Goal: Information Seeking & Learning: Learn about a topic

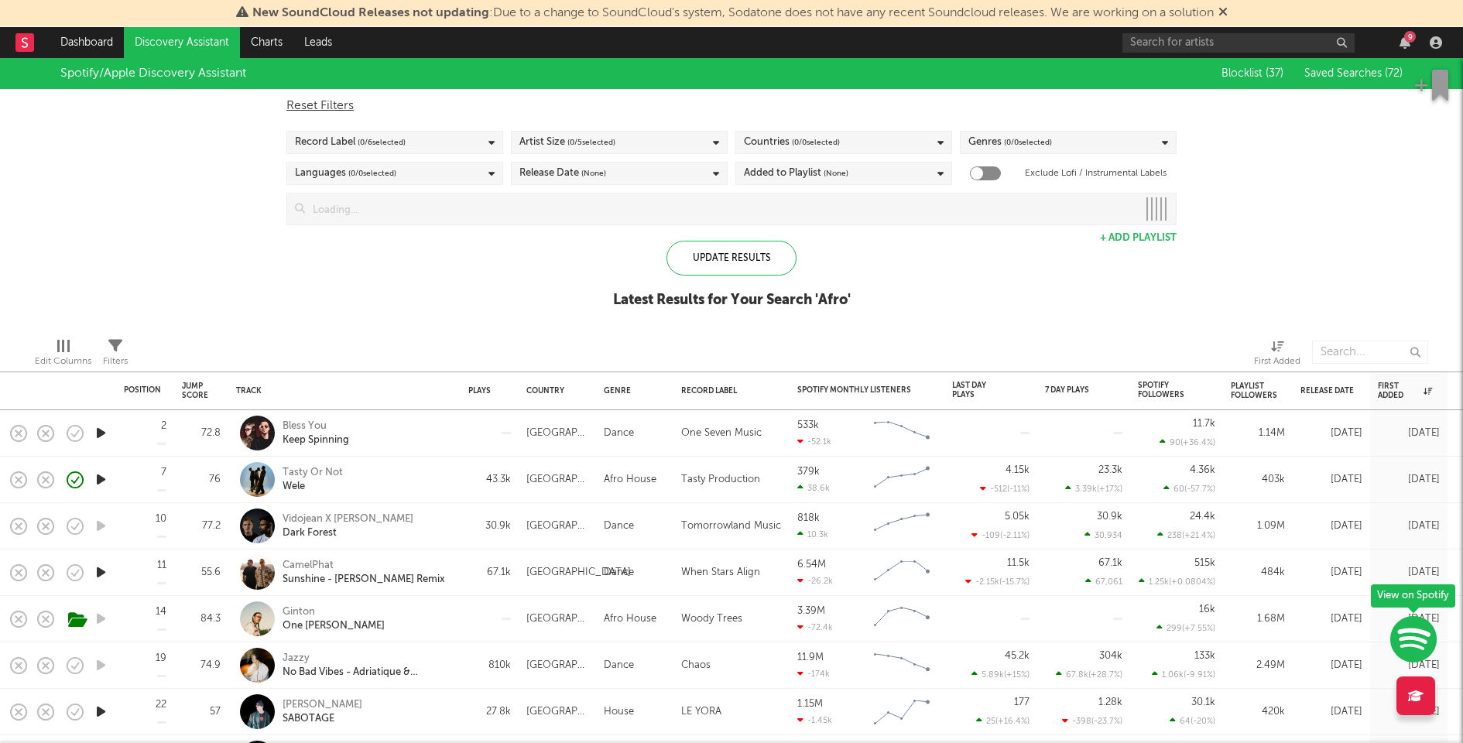
click at [1406, 37] on div "9" at bounding box center [1410, 37] width 12 height 12
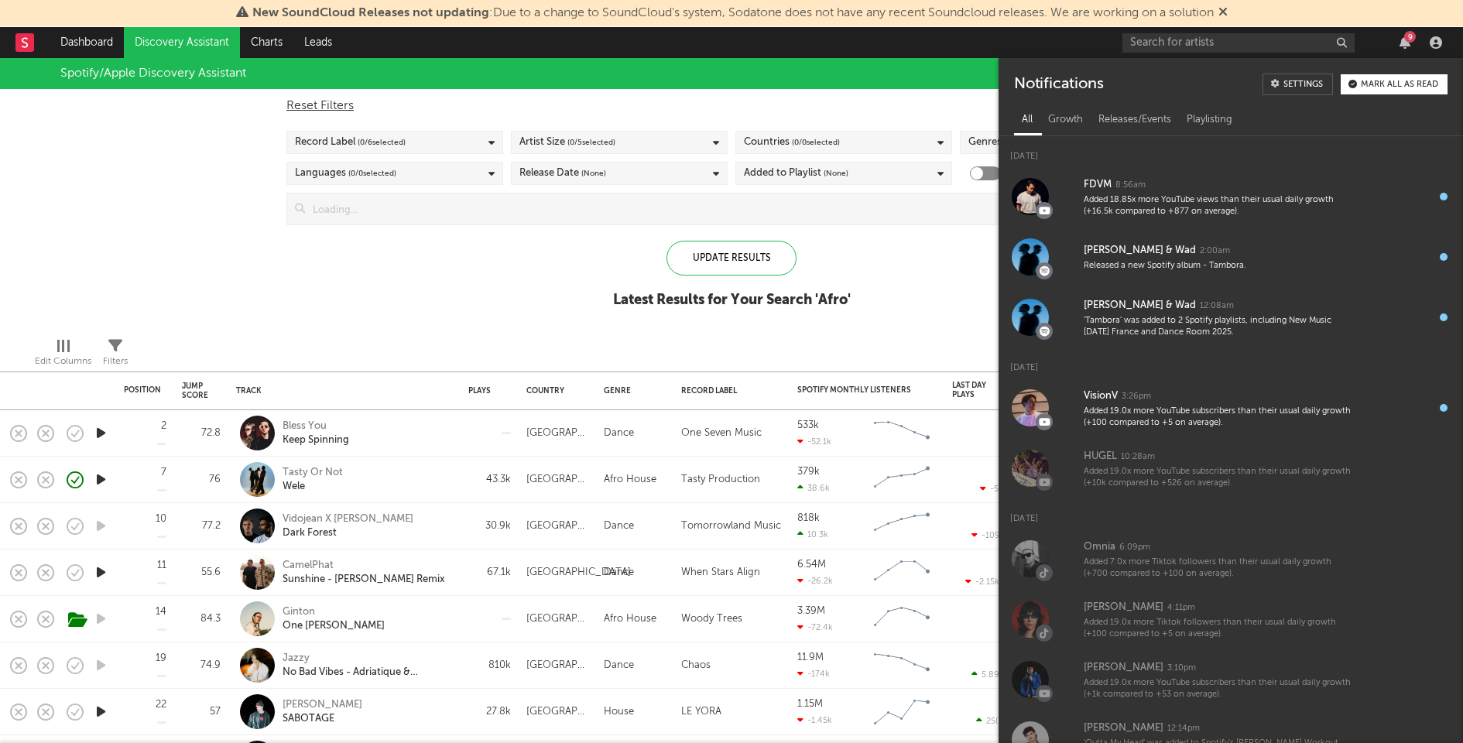
click at [1403, 83] on div "Mark all as read" at bounding box center [1399, 85] width 77 height 9
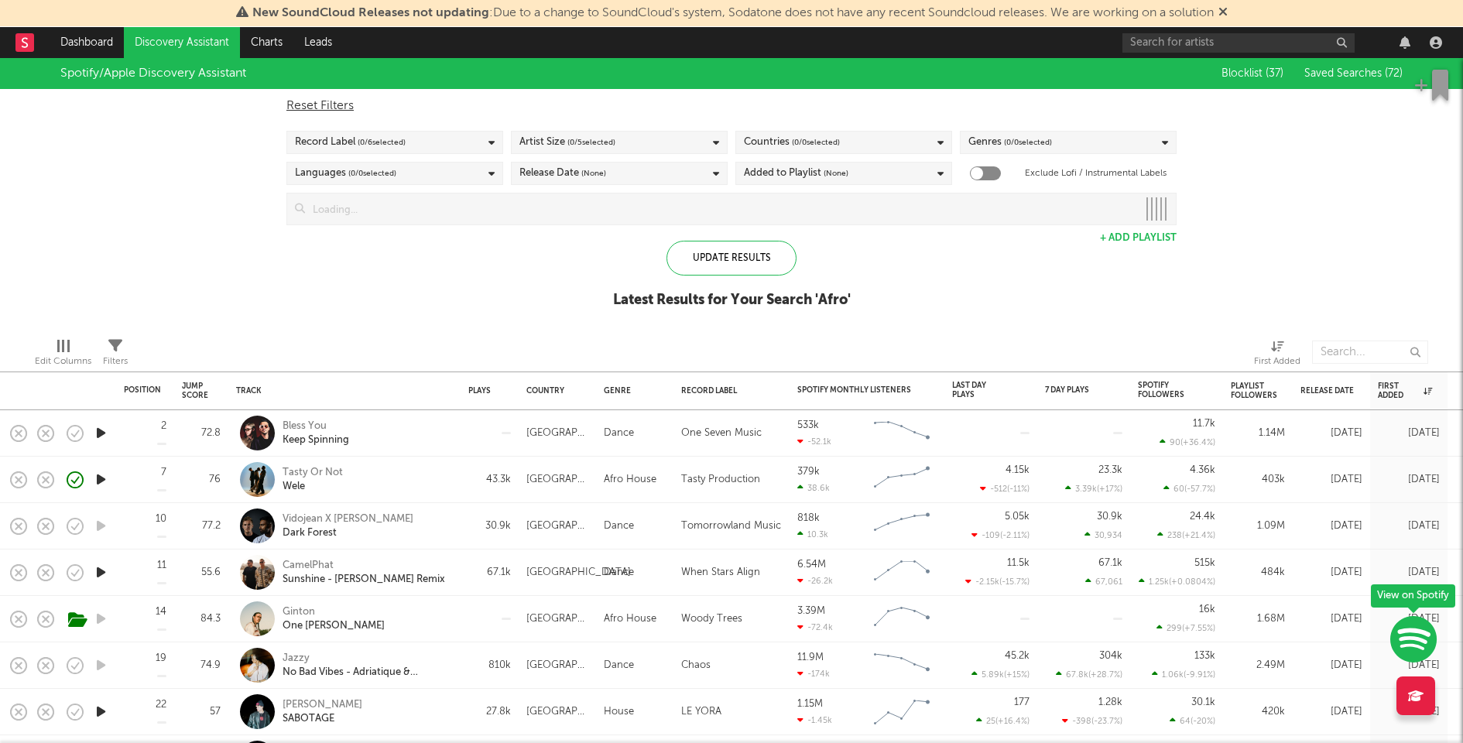
click at [455, 245] on div "Spotify/Apple Discovery Assistant Blocklist ( 37 ) Saved Searches ( 72 ) Reset …" at bounding box center [731, 191] width 1463 height 267
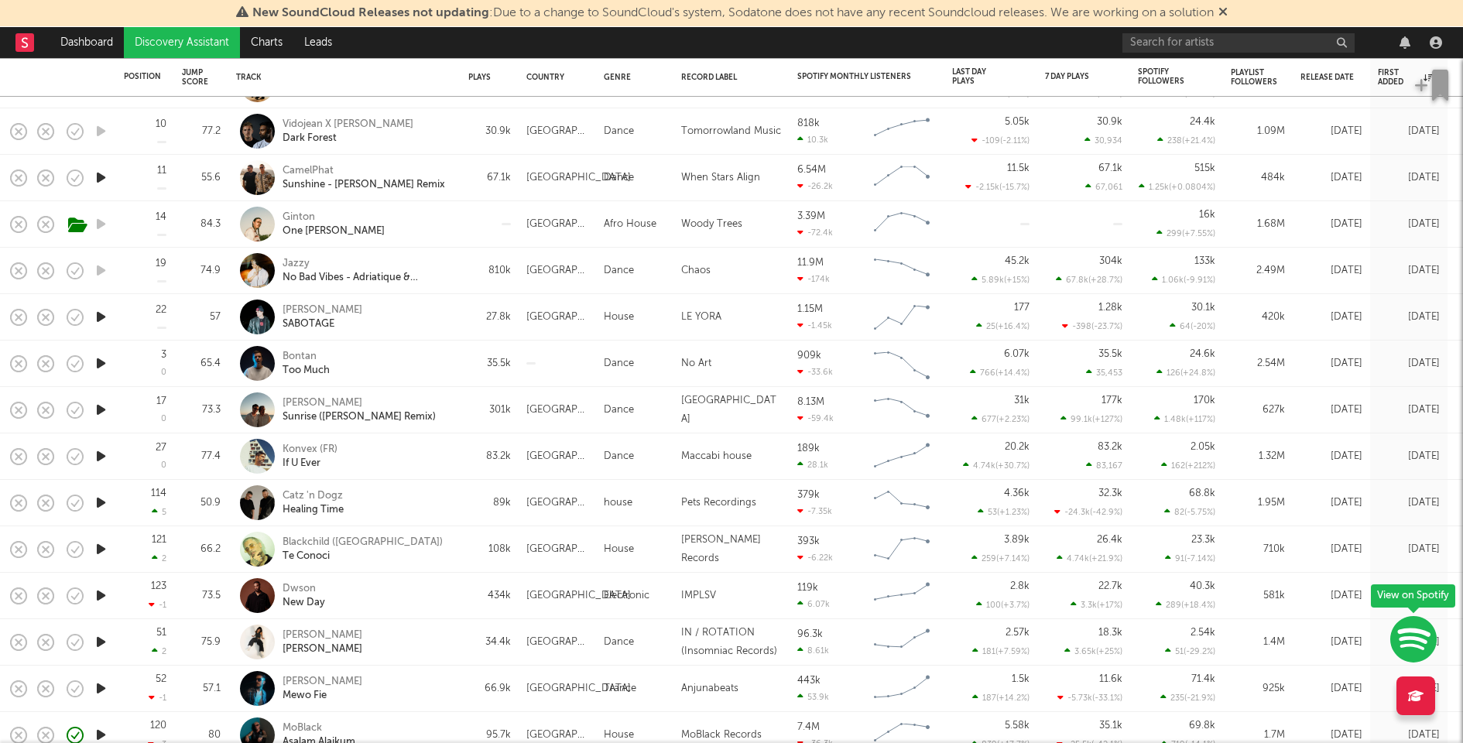
click at [98, 317] on icon "button" at bounding box center [101, 316] width 16 height 19
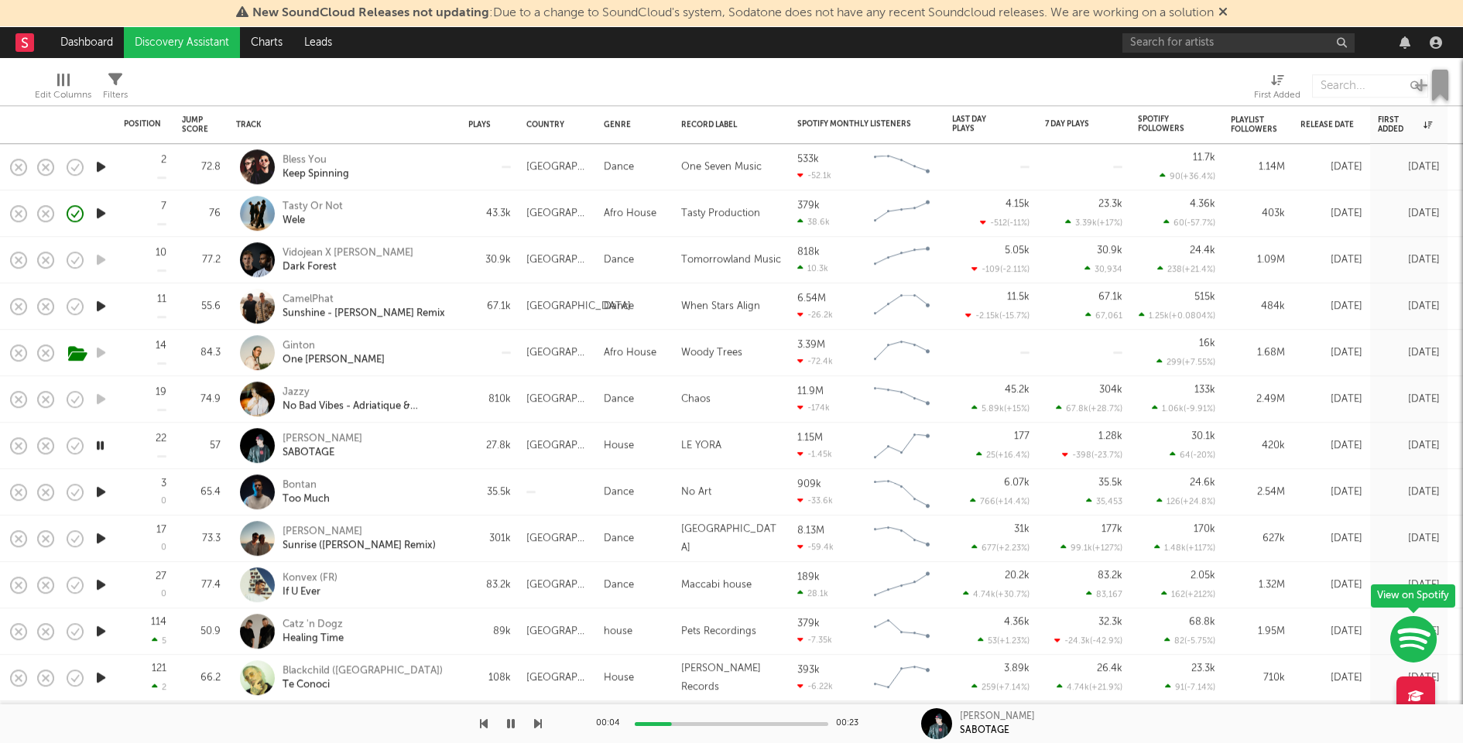
click at [409, 218] on div "Tasty Or Not Wele" at bounding box center [366, 214] width 166 height 28
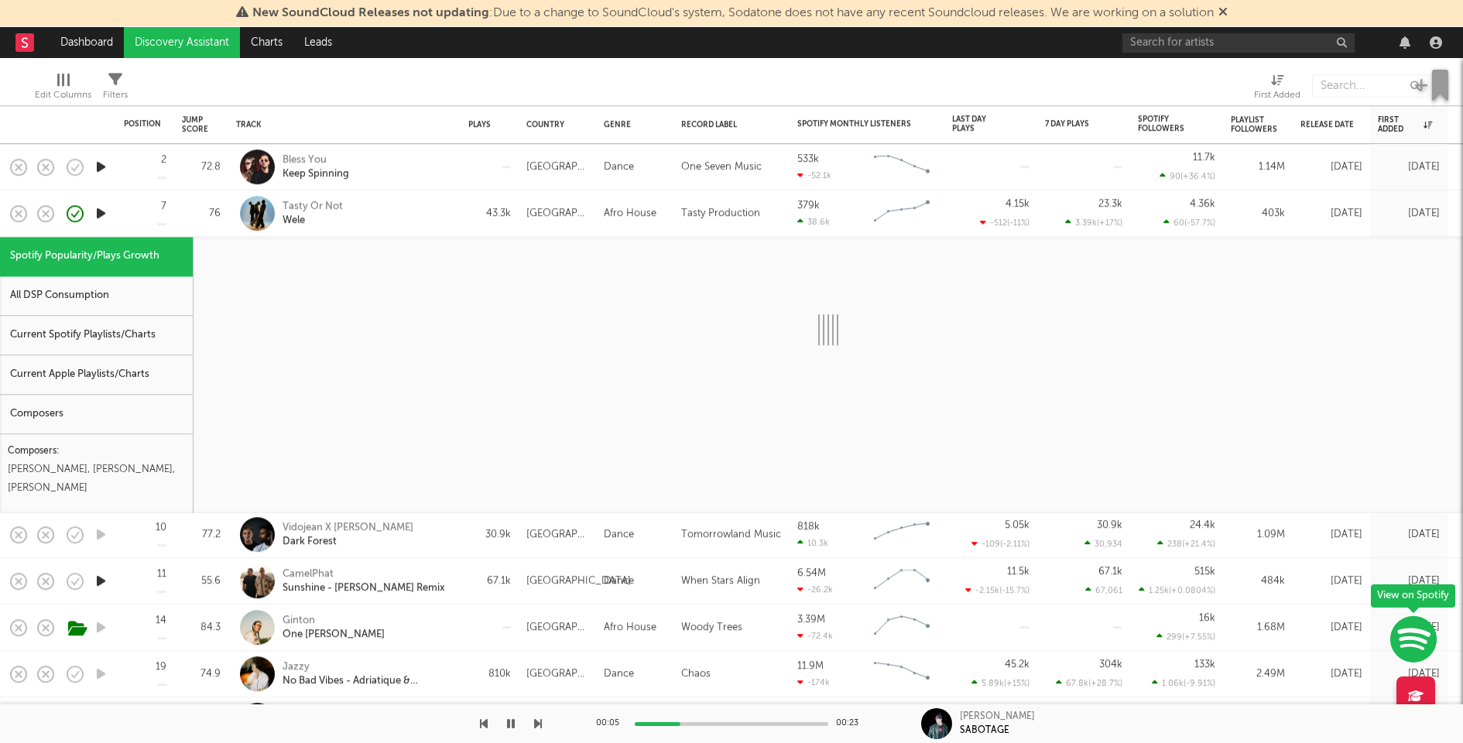
click at [130, 314] on div "All DSP Consumption" at bounding box center [96, 295] width 193 height 39
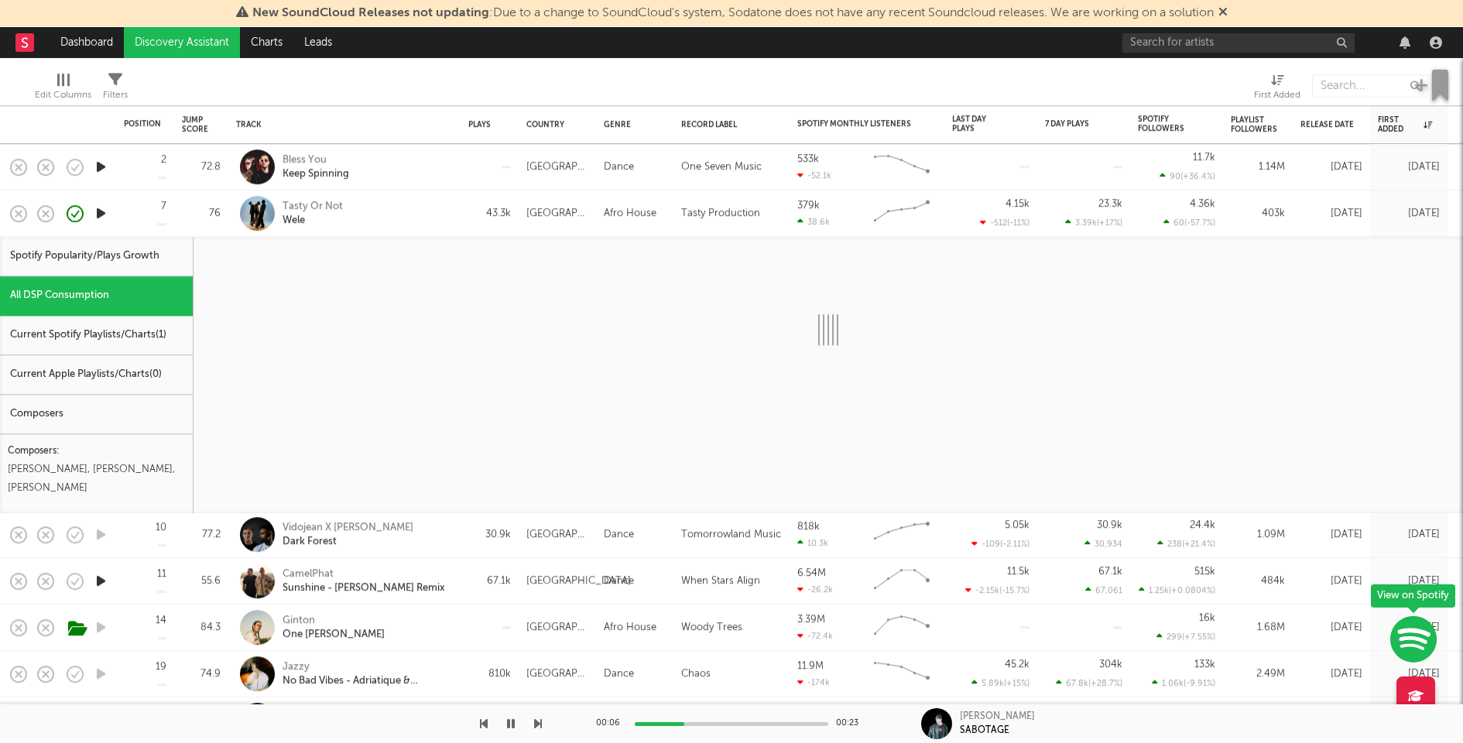
click at [132, 351] on div "Current Spotify Playlists/Charts ( 1 )" at bounding box center [96, 335] width 193 height 39
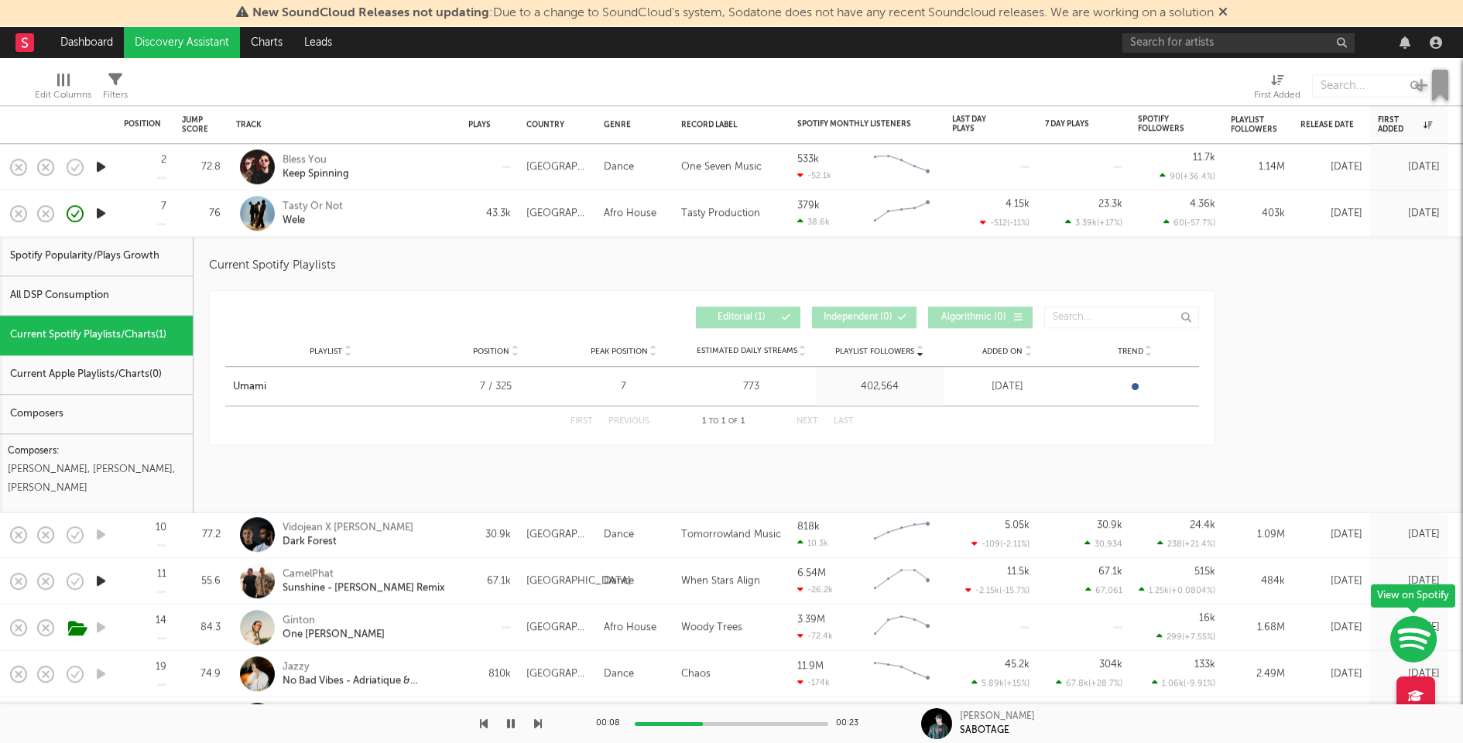
click at [424, 221] on div "Tasty Or Not Wele" at bounding box center [366, 214] width 166 height 28
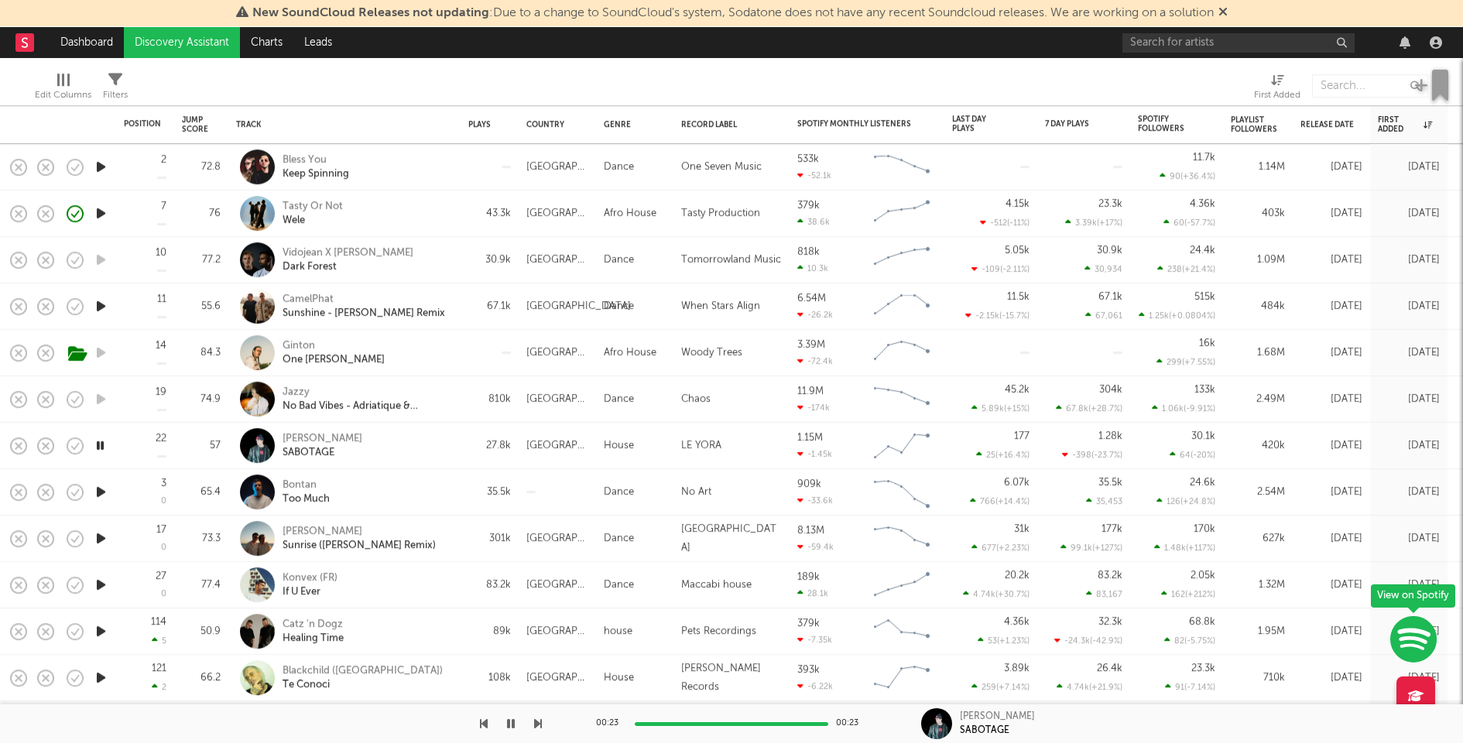
click at [100, 210] on icon "button" at bounding box center [101, 213] width 16 height 19
click at [98, 168] on icon "button" at bounding box center [101, 166] width 16 height 19
click at [439, 163] on div "Bless You Keep Spinning" at bounding box center [366, 167] width 166 height 28
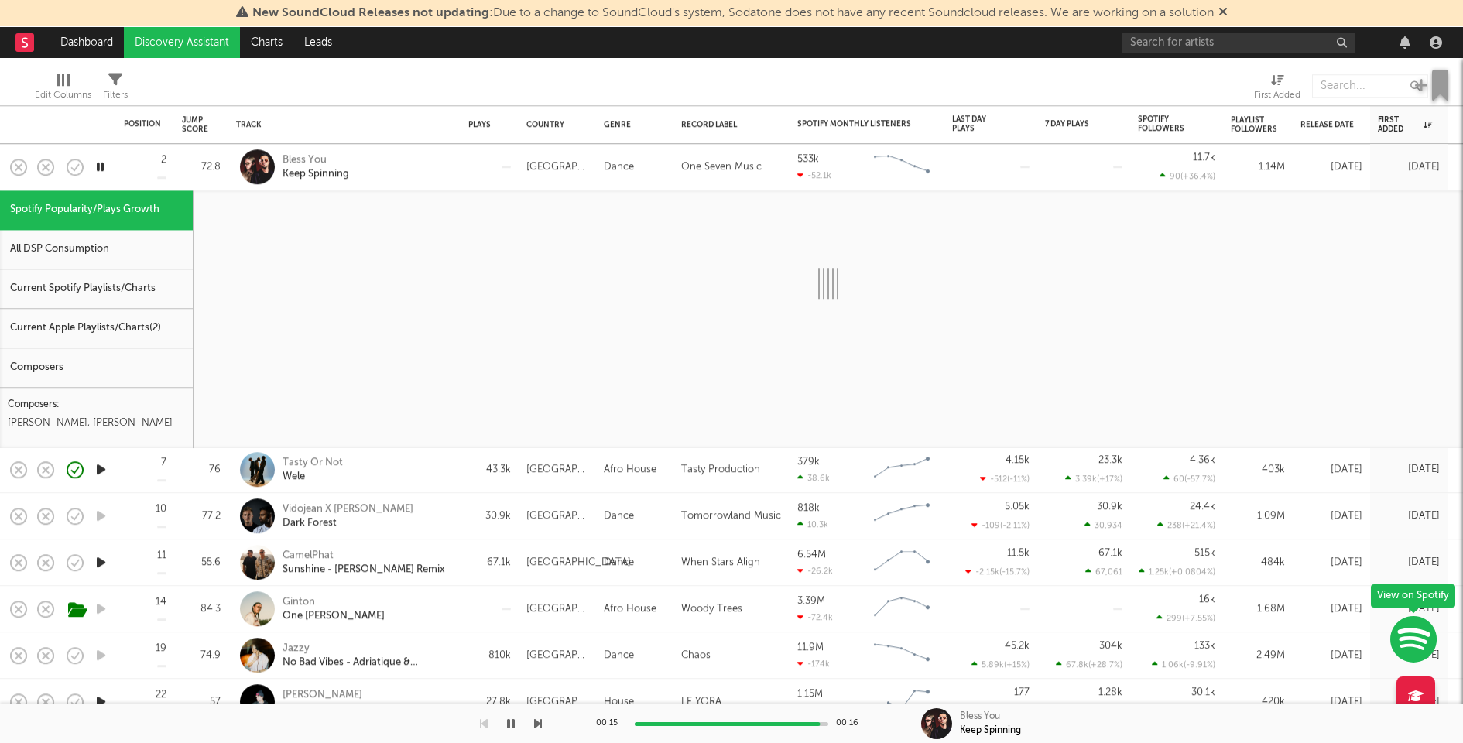
click at [131, 291] on div "Current Spotify Playlists/Charts" at bounding box center [96, 288] width 193 height 39
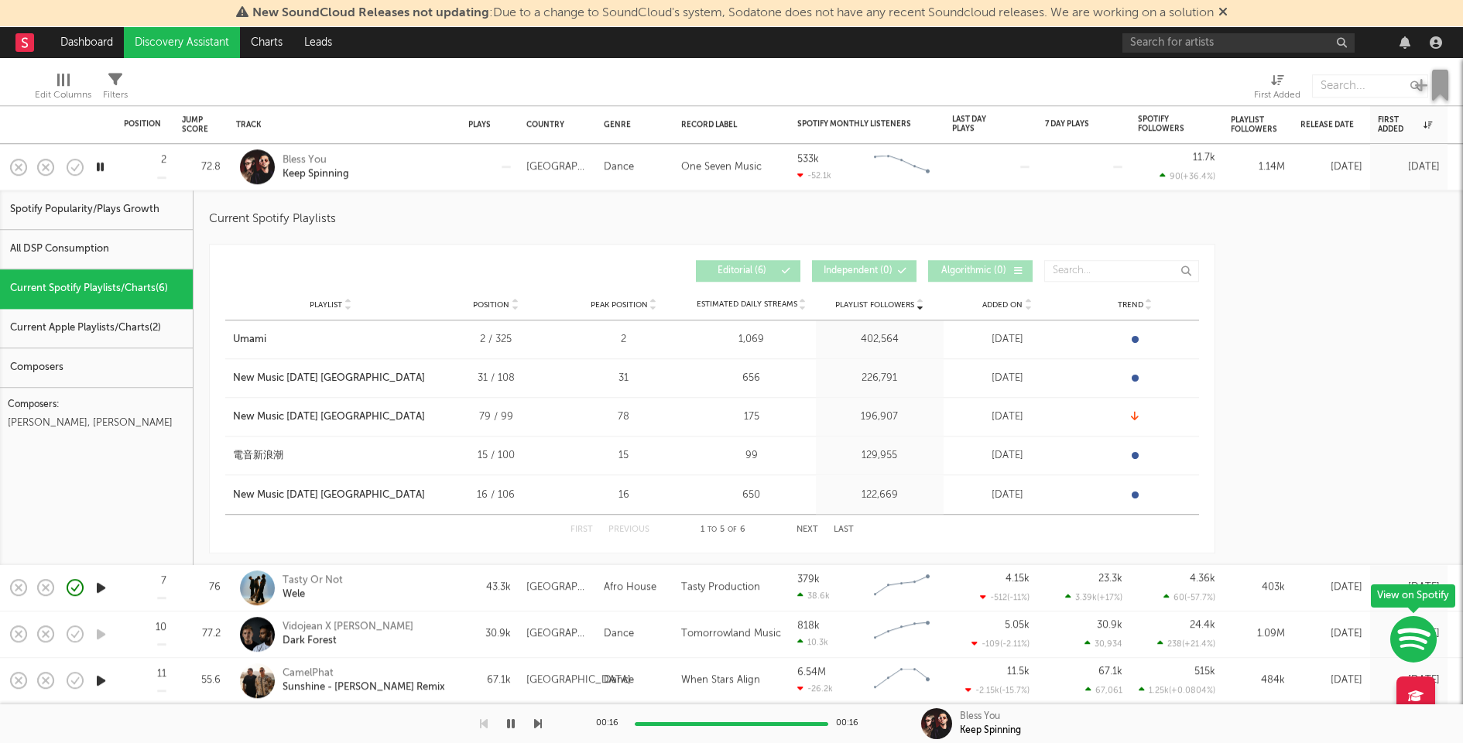
click at [436, 160] on div "Bless You Keep Spinning" at bounding box center [366, 167] width 166 height 28
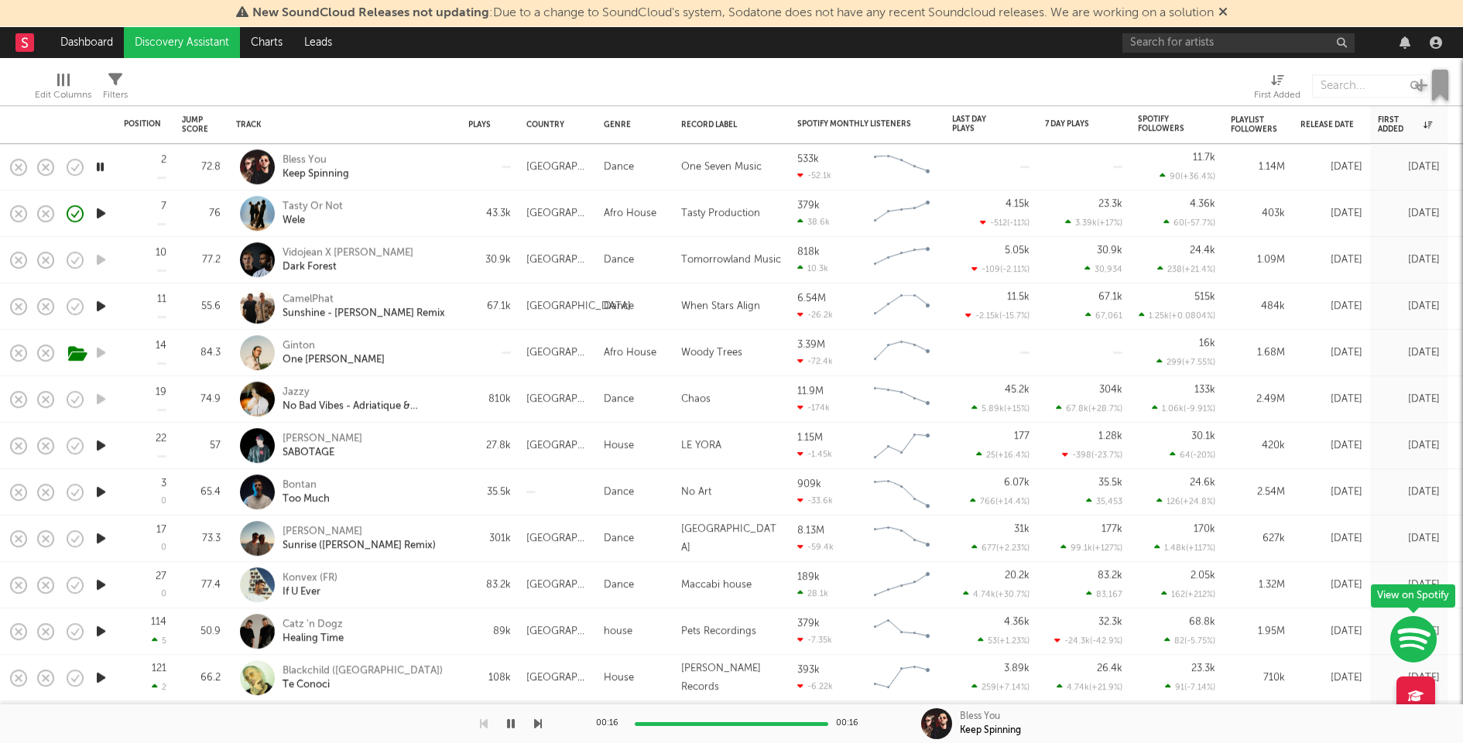
click at [94, 308] on icon "button" at bounding box center [101, 305] width 16 height 19
click at [101, 304] on icon "button" at bounding box center [100, 305] width 15 height 19
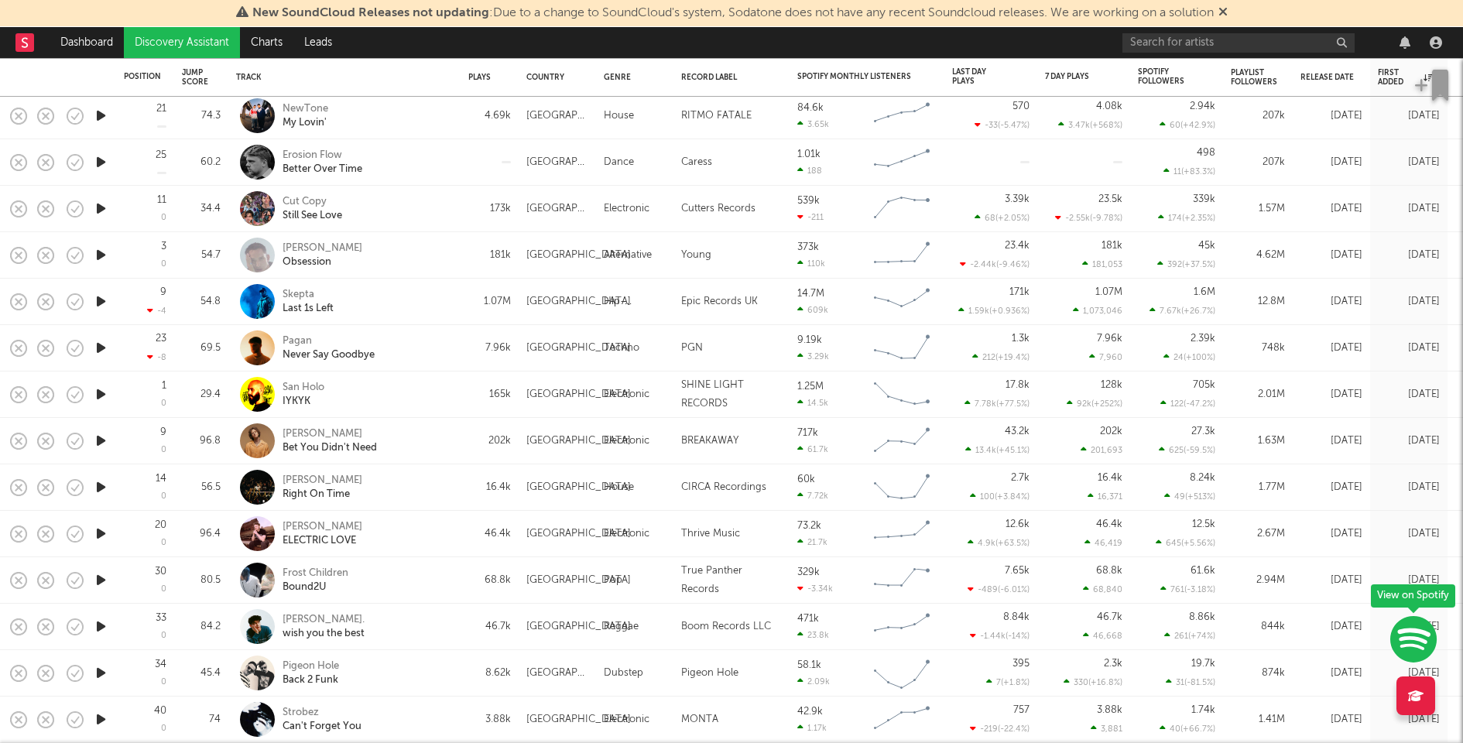
click at [102, 299] on icon "button" at bounding box center [101, 301] width 16 height 19
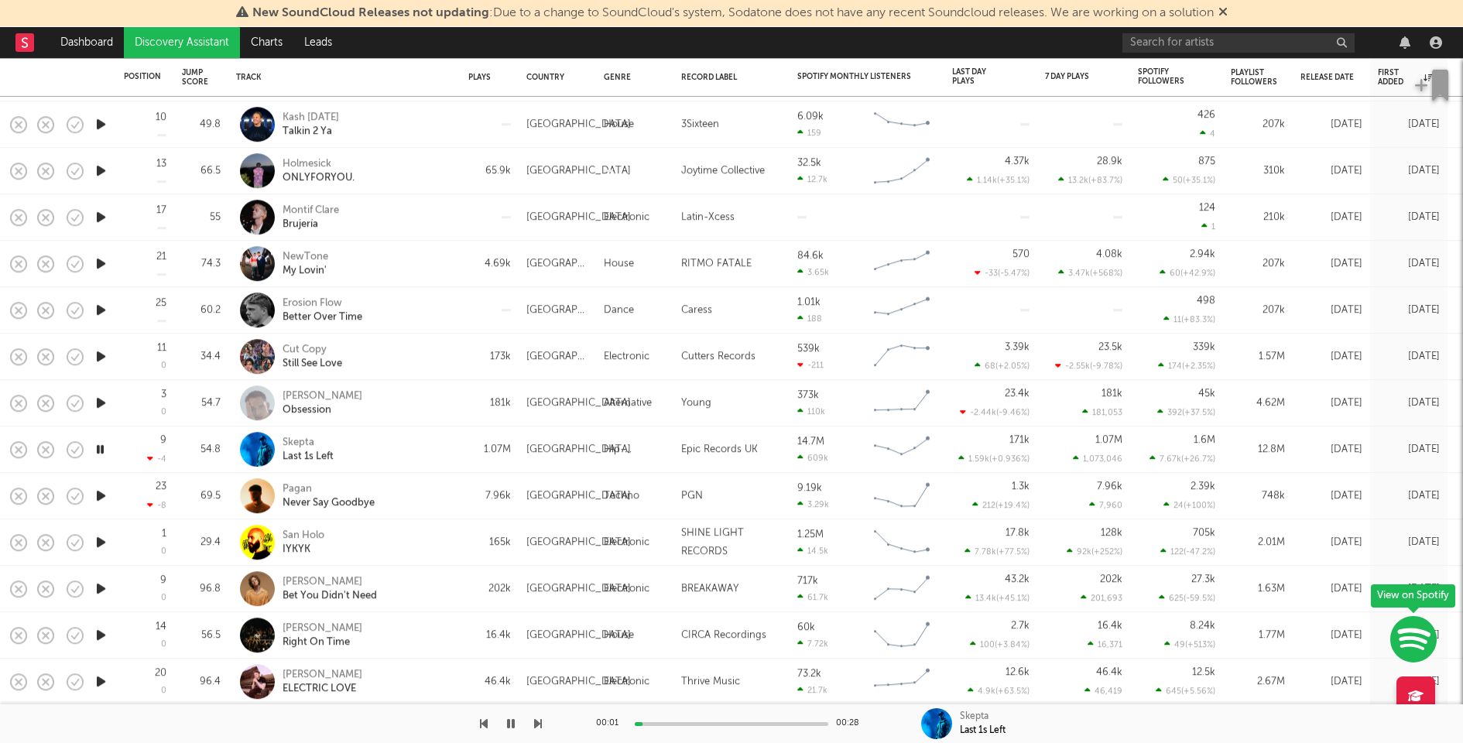
click at [98, 399] on icon "button" at bounding box center [101, 402] width 16 height 19
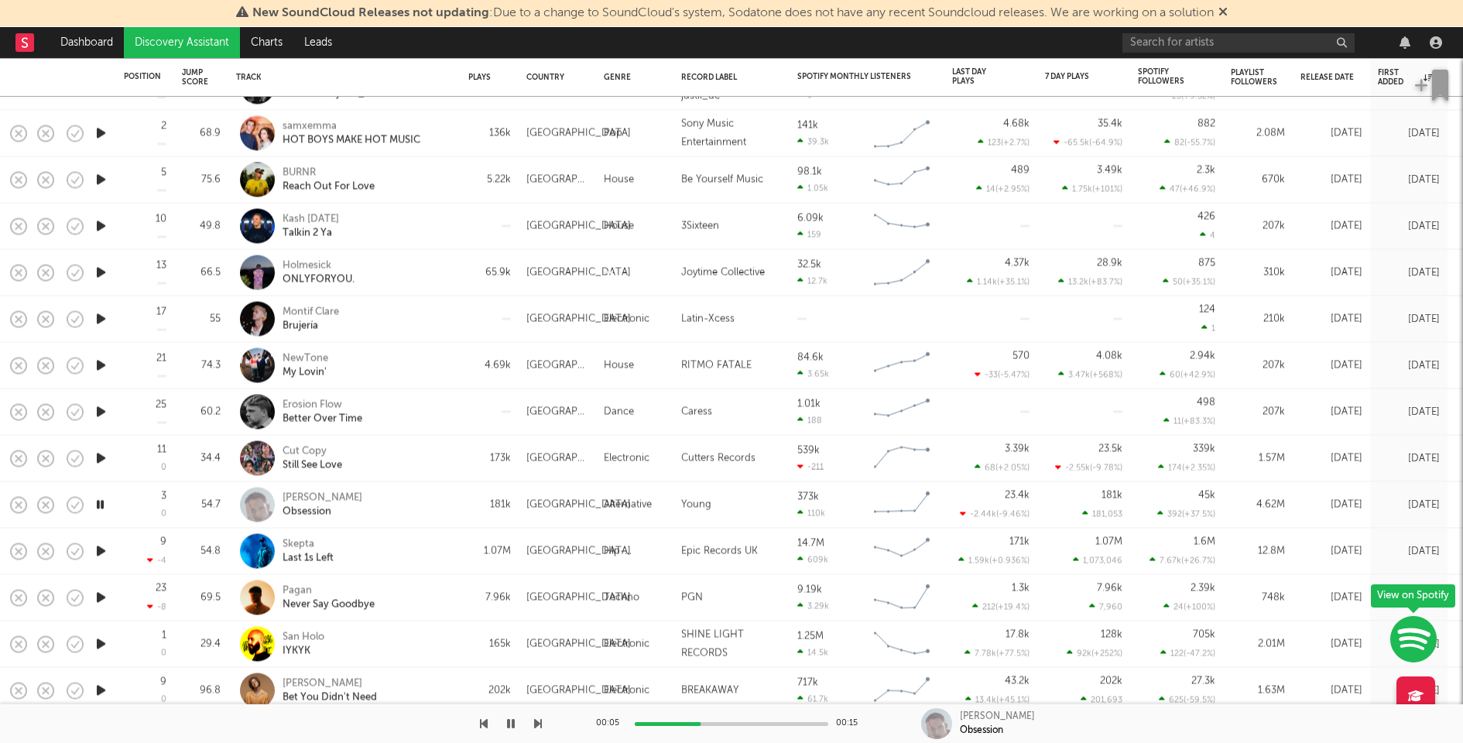
click at [99, 457] on icon "button" at bounding box center [101, 458] width 16 height 19
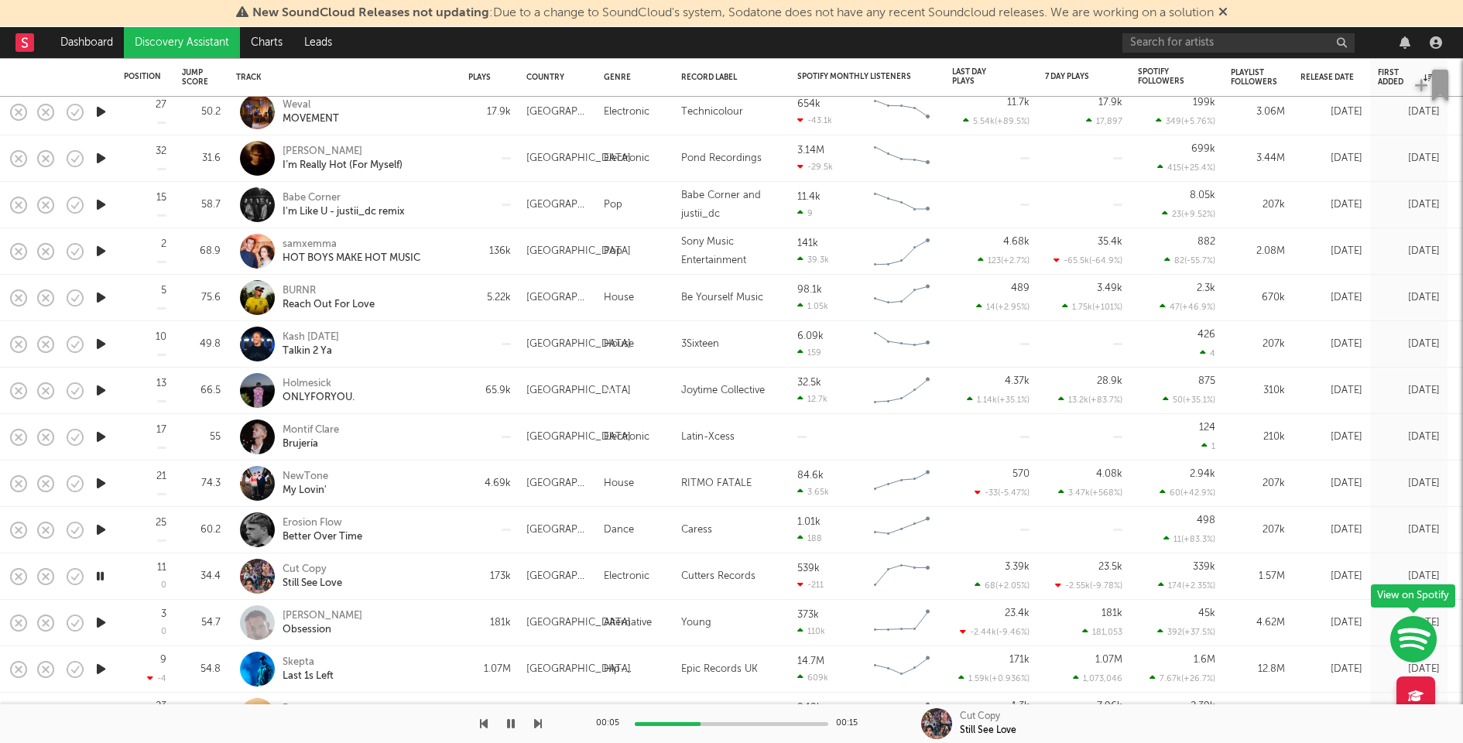
click at [98, 525] on icon "button" at bounding box center [101, 529] width 16 height 19
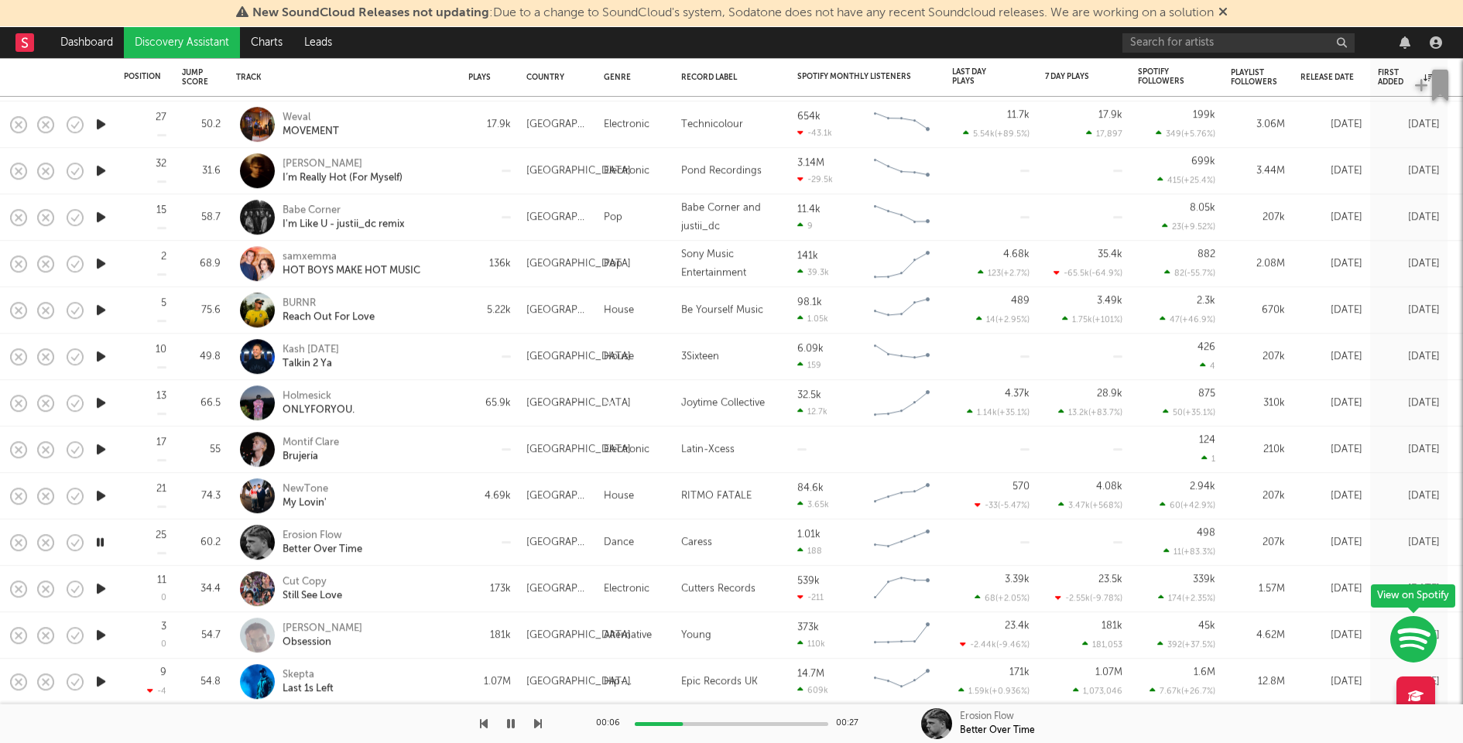
click at [97, 497] on icon "button" at bounding box center [101, 495] width 16 height 19
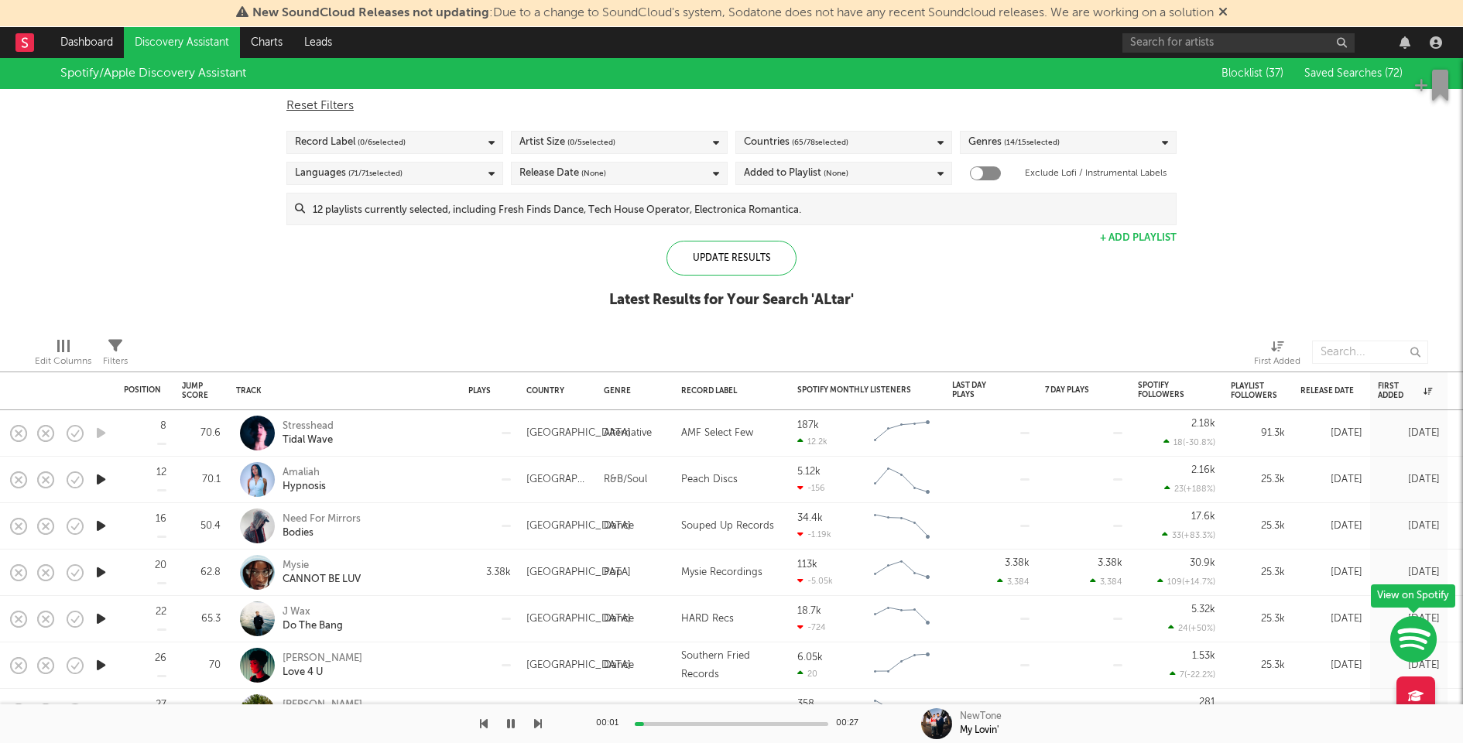
click at [412, 423] on div "Stresshead Tidal Wave" at bounding box center [366, 434] width 166 height 28
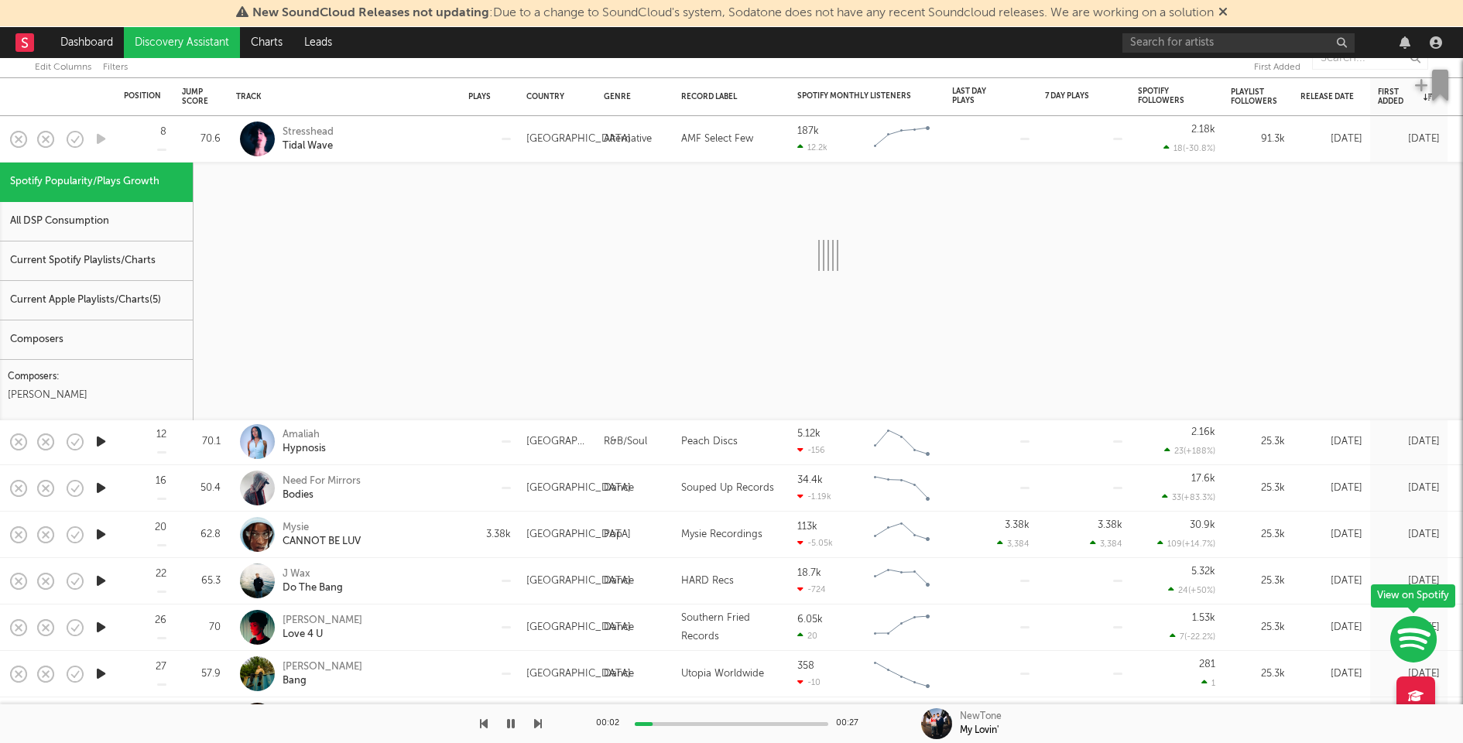
click at [159, 269] on div "Current Spotify Playlists/Charts" at bounding box center [96, 261] width 193 height 39
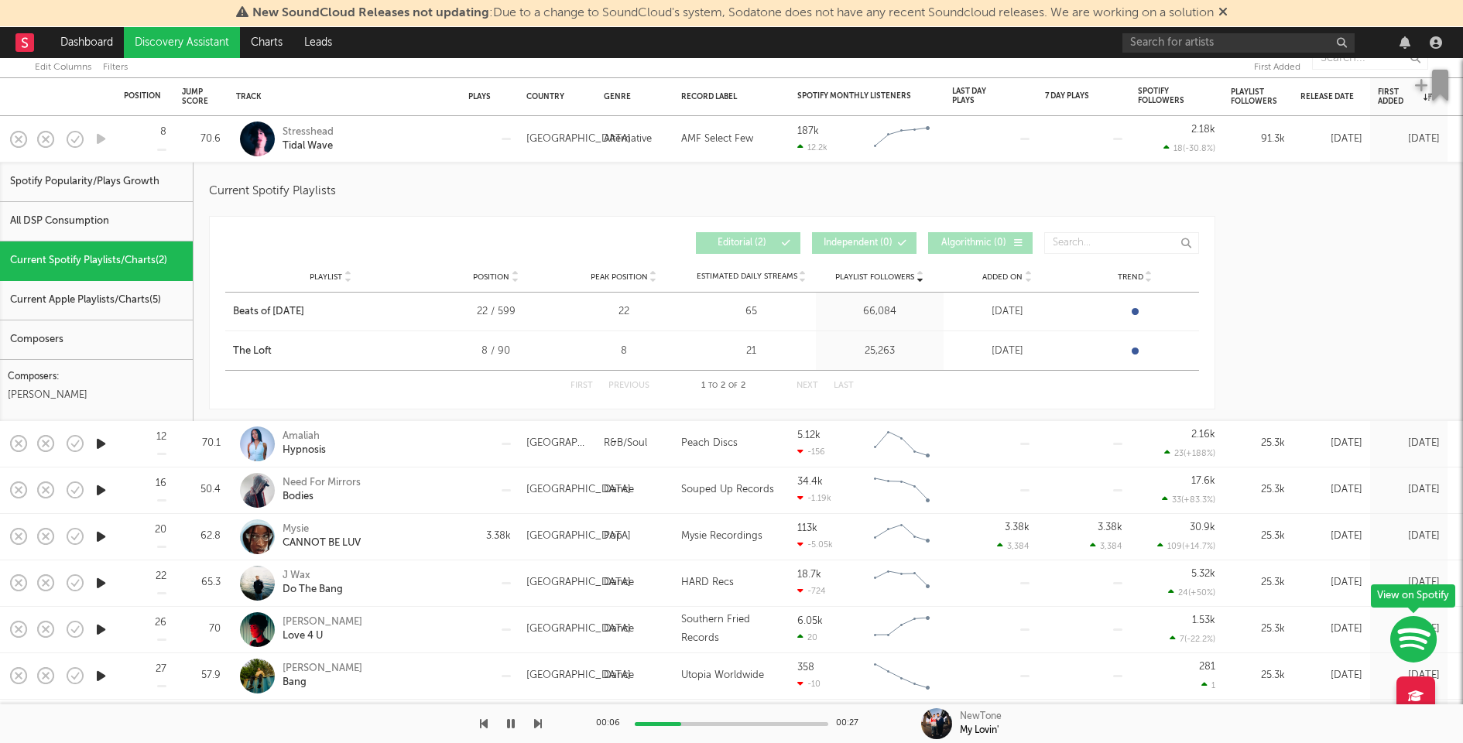
click at [419, 138] on div "Stresshead Tidal Wave" at bounding box center [366, 139] width 166 height 28
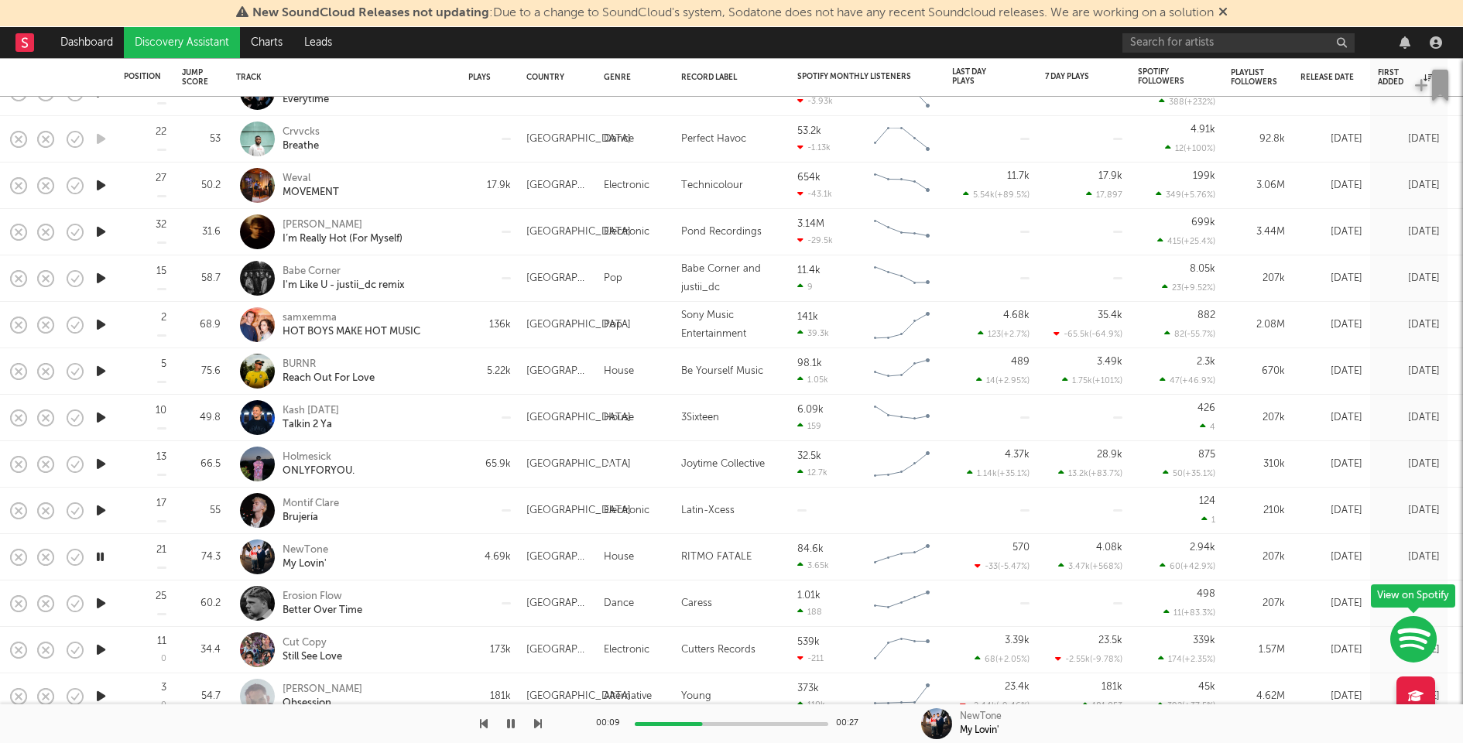
click at [101, 512] on icon "button" at bounding box center [101, 510] width 16 height 19
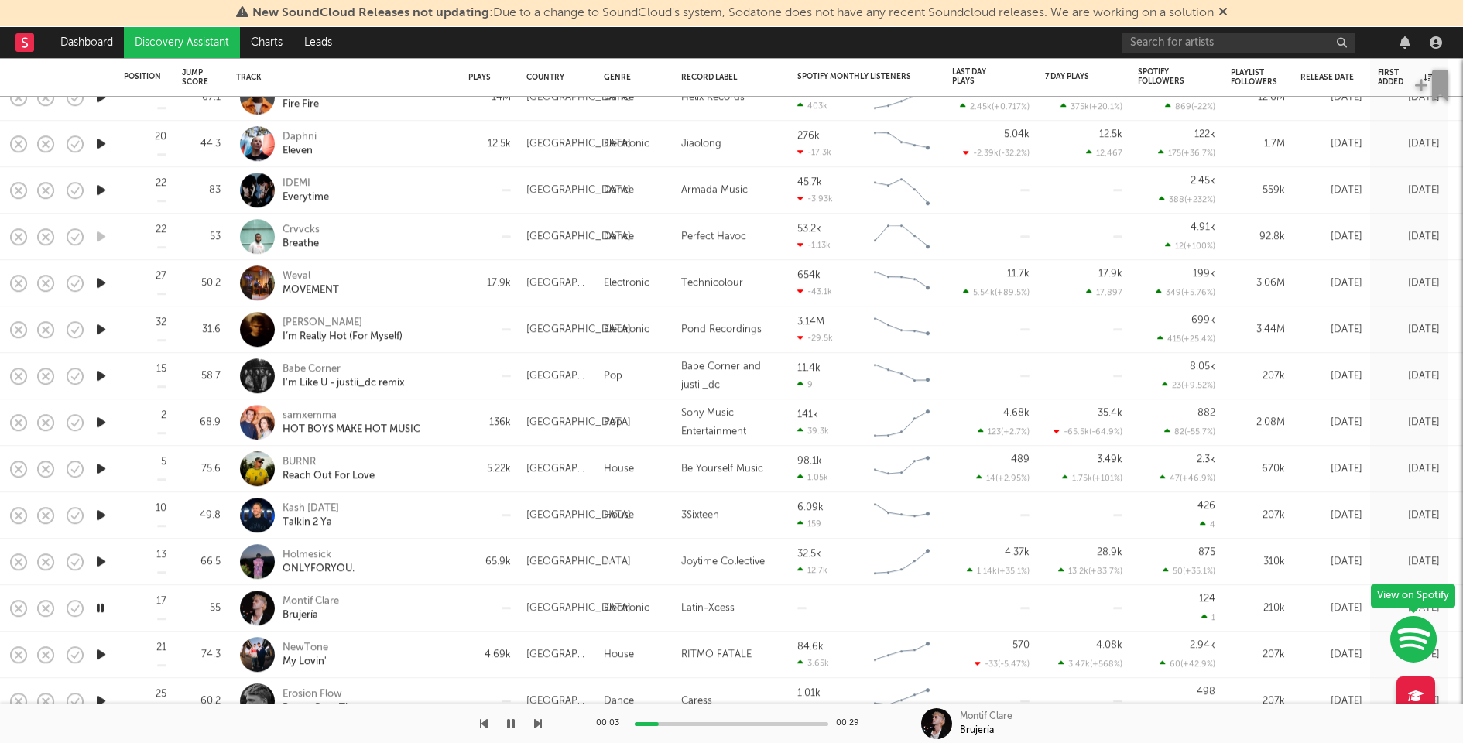
click at [439, 615] on div "Montif Clare Brujería" at bounding box center [366, 609] width 166 height 28
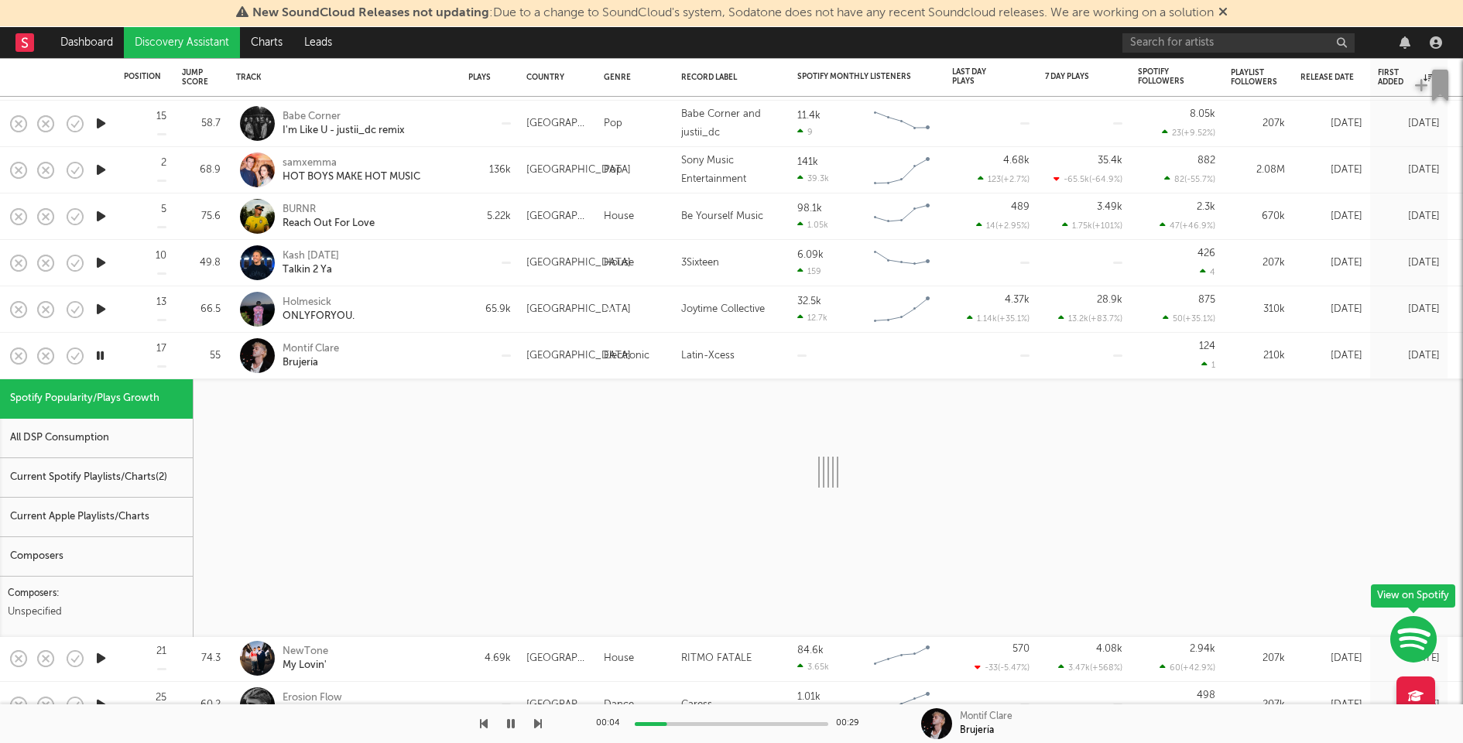
click at [127, 486] on div "Current Spotify Playlists/Charts ( 2 )" at bounding box center [96, 477] width 193 height 39
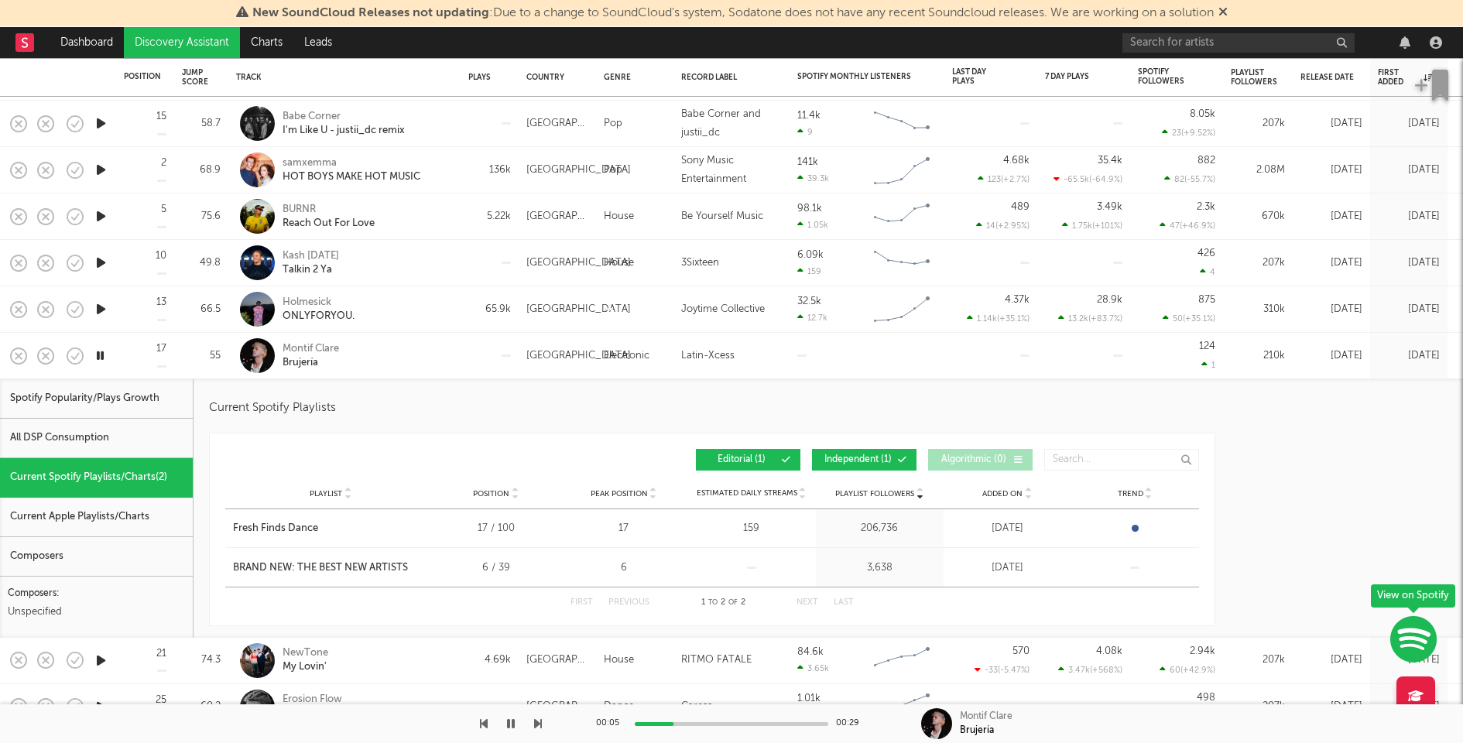
click at [411, 337] on div "Montif Clare Brujería" at bounding box center [344, 356] width 217 height 46
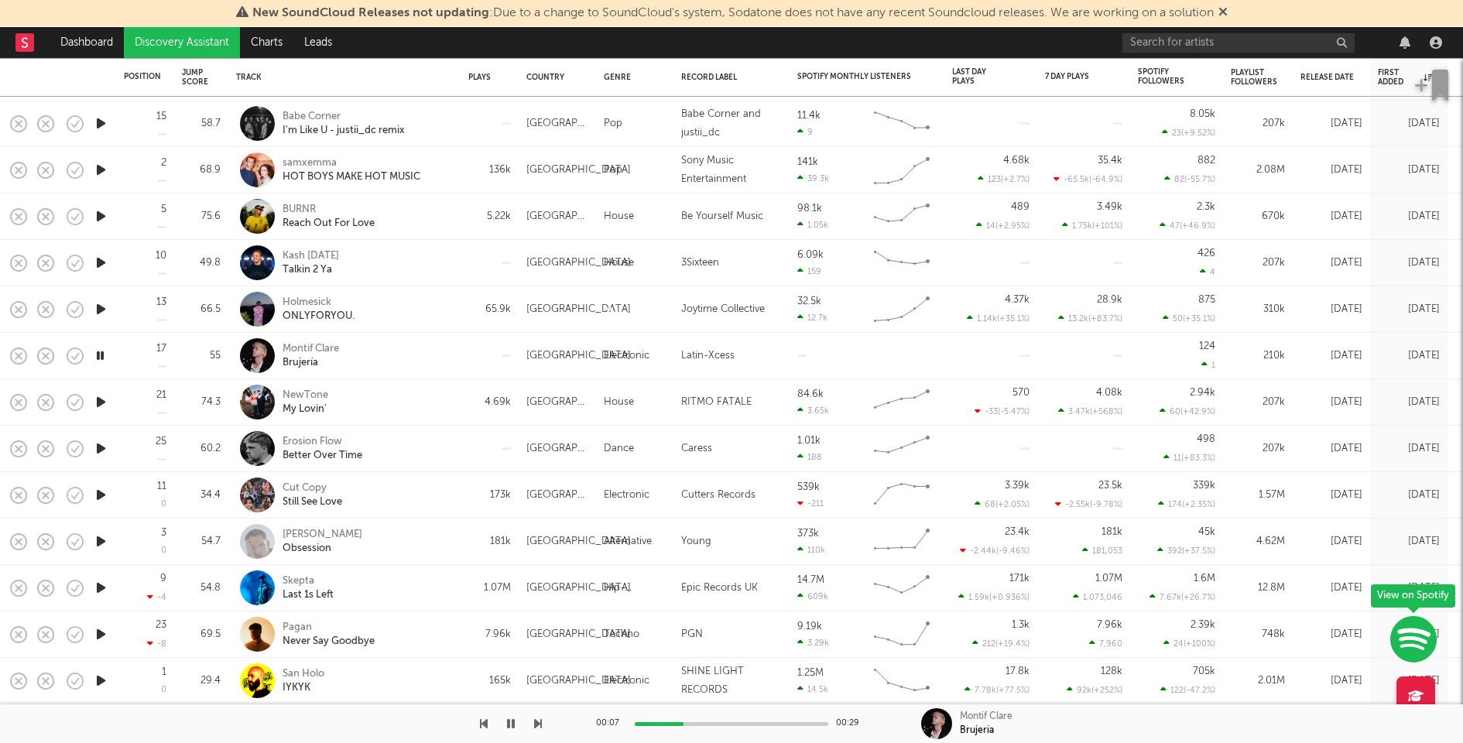
click at [99, 310] on icon "button" at bounding box center [101, 309] width 16 height 19
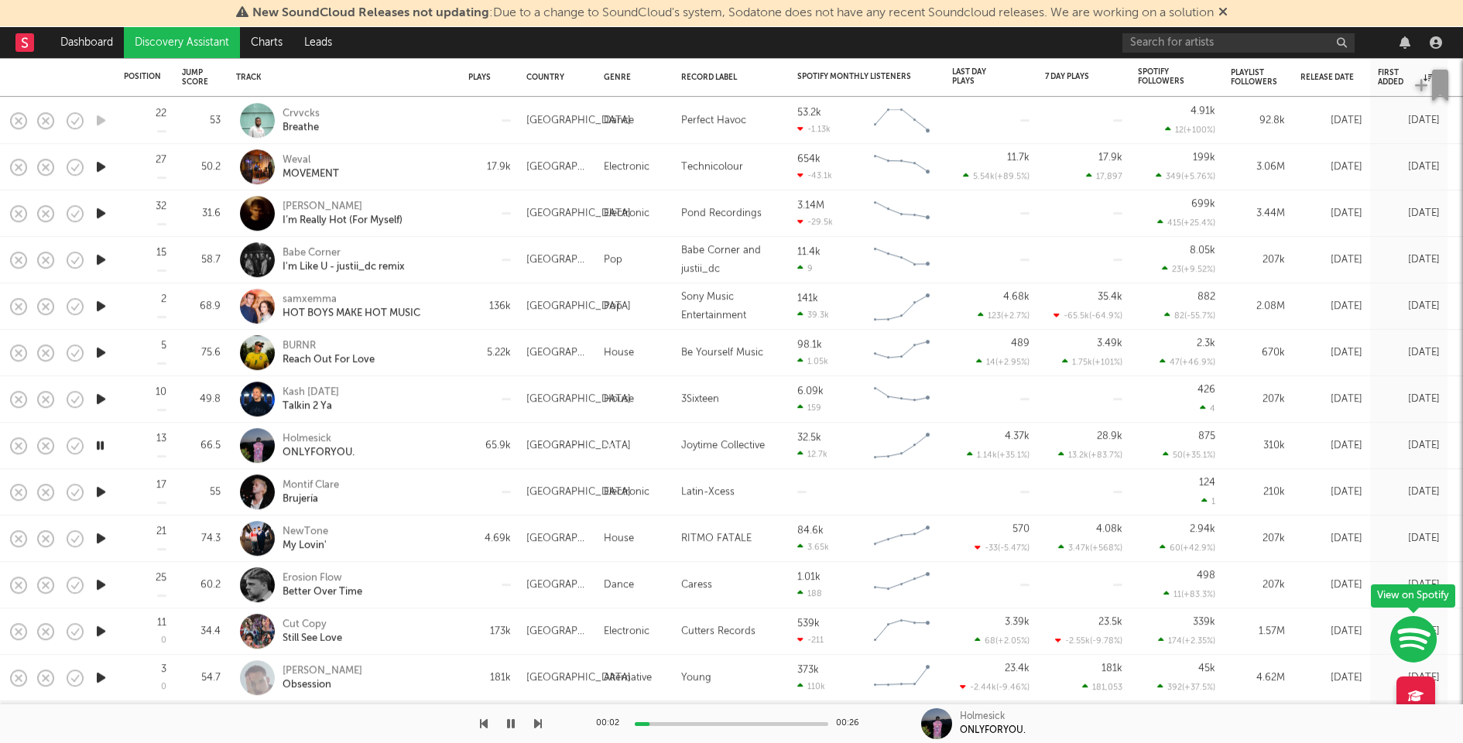
click at [724, 721] on div "00:02 00:26" at bounding box center [731, 723] width 271 height 39
click at [723, 725] on div at bounding box center [732, 724] width 194 height 4
click at [396, 435] on div "Holmesick ONLYFORYOU." at bounding box center [366, 446] width 166 height 28
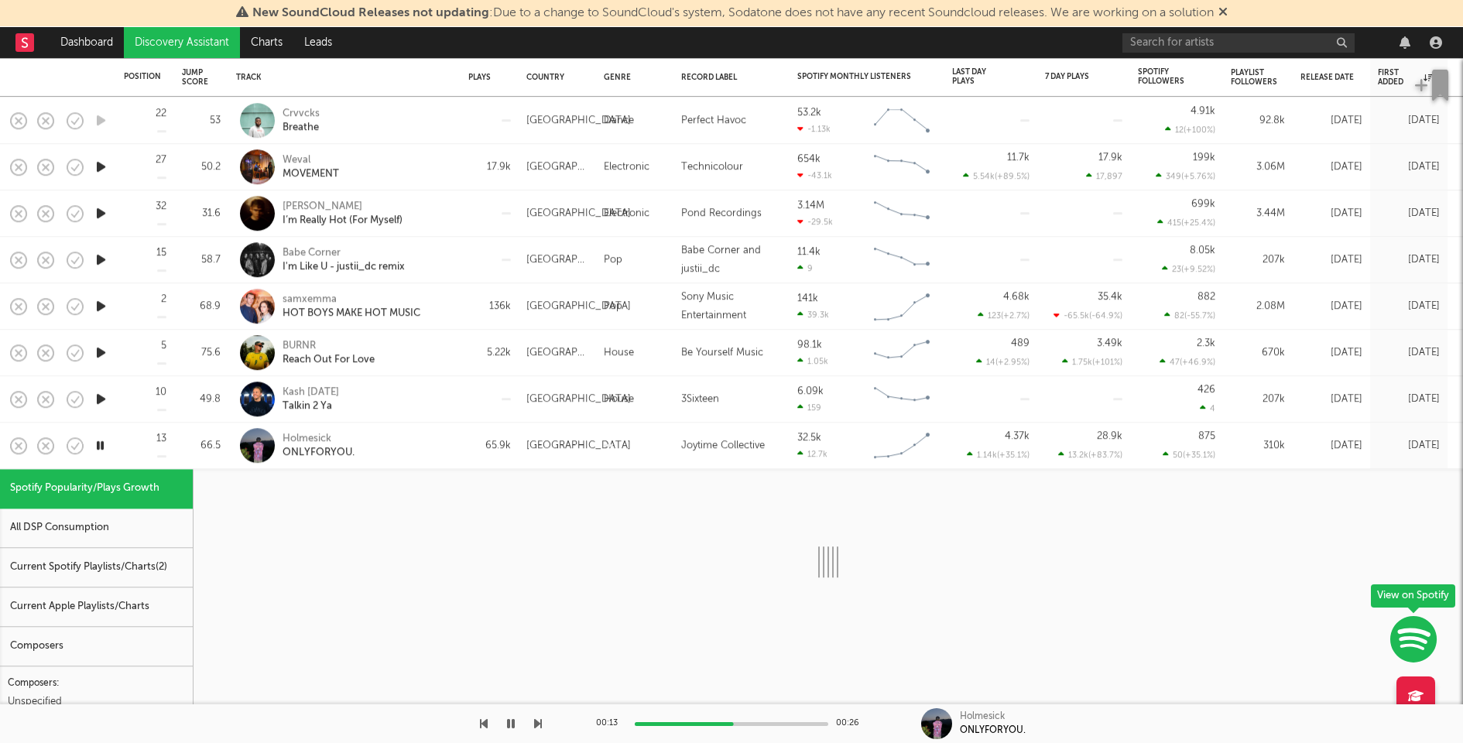
click at [145, 562] on div "Current Spotify Playlists/Charts ( 2 )" at bounding box center [96, 567] width 193 height 39
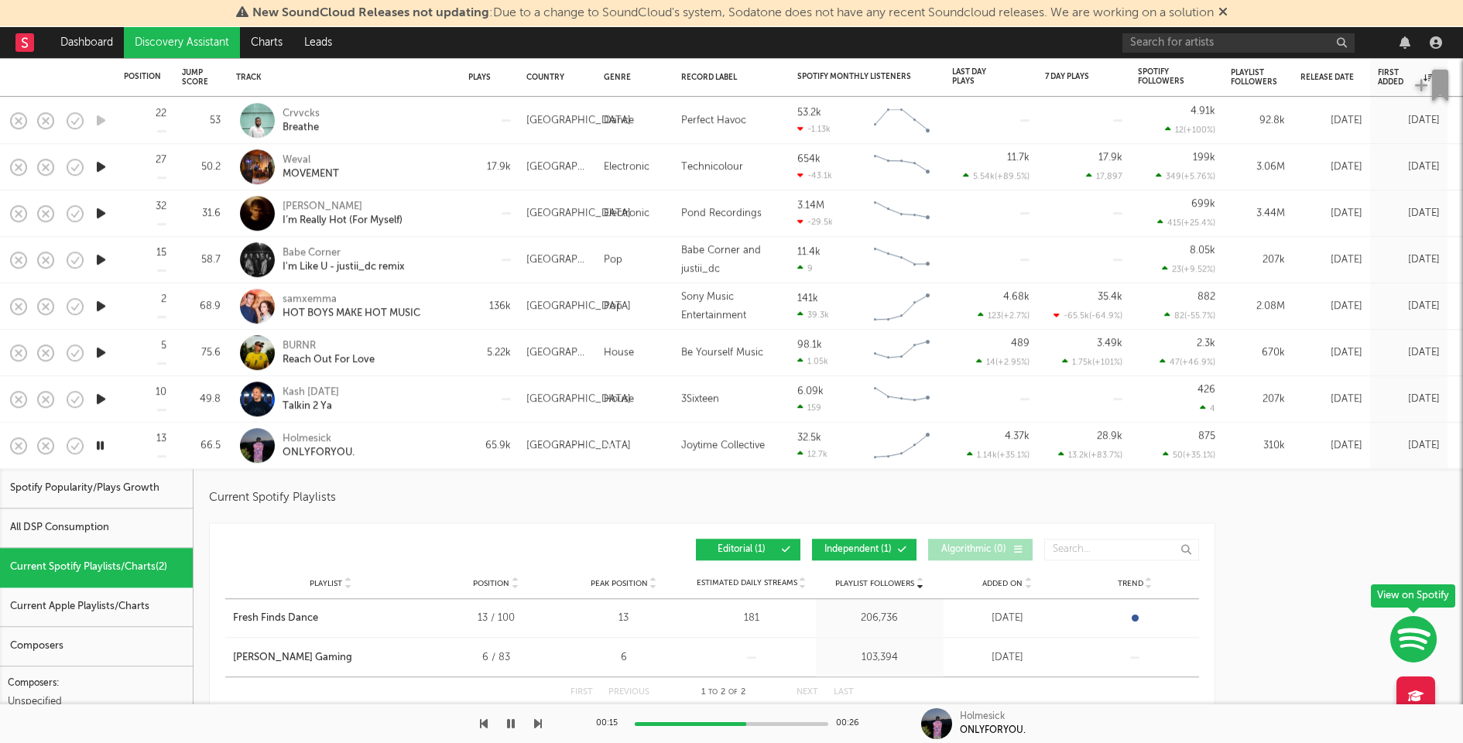
click at [102, 398] on icon "button" at bounding box center [101, 398] width 16 height 19
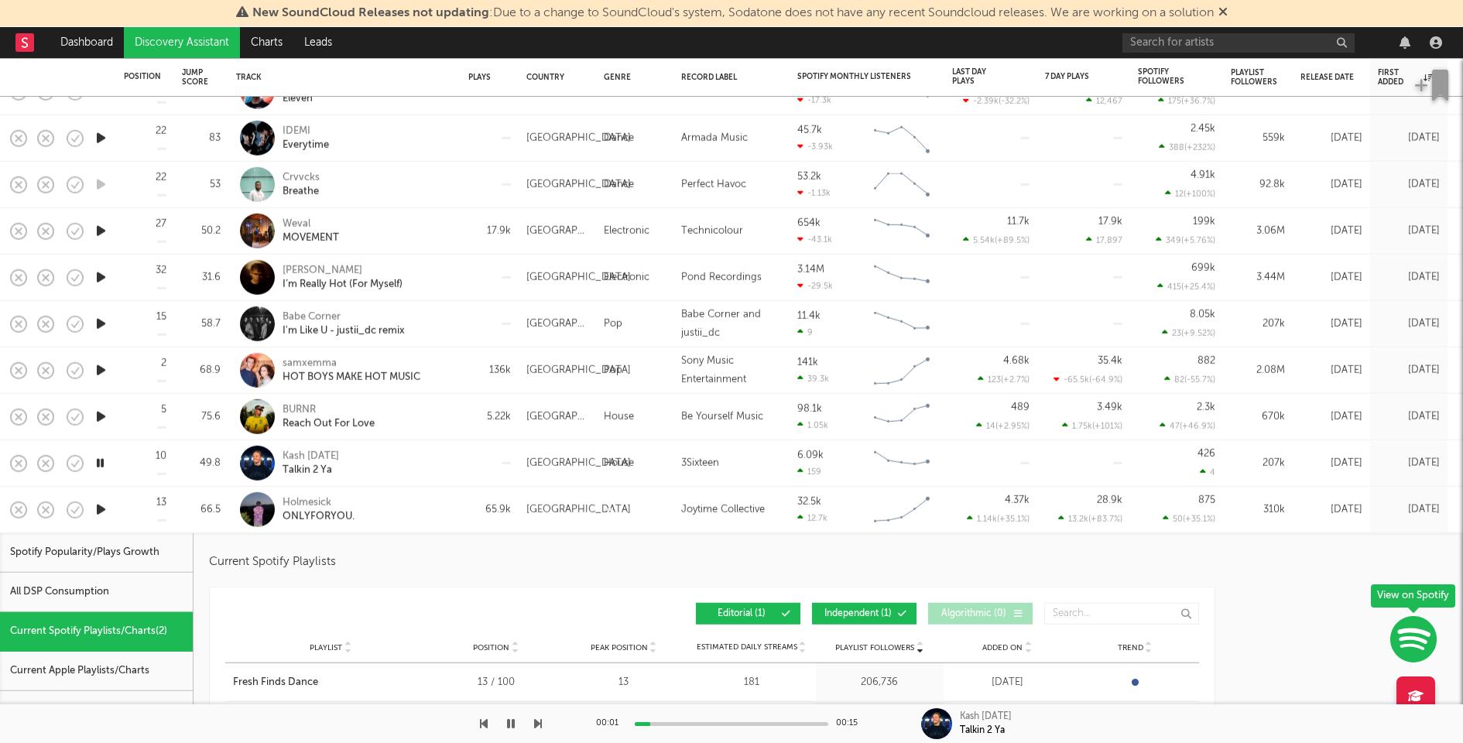
click at [99, 413] on icon "button" at bounding box center [101, 416] width 16 height 19
click at [398, 416] on div "BURNR Reach Out For Love" at bounding box center [366, 417] width 166 height 28
select select "1w"
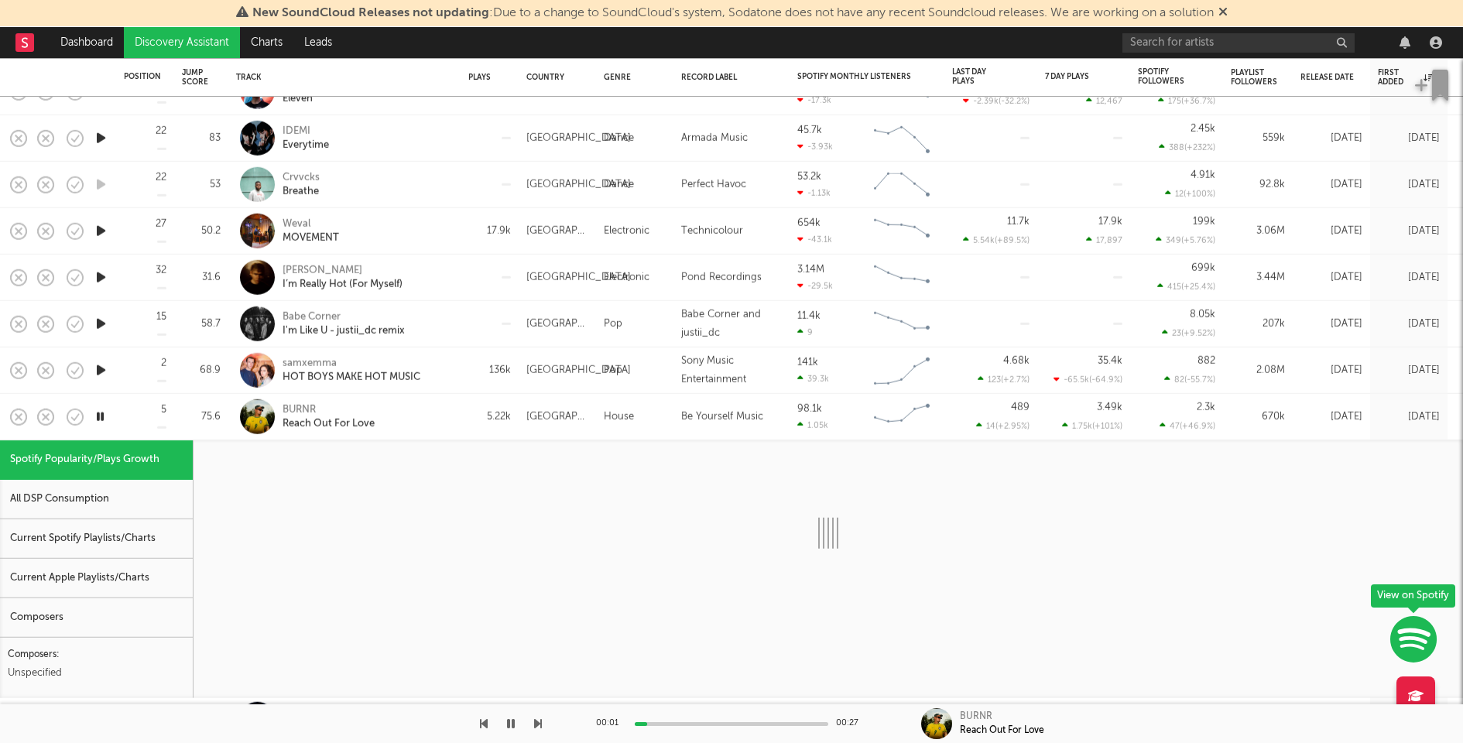
click at [136, 533] on div "Current Spotify Playlists/Charts" at bounding box center [96, 538] width 193 height 39
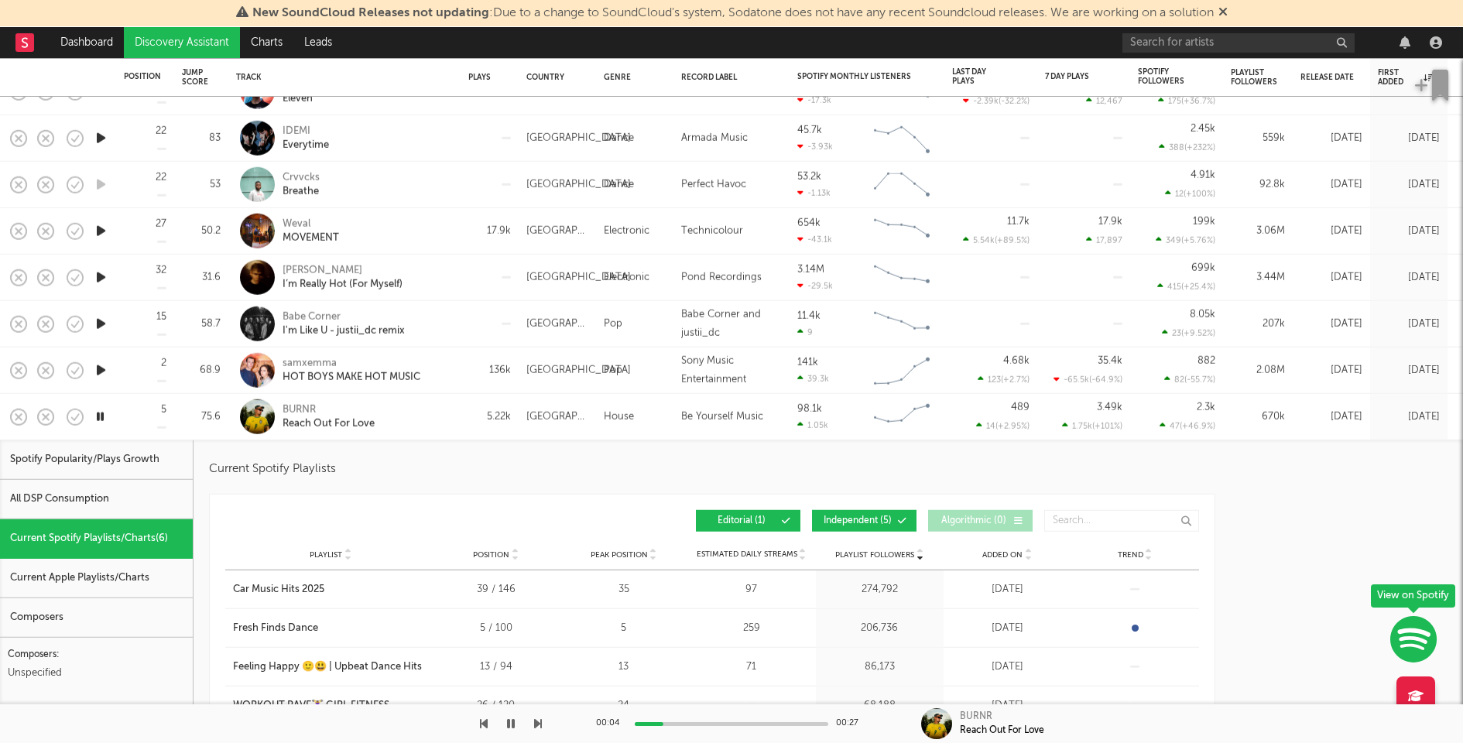
click at [841, 520] on span "Independent ( 5 )" at bounding box center [857, 520] width 71 height 9
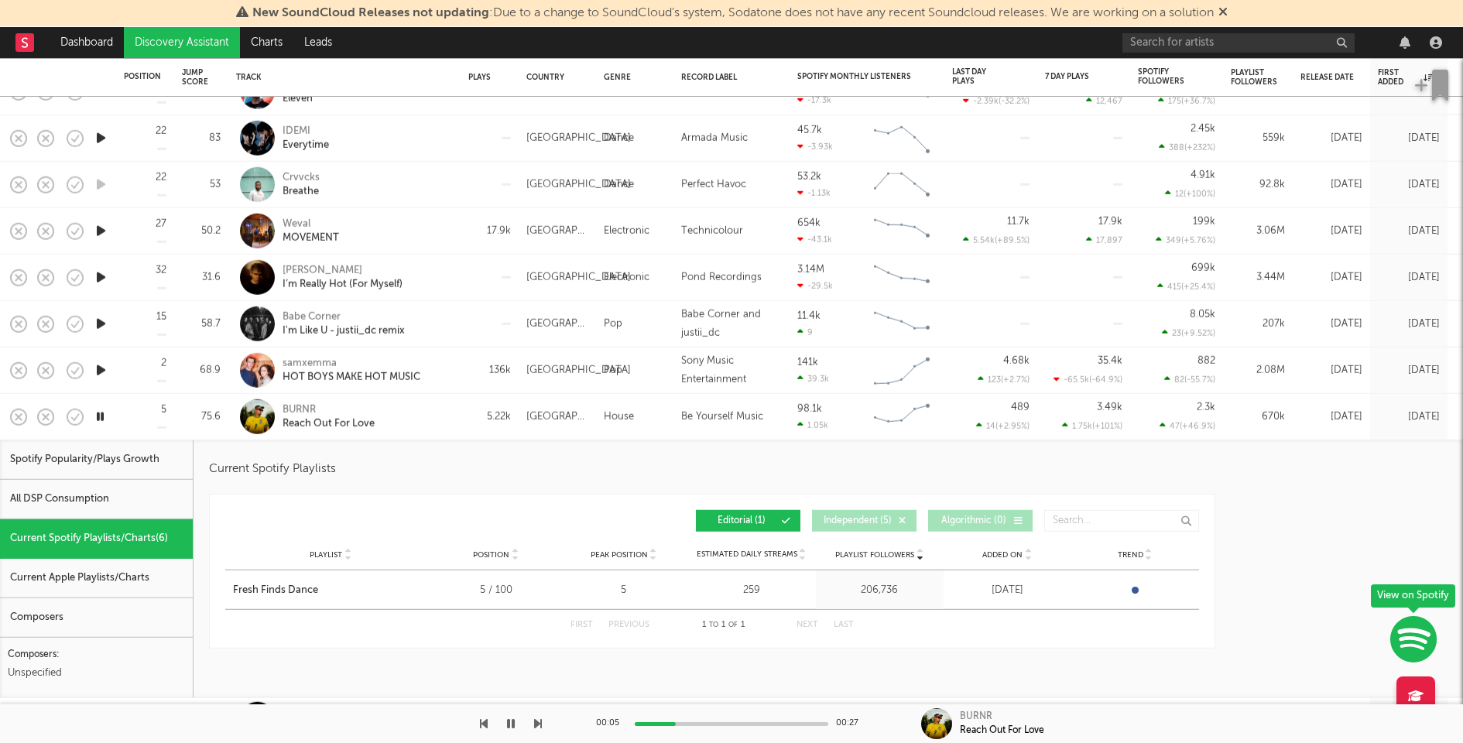
click at [101, 365] on icon "button" at bounding box center [101, 370] width 16 height 19
click at [441, 358] on div "samxemma HOT BOYS MAKE HOT MUSIC" at bounding box center [366, 370] width 166 height 28
select select "1w"
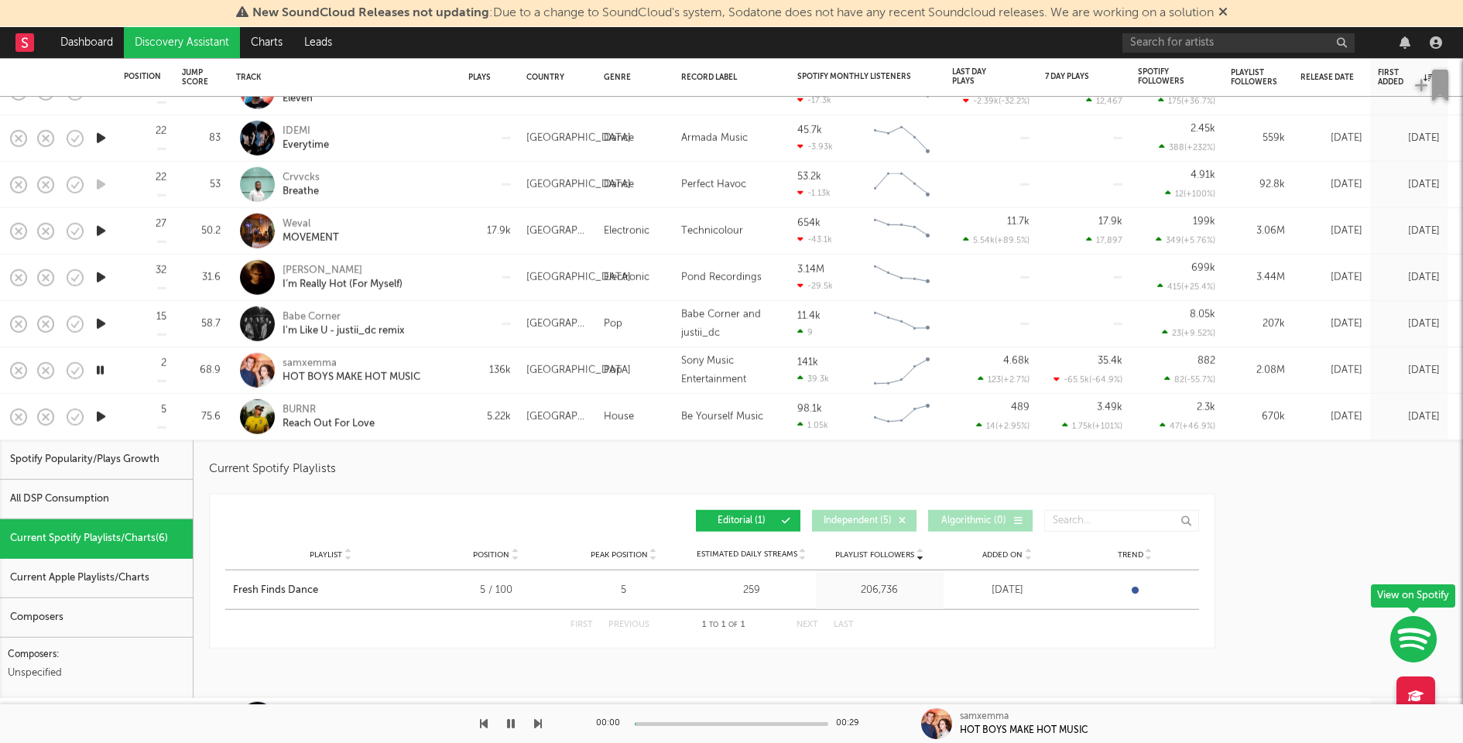
select select "1w"
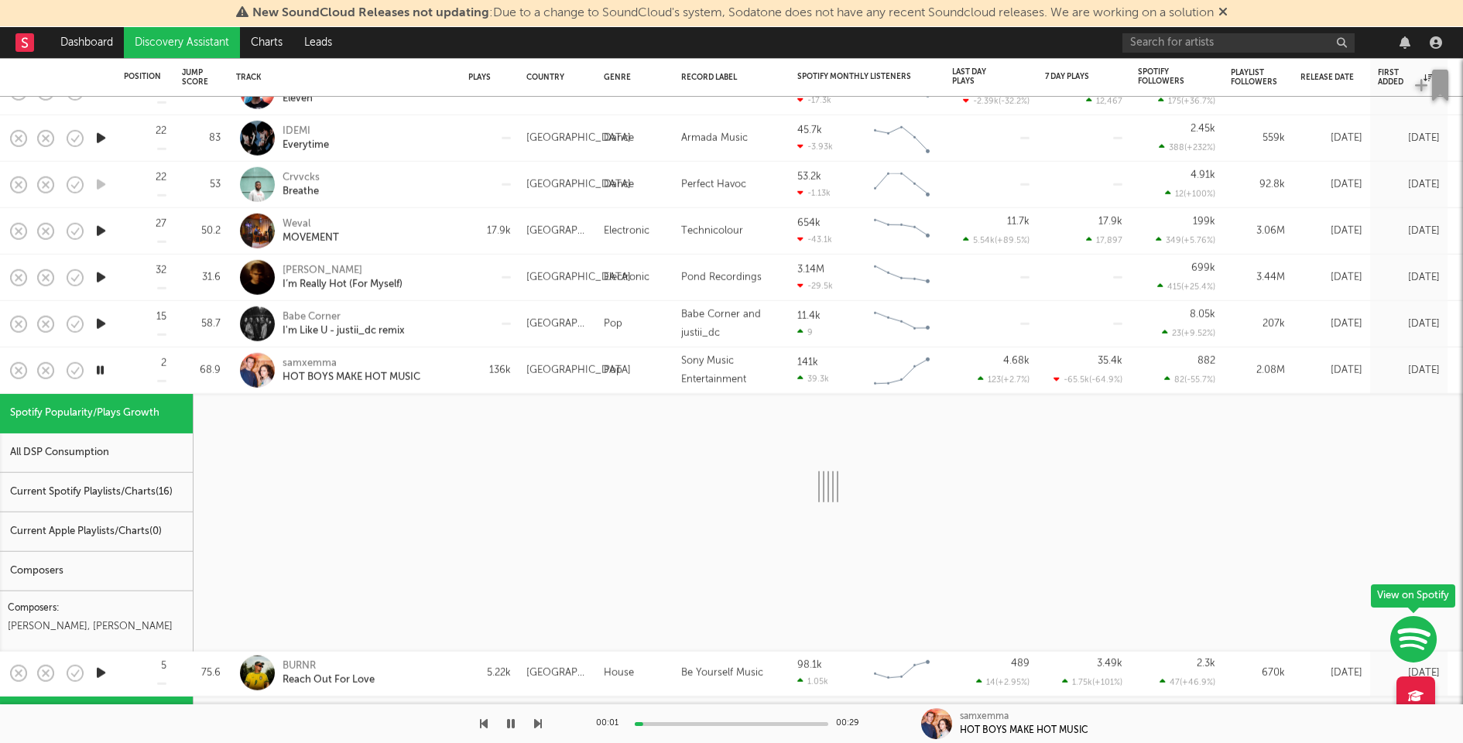
select select "1w"
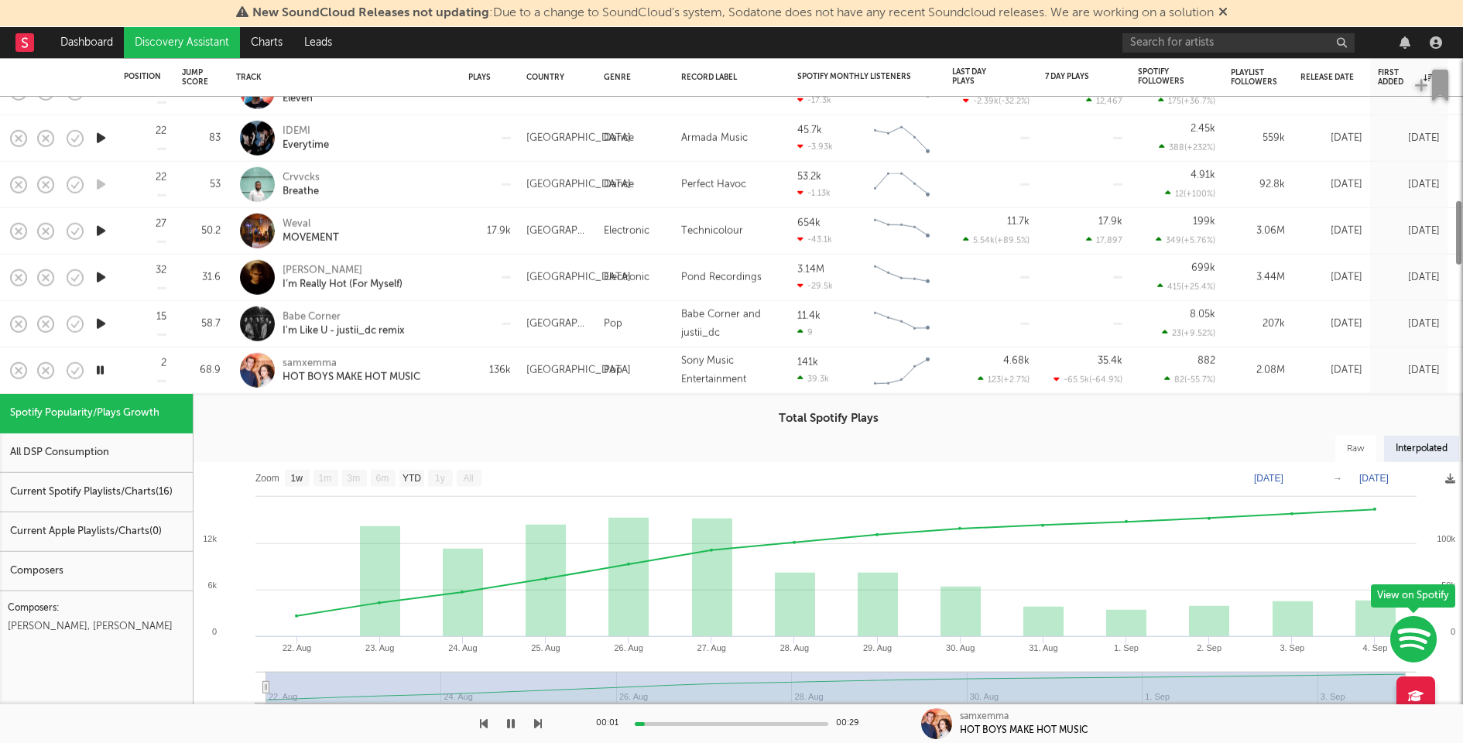
click at [108, 481] on div "Current Spotify Playlists/Charts ( 16 )" at bounding box center [96, 492] width 193 height 39
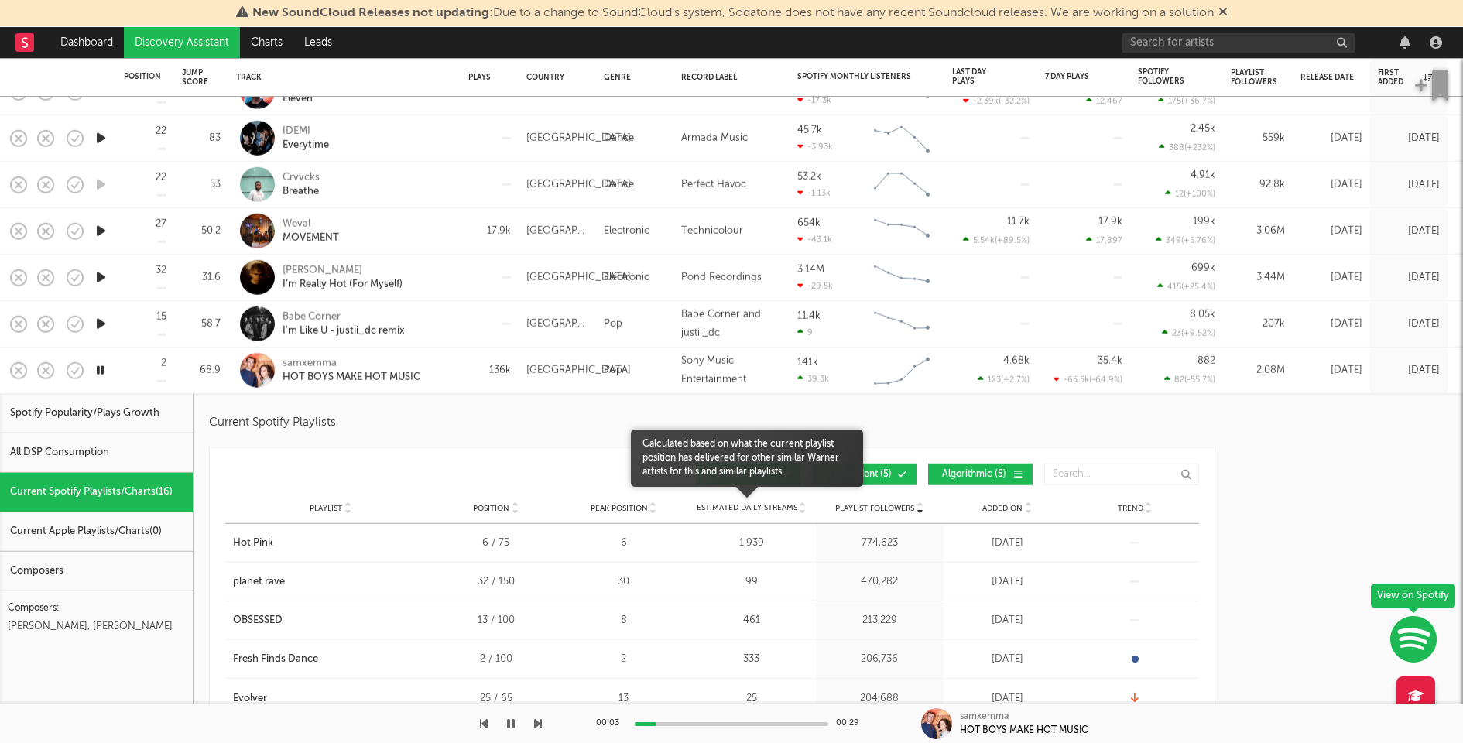
click at [856, 469] on span "Calculated based on what the current playlist position has delivered for other …" at bounding box center [747, 458] width 232 height 42
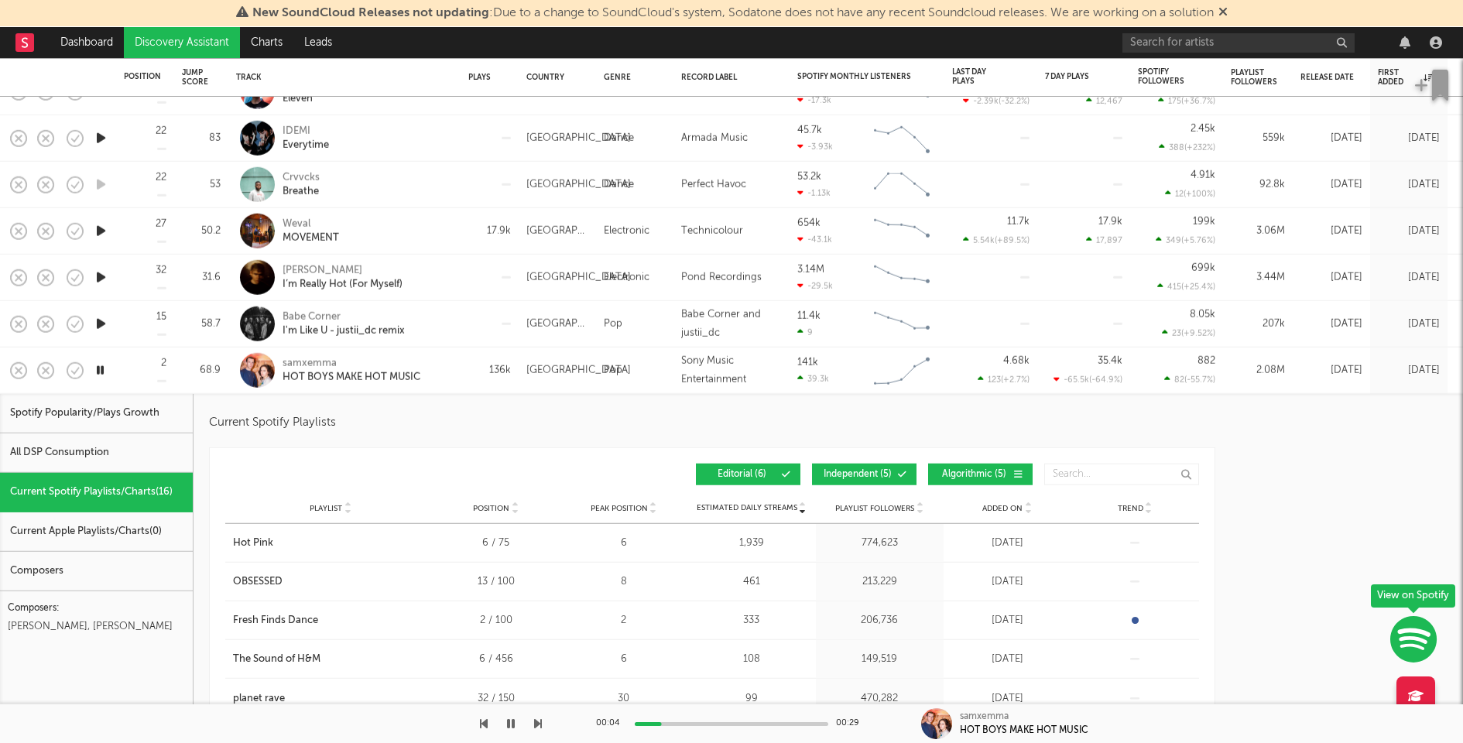
click at [879, 472] on span at bounding box center [879, 474] width 2 height 9
click at [951, 473] on span "Algorithmic ( 5 )" at bounding box center [973, 474] width 71 height 9
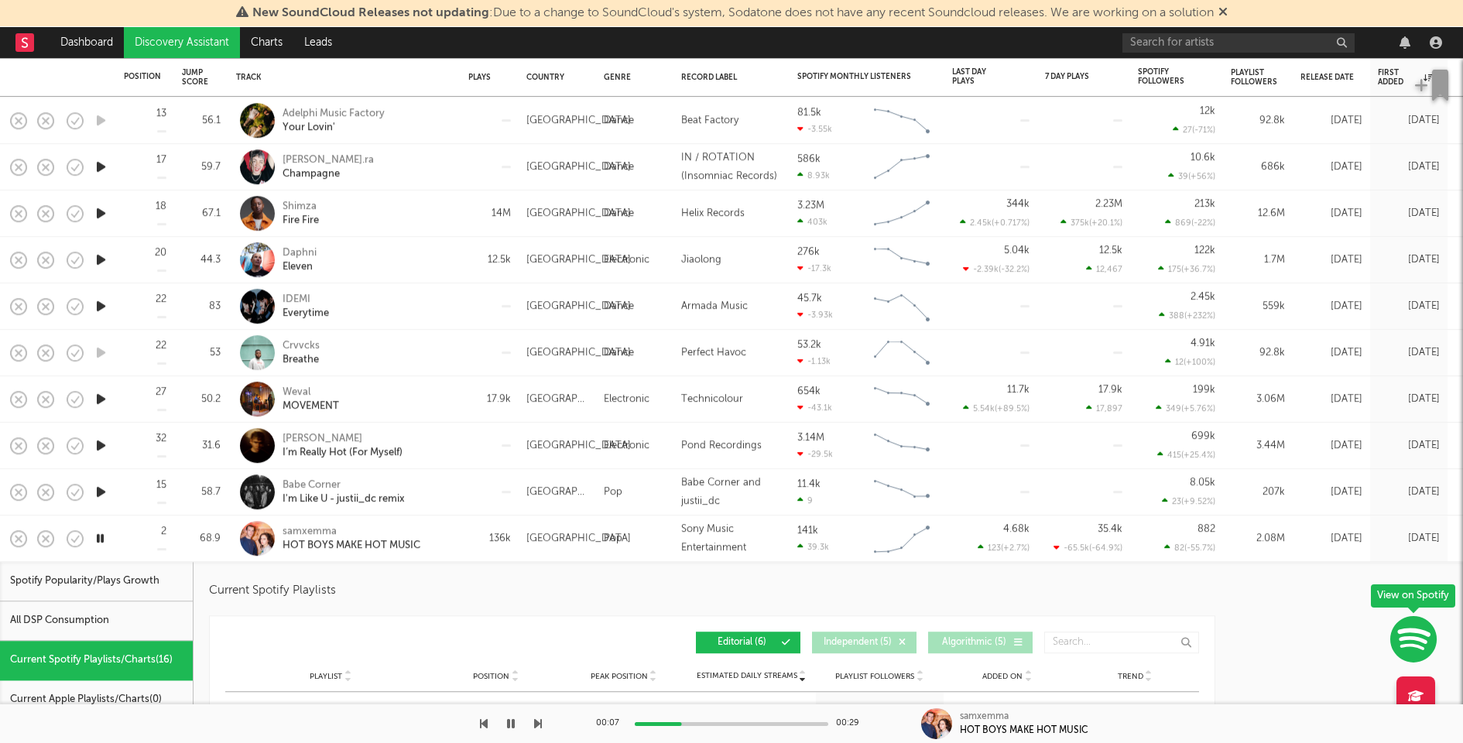
click at [101, 495] on icon "button" at bounding box center [101, 491] width 16 height 19
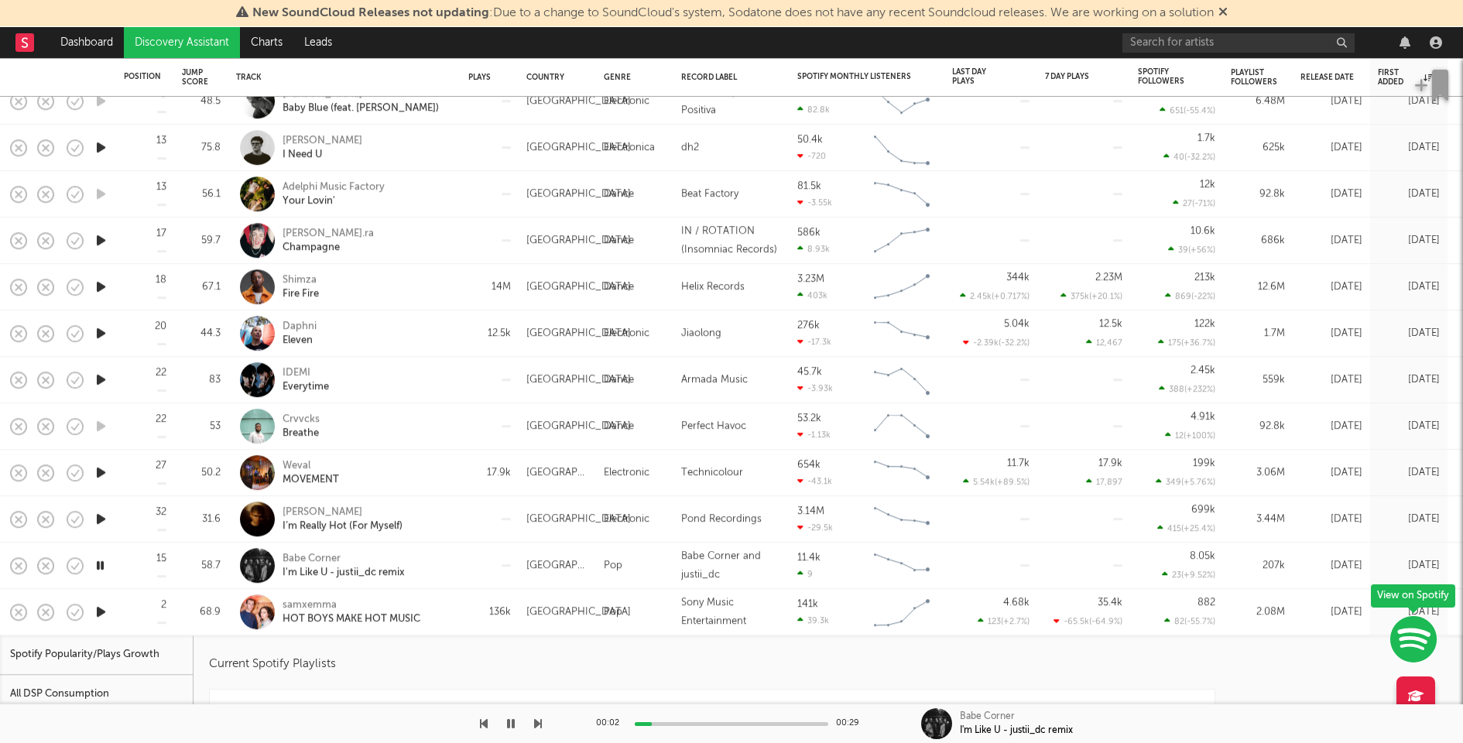
click at [95, 512] on icon "button" at bounding box center [101, 518] width 16 height 19
click at [98, 472] on icon "button" at bounding box center [101, 472] width 16 height 19
click at [427, 478] on div "Weval MOVEMENT" at bounding box center [366, 473] width 166 height 28
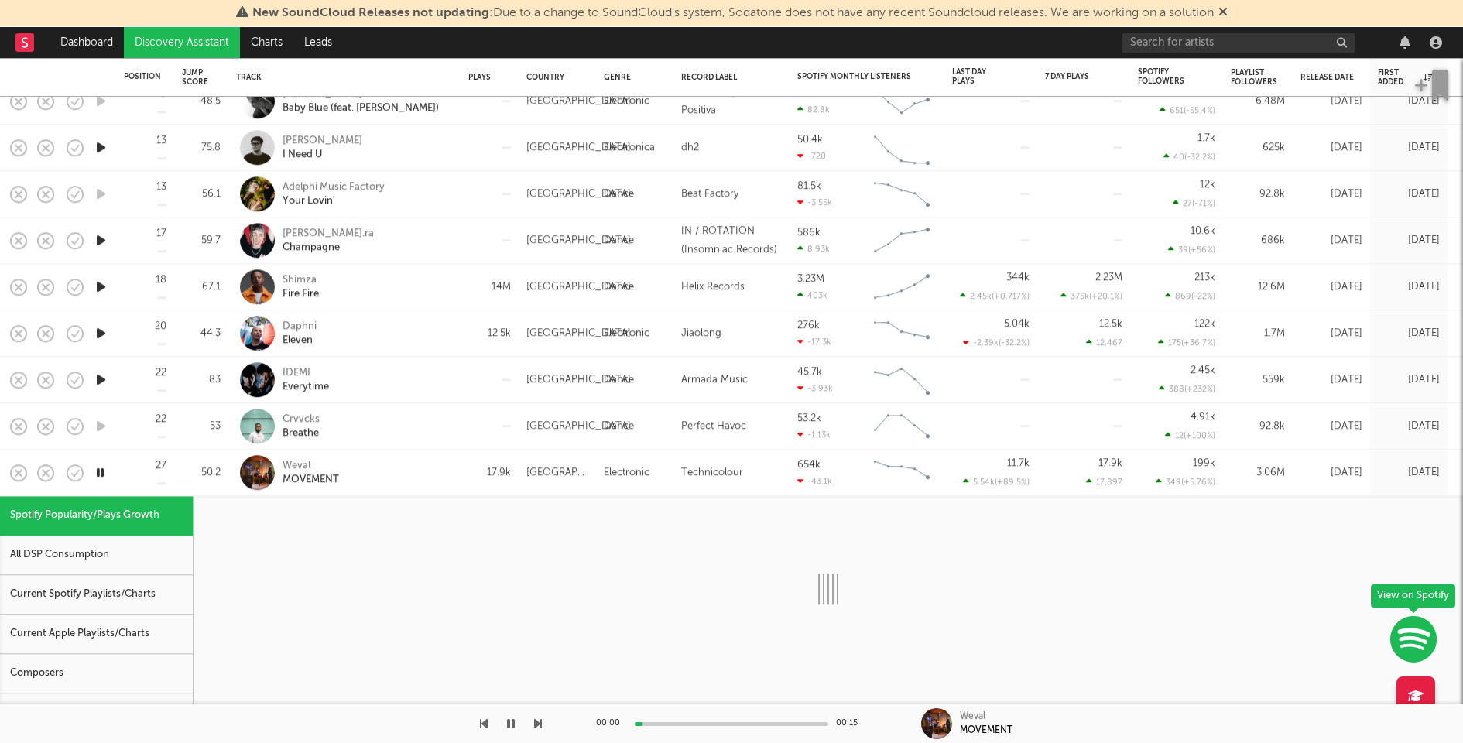
click at [114, 582] on div "Current Spotify Playlists/Charts" at bounding box center [96, 594] width 193 height 39
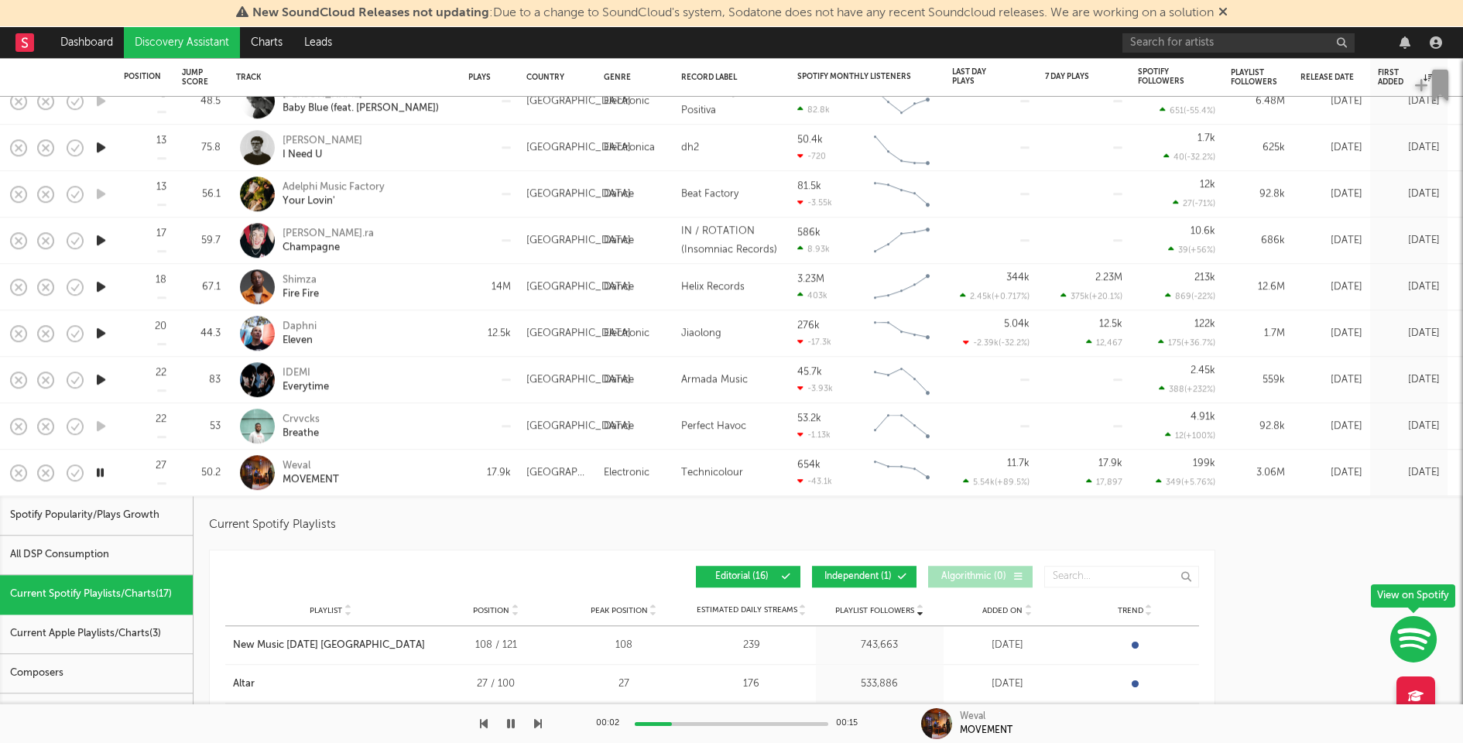
click at [867, 579] on span "Independent ( 1 )" at bounding box center [857, 577] width 71 height 9
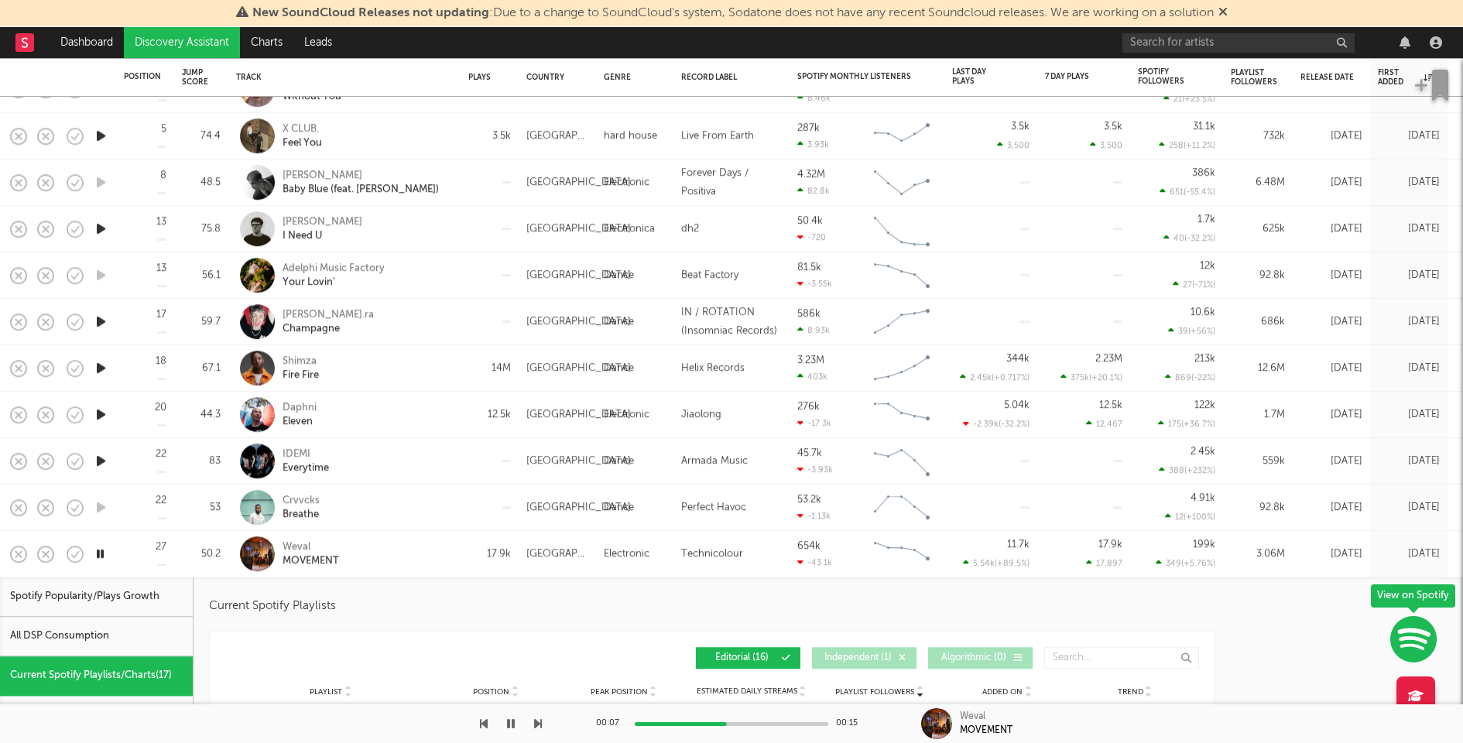
click at [106, 461] on icon "button" at bounding box center [101, 460] width 16 height 19
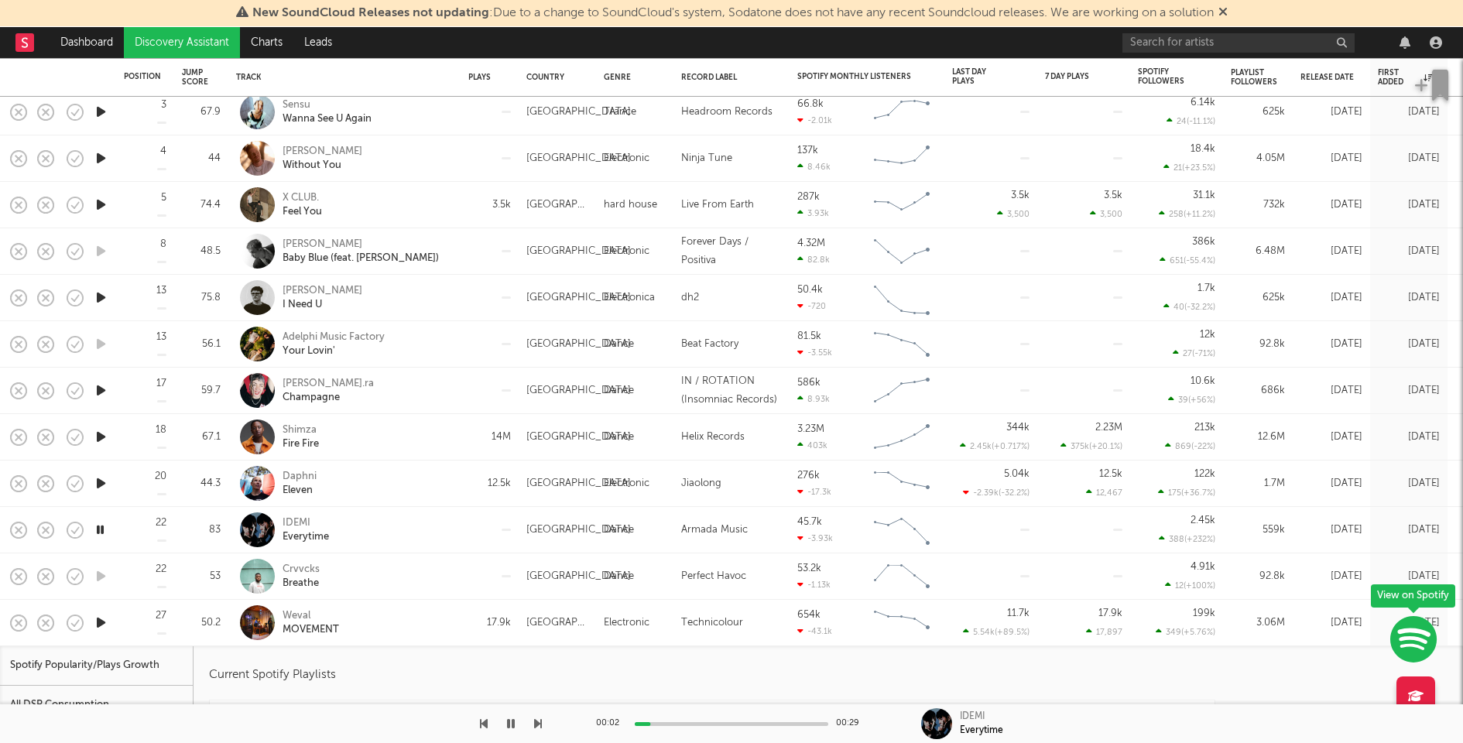
click at [384, 530] on div "IDEMI Everytime" at bounding box center [366, 530] width 166 height 28
select select "1w"
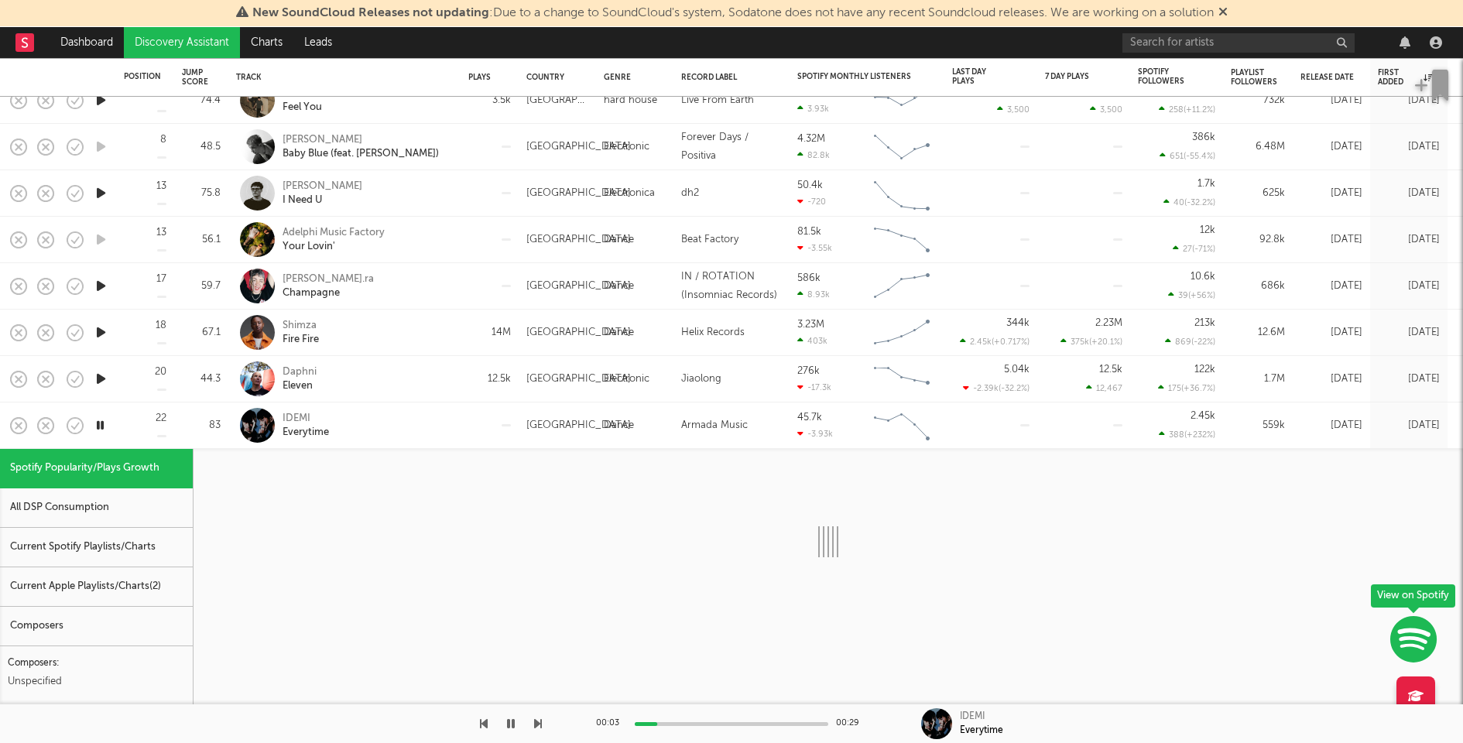
select select "1w"
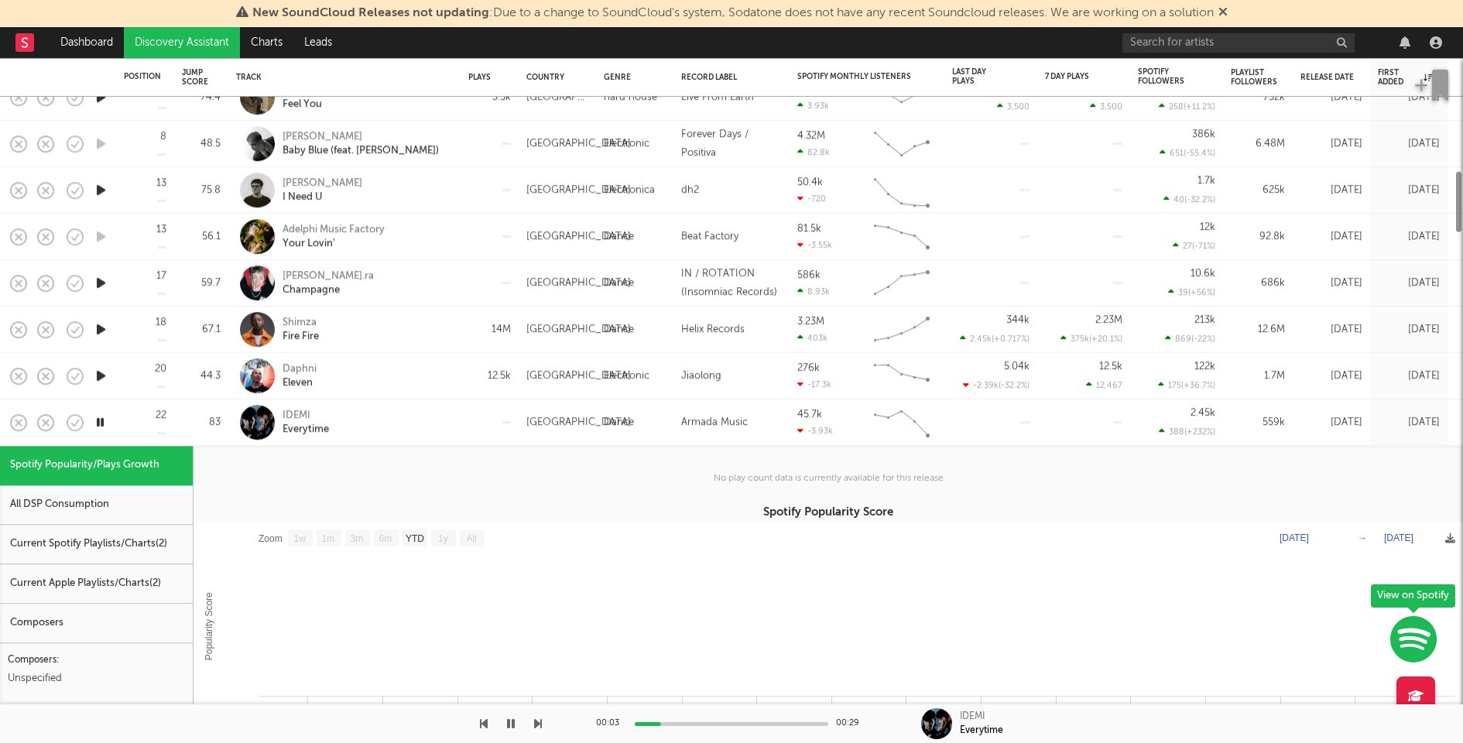
click at [137, 547] on div "Current Spotify Playlists/Charts ( 2 )" at bounding box center [96, 544] width 193 height 39
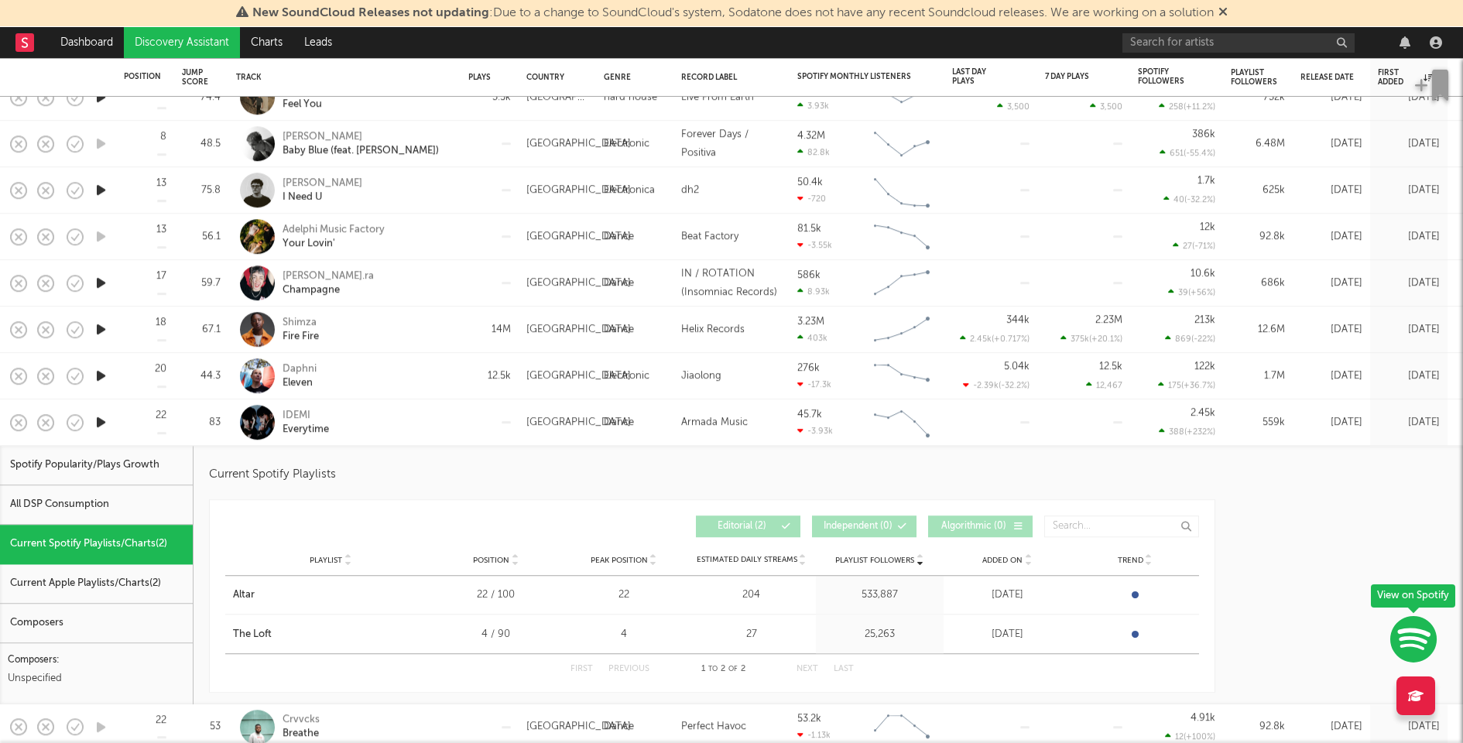
click at [406, 436] on div "IDEMI Everytime" at bounding box center [344, 422] width 217 height 46
select select "1w"
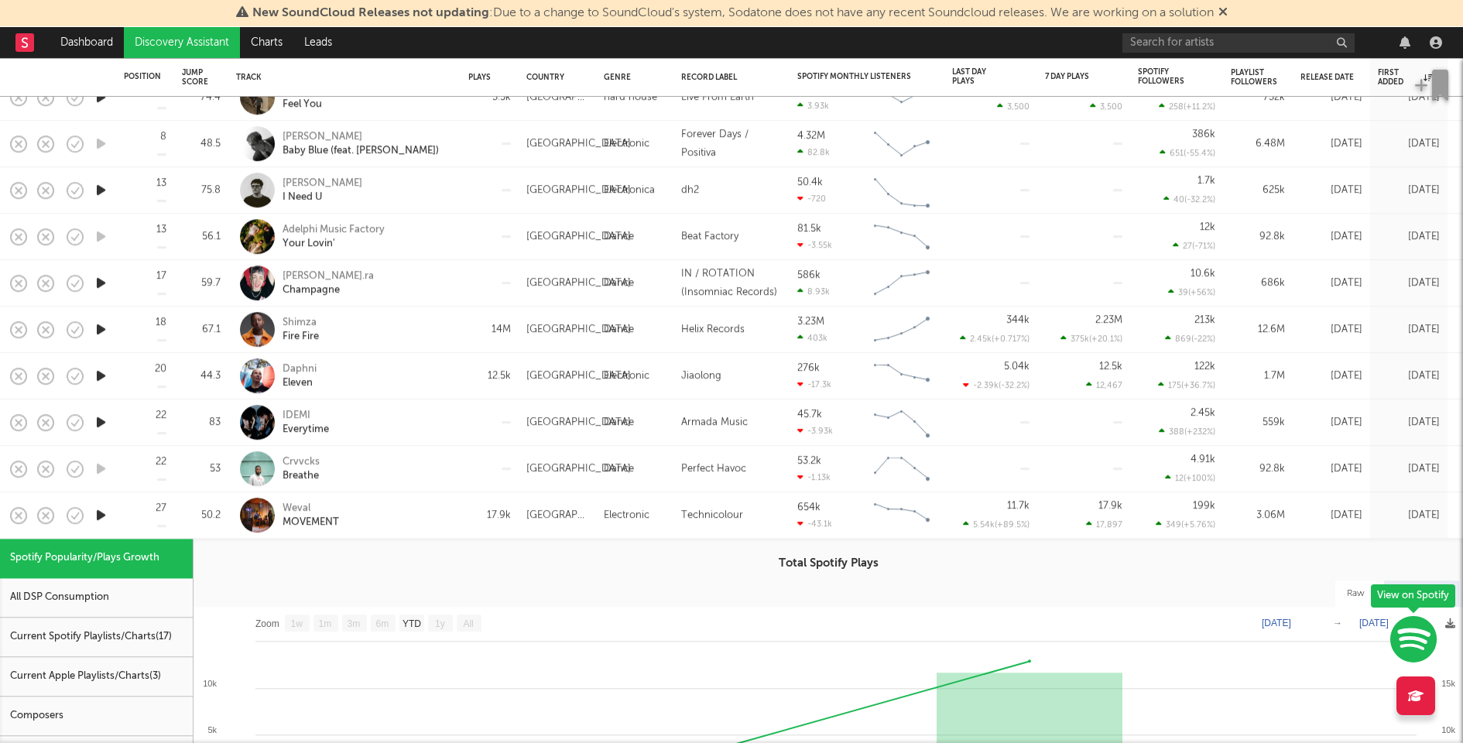
click at [105, 376] on icon "button" at bounding box center [101, 375] width 16 height 19
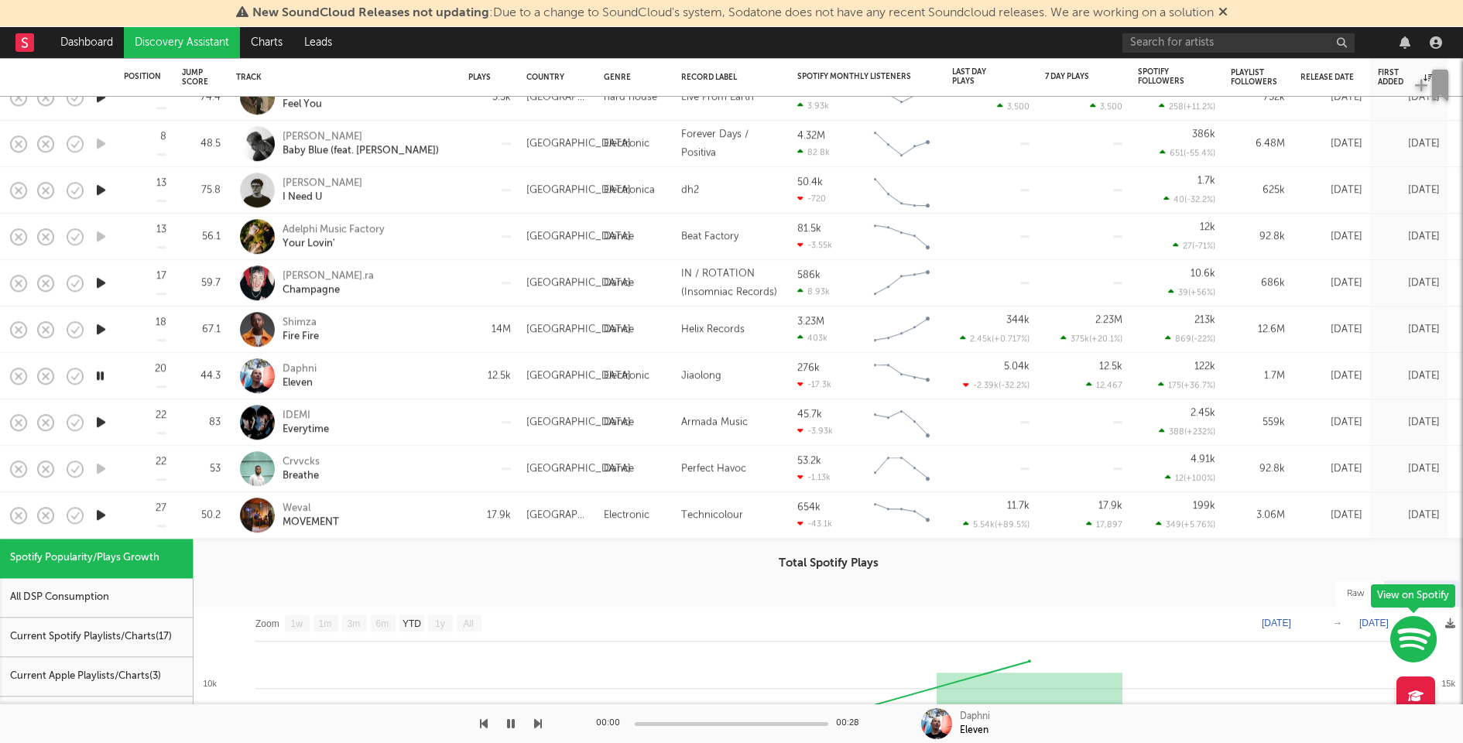
click at [405, 424] on div "IDEMI Everytime" at bounding box center [366, 423] width 166 height 28
select select "1w"
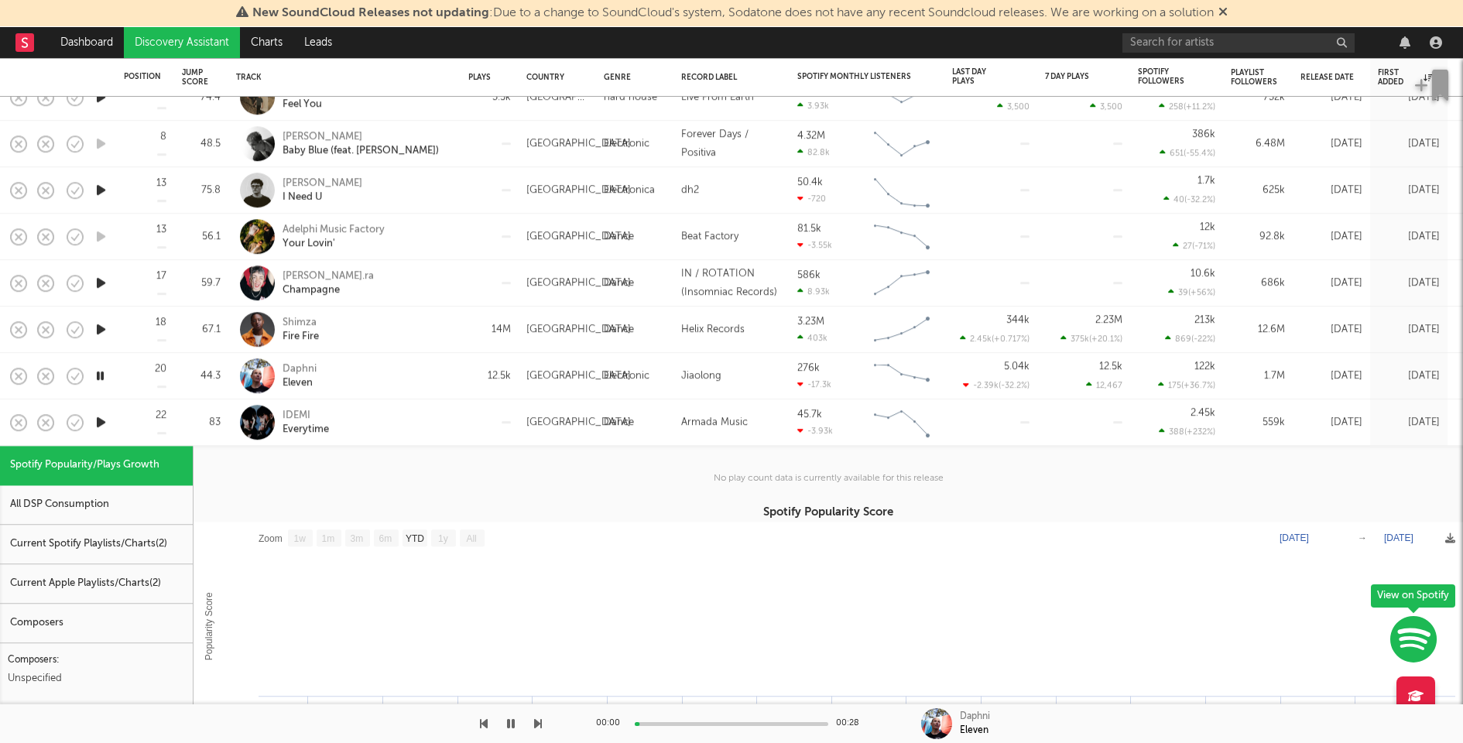
click at [136, 537] on div "Current Spotify Playlists/Charts ( 2 )" at bounding box center [96, 544] width 193 height 39
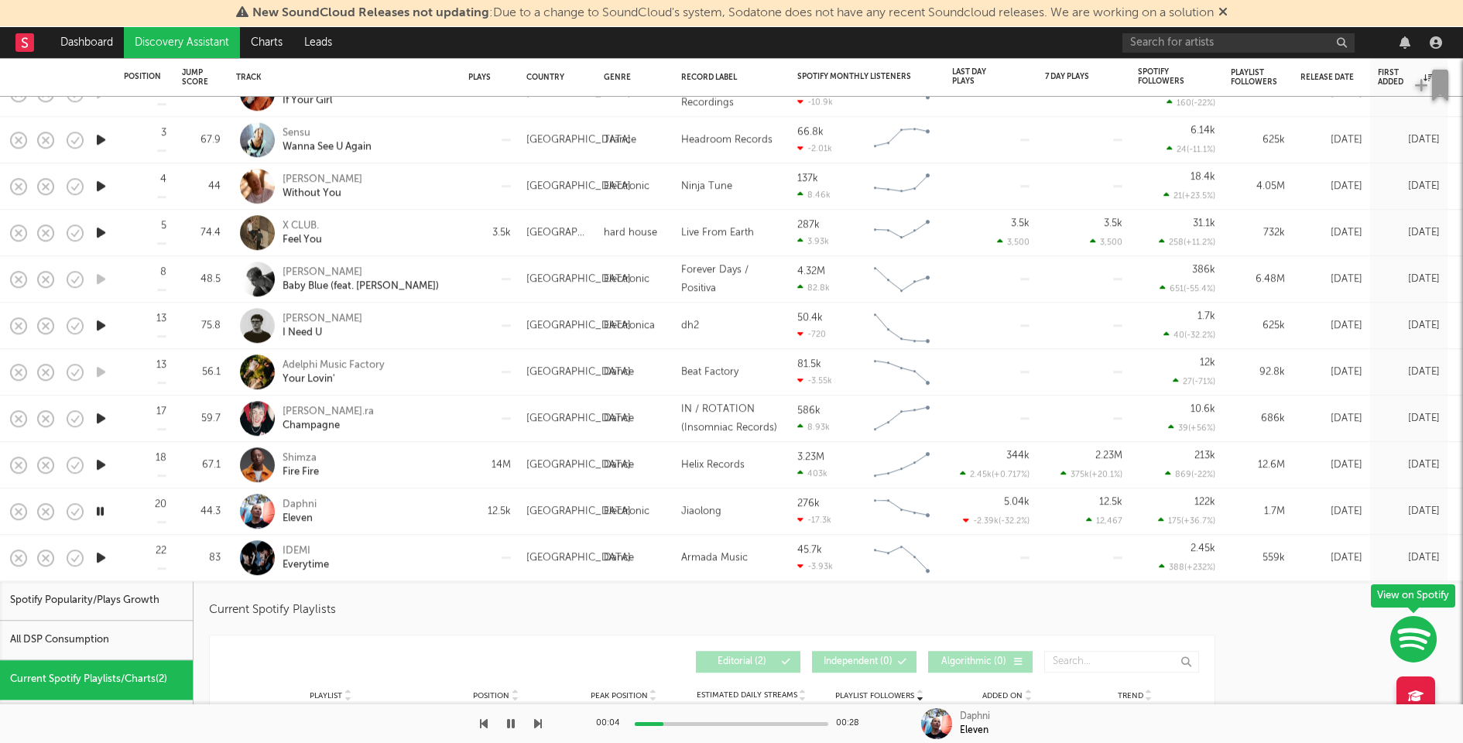
click at [734, 721] on div "00:04 00:28" at bounding box center [731, 723] width 271 height 39
click at [754, 724] on div at bounding box center [732, 724] width 194 height 4
click at [396, 458] on div "Shimza Fire Fire" at bounding box center [366, 465] width 166 height 28
select select "1w"
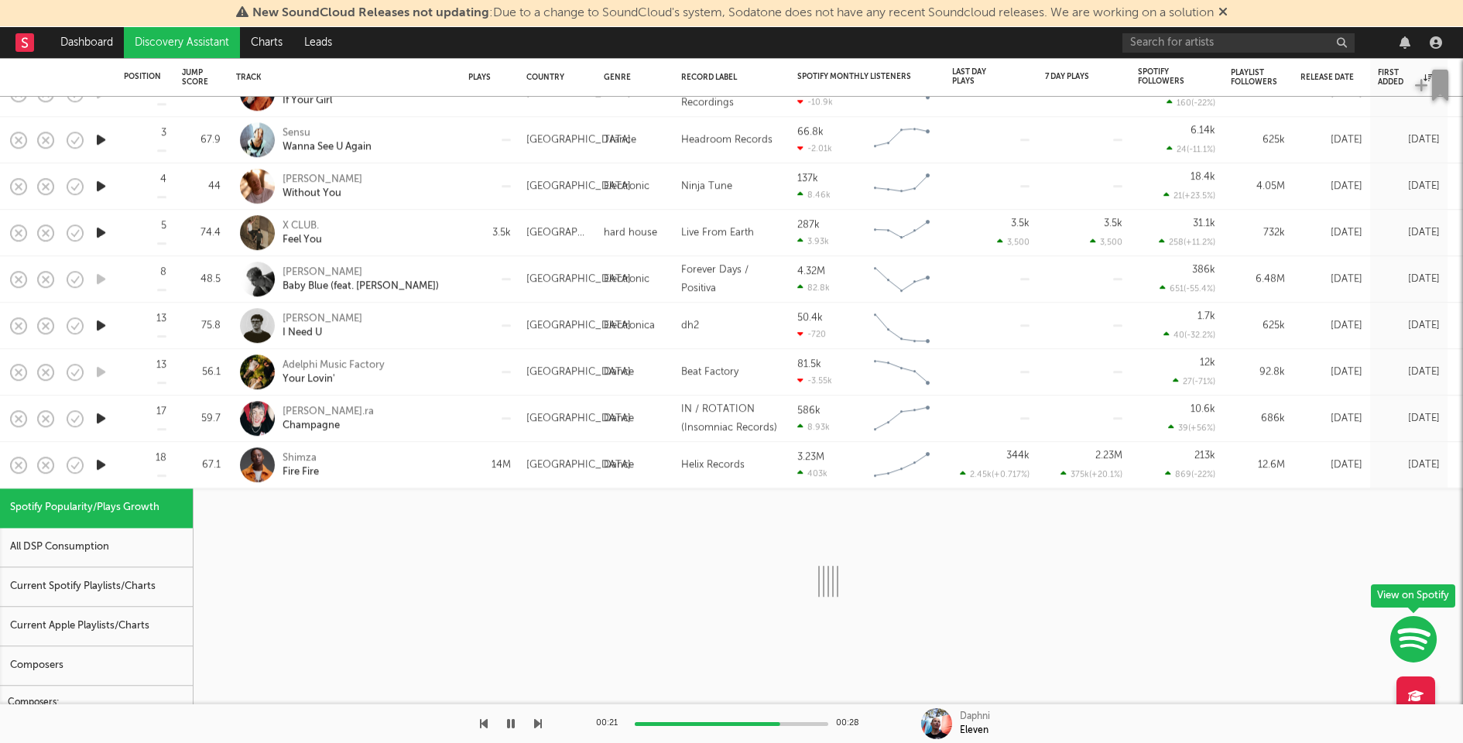
click at [105, 590] on div "Current Spotify Playlists/Charts" at bounding box center [96, 586] width 193 height 39
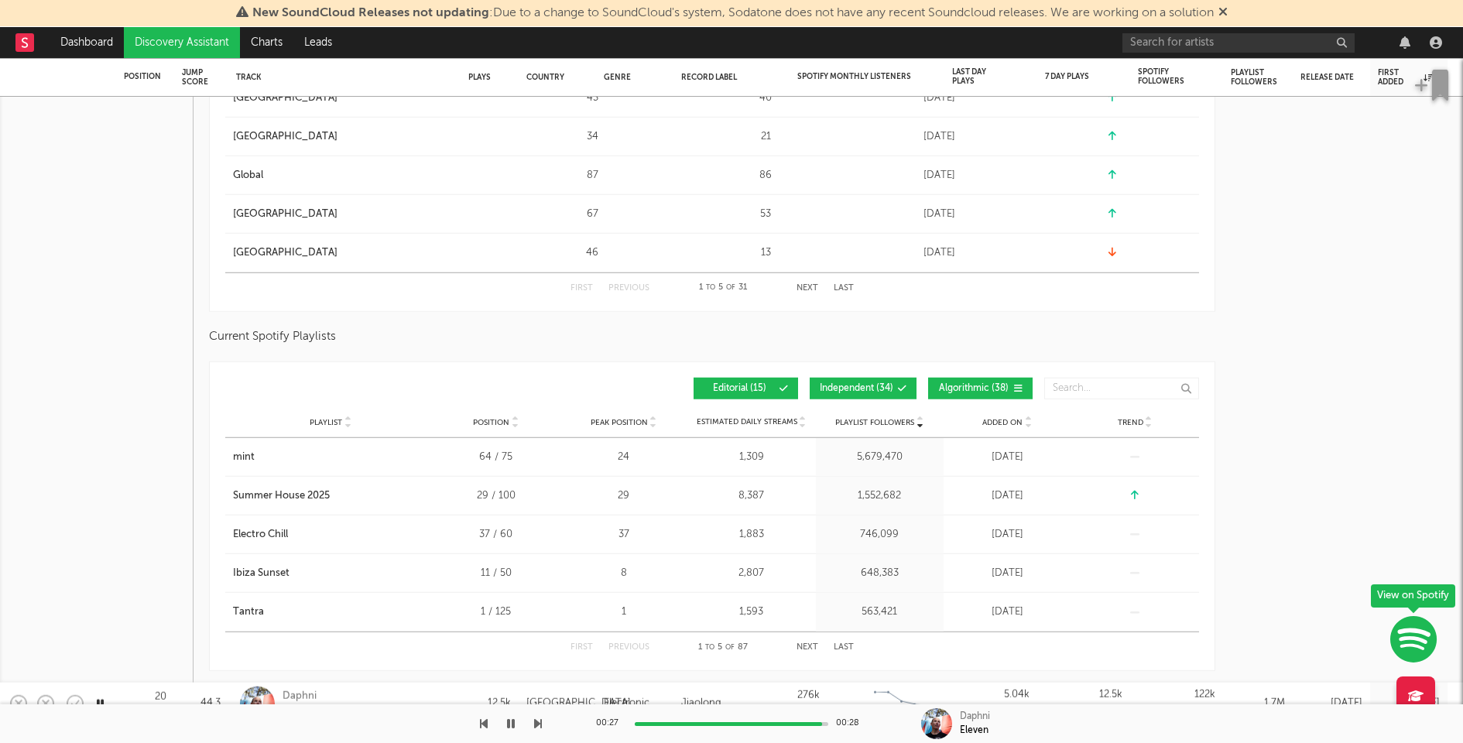
click at [824, 384] on span "Independent ( 34 )" at bounding box center [857, 388] width 74 height 9
click at [919, 382] on div "Editorial ( 15 ) Independent ( 34 ) Algorithmic ( 38 )" at bounding box center [628, 389] width 807 height 22
click at [952, 380] on button "Algorithmic ( 38 )" at bounding box center [980, 389] width 105 height 22
click at [1012, 421] on span "Added On" at bounding box center [1002, 421] width 40 height 9
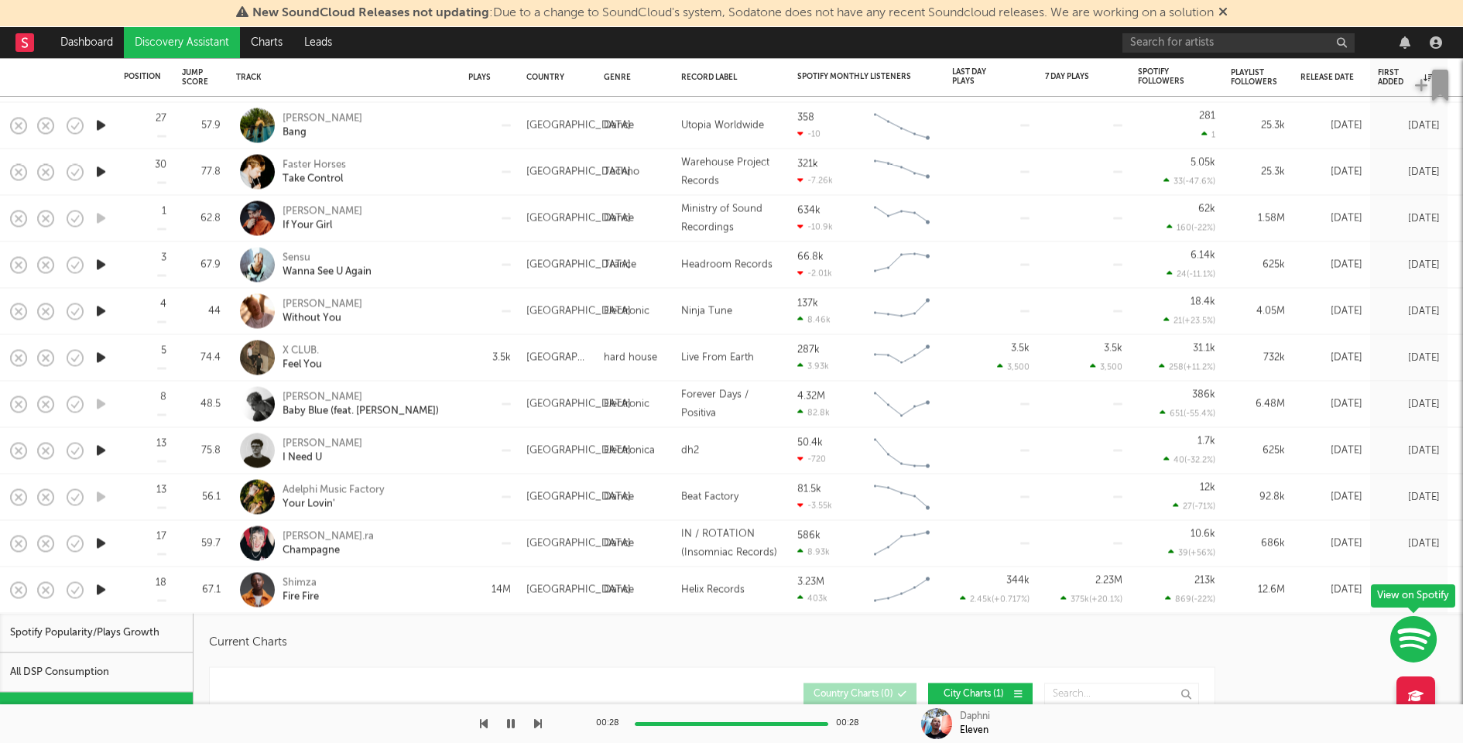
click at [98, 542] on icon "button" at bounding box center [101, 543] width 16 height 19
click at [386, 594] on div "Shimza Fire Fire" at bounding box center [366, 590] width 166 height 28
select select "1w"
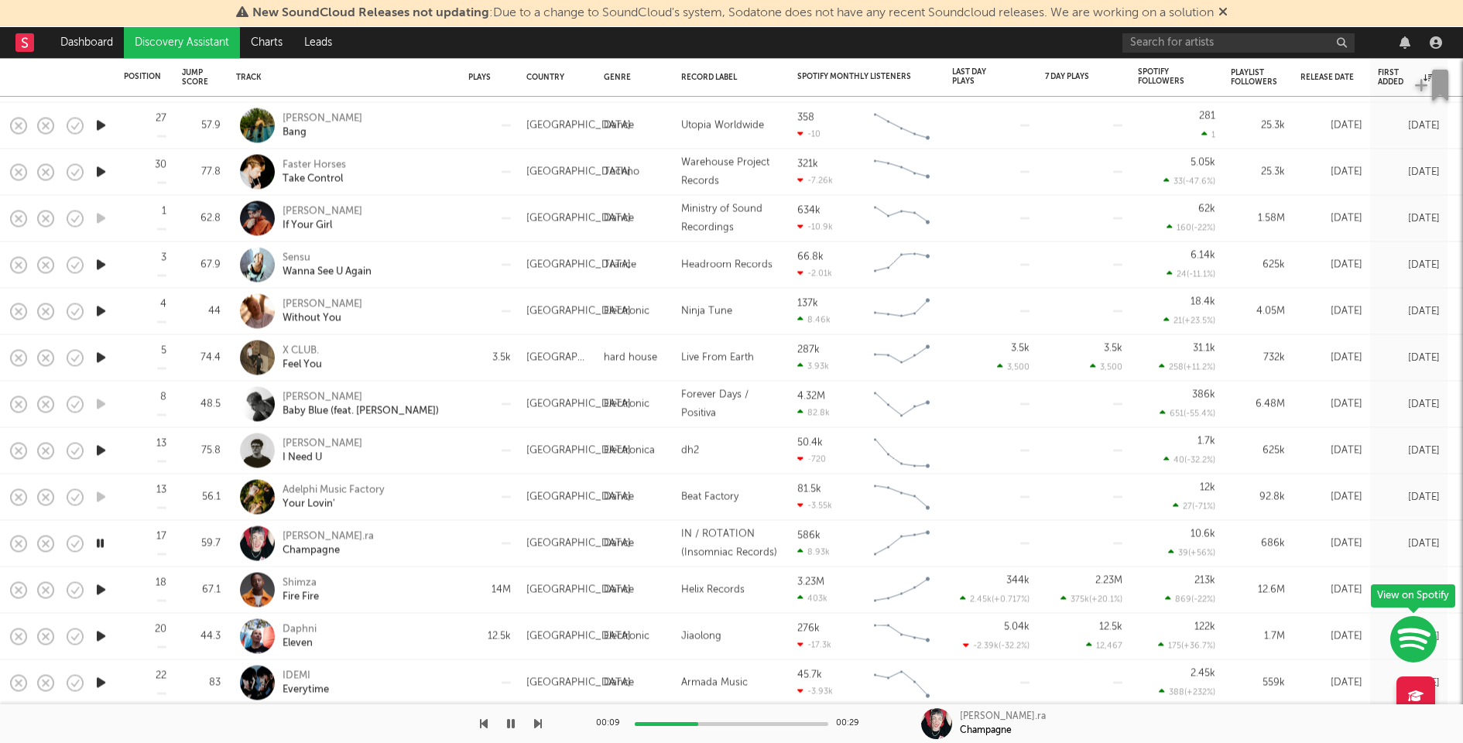
click at [105, 637] on icon "button" at bounding box center [101, 636] width 16 height 19
click at [784, 724] on div at bounding box center [732, 724] width 194 height 4
click at [101, 635] on icon "button" at bounding box center [100, 636] width 15 height 19
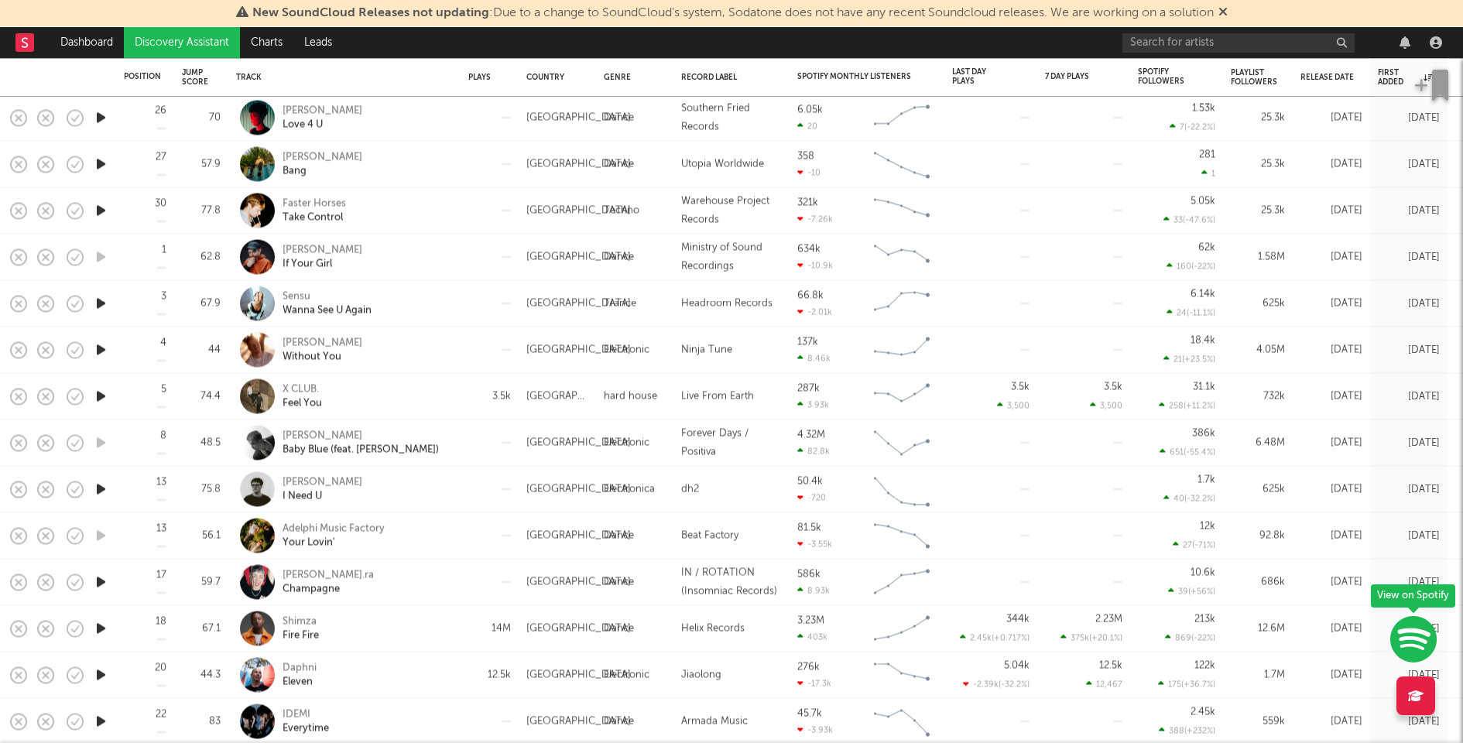
click at [100, 490] on icon "button" at bounding box center [101, 489] width 16 height 19
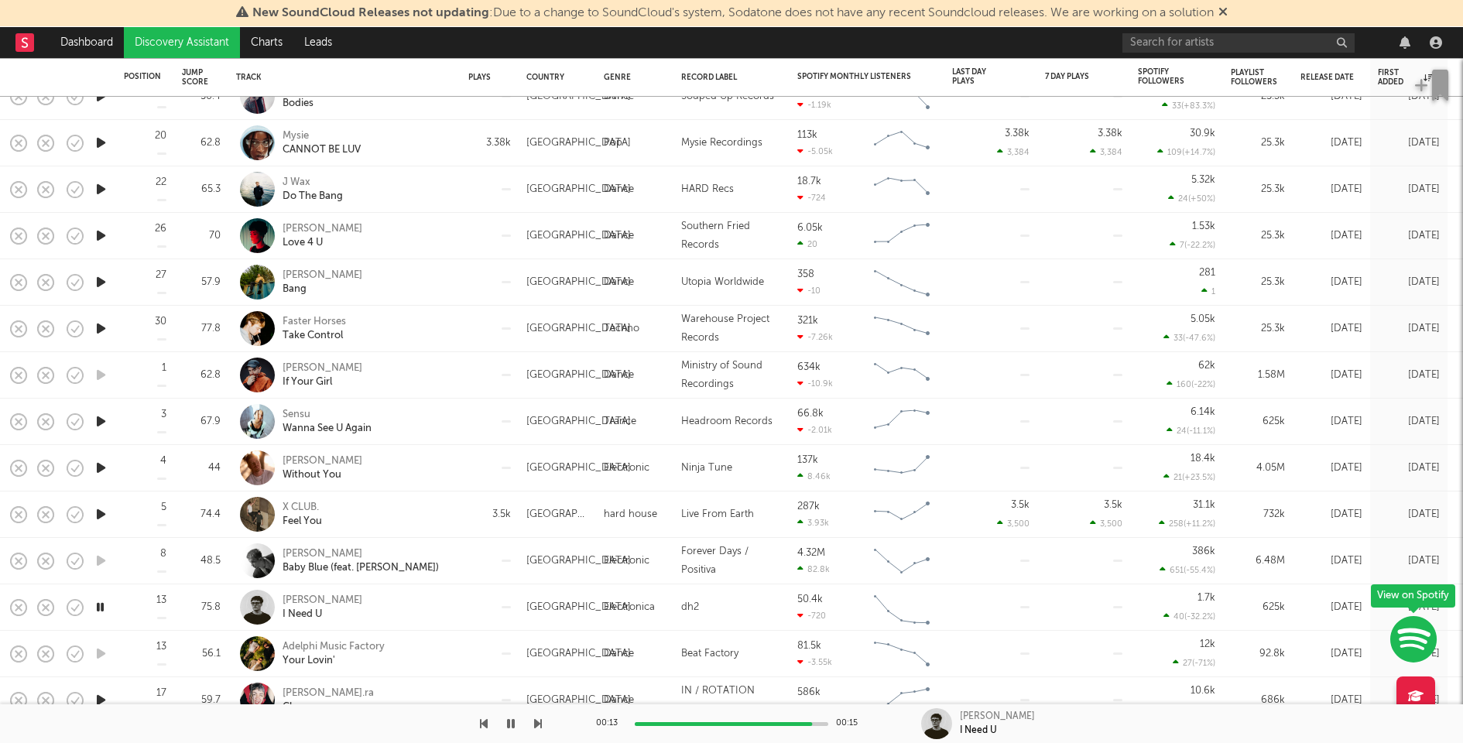
click at [99, 512] on icon "button" at bounding box center [101, 514] width 16 height 19
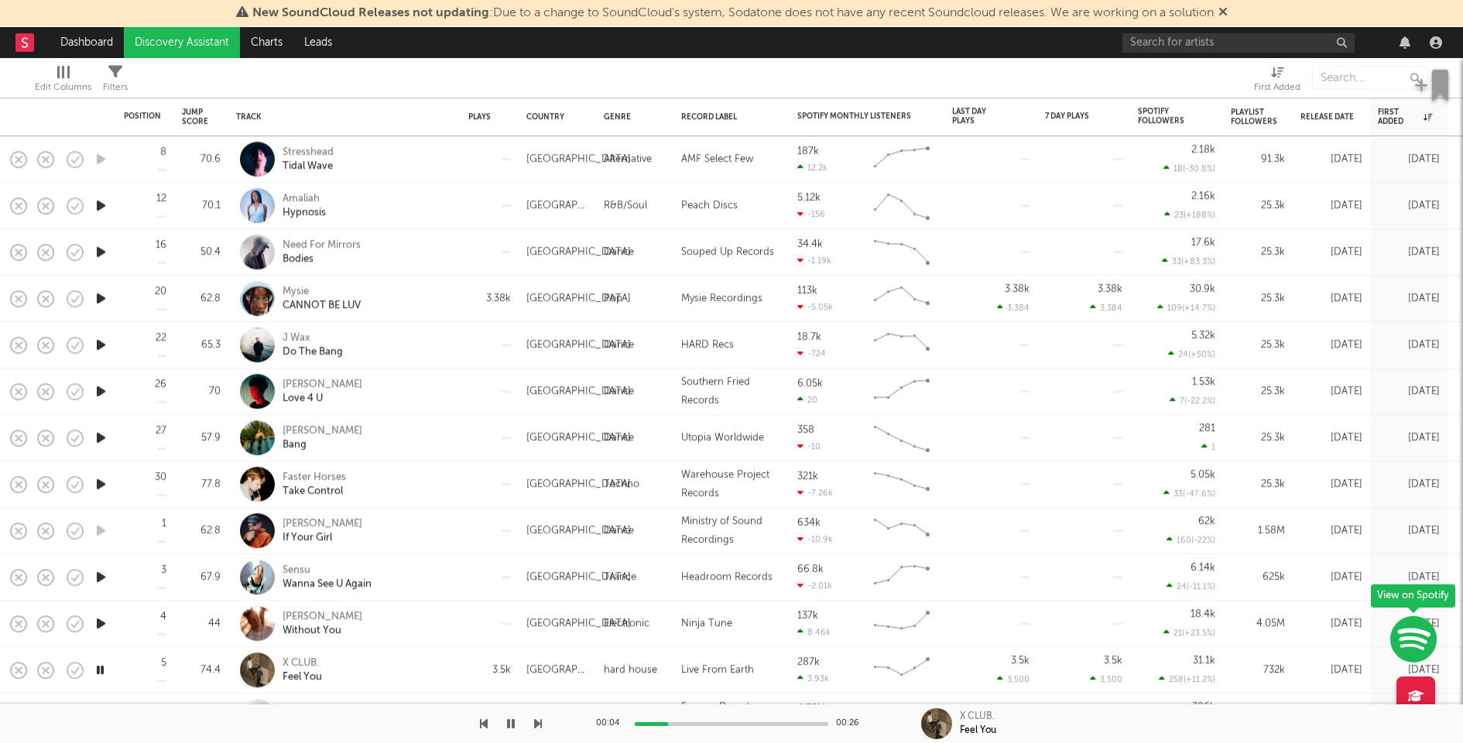
click at [751, 726] on div "00:04 00:26" at bounding box center [731, 723] width 271 height 39
click at [752, 723] on div at bounding box center [732, 724] width 194 height 4
click at [103, 623] on icon "button" at bounding box center [101, 623] width 16 height 19
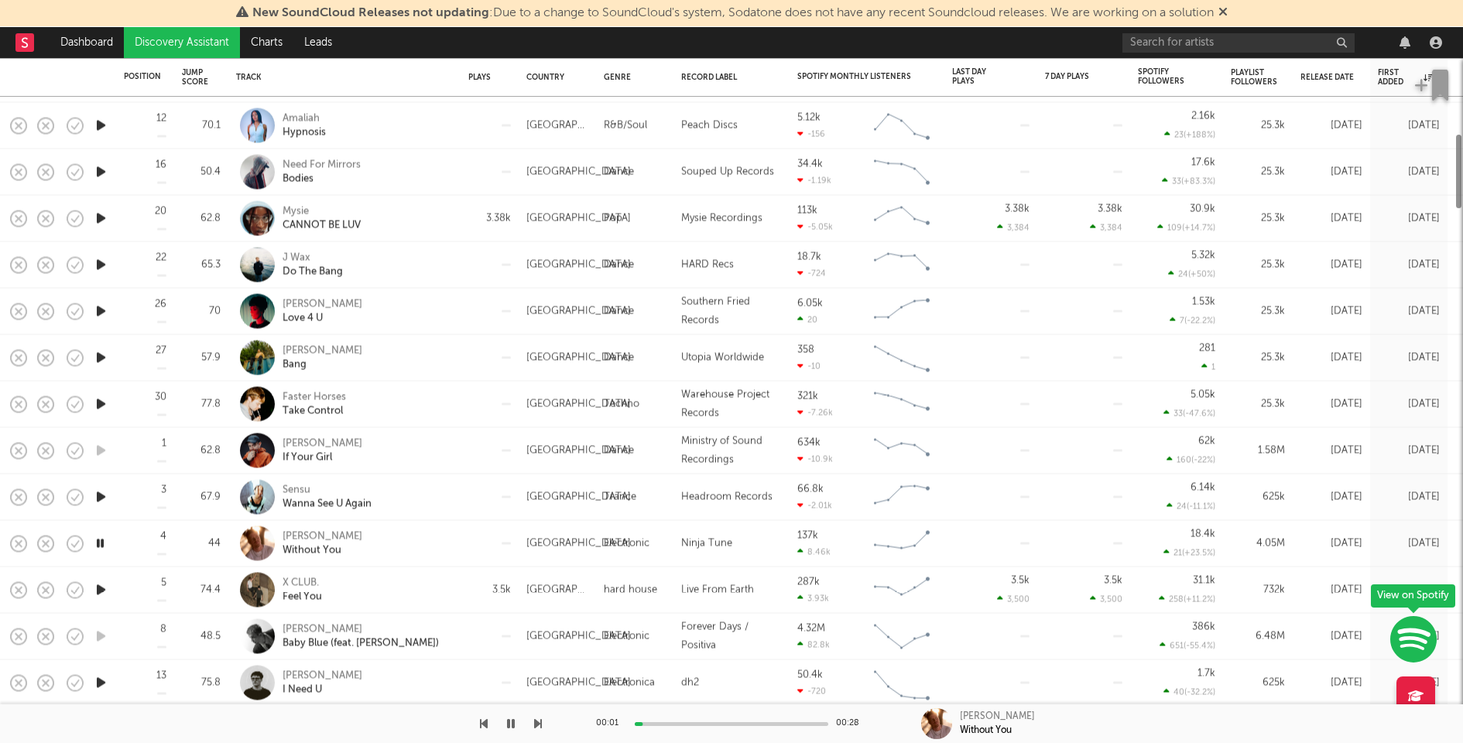
select select "1w"
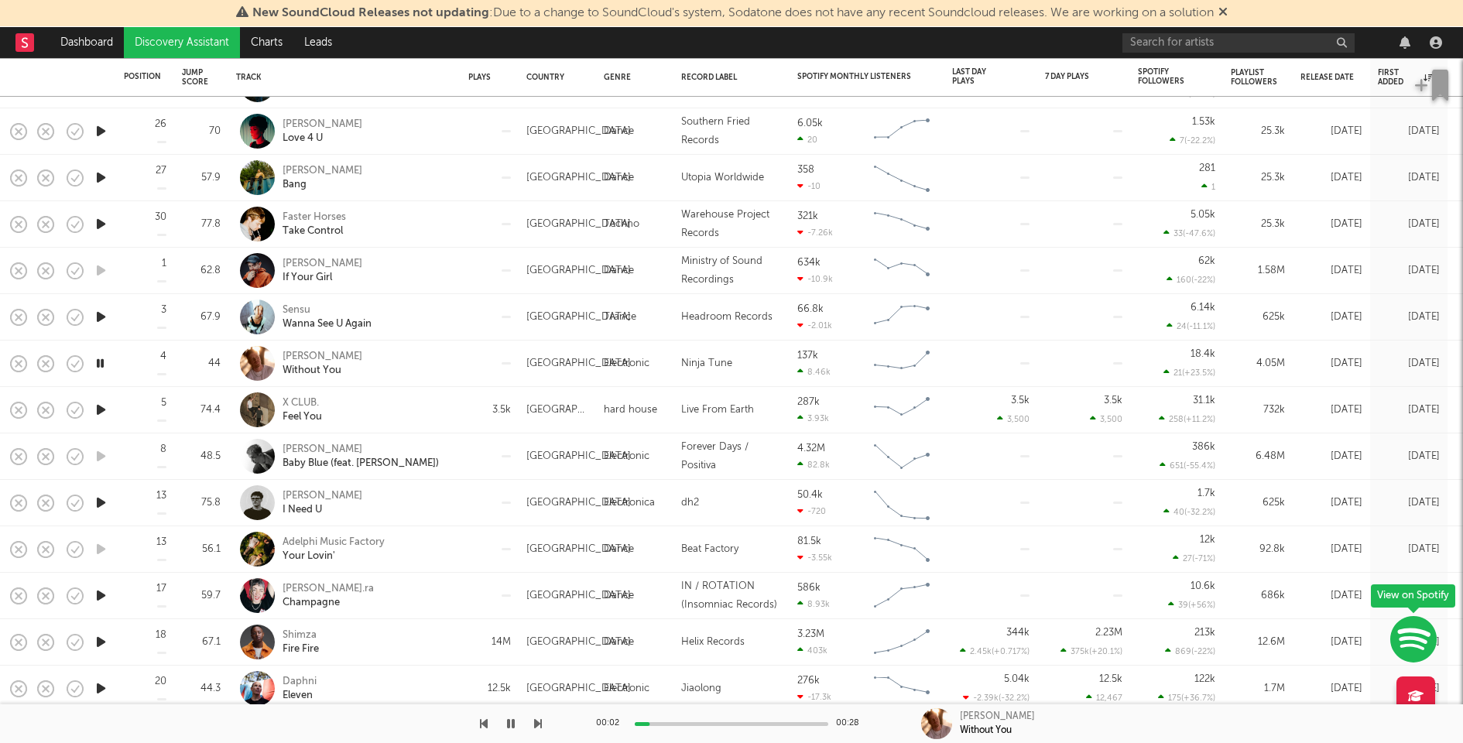
click at [400, 511] on div "Oscar Farrell I Need U" at bounding box center [366, 503] width 166 height 28
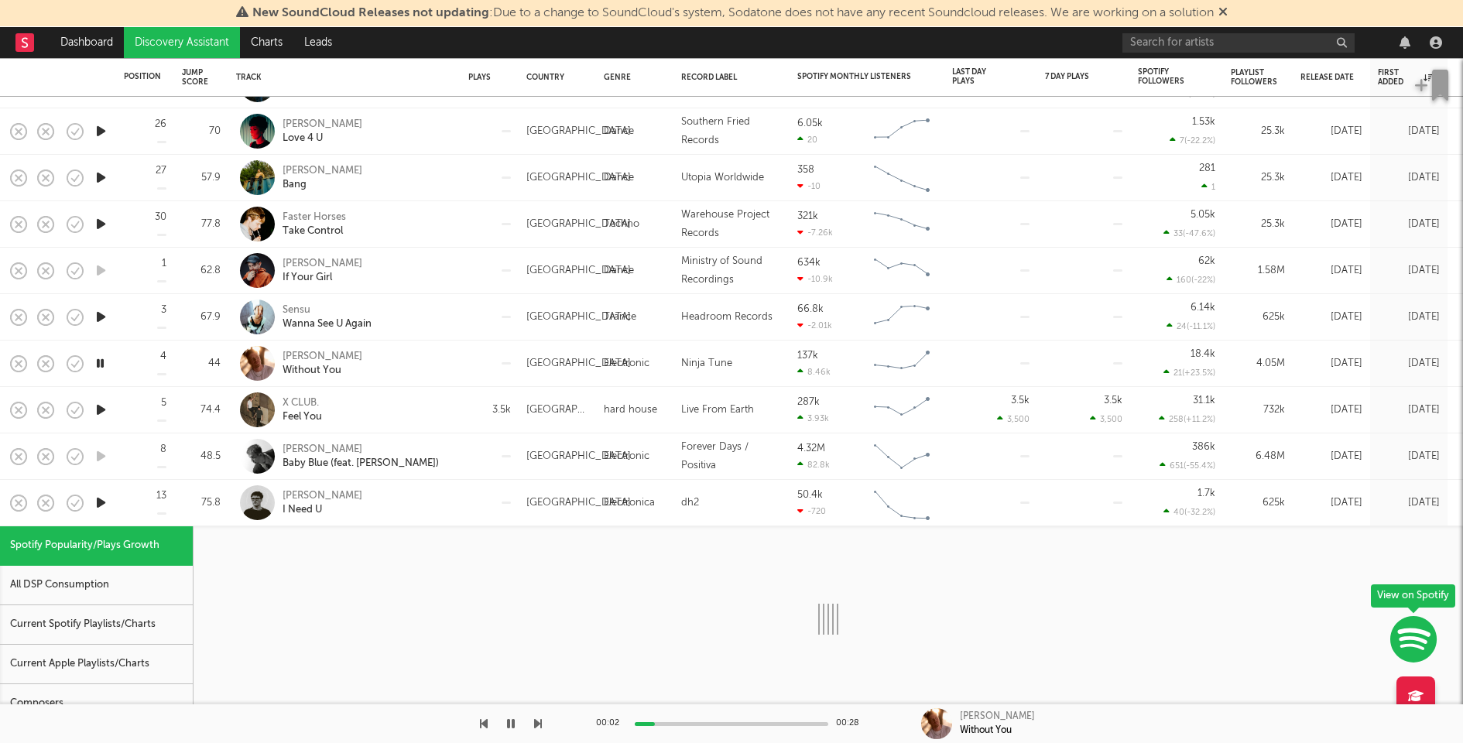
click at [112, 629] on div "Current Spotify Playlists/Charts" at bounding box center [96, 624] width 193 height 39
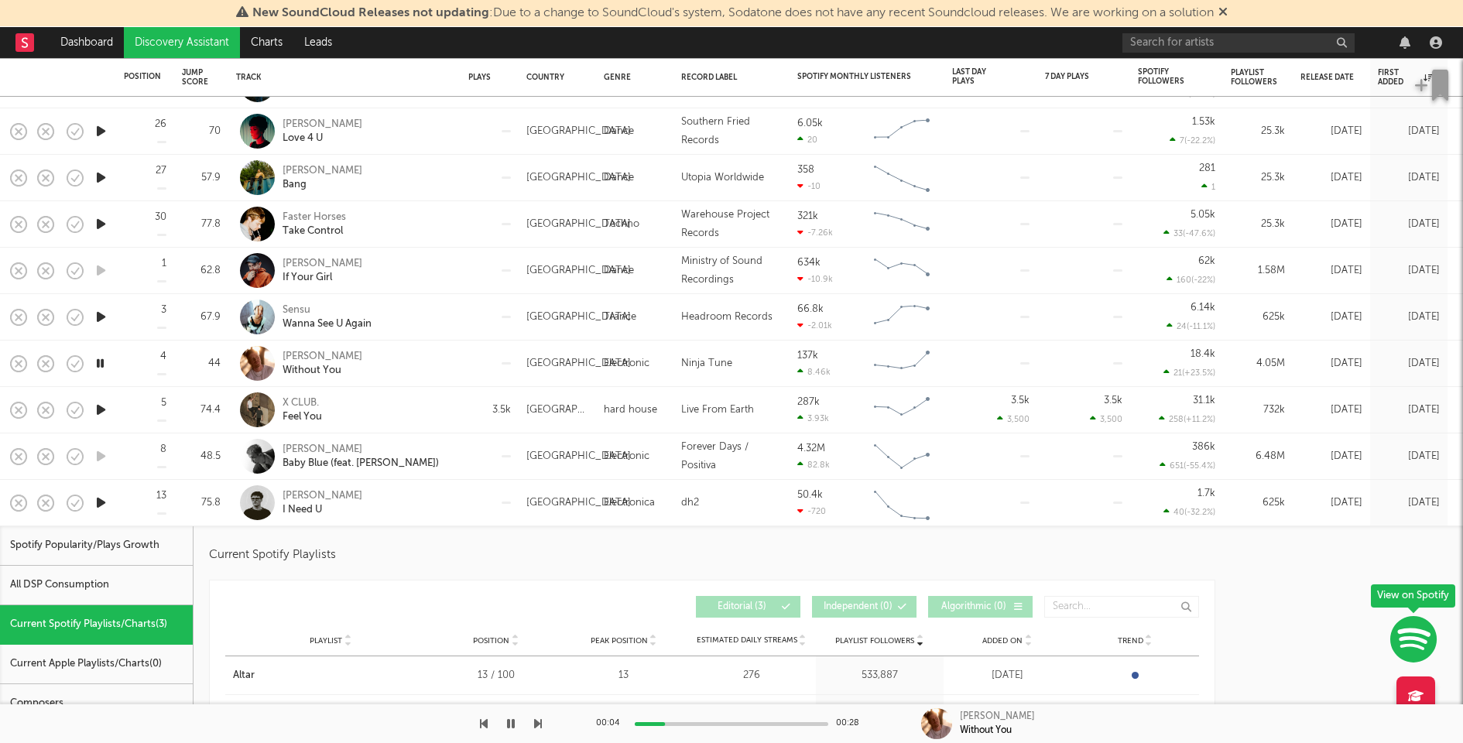
click at [407, 497] on div "Oscar Farrell I Need U" at bounding box center [366, 503] width 166 height 28
select select "1w"
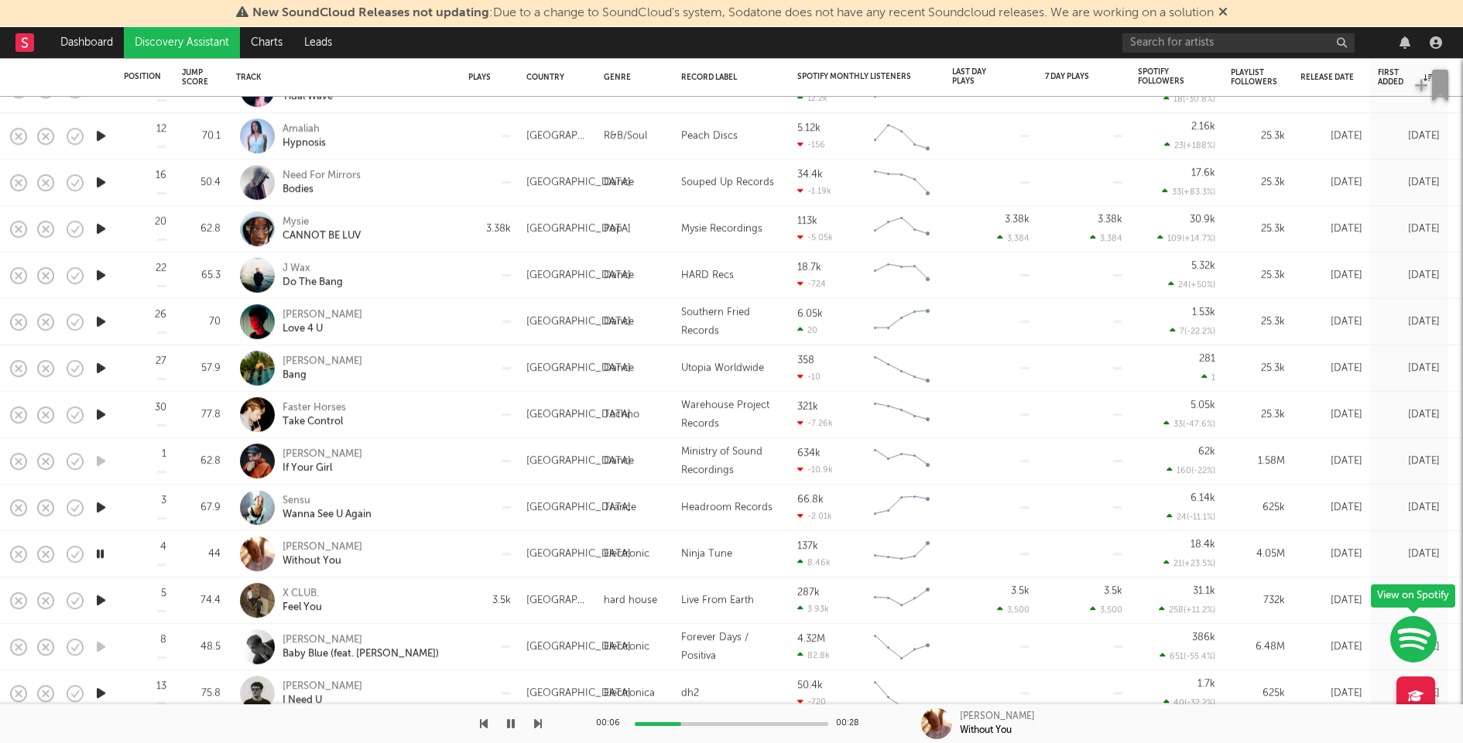
click at [98, 510] on icon "button" at bounding box center [101, 507] width 16 height 19
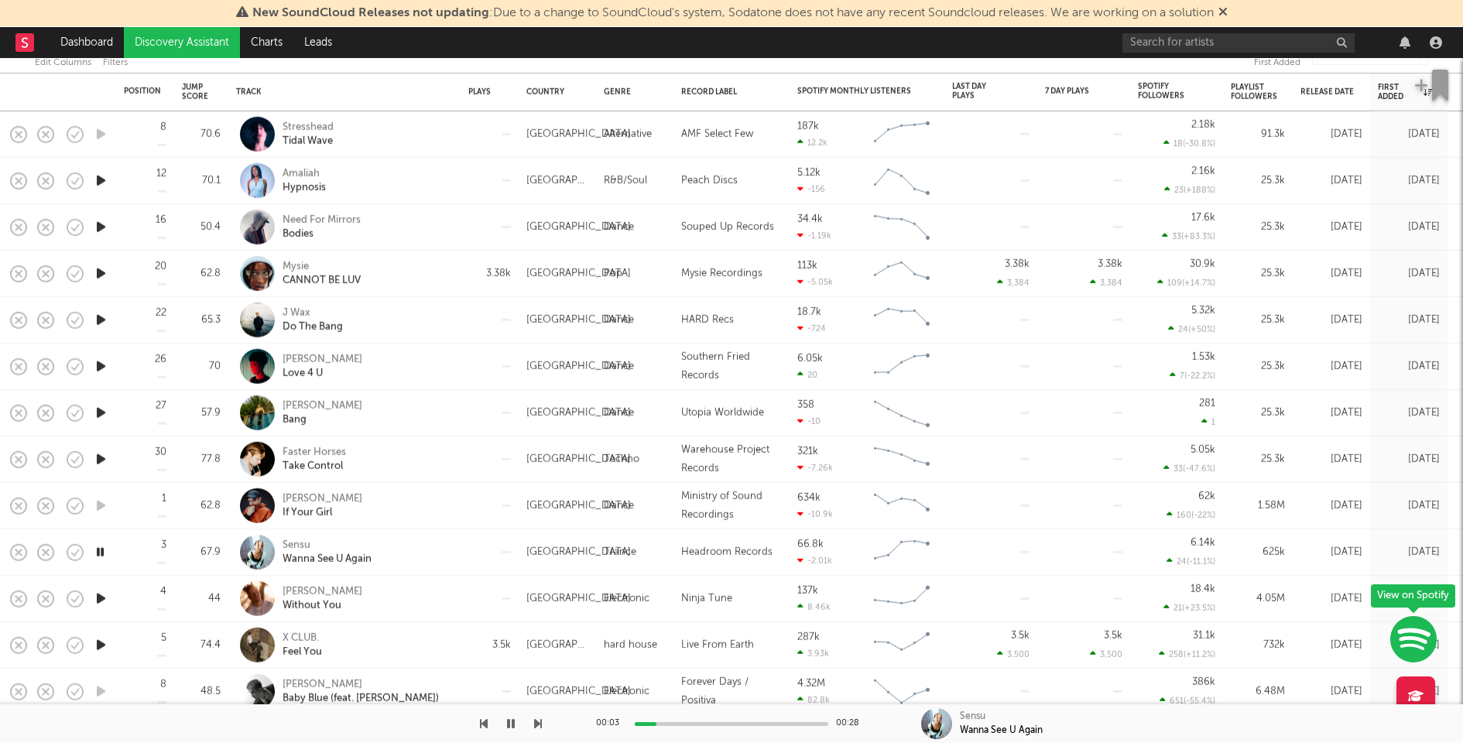
click at [447, 547] on div "Sensu Wanna See U Again" at bounding box center [366, 552] width 166 height 28
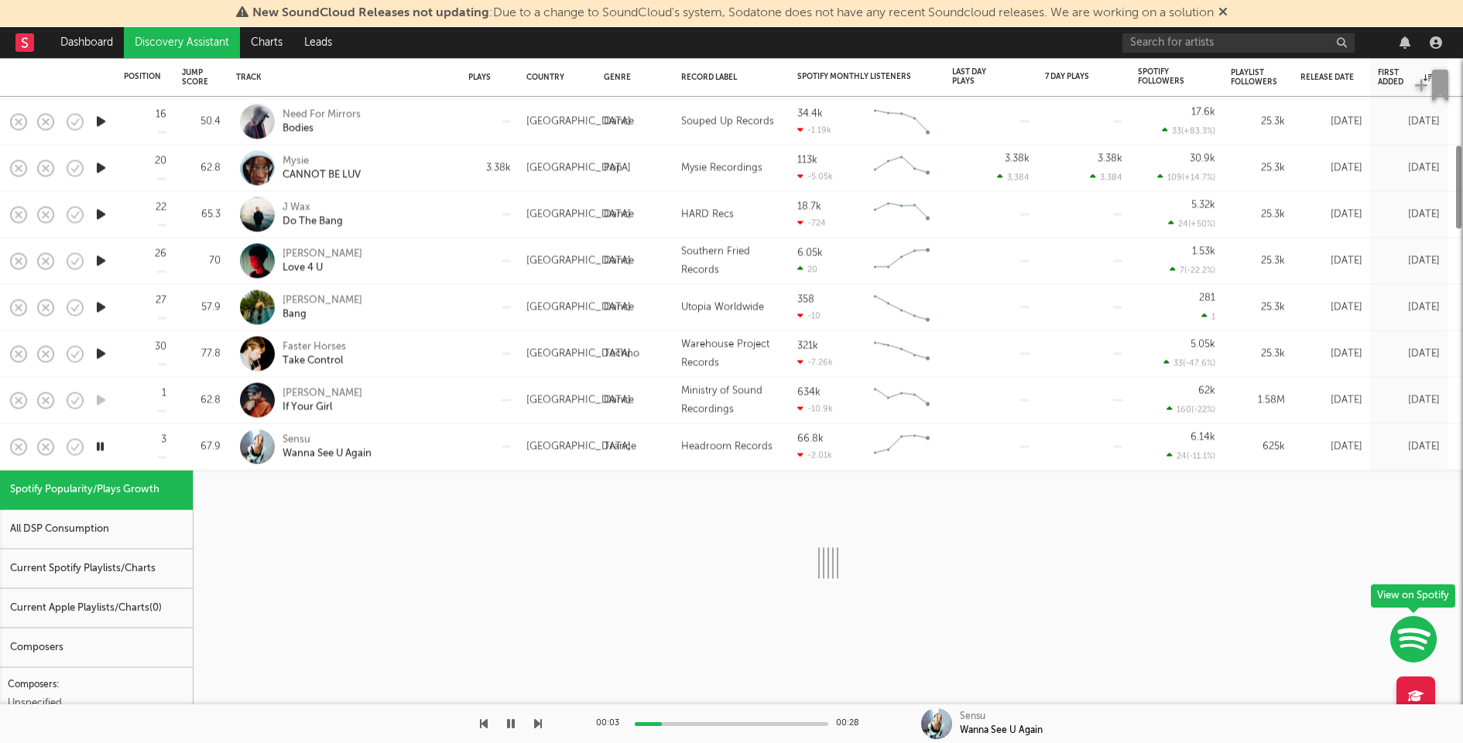
click at [125, 596] on div "Current Apple Playlists/Charts ( 0 )" at bounding box center [96, 608] width 193 height 39
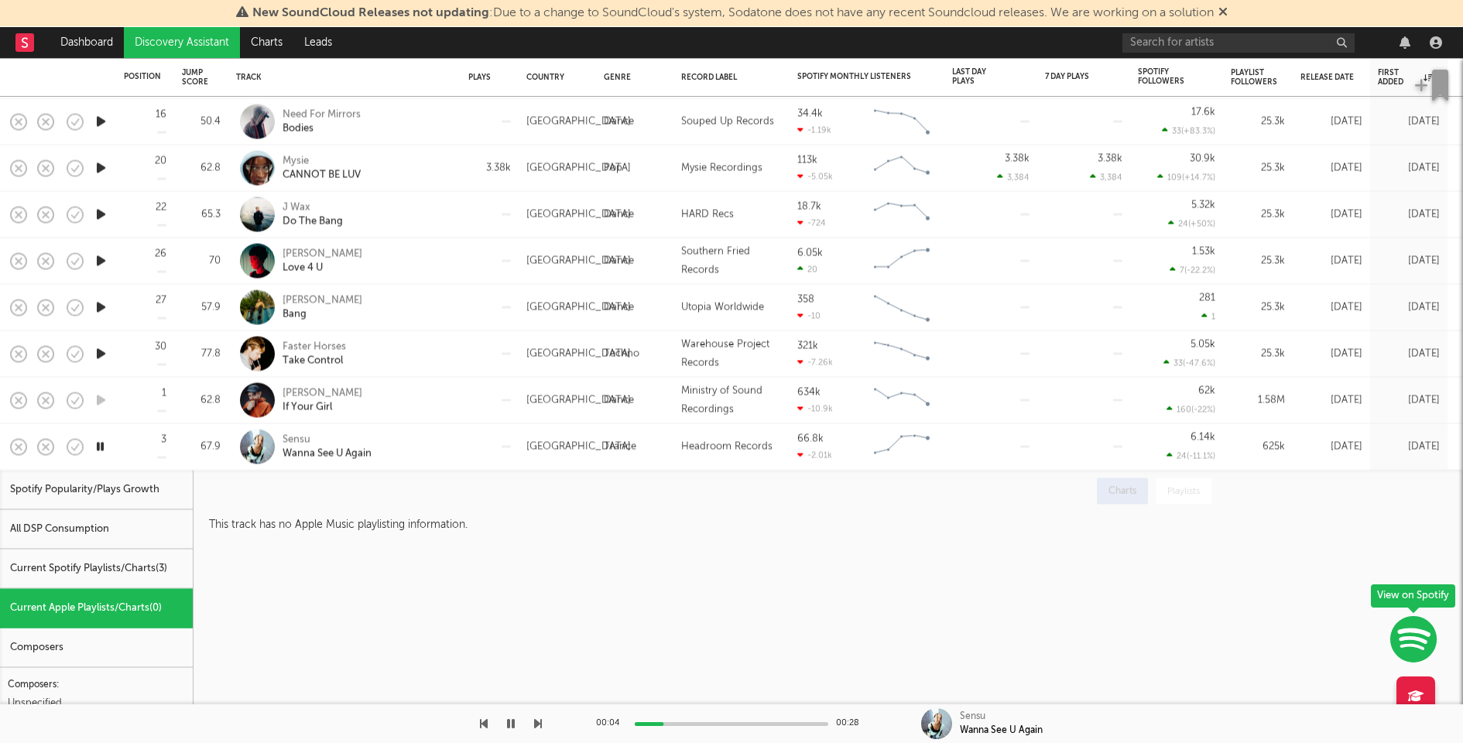
click at [129, 575] on div "Current Spotify Playlists/Charts ( 3 )" at bounding box center [96, 569] width 193 height 39
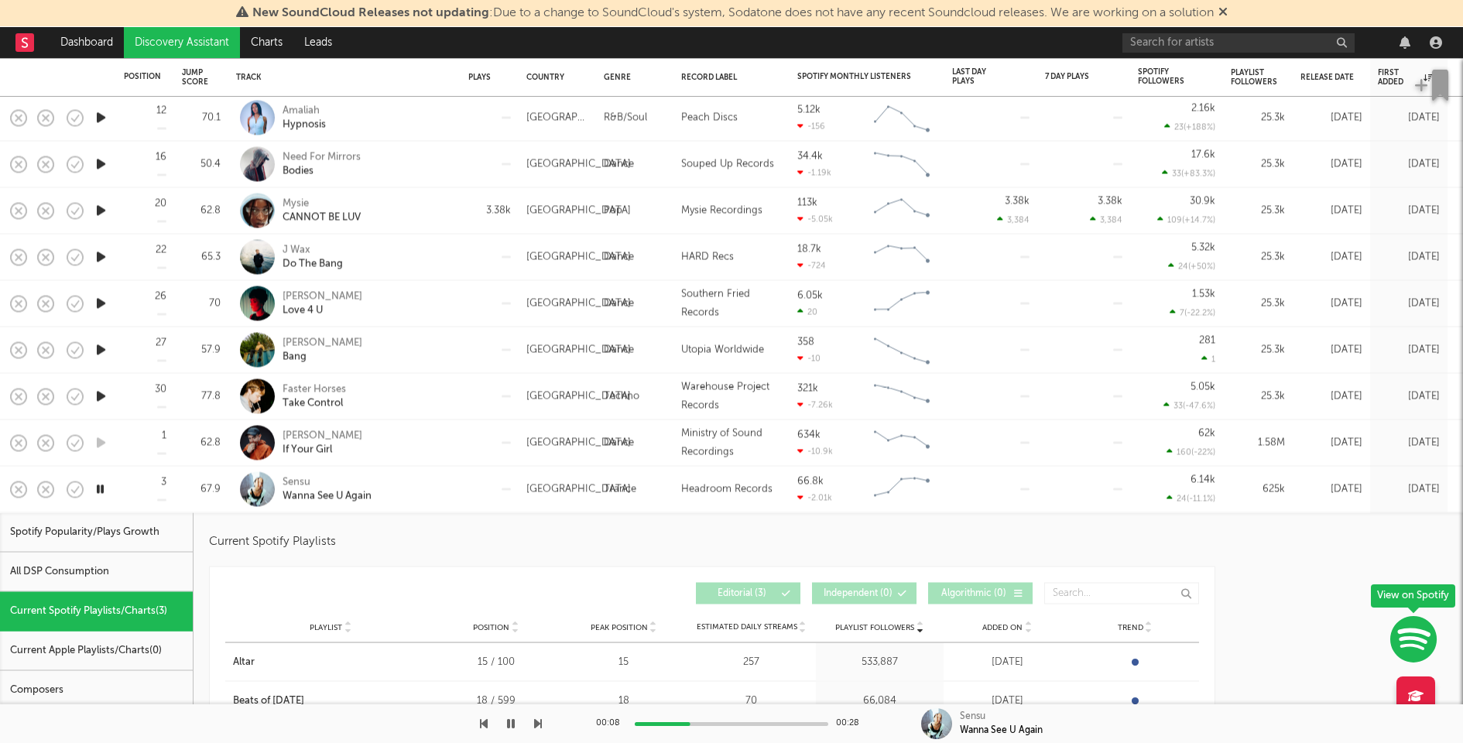
click at [100, 397] on icon "button" at bounding box center [101, 396] width 16 height 19
click at [101, 489] on icon "button" at bounding box center [101, 489] width 16 height 19
click at [789, 724] on div at bounding box center [732, 724] width 194 height 4
click at [98, 392] on icon "button" at bounding box center [101, 396] width 16 height 19
click at [403, 394] on div "Faster Horses Take Control" at bounding box center [366, 396] width 166 height 28
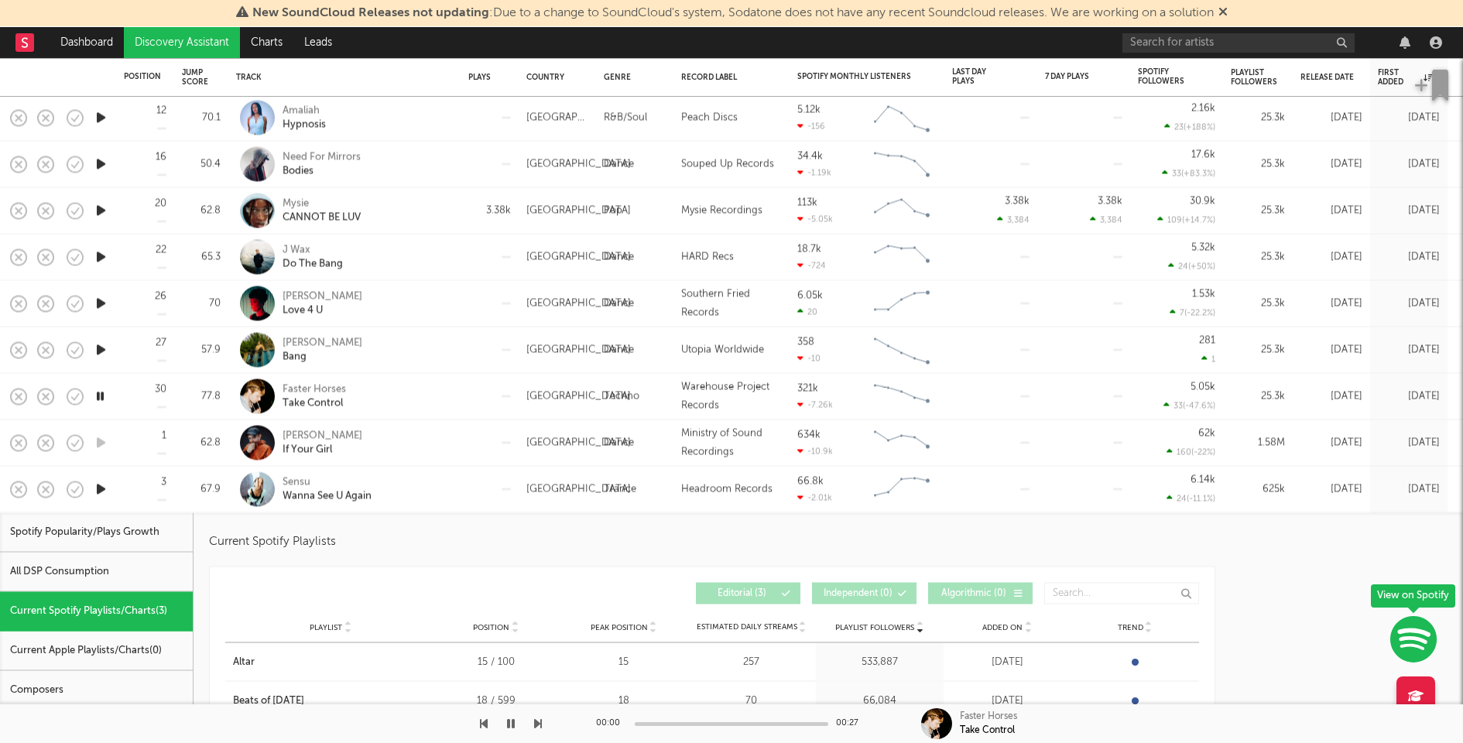
select select "1w"
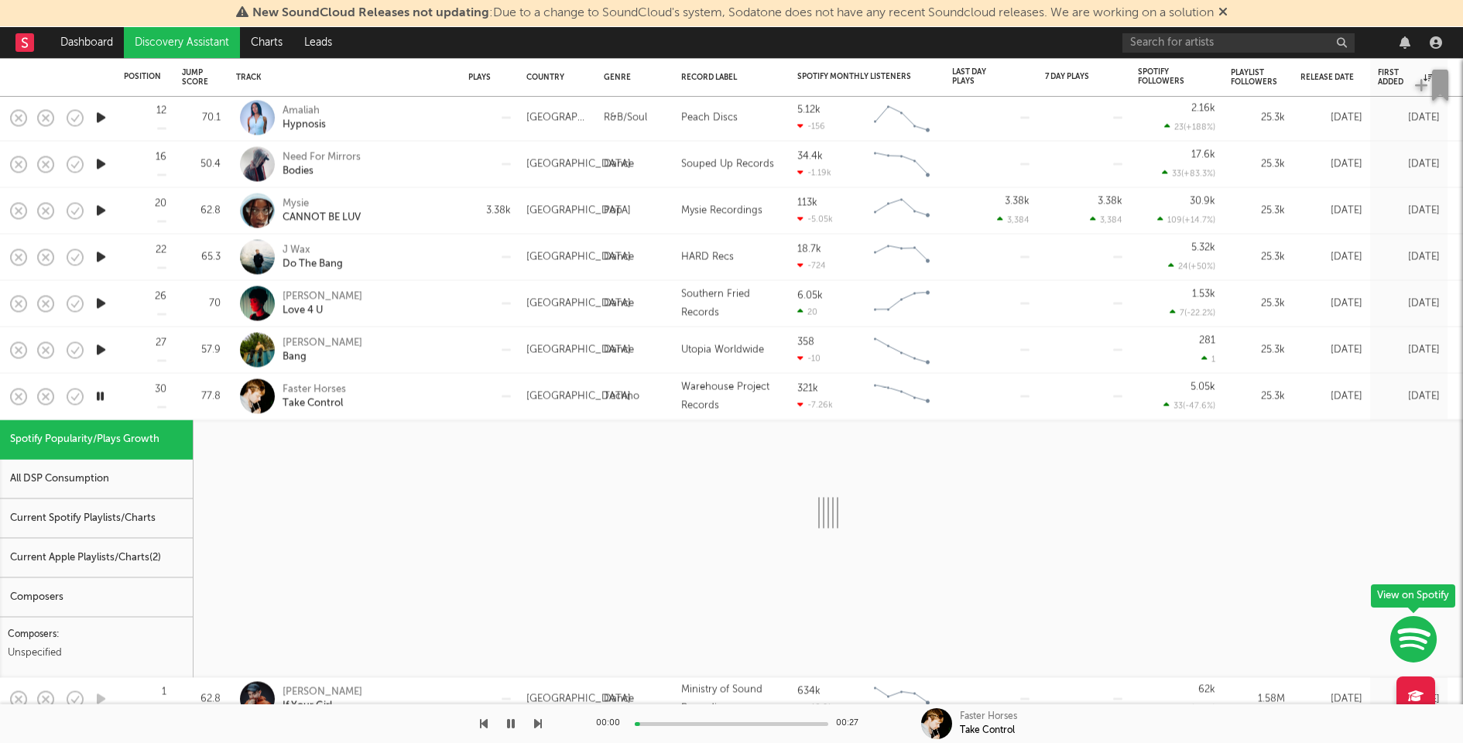
click at [116, 519] on div "Current Spotify Playlists/Charts" at bounding box center [96, 518] width 193 height 39
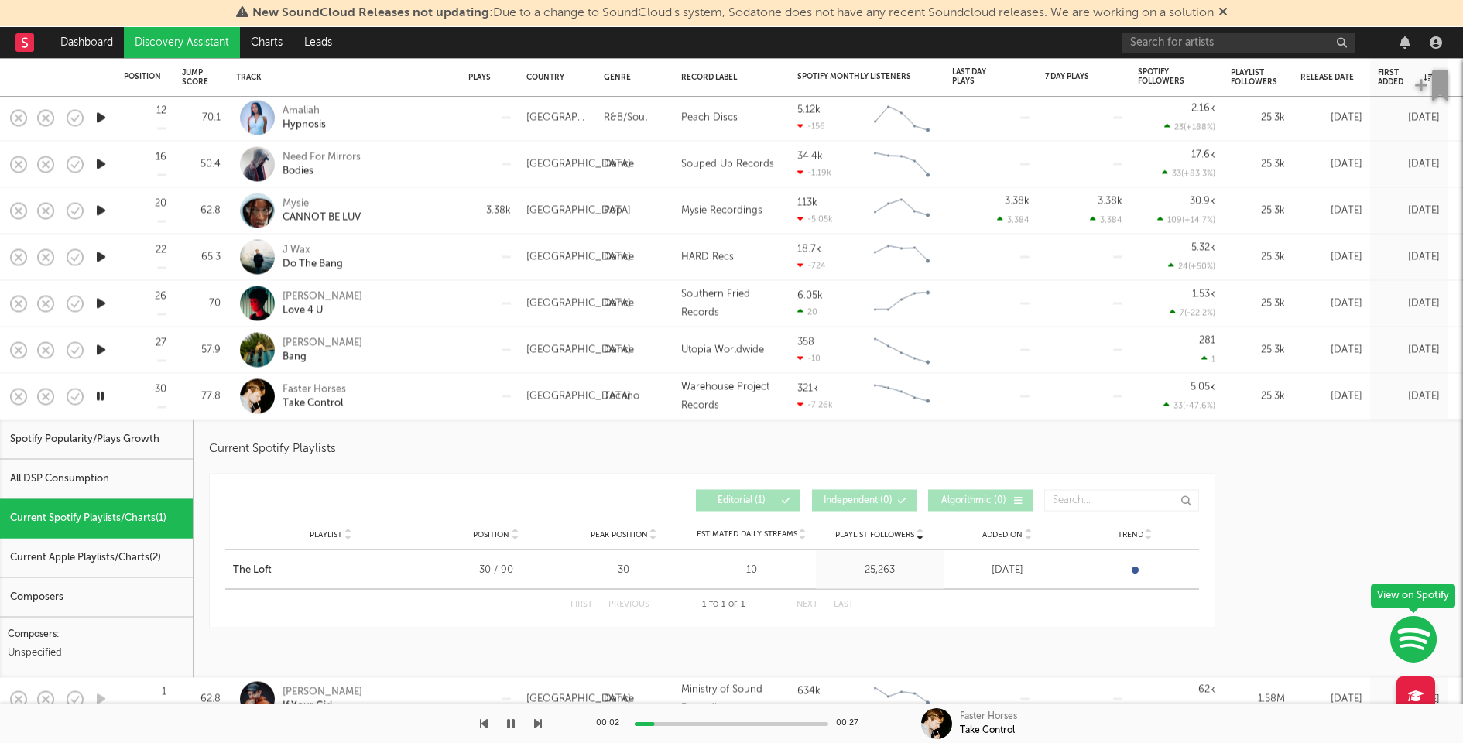
click at [103, 351] on icon "button" at bounding box center [101, 350] width 16 height 19
click at [405, 351] on div "Daz Scott Bang" at bounding box center [366, 350] width 166 height 28
select select "1w"
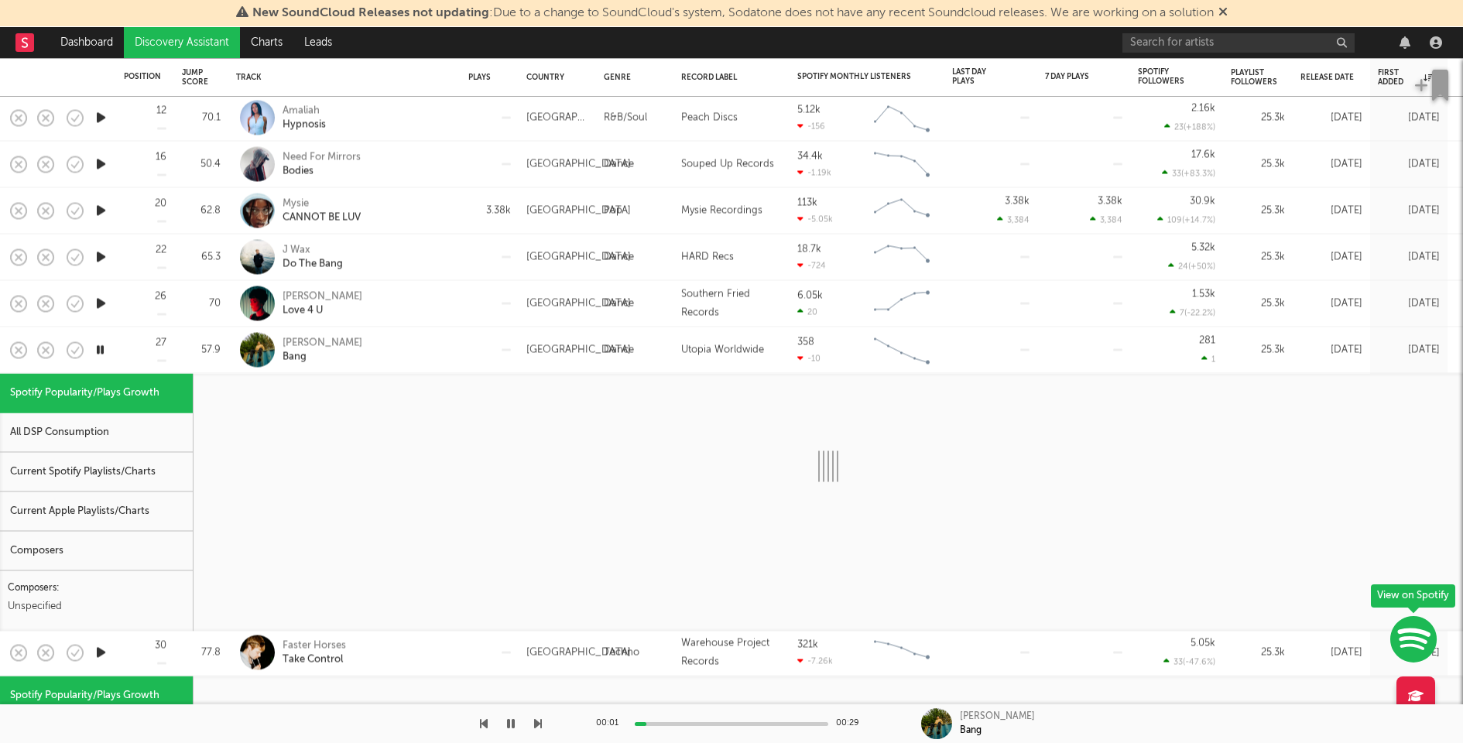
click at [153, 465] on div "Current Spotify Playlists/Charts" at bounding box center [96, 472] width 193 height 39
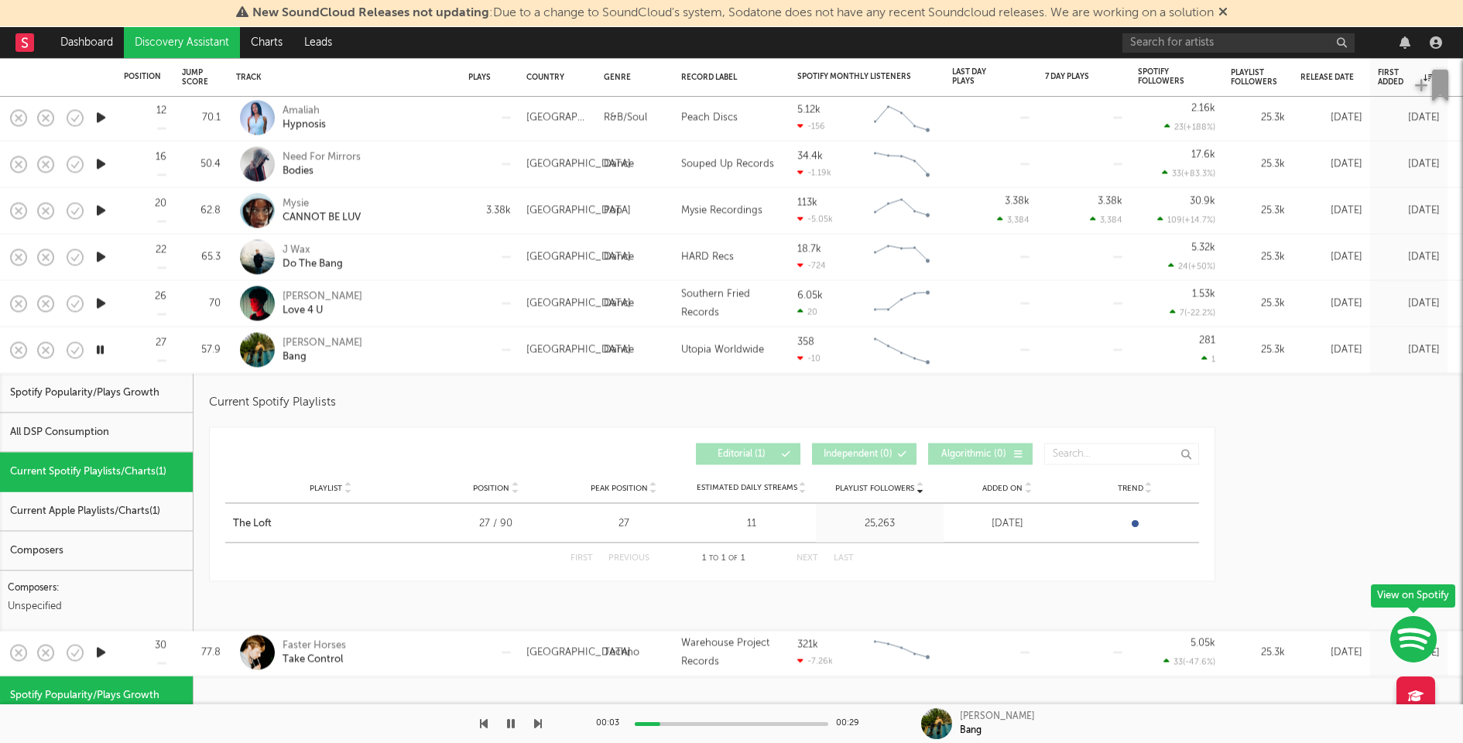
click at [102, 297] on icon "button" at bounding box center [101, 303] width 16 height 19
click at [446, 303] on div "Gina Breeze Love 4 U" at bounding box center [366, 304] width 166 height 28
select select "1w"
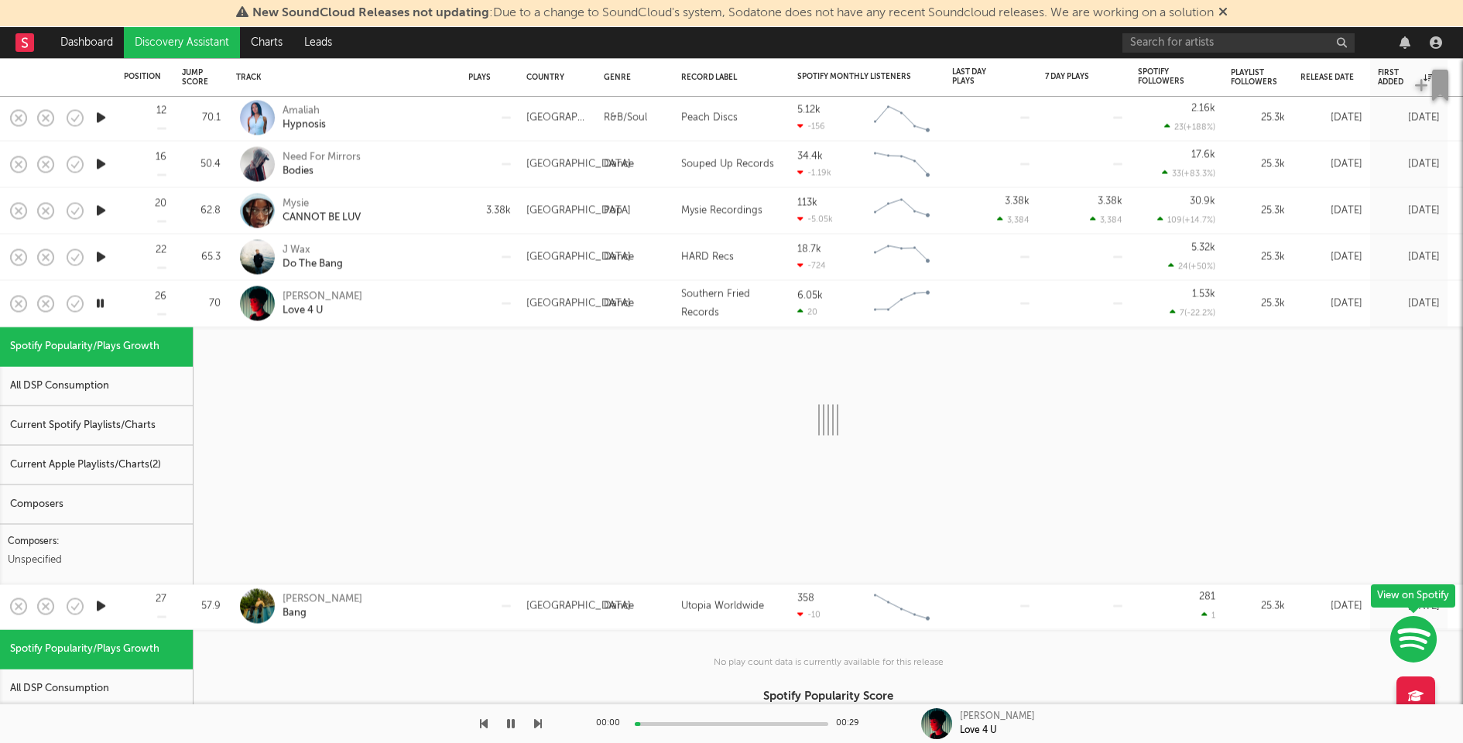
click at [139, 422] on div "Current Spotify Playlists/Charts" at bounding box center [96, 425] width 193 height 39
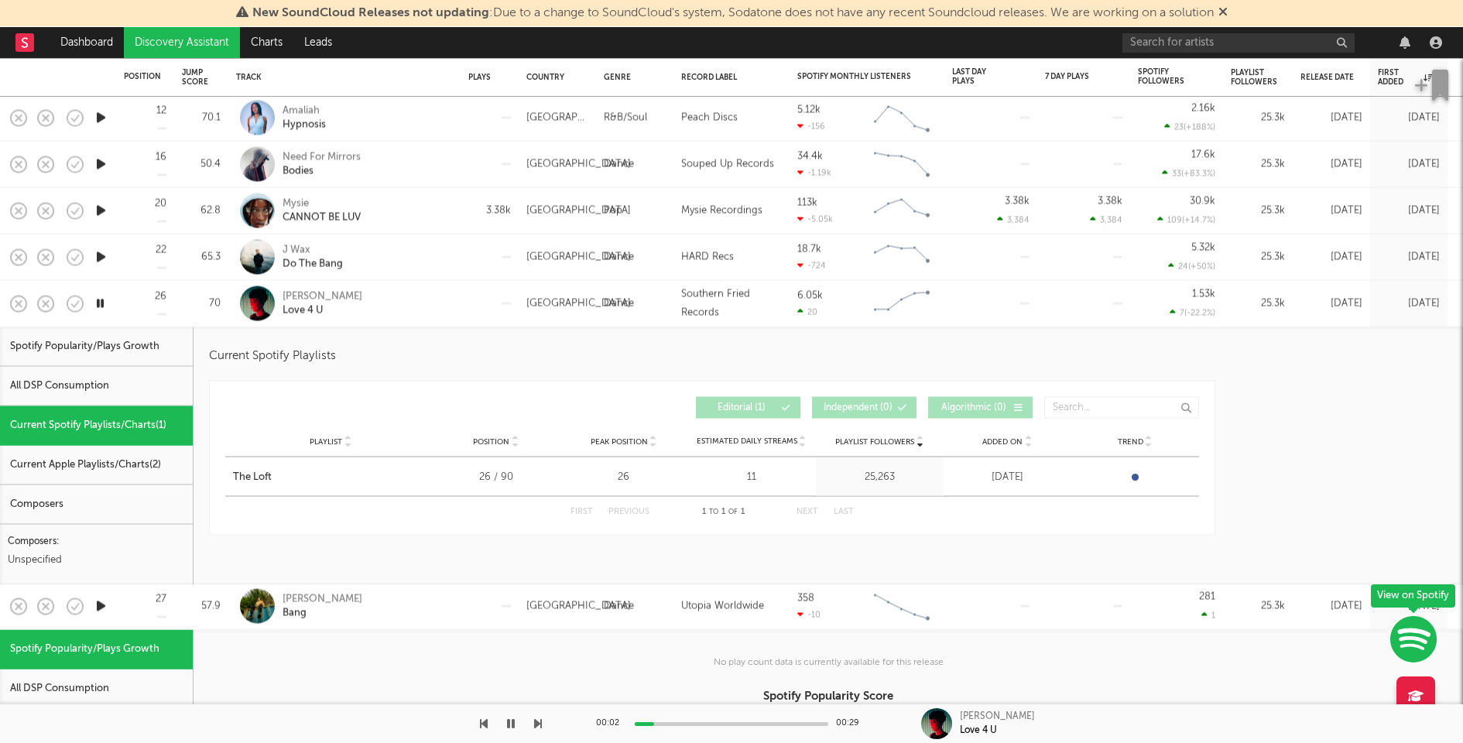
click at [99, 253] on icon "button" at bounding box center [101, 257] width 16 height 19
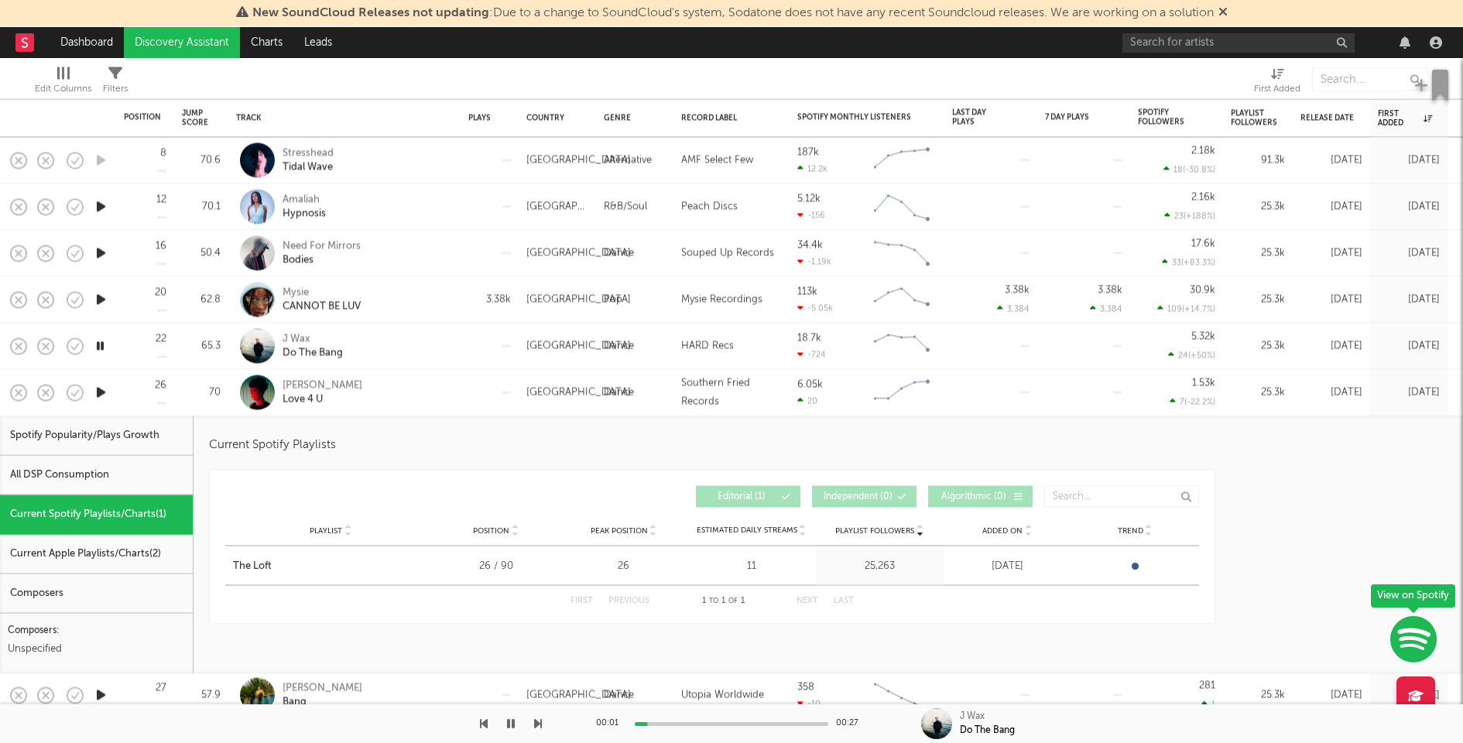
click at [101, 297] on icon "button" at bounding box center [101, 299] width 16 height 19
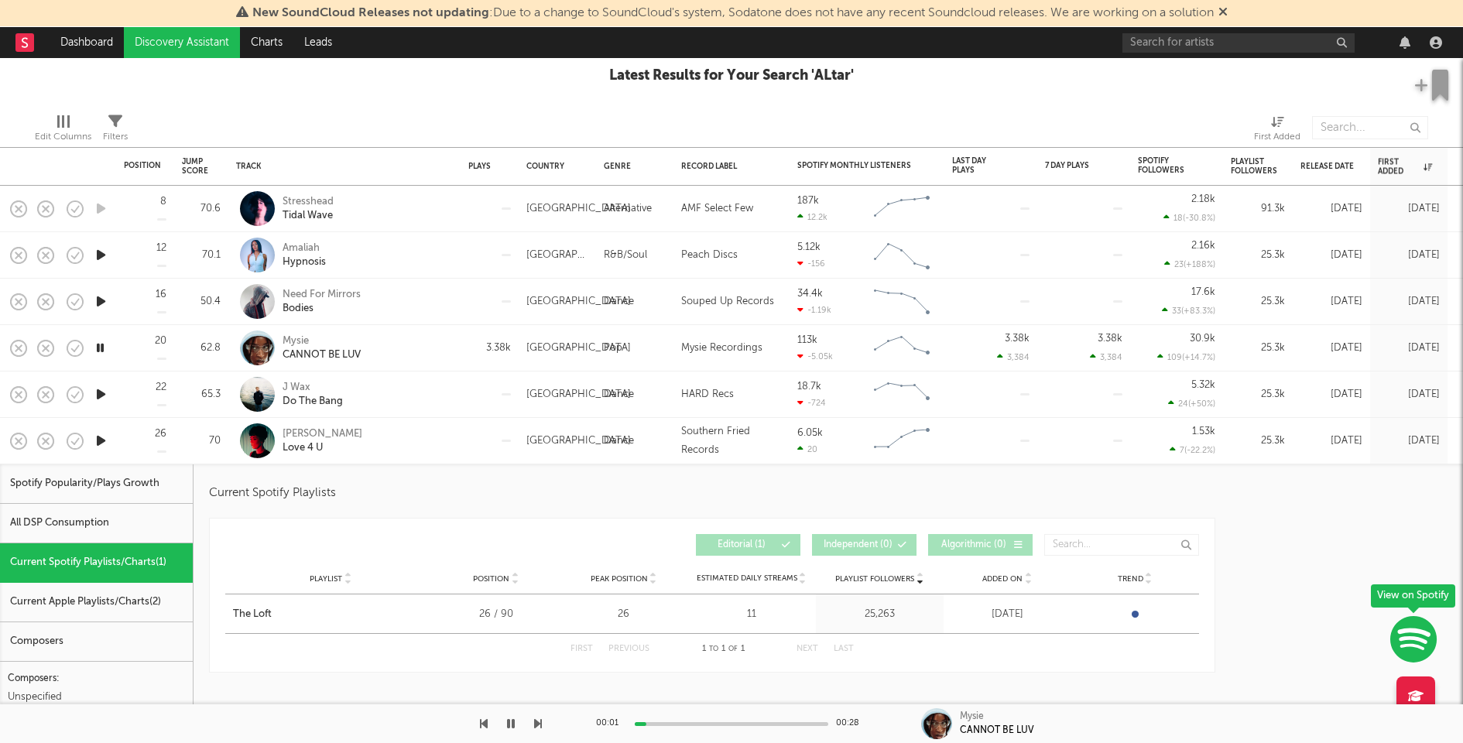
click at [99, 298] on icon "button" at bounding box center [101, 301] width 16 height 19
click at [98, 251] on icon "button" at bounding box center [101, 254] width 16 height 19
click at [101, 344] on icon "button" at bounding box center [101, 347] width 16 height 19
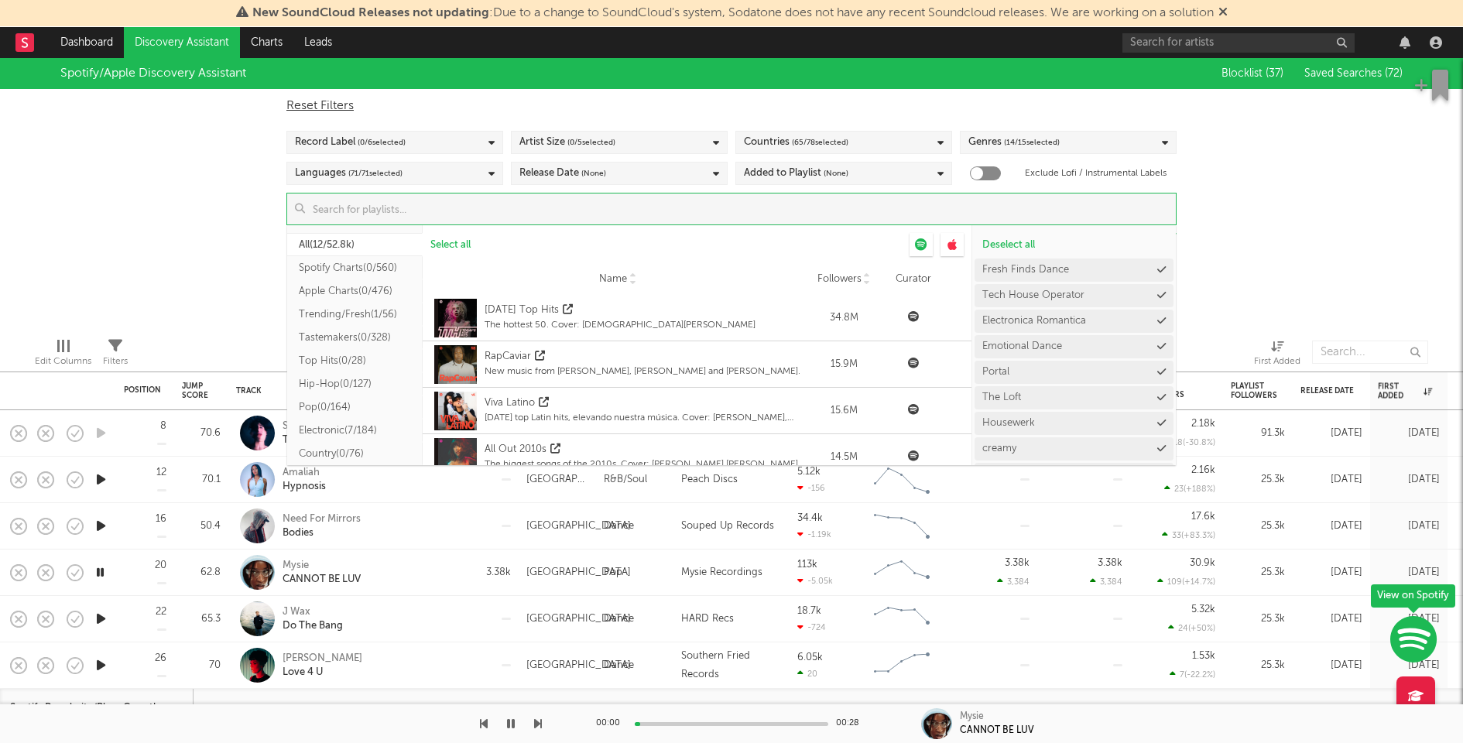
click at [814, 201] on input at bounding box center [740, 209] width 871 height 31
click at [1018, 242] on span "Deselect all" at bounding box center [1008, 245] width 53 height 10
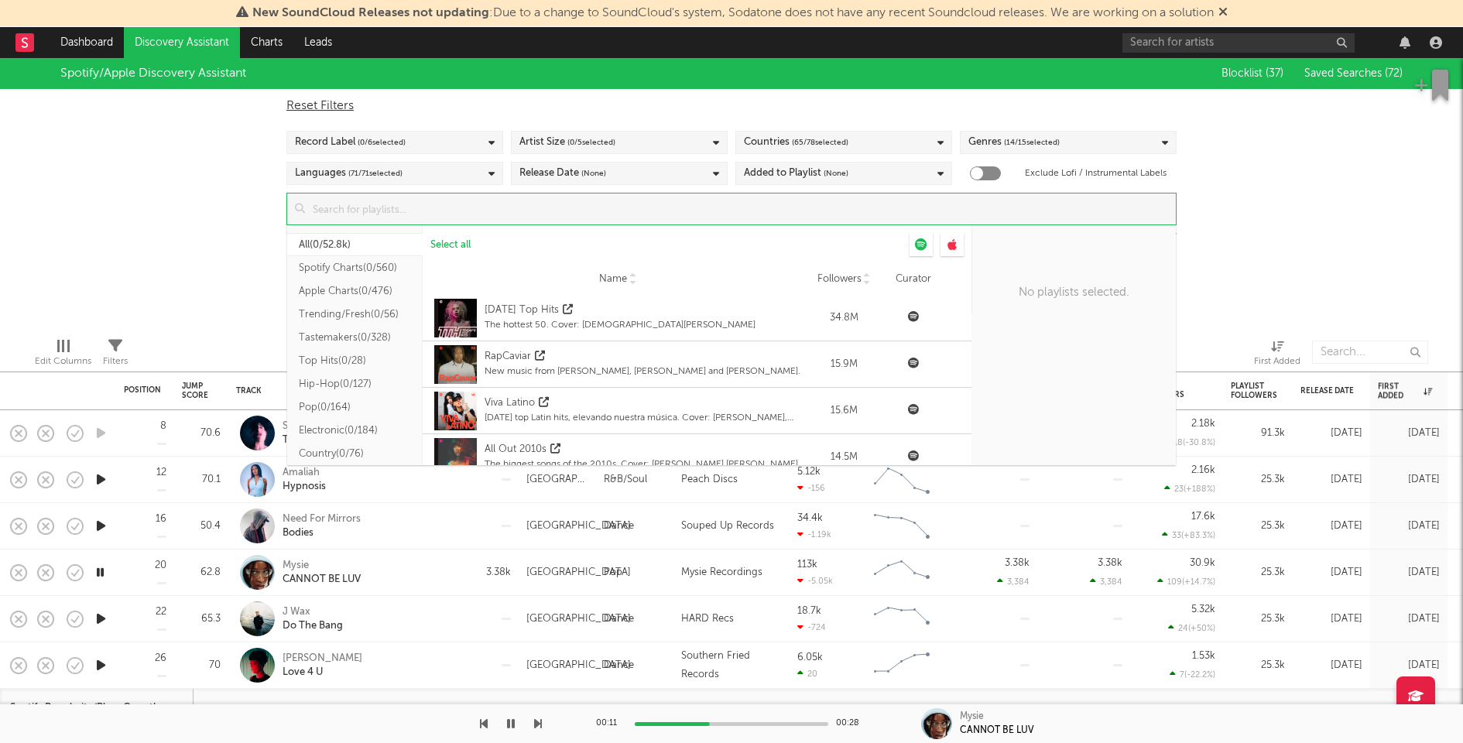
click at [968, 200] on input at bounding box center [740, 209] width 871 height 31
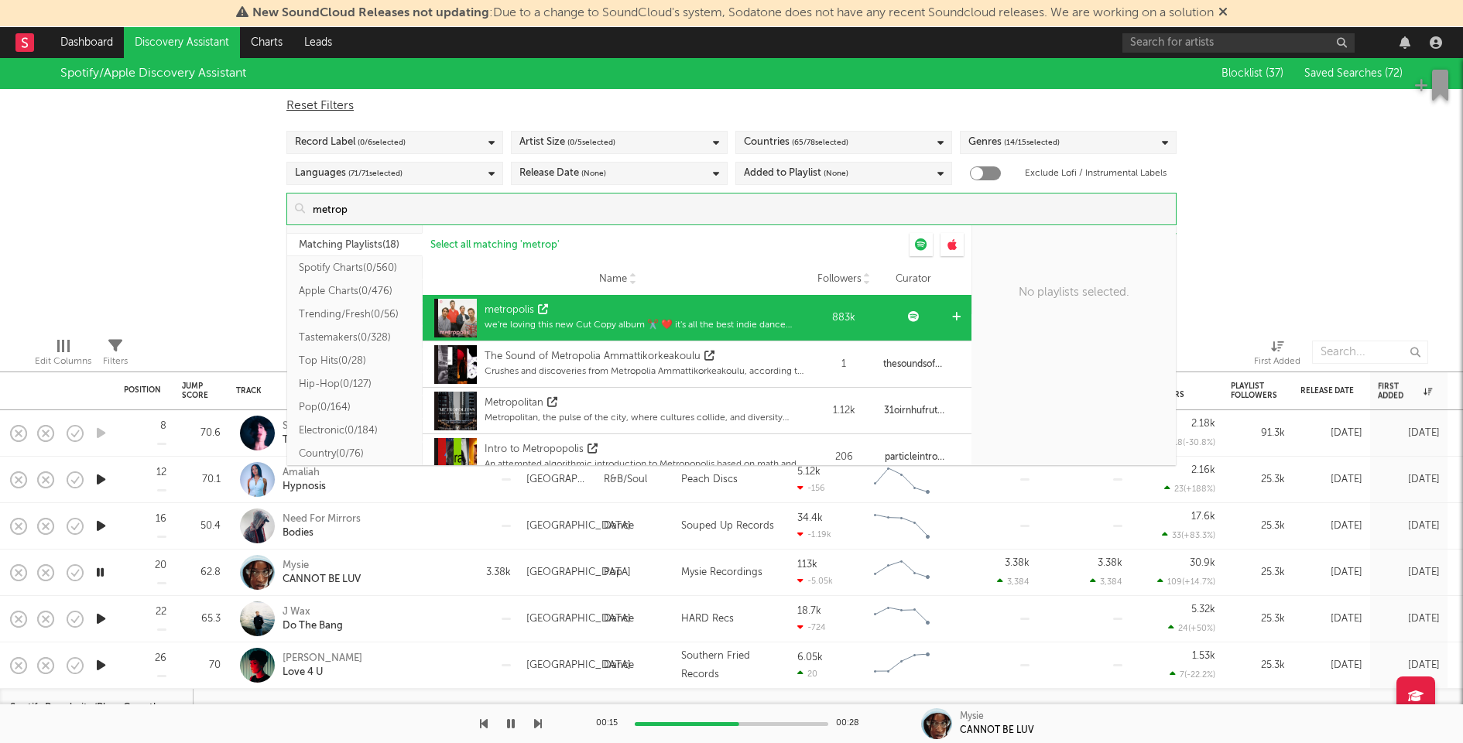
type input "metrop"
click at [952, 310] on div at bounding box center [958, 318] width 12 height 46
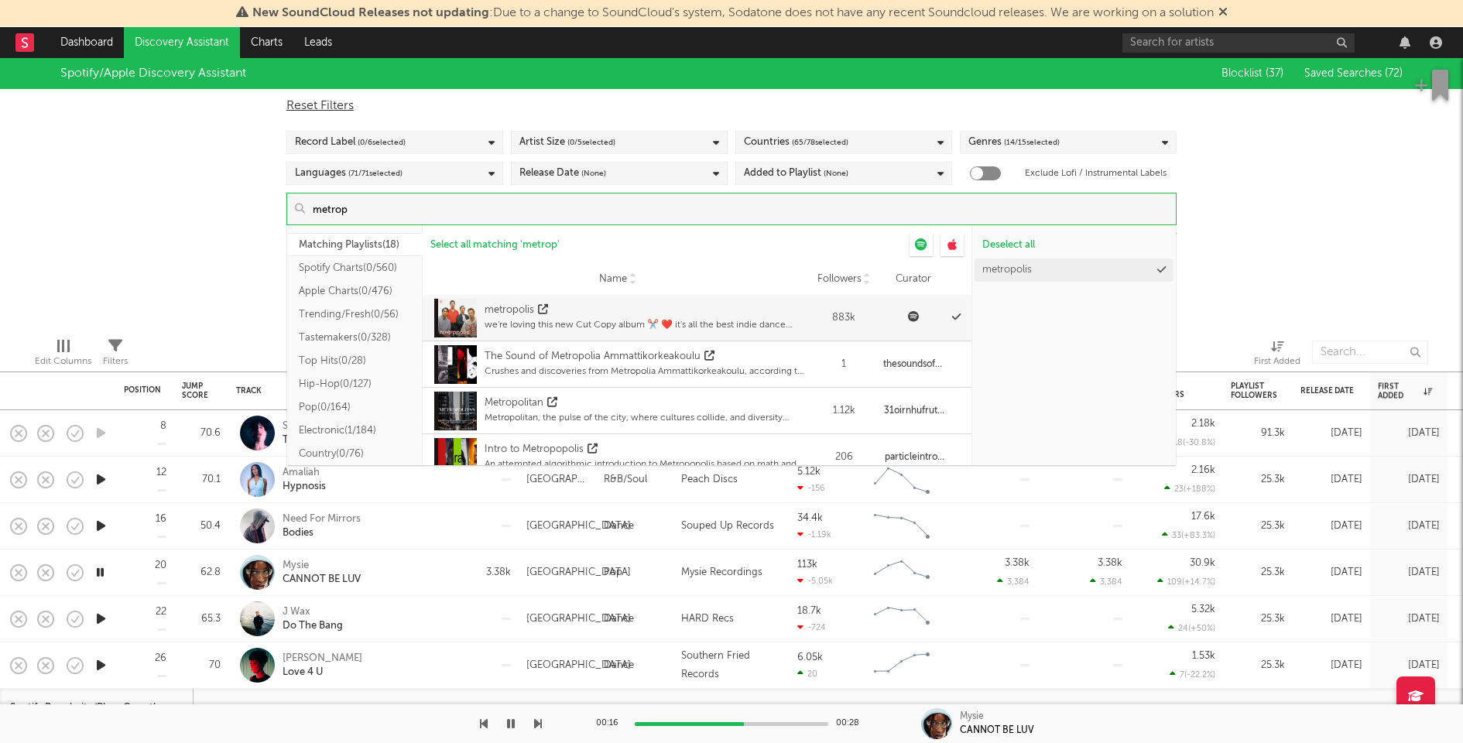
click at [1239, 242] on div "Spotify/Apple Discovery Assistant Blocklist ( 37 ) Saved Searches ( 72 ) Reset …" at bounding box center [731, 191] width 1463 height 267
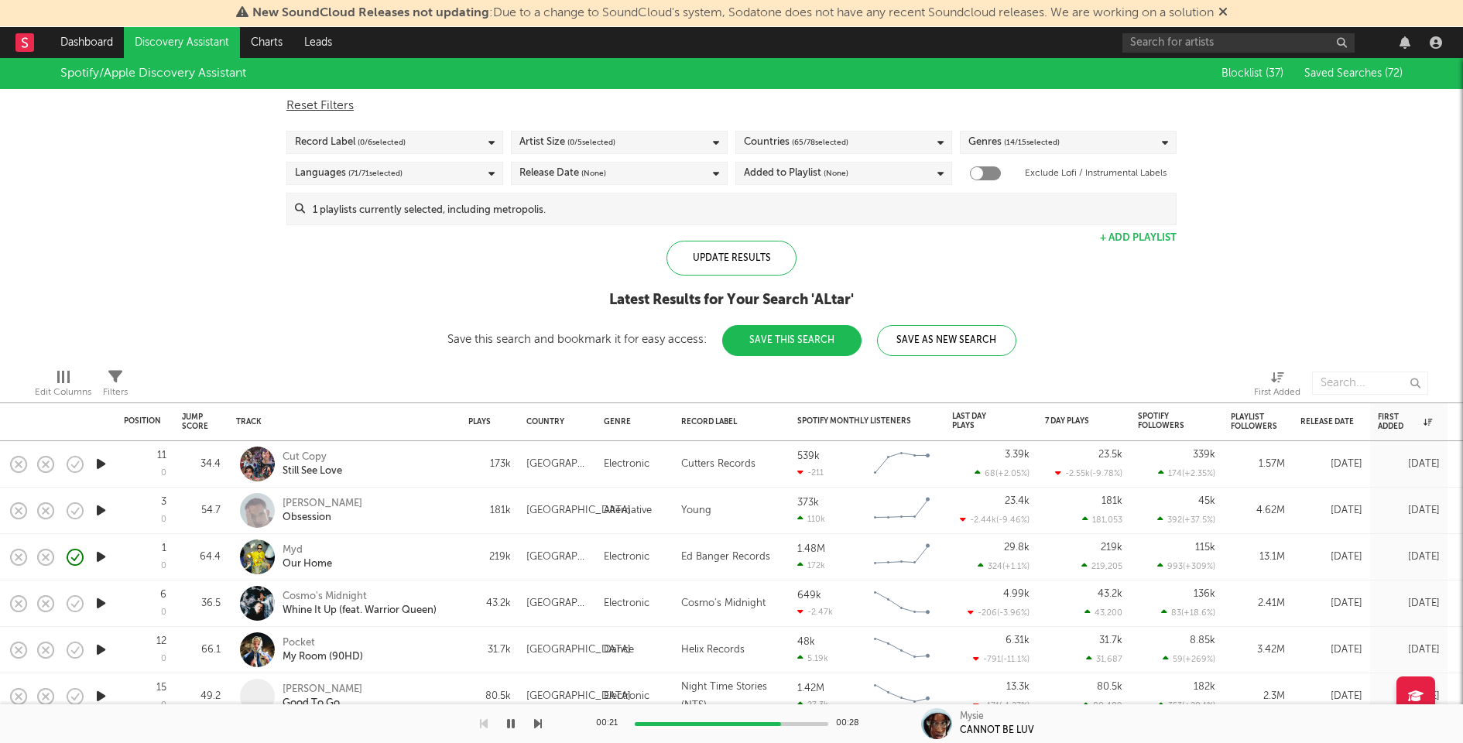
click at [101, 510] on icon "button" at bounding box center [101, 510] width 16 height 19
click at [99, 462] on icon "button" at bounding box center [101, 463] width 16 height 19
click at [435, 207] on input at bounding box center [740, 209] width 871 height 31
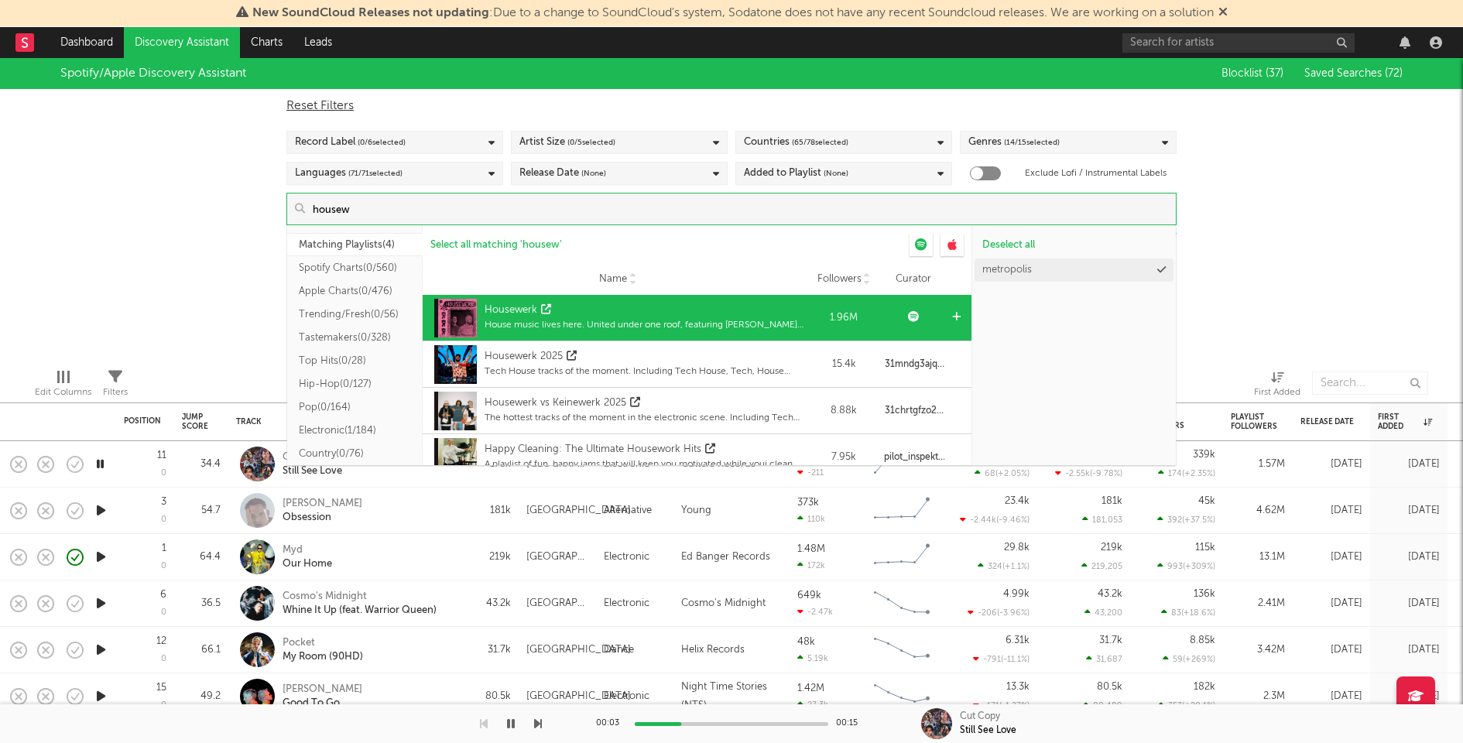
type input "housew"
click at [952, 314] on icon at bounding box center [956, 317] width 9 height 10
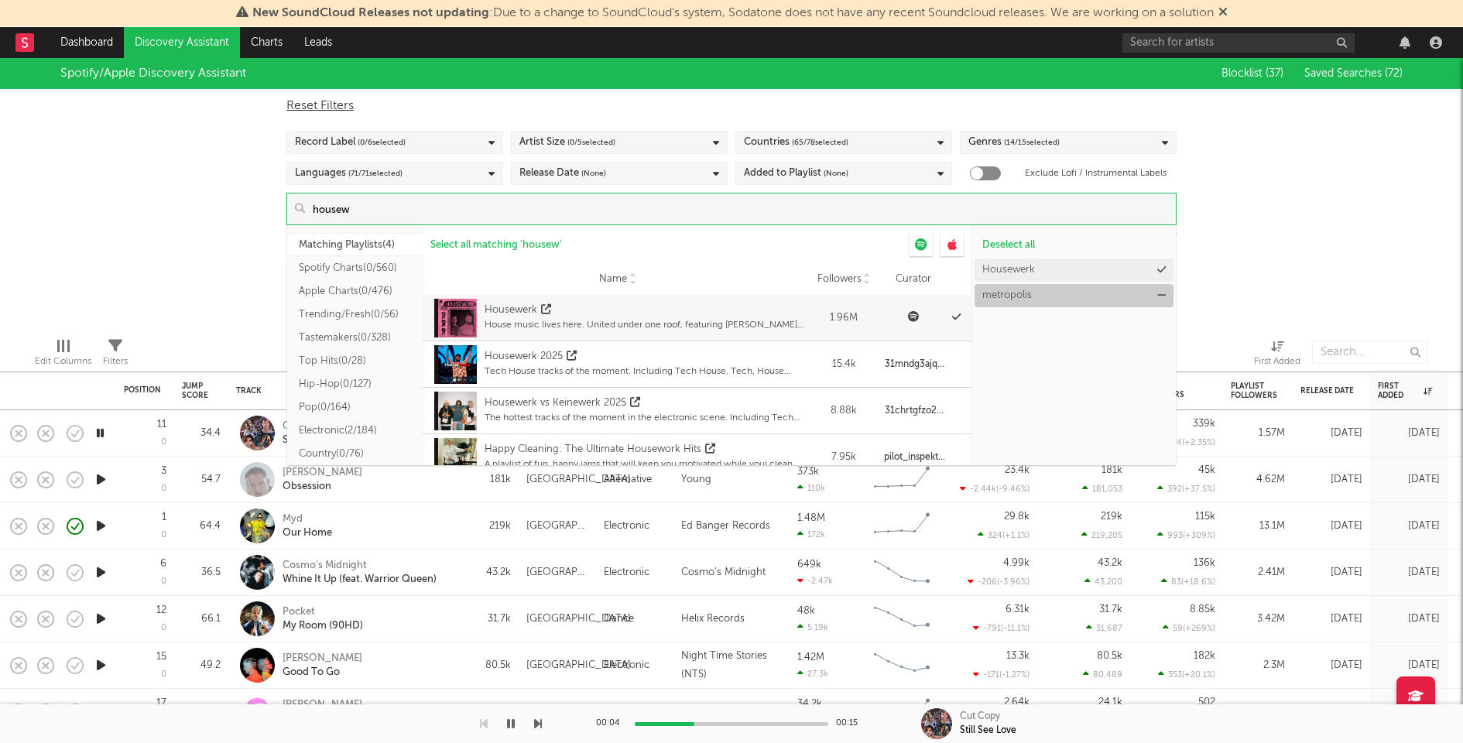
click at [1158, 292] on icon at bounding box center [1161, 295] width 9 height 10
click at [1273, 252] on div "Spotify/Apple Discovery Assistant Blocklist ( 37 ) Saved Searches ( 72 ) Reset …" at bounding box center [731, 191] width 1463 height 267
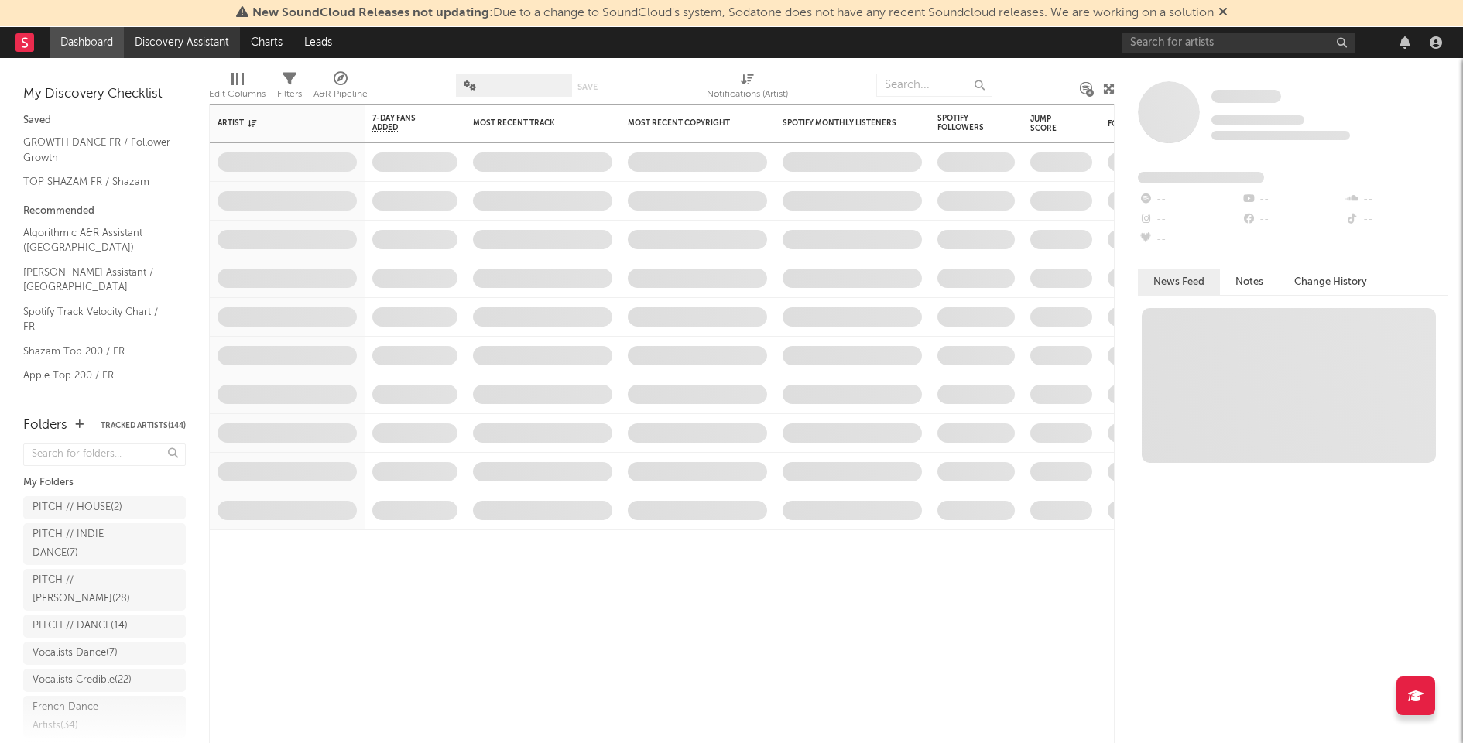
click at [194, 48] on link "Discovery Assistant" at bounding box center [182, 42] width 116 height 31
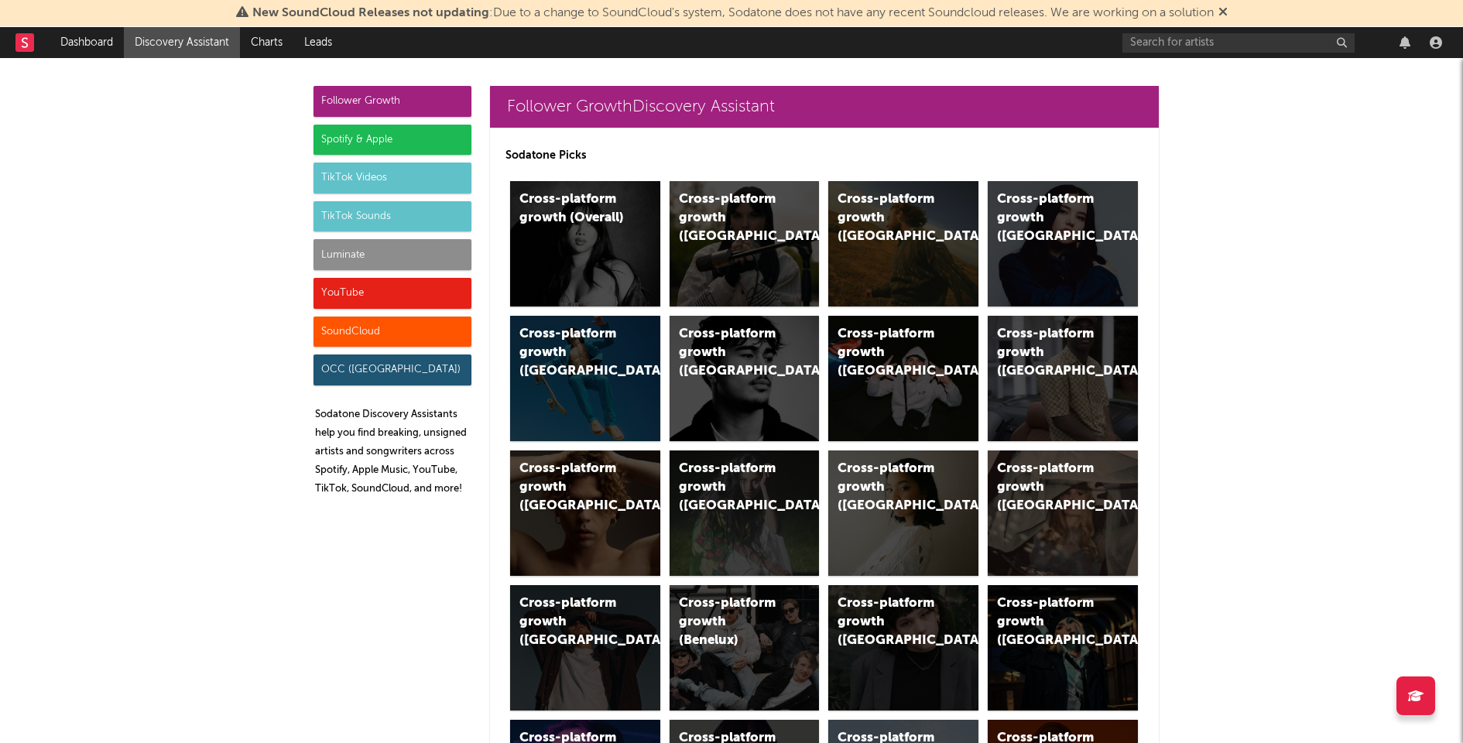
click at [361, 136] on div "Spotify & Apple" at bounding box center [393, 140] width 158 height 31
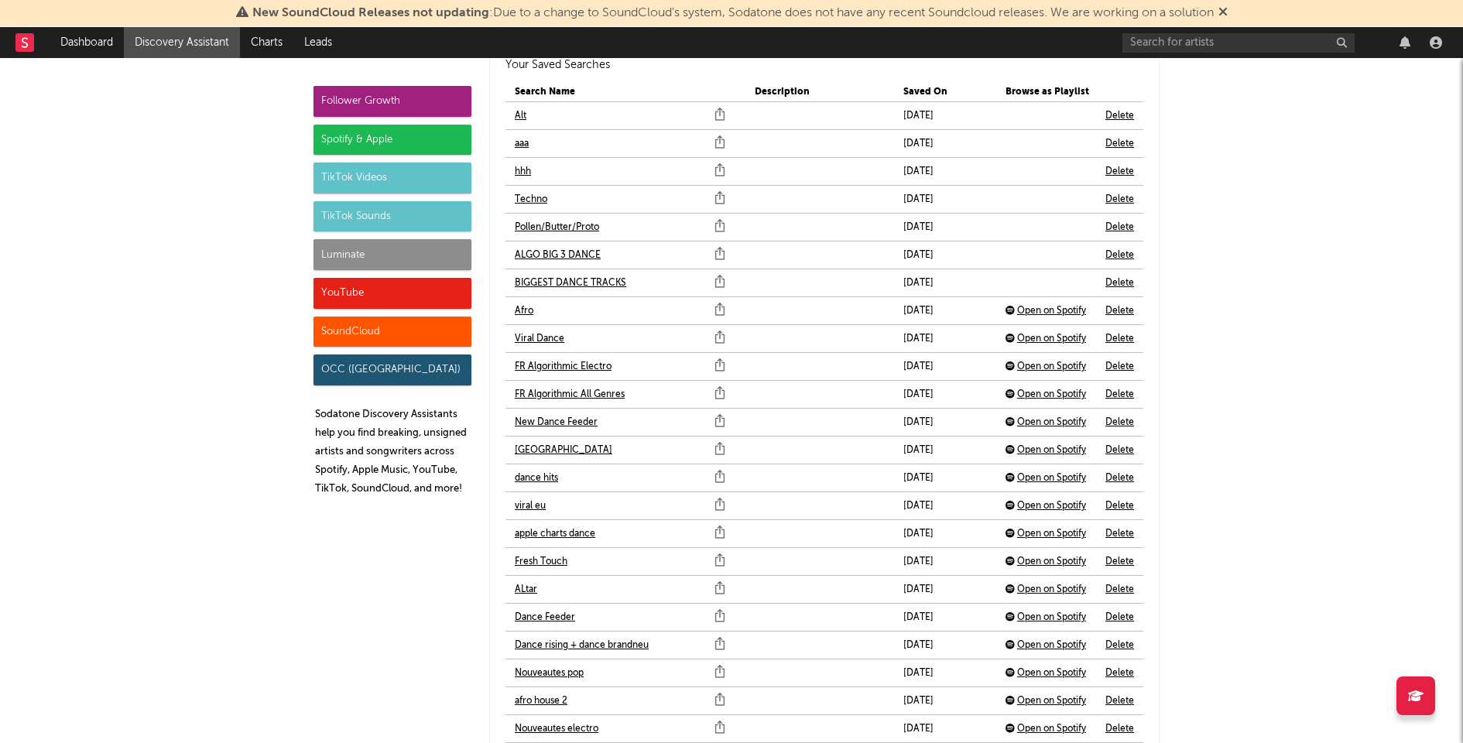
scroll to position [3509, 0]
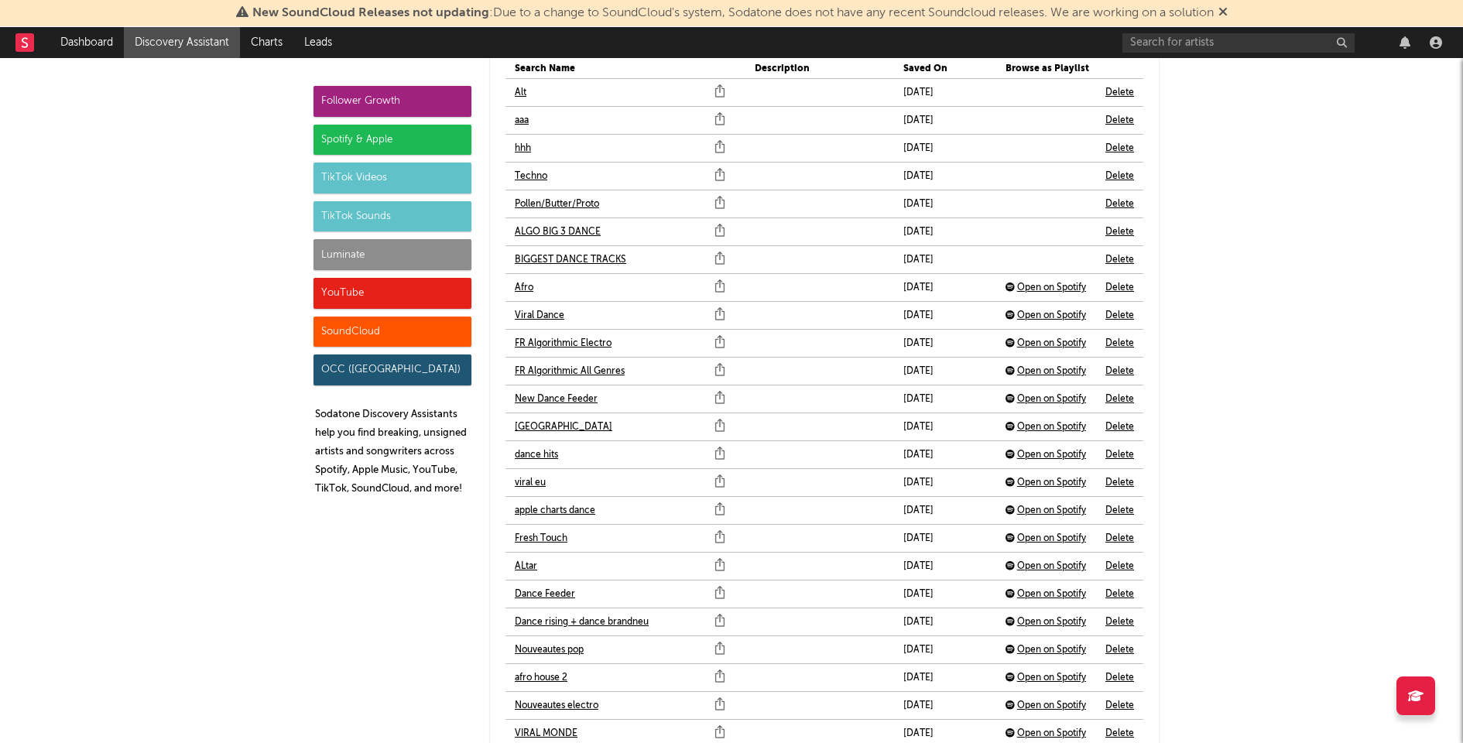
click at [564, 197] on link "Pollen/Butter/Proto" at bounding box center [557, 204] width 84 height 19
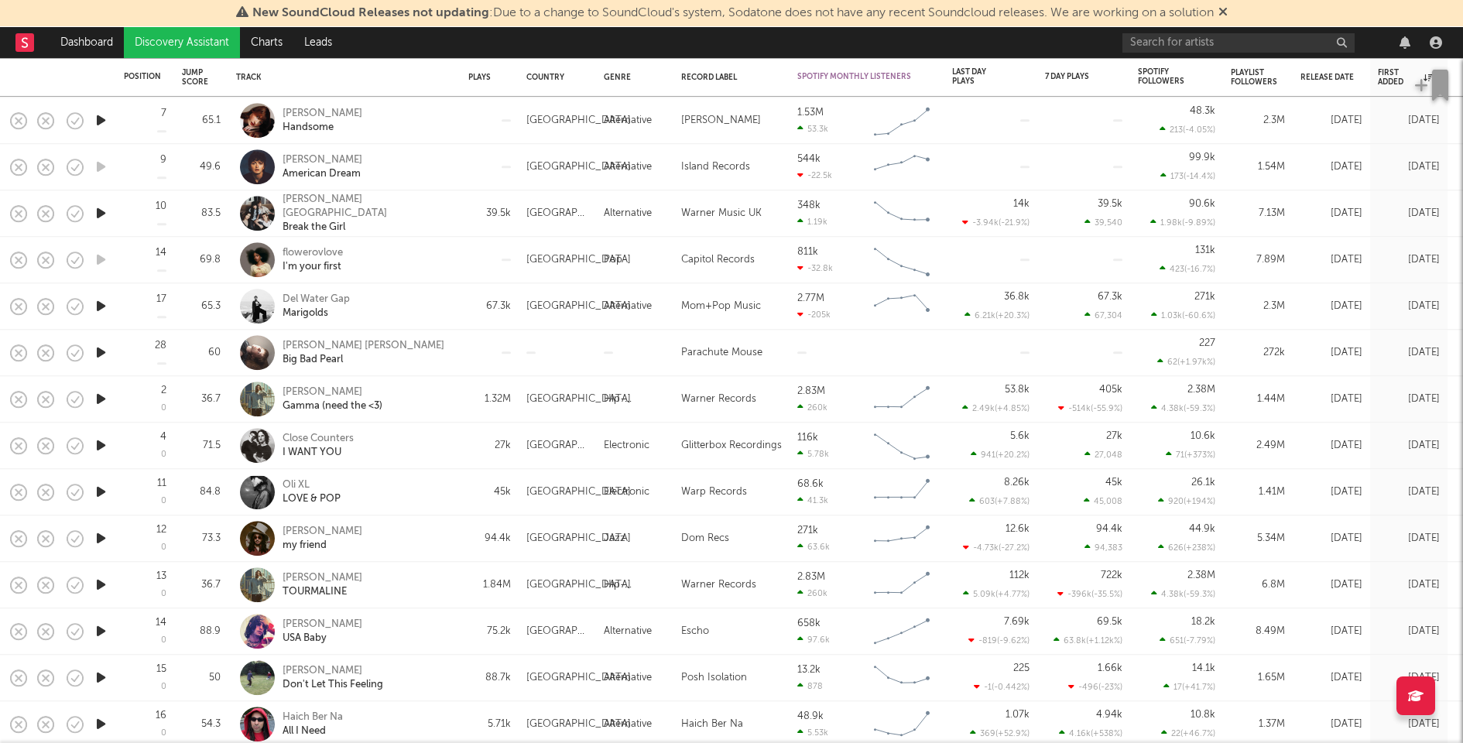
click at [96, 347] on icon "button" at bounding box center [101, 352] width 16 height 19
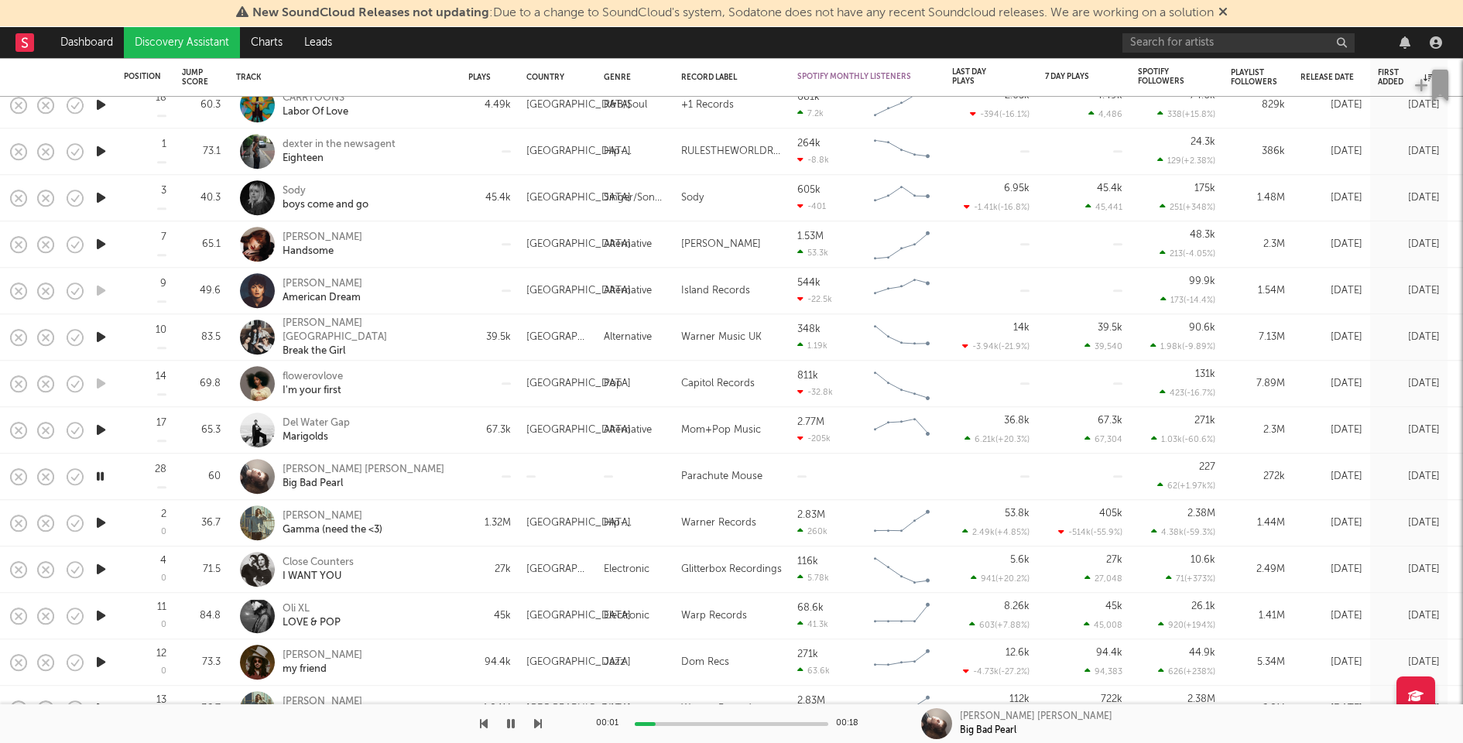
click at [389, 471] on div "Serena Clara Big Bad Pearl" at bounding box center [366, 477] width 166 height 28
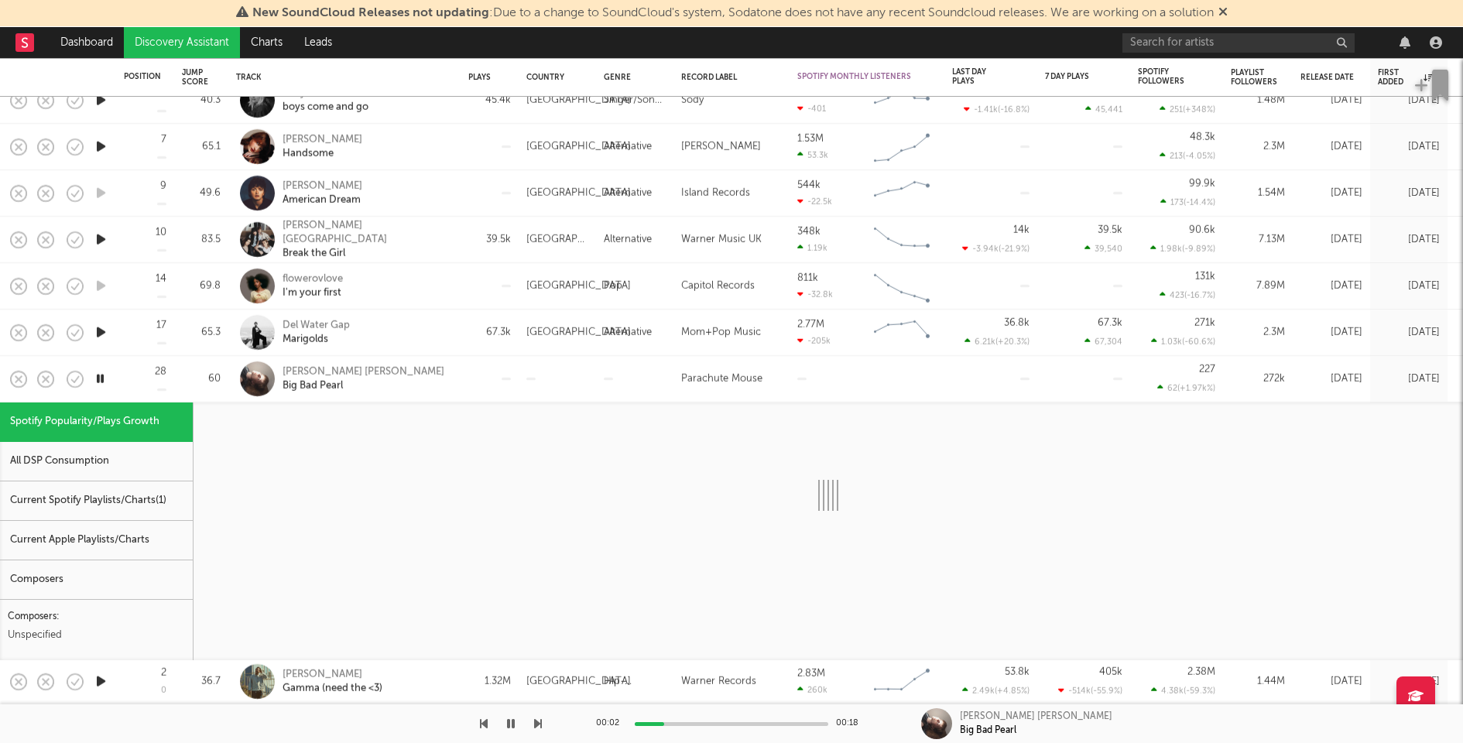
click at [141, 483] on div "Current Spotify Playlists/Charts ( 1 )" at bounding box center [96, 500] width 193 height 39
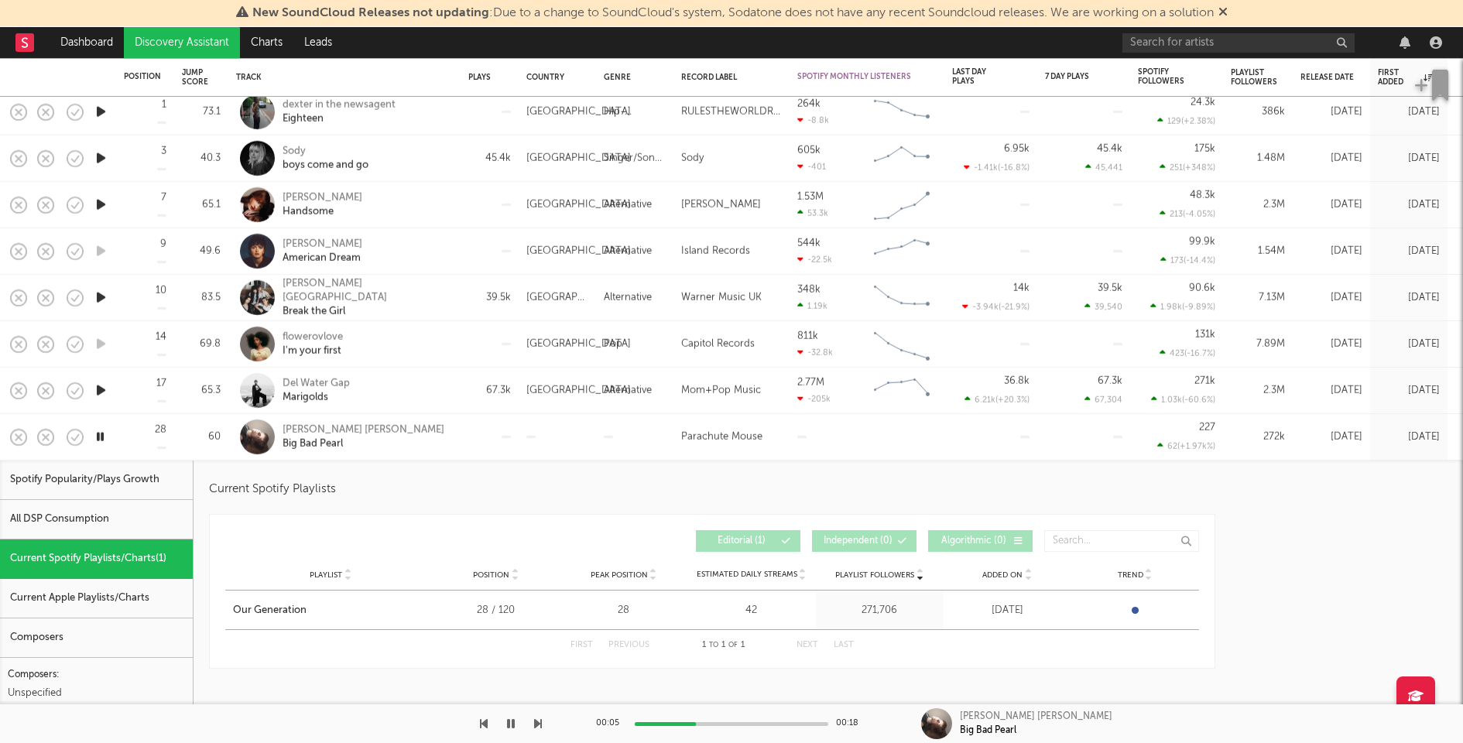
click at [104, 387] on icon "button" at bounding box center [101, 390] width 16 height 19
click at [463, 386] on div "67.3k" at bounding box center [490, 391] width 58 height 46
select select "1w"
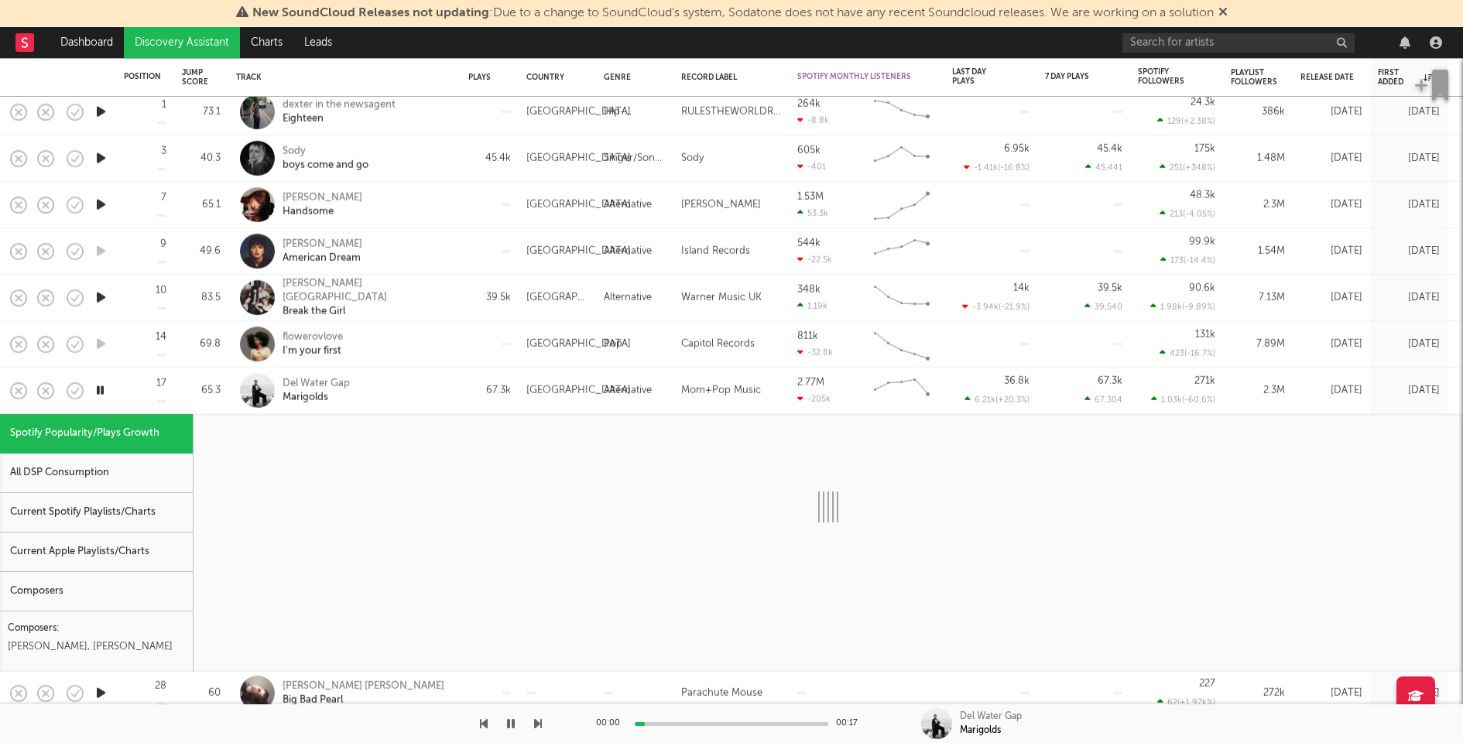
click at [149, 494] on div "Current Spotify Playlists/Charts" at bounding box center [96, 512] width 193 height 39
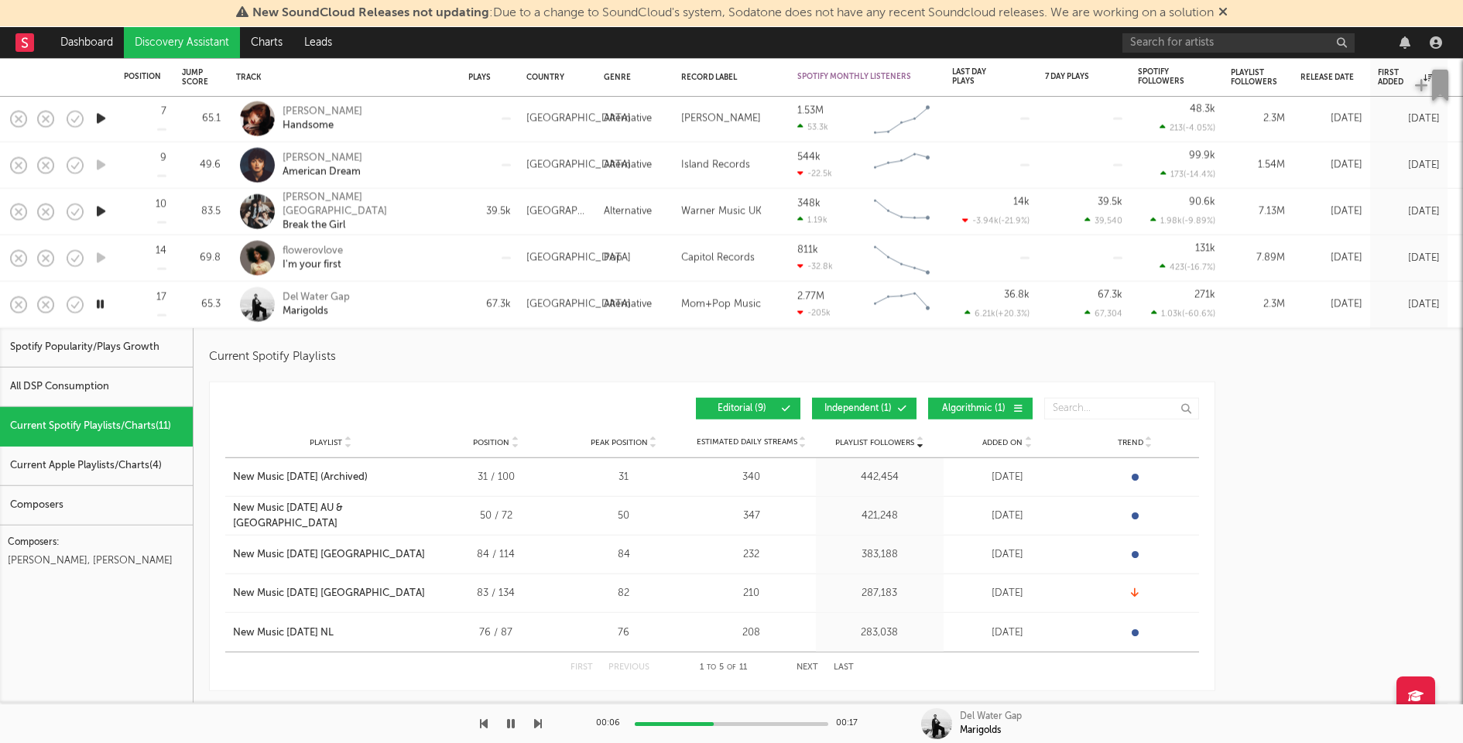
click at [803, 670] on button "Next" at bounding box center [808, 667] width 22 height 9
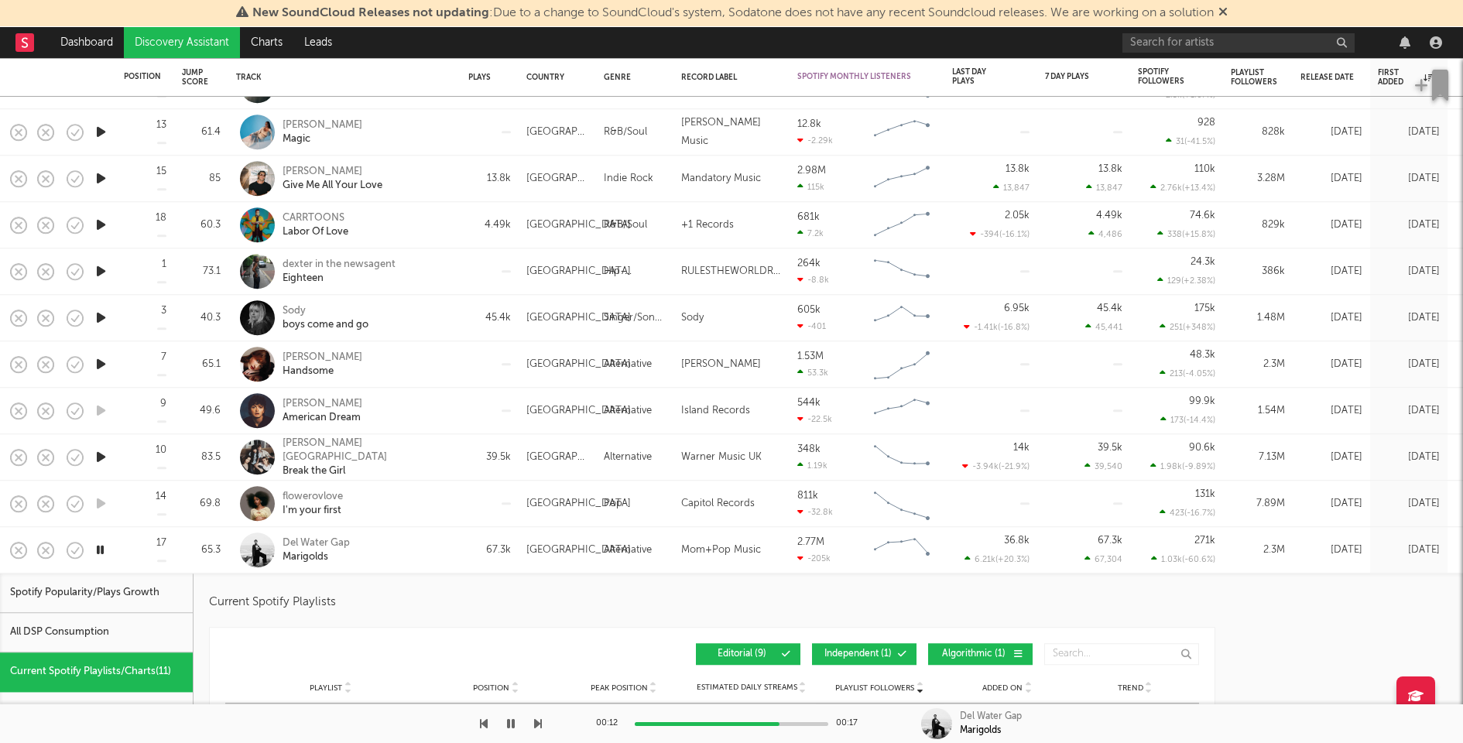
click at [101, 454] on icon "button" at bounding box center [101, 456] width 16 height 19
click at [435, 553] on div "Del Water Gap Marigolds" at bounding box center [366, 550] width 166 height 28
select select "1w"
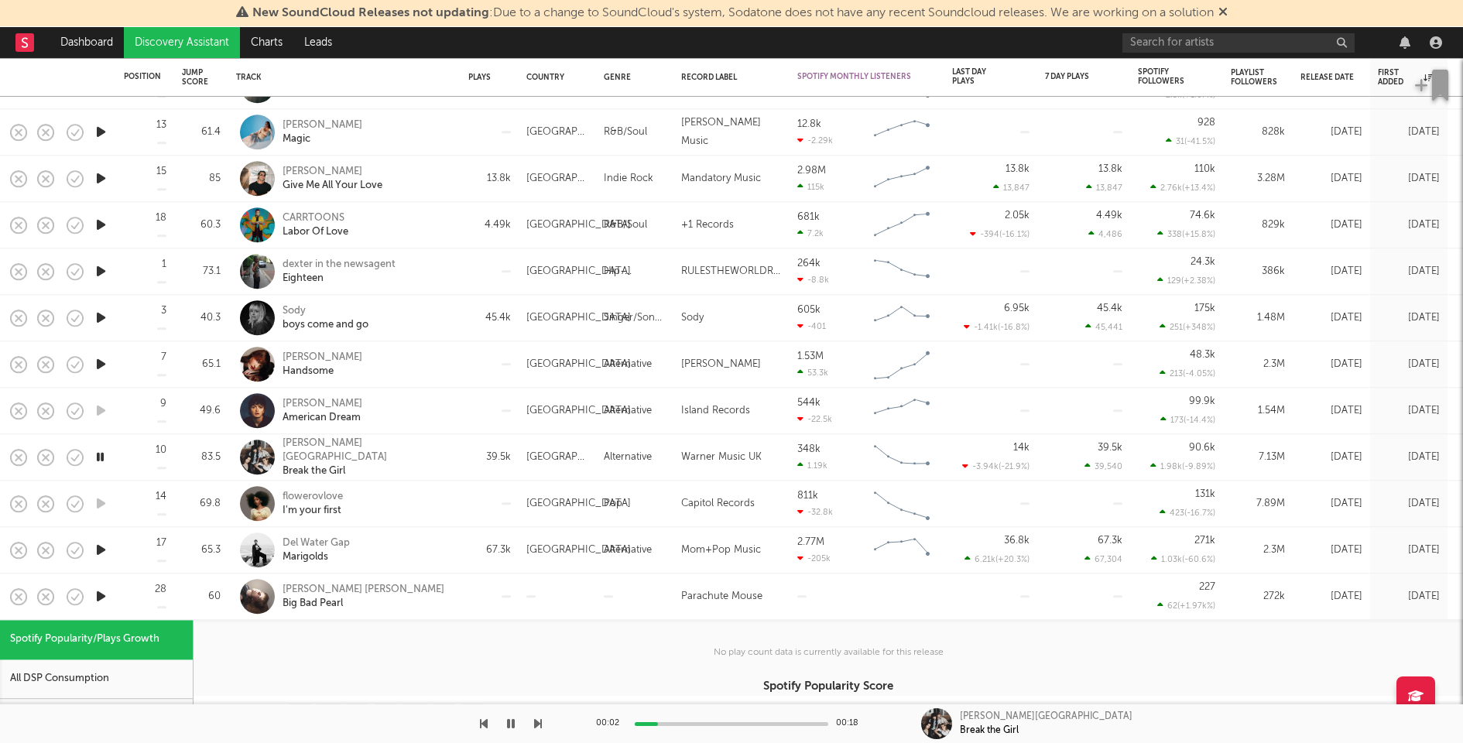
click at [432, 595] on div "Serena Clara Big Bad Pearl" at bounding box center [366, 597] width 166 height 28
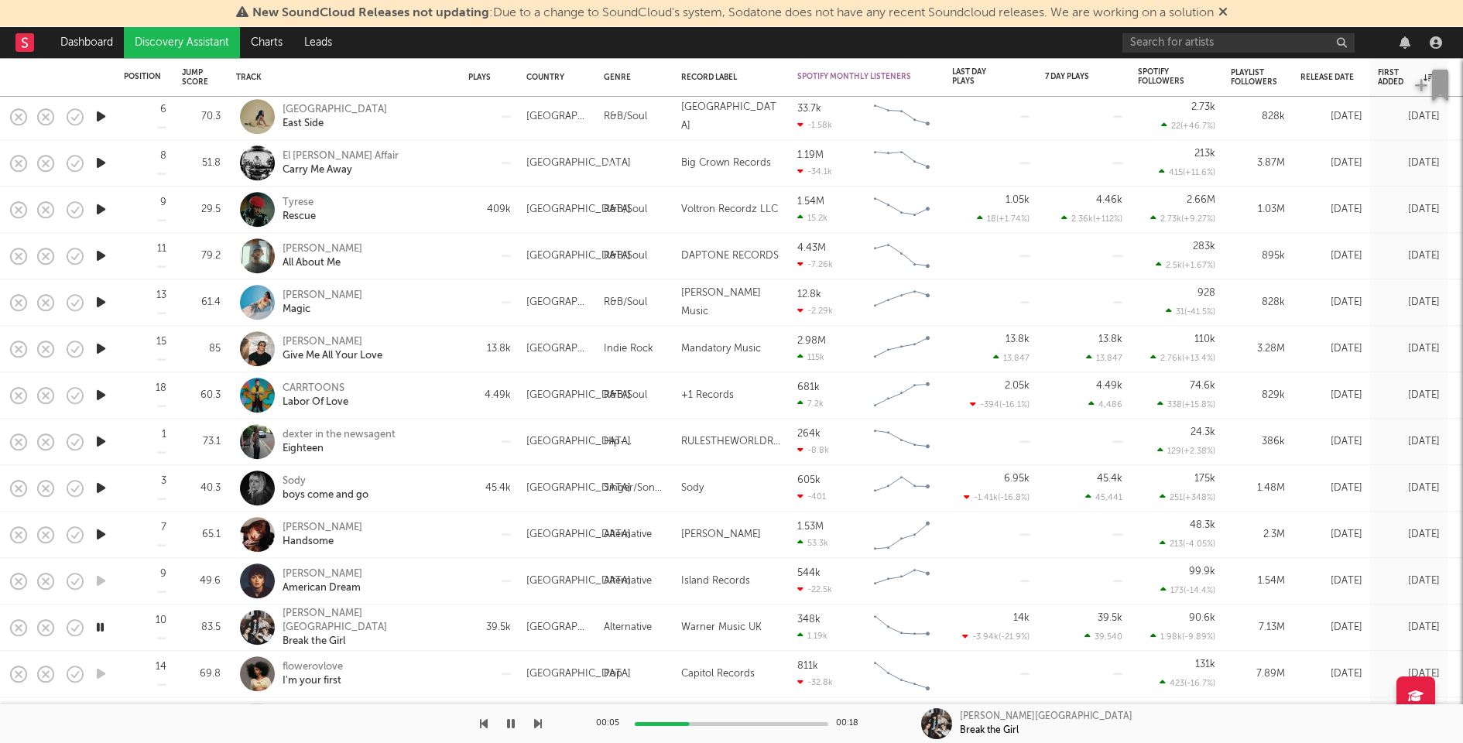
click at [101, 531] on icon "button" at bounding box center [101, 534] width 16 height 19
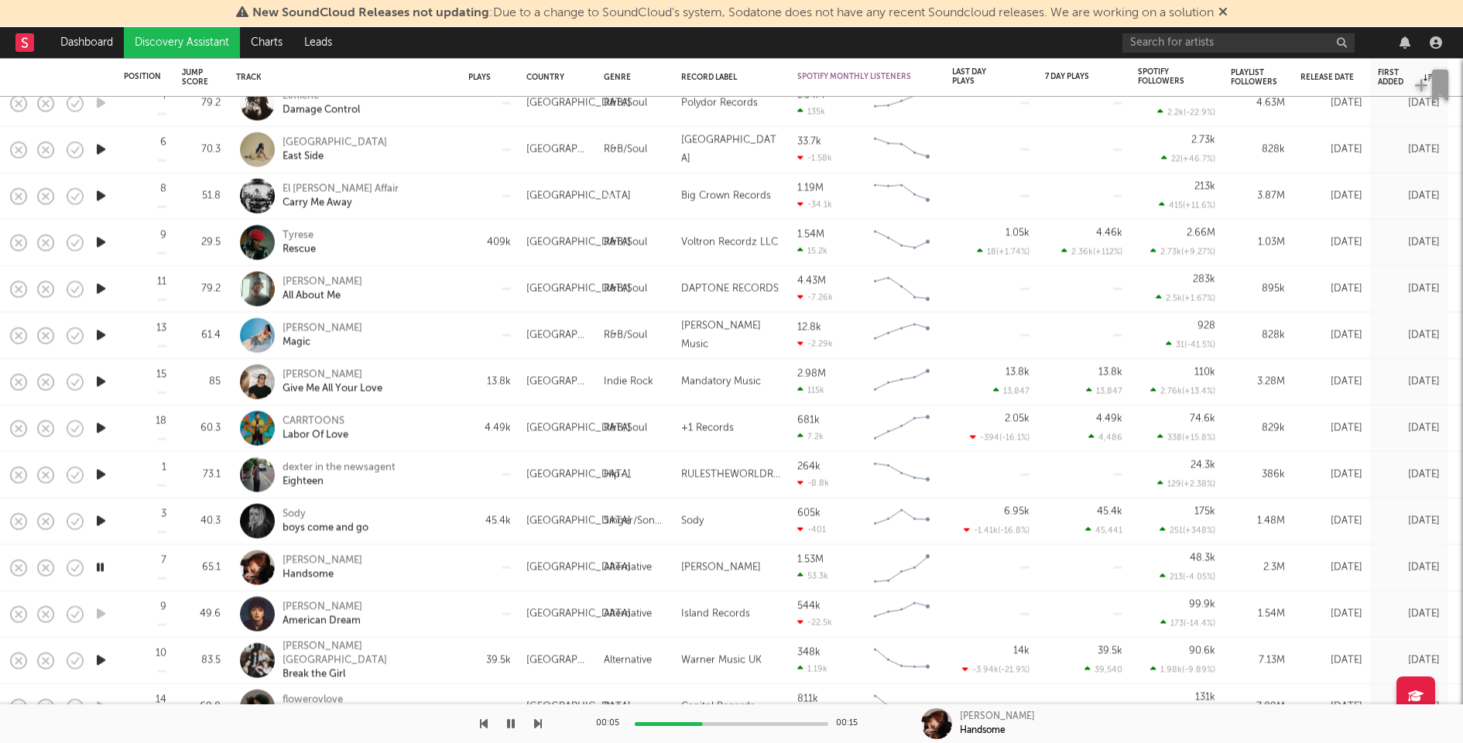
click at [101, 523] on icon "button" at bounding box center [101, 521] width 16 height 19
click at [423, 512] on div "Sody boys come and go" at bounding box center [366, 521] width 166 height 28
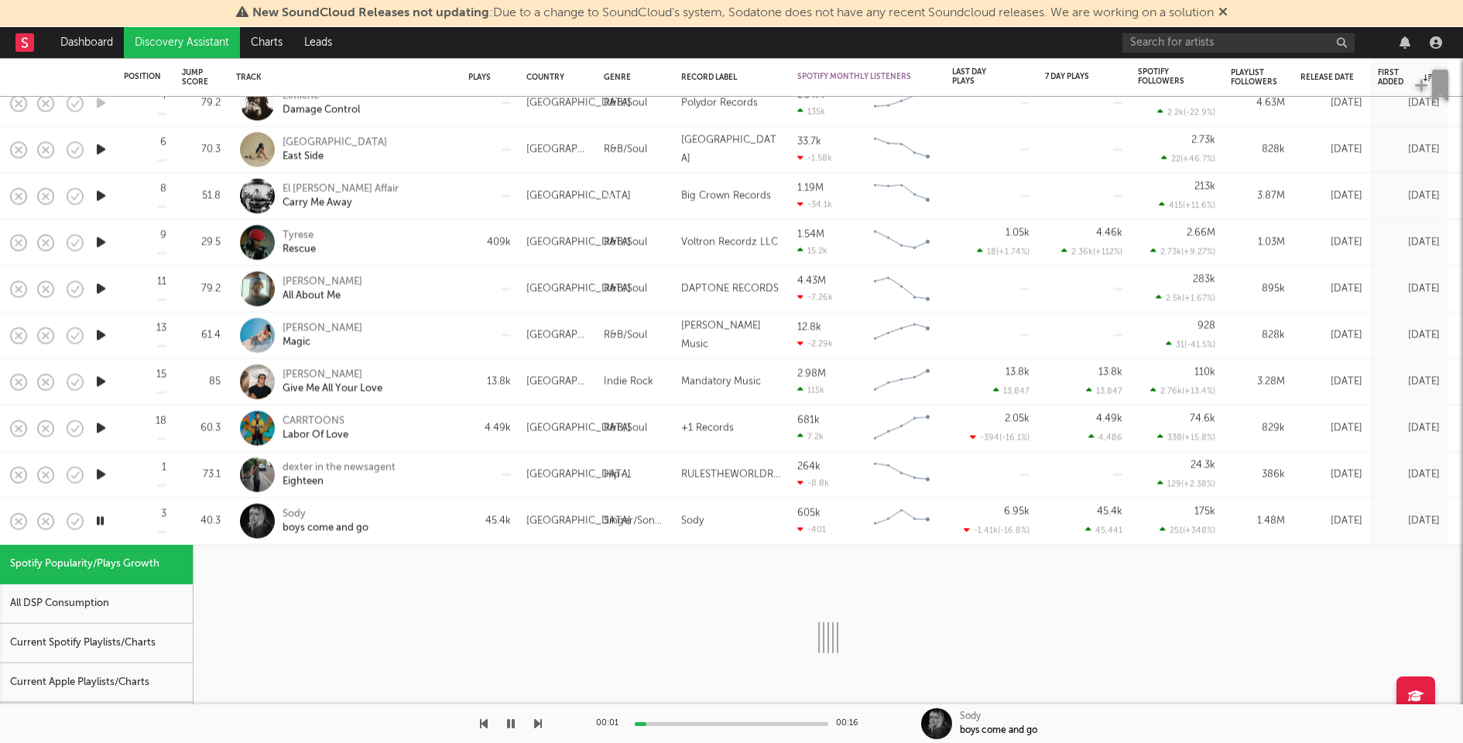
click at [123, 646] on div "Current Spotify Playlists/Charts" at bounding box center [96, 643] width 193 height 39
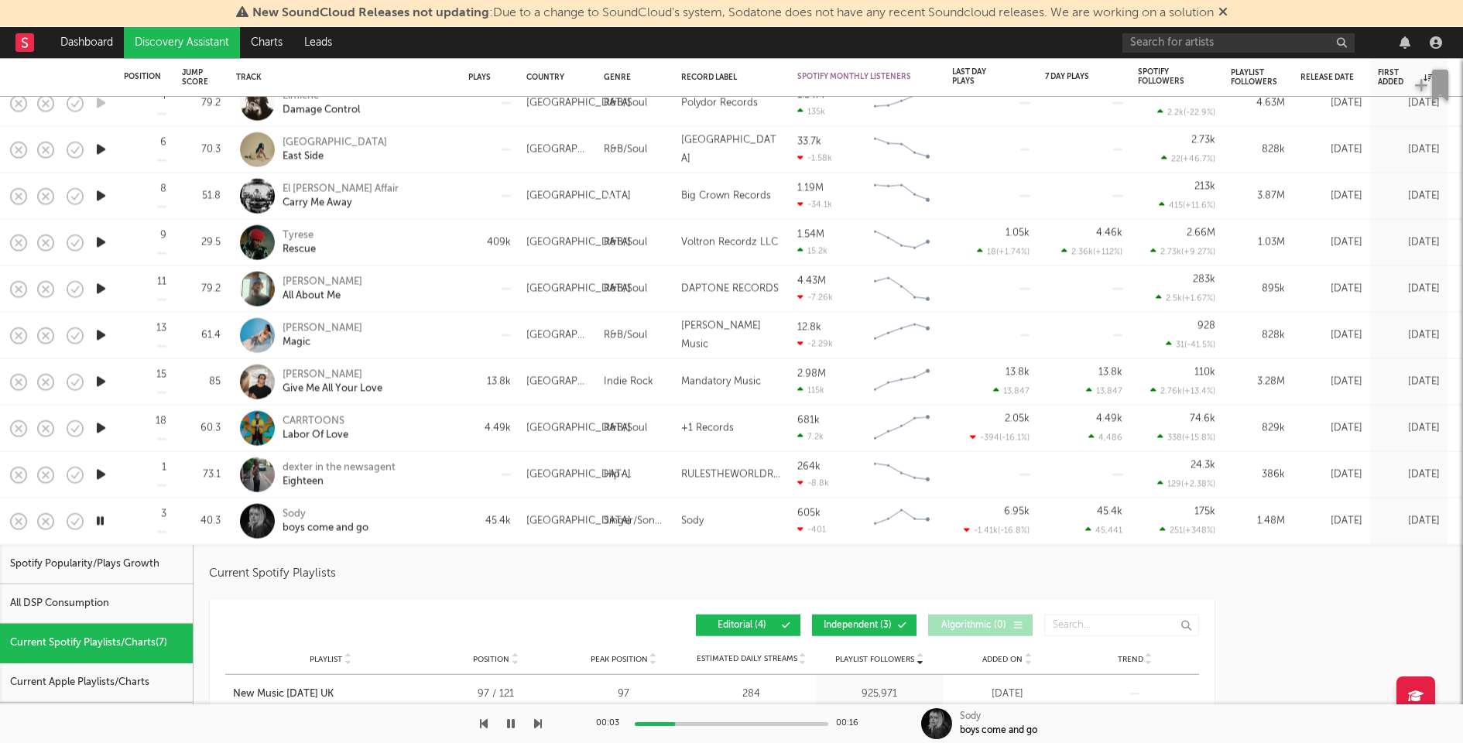
click at [852, 626] on span "Independent ( 3 )" at bounding box center [857, 625] width 71 height 9
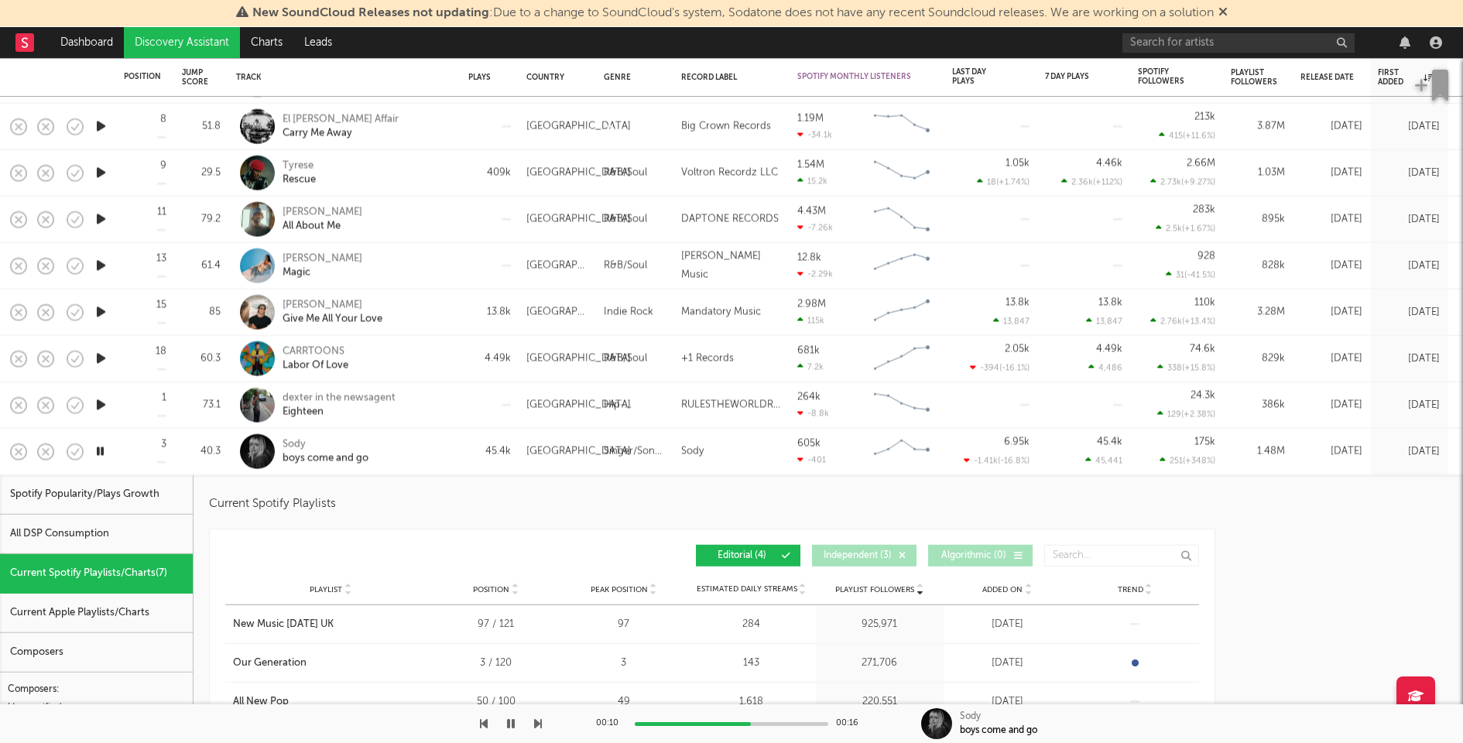
click at [433, 449] on div "Sody boys come and go" at bounding box center [366, 451] width 166 height 28
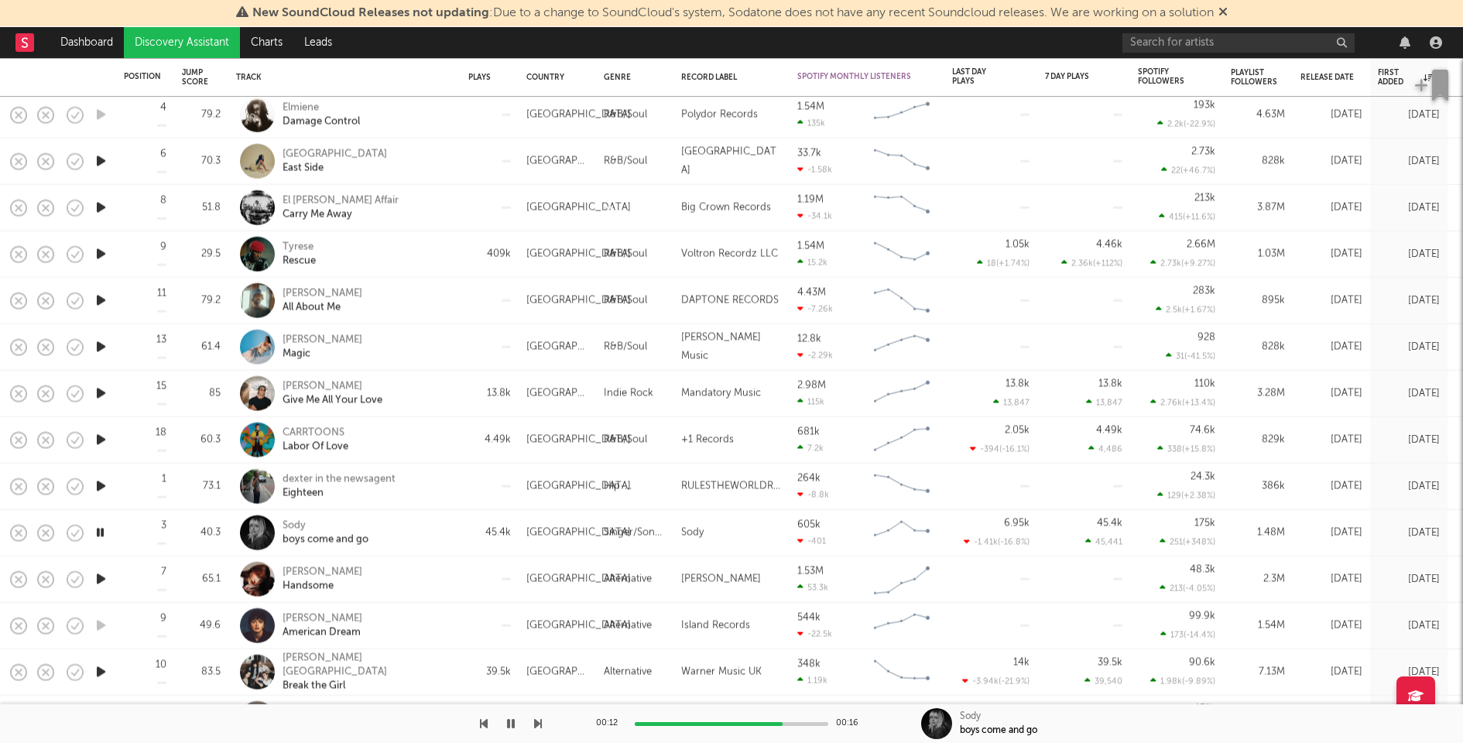
click at [104, 485] on icon "button" at bounding box center [101, 486] width 16 height 19
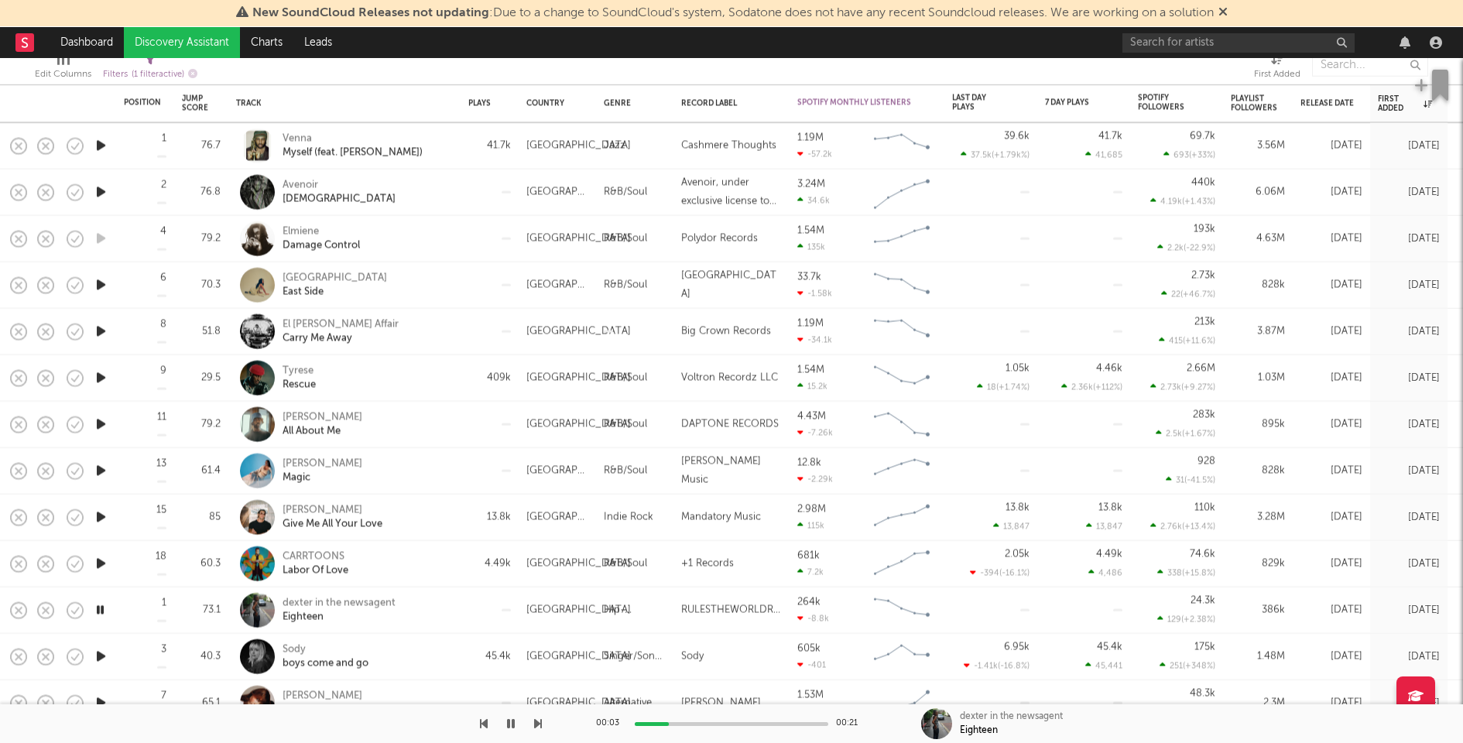
click at [425, 149] on div "Venna Myself (feat. Jorja Smith)" at bounding box center [366, 146] width 166 height 28
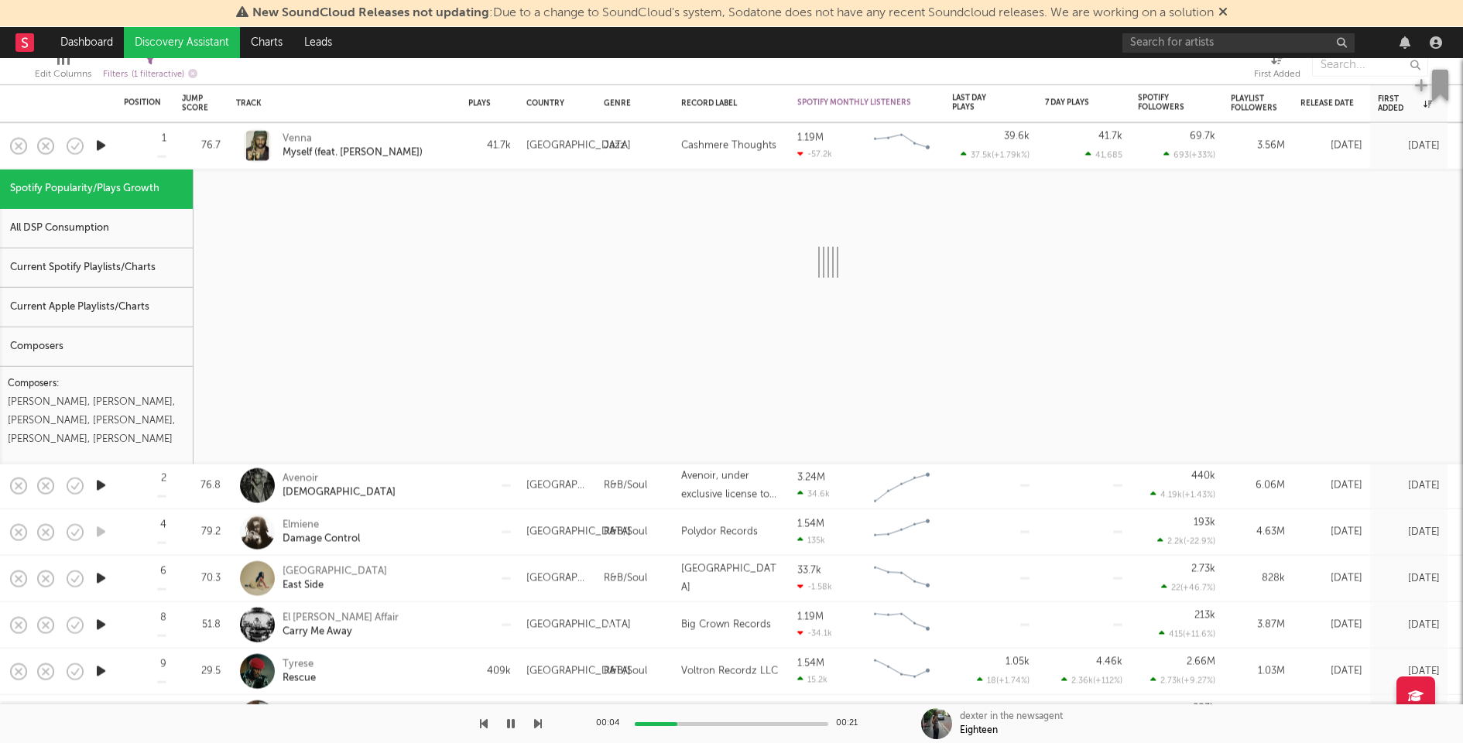
click at [110, 290] on div "Current Apple Playlists/Charts" at bounding box center [96, 307] width 193 height 39
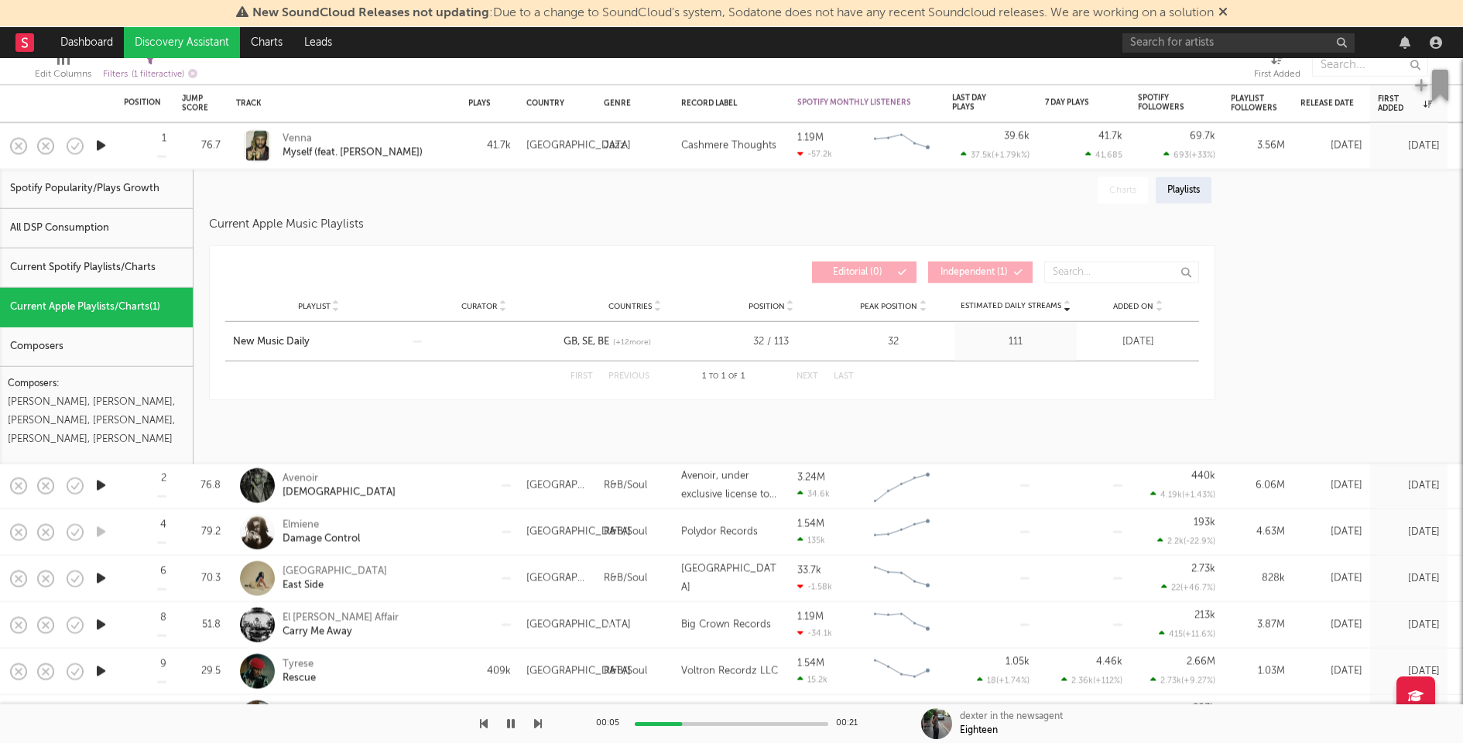
click at [114, 277] on div "Current Spotify Playlists/Charts" at bounding box center [96, 267] width 193 height 39
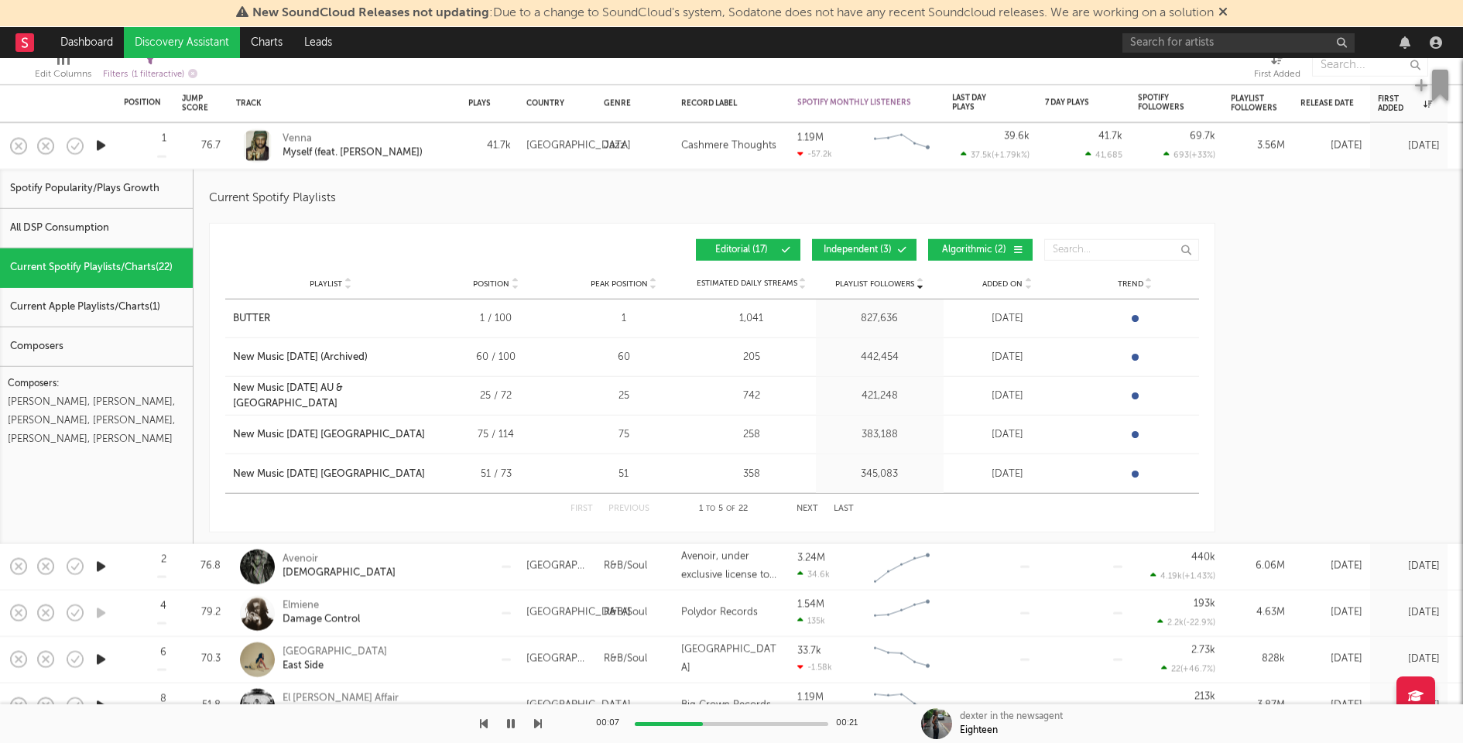
click at [453, 159] on div "Venna Myself (feat. Jorja Smith)" at bounding box center [344, 146] width 232 height 46
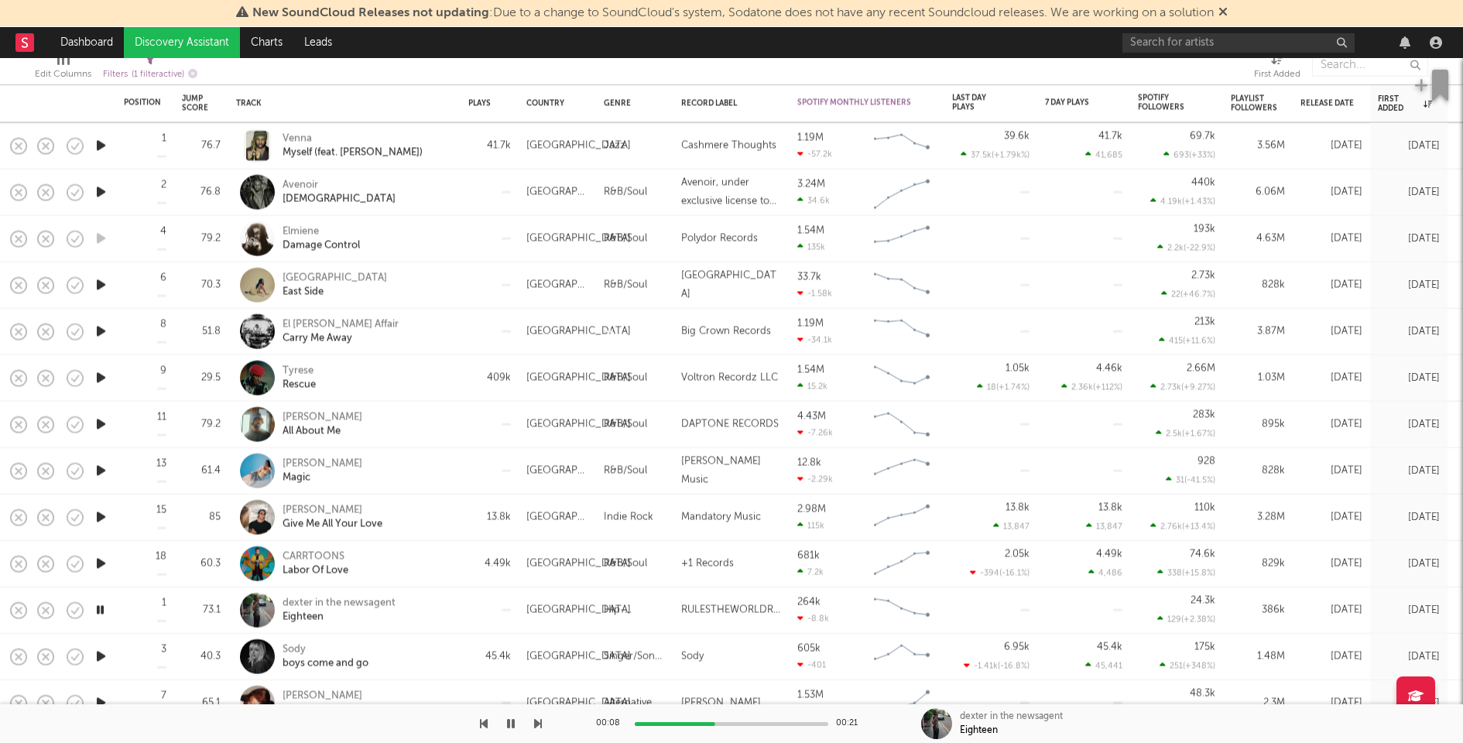
click at [429, 195] on div "Avenoir Lady" at bounding box center [366, 192] width 166 height 28
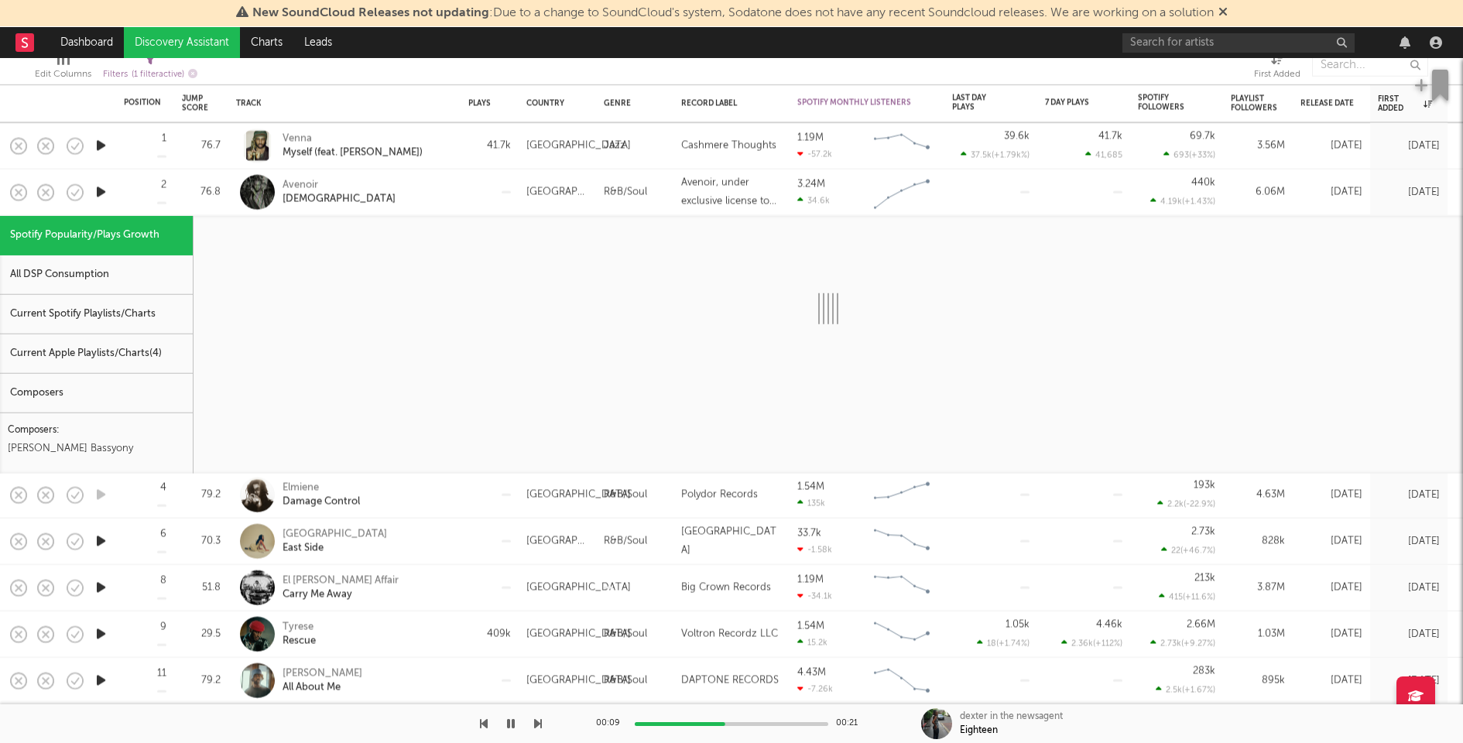
select select "1w"
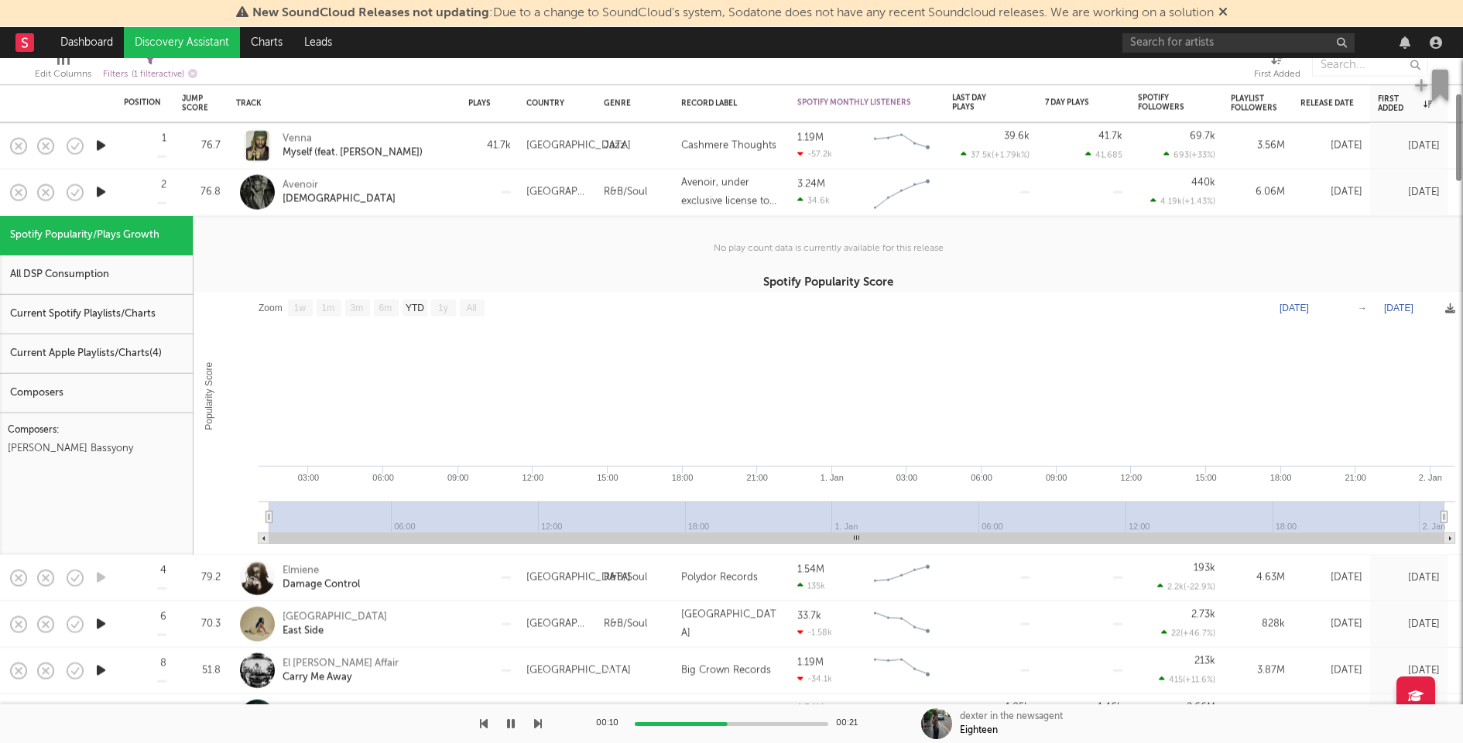
click at [149, 351] on div "Current Apple Playlists/Charts ( 4 )" at bounding box center [96, 353] width 193 height 39
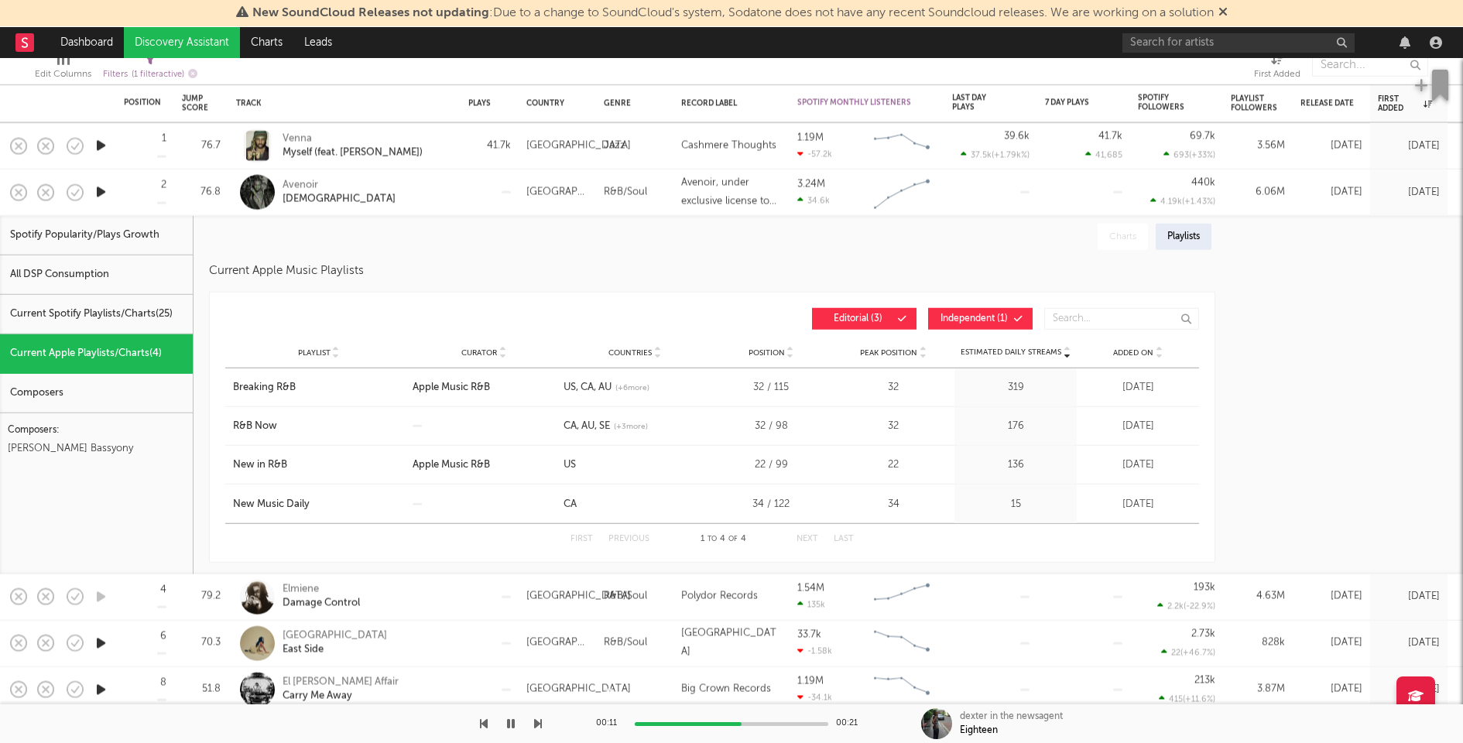
click at [134, 308] on div "Current Spotify Playlists/Charts ( 25 )" at bounding box center [96, 314] width 193 height 39
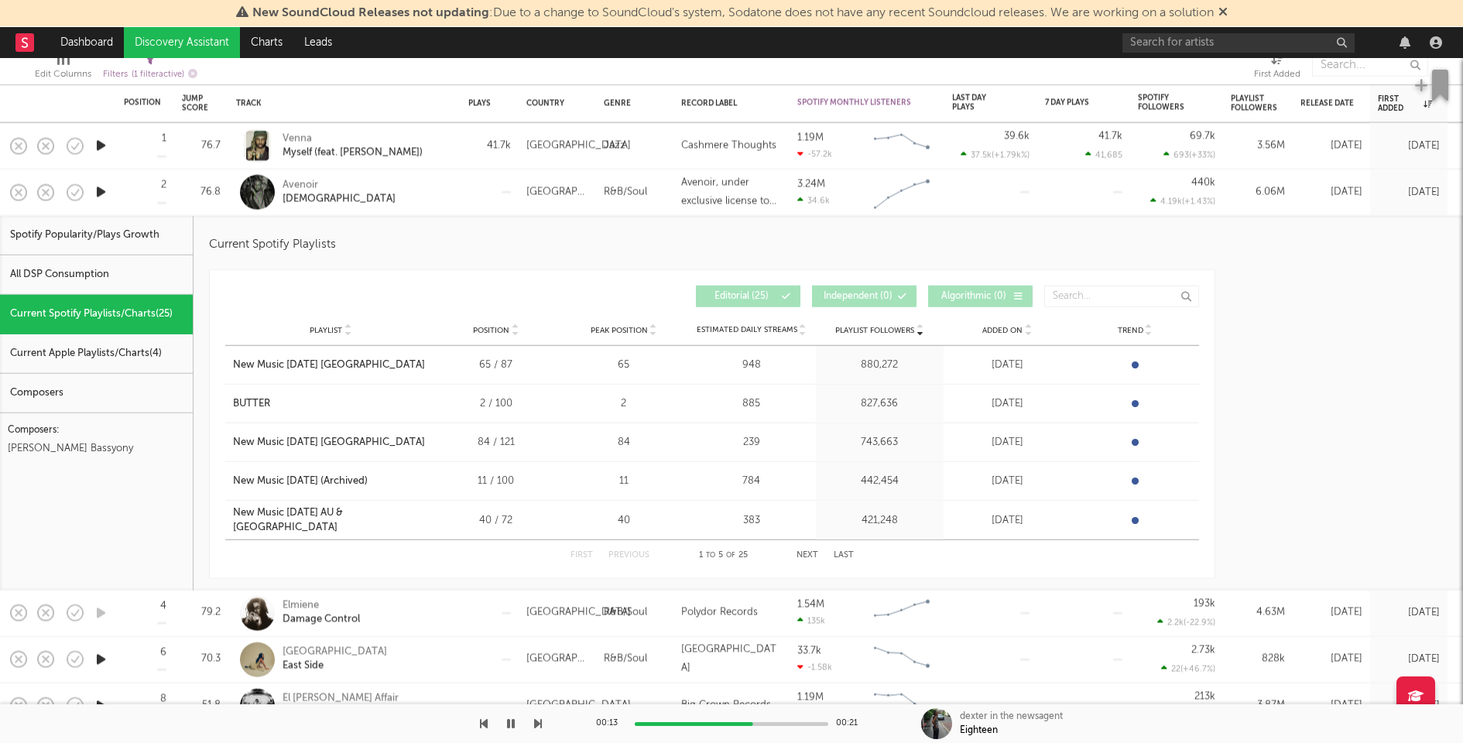
click at [422, 198] on div "Avenoir Lady" at bounding box center [366, 192] width 166 height 28
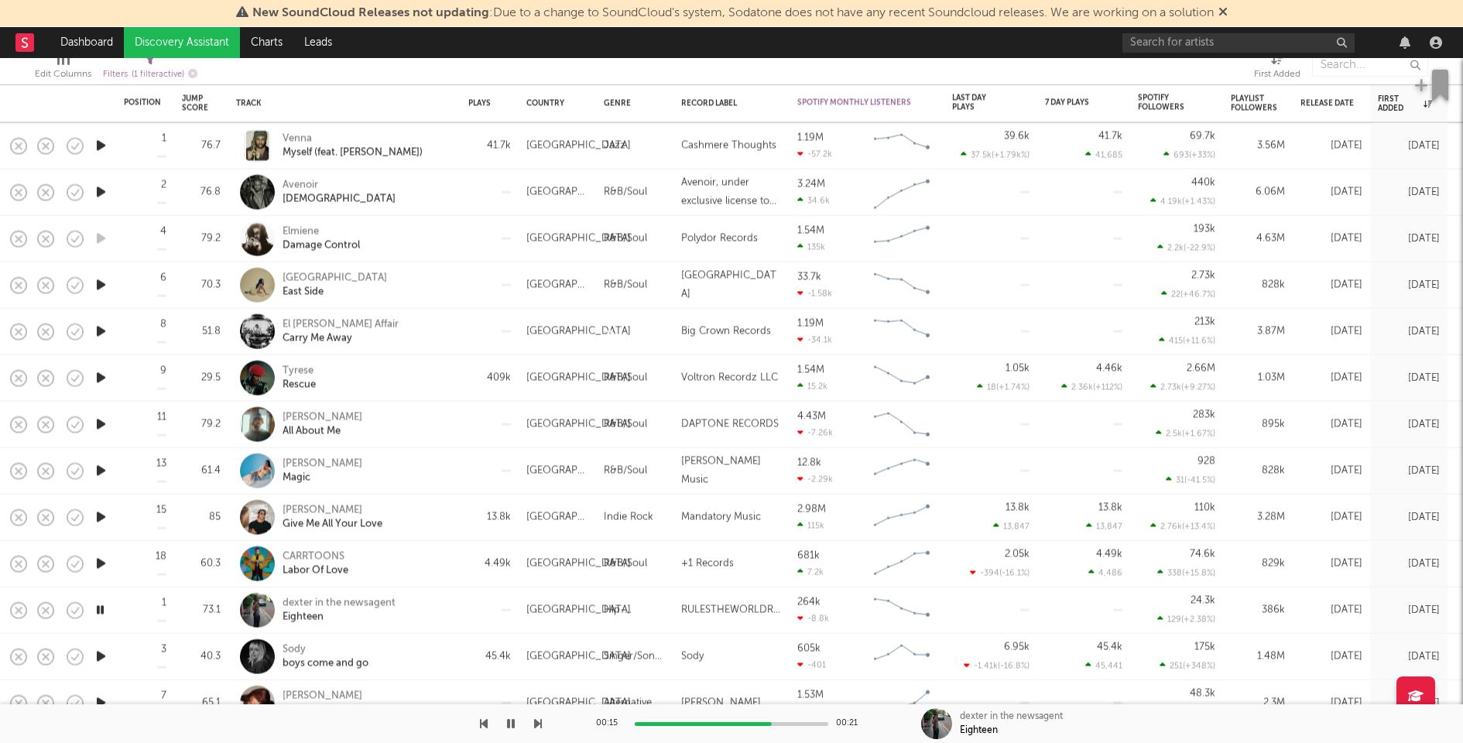
click at [458, 602] on div "dexter in the newsagent Eighteen" at bounding box center [344, 611] width 232 height 46
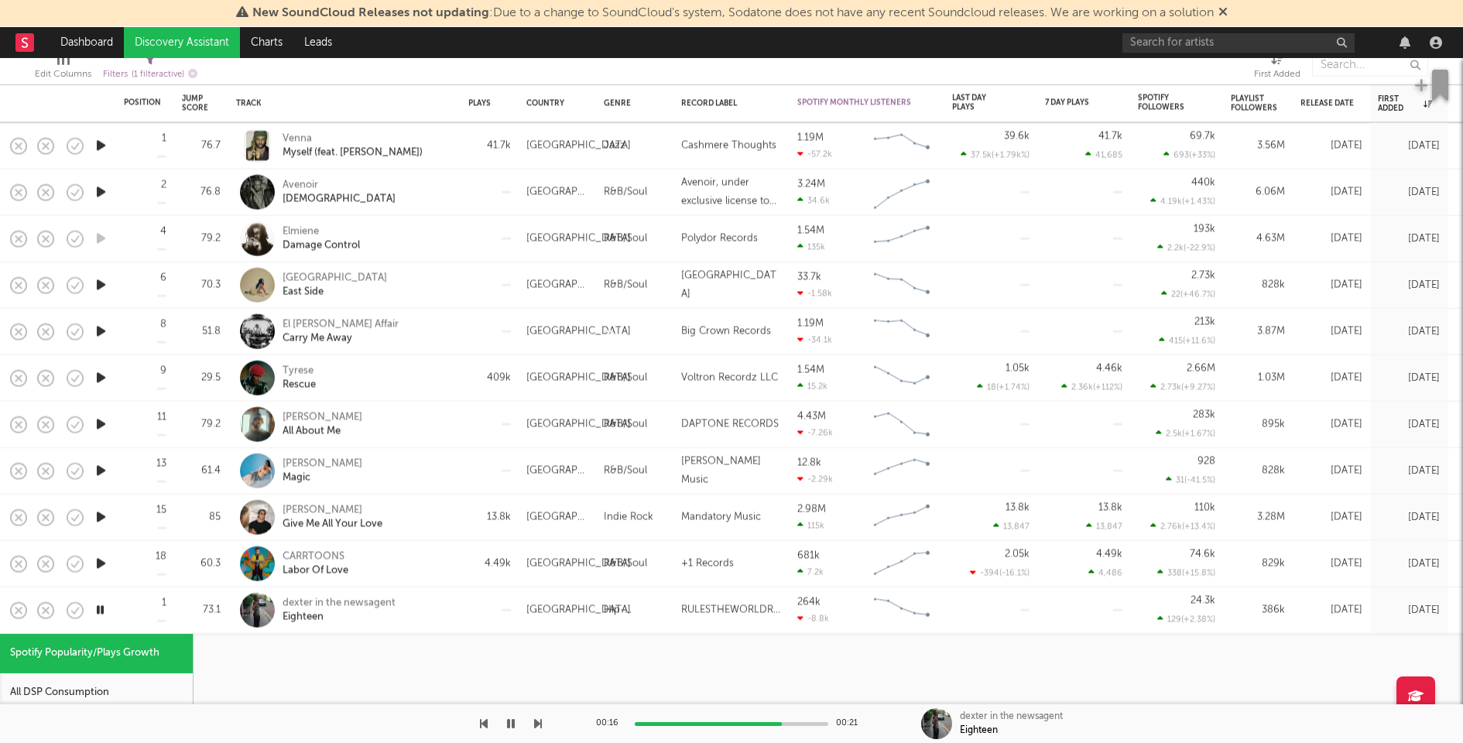
select select "1w"
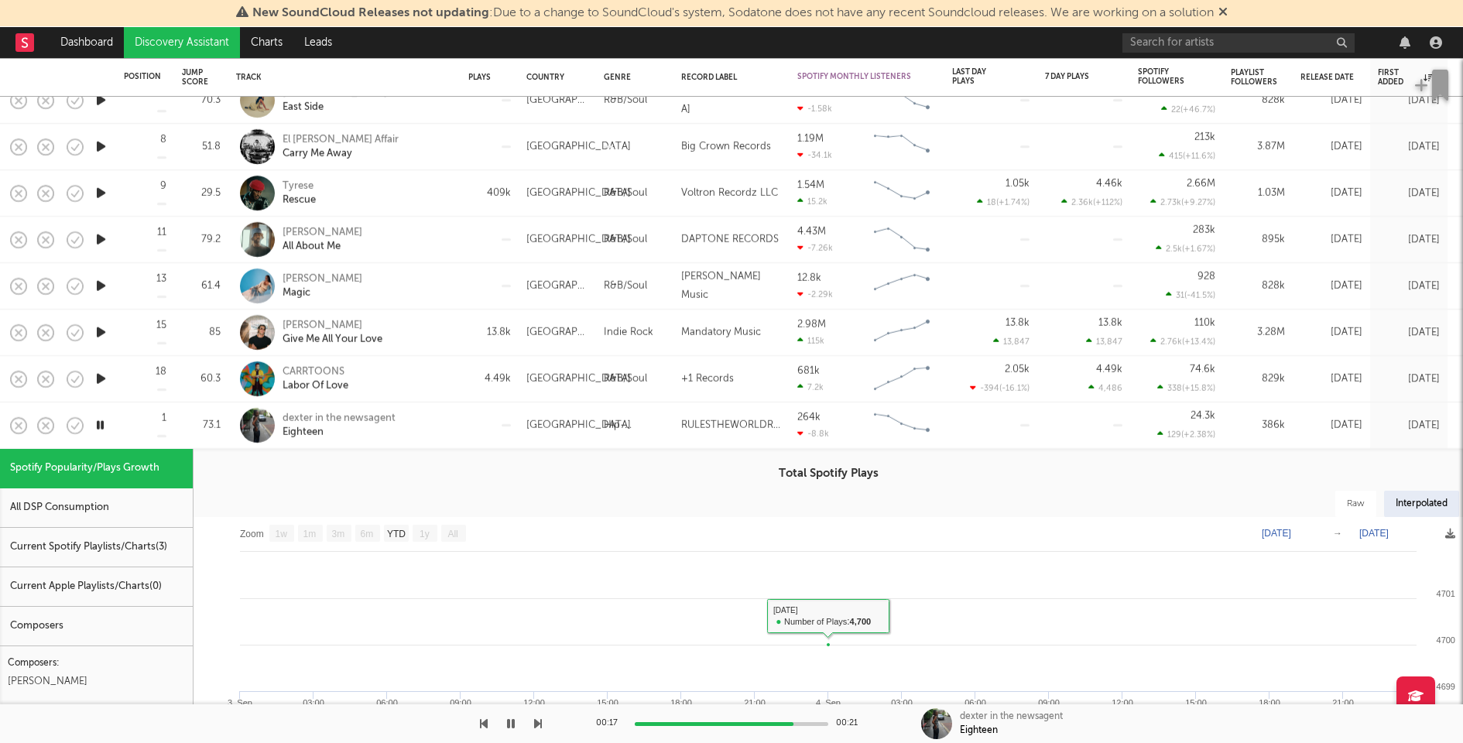
click at [131, 555] on div "Current Spotify Playlists/Charts ( 3 )" at bounding box center [96, 547] width 193 height 39
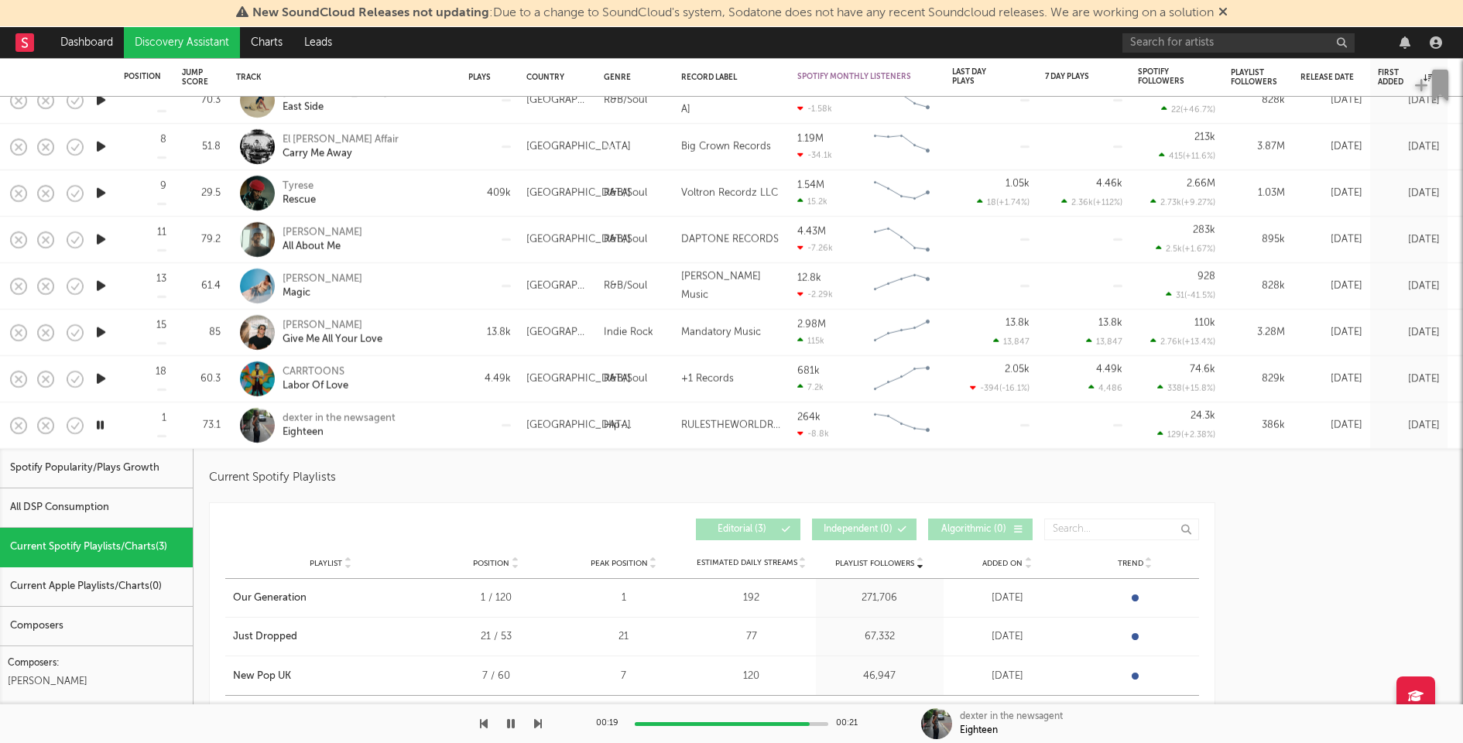
click at [431, 378] on div "CARRTOONS Labor Of Love" at bounding box center [366, 379] width 166 height 28
select select "1w"
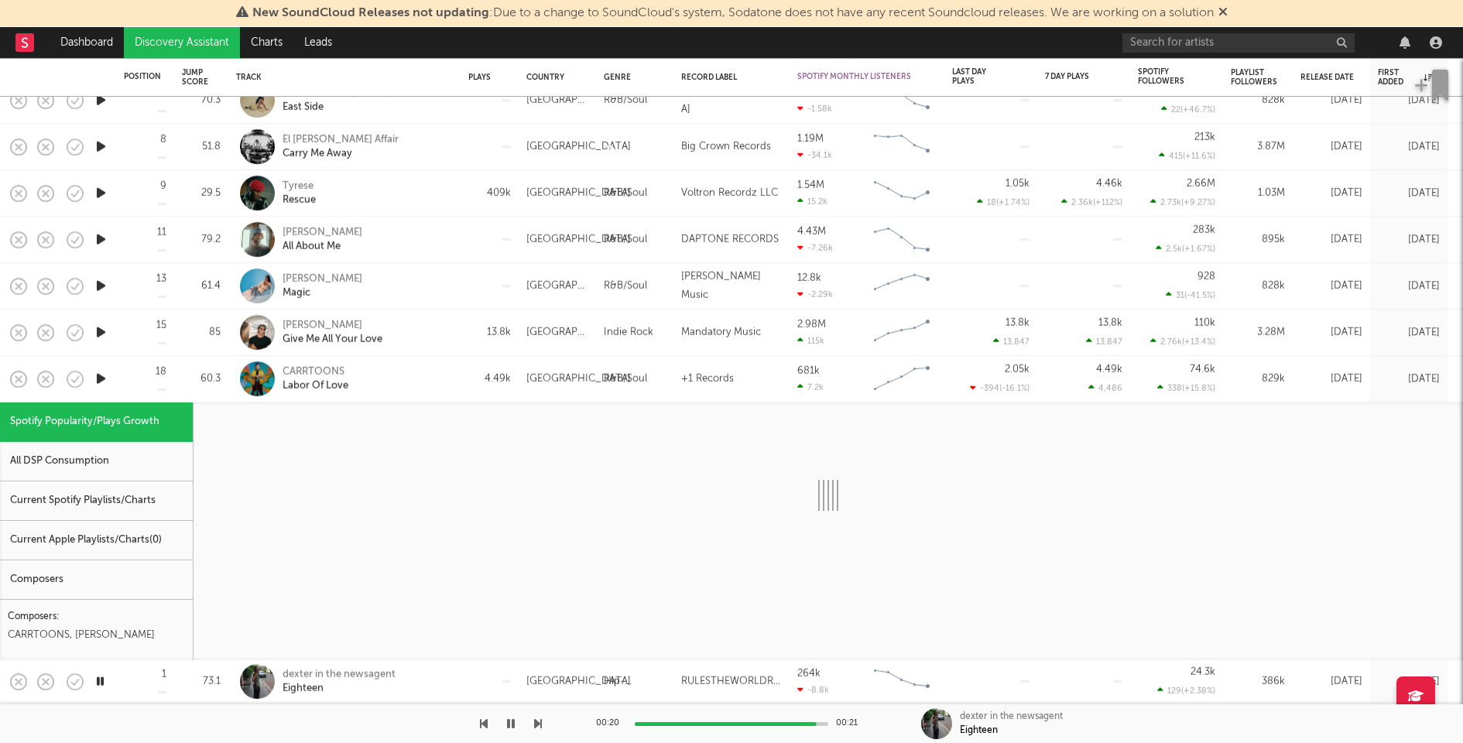
click at [123, 533] on div "Current Apple Playlists/Charts ( 0 )" at bounding box center [96, 540] width 193 height 39
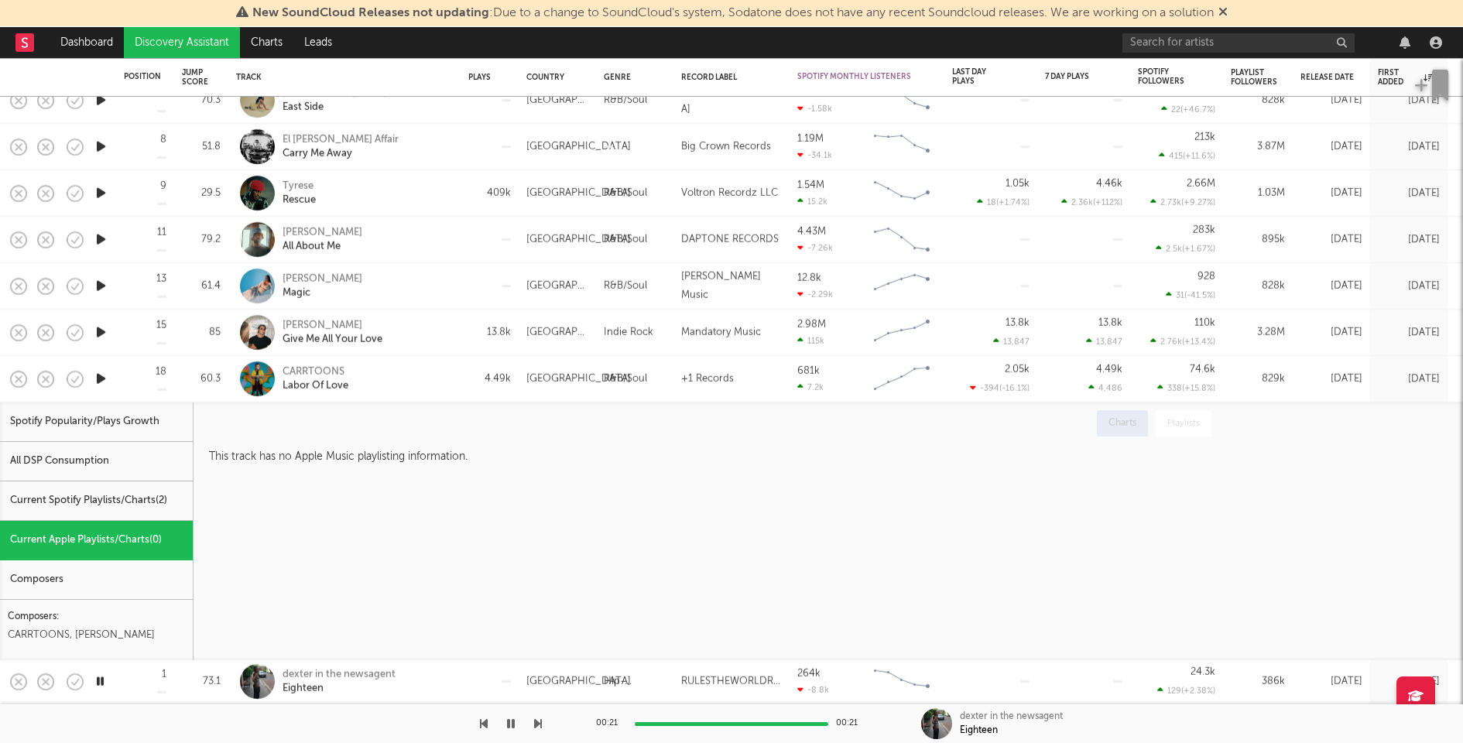
click at [94, 379] on icon "button" at bounding box center [101, 378] width 16 height 19
click at [132, 505] on div "Current Spotify Playlists/Charts ( 2 )" at bounding box center [96, 500] width 193 height 39
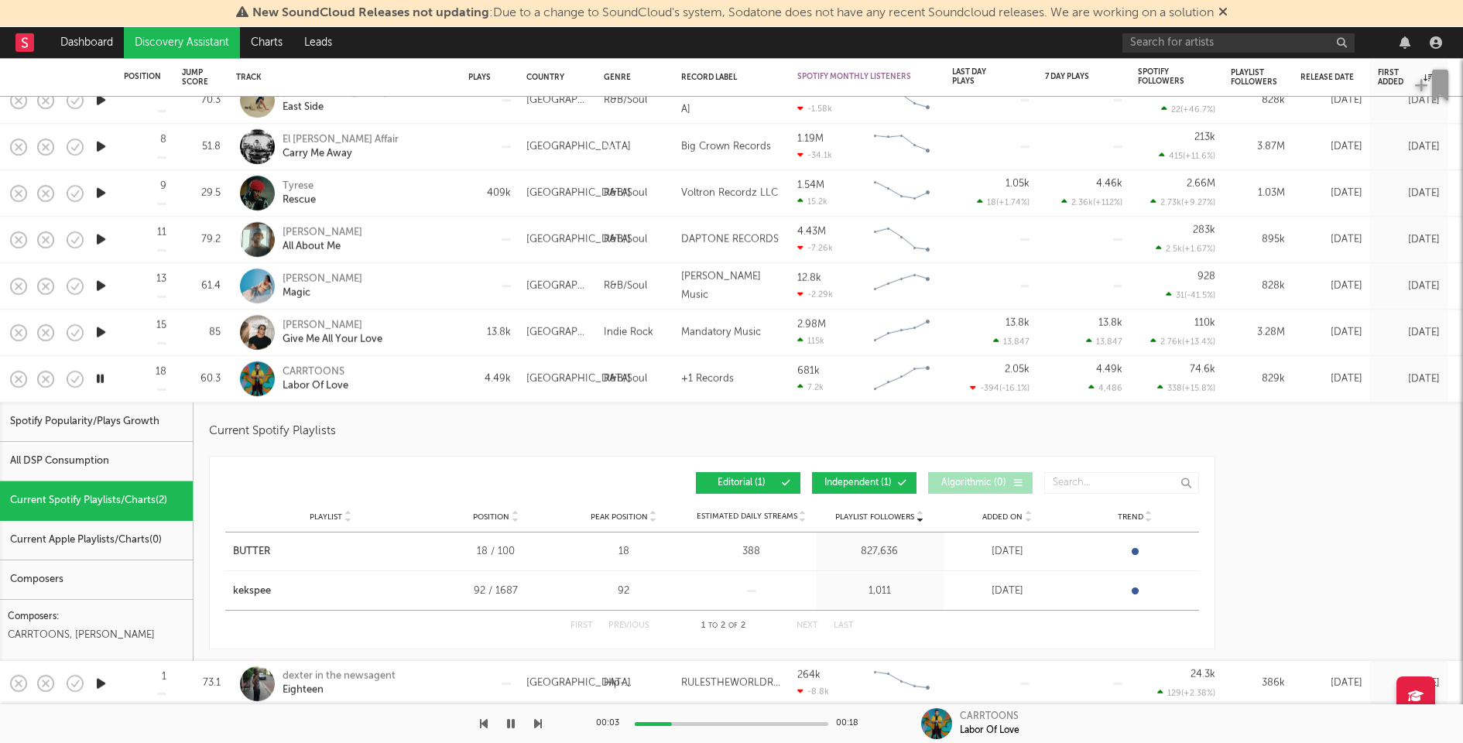
click at [401, 391] on div "CARRTOONS Labor Of Love" at bounding box center [366, 379] width 166 height 28
select select "1w"
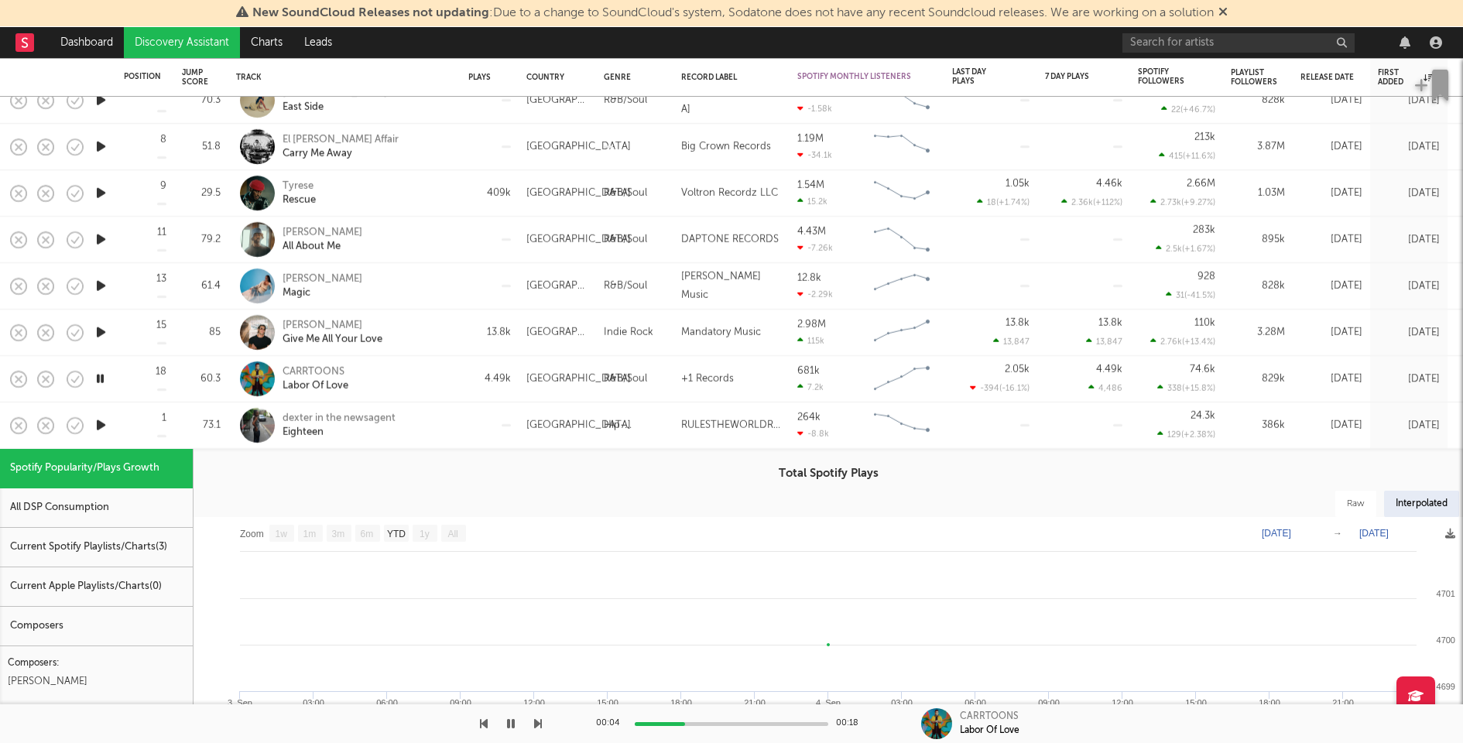
click at [422, 427] on div "dexter in the newsagent Eighteen" at bounding box center [366, 426] width 166 height 28
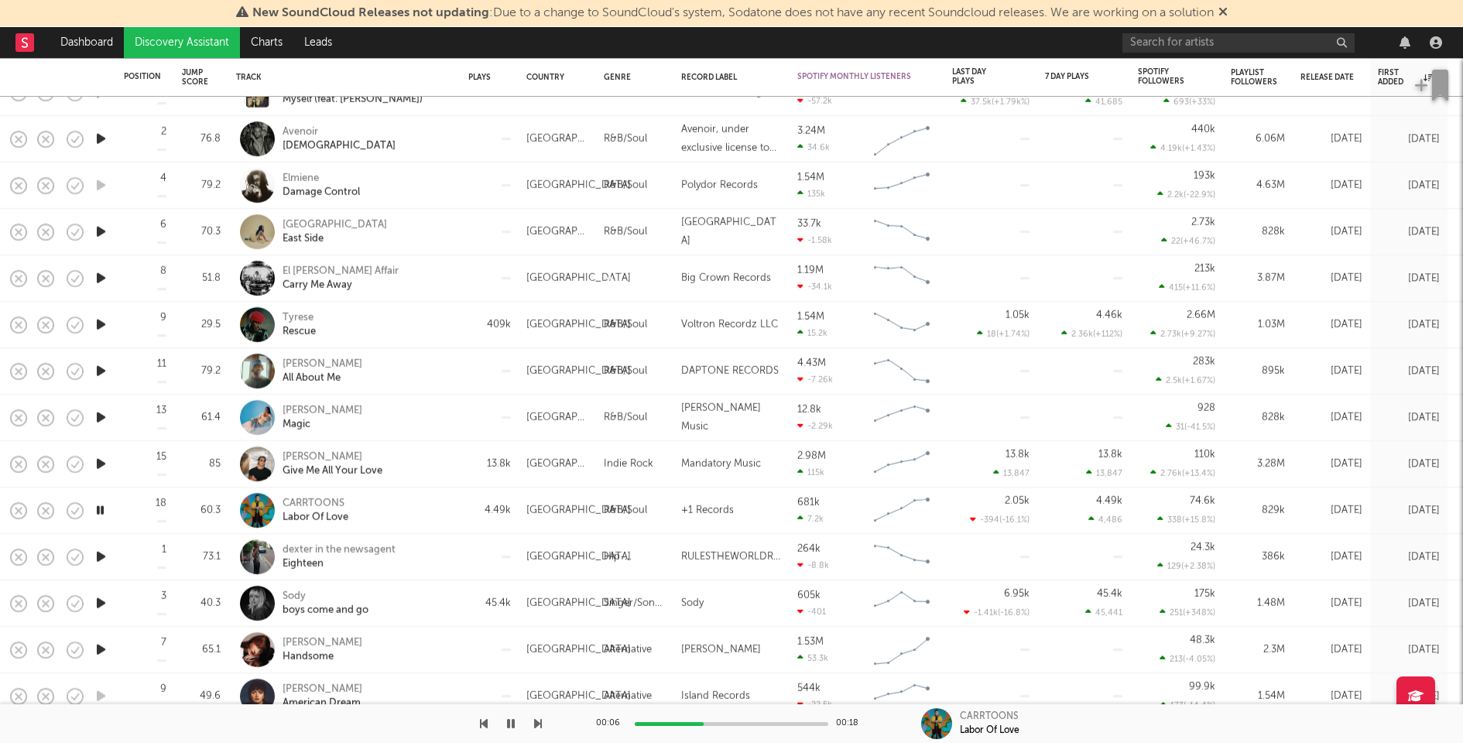
click at [101, 461] on icon "button" at bounding box center [101, 463] width 16 height 19
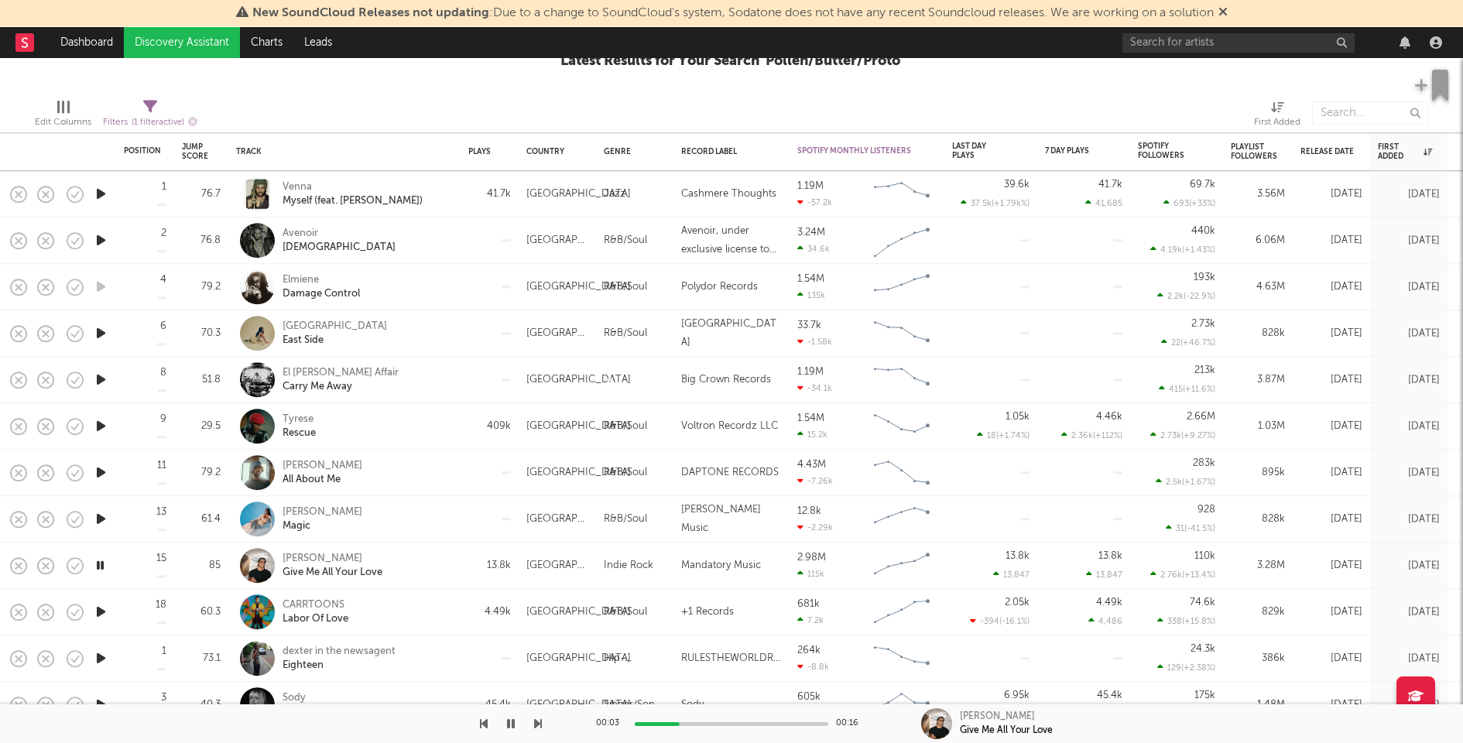
click at [98, 519] on icon "button" at bounding box center [101, 518] width 16 height 19
click at [101, 473] on icon "button" at bounding box center [101, 472] width 16 height 19
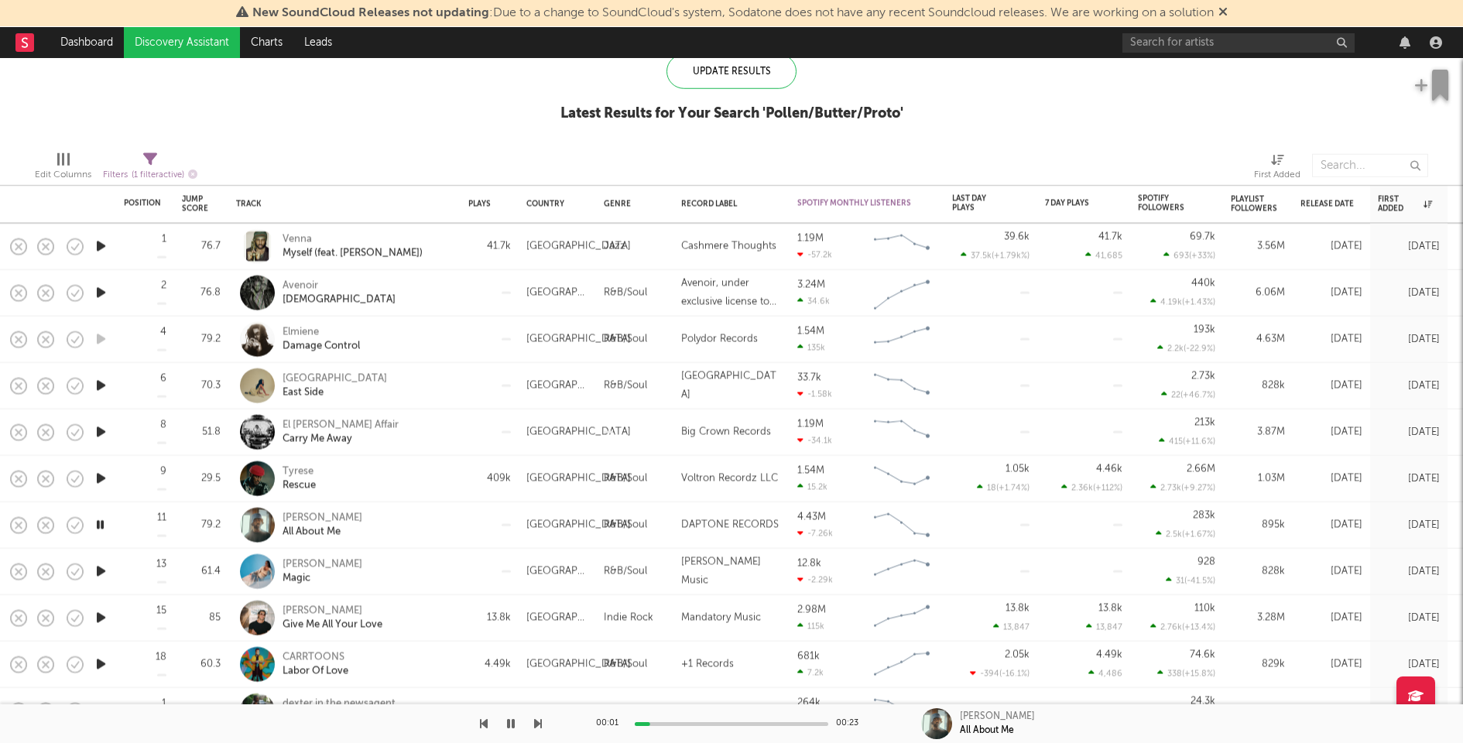
click at [101, 476] on icon "button" at bounding box center [101, 478] width 16 height 19
click at [376, 468] on div "Tyrese Rescue" at bounding box center [366, 478] width 166 height 28
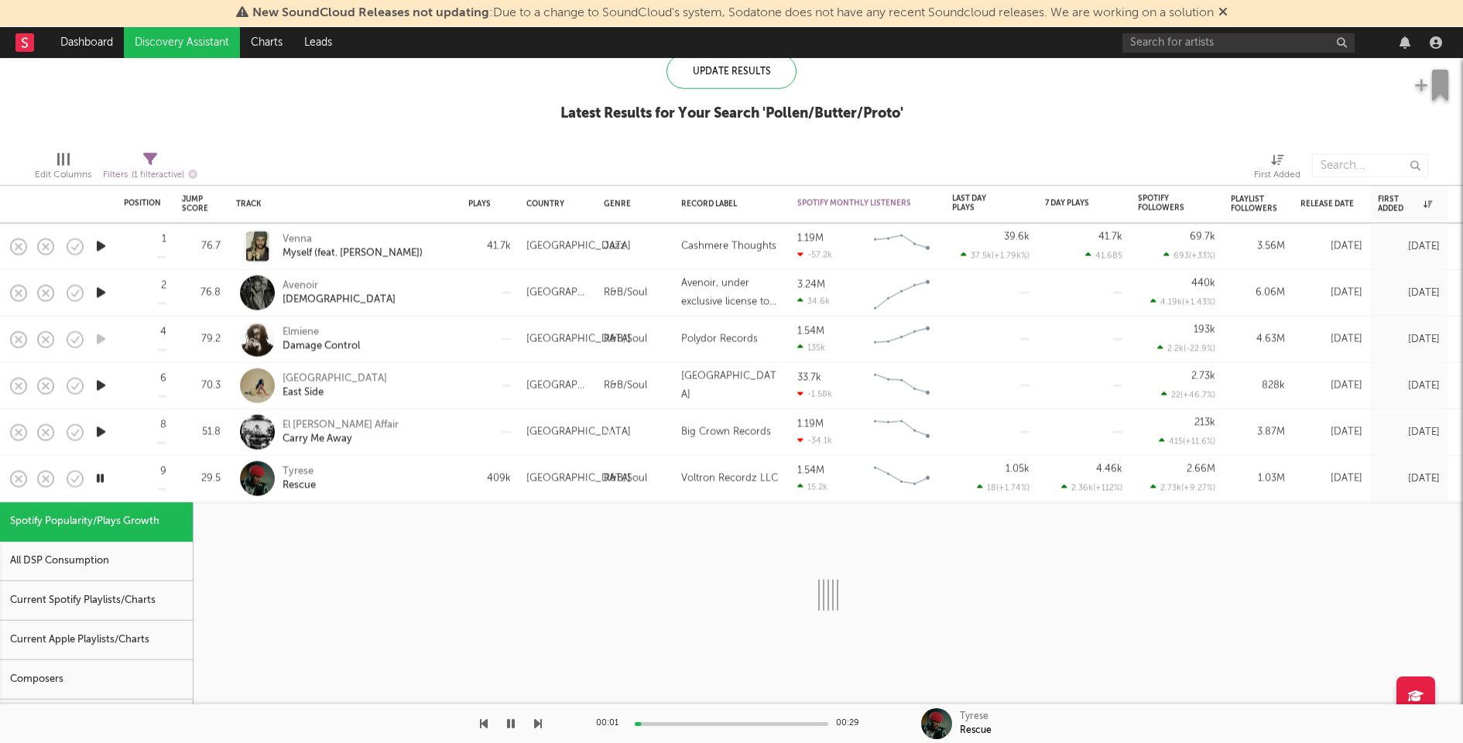
click at [140, 592] on div "Current Spotify Playlists/Charts" at bounding box center [96, 600] width 193 height 39
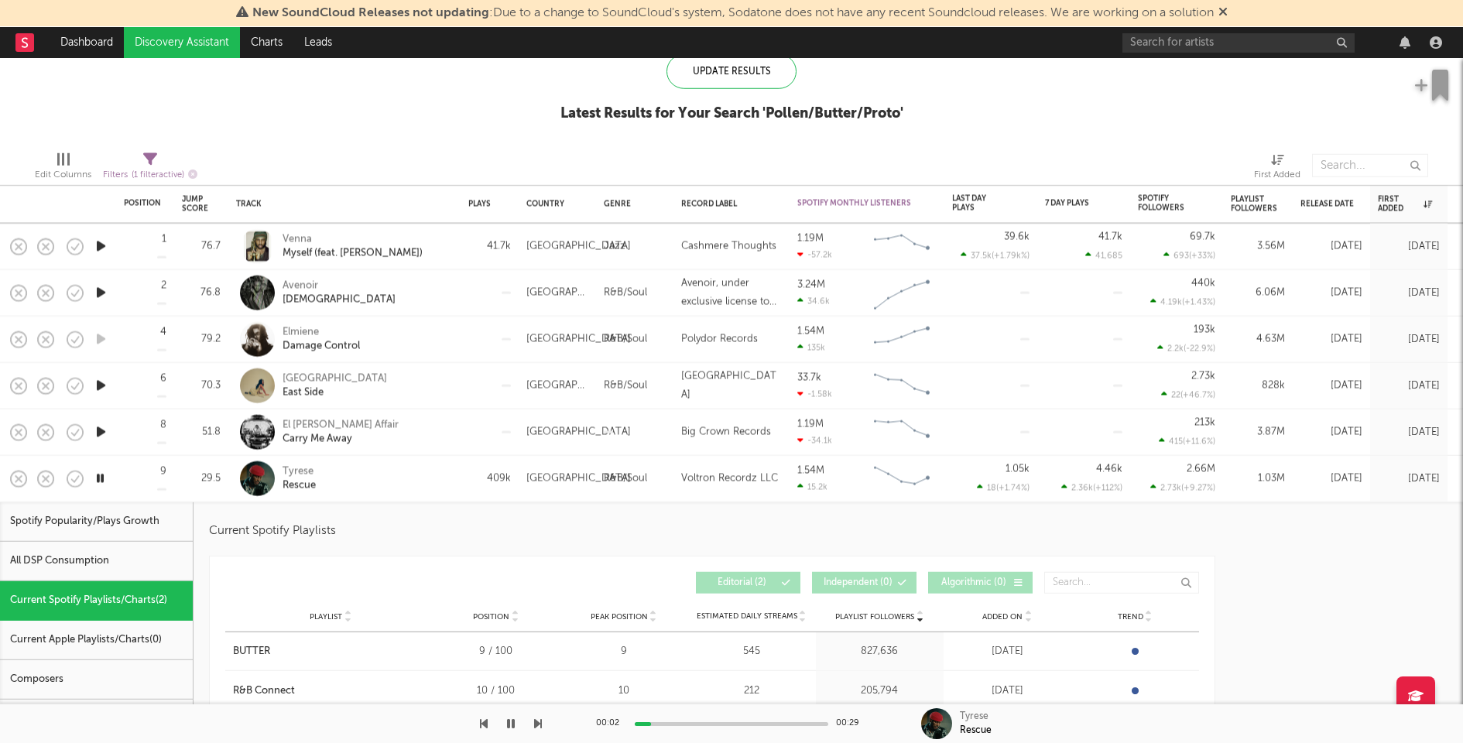
click at [369, 482] on div "Tyrese Rescue" at bounding box center [366, 478] width 166 height 28
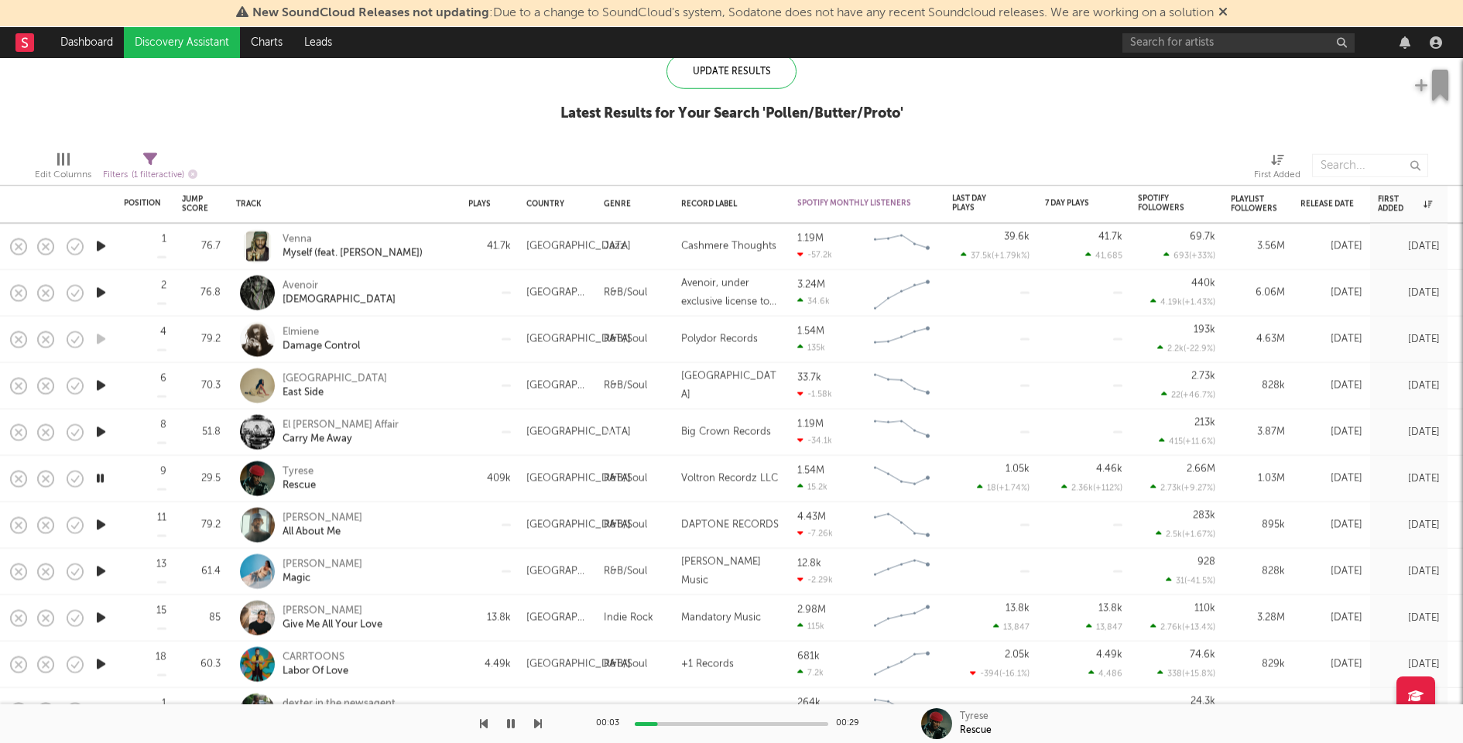
click at [103, 431] on icon "button" at bounding box center [101, 432] width 16 height 19
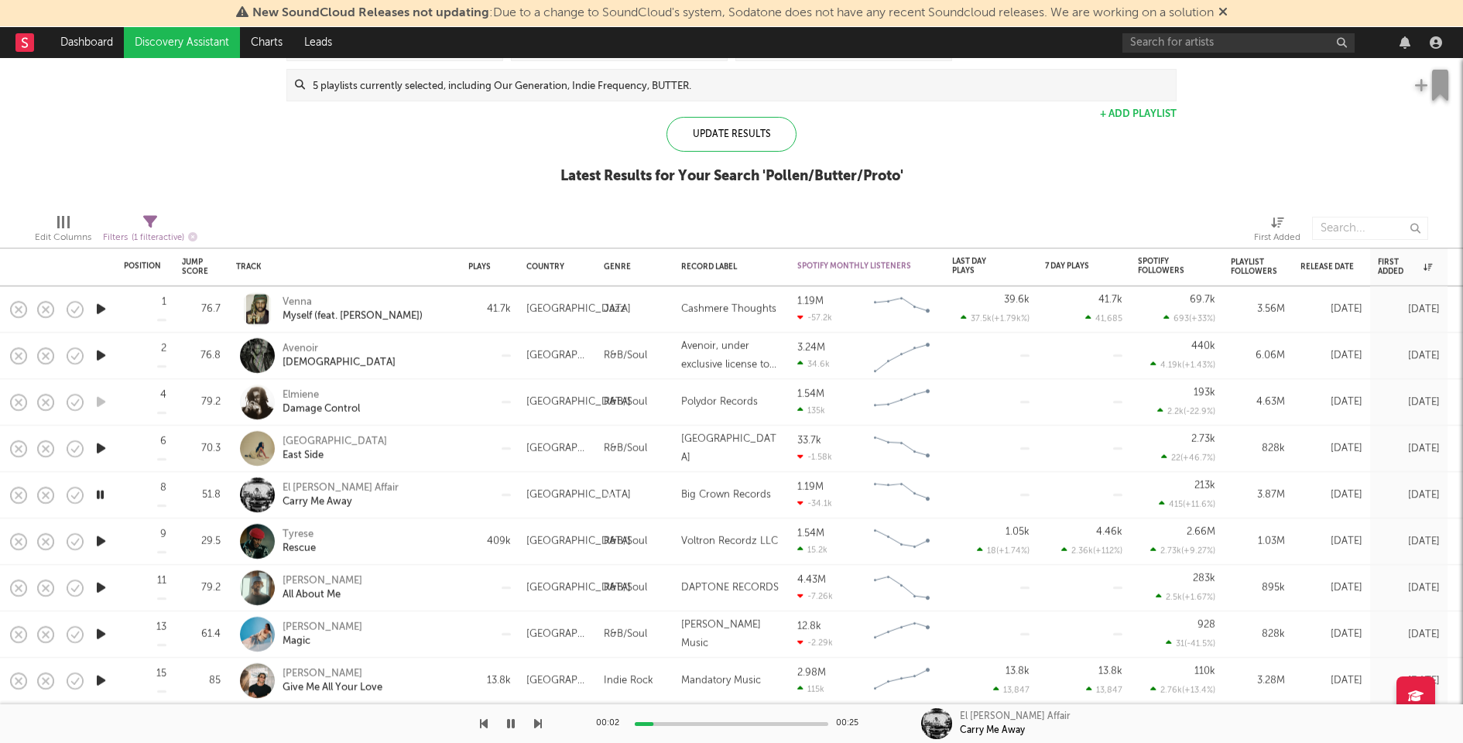
click at [100, 444] on icon "button" at bounding box center [101, 448] width 16 height 19
click at [97, 350] on icon "button" at bounding box center [101, 355] width 16 height 19
click at [97, 351] on icon "button" at bounding box center [100, 355] width 15 height 19
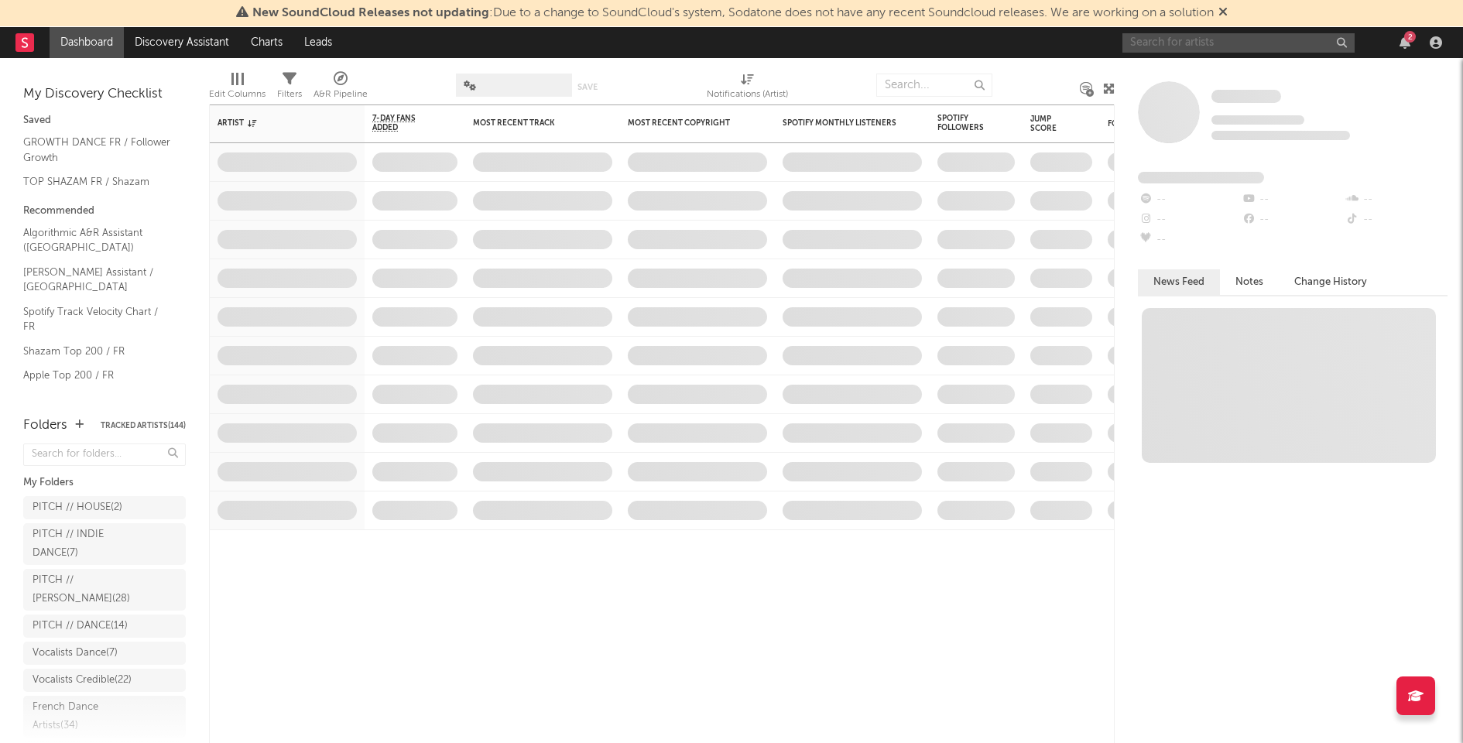
click at [1156, 34] on input "text" at bounding box center [1238, 42] width 232 height 19
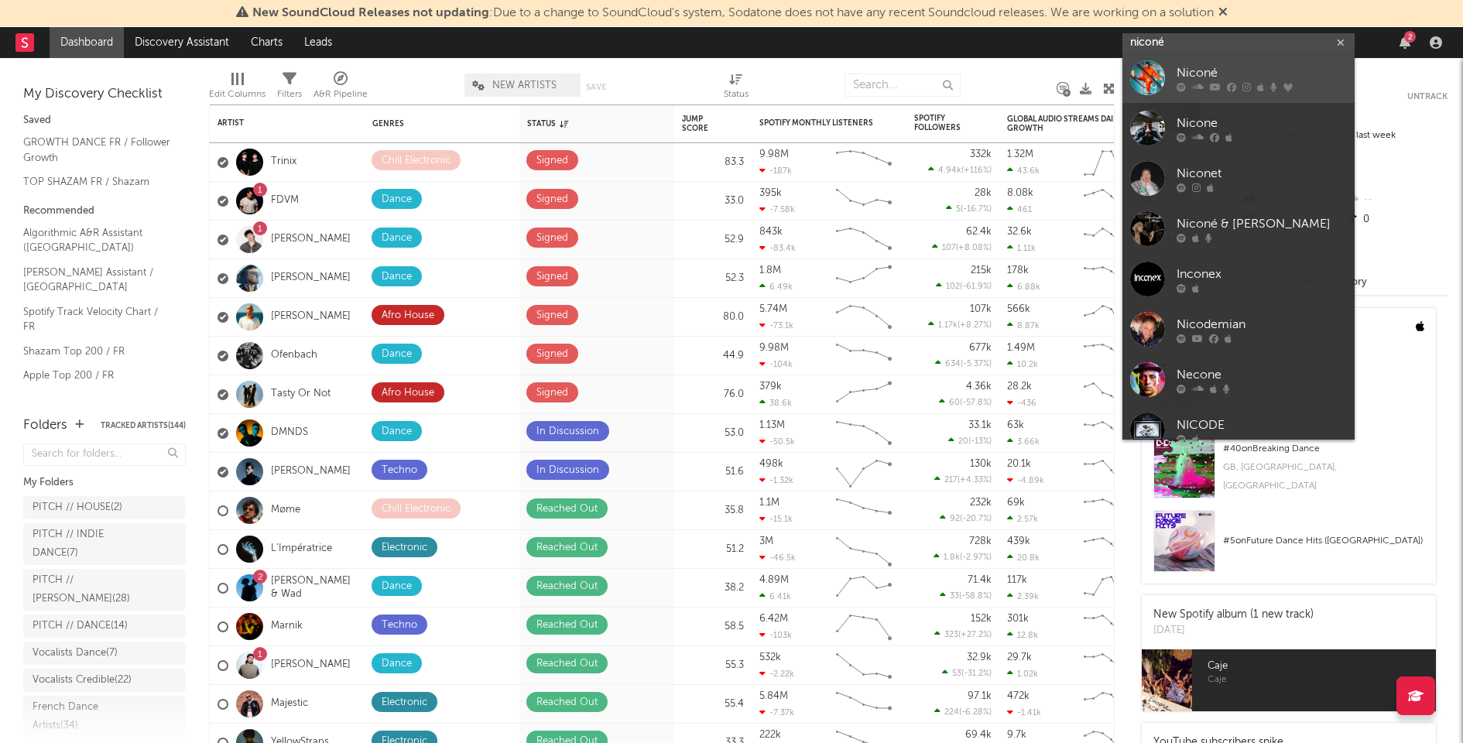
type input "niconé"
click at [1162, 74] on div at bounding box center [1147, 77] width 35 height 35
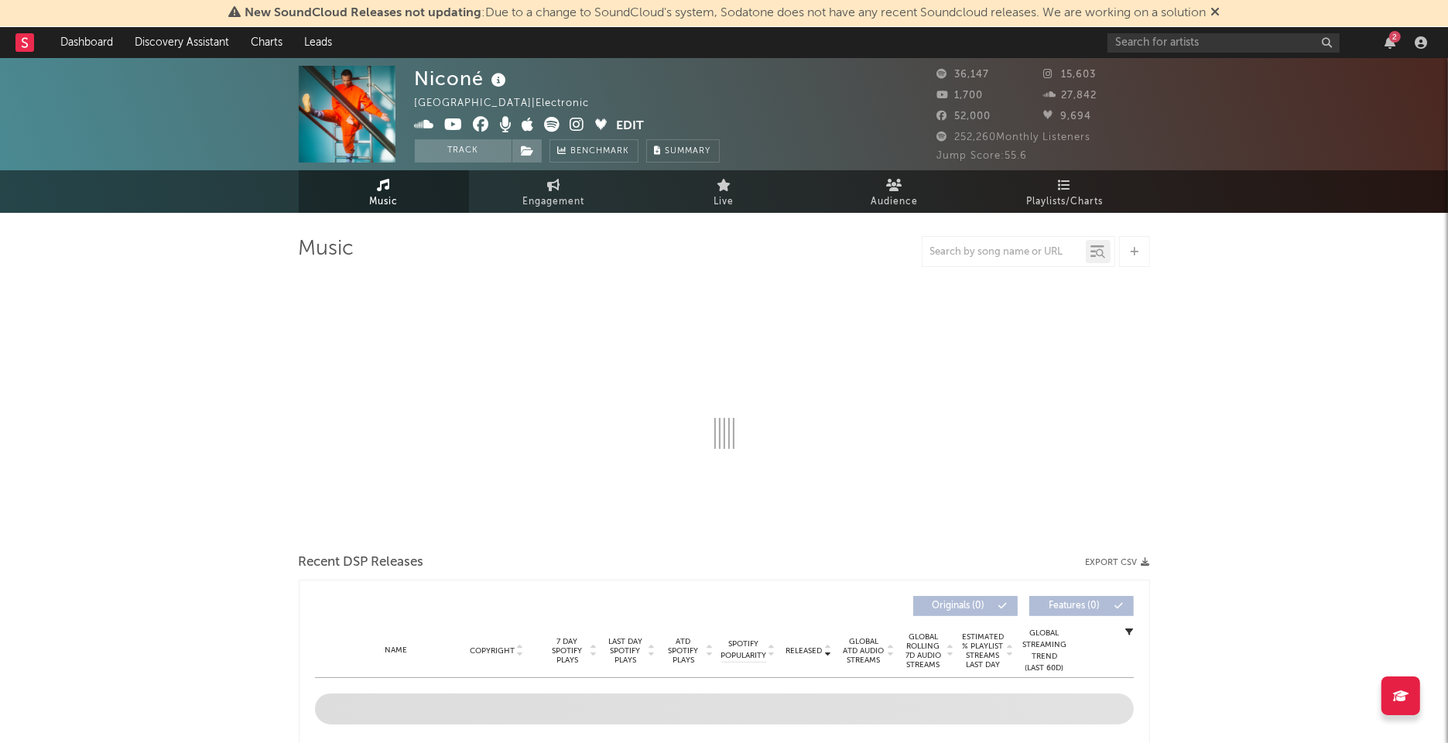
click at [1390, 37] on div "2" at bounding box center [1396, 37] width 12 height 12
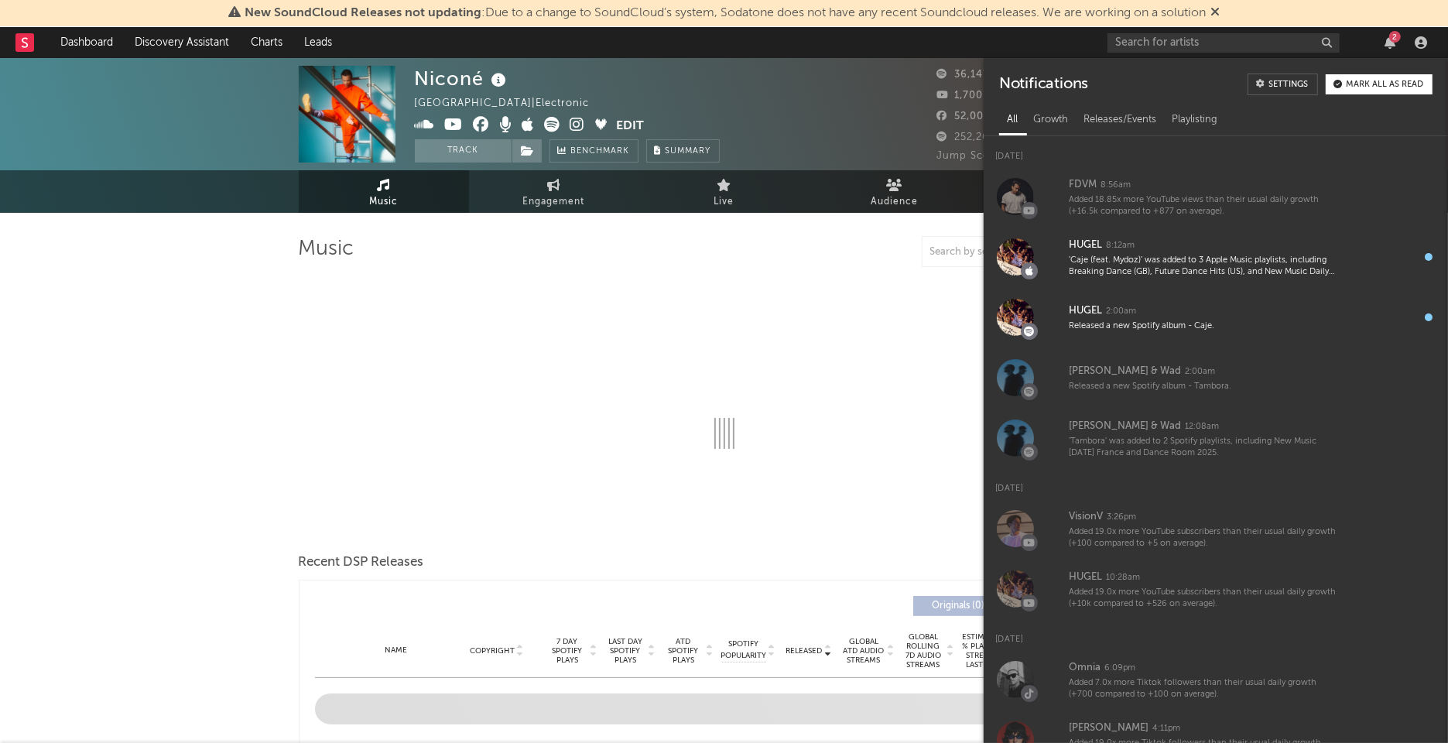
click at [1390, 37] on div "2" at bounding box center [1396, 37] width 12 height 12
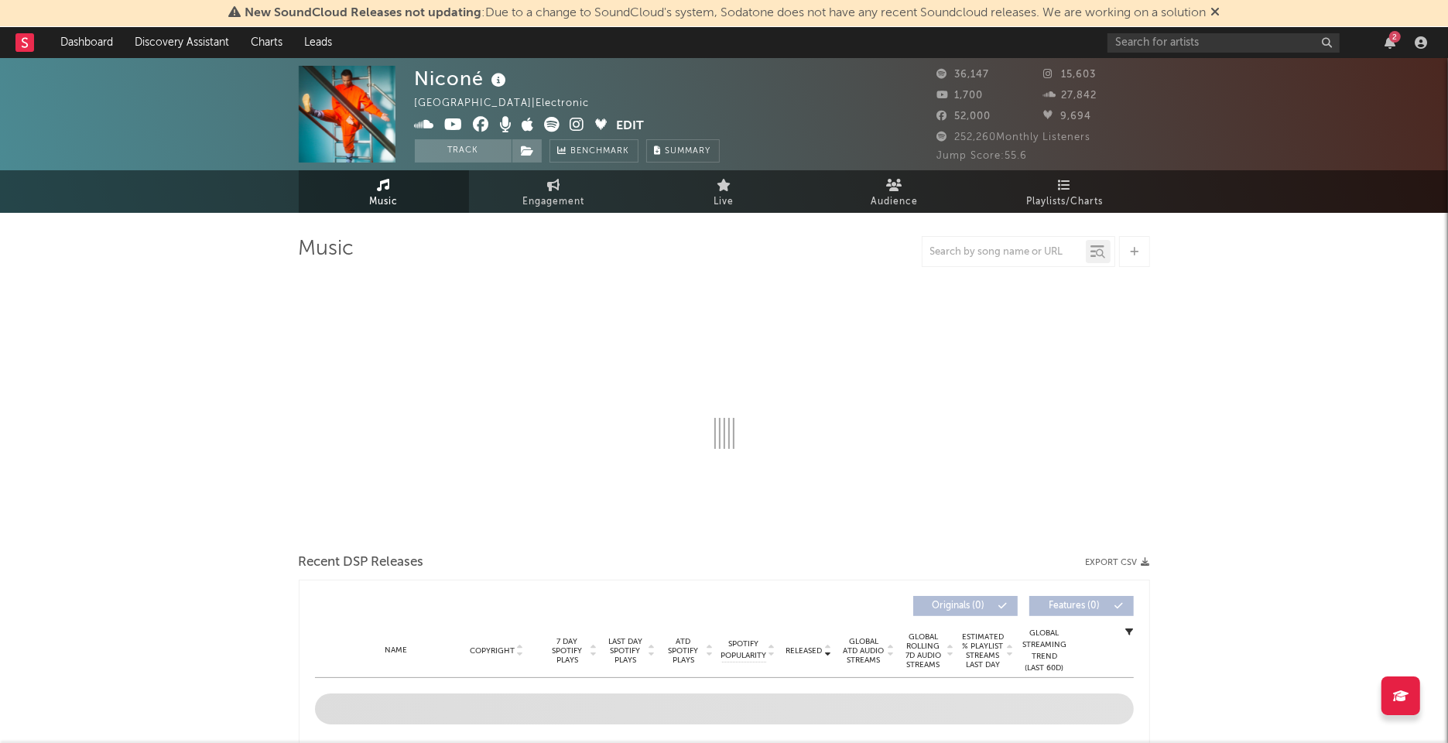
select select "6m"
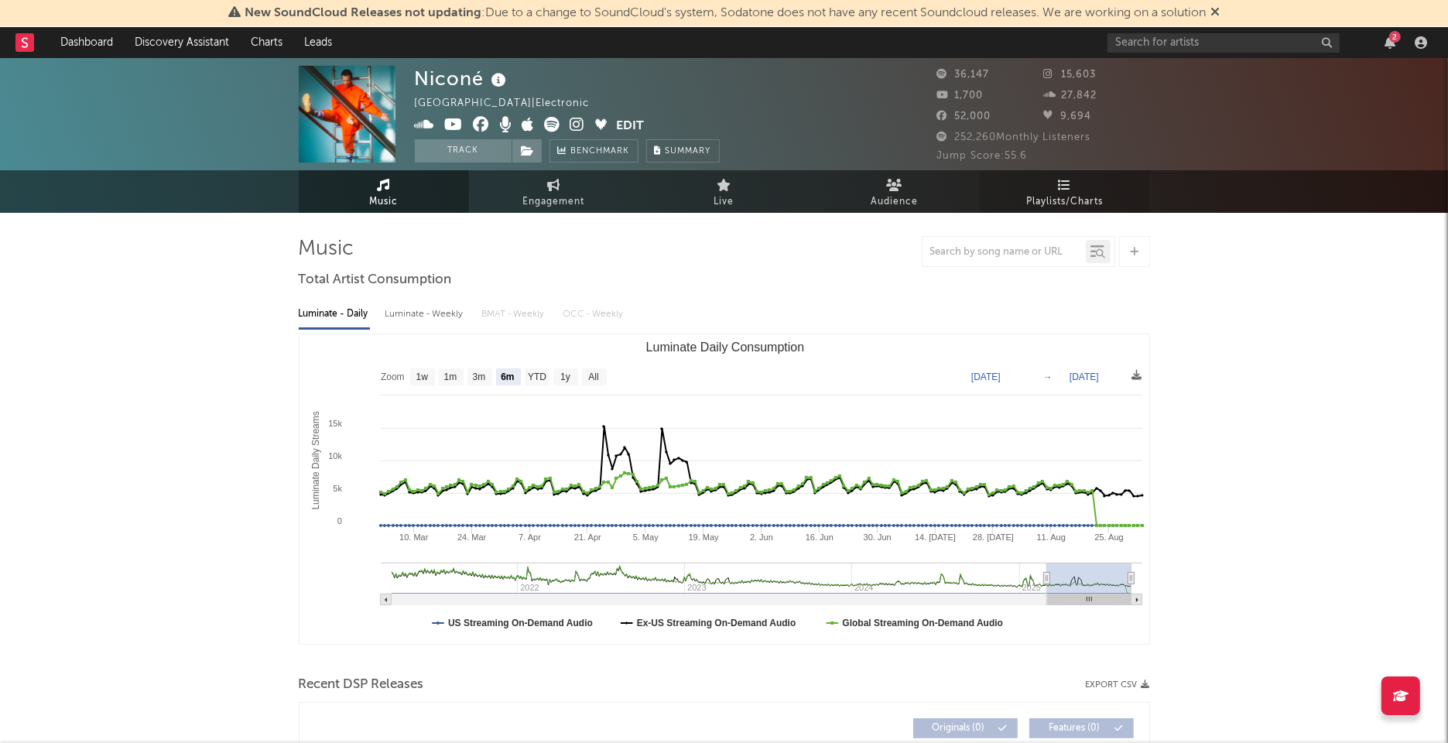
click at [1086, 180] on link "Playlists/Charts" at bounding box center [1065, 191] width 170 height 43
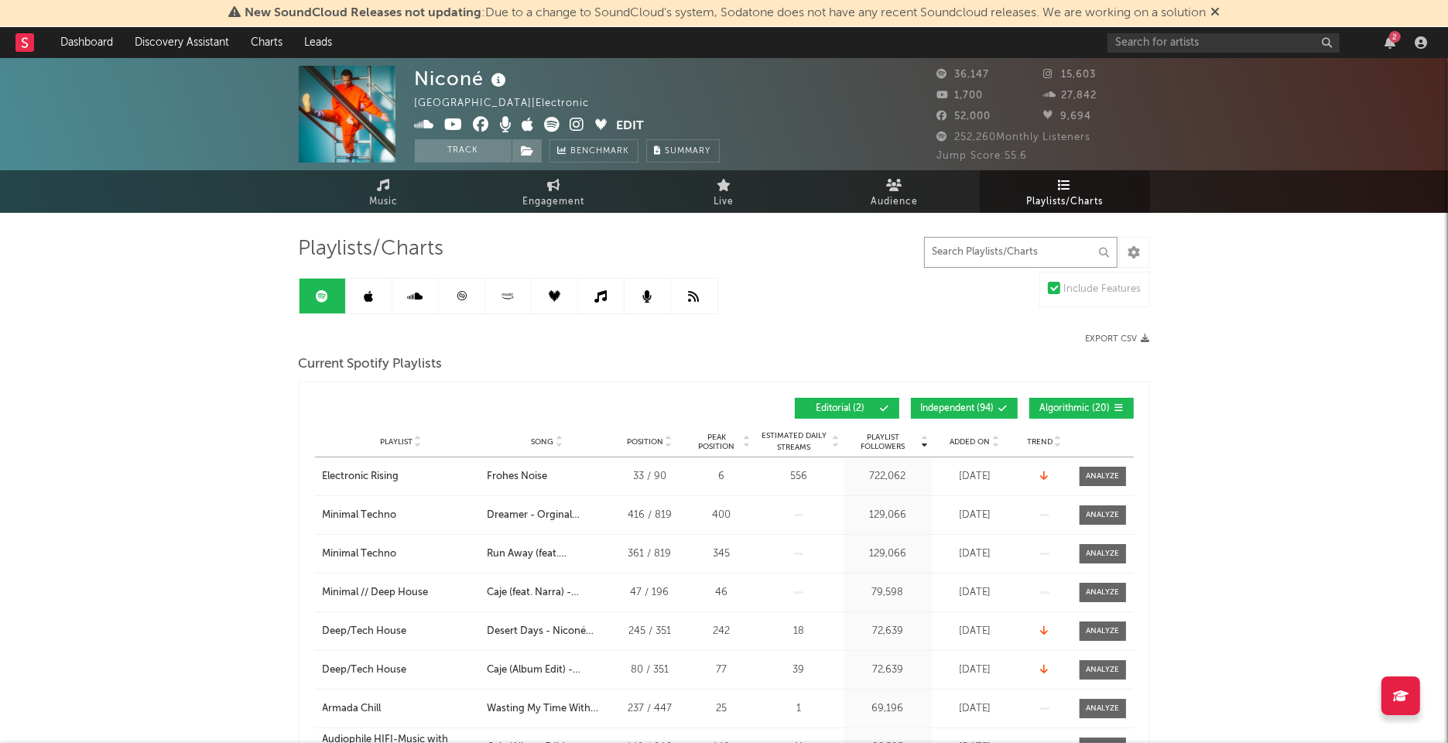
click at [982, 253] on input "text" at bounding box center [1021, 252] width 194 height 31
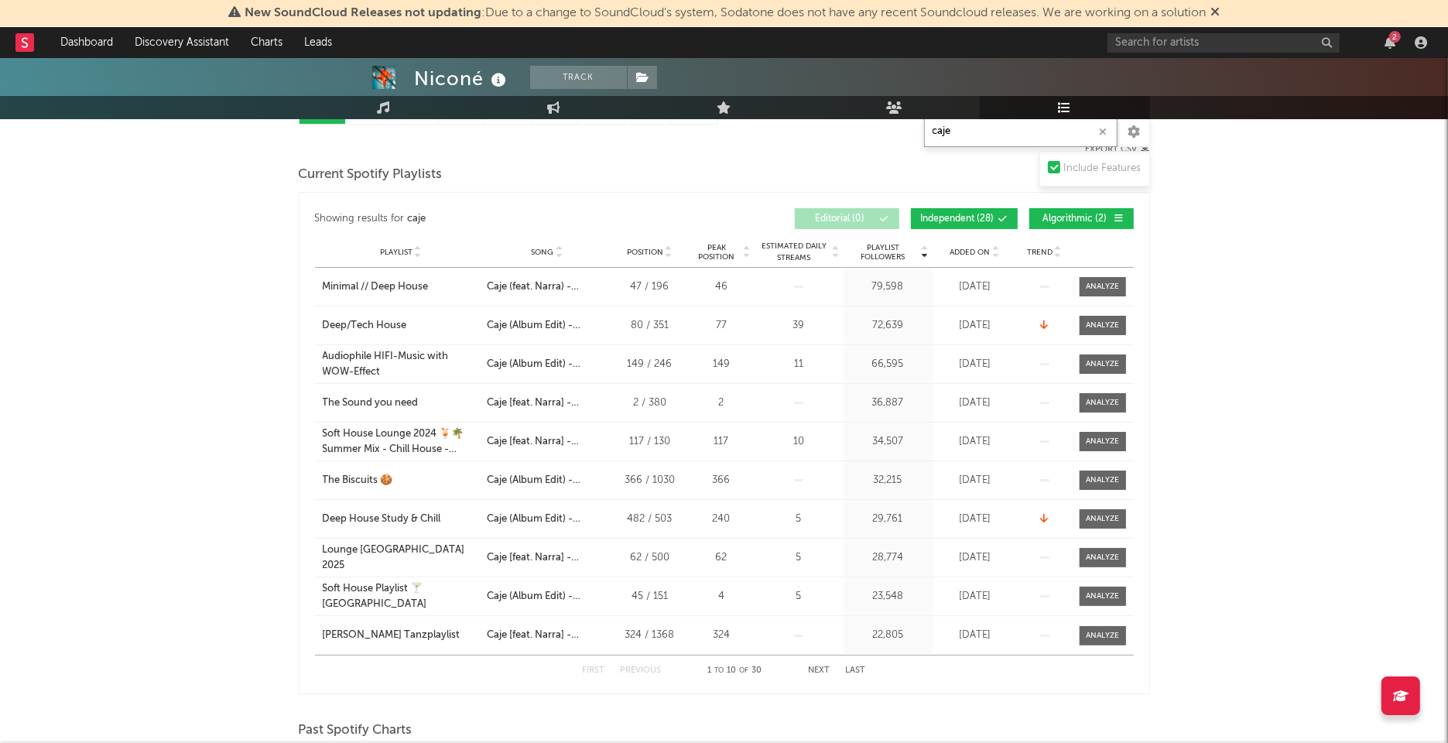
scroll to position [191, 0]
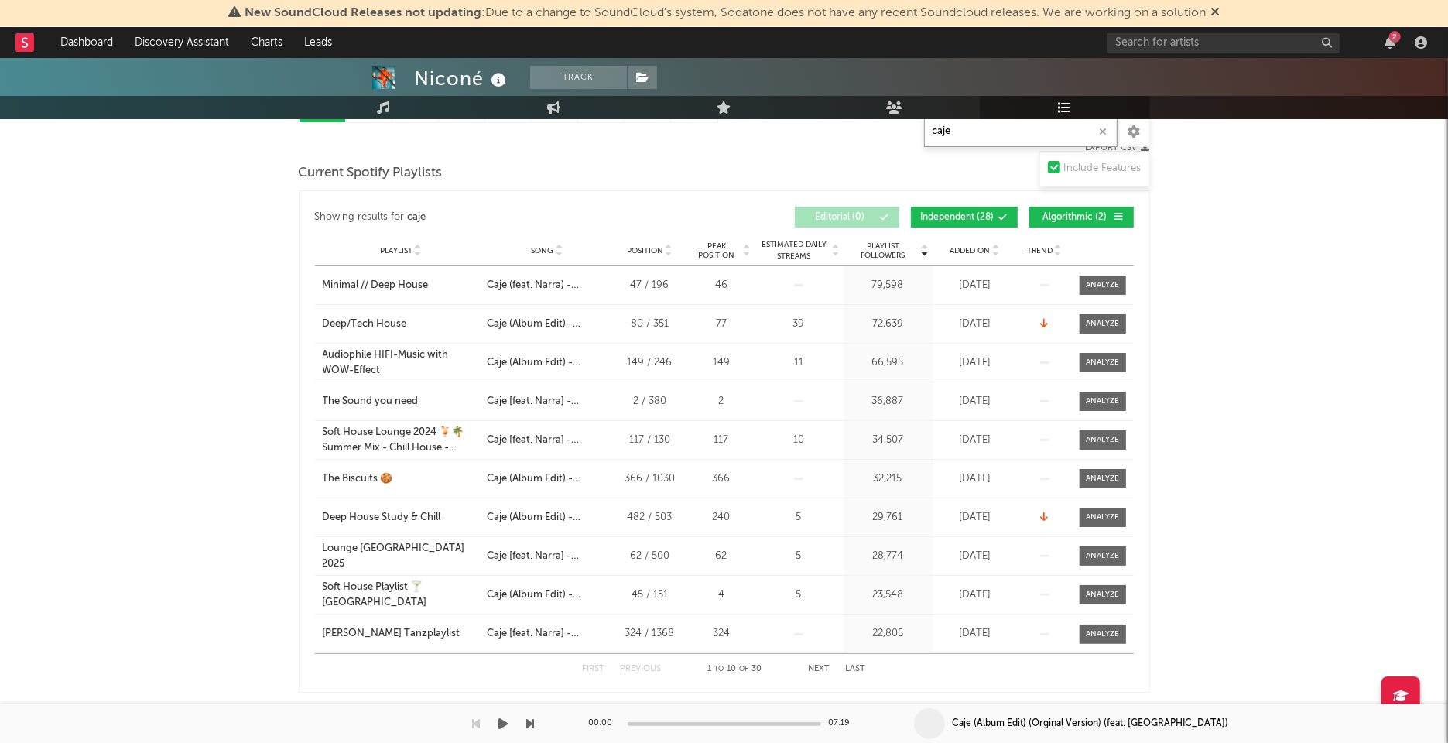
type input "caje"
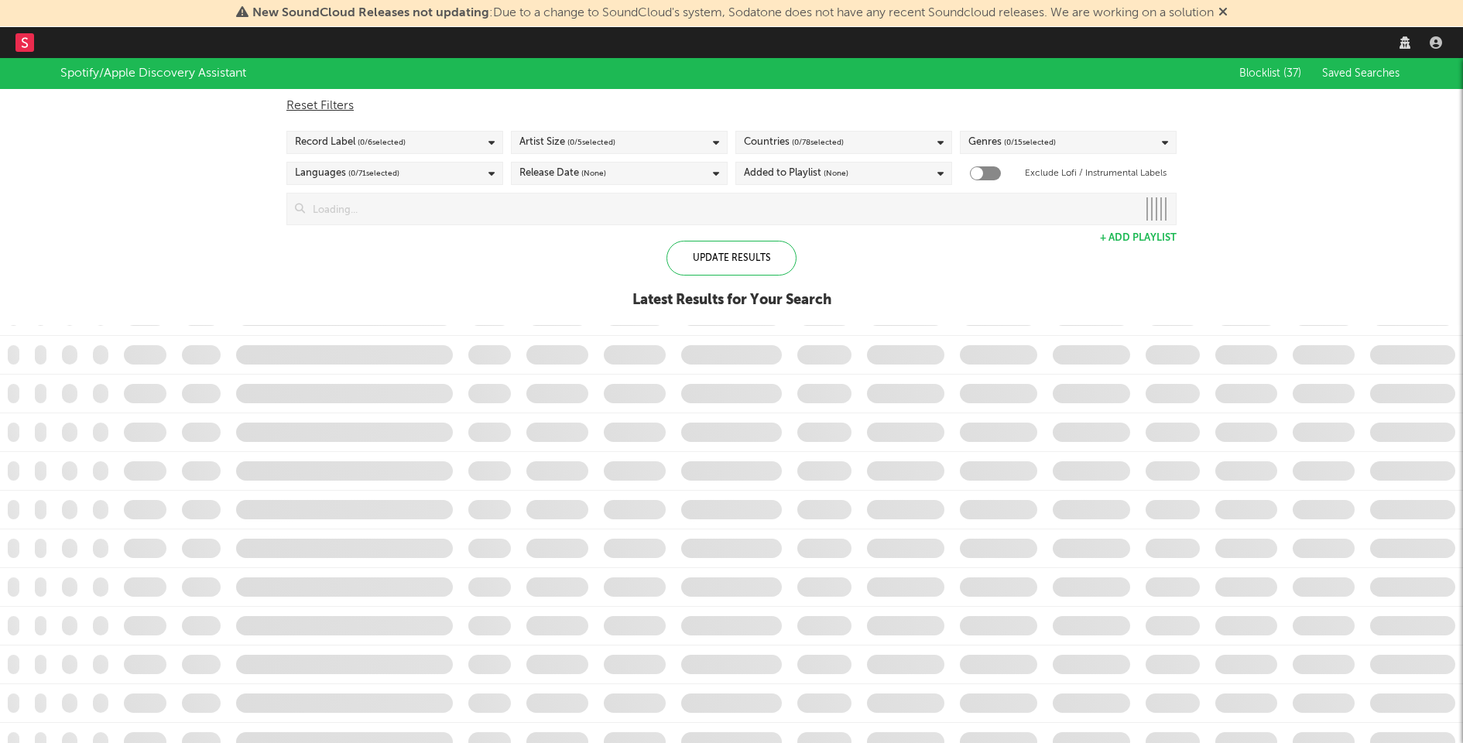
checkbox input "true"
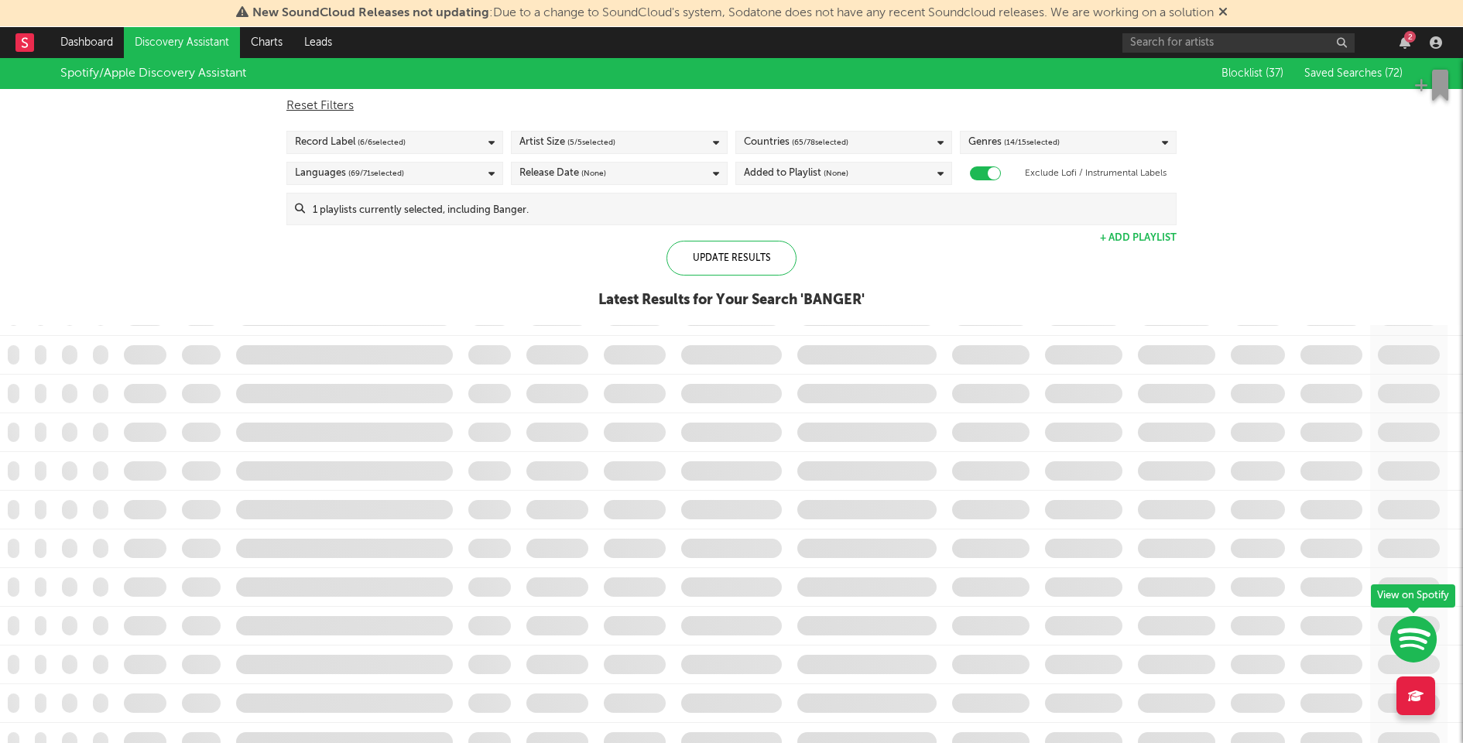
checkbox input "true"
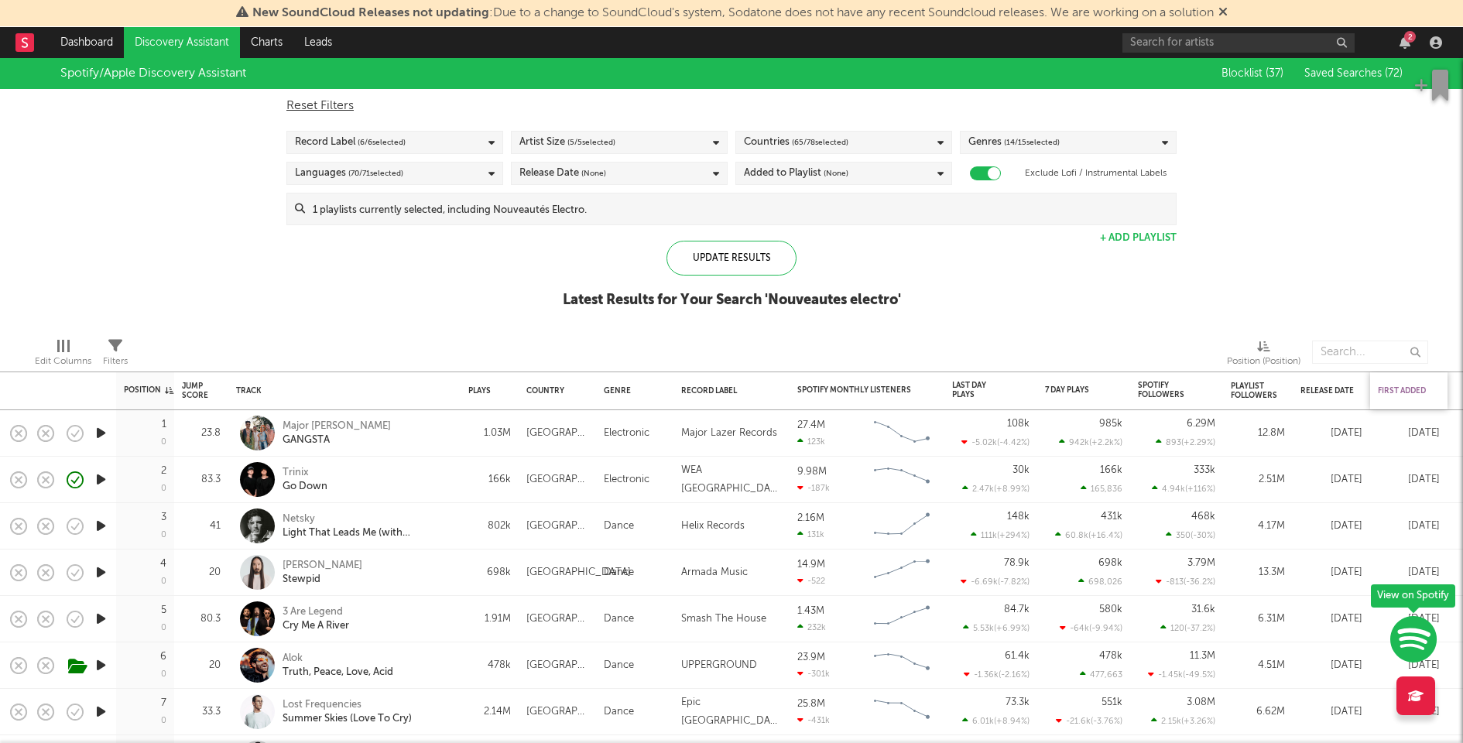
click at [1389, 387] on div "First Added" at bounding box center [1405, 390] width 54 height 9
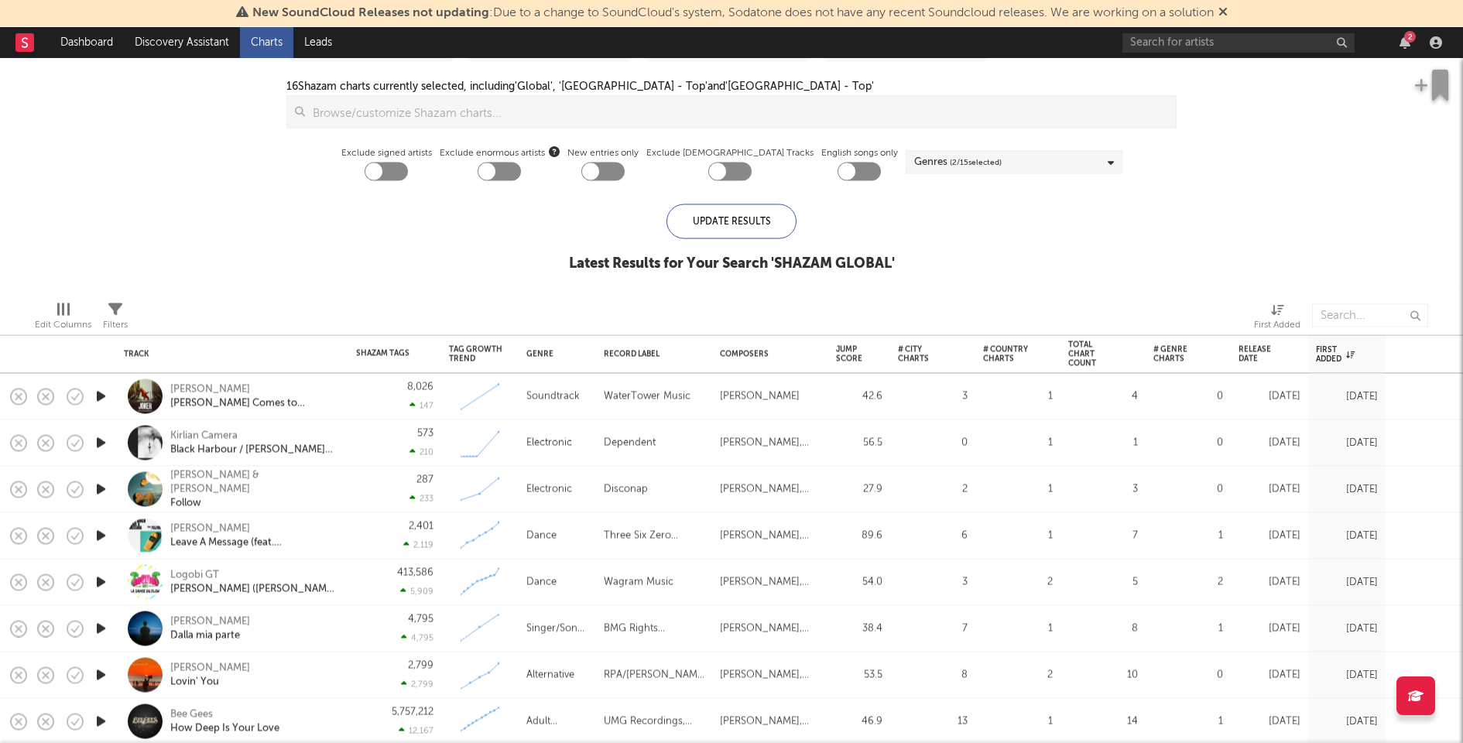
click at [95, 580] on icon "button" at bounding box center [101, 582] width 16 height 19
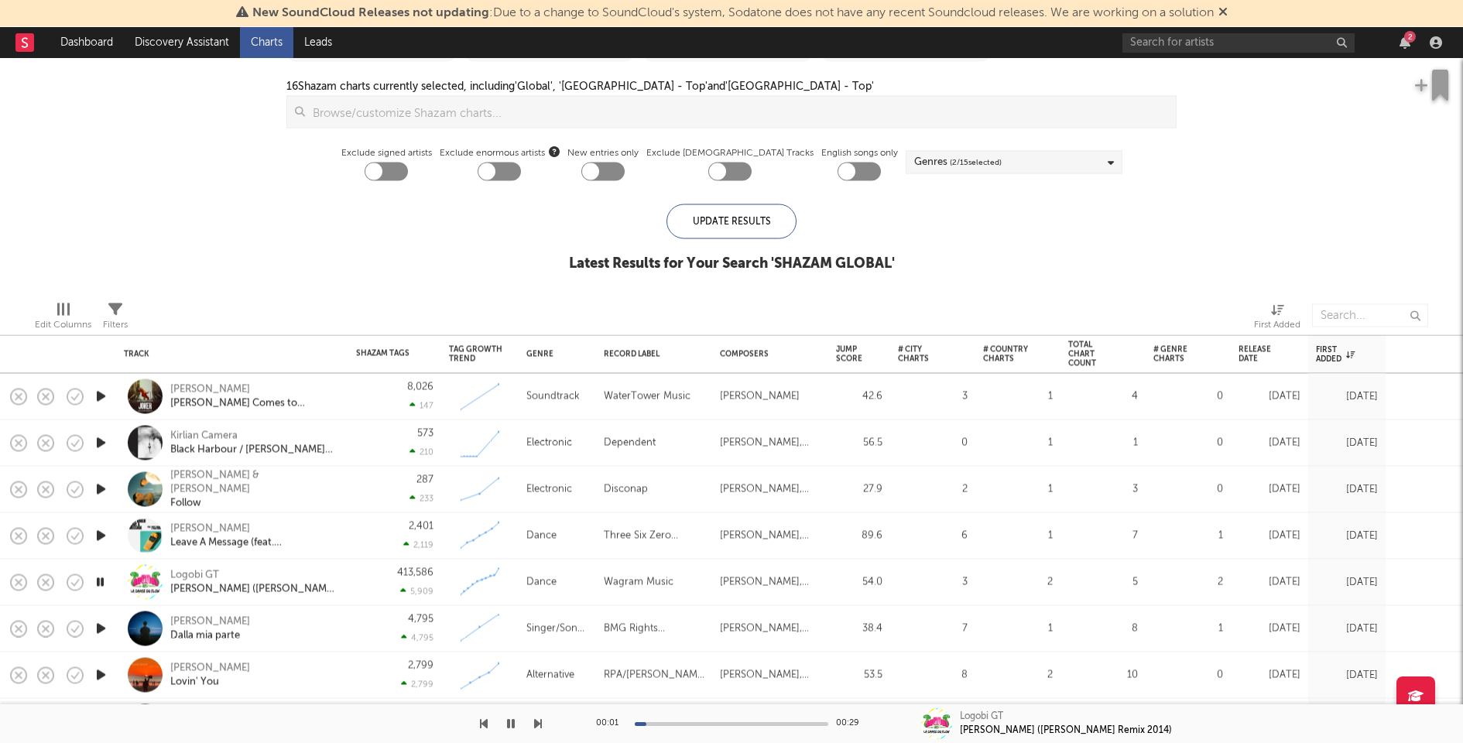
click at [98, 536] on icon "button" at bounding box center [101, 535] width 16 height 19
click at [714, 718] on div "00:01 00:30" at bounding box center [731, 723] width 271 height 39
click at [714, 720] on div "00:01 00:30" at bounding box center [731, 723] width 271 height 39
click at [714, 723] on div at bounding box center [732, 724] width 194 height 4
click at [343, 529] on div "[PERSON_NAME] Leave A Message (feat. [PERSON_NAME] & Trick Shady)" at bounding box center [232, 536] width 232 height 46
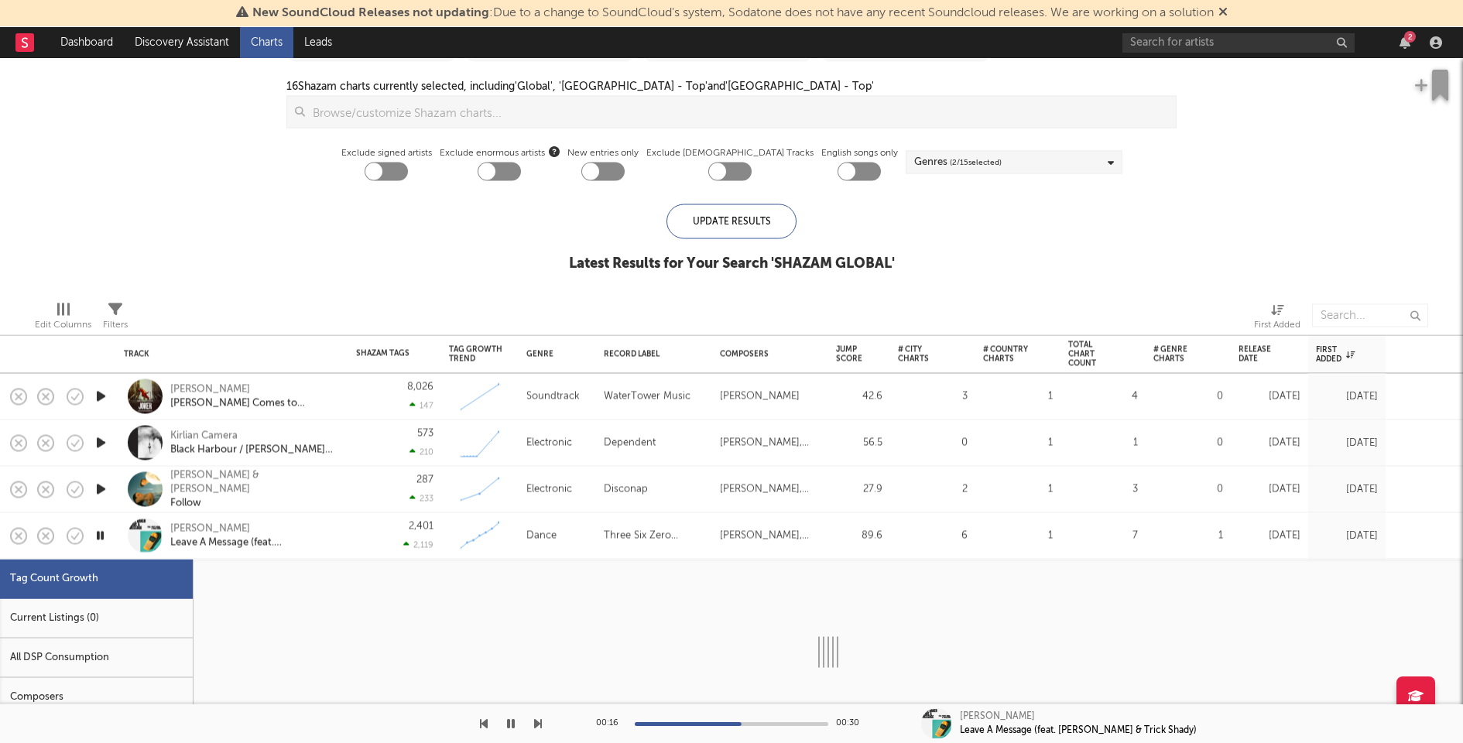
click at [133, 632] on div "Current Listings (0)" at bounding box center [96, 618] width 193 height 39
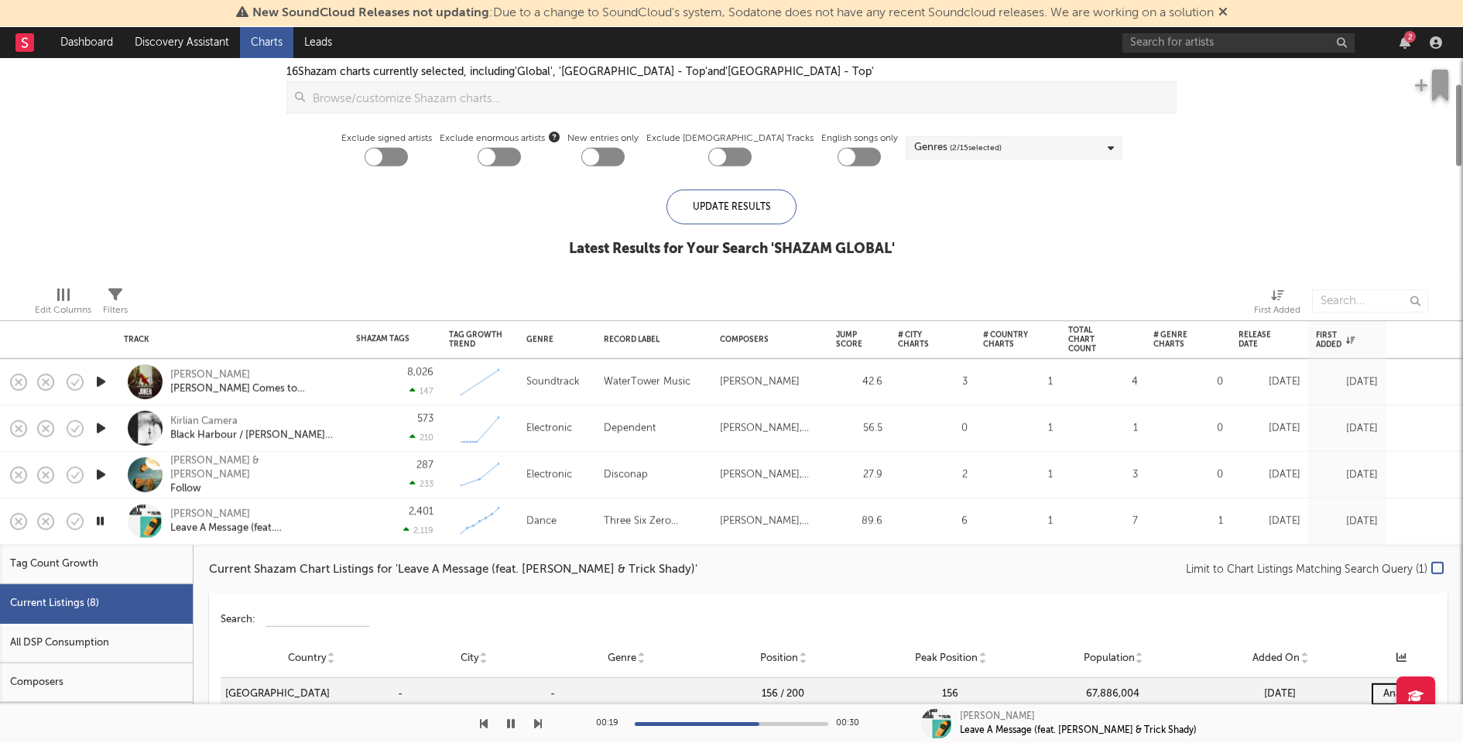
click at [358, 515] on div "2,401 2,119" at bounding box center [394, 522] width 77 height 46
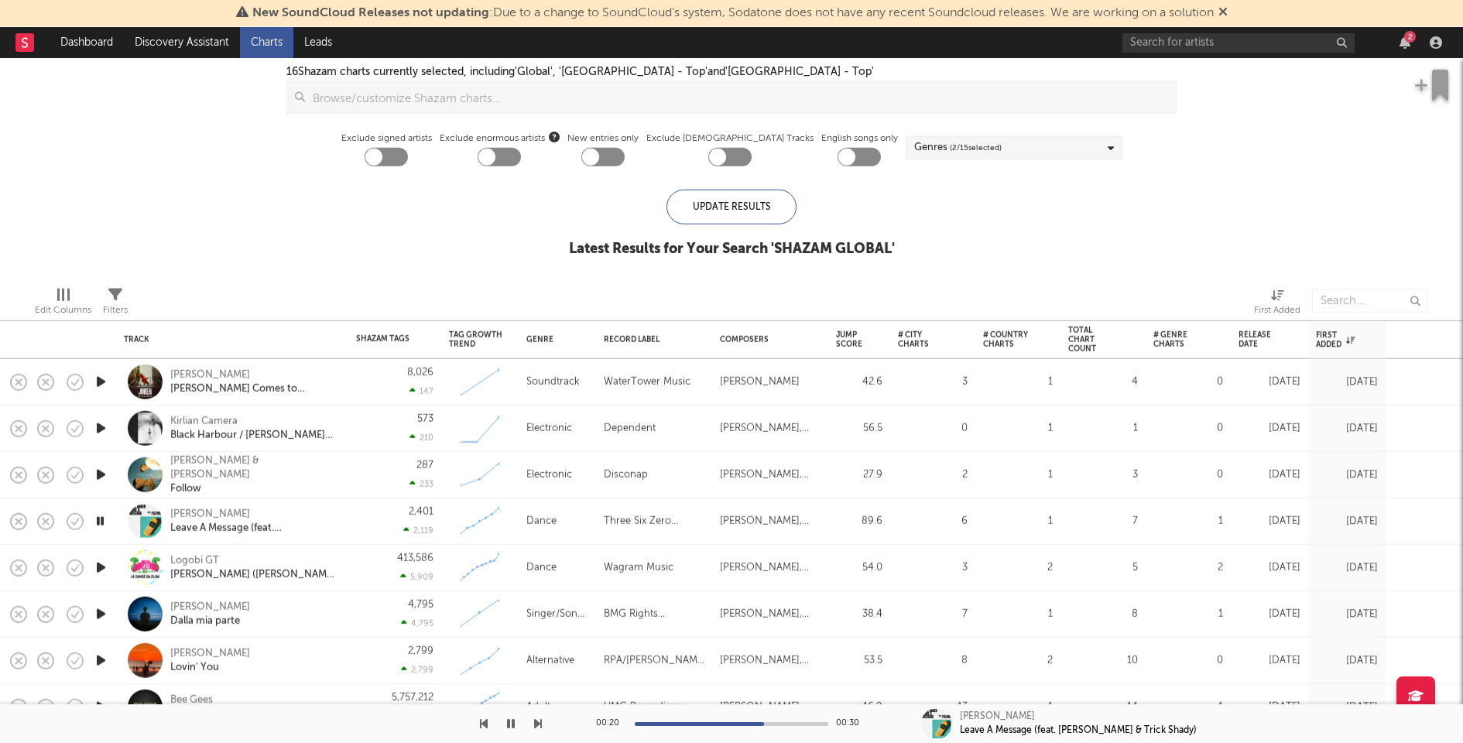
click at [101, 475] on icon "button" at bounding box center [101, 474] width 16 height 19
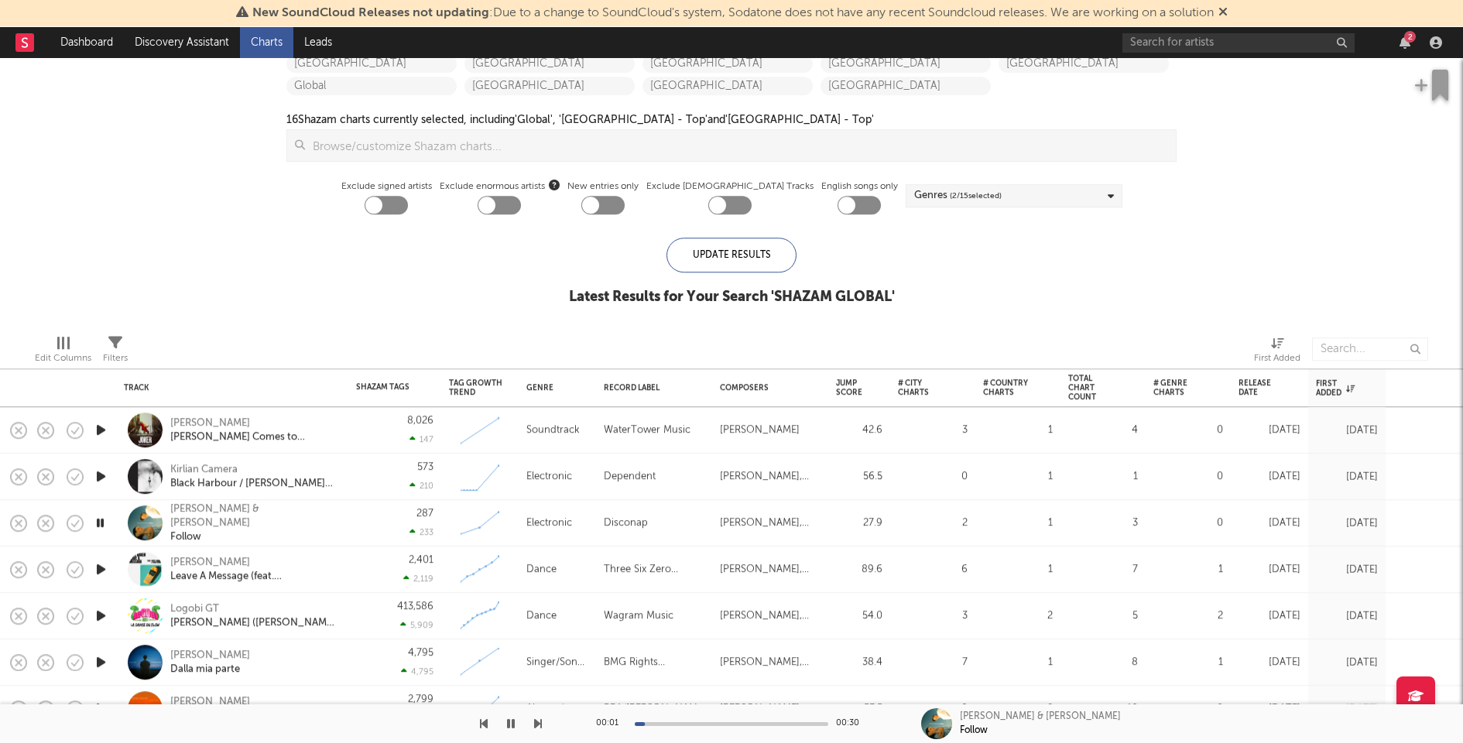
click at [723, 725] on div at bounding box center [732, 724] width 194 height 4
click at [787, 728] on div "00:13 00:30" at bounding box center [731, 723] width 271 height 39
click at [787, 725] on div "00:14 00:30" at bounding box center [731, 723] width 271 height 39
click at [788, 722] on div at bounding box center [732, 724] width 194 height 4
click at [351, 516] on div "287 233" at bounding box center [394, 523] width 93 height 46
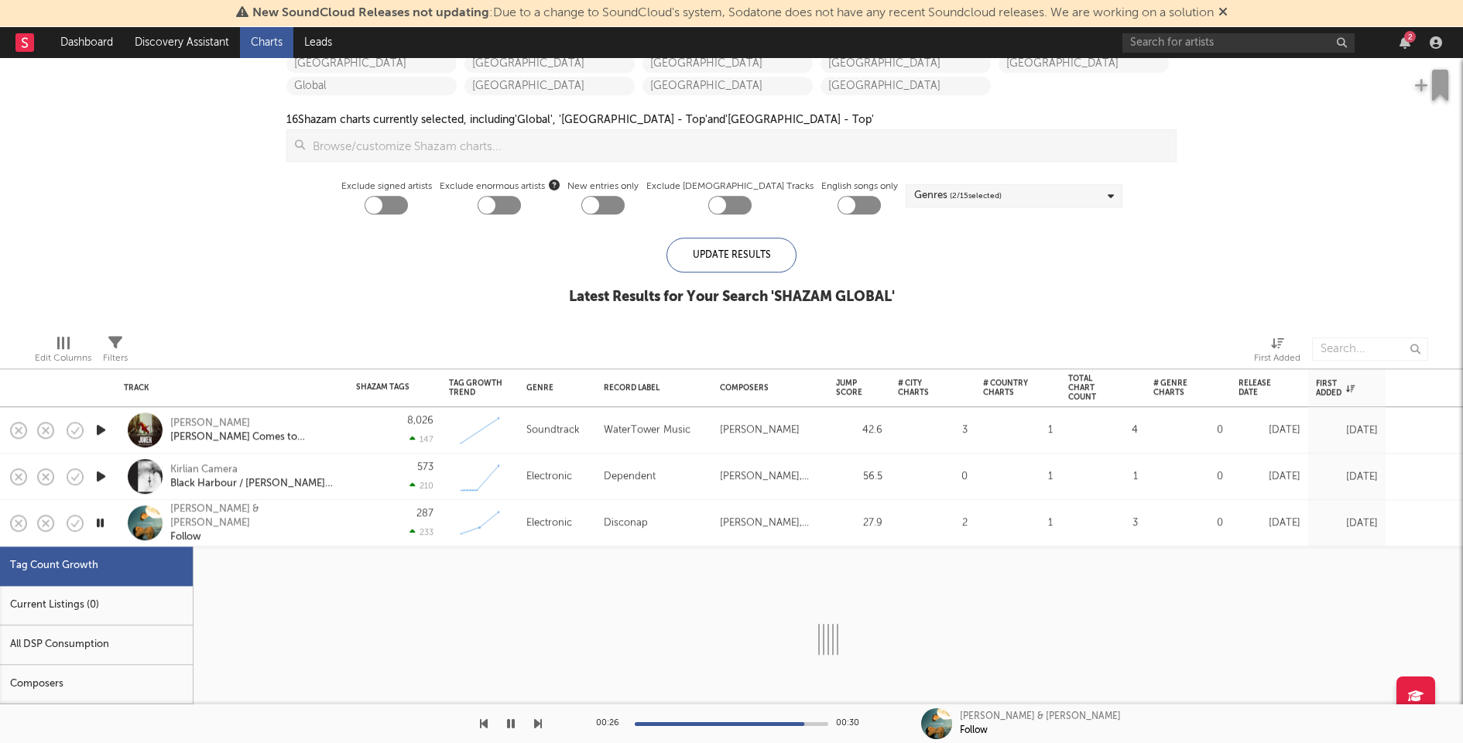
select select "1w"
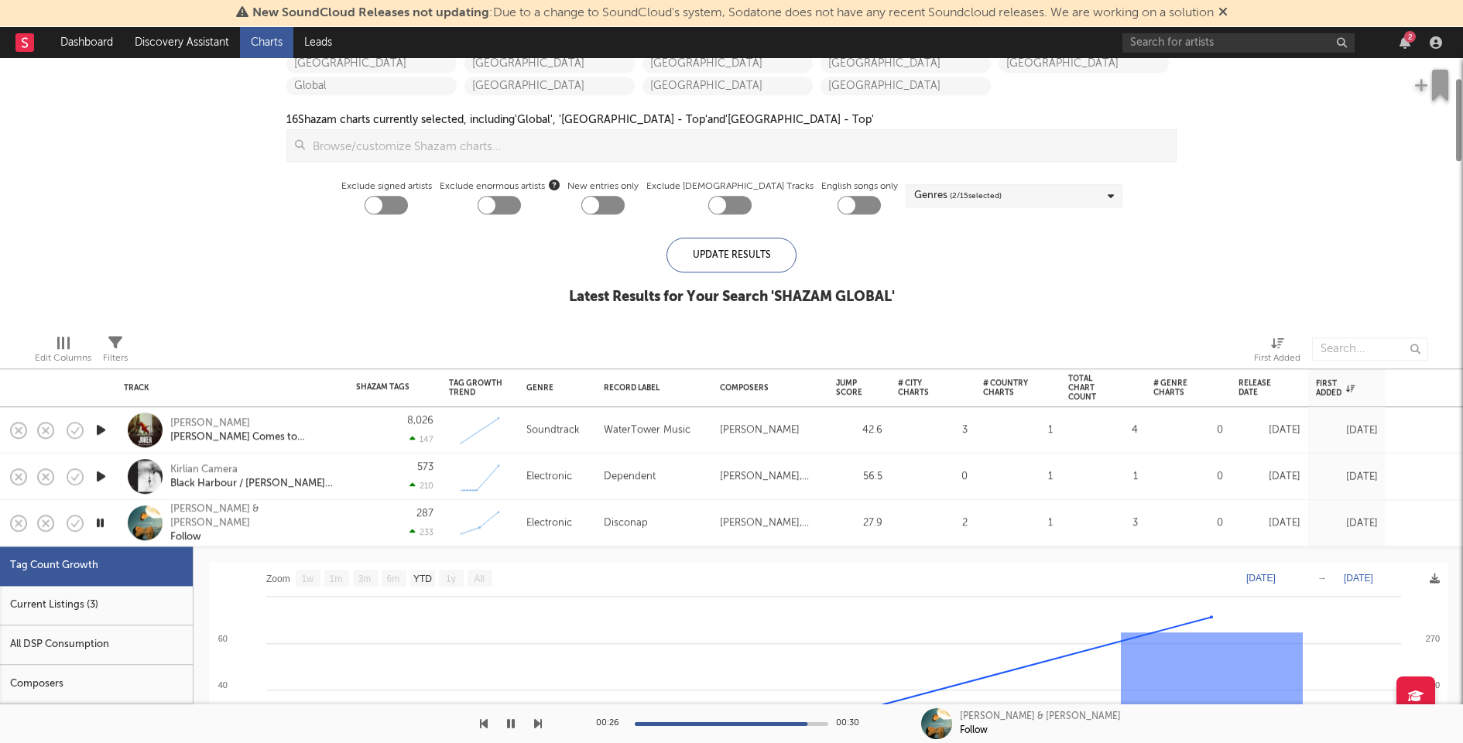
click at [144, 609] on div "Current Listings (3)" at bounding box center [96, 605] width 193 height 39
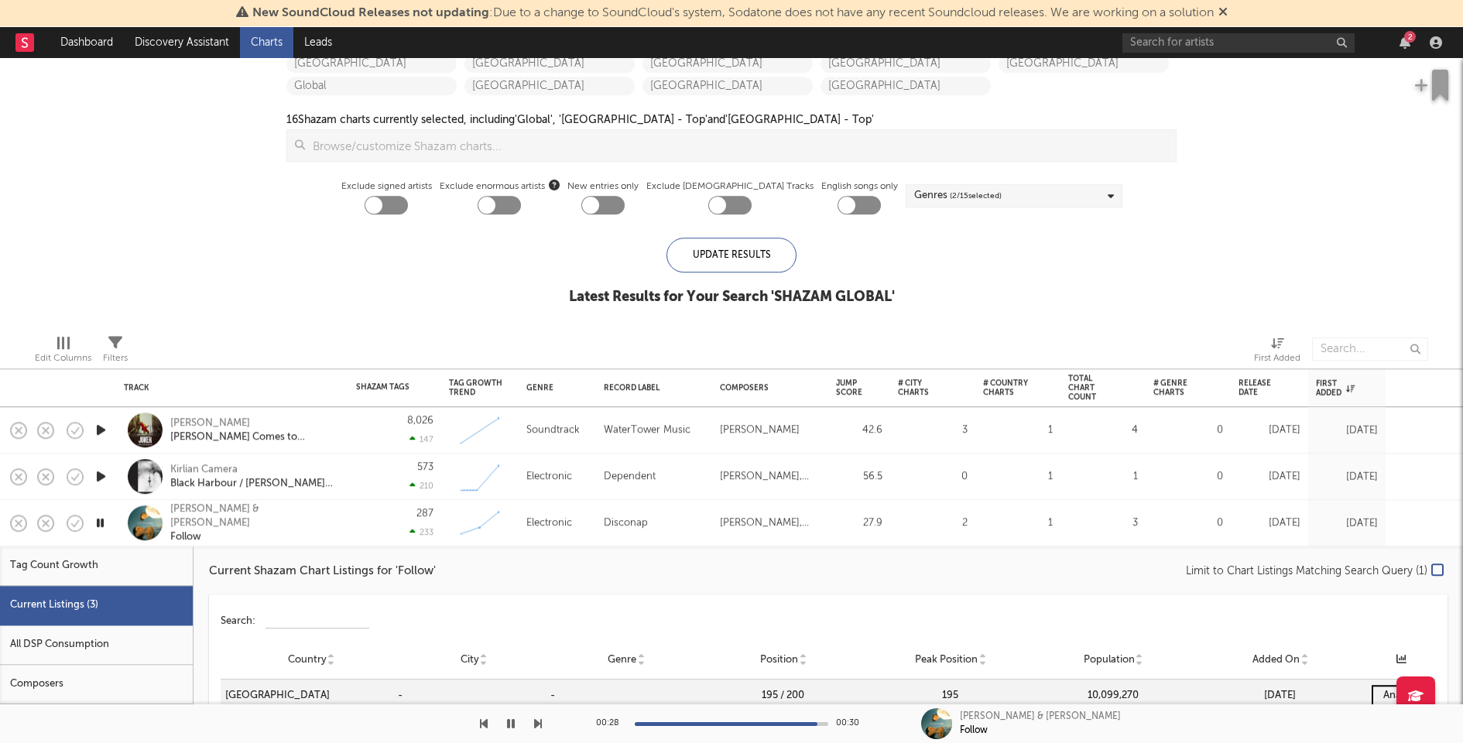
click at [343, 525] on div "[PERSON_NAME] Knows & [PERSON_NAME] Follow" at bounding box center [232, 523] width 232 height 46
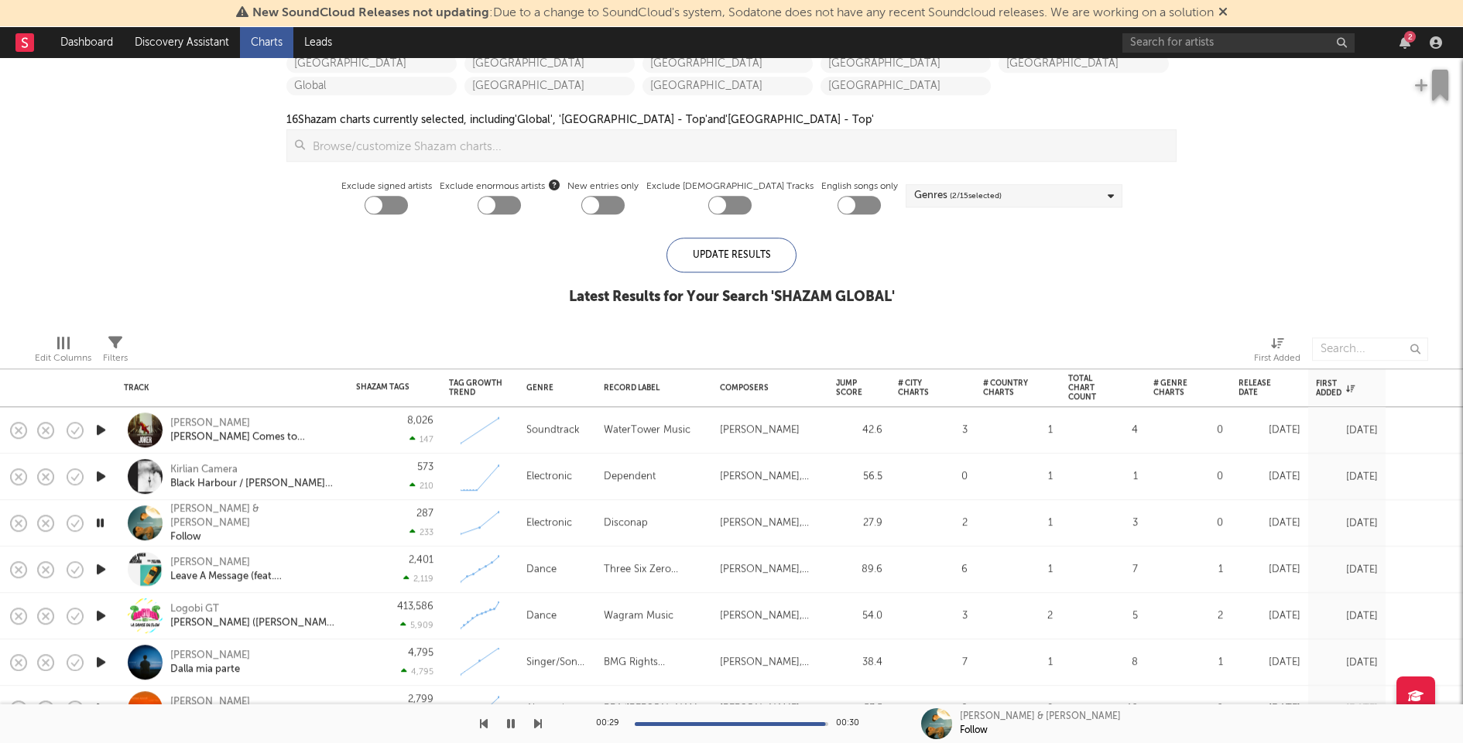
click at [101, 471] on icon "button" at bounding box center [101, 476] width 16 height 19
click at [98, 422] on icon "button" at bounding box center [101, 429] width 16 height 19
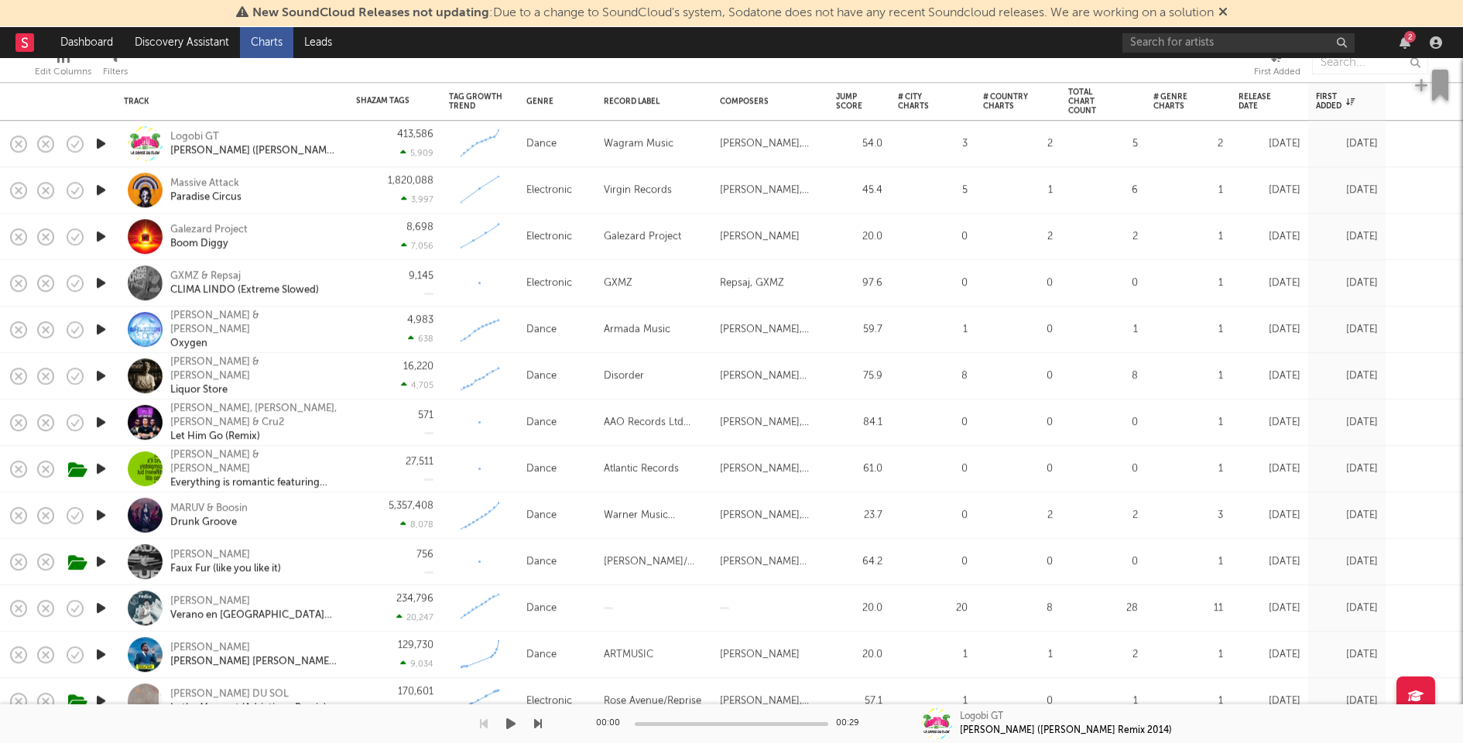
click at [362, 709] on div at bounding box center [271, 723] width 542 height 39
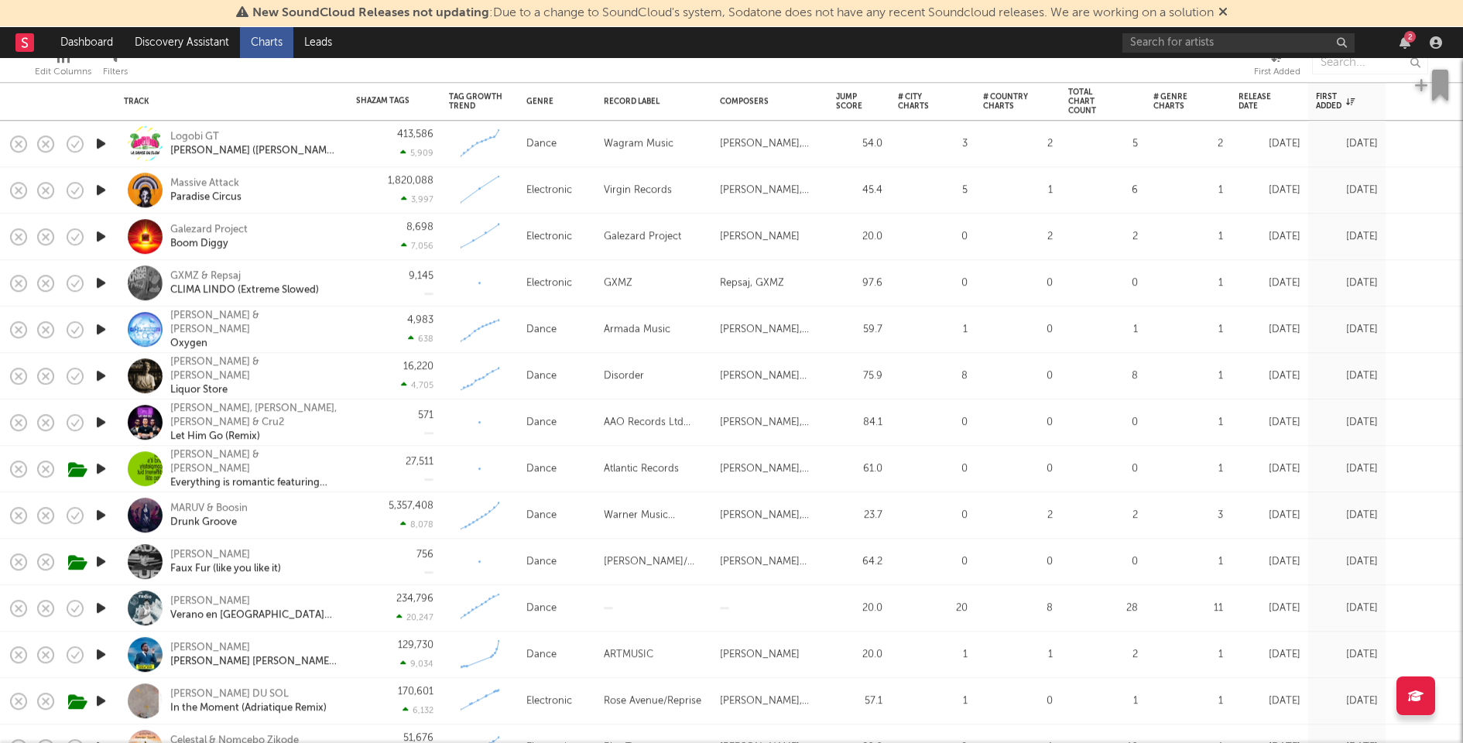
click at [362, 693] on div "170,601 6,132" at bounding box center [394, 701] width 77 height 46
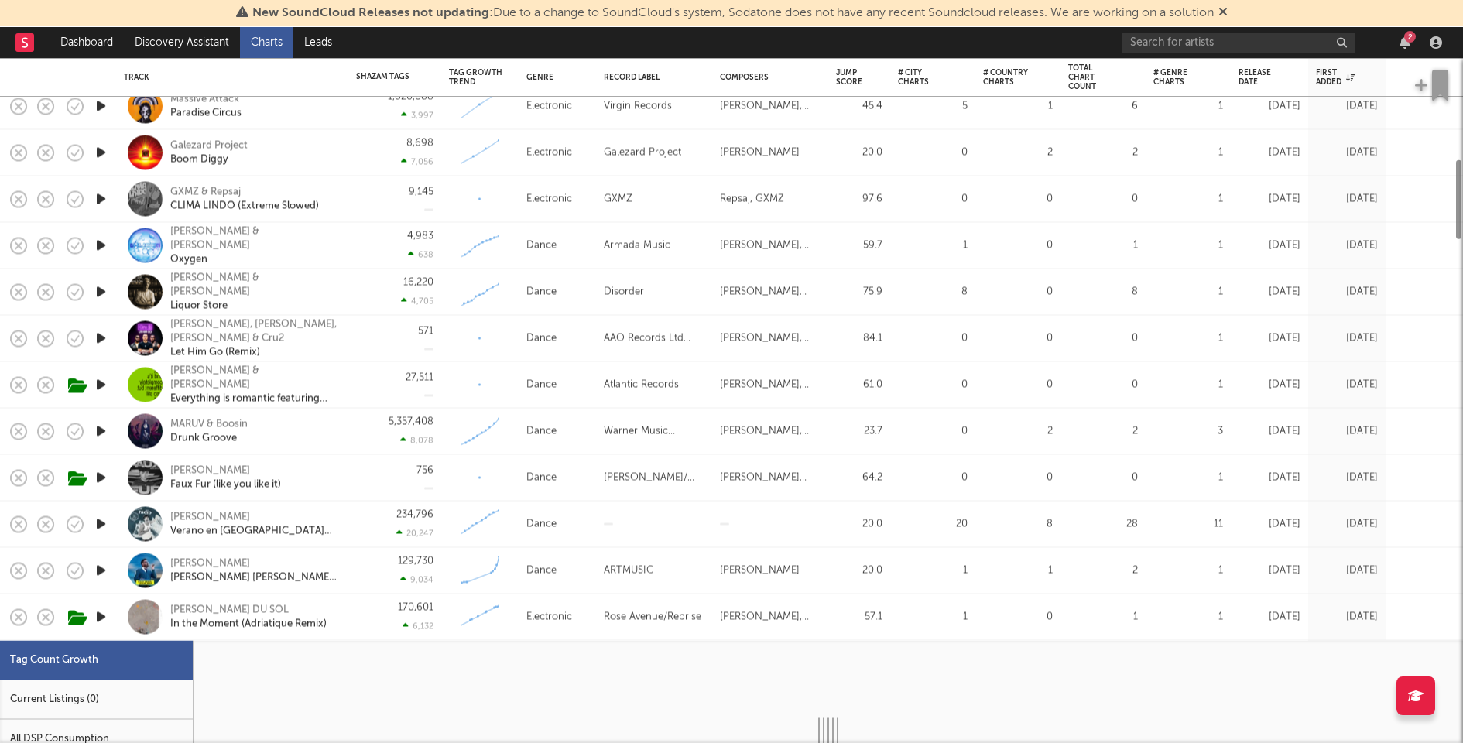
select select "3m"
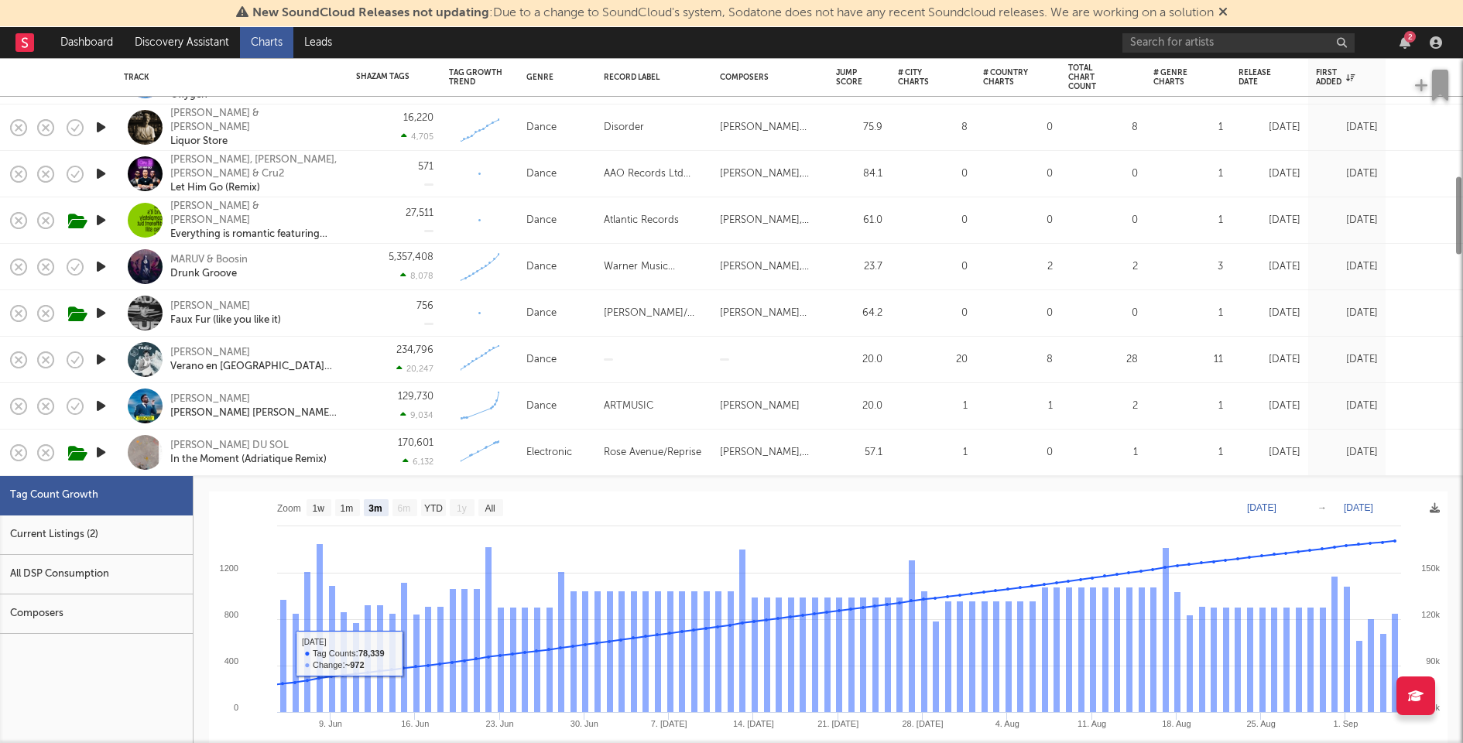
click at [106, 528] on div "Current Listings (2)" at bounding box center [96, 535] width 193 height 39
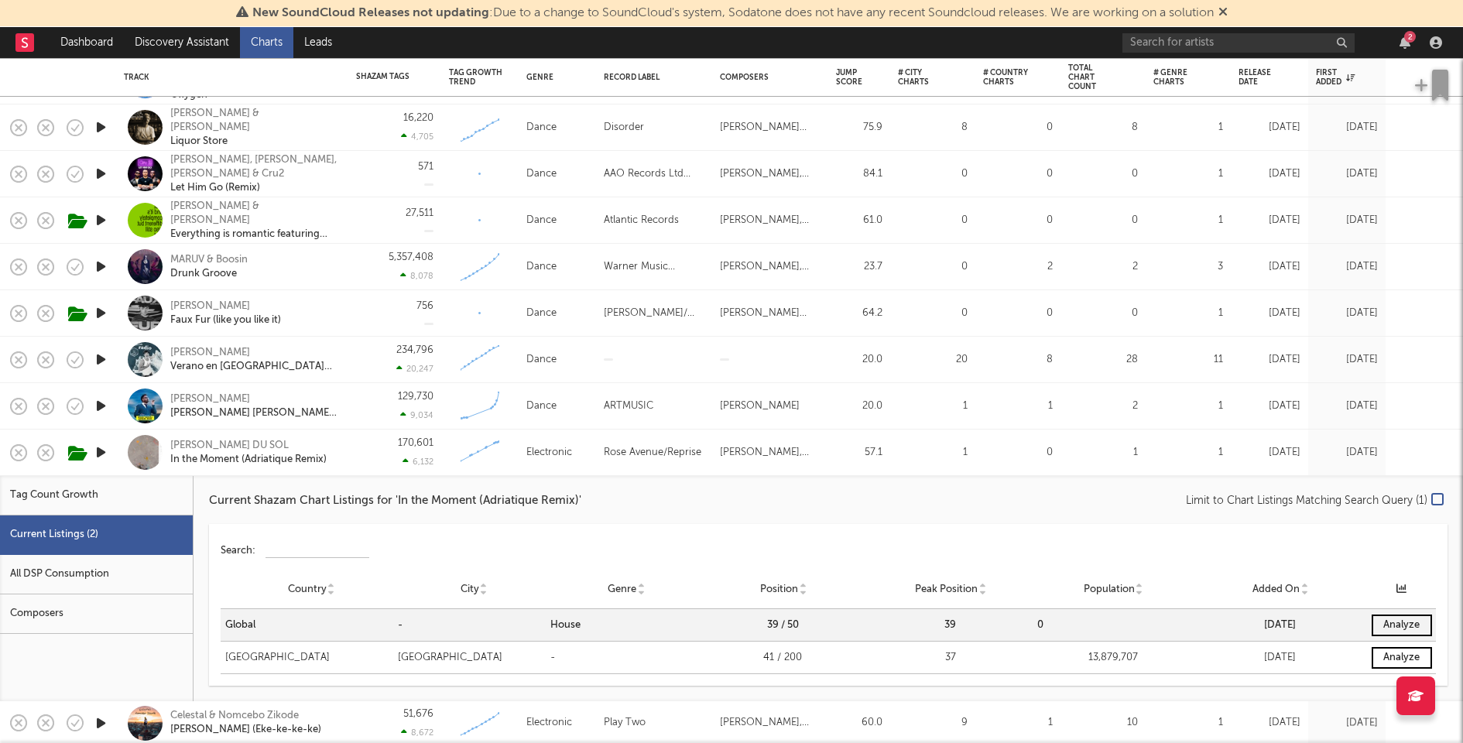
click at [371, 441] on div "170,601 6,132" at bounding box center [394, 453] width 77 height 46
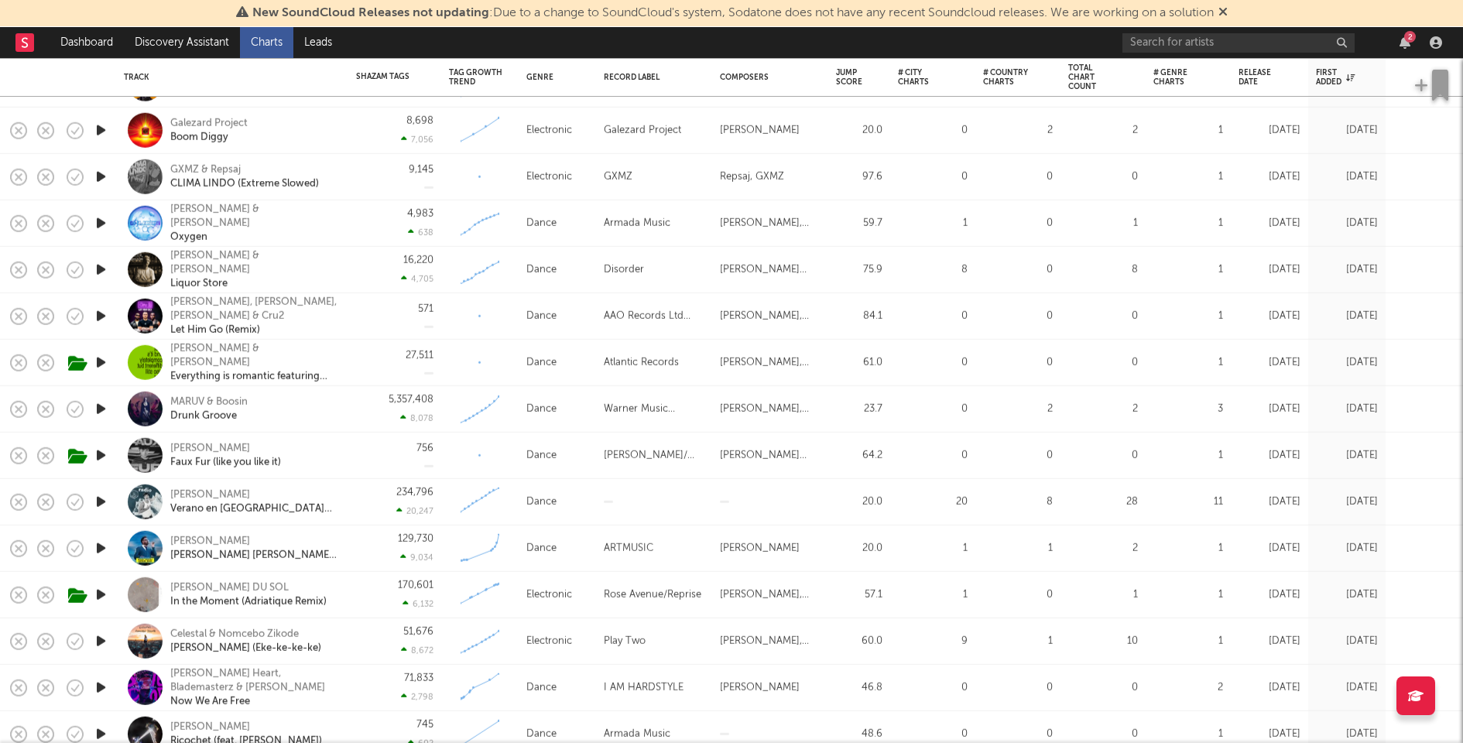
click at [100, 548] on icon "button" at bounding box center [101, 548] width 16 height 19
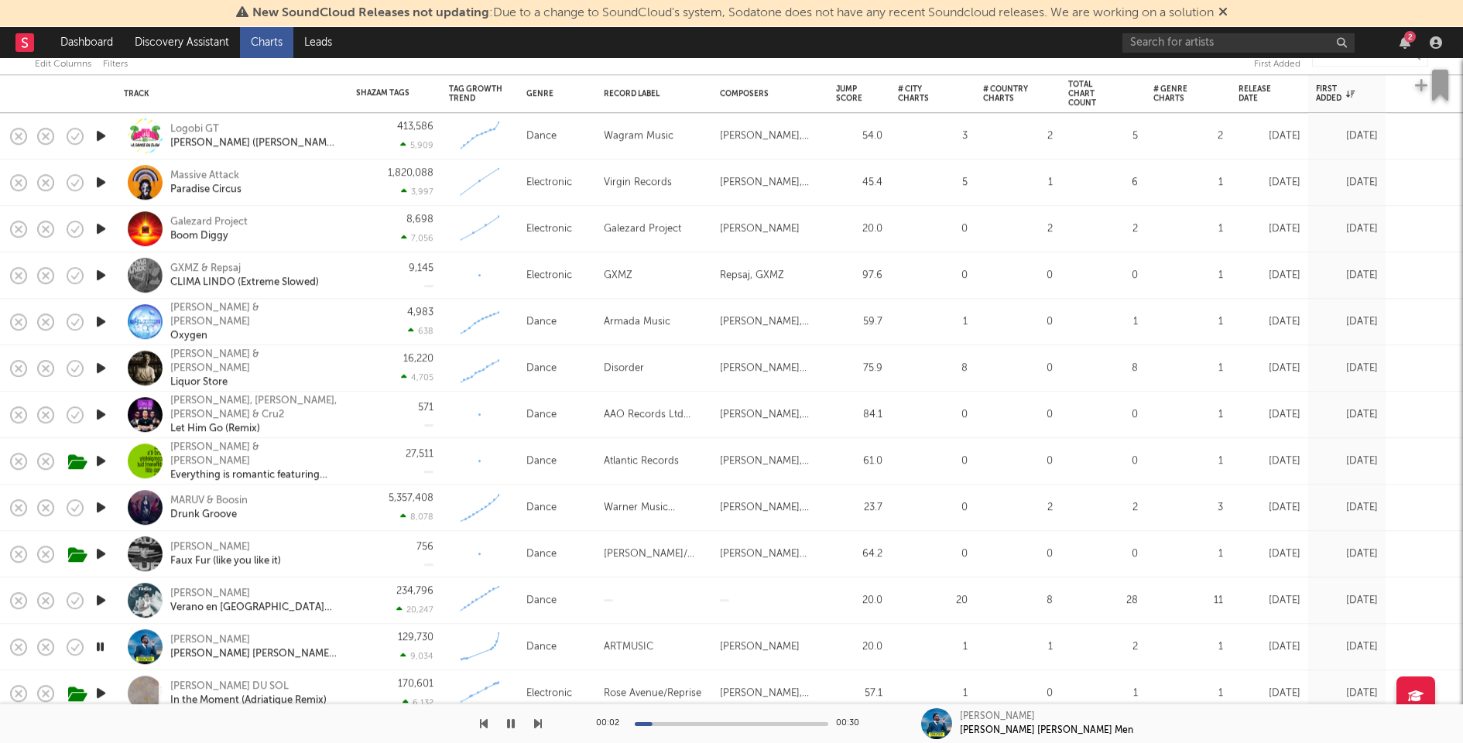
click at [353, 594] on div "234,796 20,247" at bounding box center [394, 600] width 93 height 46
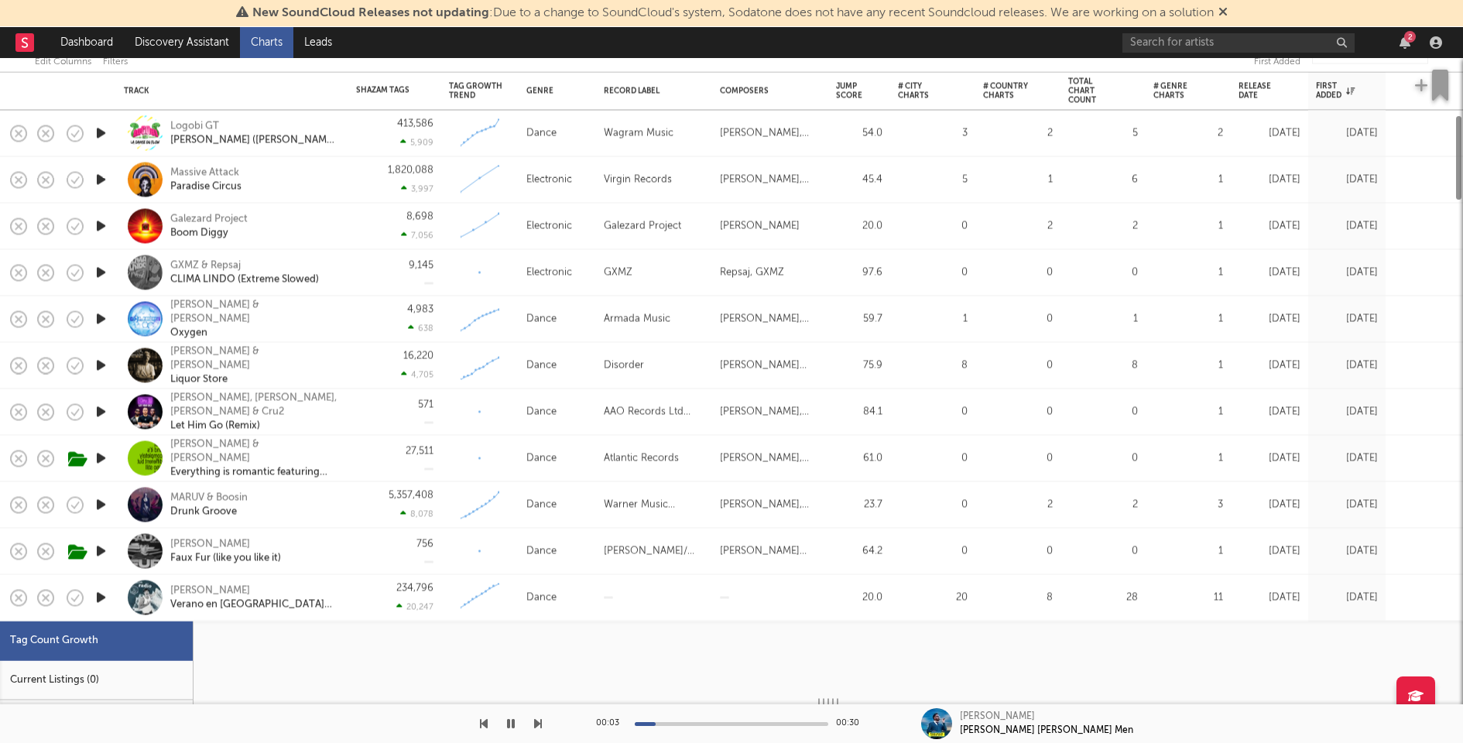
select select "1w"
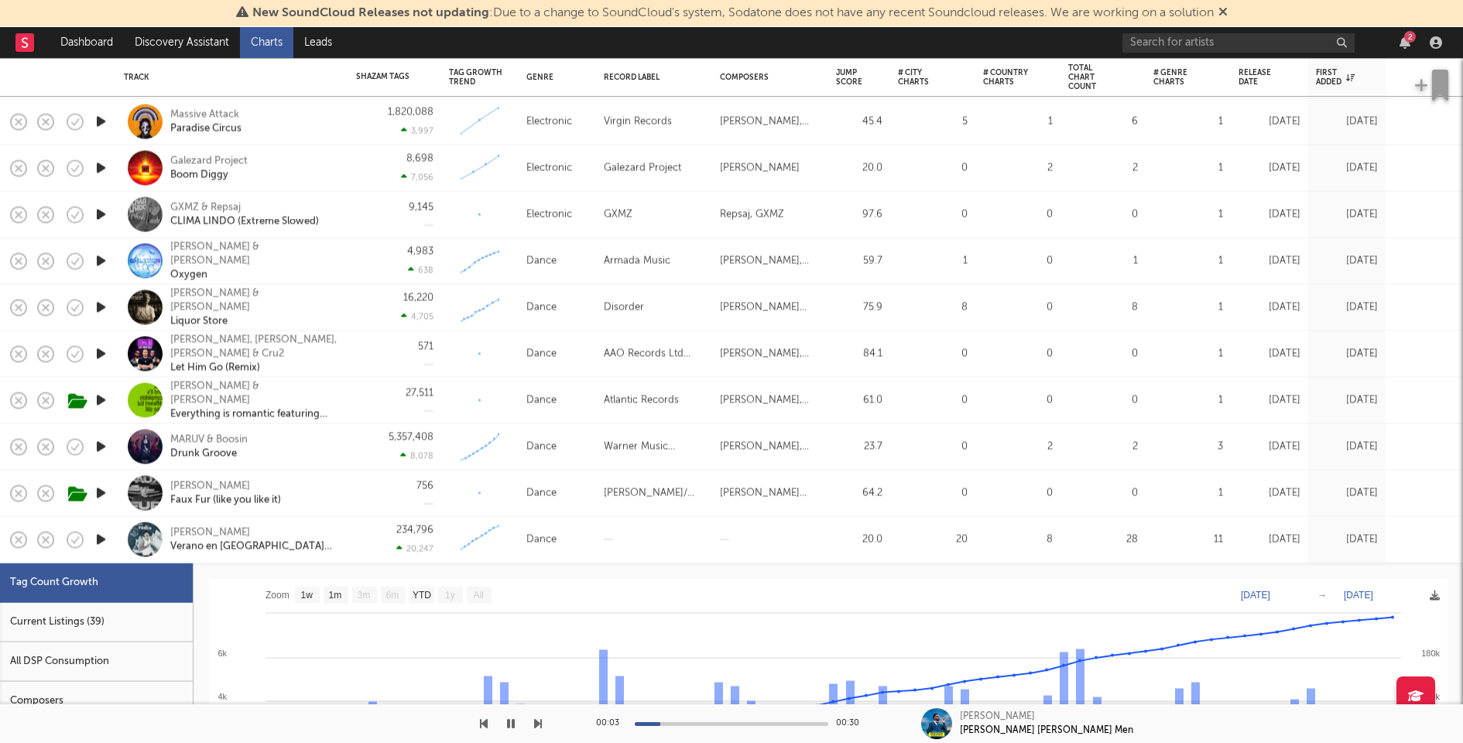
click at [178, 636] on div "Current Listings (39)" at bounding box center [96, 622] width 193 height 39
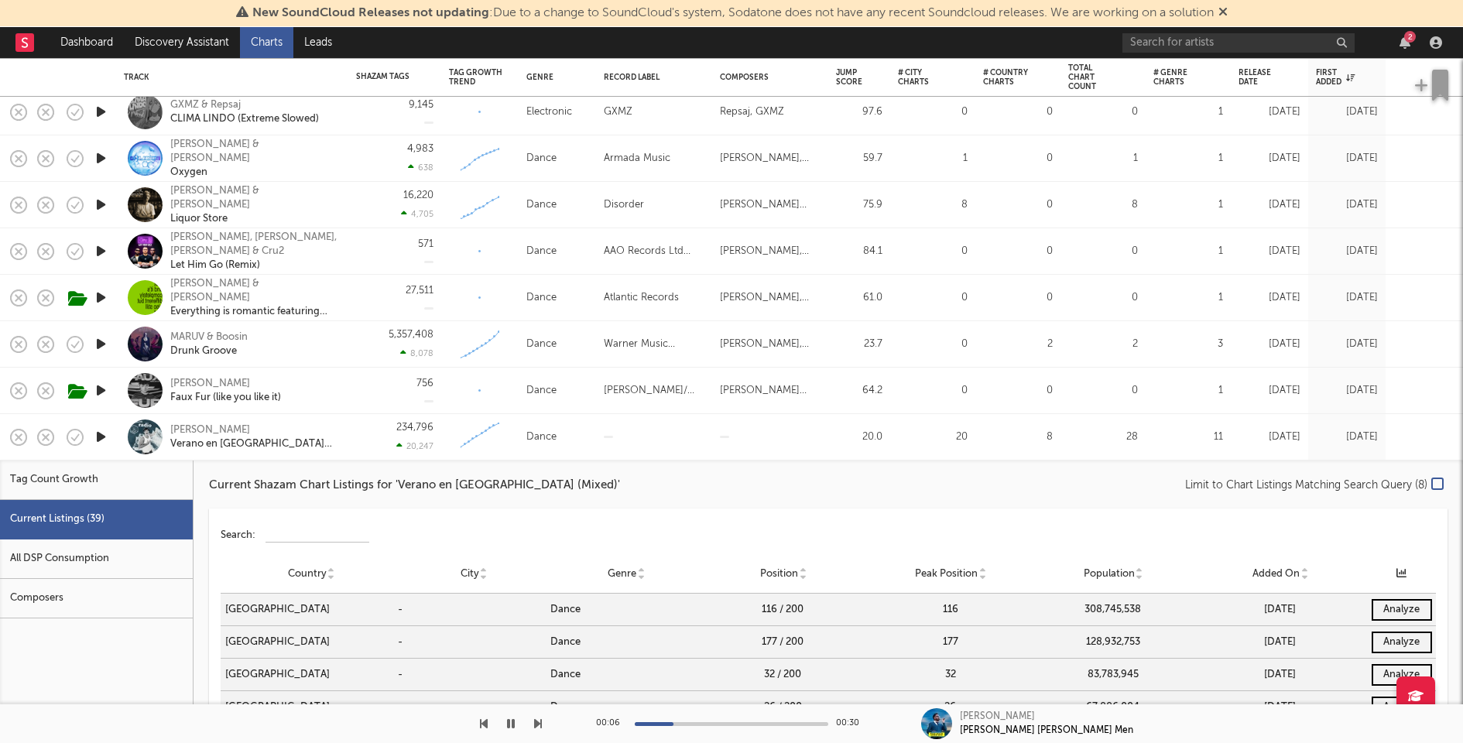
click at [363, 436] on div "234,796 20,247" at bounding box center [394, 437] width 77 height 46
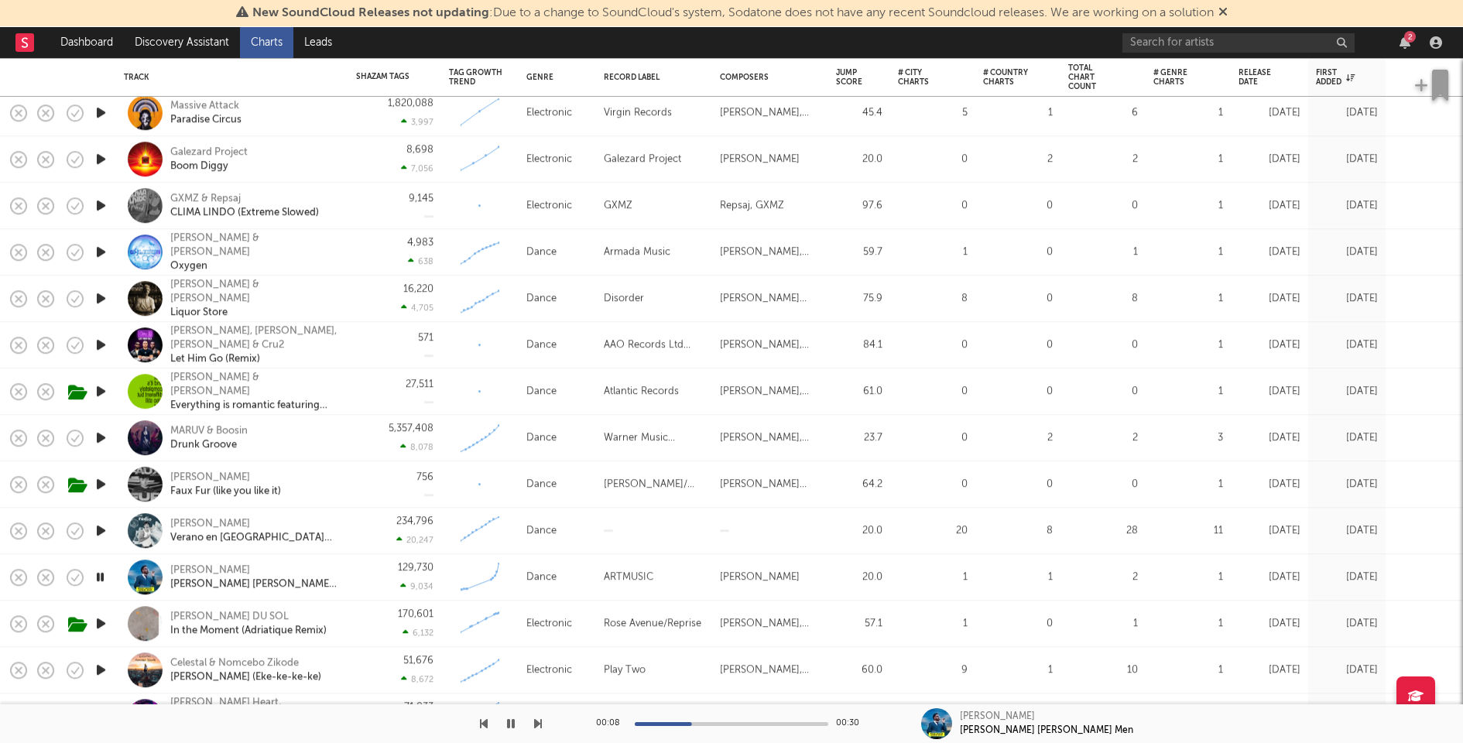
click at [103, 438] on icon "button" at bounding box center [101, 437] width 16 height 19
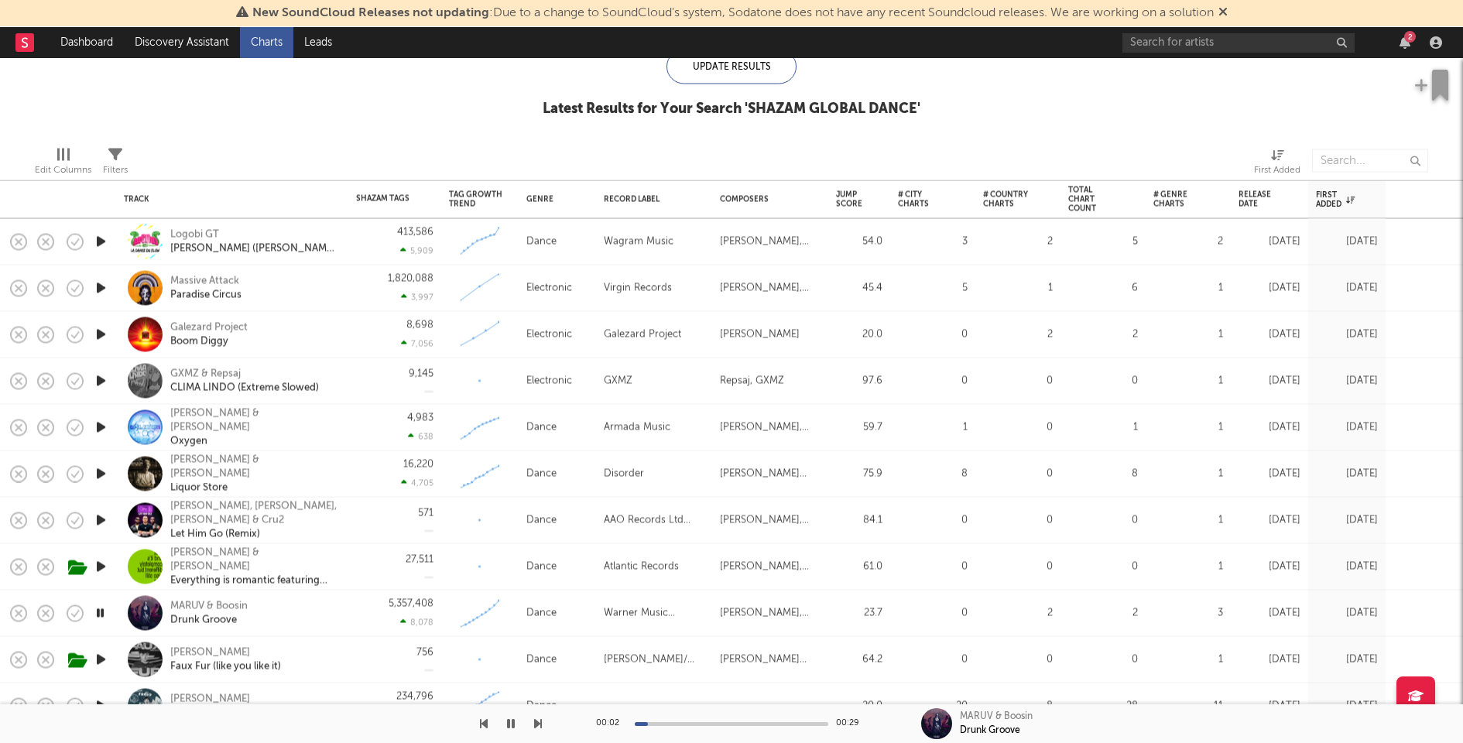
click at [102, 512] on icon "button" at bounding box center [101, 520] width 16 height 19
click at [102, 430] on icon "button" at bounding box center [101, 427] width 16 height 19
click at [102, 334] on icon "button" at bounding box center [101, 334] width 16 height 19
click at [100, 238] on icon "button" at bounding box center [101, 241] width 16 height 19
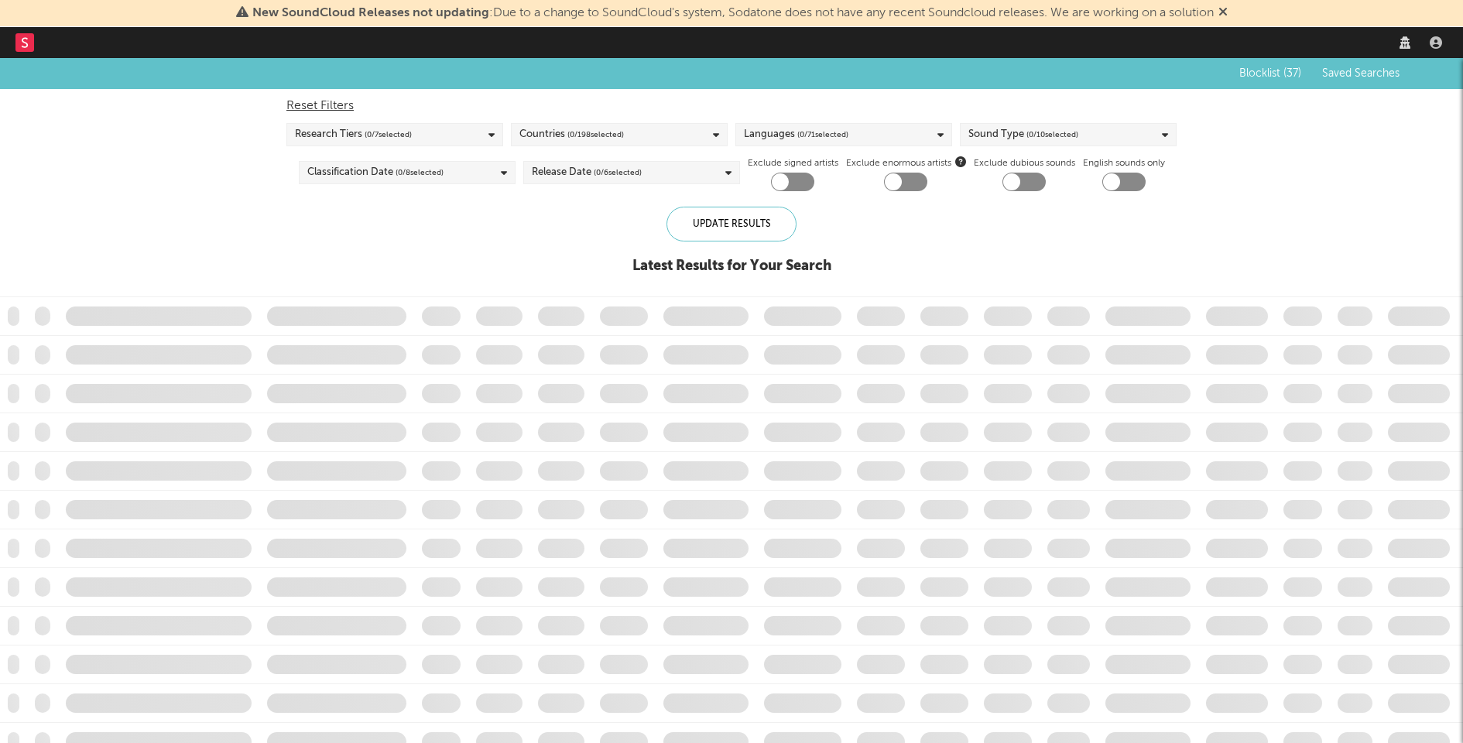
checkbox input "true"
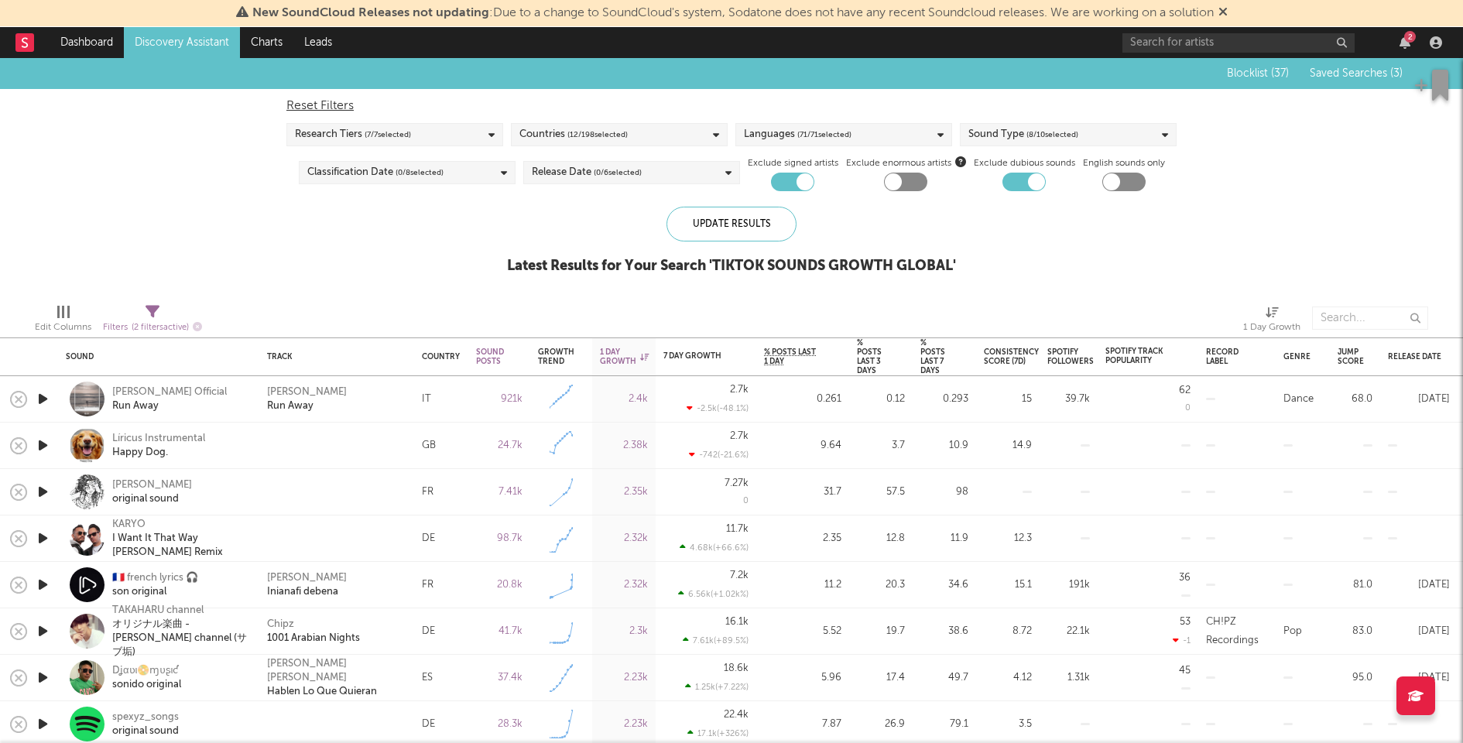
click at [39, 399] on icon "button" at bounding box center [43, 398] width 16 height 19
click at [39, 399] on icon "button" at bounding box center [42, 398] width 15 height 19
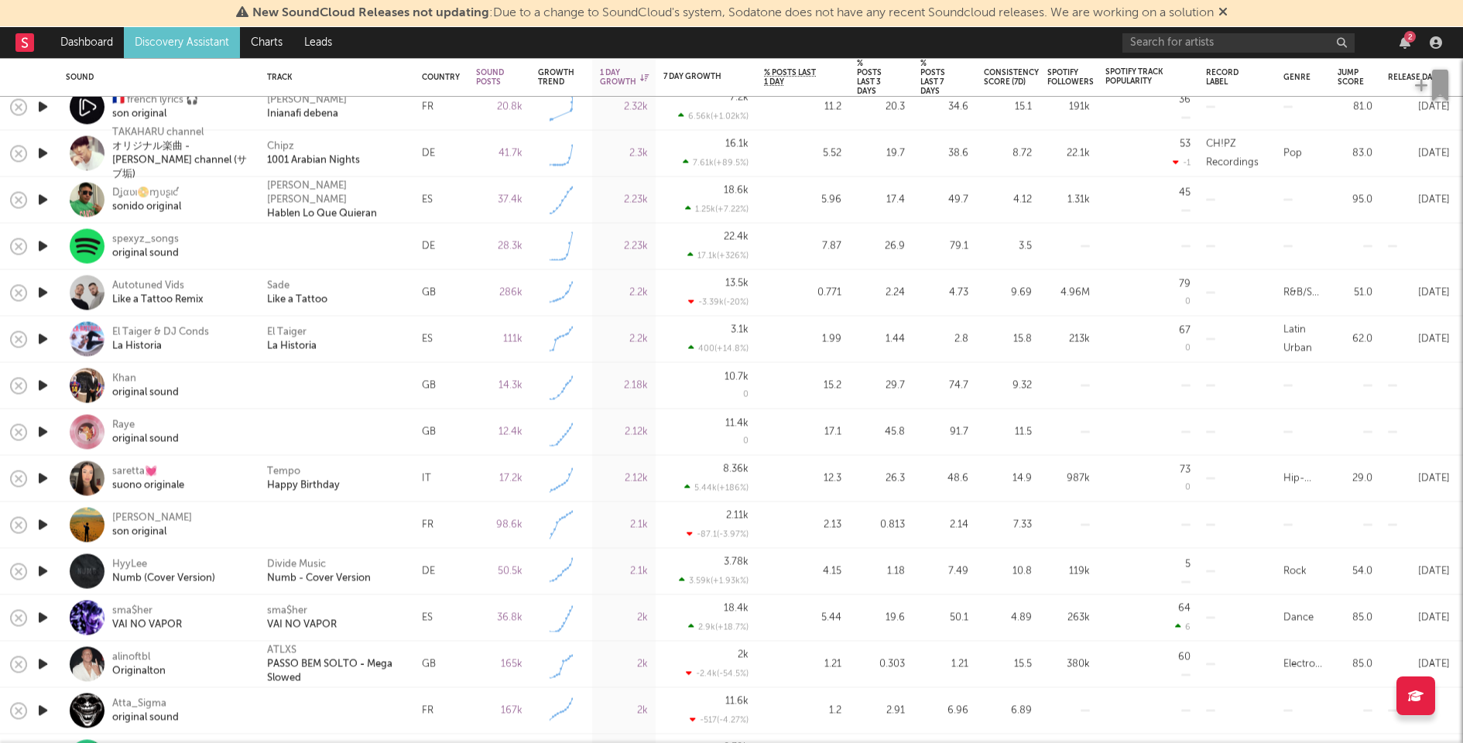
click at [42, 382] on icon "button" at bounding box center [43, 385] width 16 height 19
click at [42, 379] on icon "button" at bounding box center [42, 385] width 15 height 19
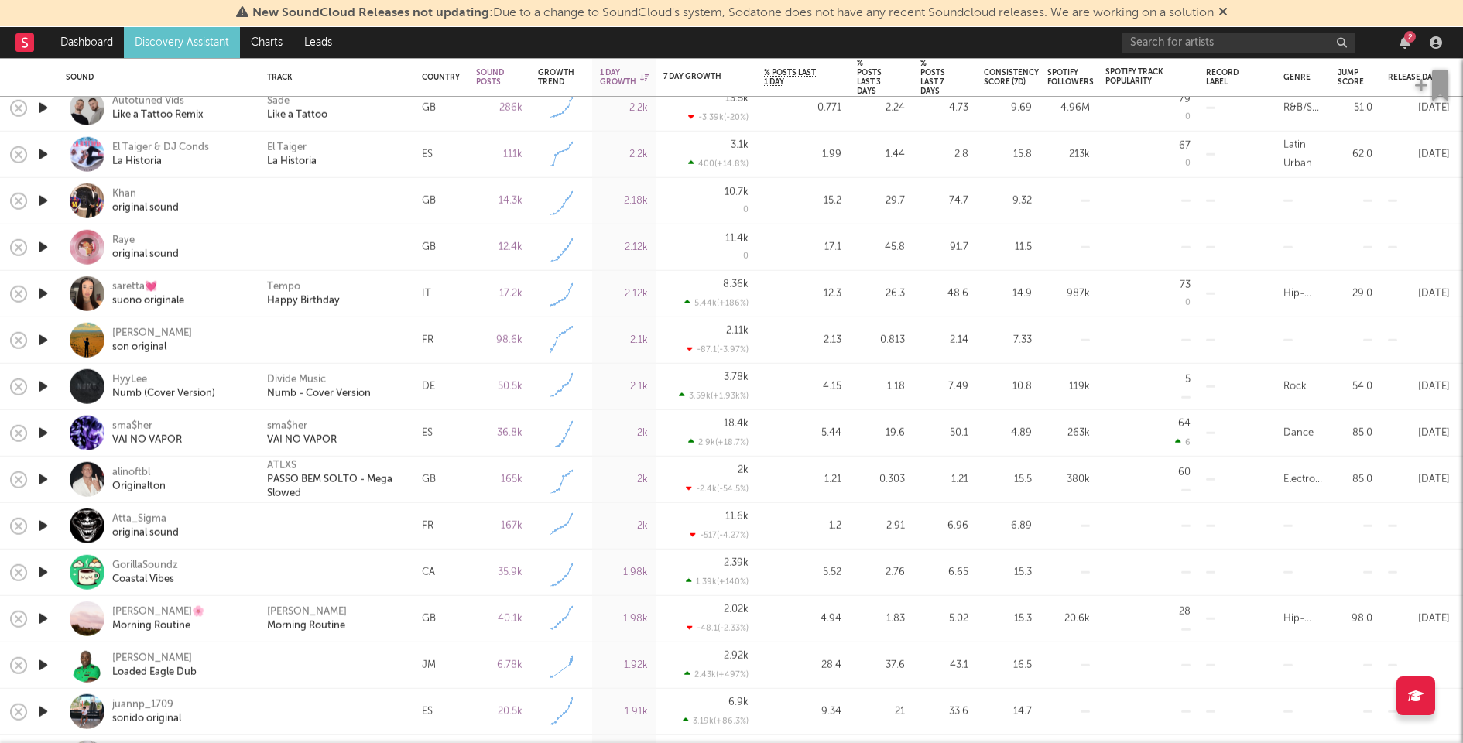
click at [43, 325] on div at bounding box center [42, 340] width 31 height 46
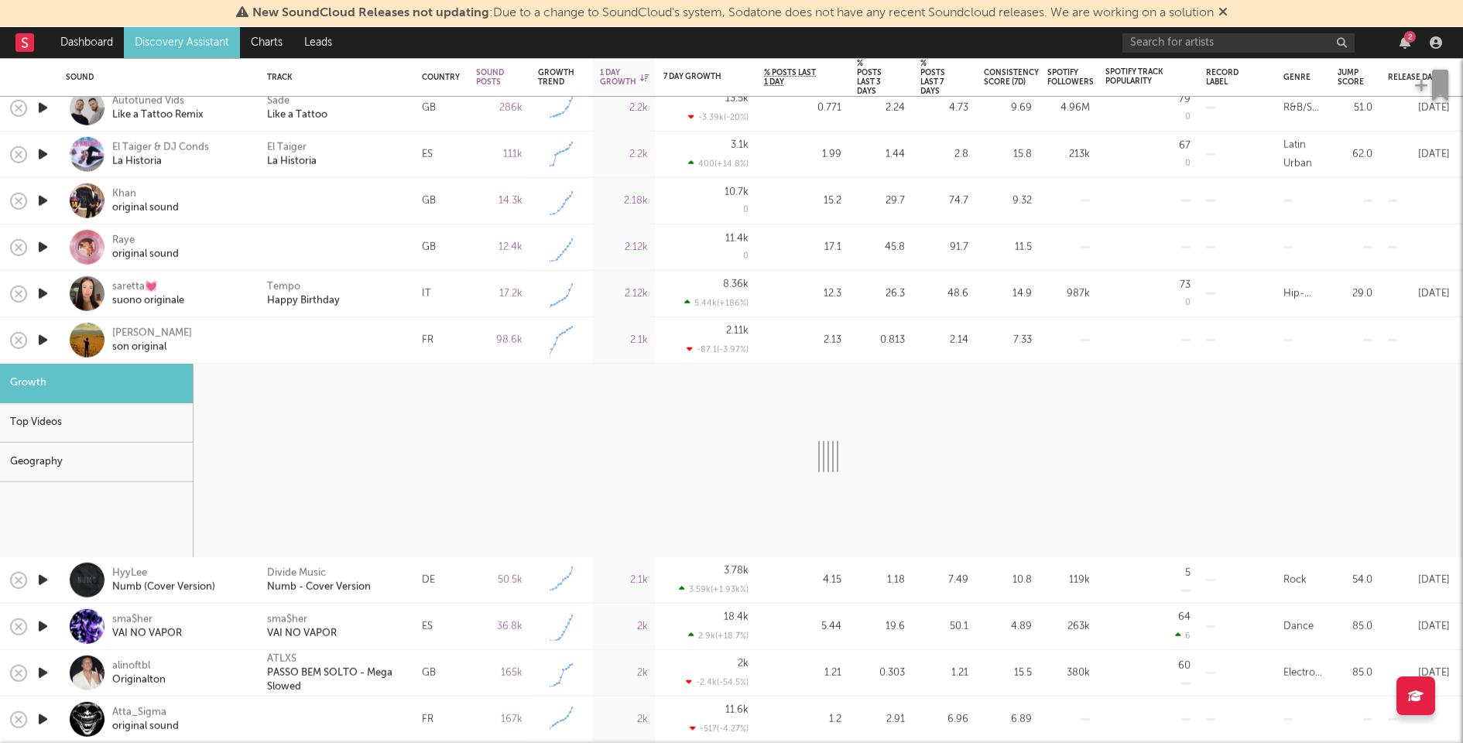
click at [45, 336] on icon "button" at bounding box center [43, 340] width 16 height 19
select select "1w"
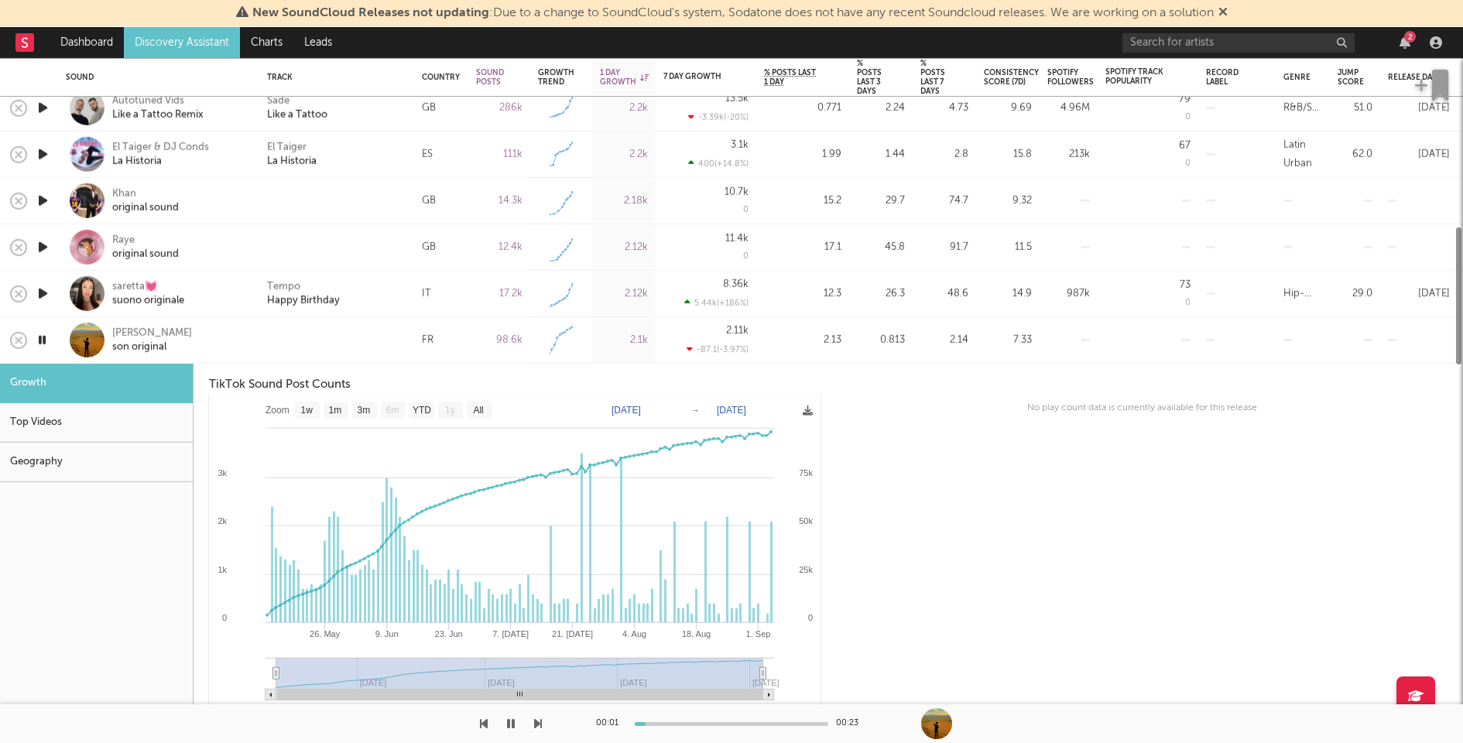
click at [276, 336] on div at bounding box center [336, 340] width 139 height 14
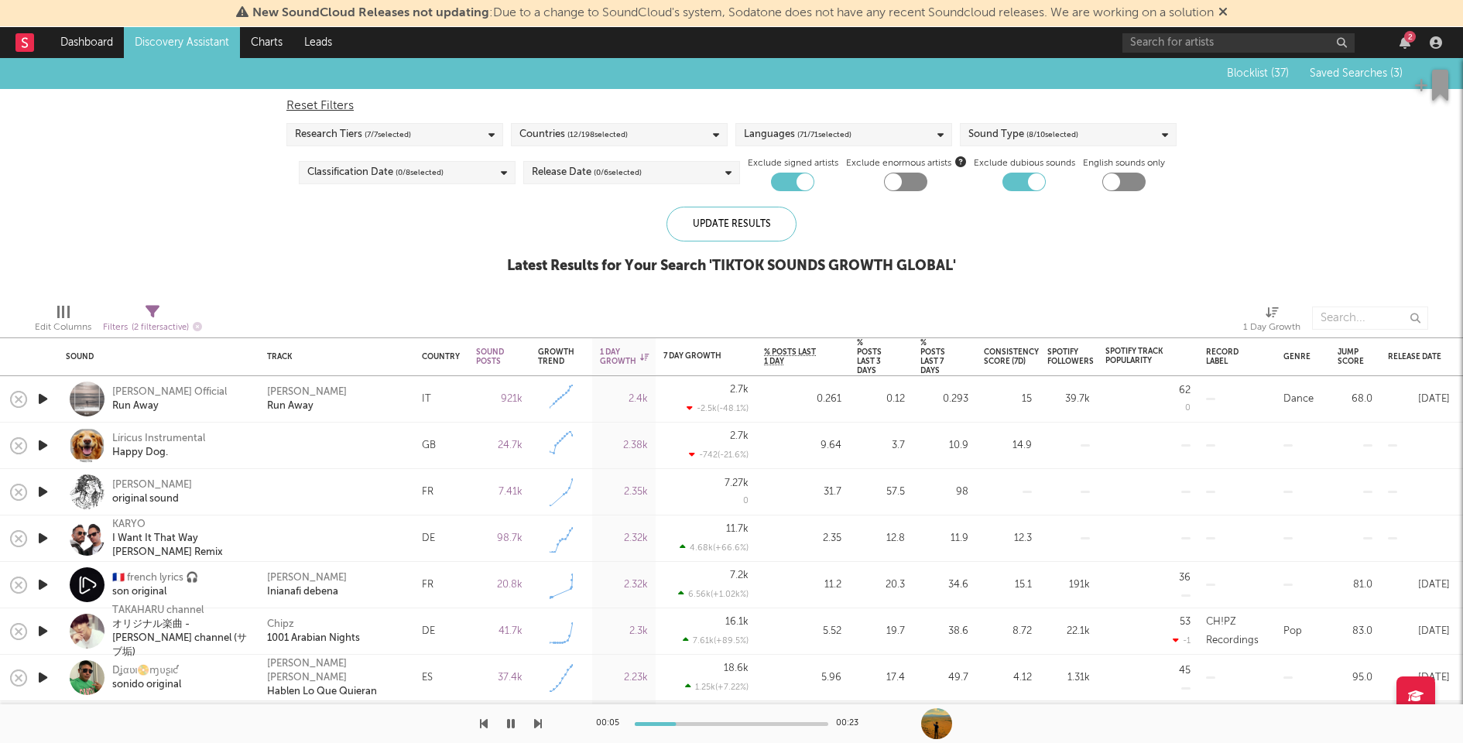
select select "between"
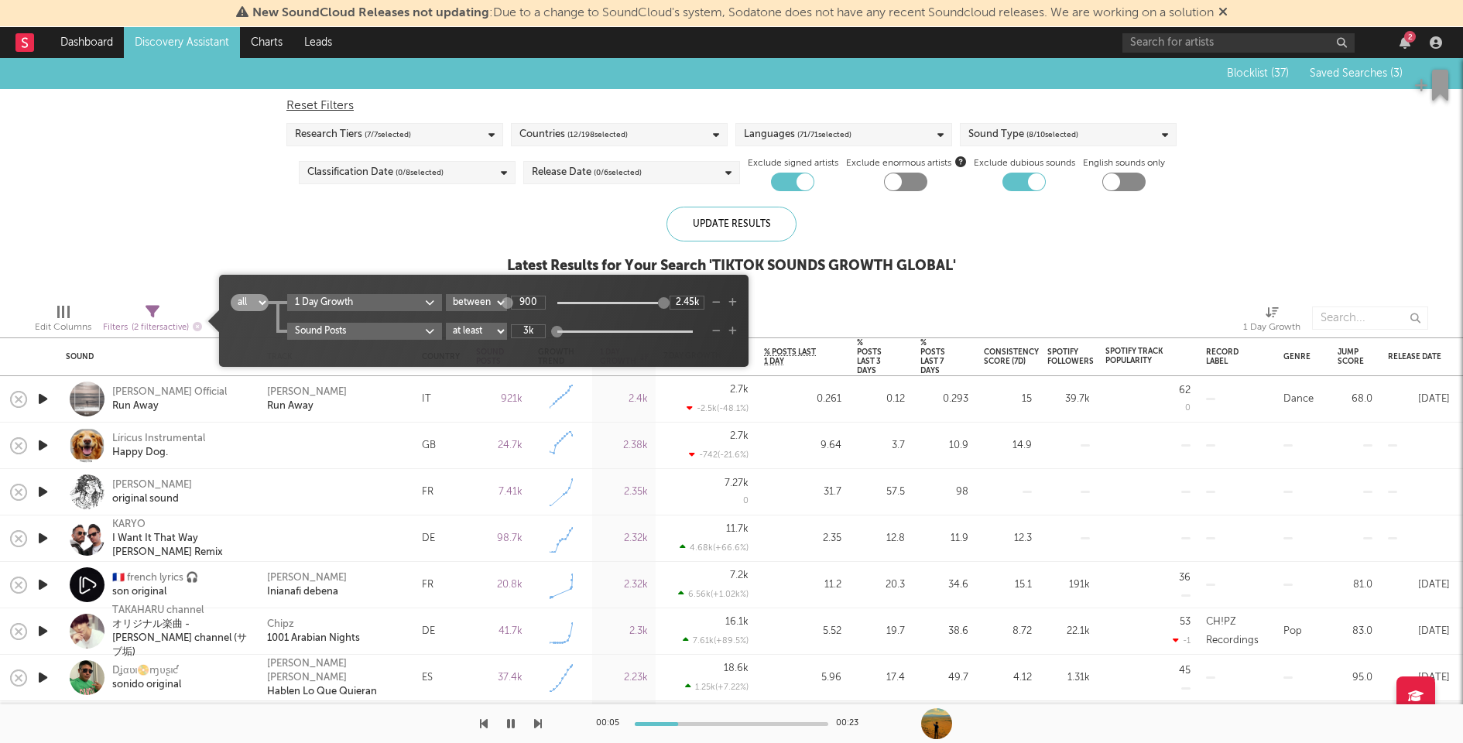
click at [146, 313] on icon at bounding box center [153, 312] width 14 height 14
click at [121, 244] on div "Blocklist ( 37 ) Saved Searches ( 3 ) Reset Filters Research Tiers ( 7 / 7 sele…" at bounding box center [731, 174] width 1463 height 233
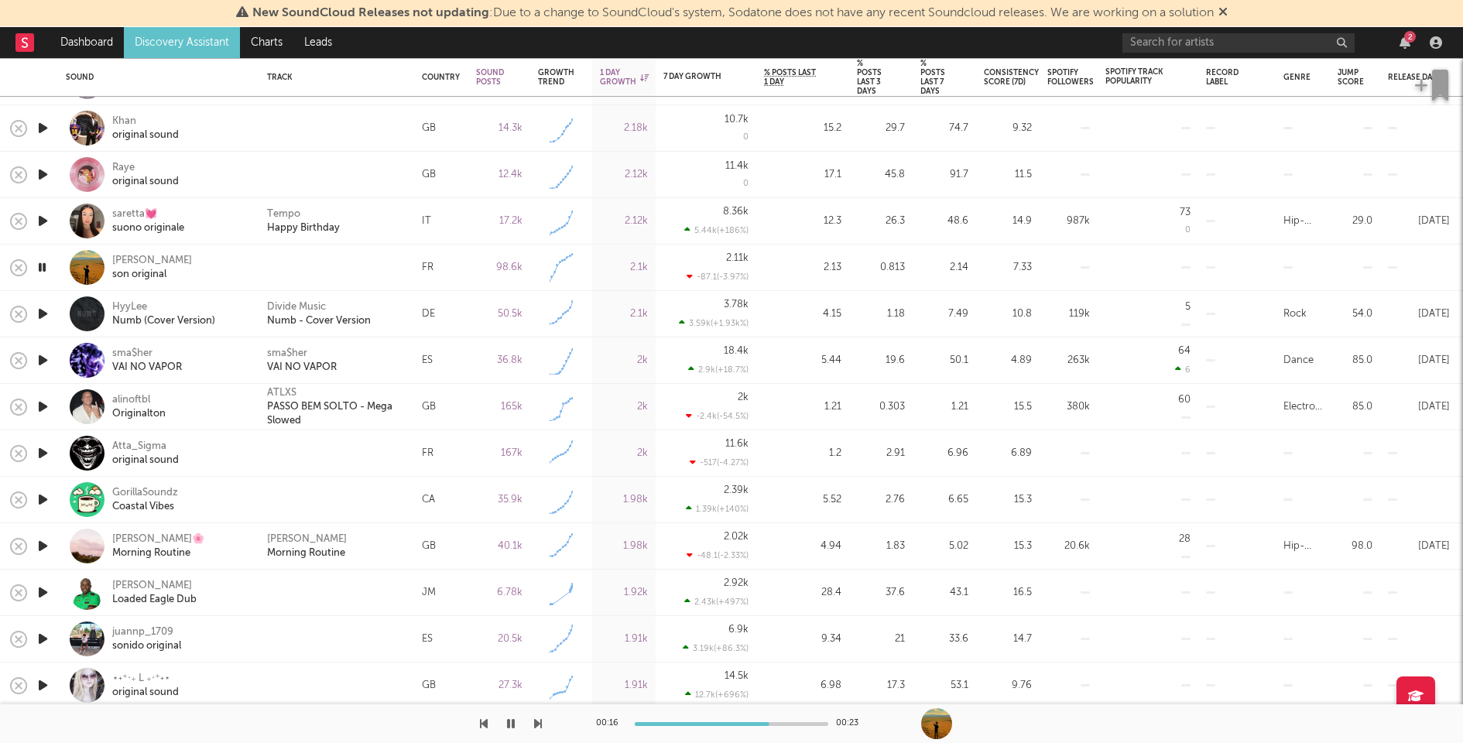
click at [46, 499] on icon "button" at bounding box center [43, 499] width 16 height 19
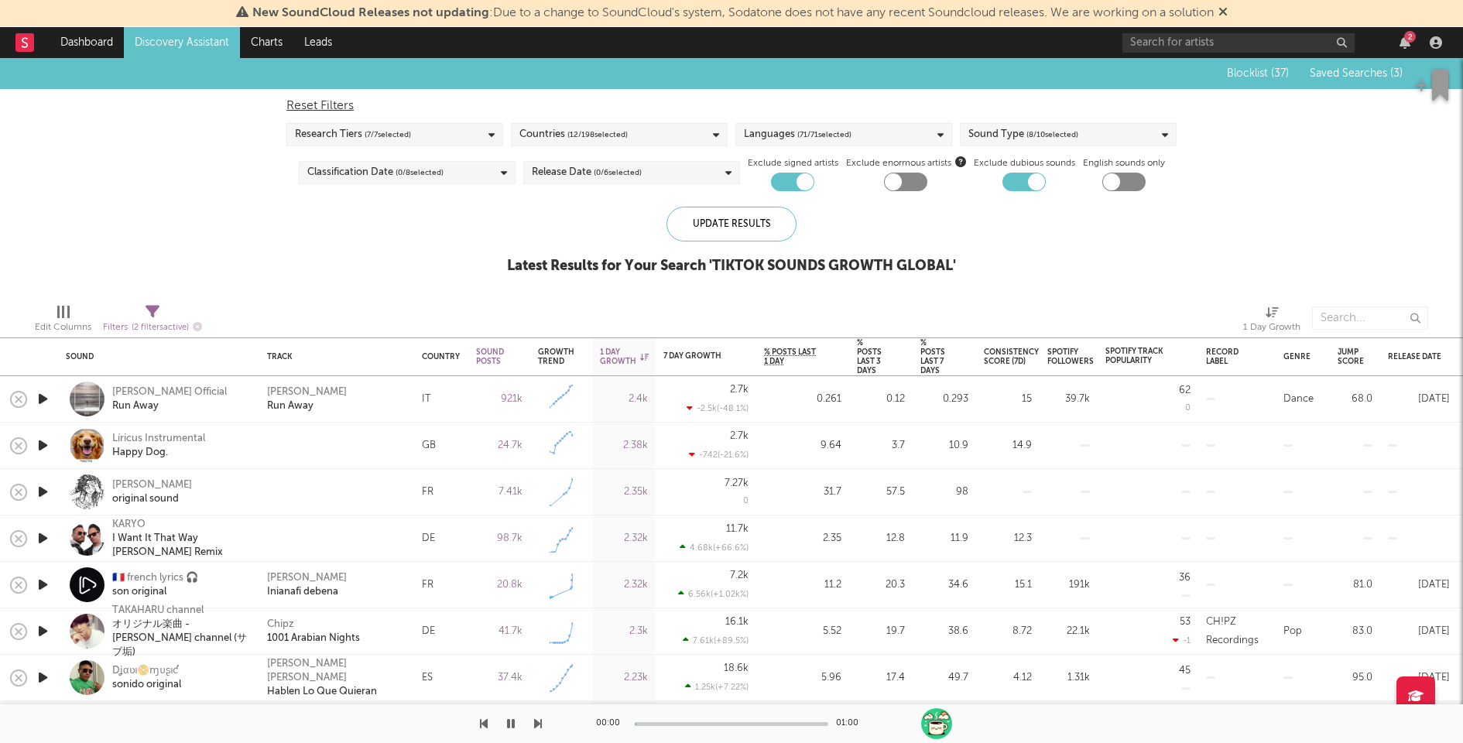
click at [147, 311] on icon at bounding box center [153, 312] width 14 height 14
select select "between"
click at [129, 243] on div "Blocklist ( 37 ) Saved Searches ( 3 ) Reset Filters Research Tiers ( 7 / 7 sele…" at bounding box center [731, 174] width 1463 height 233
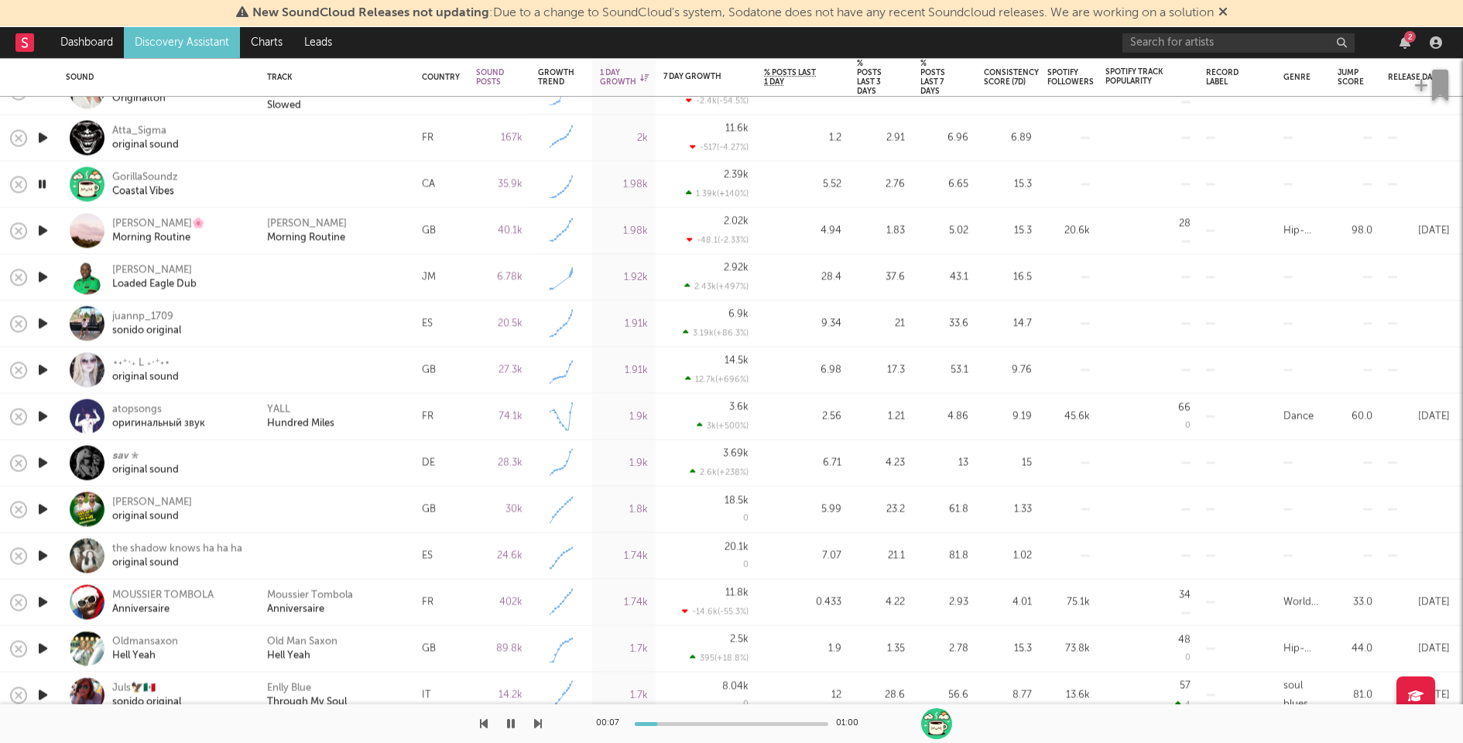
click at [42, 275] on icon "button" at bounding box center [43, 277] width 16 height 19
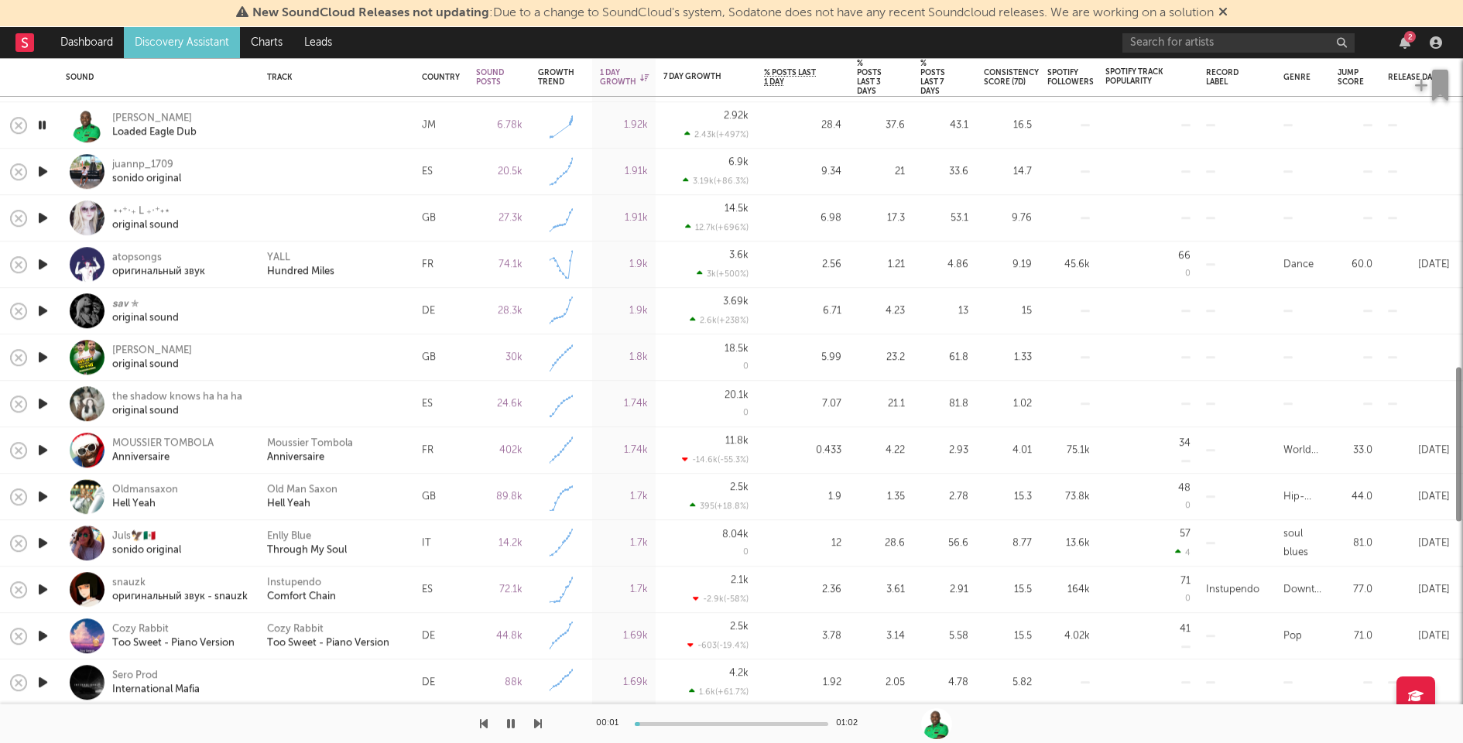
click at [48, 302] on icon "button" at bounding box center [43, 310] width 16 height 19
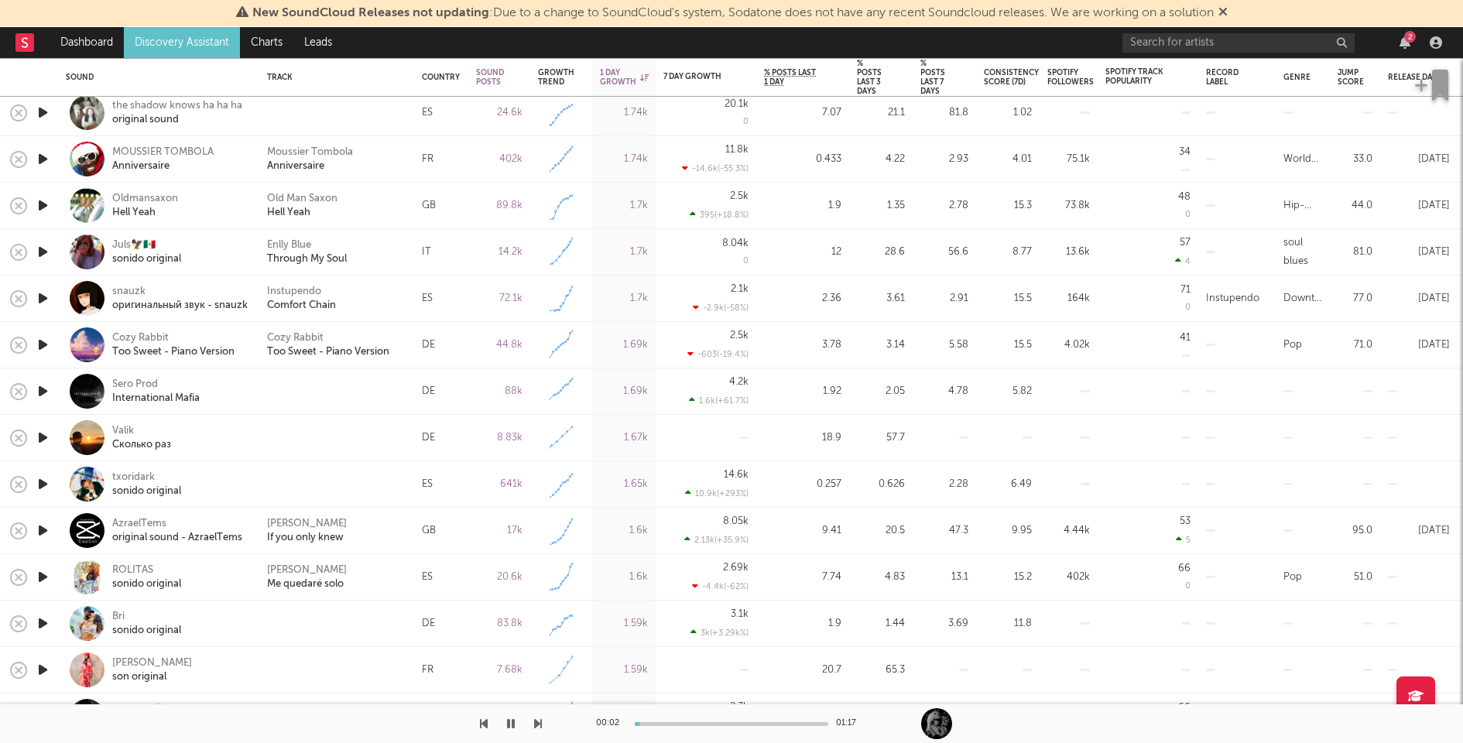
click at [42, 385] on icon "button" at bounding box center [43, 391] width 16 height 19
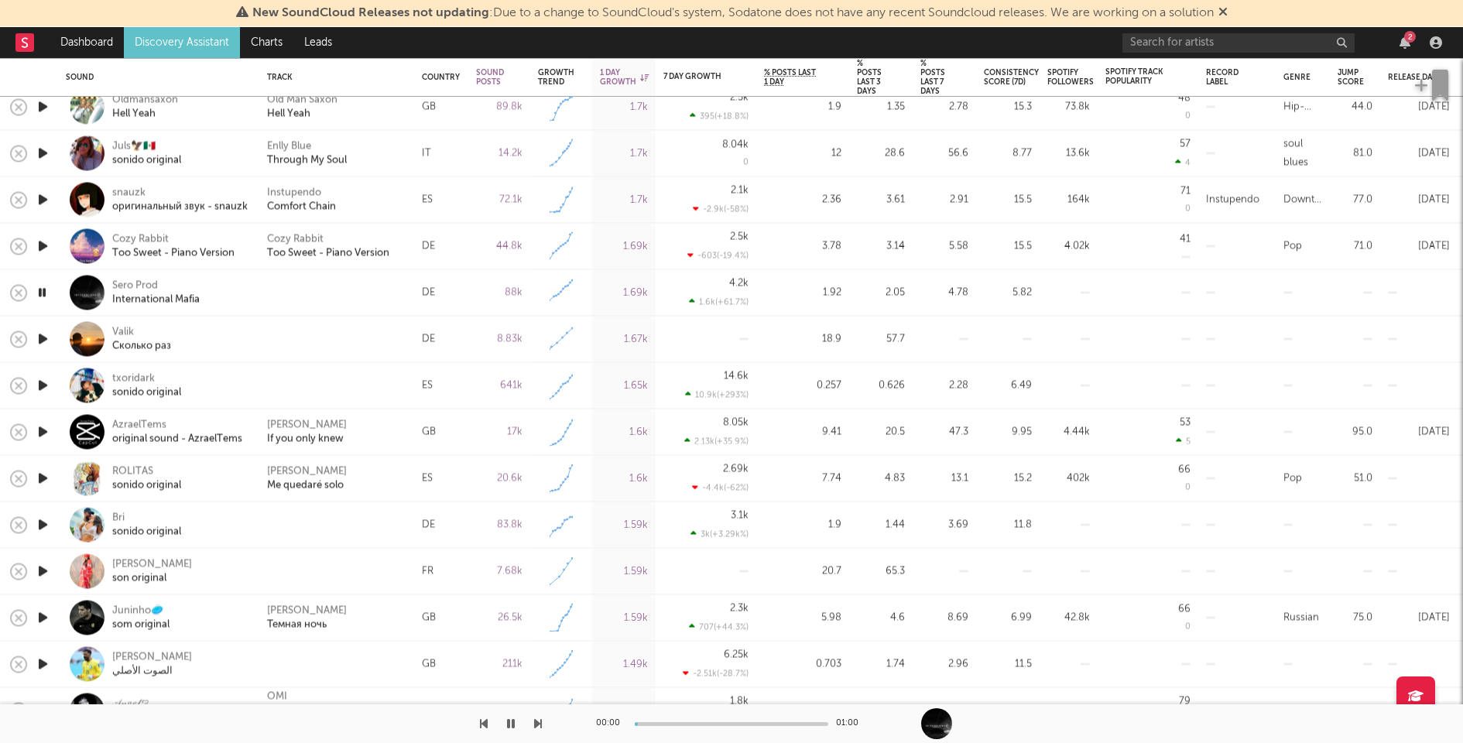
click at [42, 382] on icon "button" at bounding box center [43, 385] width 16 height 19
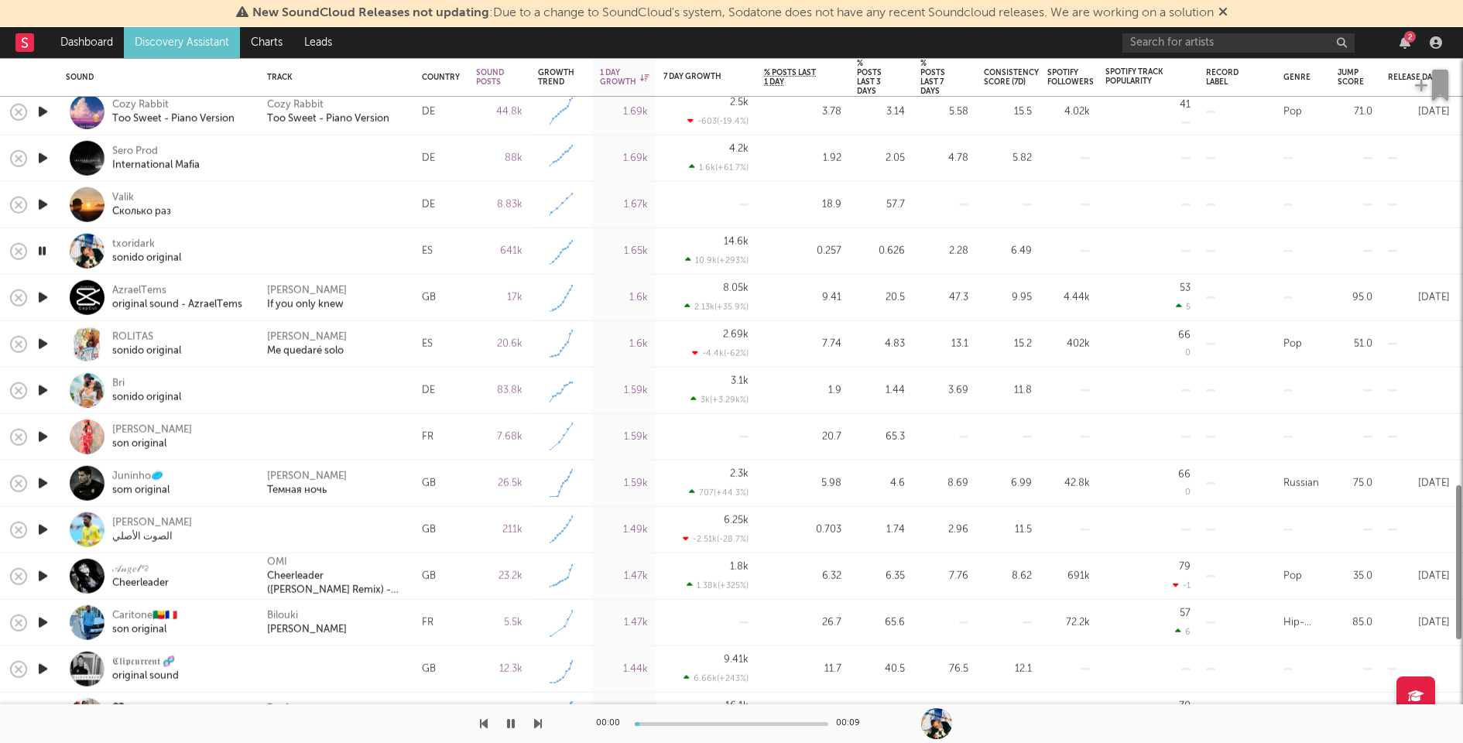
click at [43, 389] on icon "button" at bounding box center [43, 390] width 16 height 19
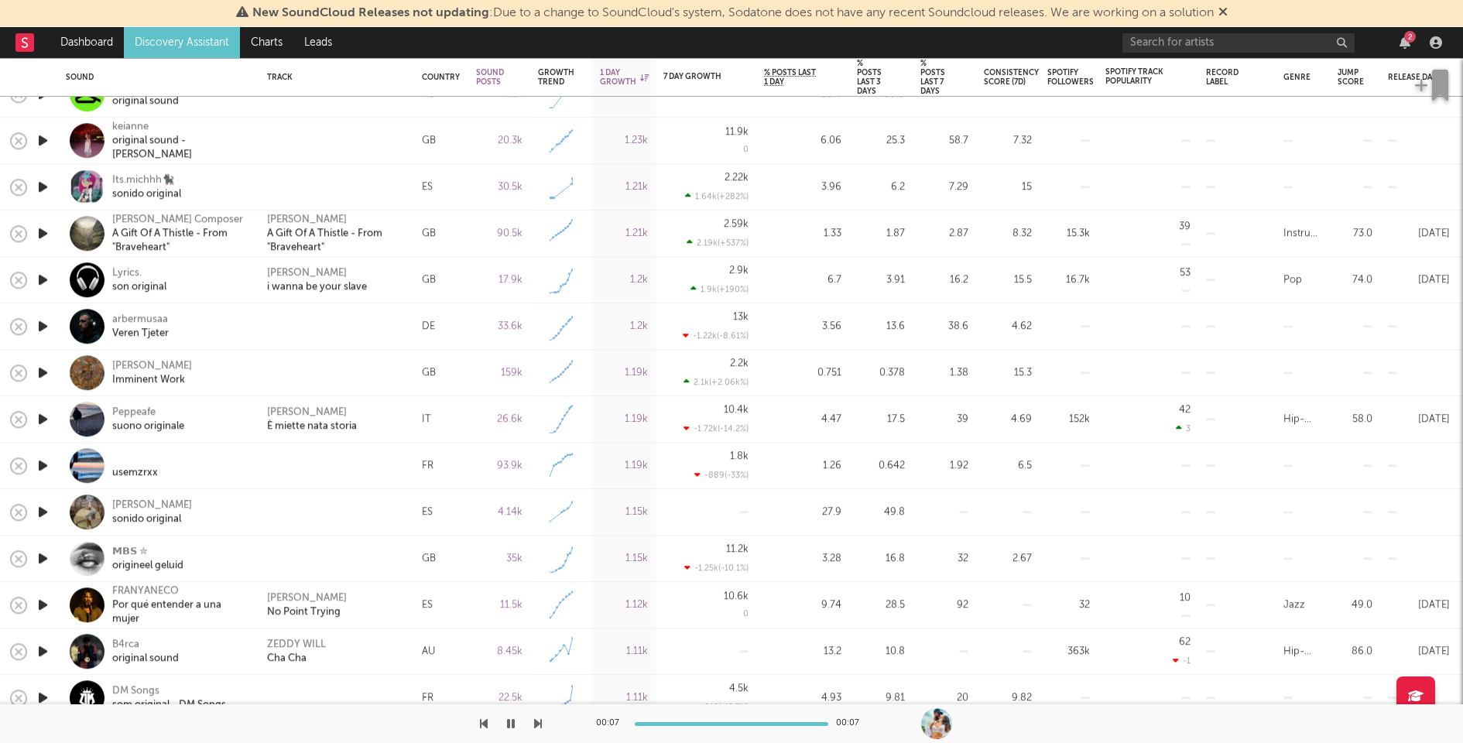
click at [44, 324] on icon "button" at bounding box center [43, 326] width 16 height 19
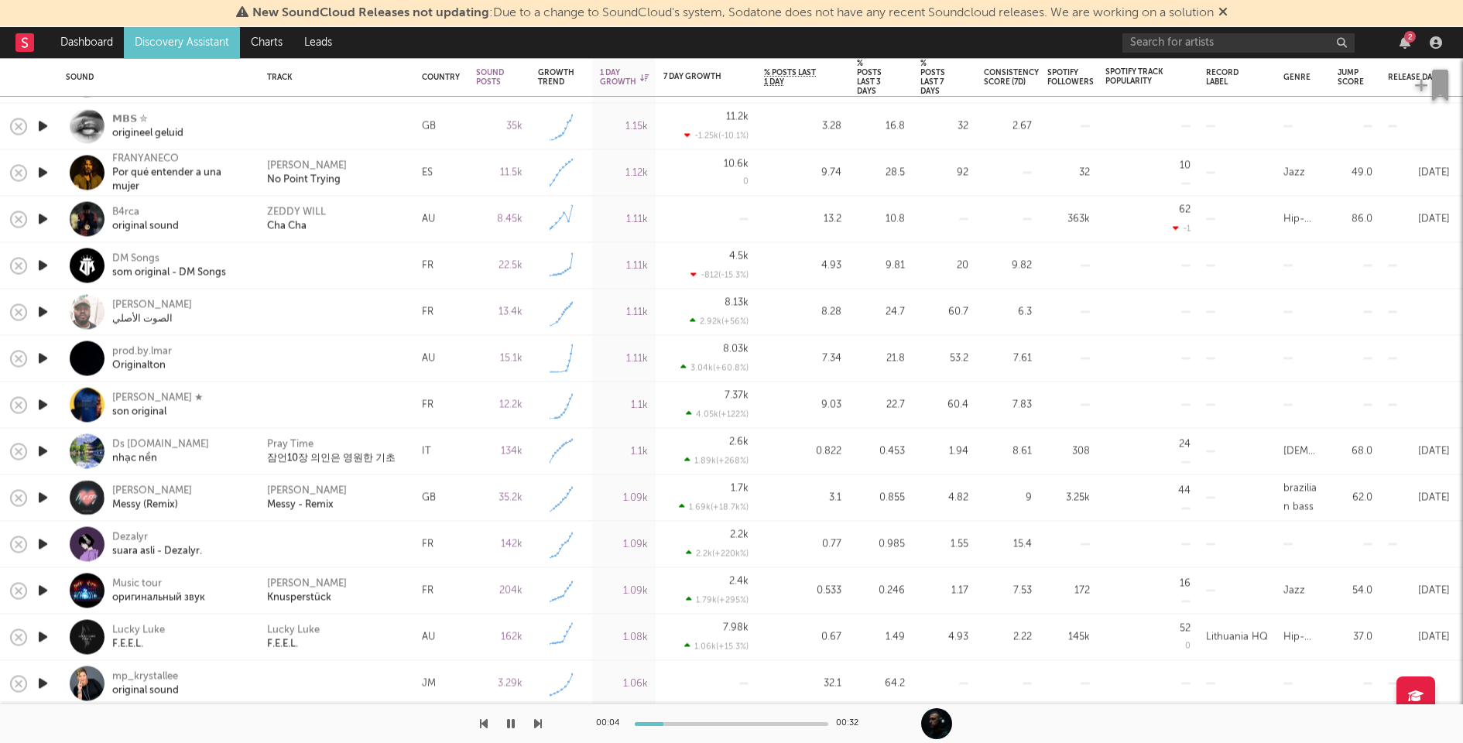
click at [42, 401] on icon "button" at bounding box center [43, 405] width 16 height 19
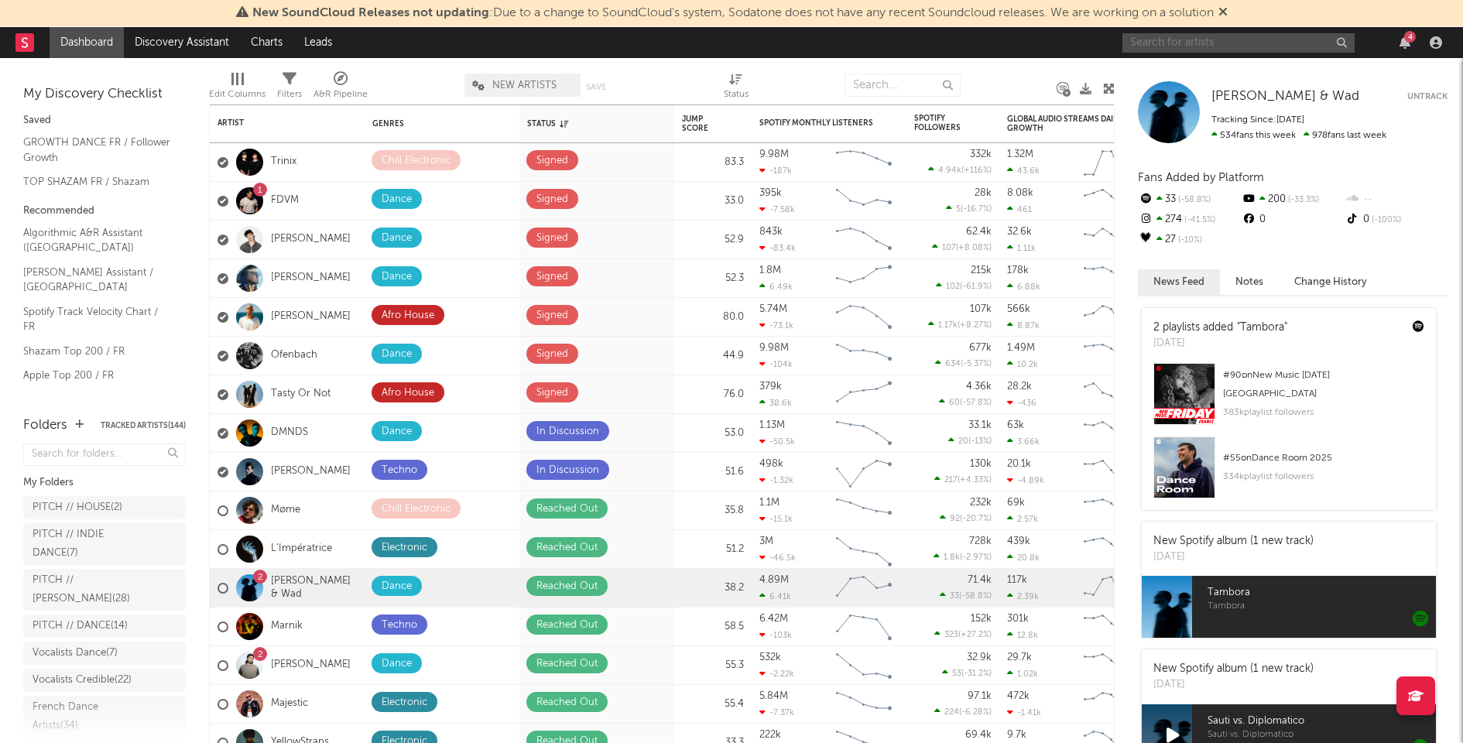
click at [1258, 45] on input "text" at bounding box center [1238, 42] width 232 height 19
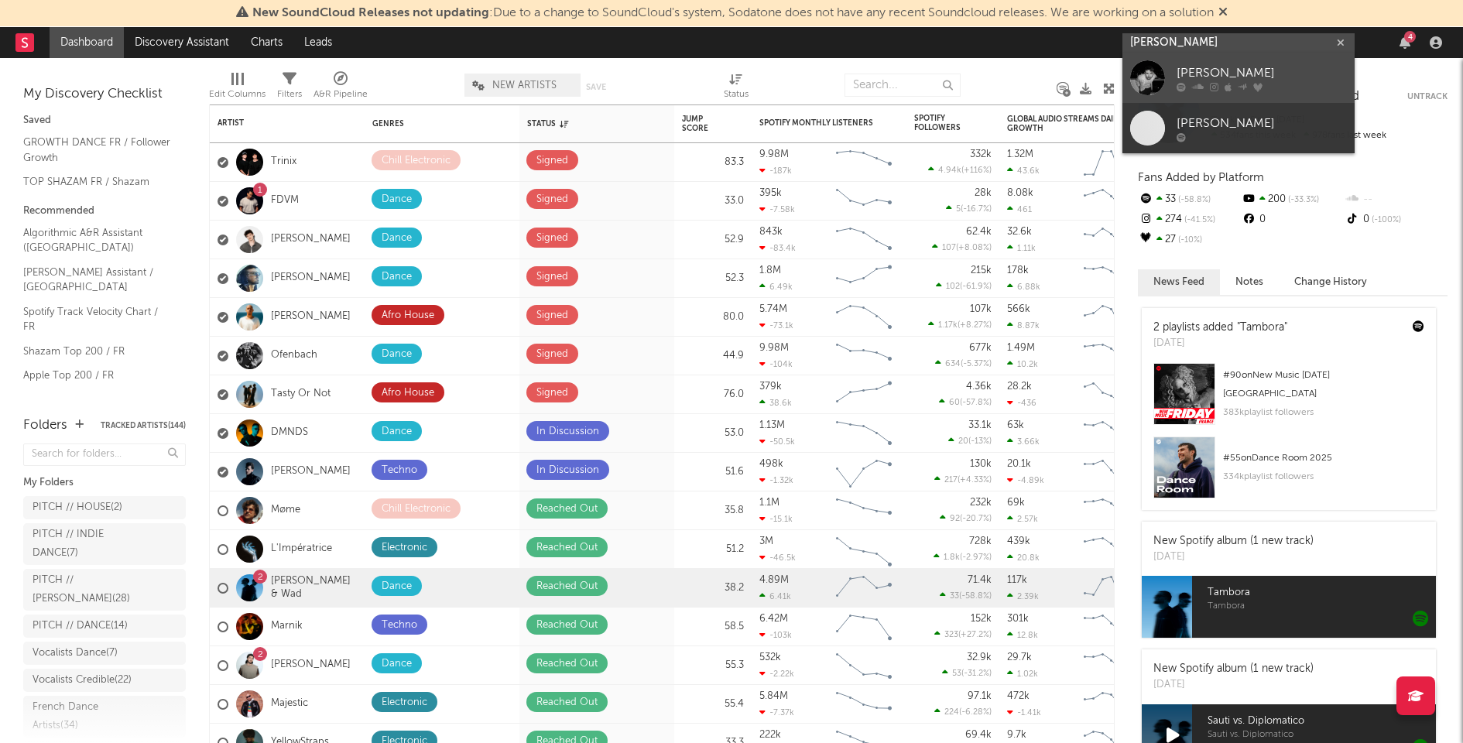
type input "aden lou"
click at [1260, 64] on div "Aden Lou" at bounding box center [1262, 73] width 170 height 19
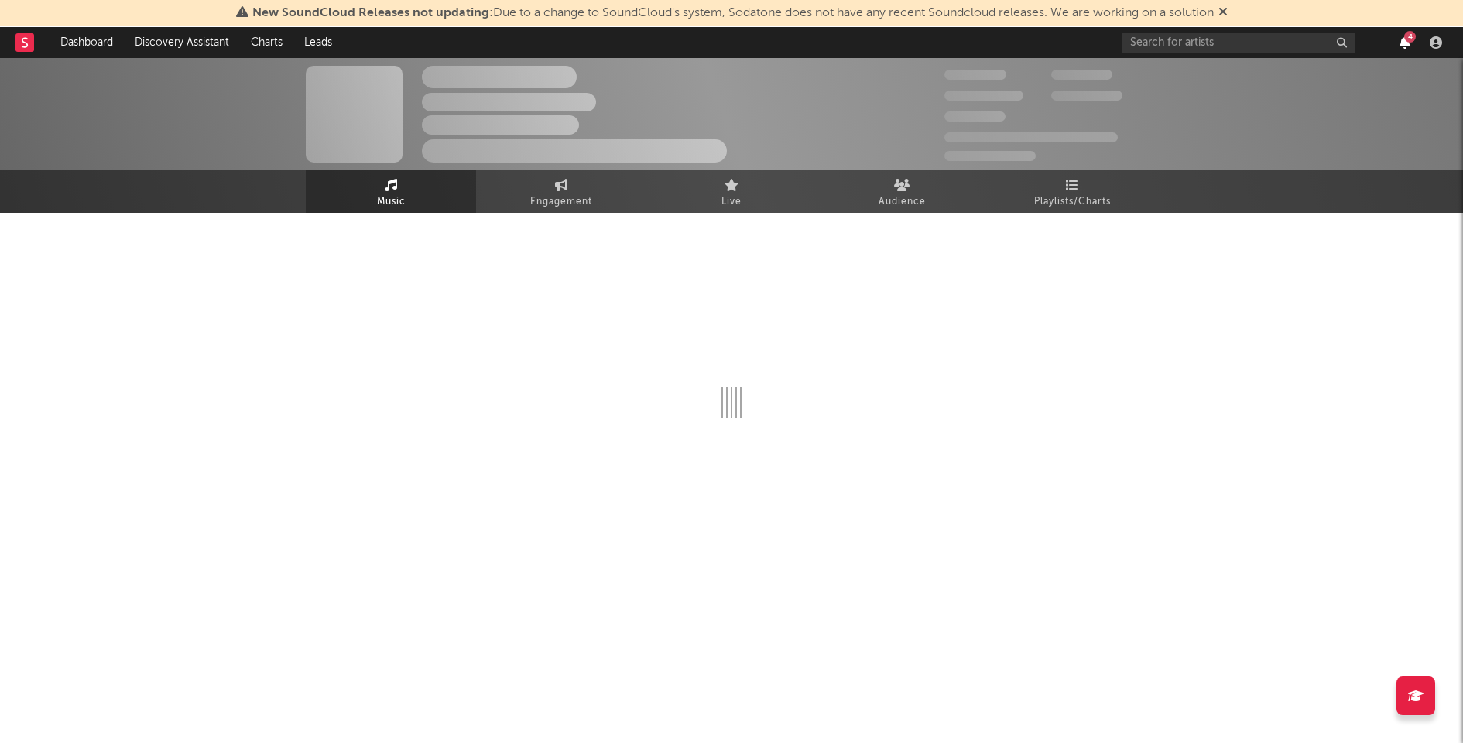
click at [1400, 44] on icon "button" at bounding box center [1405, 42] width 11 height 12
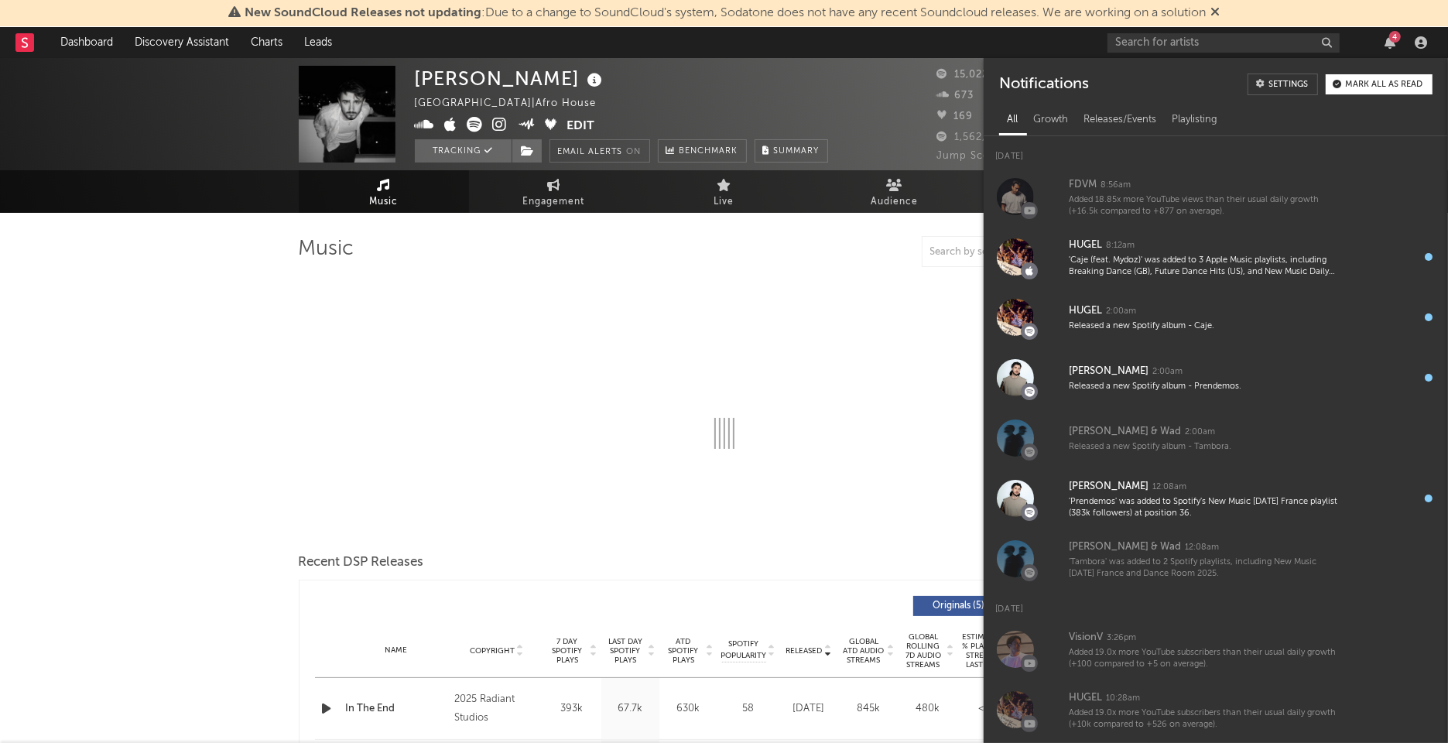
select select "1w"
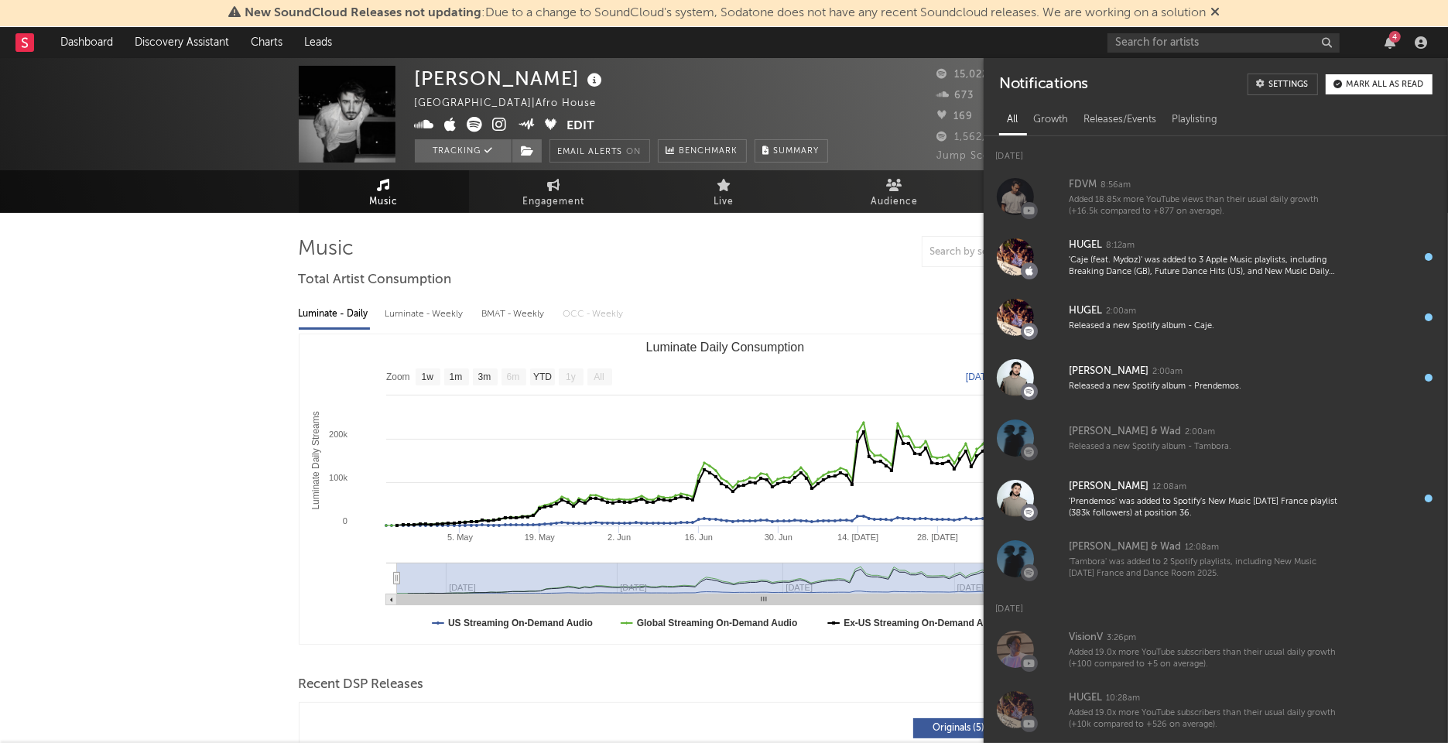
click at [1372, 76] on button "Mark all as read" at bounding box center [1379, 84] width 107 height 20
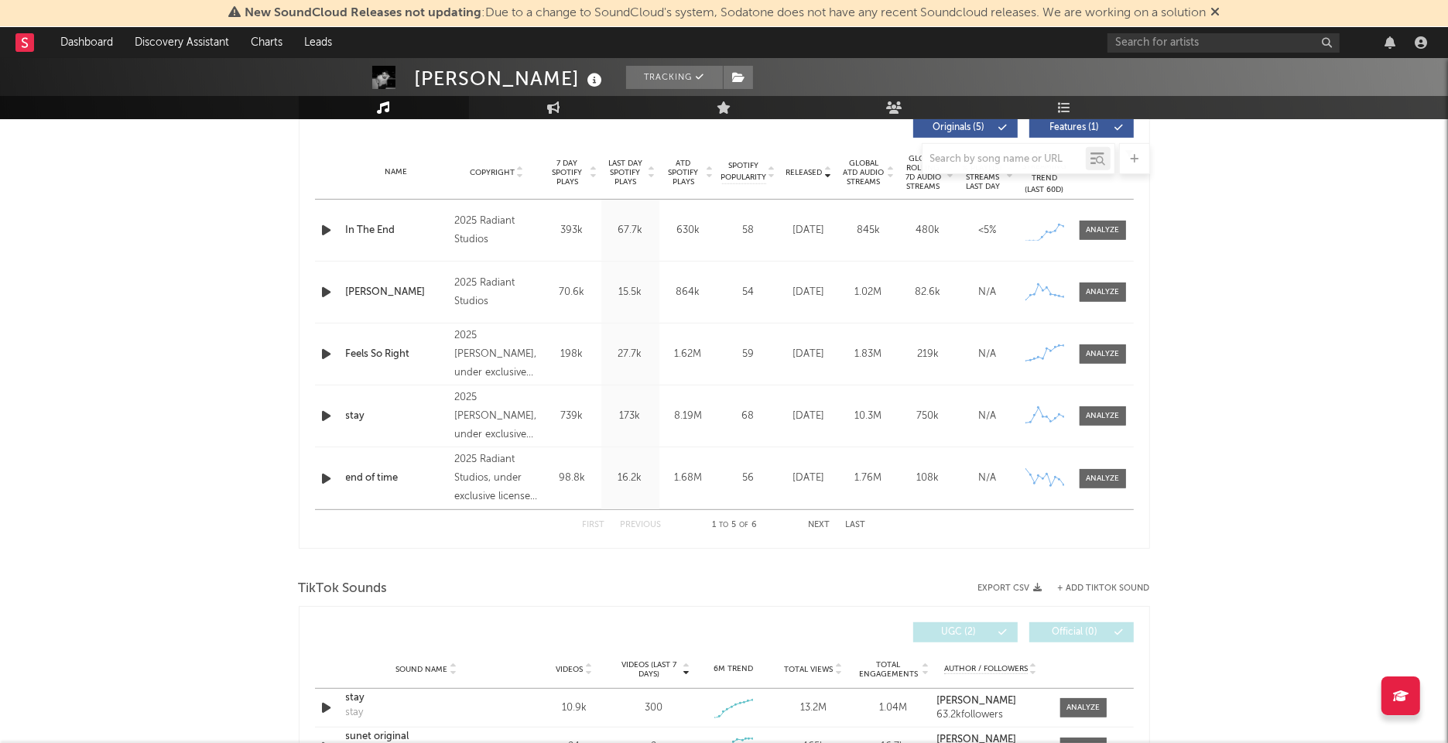
scroll to position [601, 0]
click at [625, 172] on div at bounding box center [725, 158] width 852 height 31
click at [636, 166] on div at bounding box center [725, 158] width 852 height 31
click at [585, 163] on div at bounding box center [725, 158] width 852 height 31
click at [575, 166] on div at bounding box center [725, 158] width 852 height 31
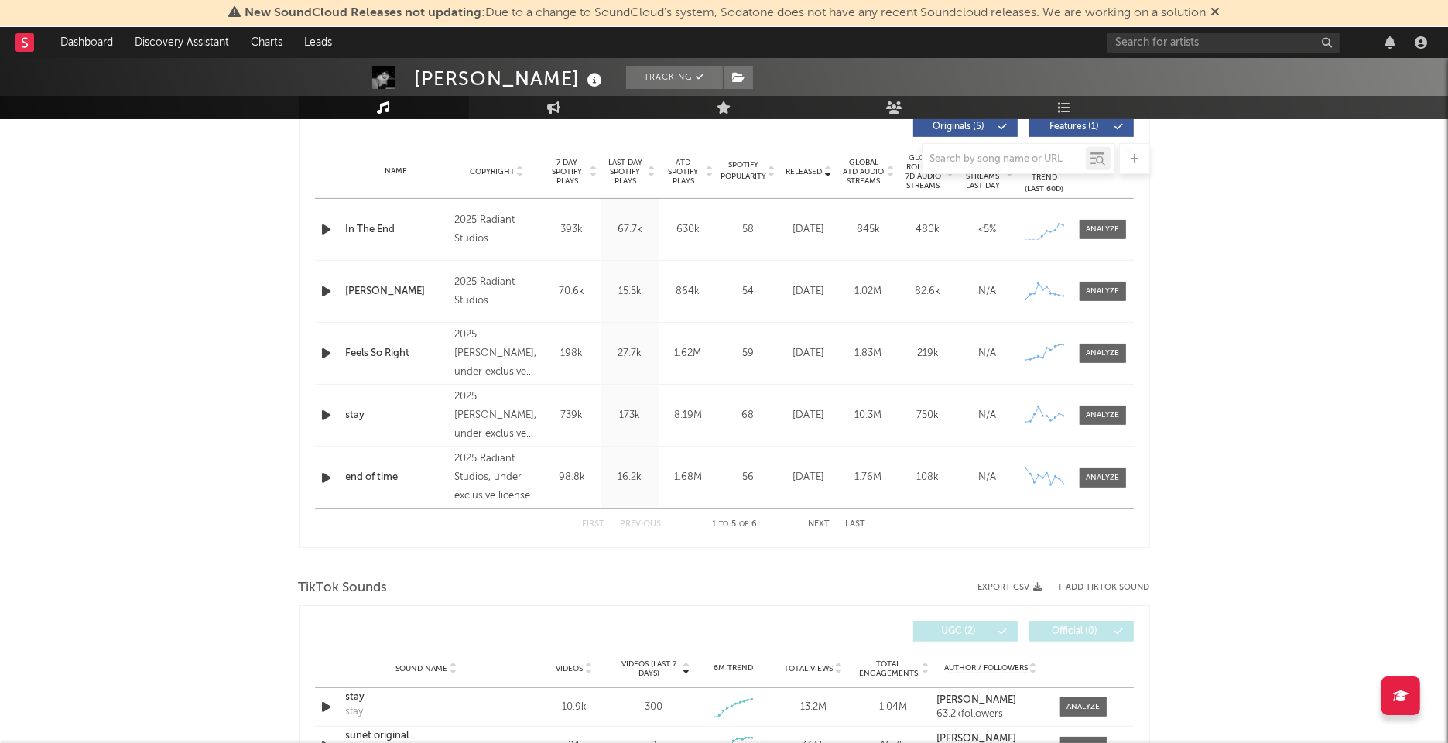
click at [575, 166] on div at bounding box center [725, 158] width 852 height 31
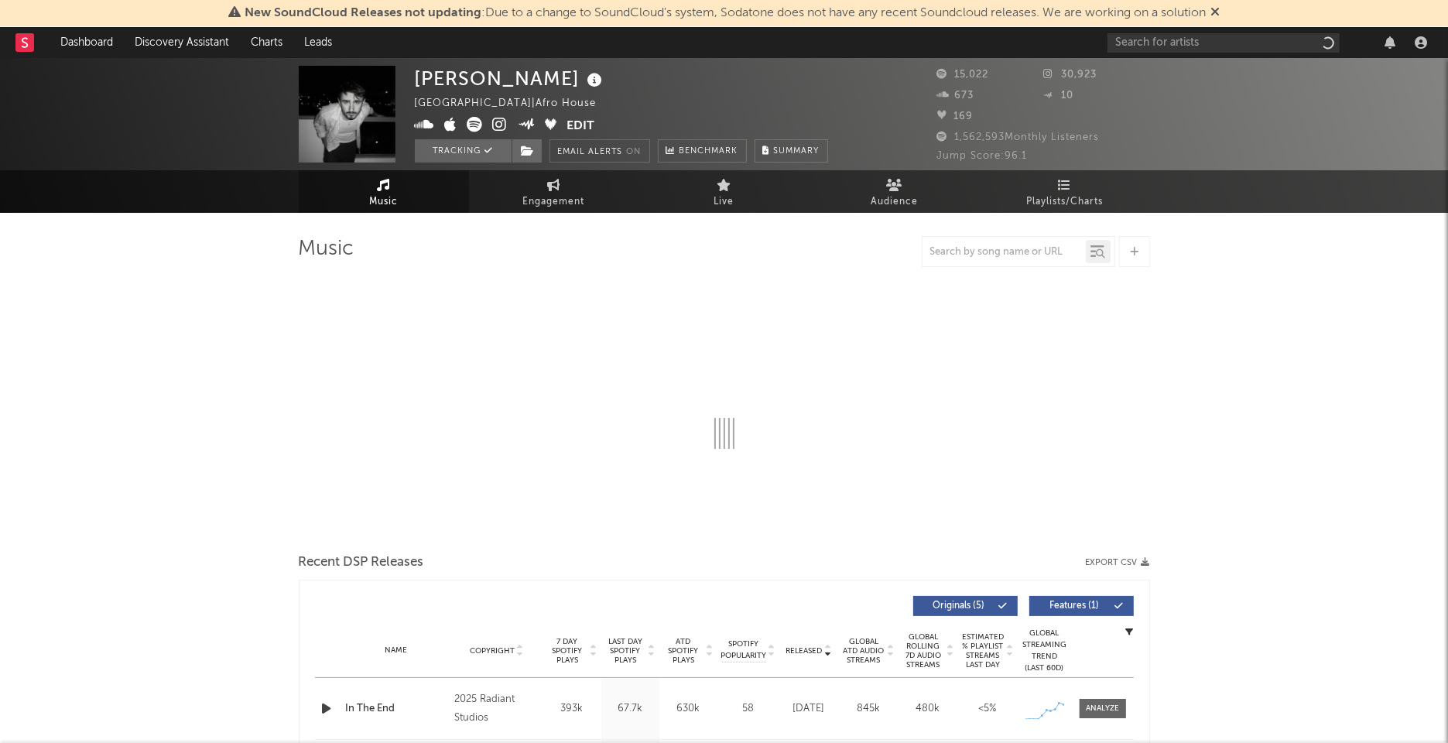
select select "1w"
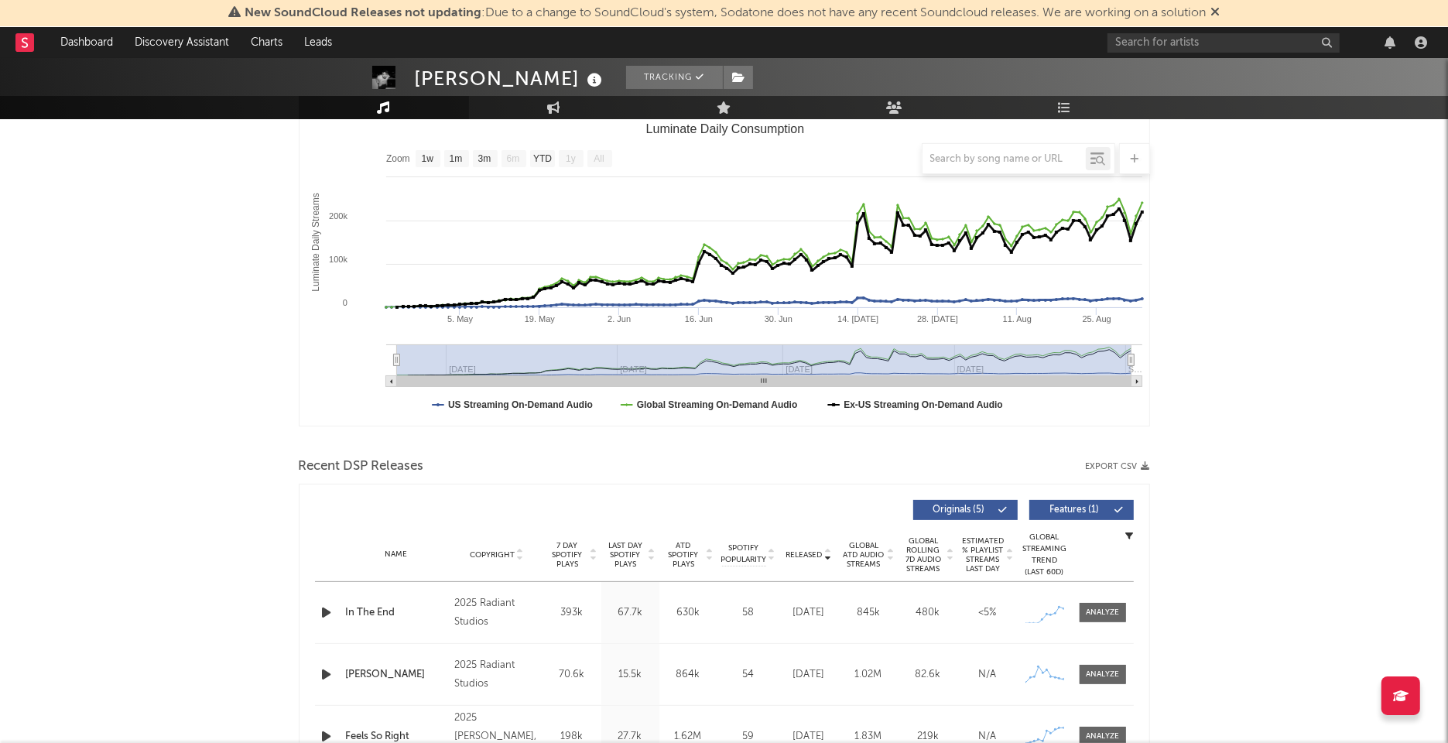
scroll to position [369, 0]
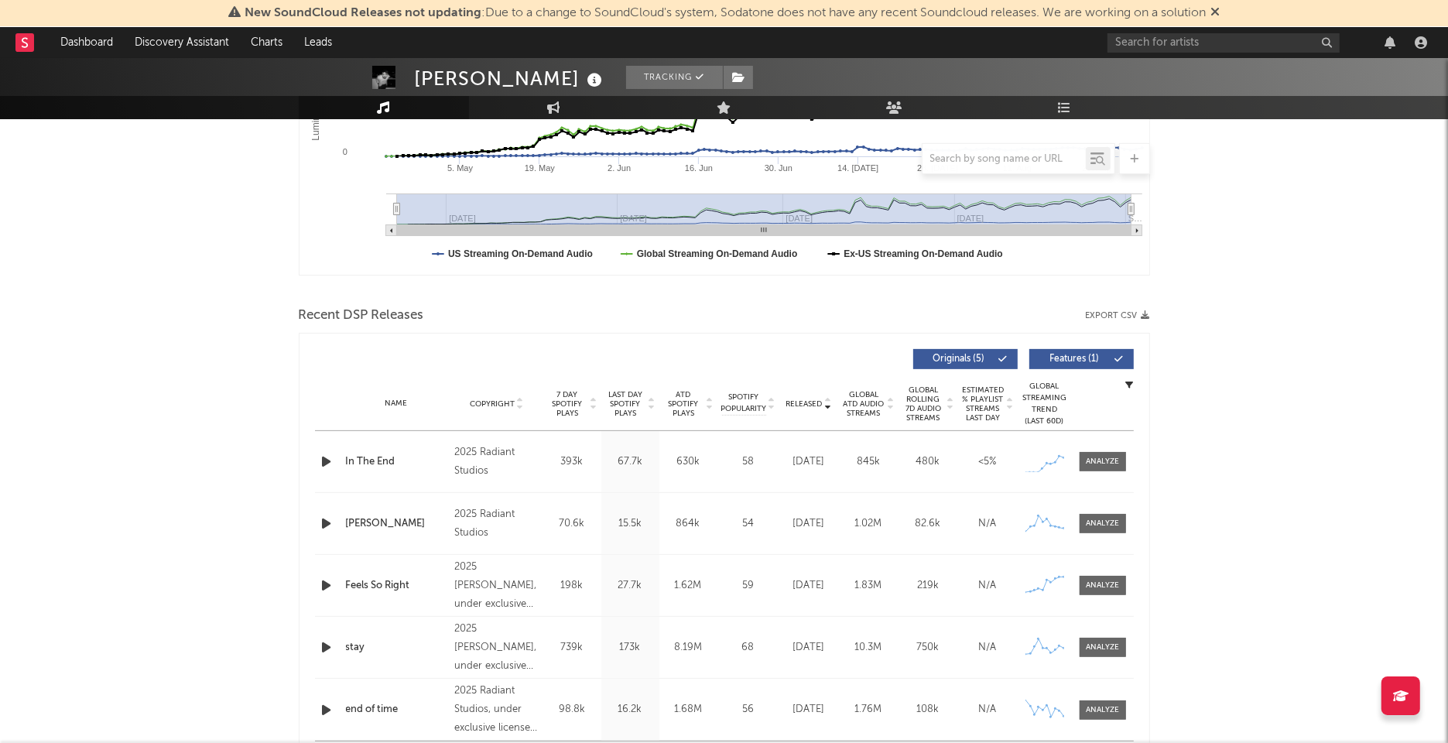
click at [627, 403] on span "Last Day Spotify Plays" at bounding box center [625, 404] width 41 height 28
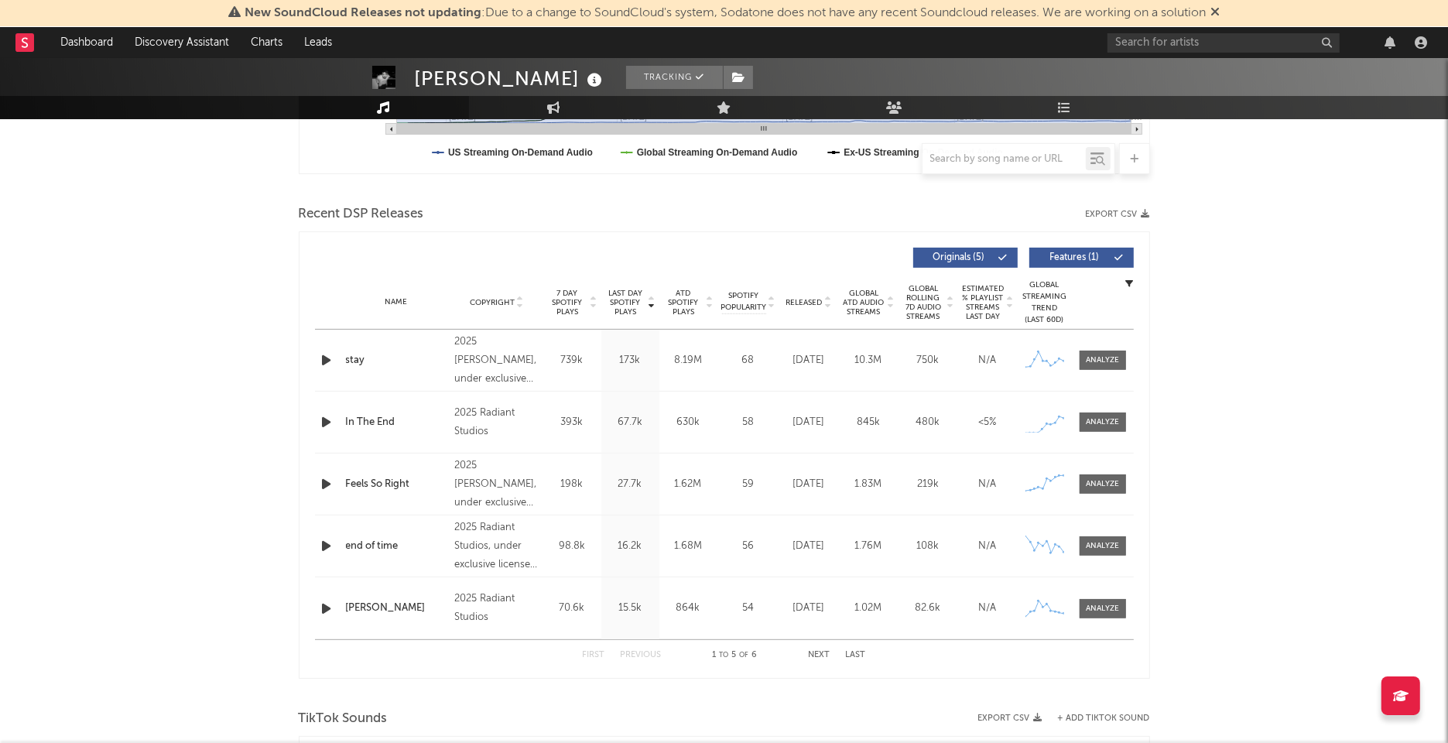
scroll to position [493, 0]
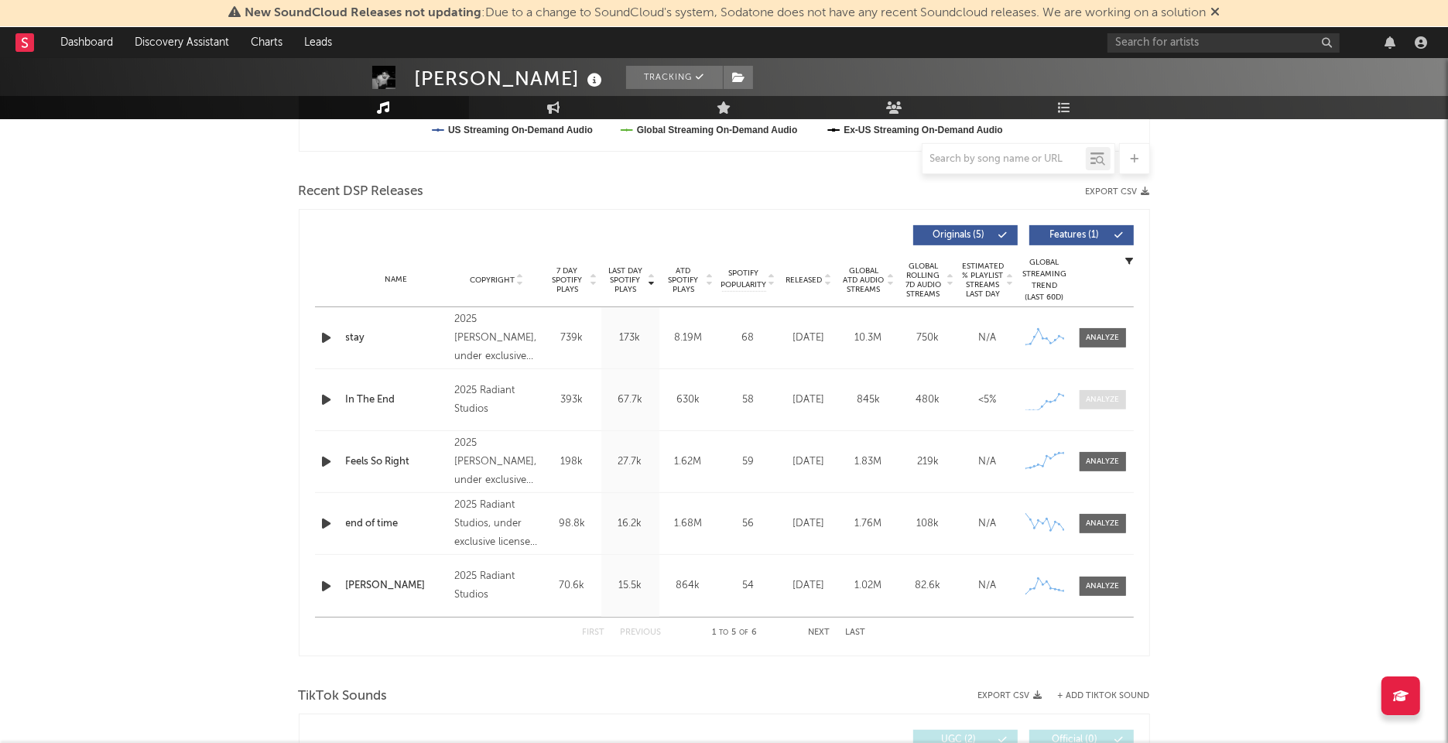
click at [1099, 401] on div at bounding box center [1102, 400] width 33 height 12
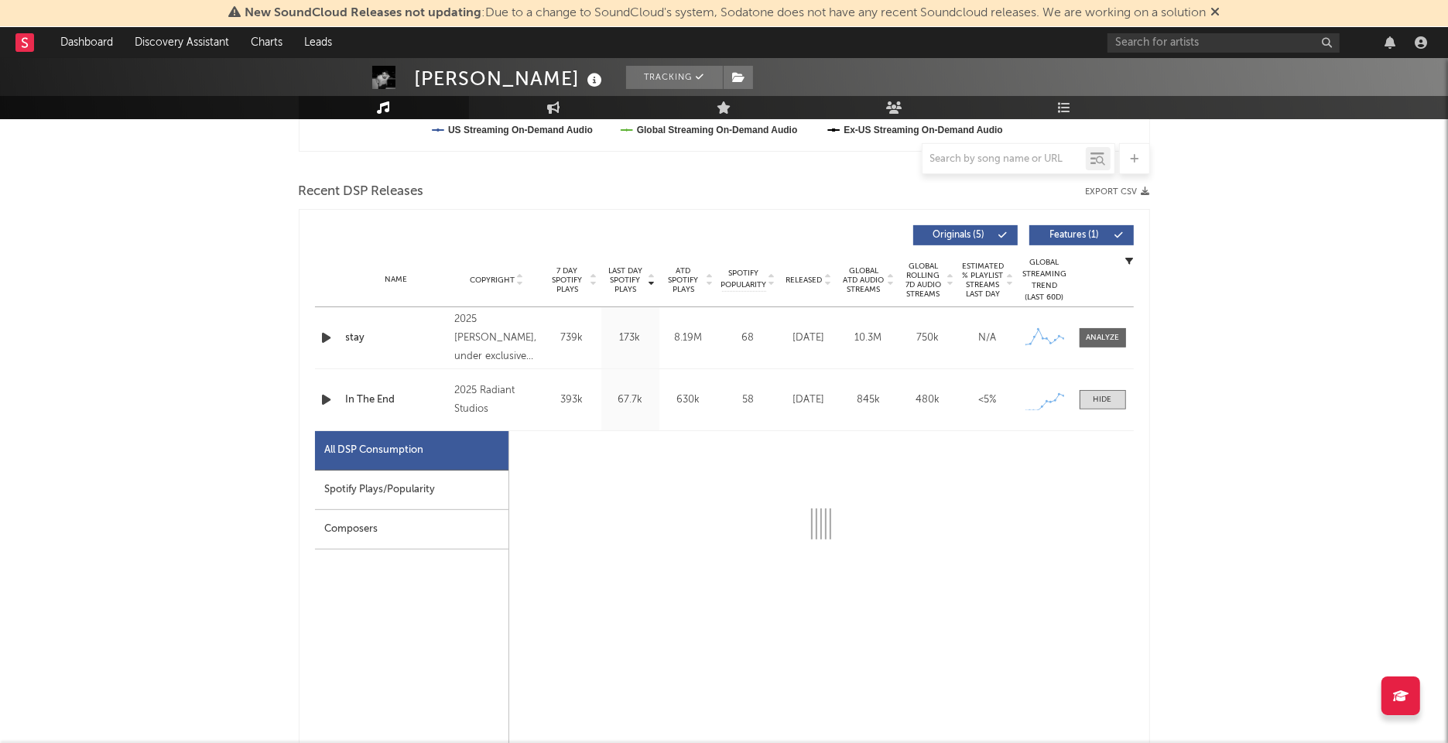
select select "1w"
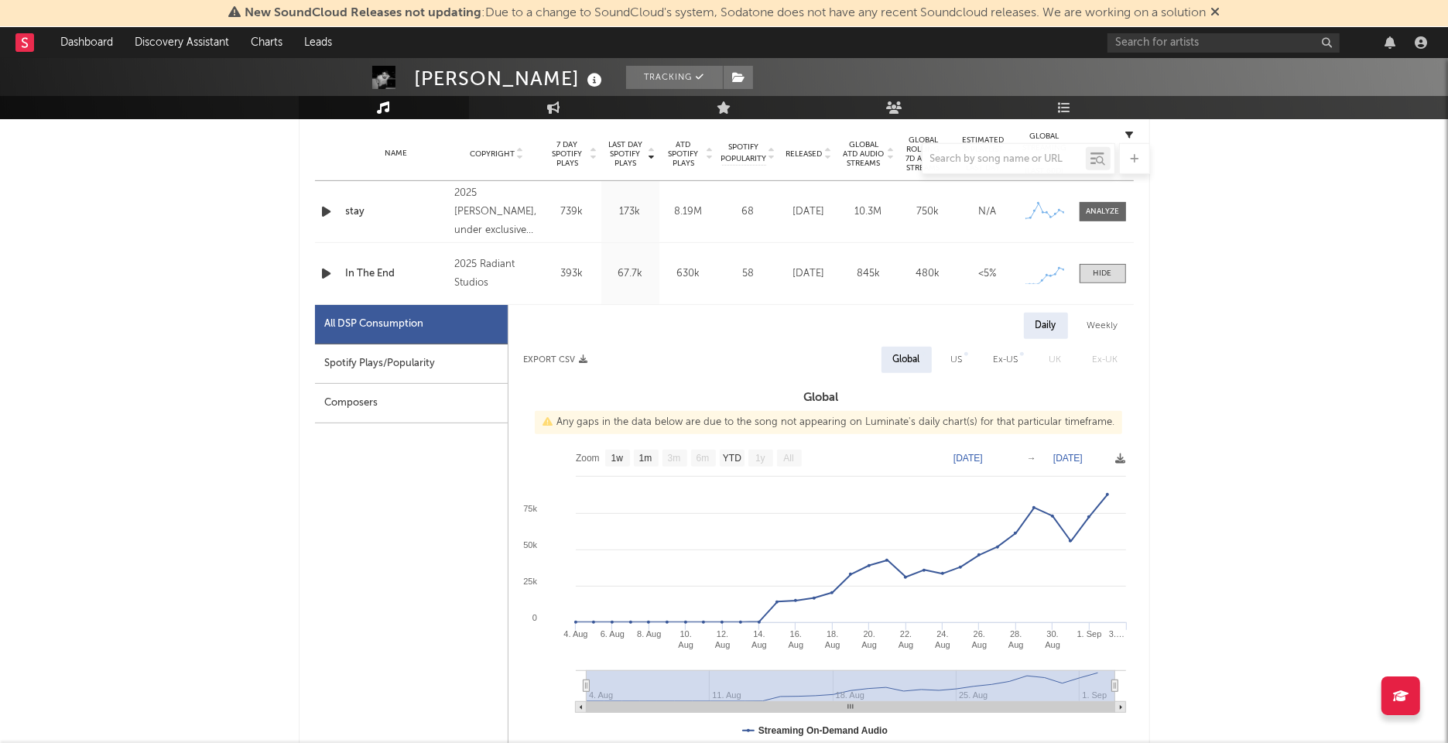
scroll to position [649, 0]
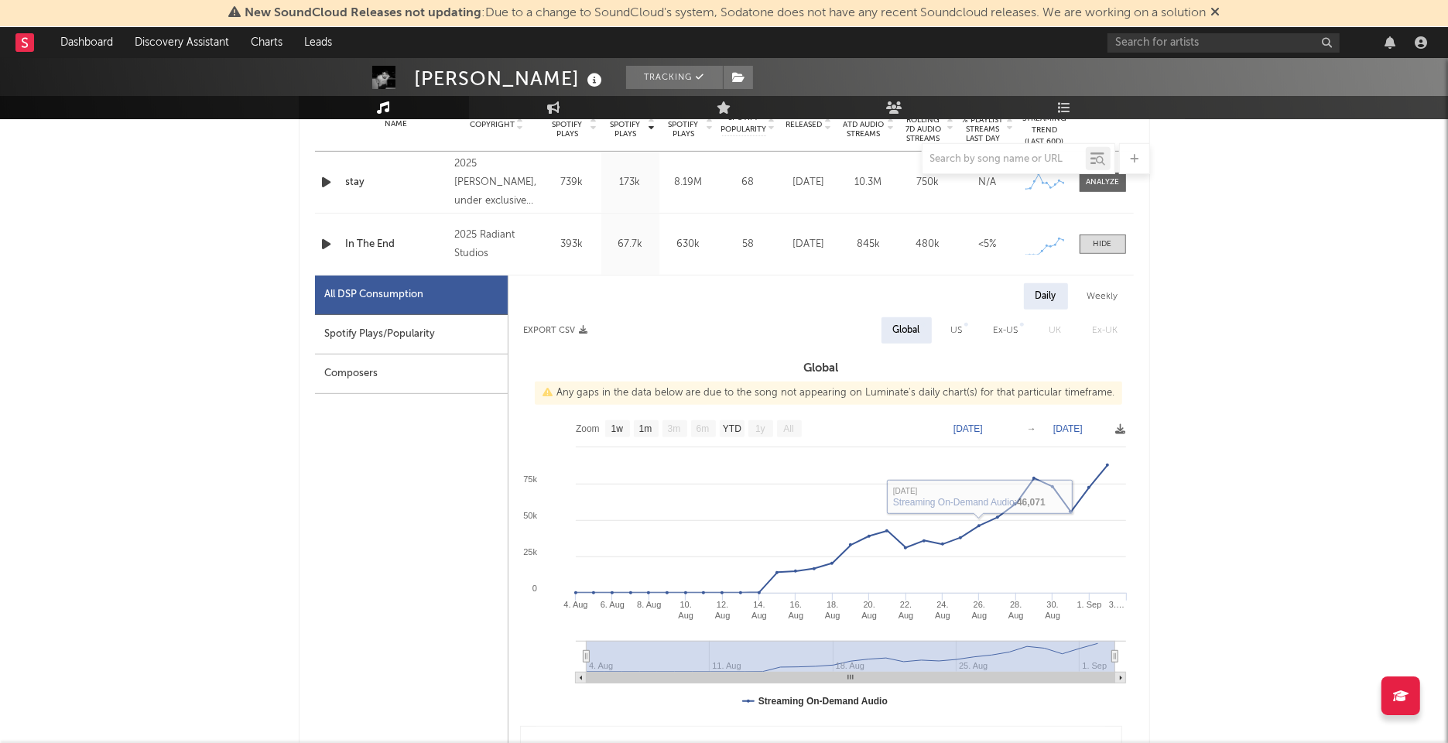
click at [409, 338] on div "Spotify Plays/Popularity" at bounding box center [411, 334] width 193 height 39
select select "1w"
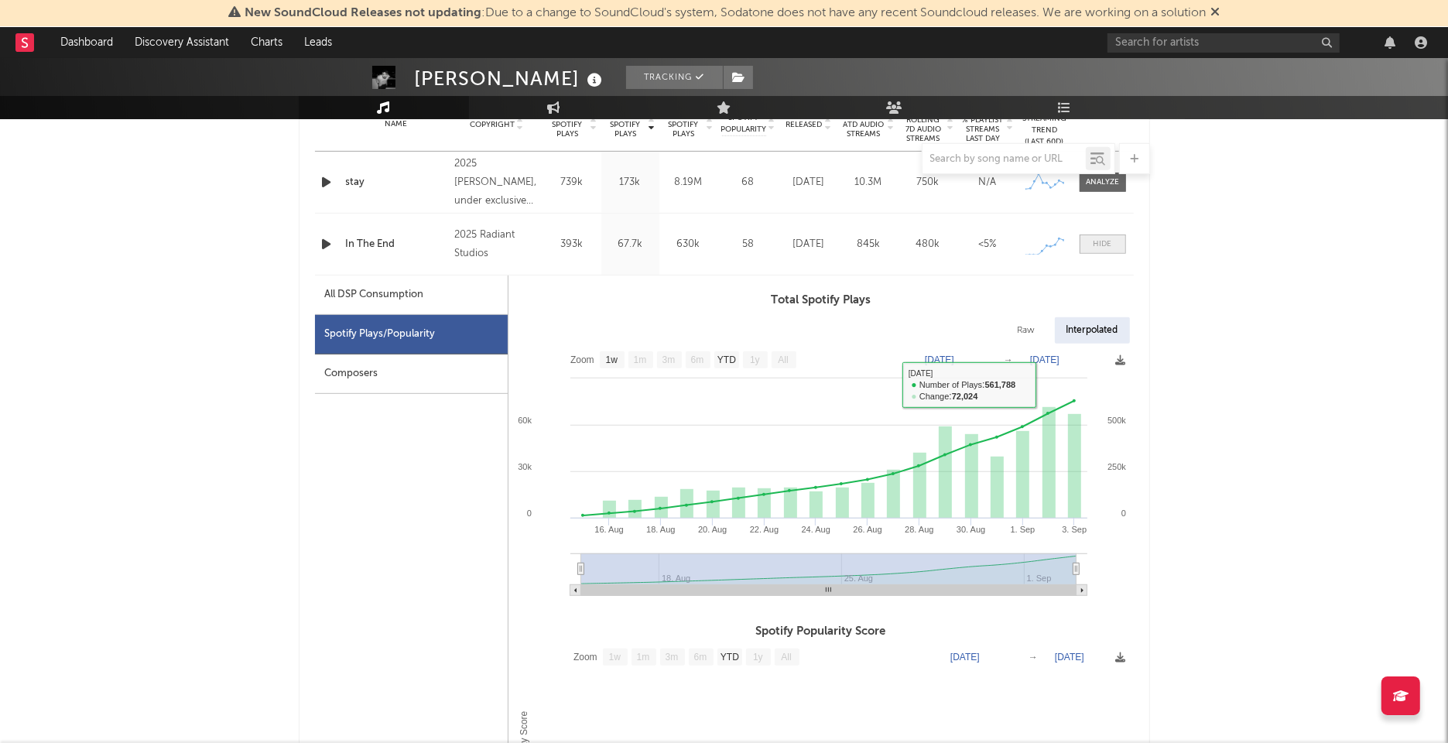
click at [1112, 239] on span at bounding box center [1103, 244] width 46 height 19
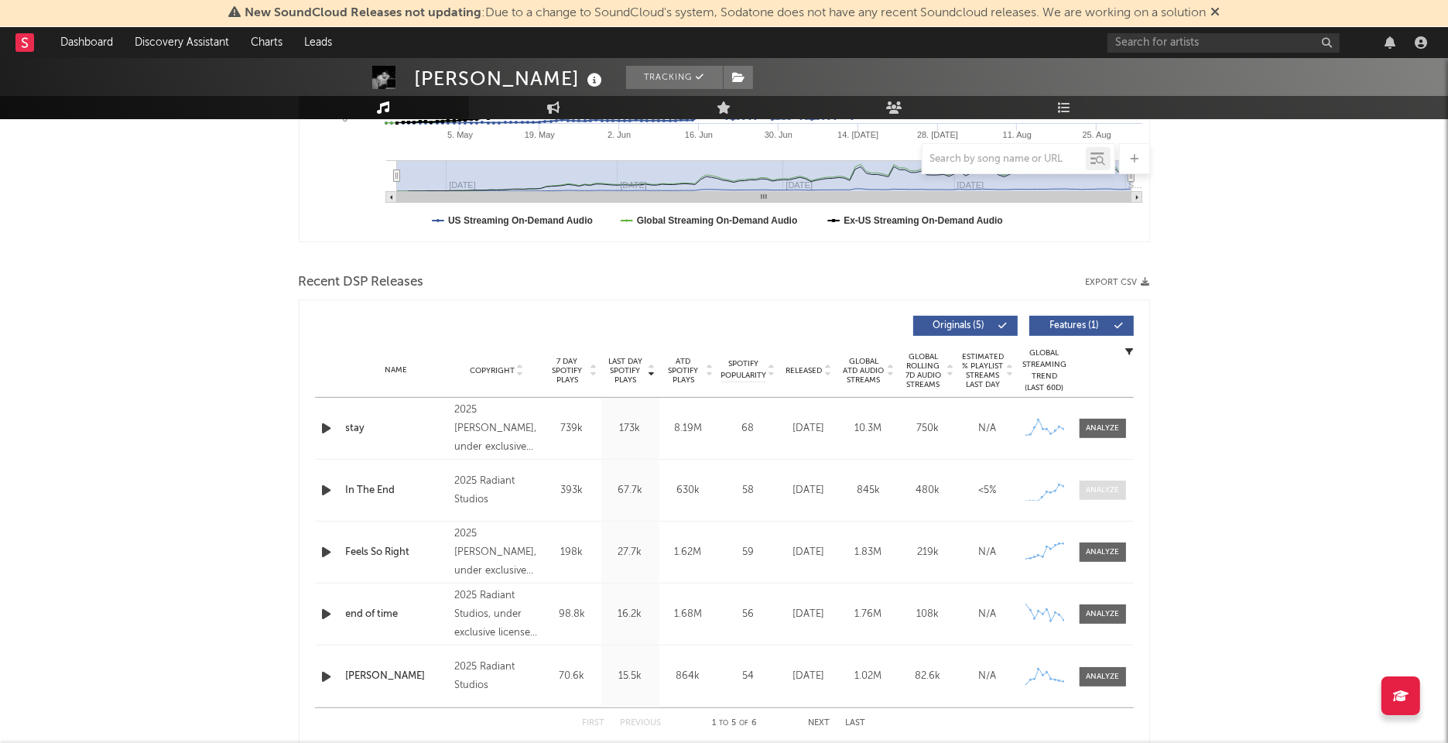
scroll to position [0, 0]
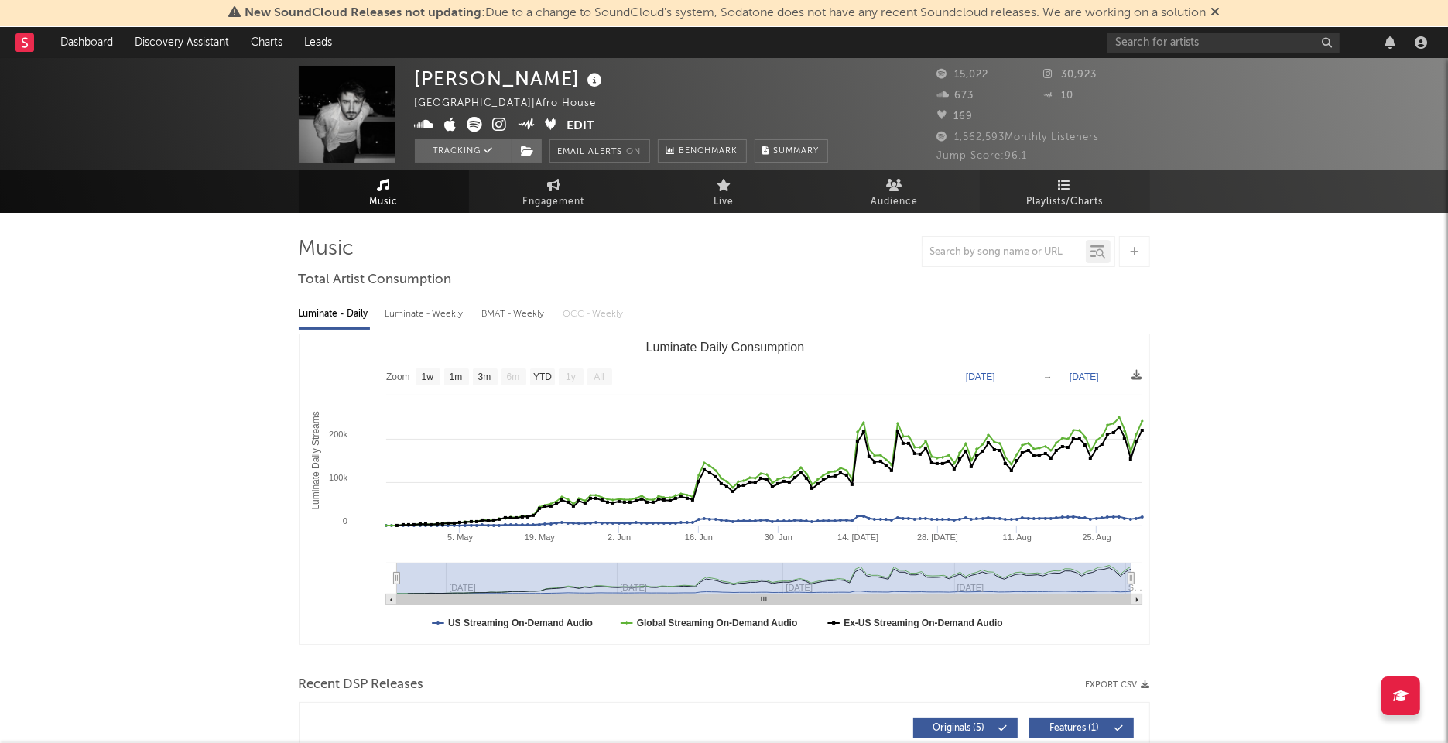
click at [1079, 205] on span "Playlists/Charts" at bounding box center [1064, 202] width 77 height 19
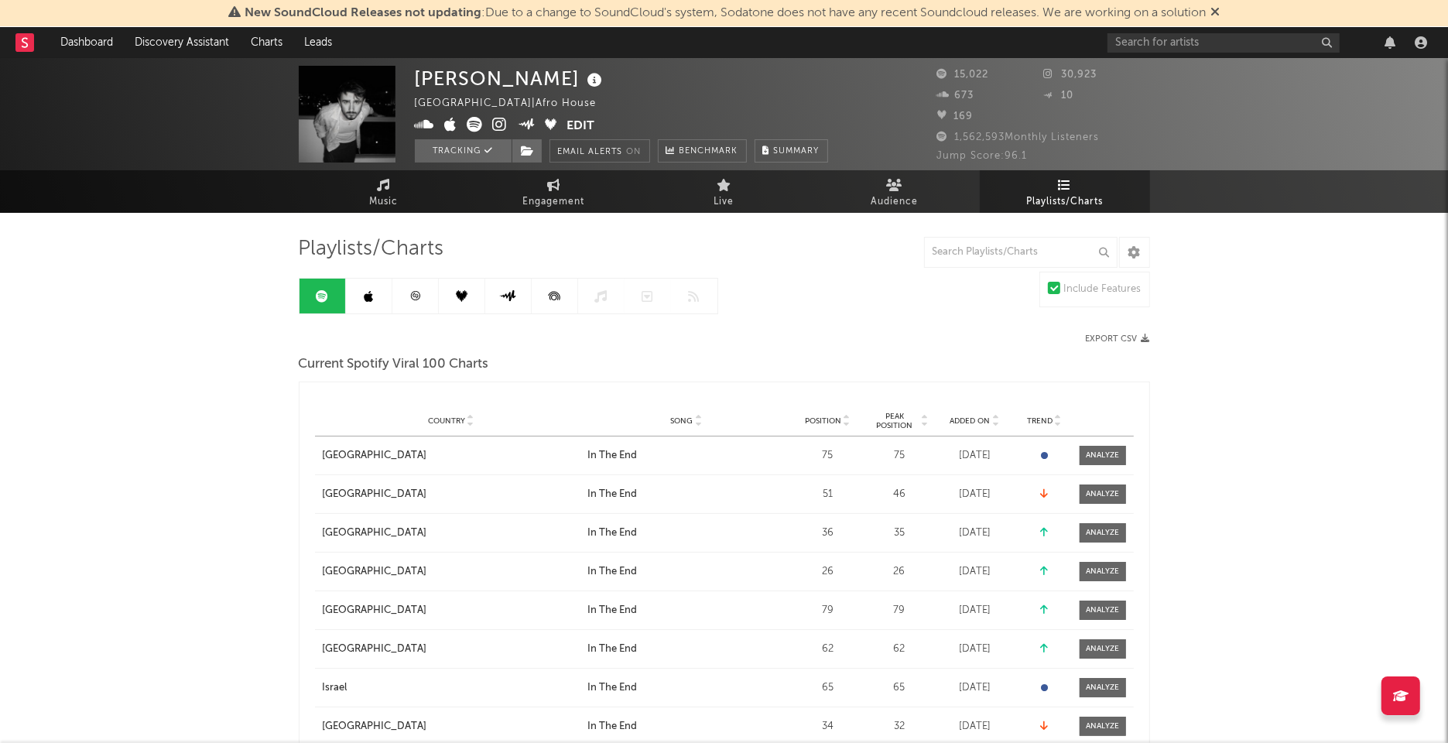
click at [439, 300] on link at bounding box center [462, 296] width 46 height 35
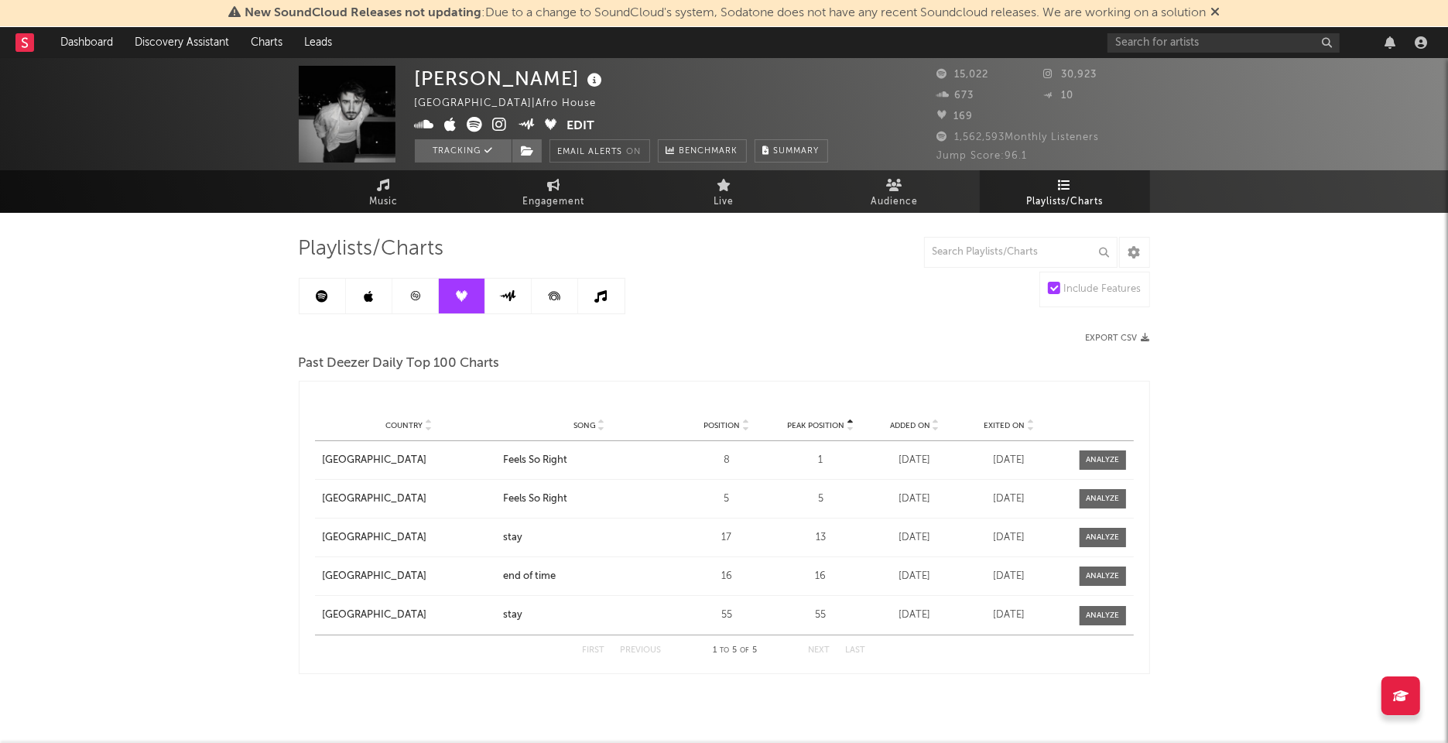
click at [390, 290] on link at bounding box center [369, 296] width 46 height 35
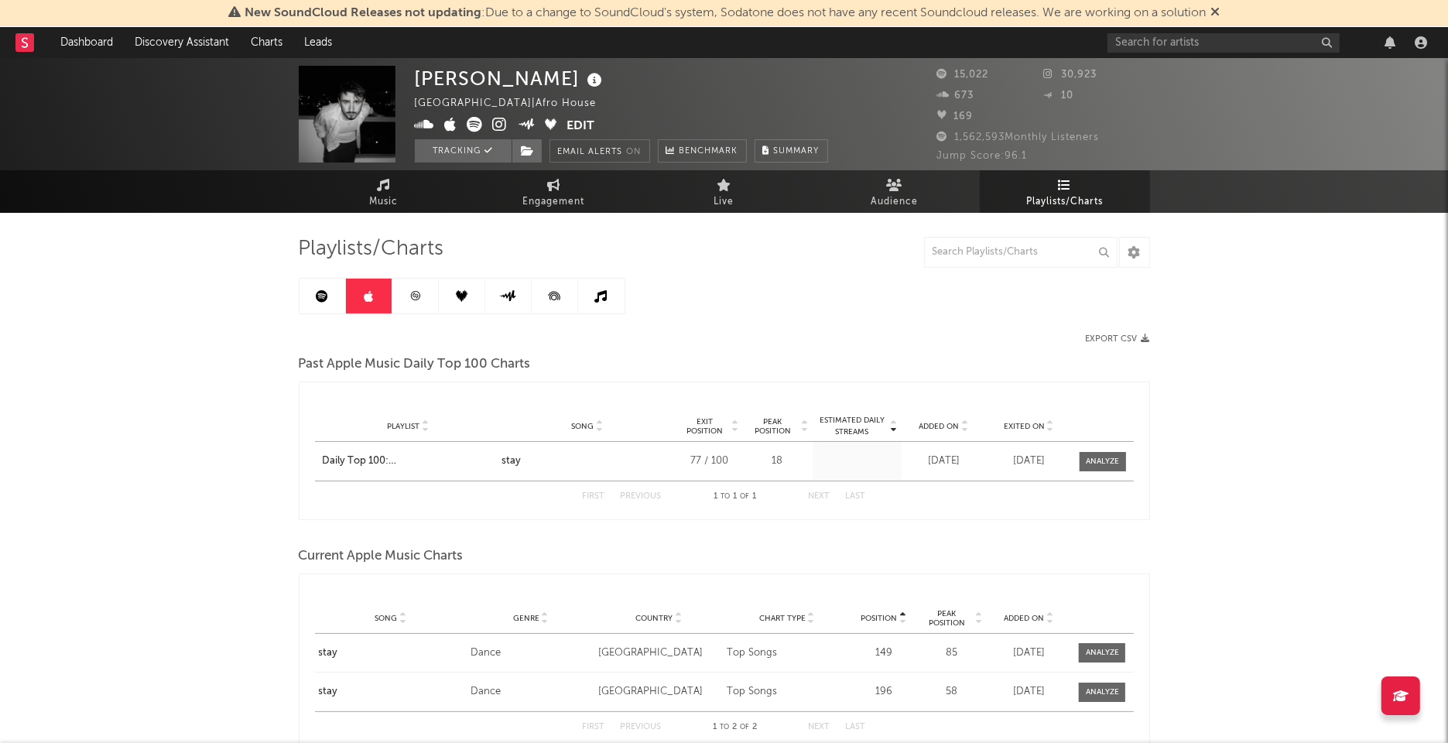
click at [406, 293] on link at bounding box center [415, 296] width 46 height 35
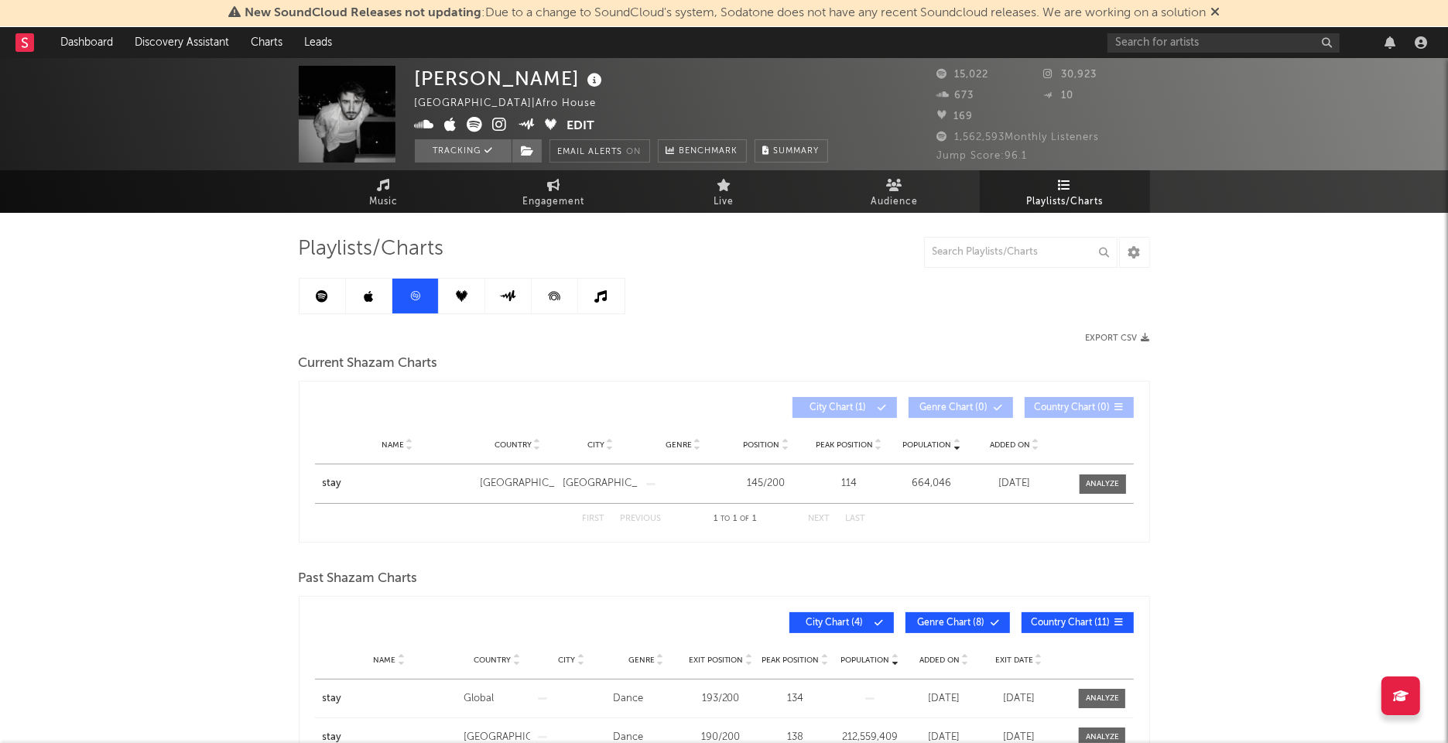
click at [317, 284] on link at bounding box center [323, 296] width 46 height 35
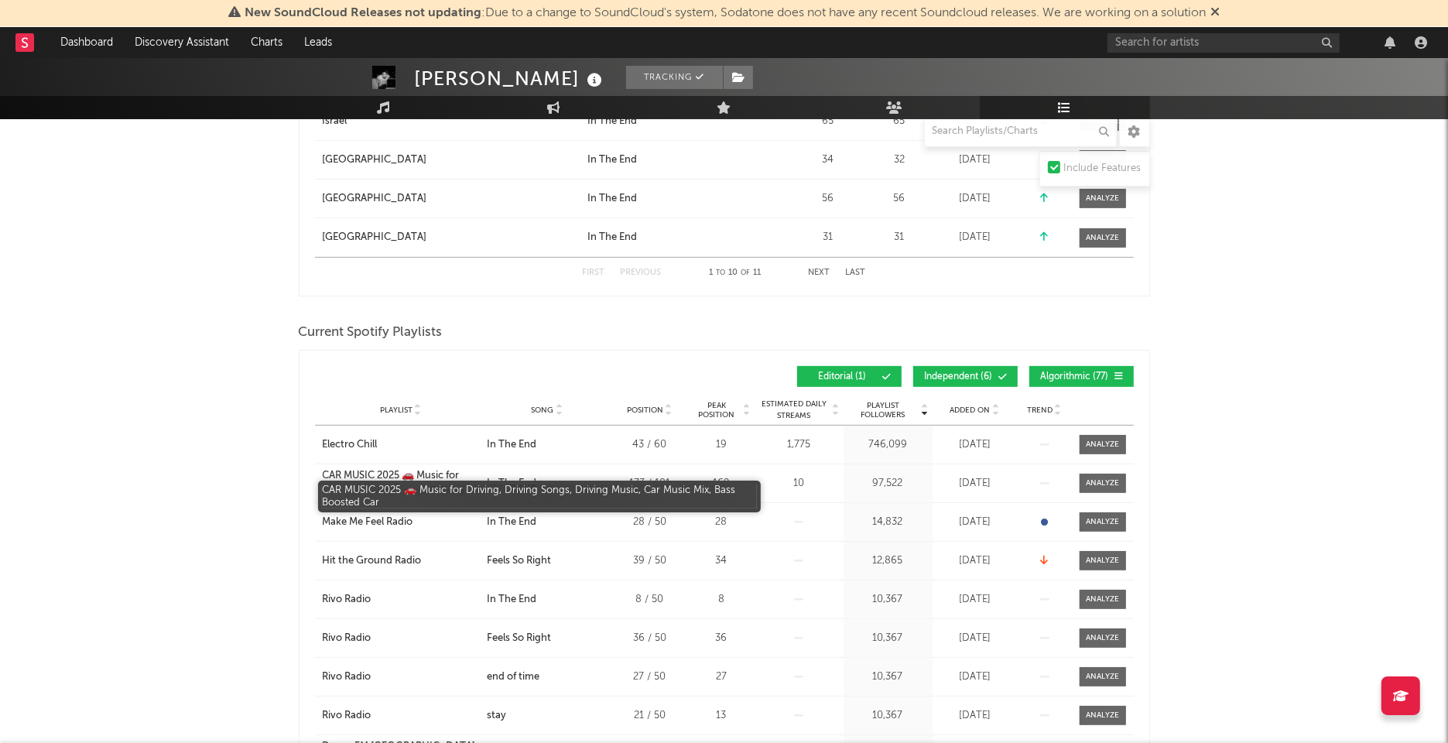
scroll to position [574, 0]
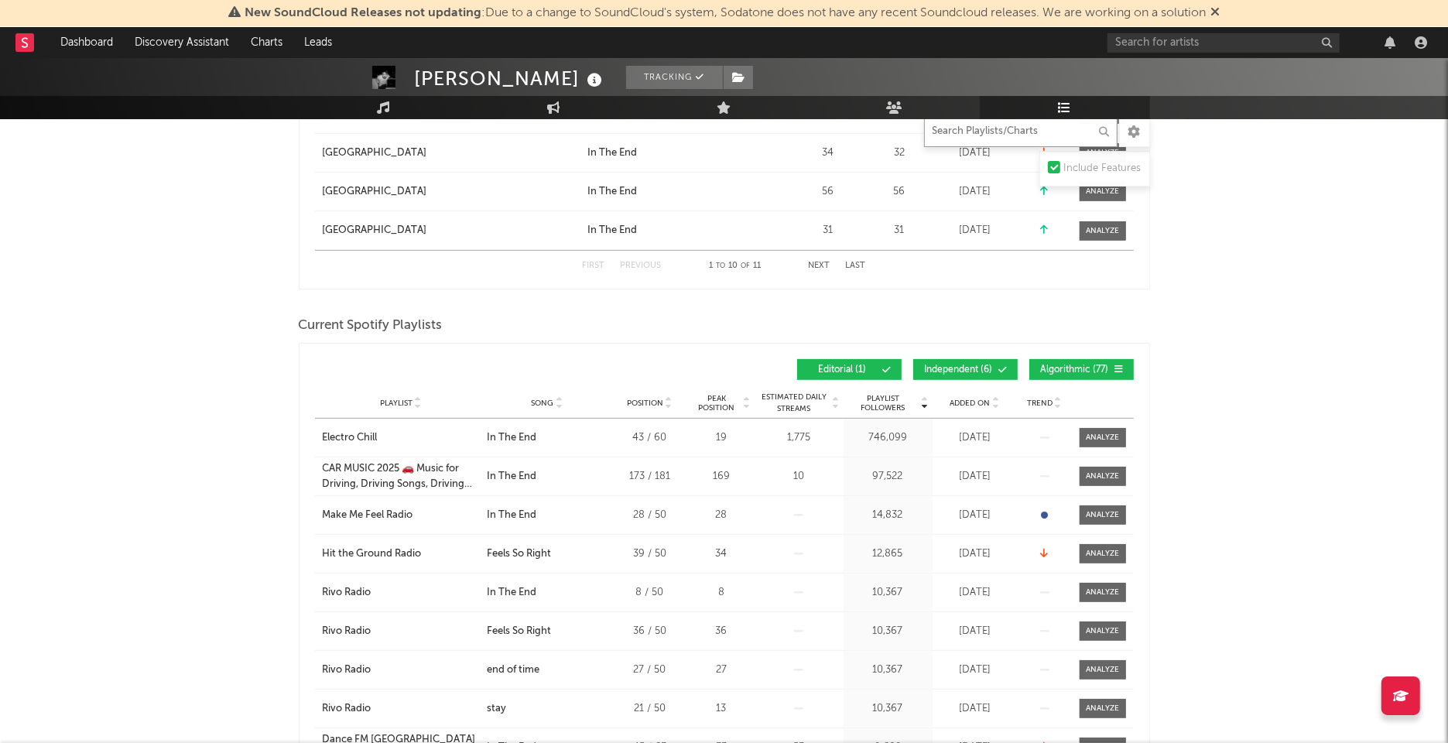
click at [1008, 134] on input "text" at bounding box center [1021, 131] width 194 height 31
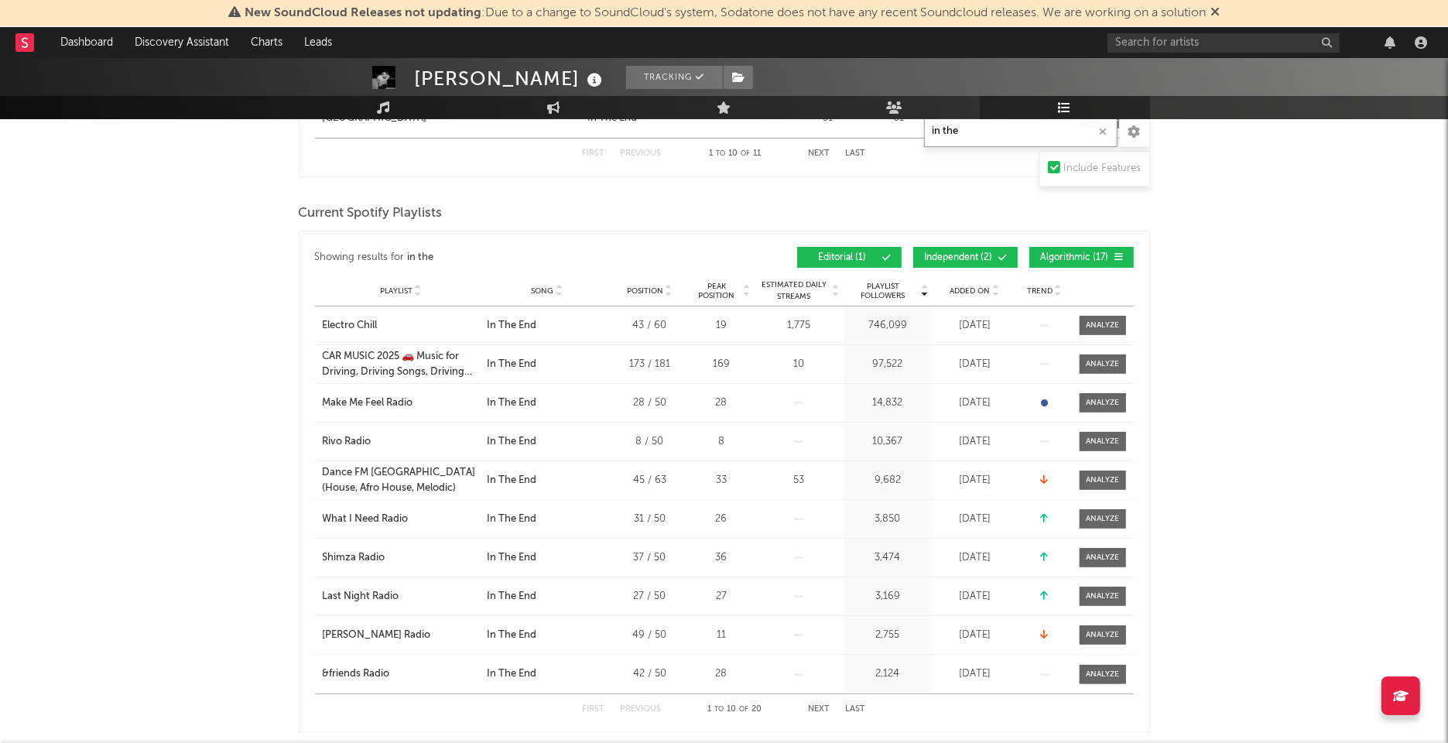
scroll to position [677, 0]
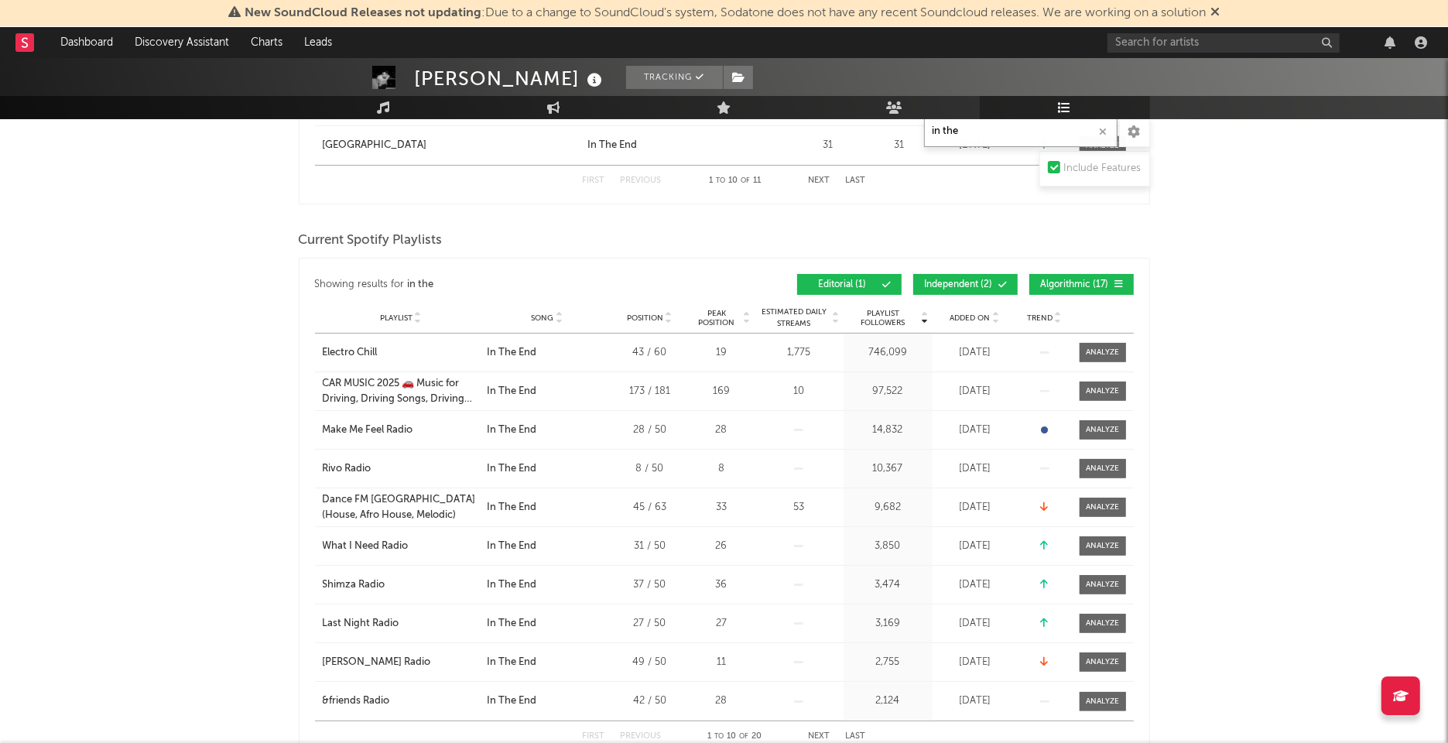
type input "in the"
click at [954, 280] on span "Independent ( 2 )" at bounding box center [959, 284] width 71 height 9
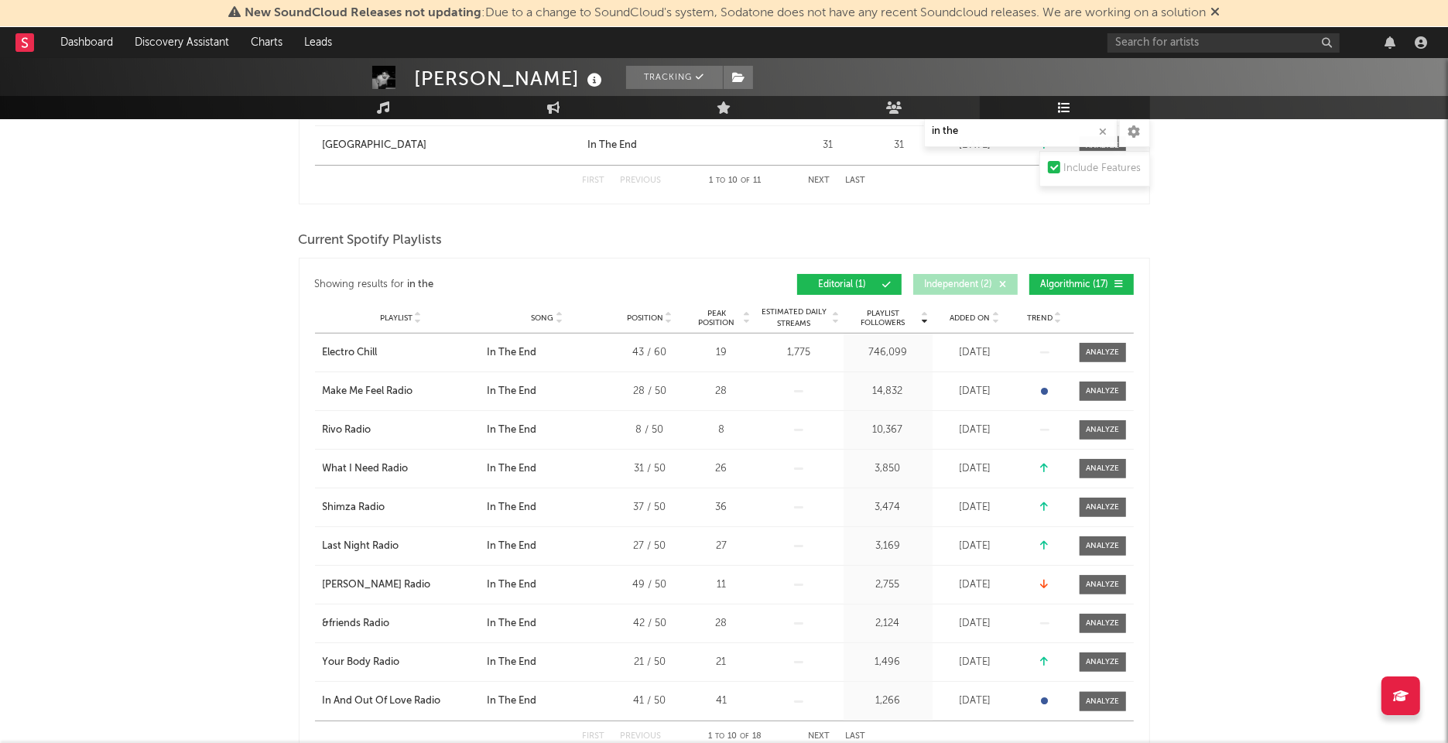
click at [841, 276] on button "Editorial ( 1 )" at bounding box center [849, 284] width 105 height 21
click at [914, 279] on button "Independent ( 2 )" at bounding box center [965, 284] width 105 height 21
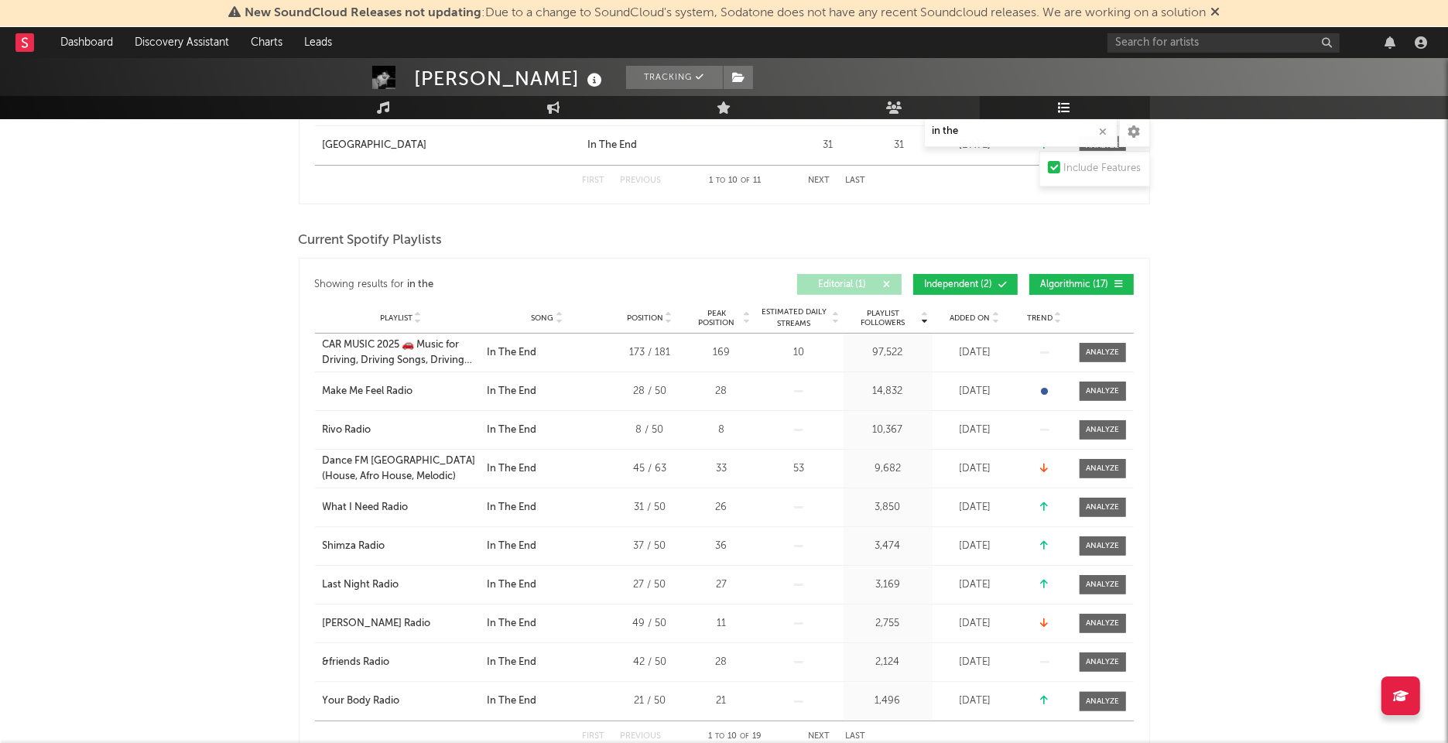
click at [817, 280] on span "Editorial ( 1 )" at bounding box center [842, 284] width 71 height 9
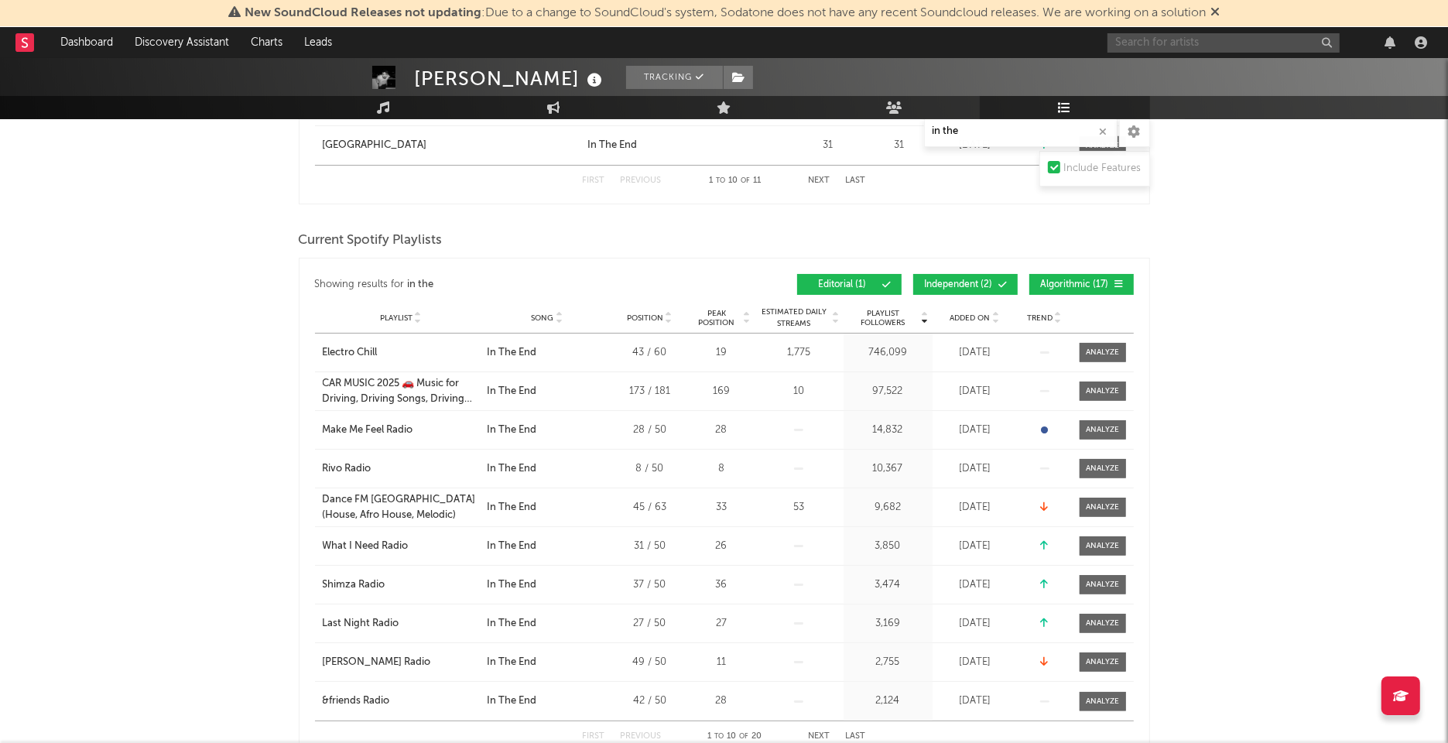
click at [1170, 48] on input "text" at bounding box center [1224, 42] width 232 height 19
type input "quedate lu"
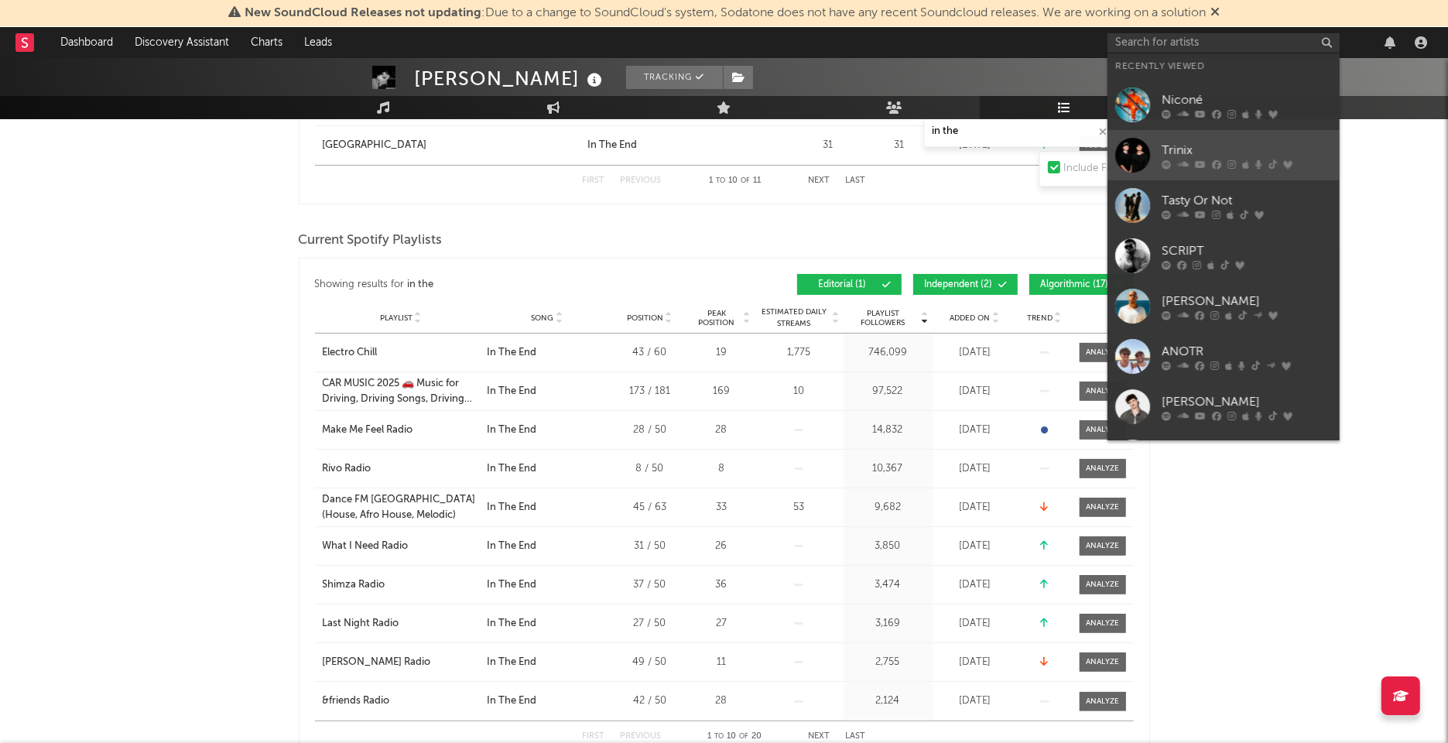
click at [1174, 148] on div "Trinix" at bounding box center [1247, 150] width 170 height 19
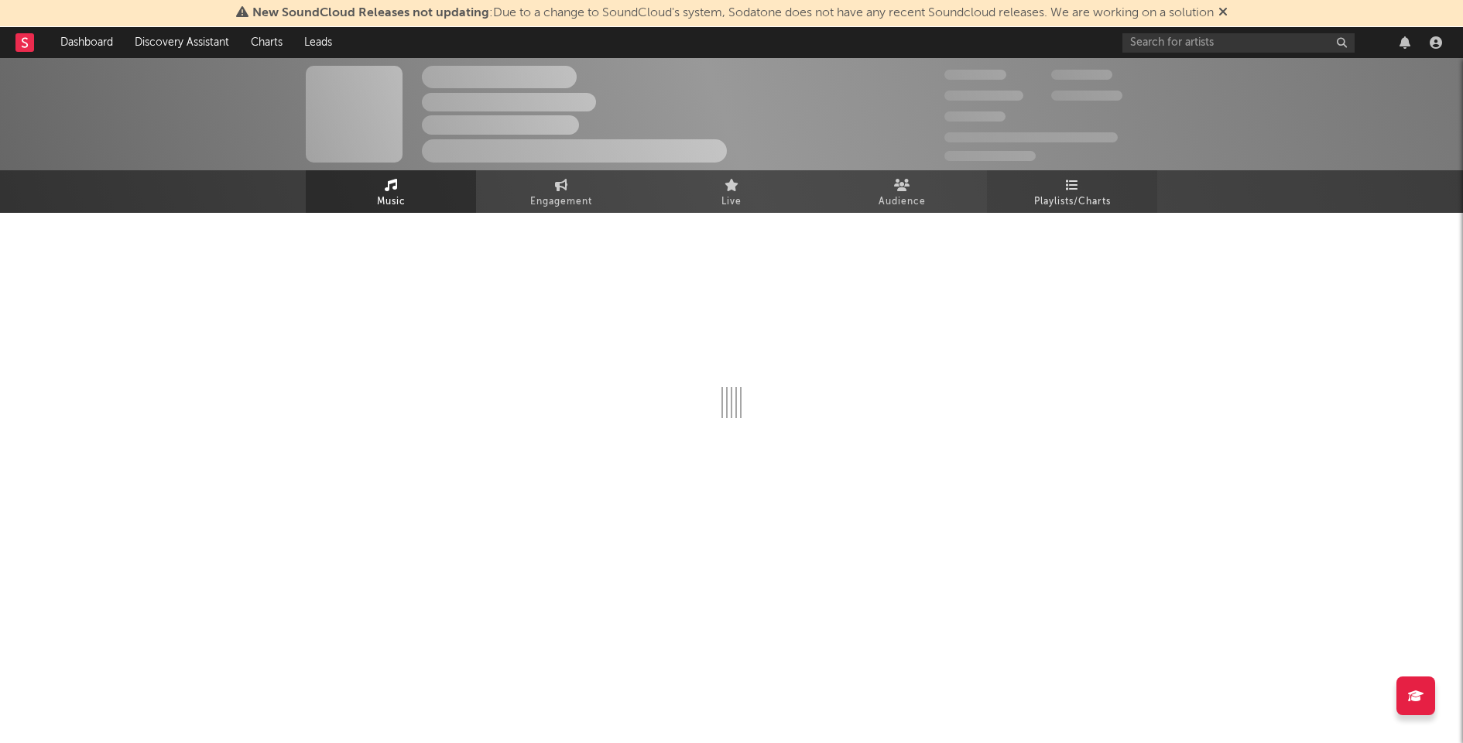
click at [1066, 187] on icon at bounding box center [1072, 185] width 13 height 12
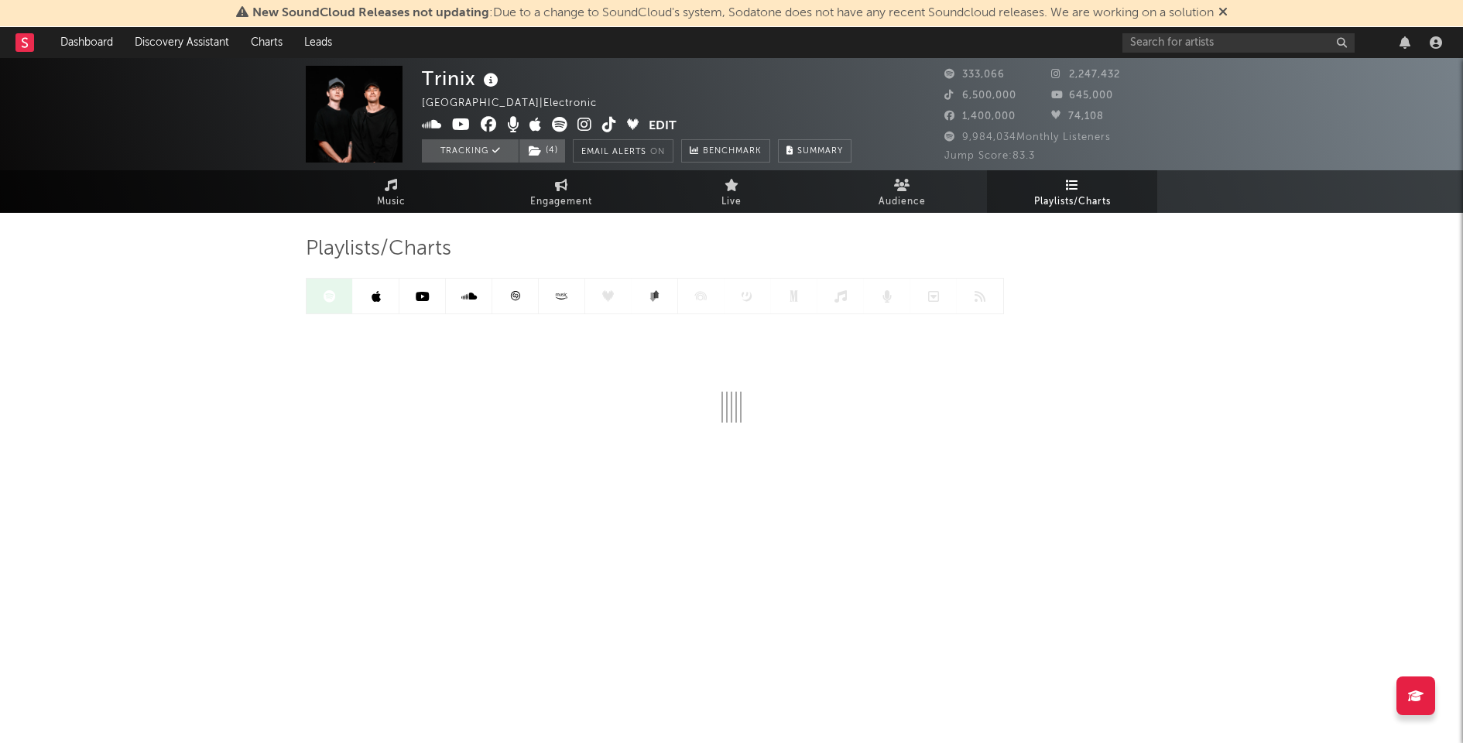
click at [523, 295] on link at bounding box center [515, 296] width 46 height 35
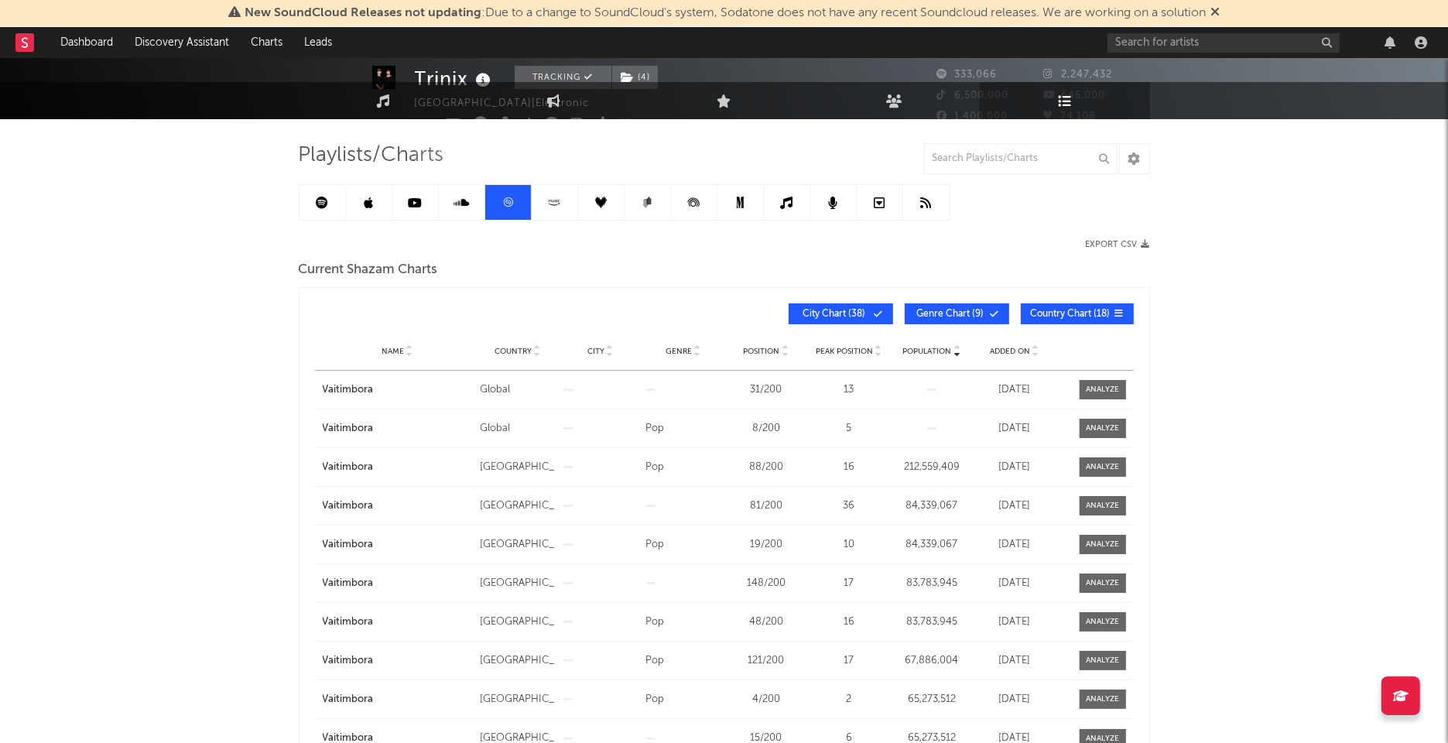
scroll to position [101, 0]
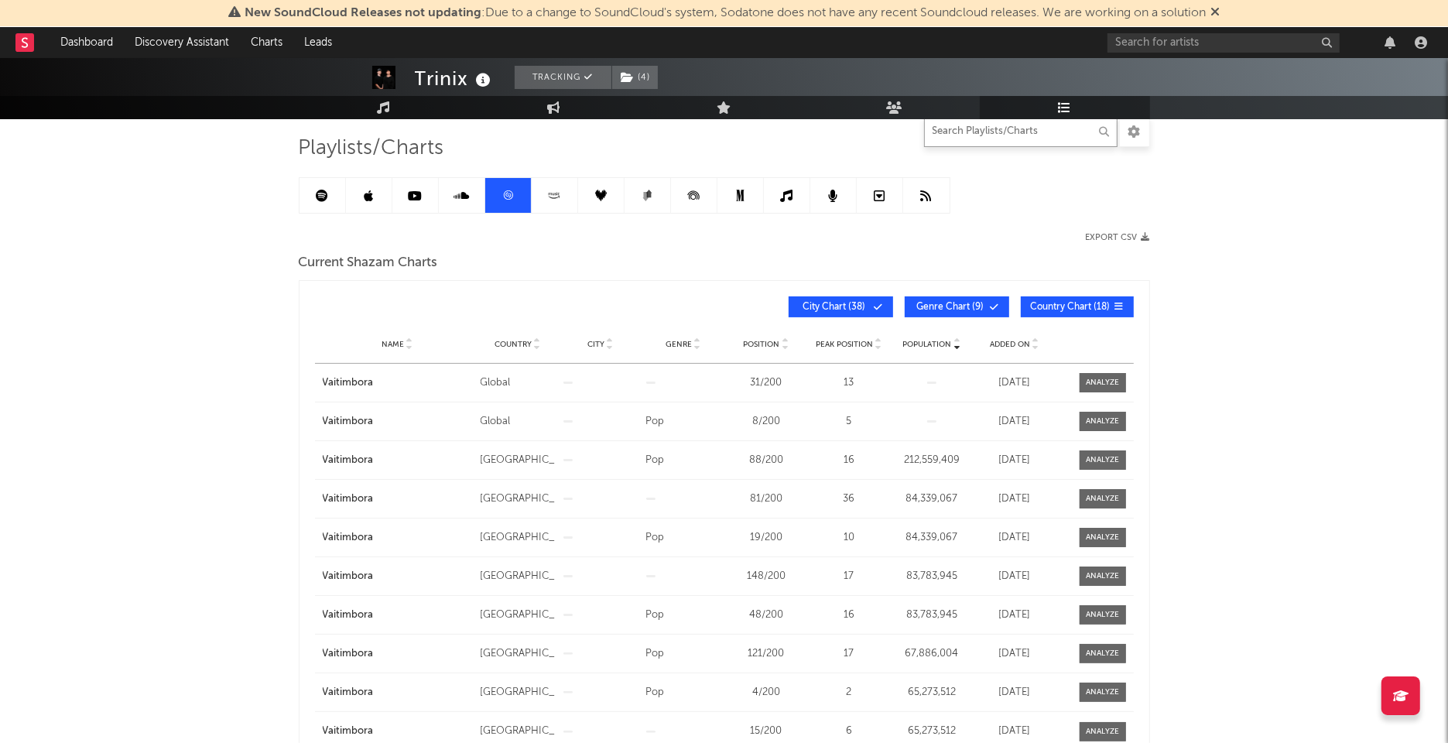
click at [1026, 139] on input "text" at bounding box center [1021, 131] width 194 height 31
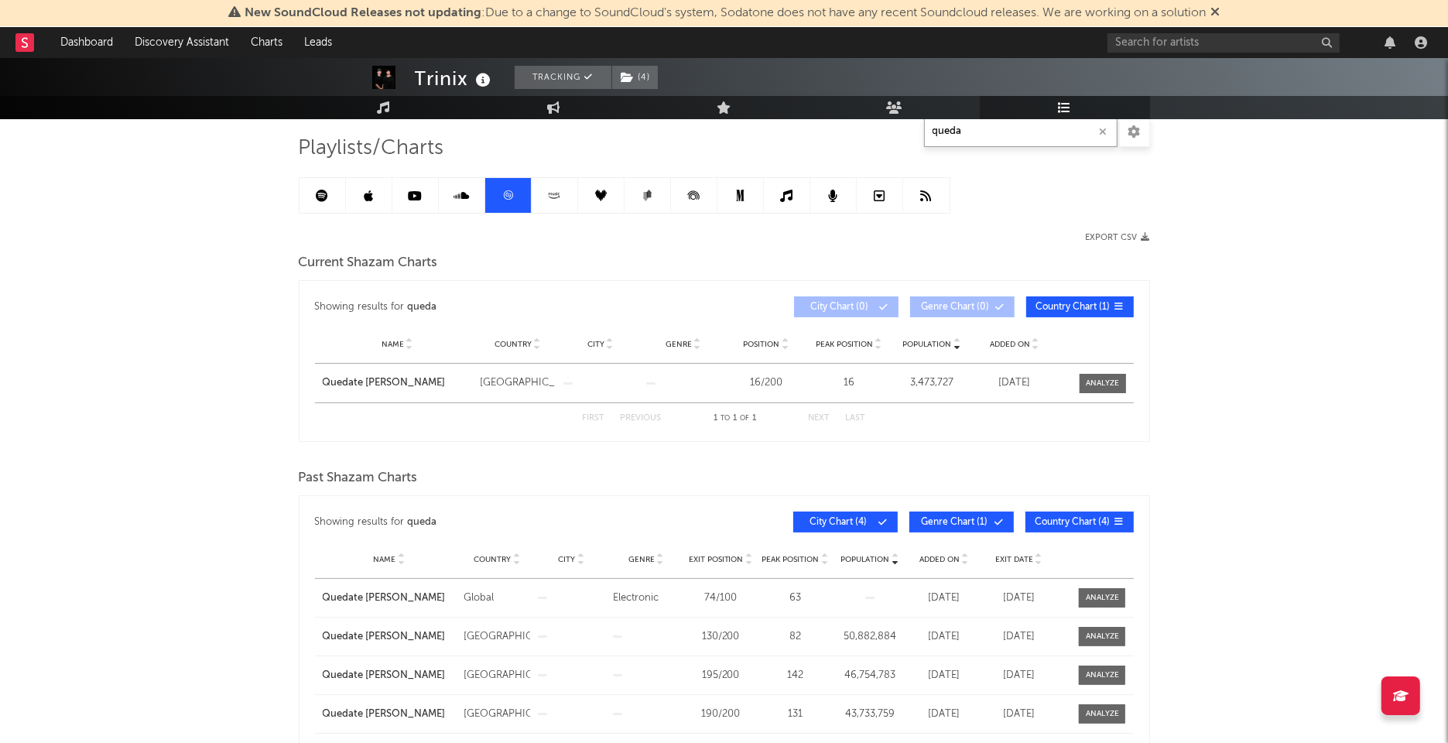
type input "queda"
click at [326, 188] on link at bounding box center [323, 195] width 46 height 35
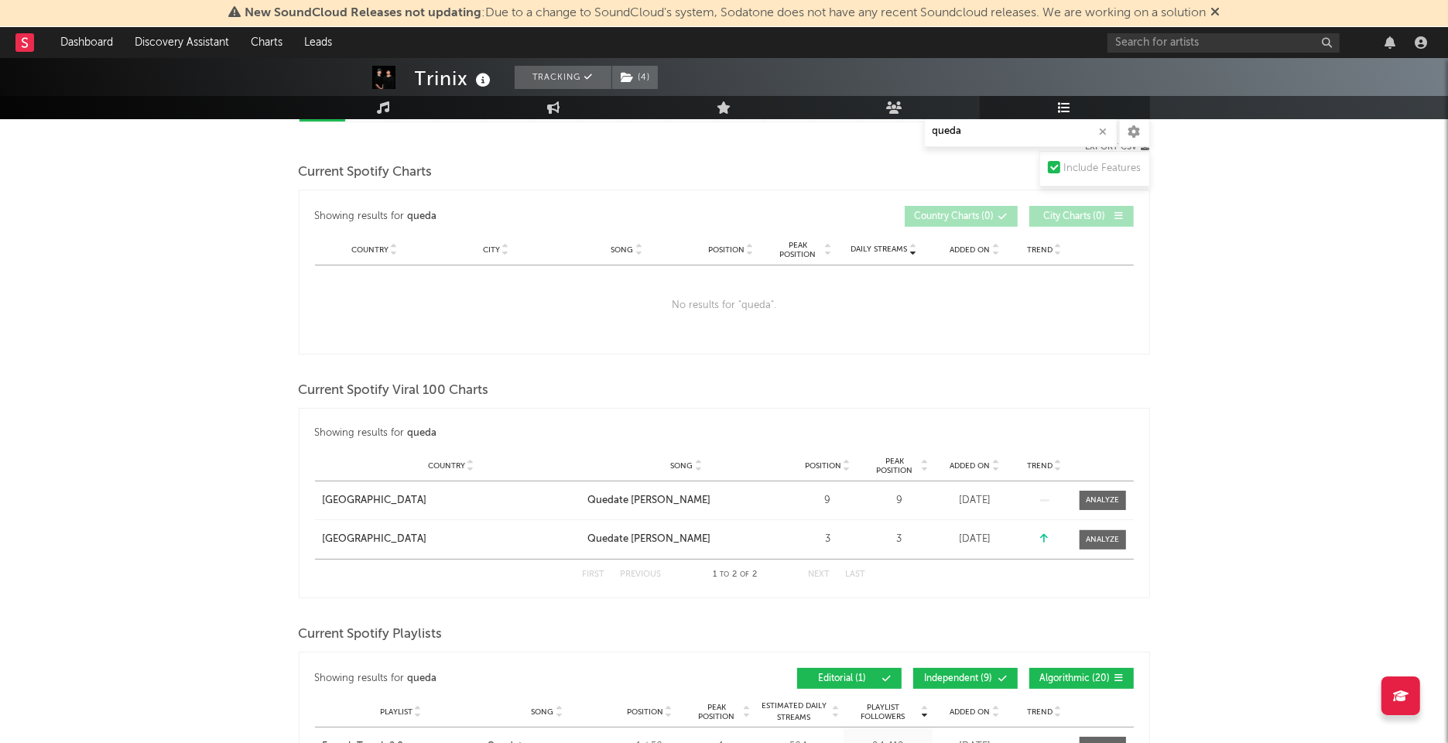
scroll to position [209, 0]
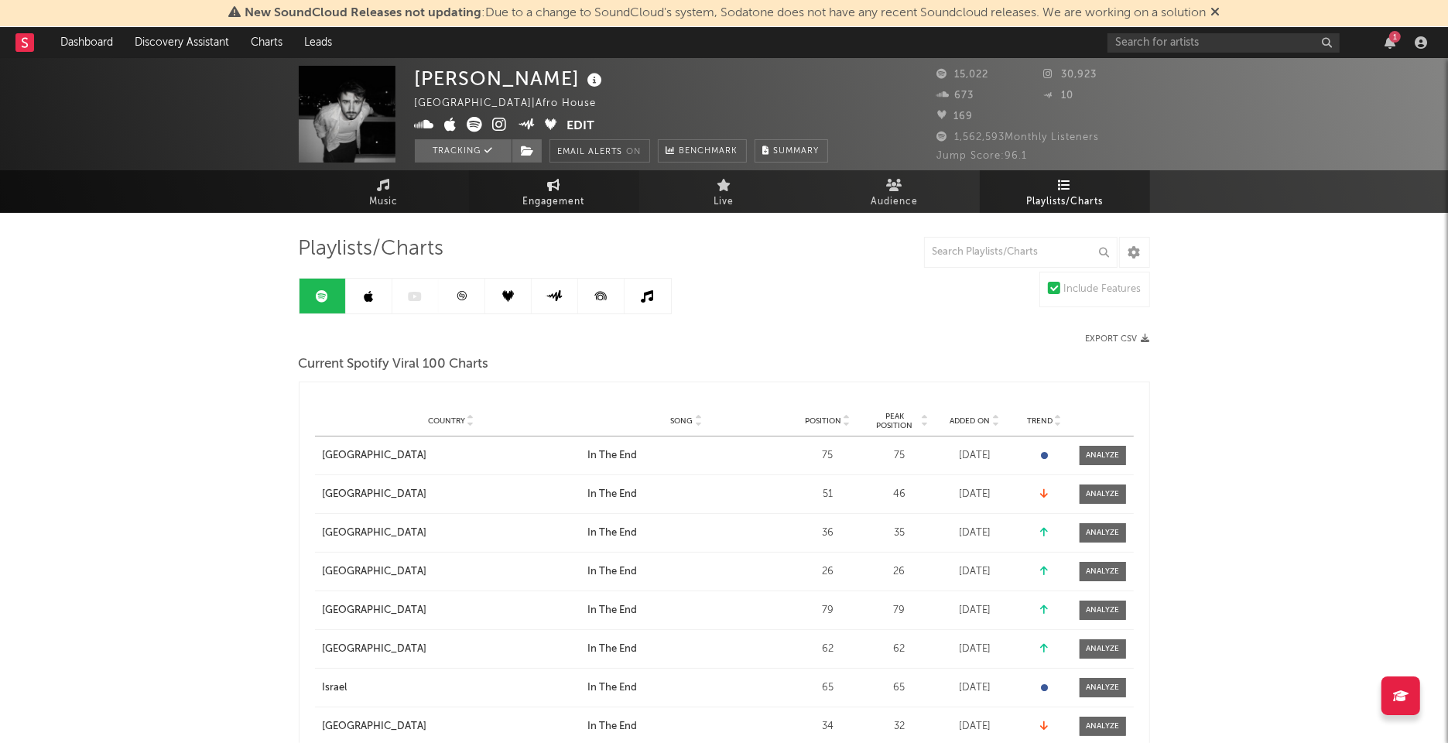
click at [560, 195] on span "Engagement" at bounding box center [554, 202] width 62 height 19
select select "1w"
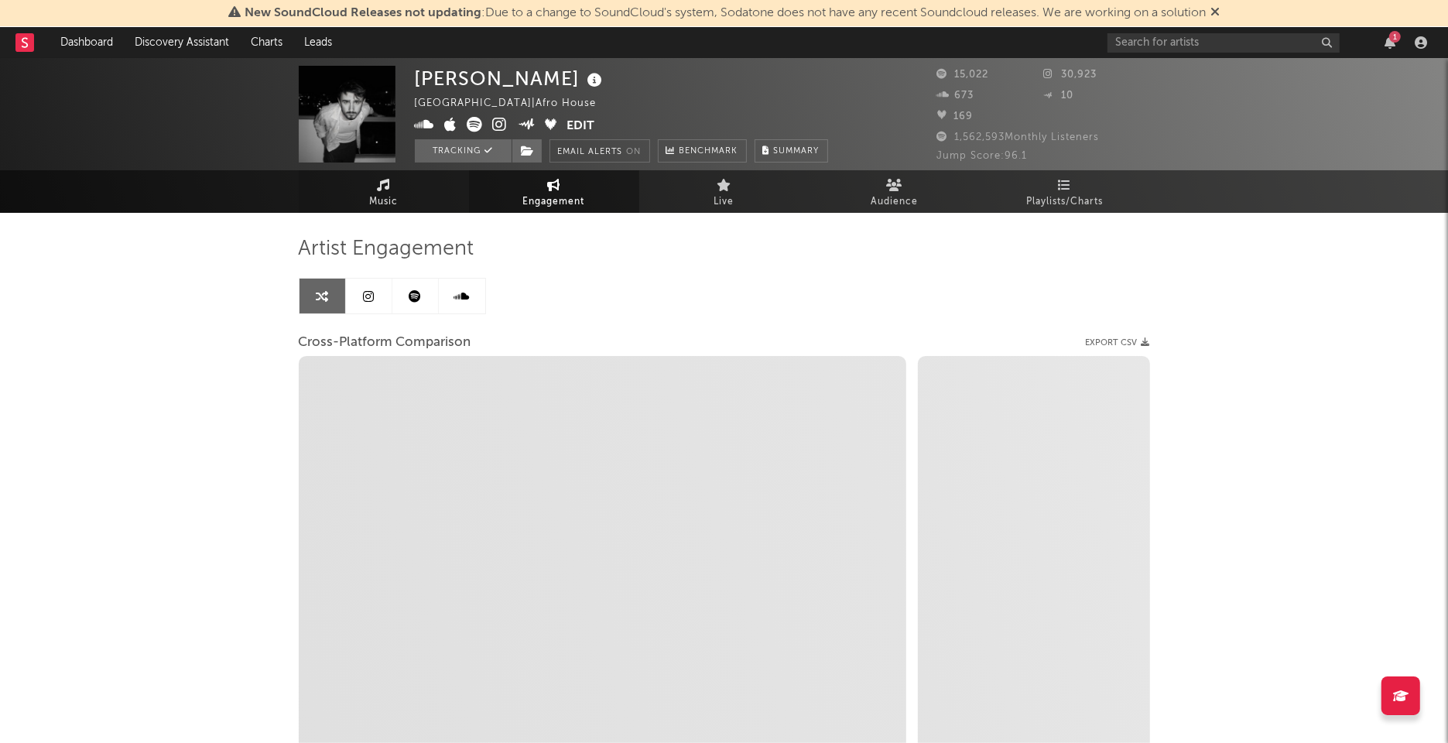
click at [416, 191] on link "Music" at bounding box center [384, 191] width 170 height 43
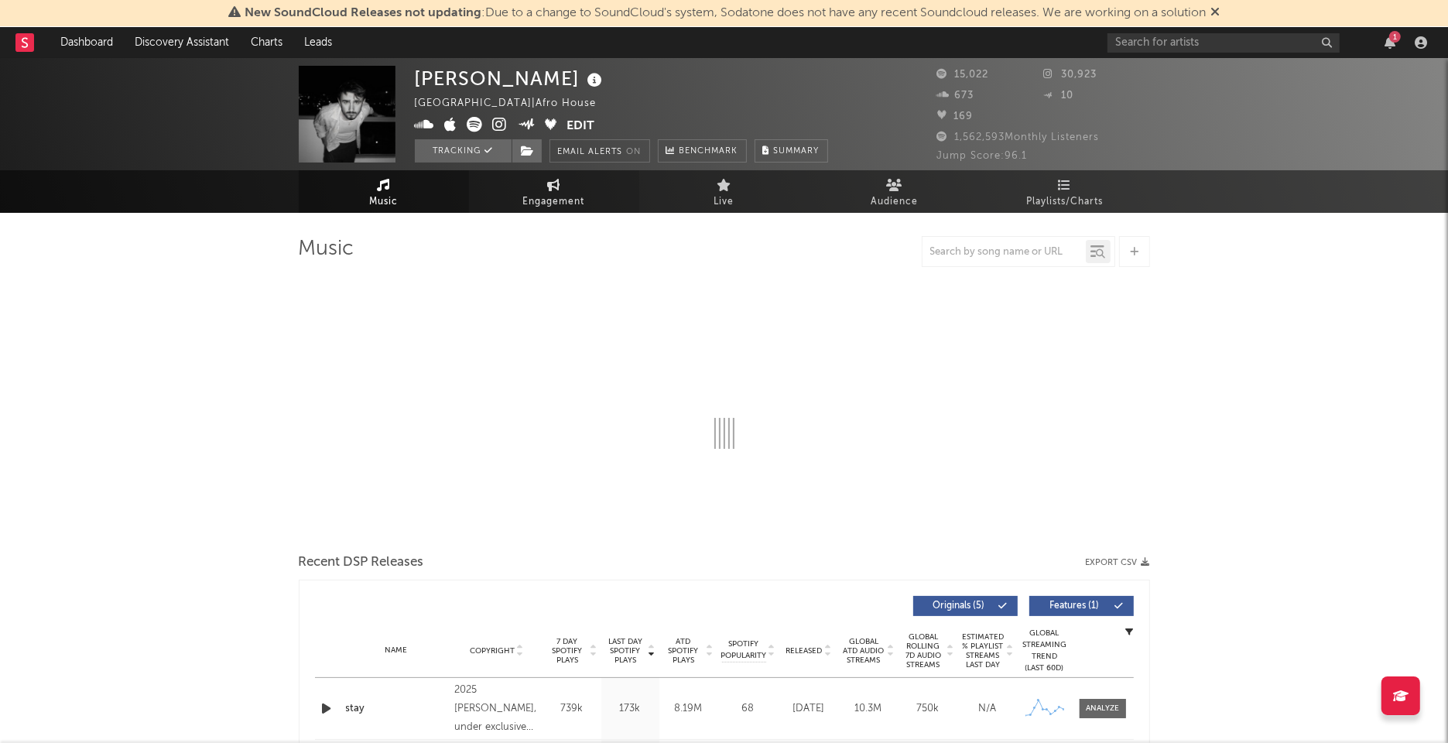
select select "1w"
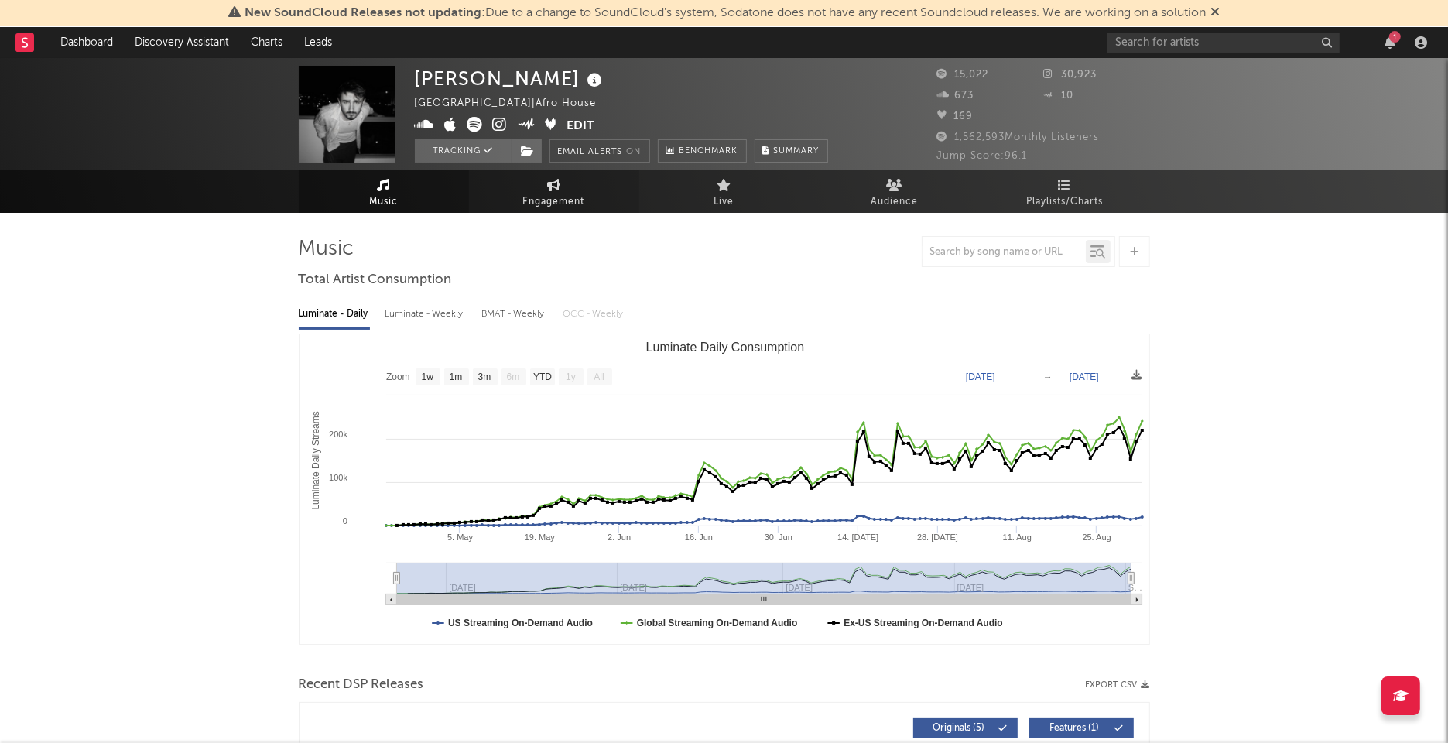
click at [508, 184] on link "Engagement" at bounding box center [554, 191] width 170 height 43
select select "1m"
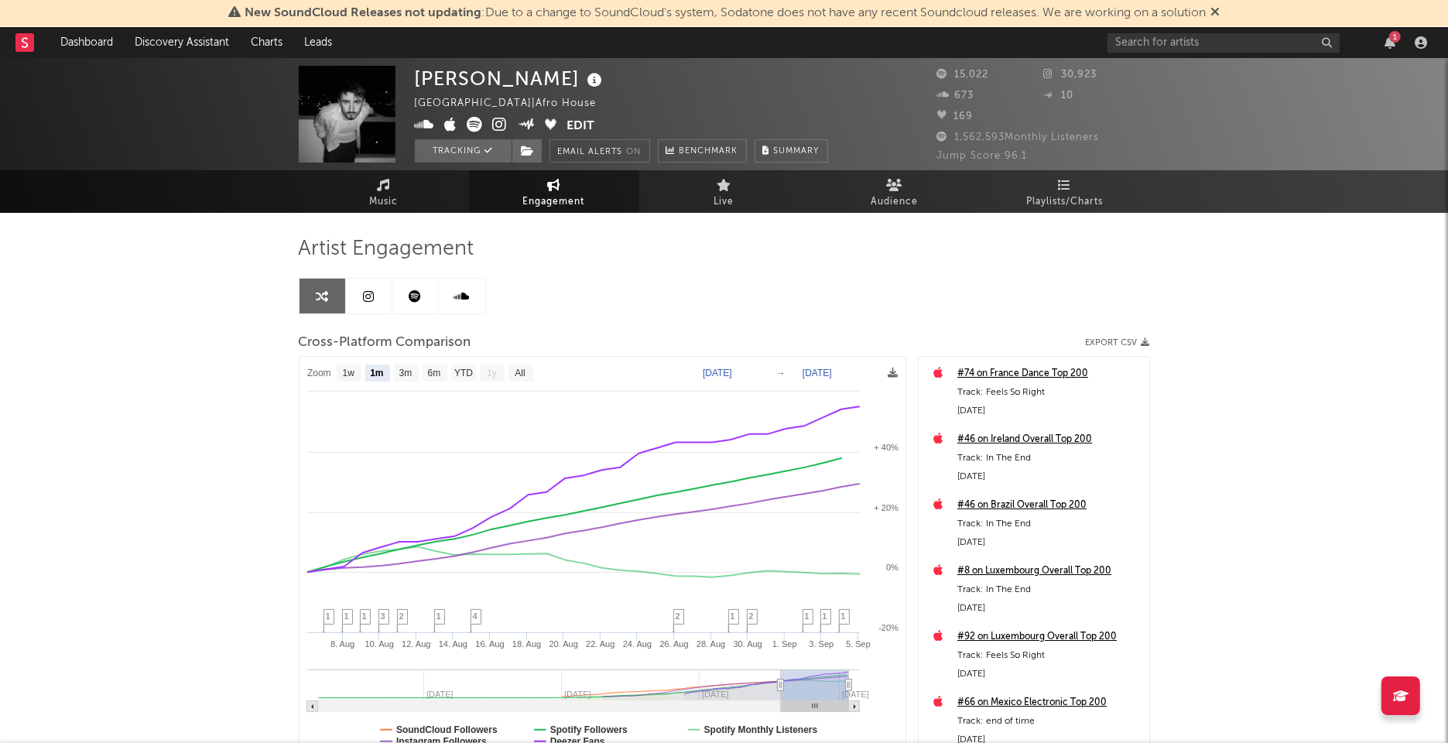
click at [508, 184] on link "Engagement" at bounding box center [554, 191] width 170 height 43
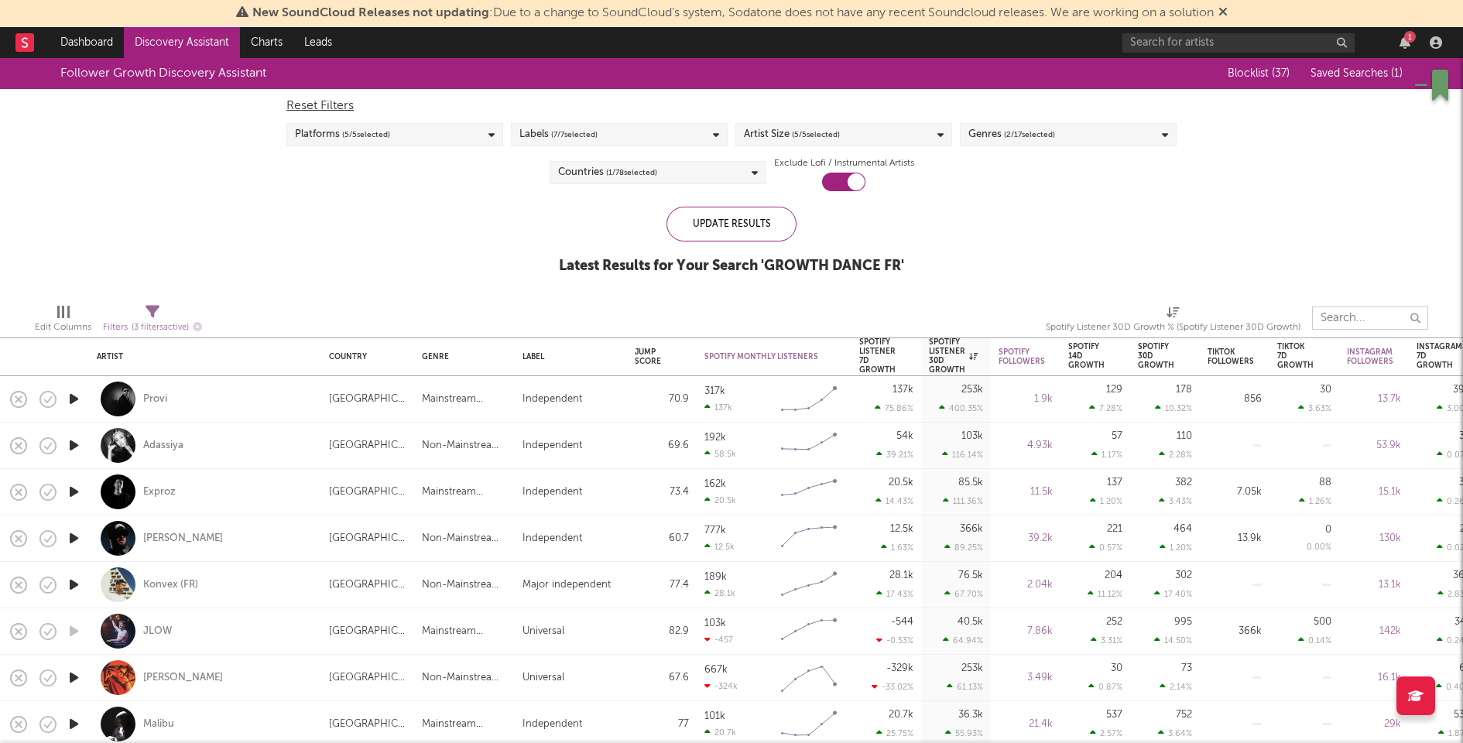
click at [1368, 316] on input "text" at bounding box center [1370, 318] width 116 height 23
type input "aden"
click at [74, 397] on icon "button" at bounding box center [74, 398] width 16 height 19
click at [1368, 315] on input "text" at bounding box center [1370, 318] width 116 height 23
type input "aden"
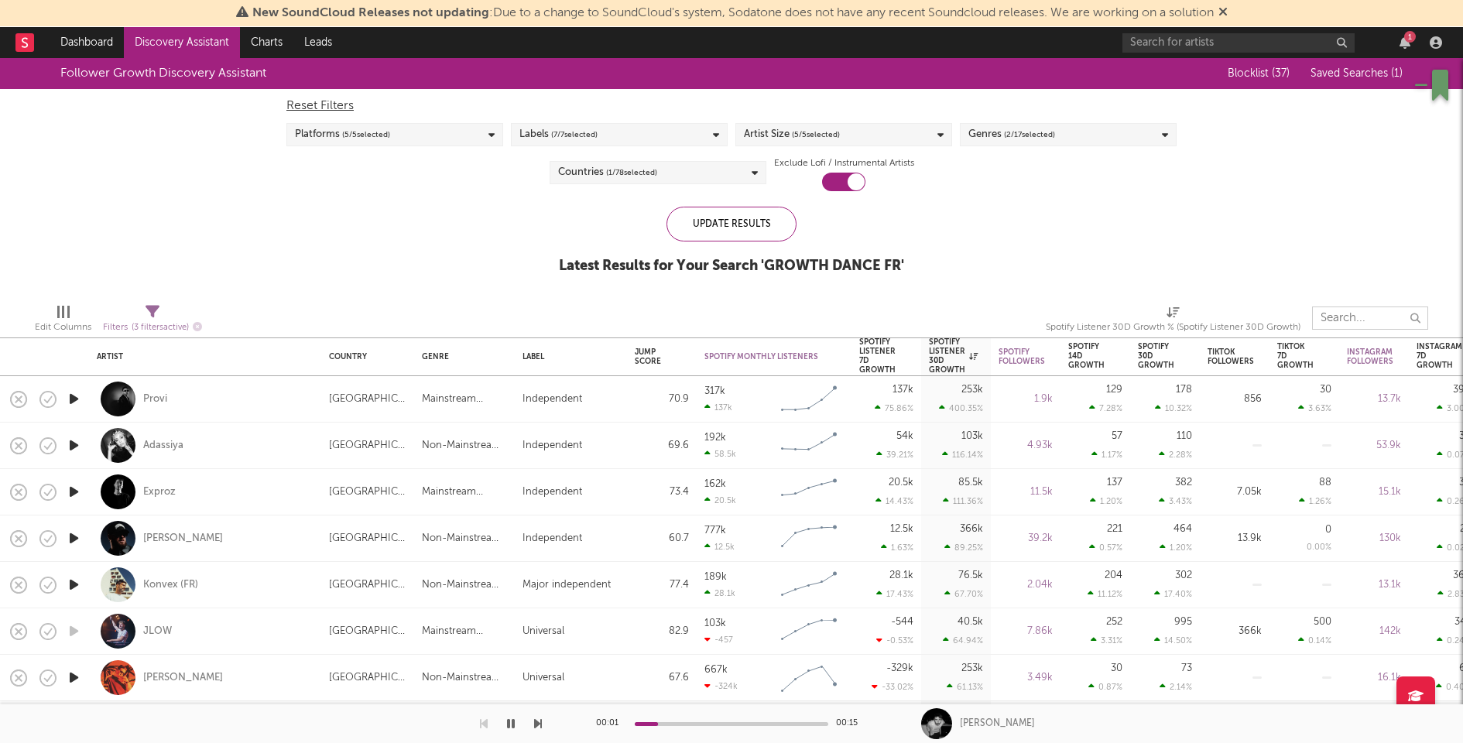
click at [71, 401] on icon "button" at bounding box center [74, 398] width 16 height 19
click at [71, 400] on icon "button" at bounding box center [73, 398] width 15 height 19
drag, startPoint x: 224, startPoint y: 442, endPoint x: 139, endPoint y: 443, distance: 85.2
click at [139, 443] on div "Adassiya" at bounding box center [205, 446] width 217 height 46
copy div "Adassiya"
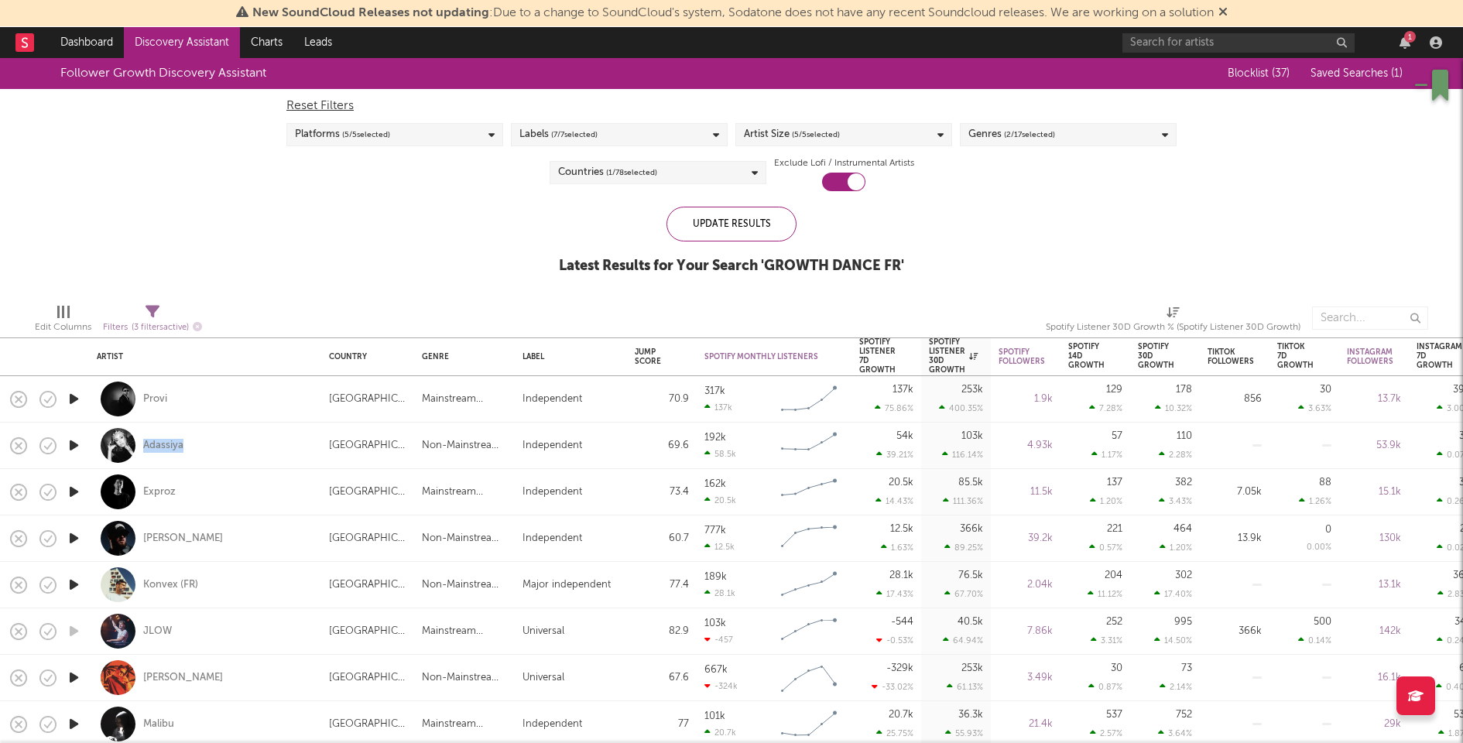
select select "1w"
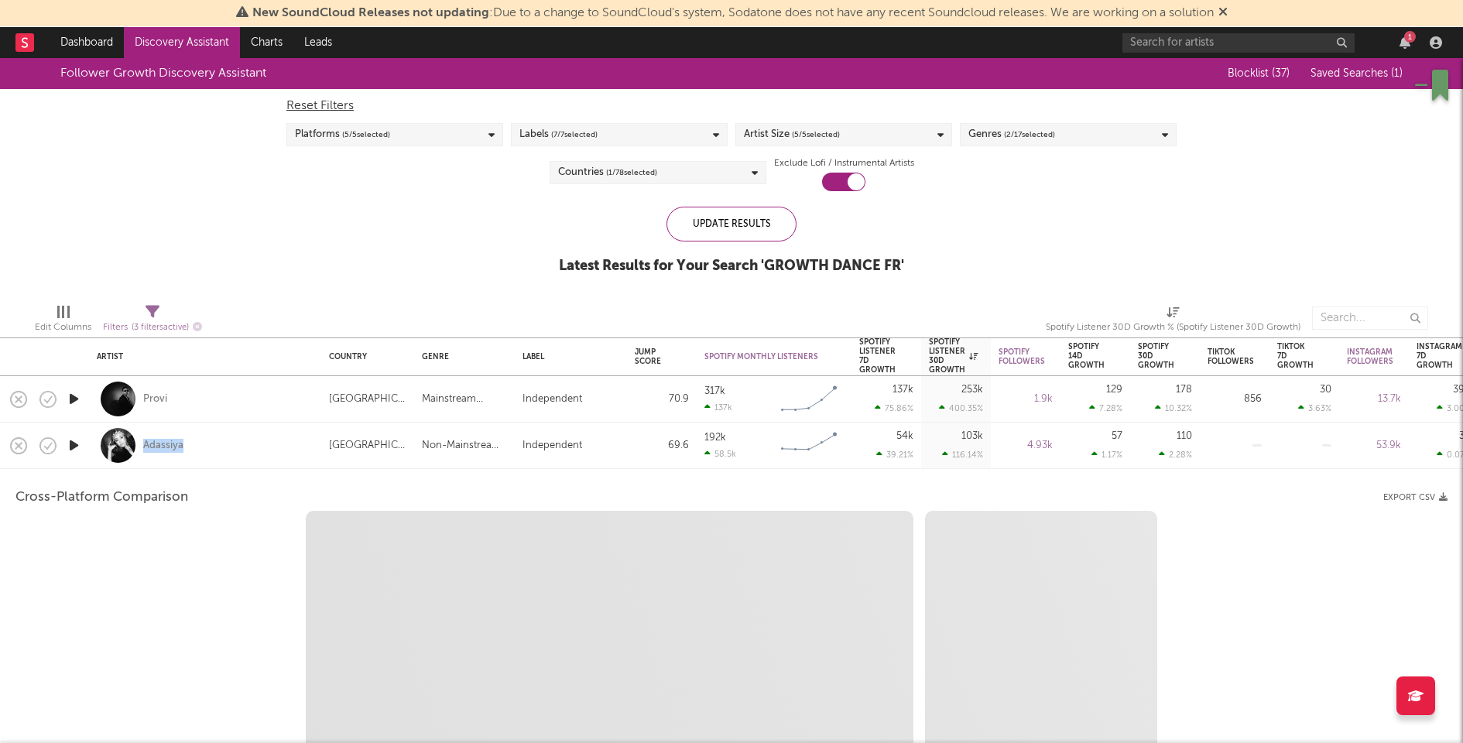
select select "1w"
select select "1m"
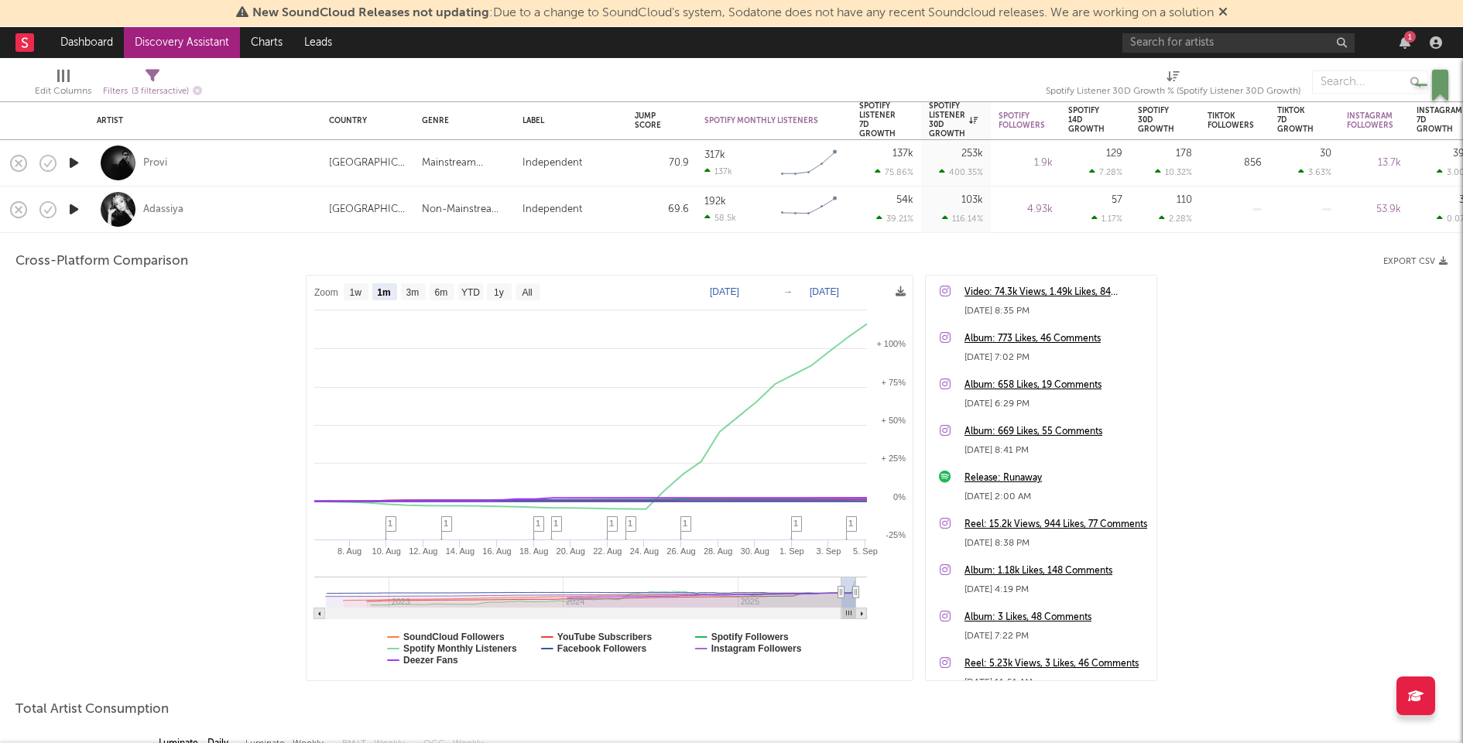
click at [612, 214] on div "Independent" at bounding box center [571, 209] width 97 height 19
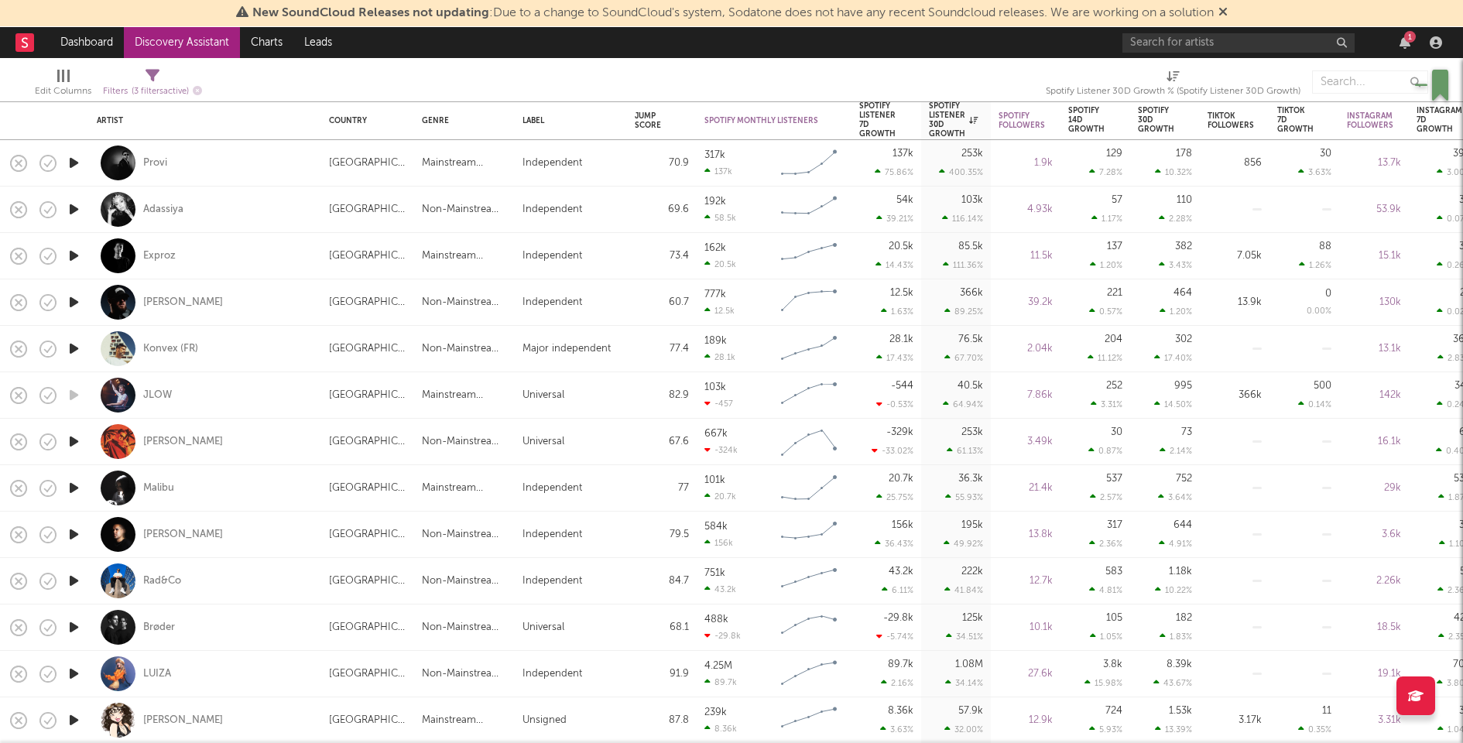
click at [71, 251] on icon "button" at bounding box center [74, 255] width 16 height 19
click at [71, 251] on icon "button" at bounding box center [73, 255] width 15 height 19
click at [241, 309] on div "Tony Romera" at bounding box center [205, 302] width 217 height 46
select select "1w"
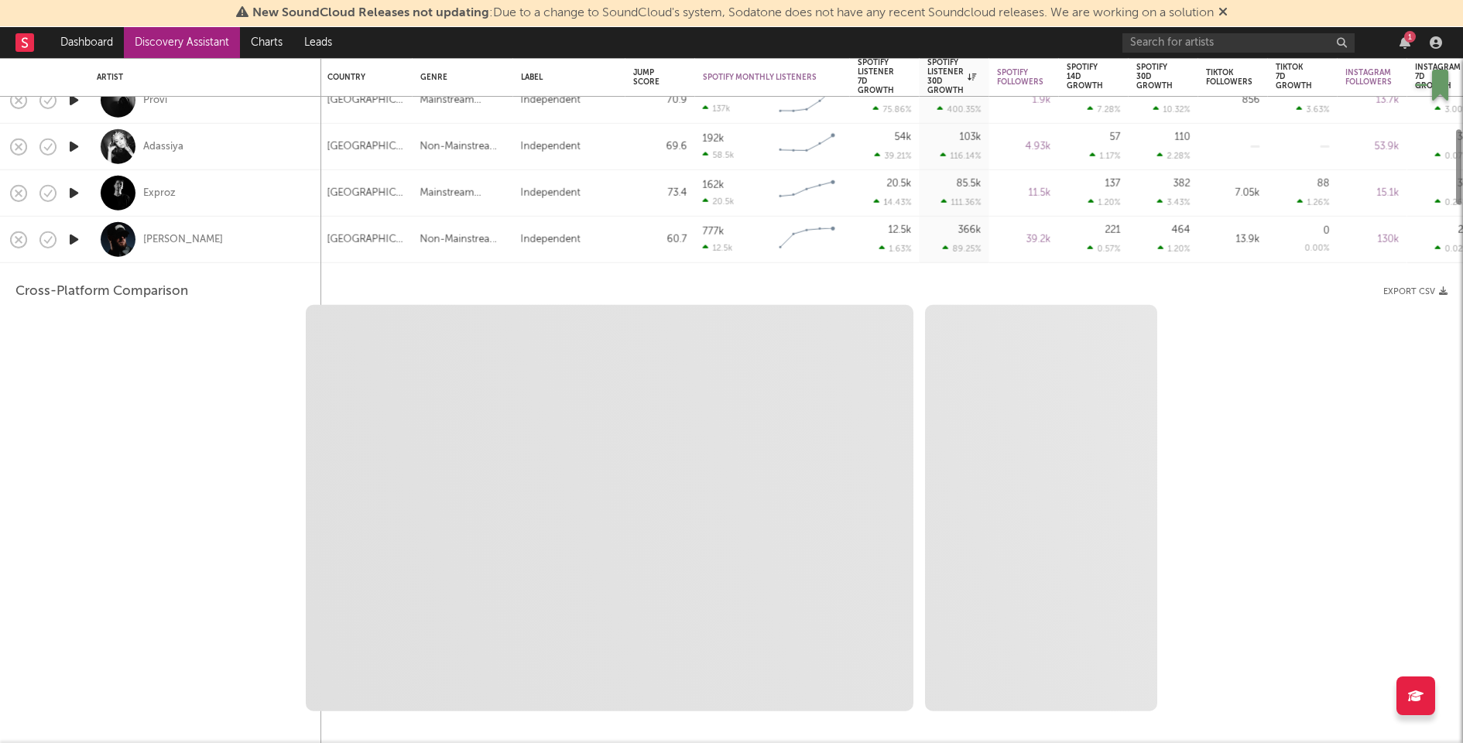
select select "6m"
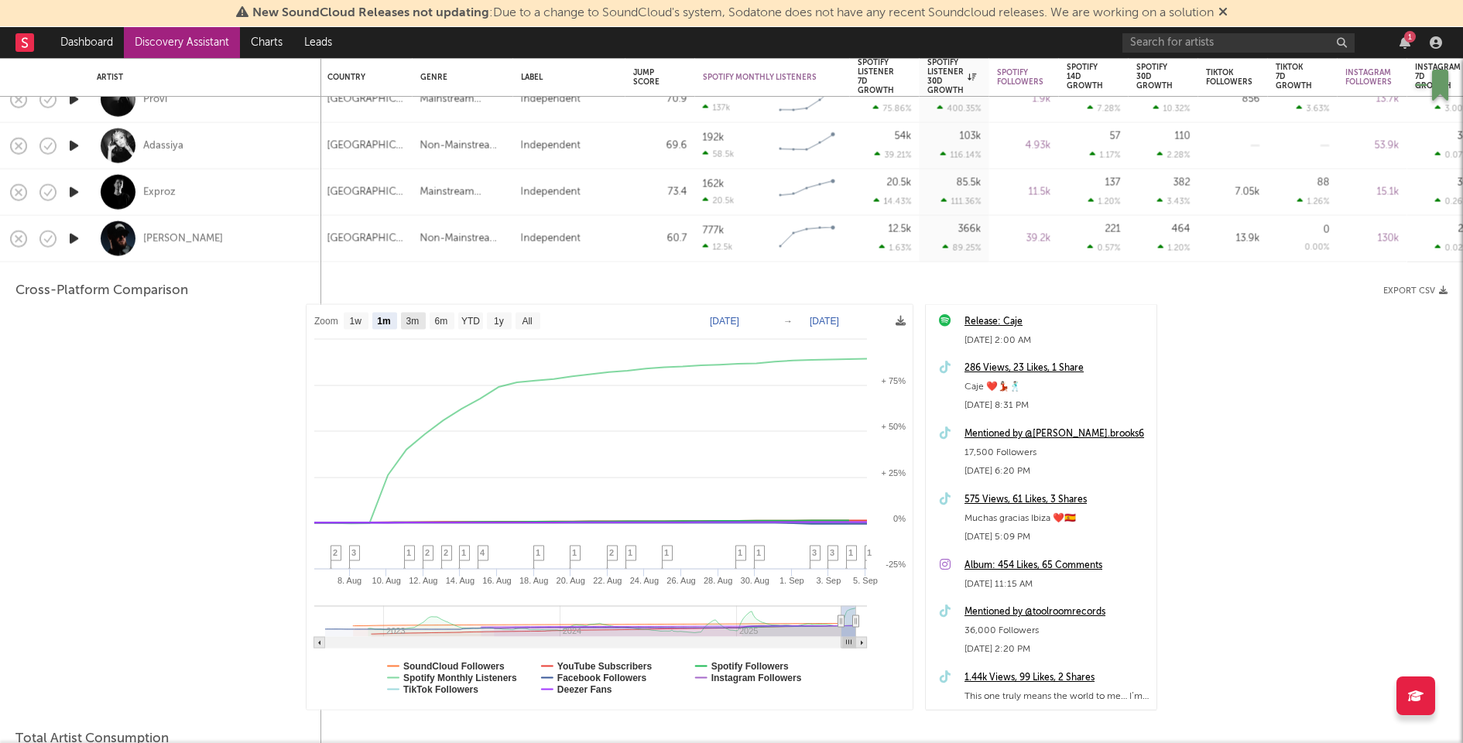
click at [420, 322] on rect at bounding box center [413, 321] width 25 height 17
select select "3m"
type input "2025-06-05"
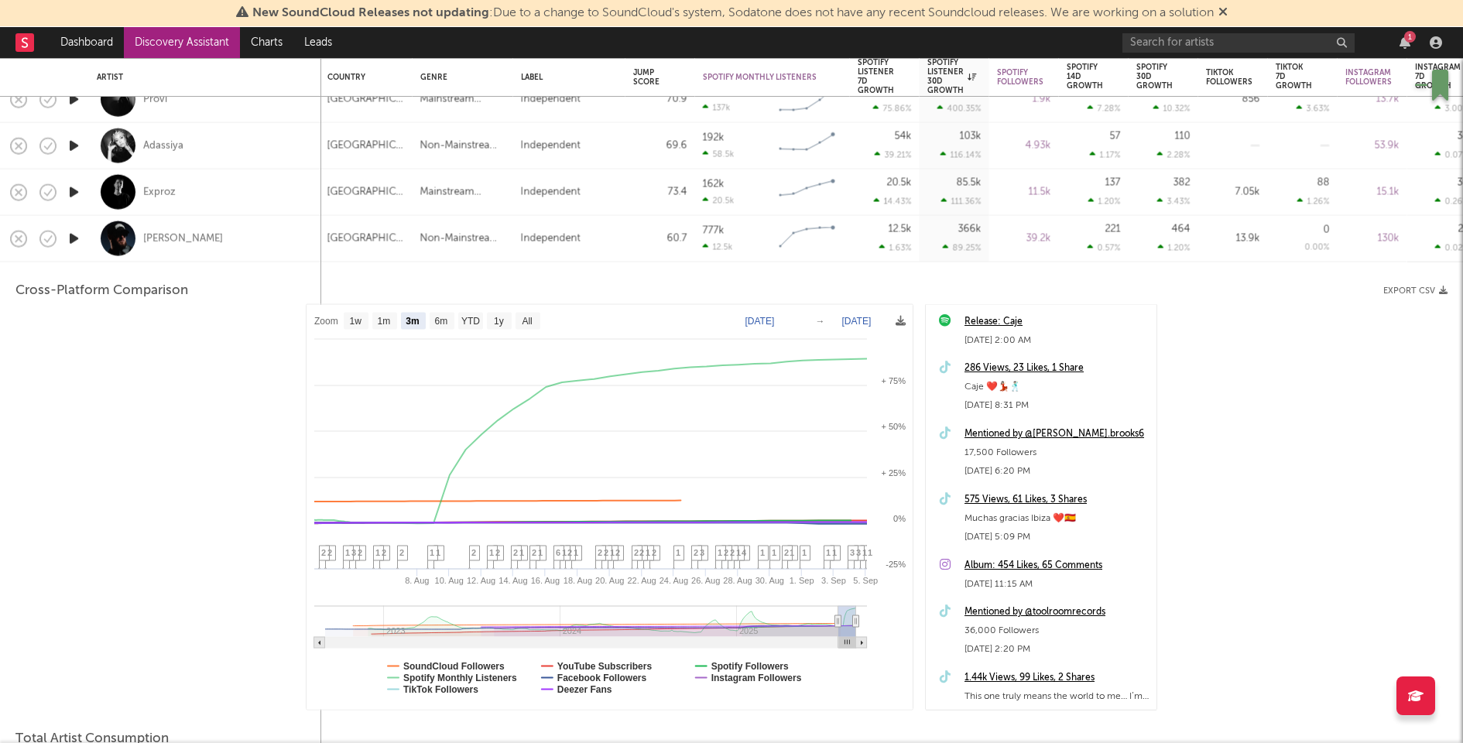
select select "3m"
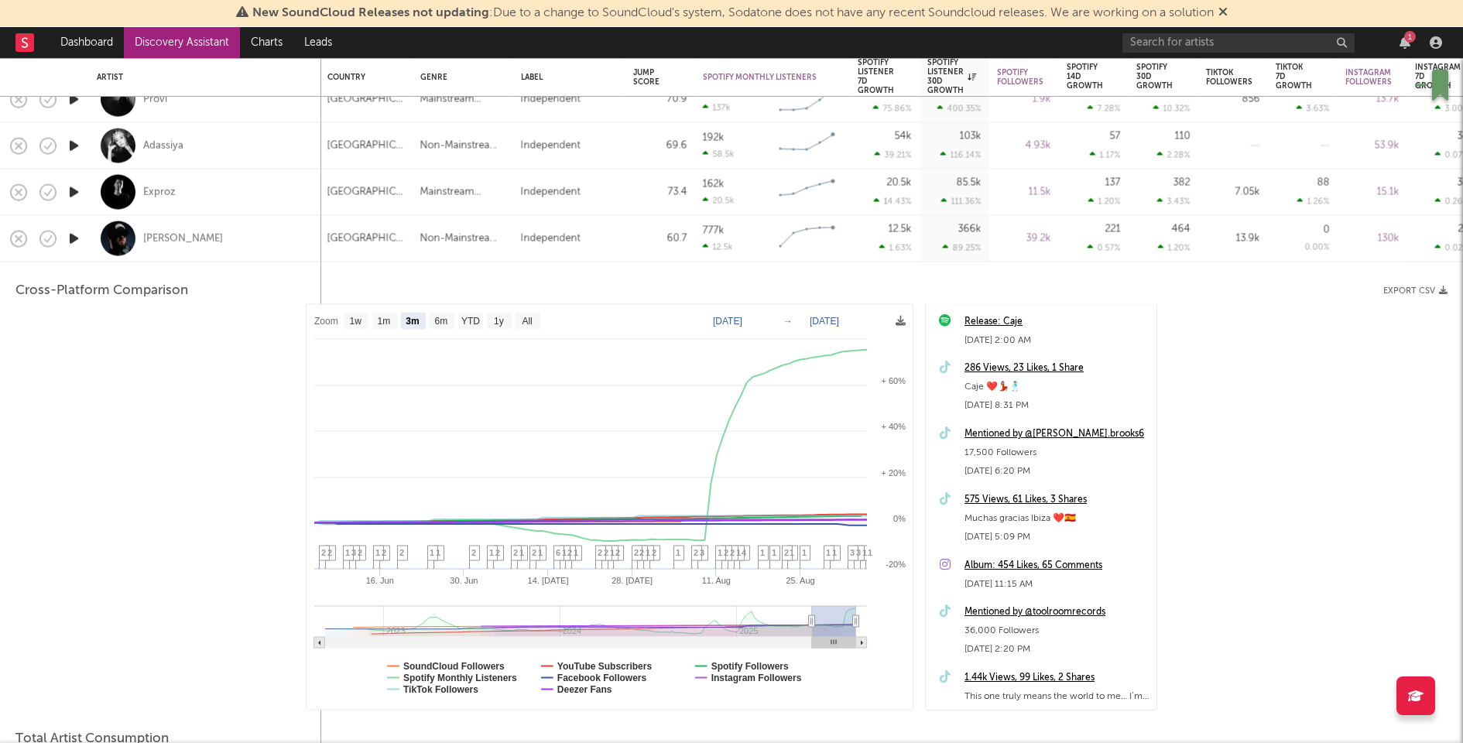
click at [606, 245] on div "Independent" at bounding box center [569, 238] width 97 height 19
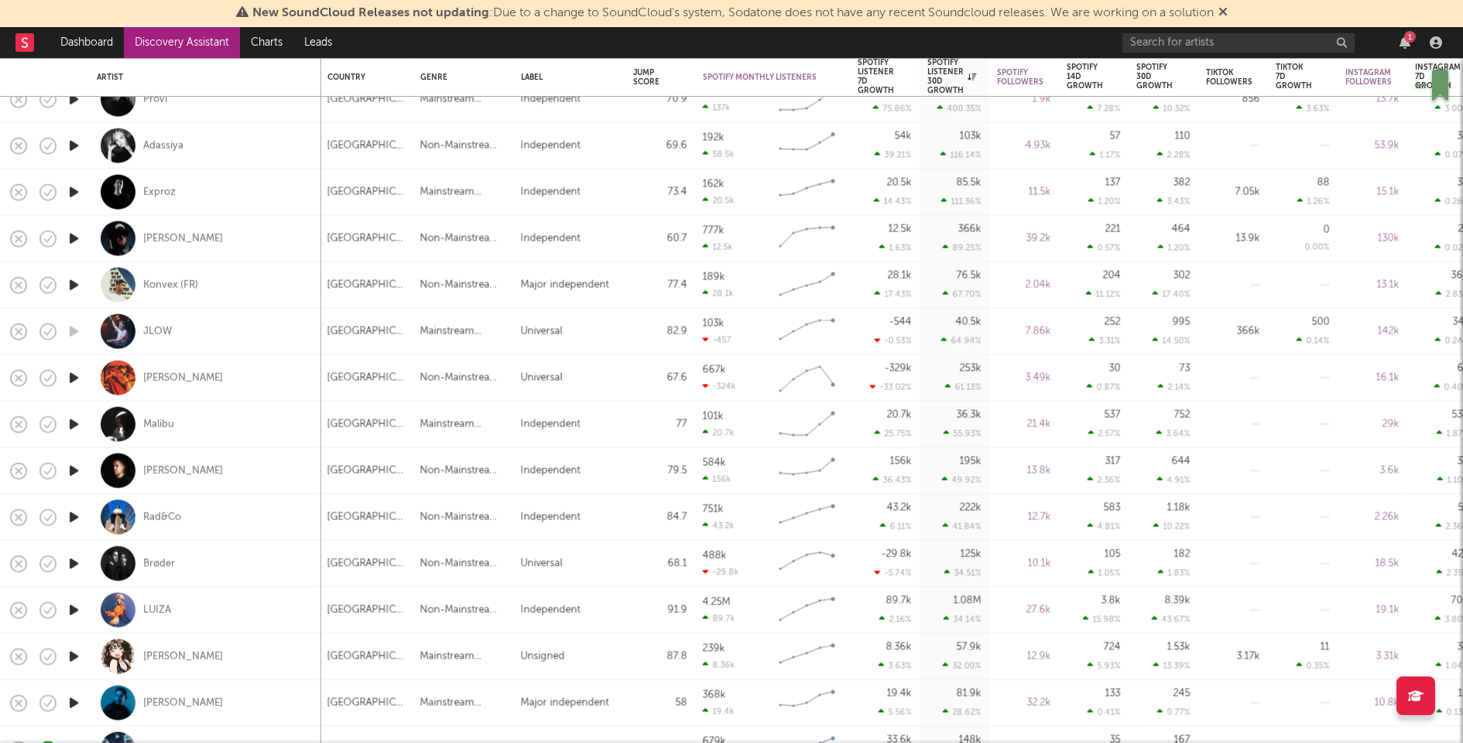
click at [626, 298] on div "77.4" at bounding box center [660, 285] width 70 height 46
select select "1w"
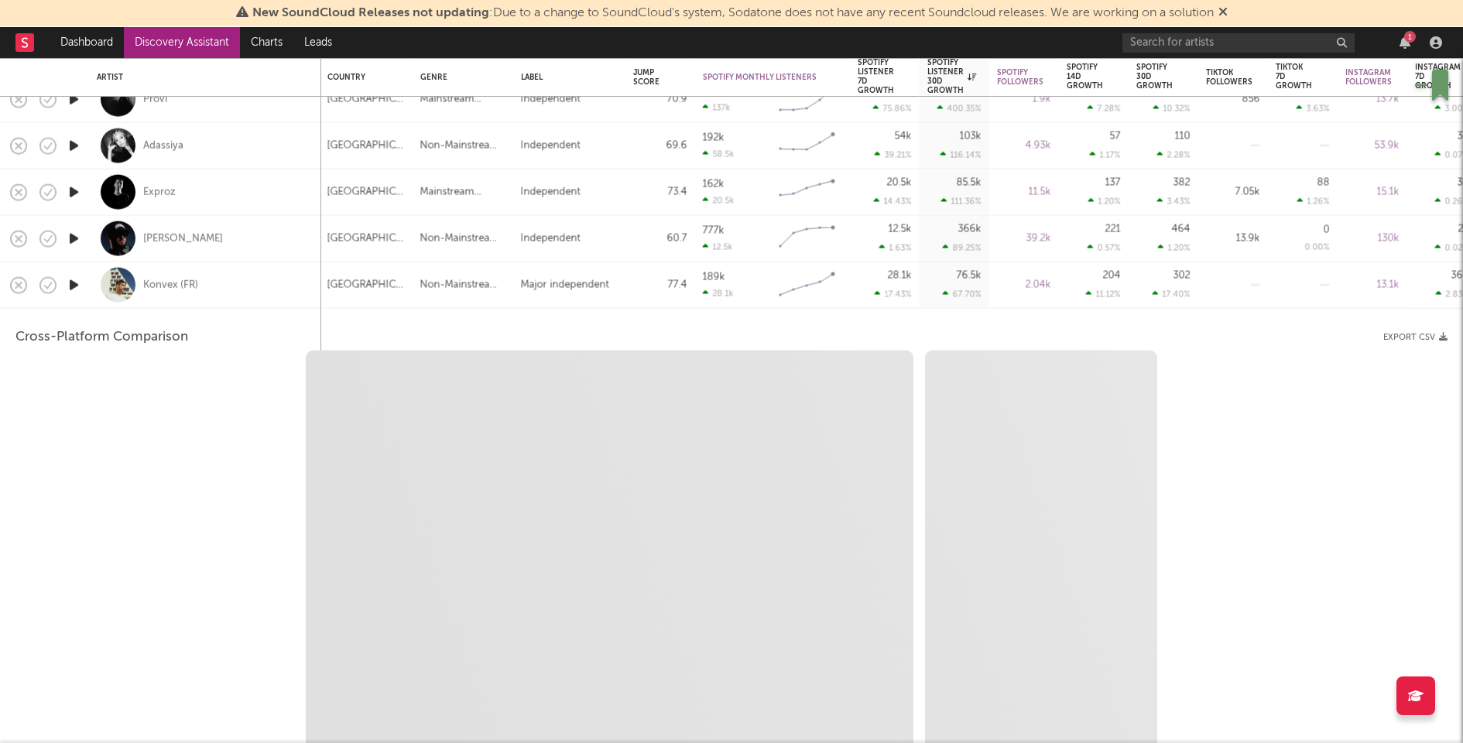
select select "6m"
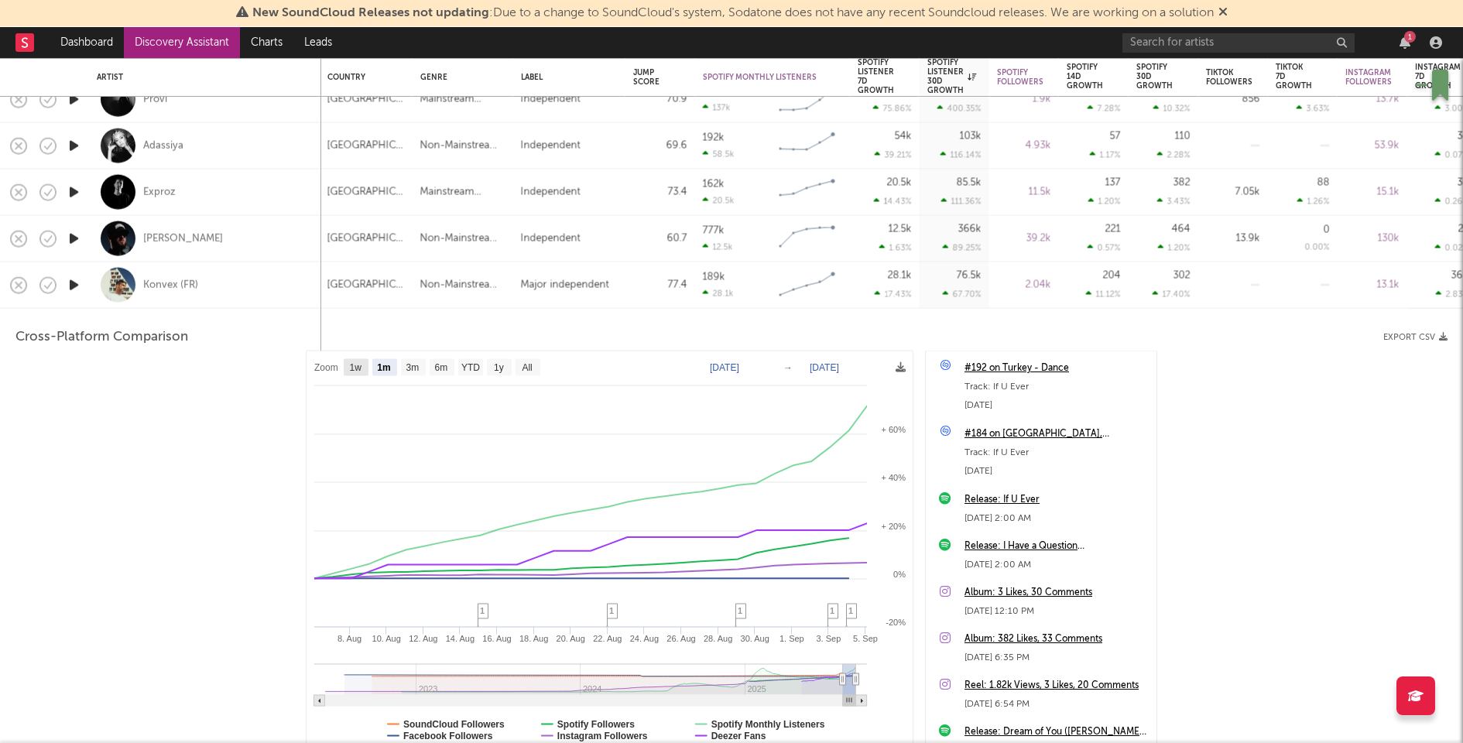
click at [359, 365] on text "1w" at bounding box center [356, 367] width 12 height 11
select select "1w"
type input "2025-08-30"
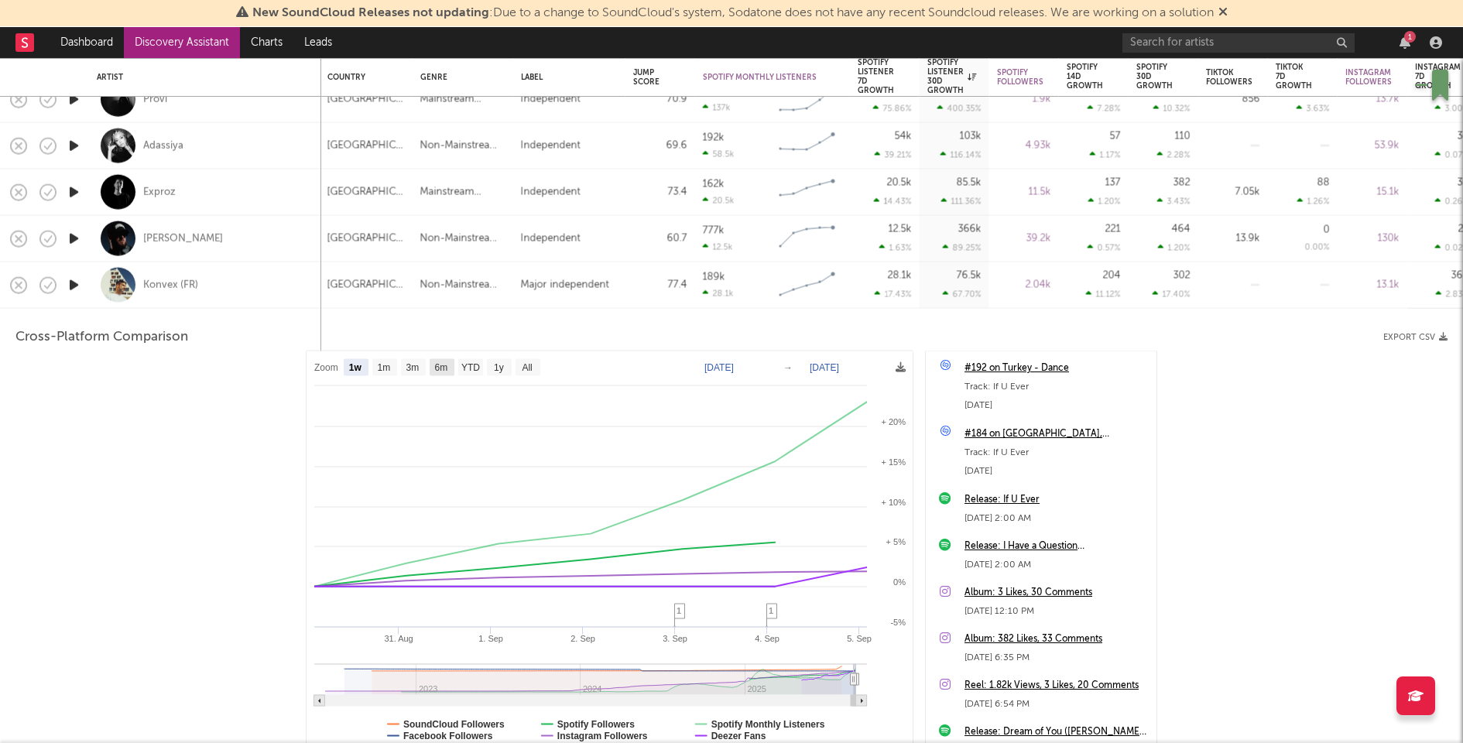
click at [430, 365] on rect at bounding box center [442, 367] width 25 height 17
select select "6m"
type input "2025-03-05"
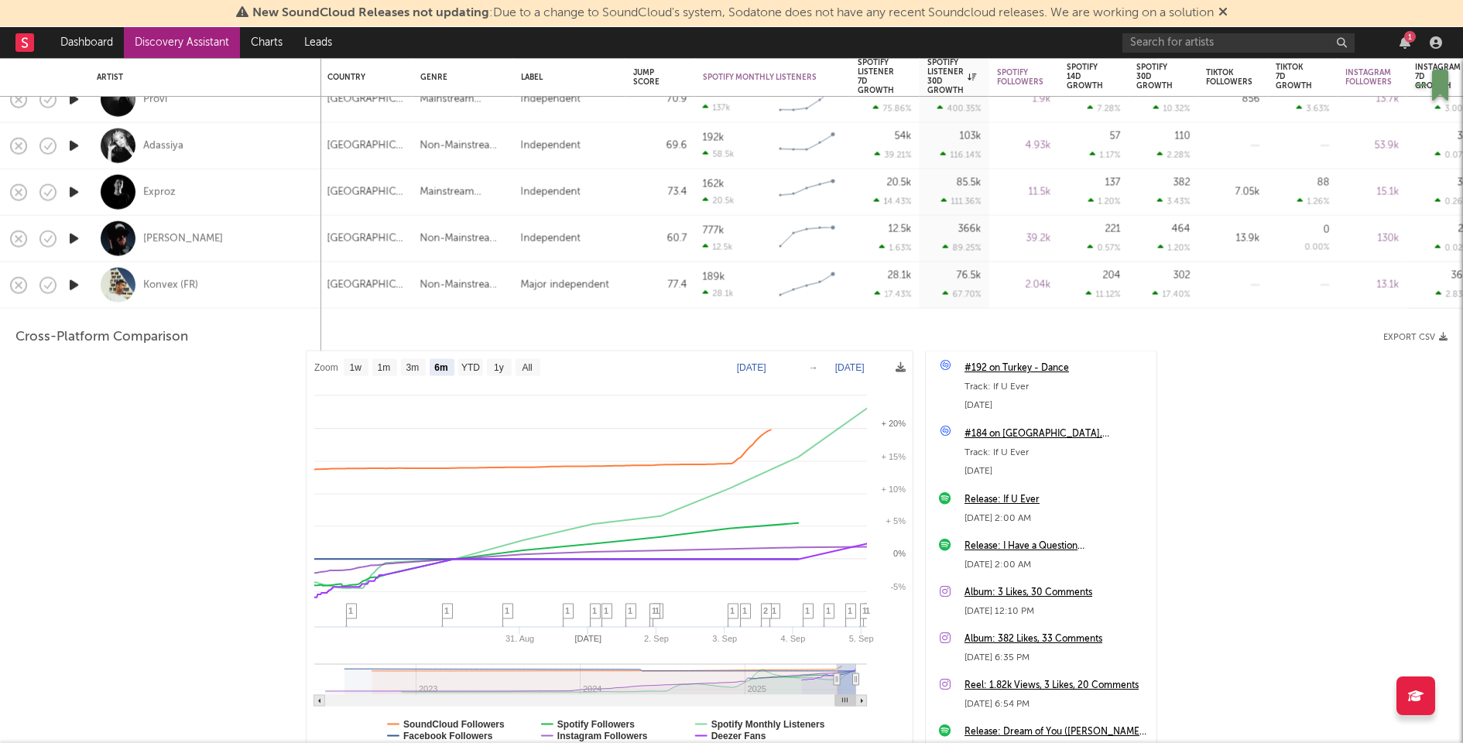
select select "6m"
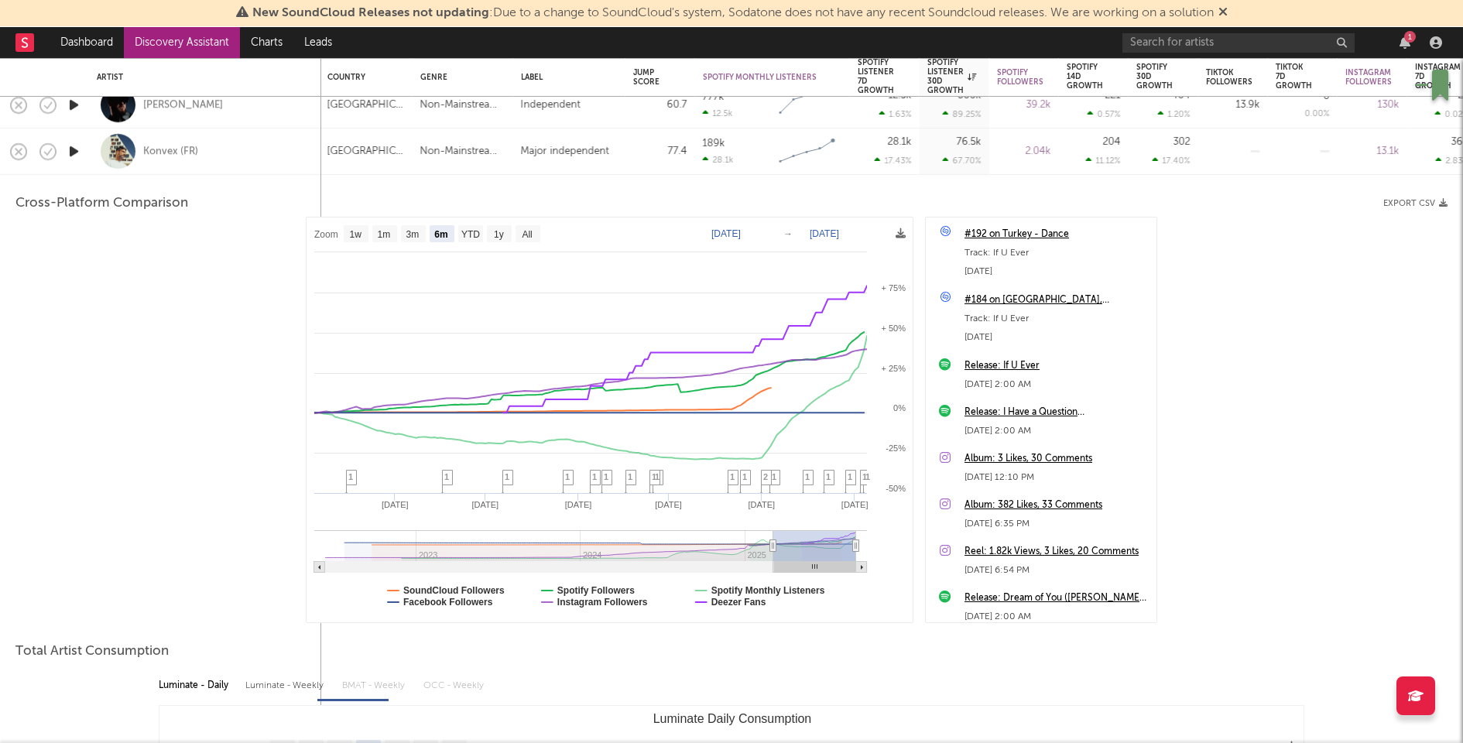
click at [1016, 365] on div "Release: If U Ever" at bounding box center [1057, 366] width 184 height 19
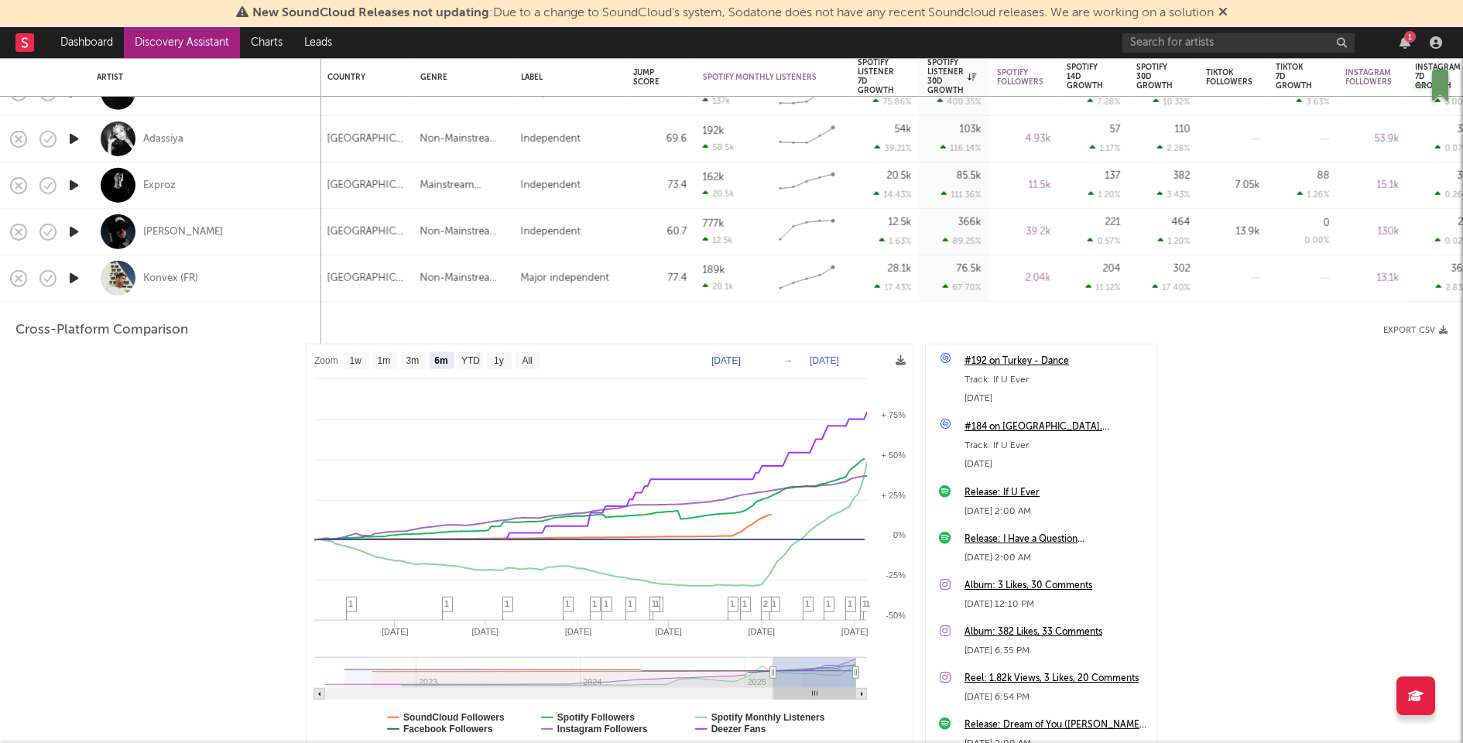
click at [653, 279] on div "77.4" at bounding box center [660, 278] width 54 height 19
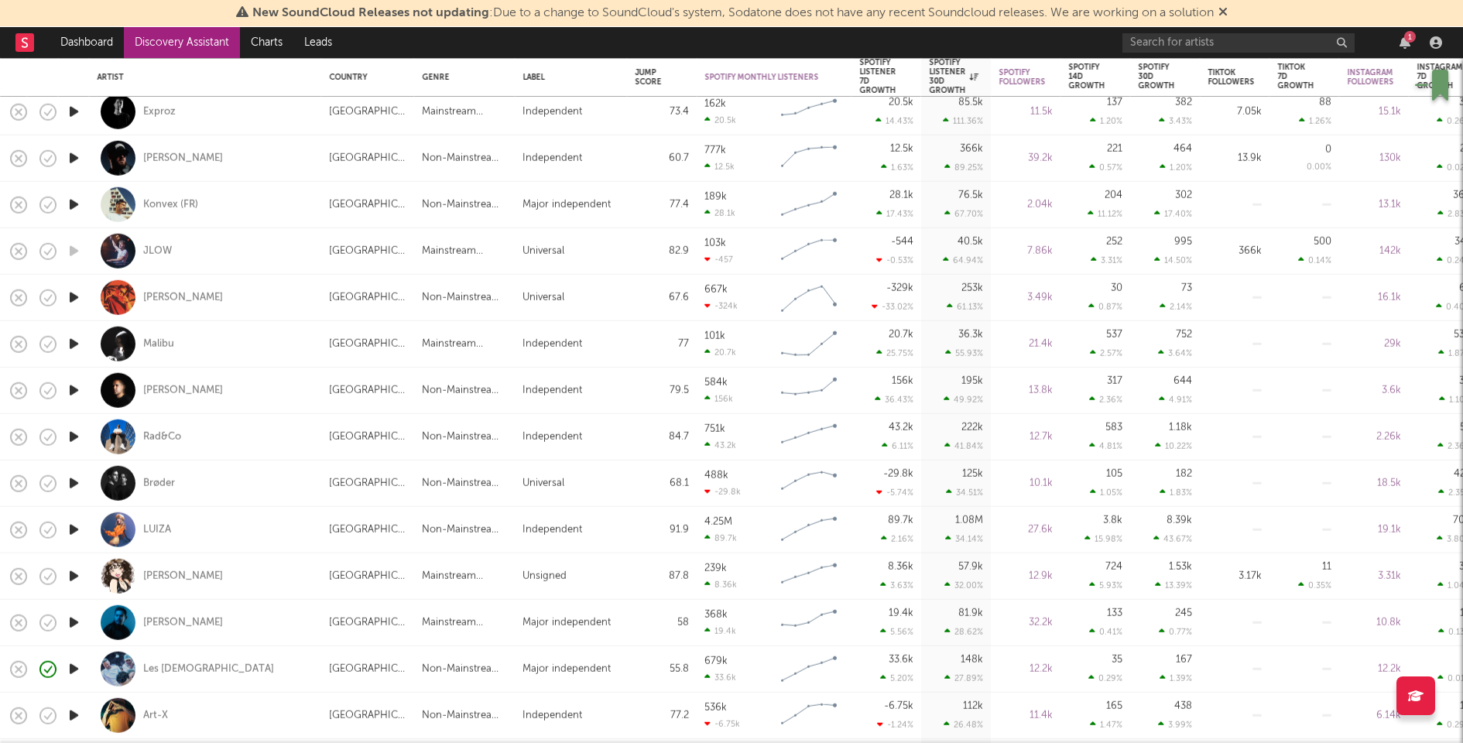
click at [77, 340] on icon "button" at bounding box center [74, 343] width 16 height 19
click at [74, 290] on icon "button" at bounding box center [74, 297] width 16 height 19
click at [588, 296] on div "Universal" at bounding box center [571, 297] width 97 height 19
select select "1w"
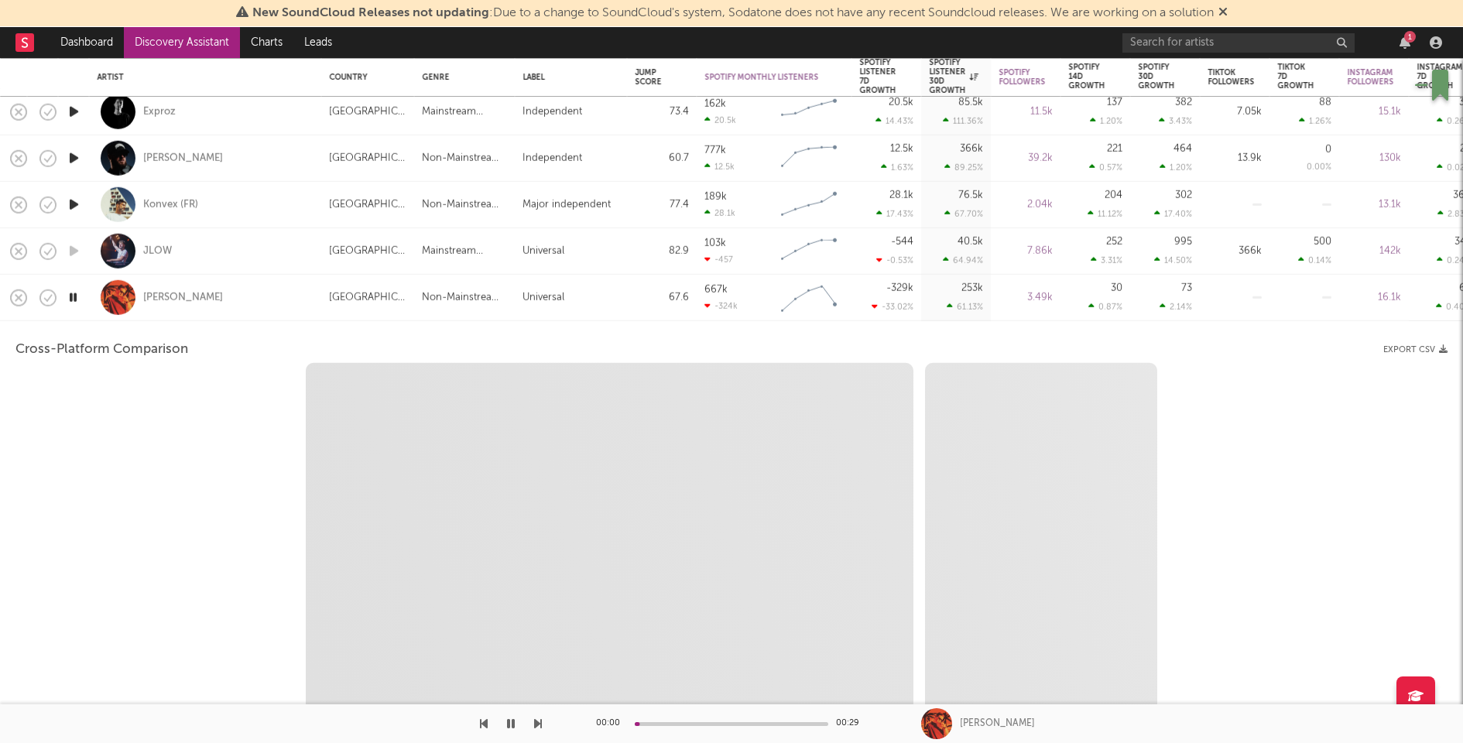
select select "6m"
select select "1m"
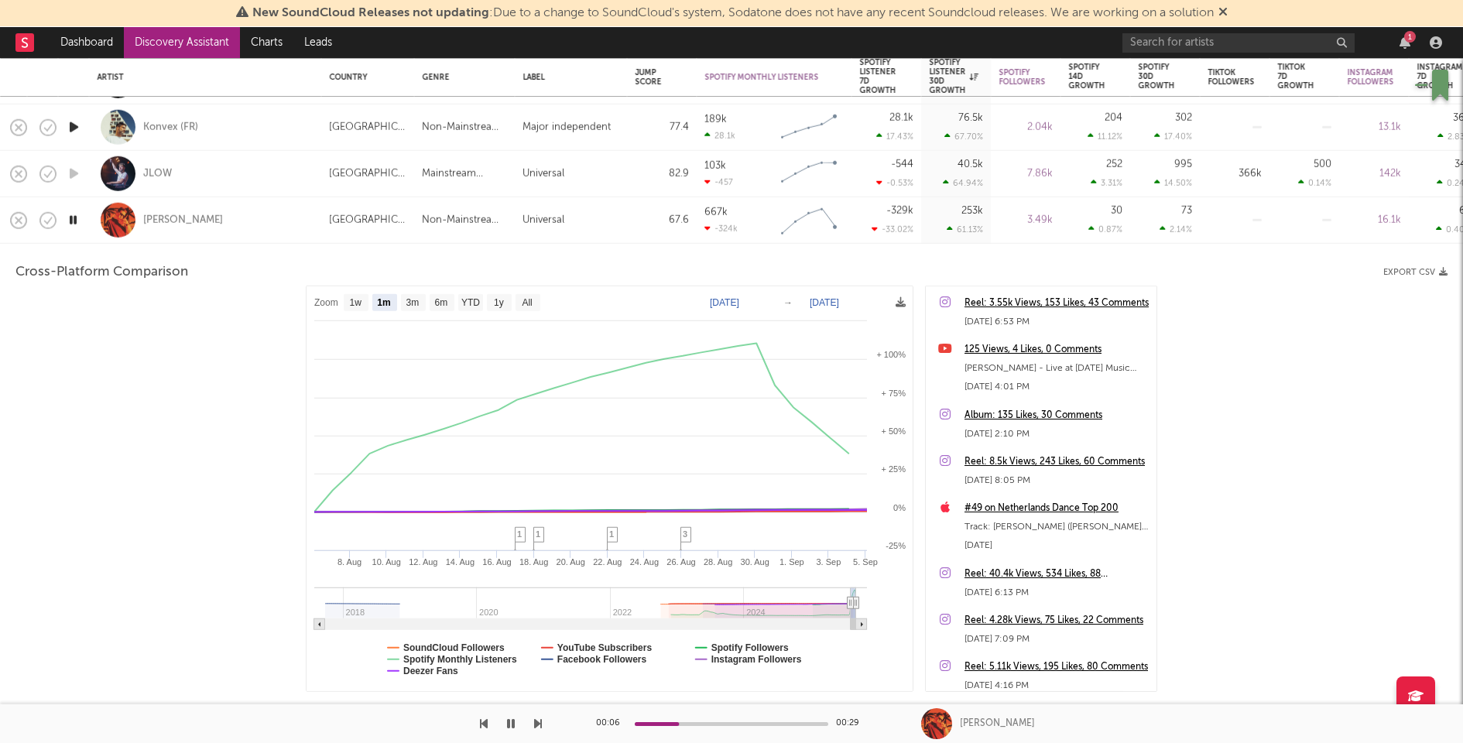
click at [283, 234] on div "Adam Trigger" at bounding box center [205, 220] width 217 height 46
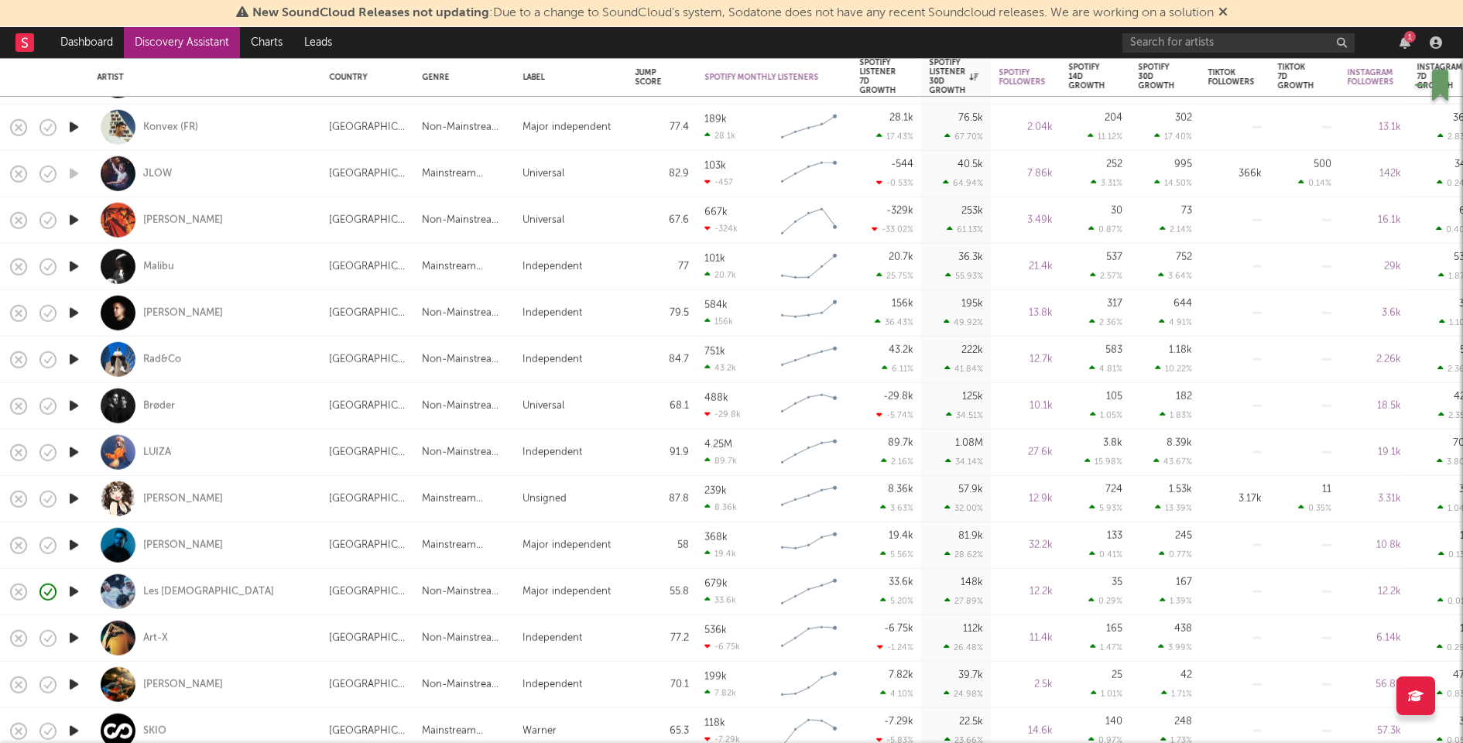
click at [74, 362] on icon "button" at bounding box center [74, 359] width 16 height 19
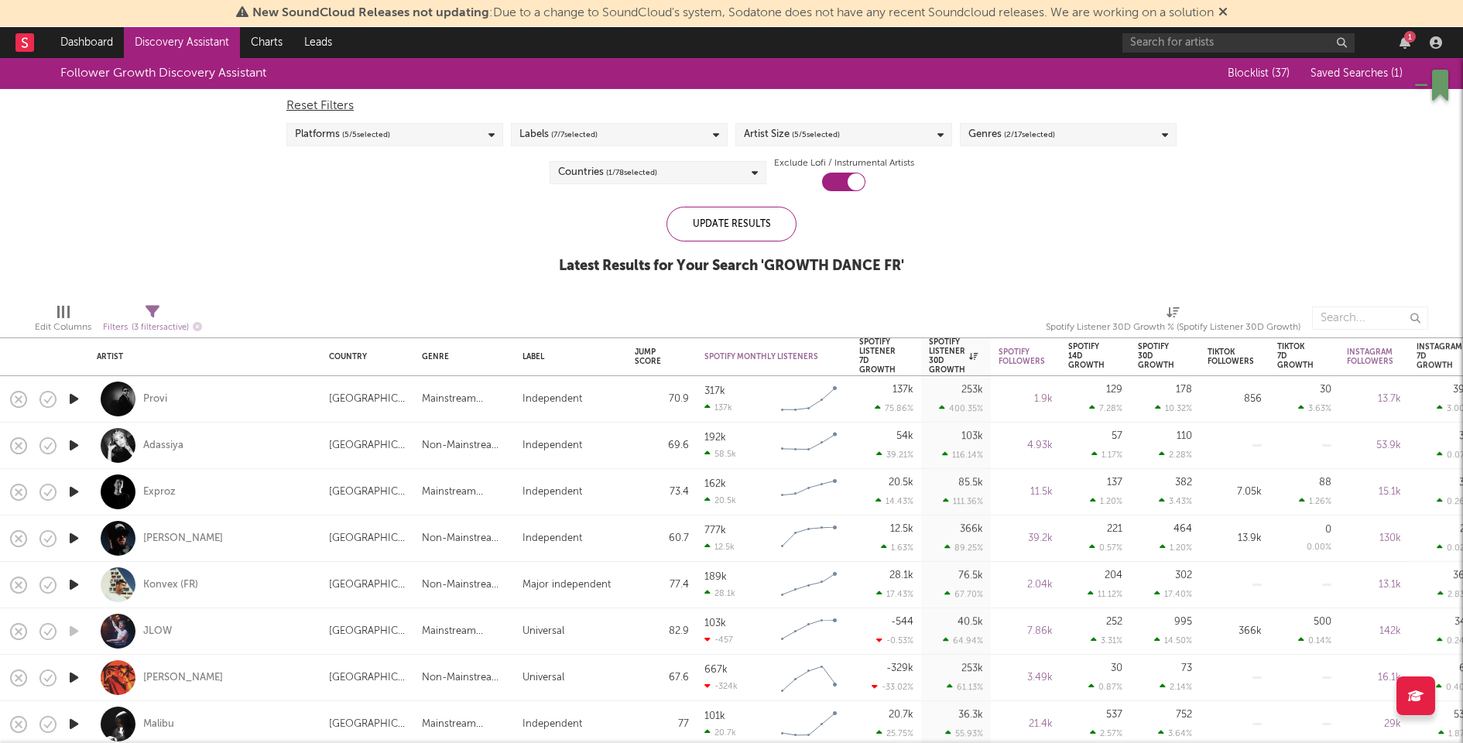
click at [642, 174] on span "( 1 / 78 selected)" at bounding box center [631, 172] width 51 height 19
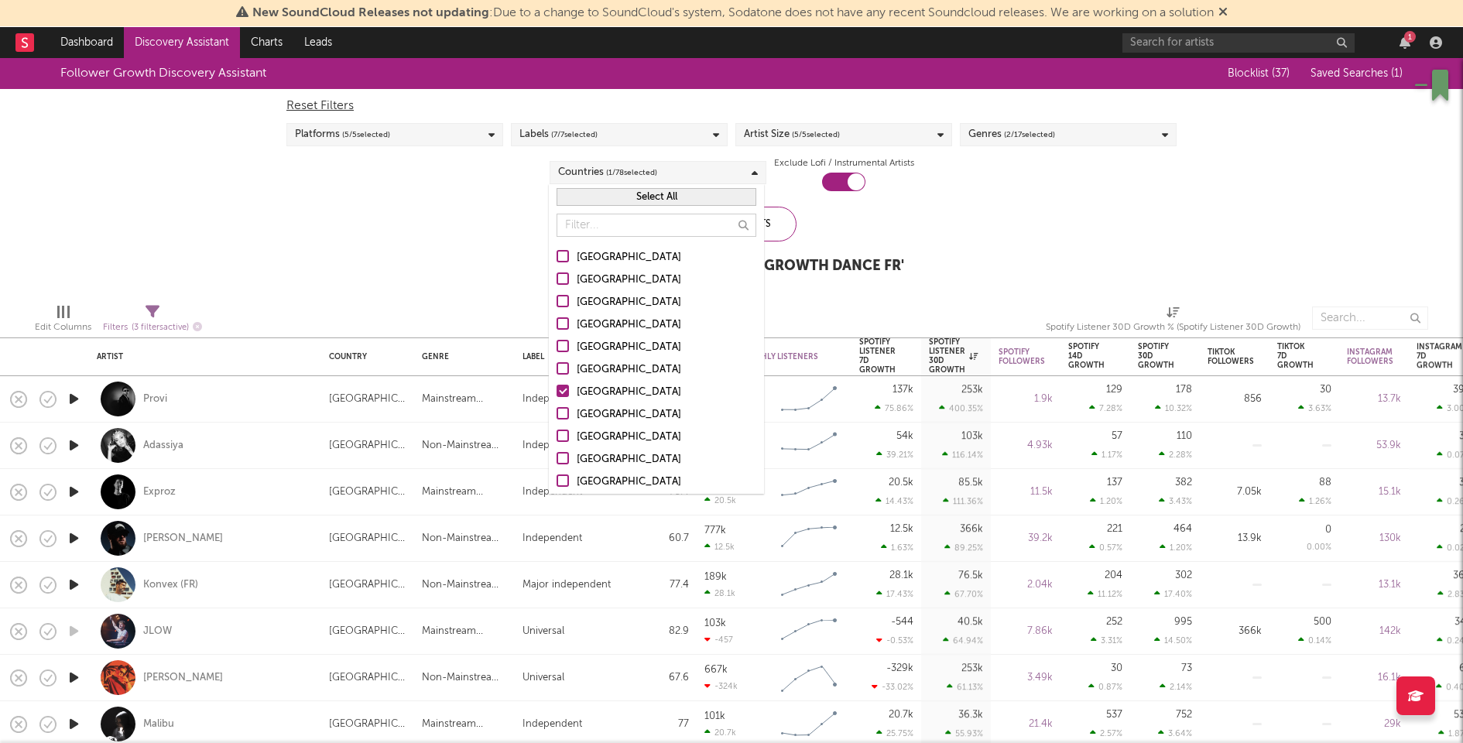
click at [648, 194] on button "Select All" at bounding box center [657, 197] width 200 height 18
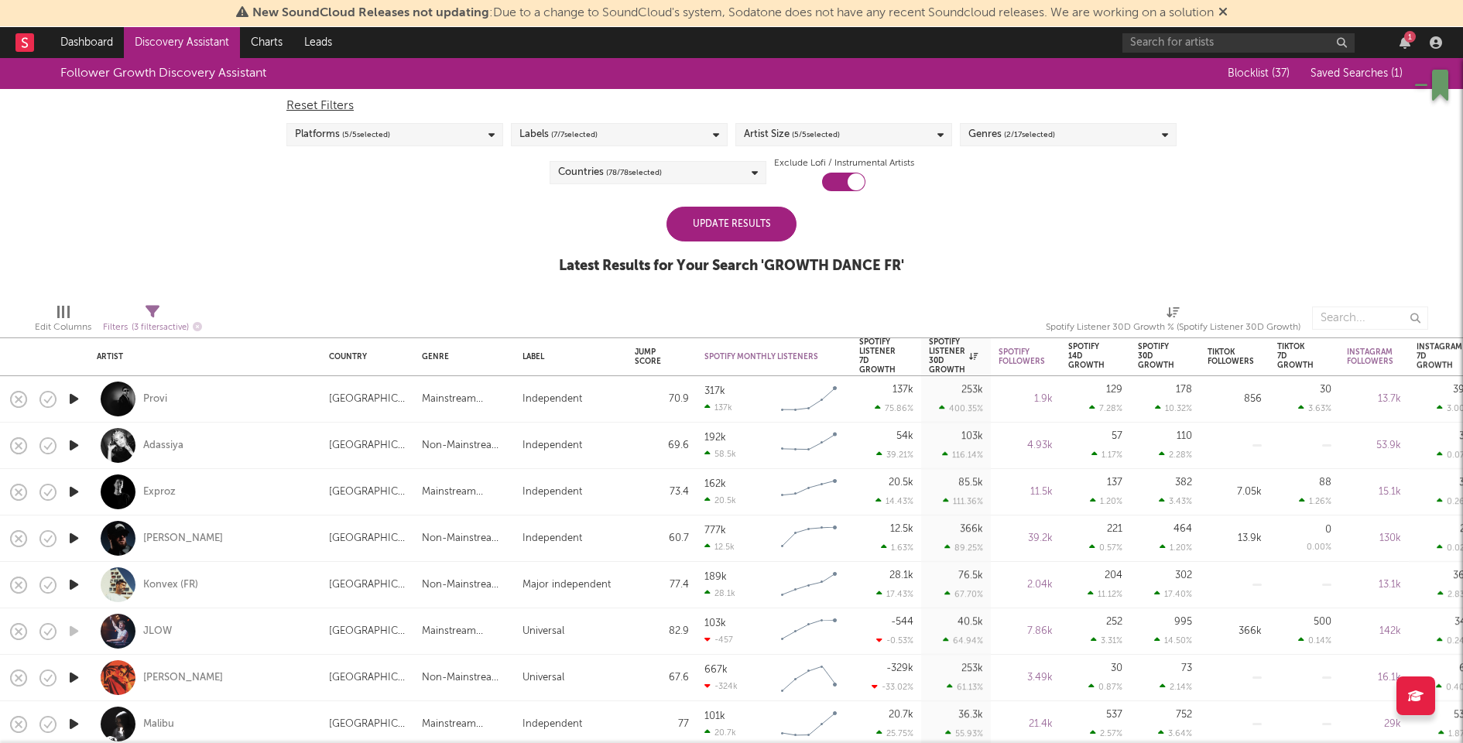
click at [971, 235] on div "Follower Growth Discovery Assistant Blocklist ( 37 ) Saved Searches ( 1 ) Reset…" at bounding box center [731, 174] width 1463 height 233
click at [729, 235] on div "Update Results" at bounding box center [732, 224] width 130 height 35
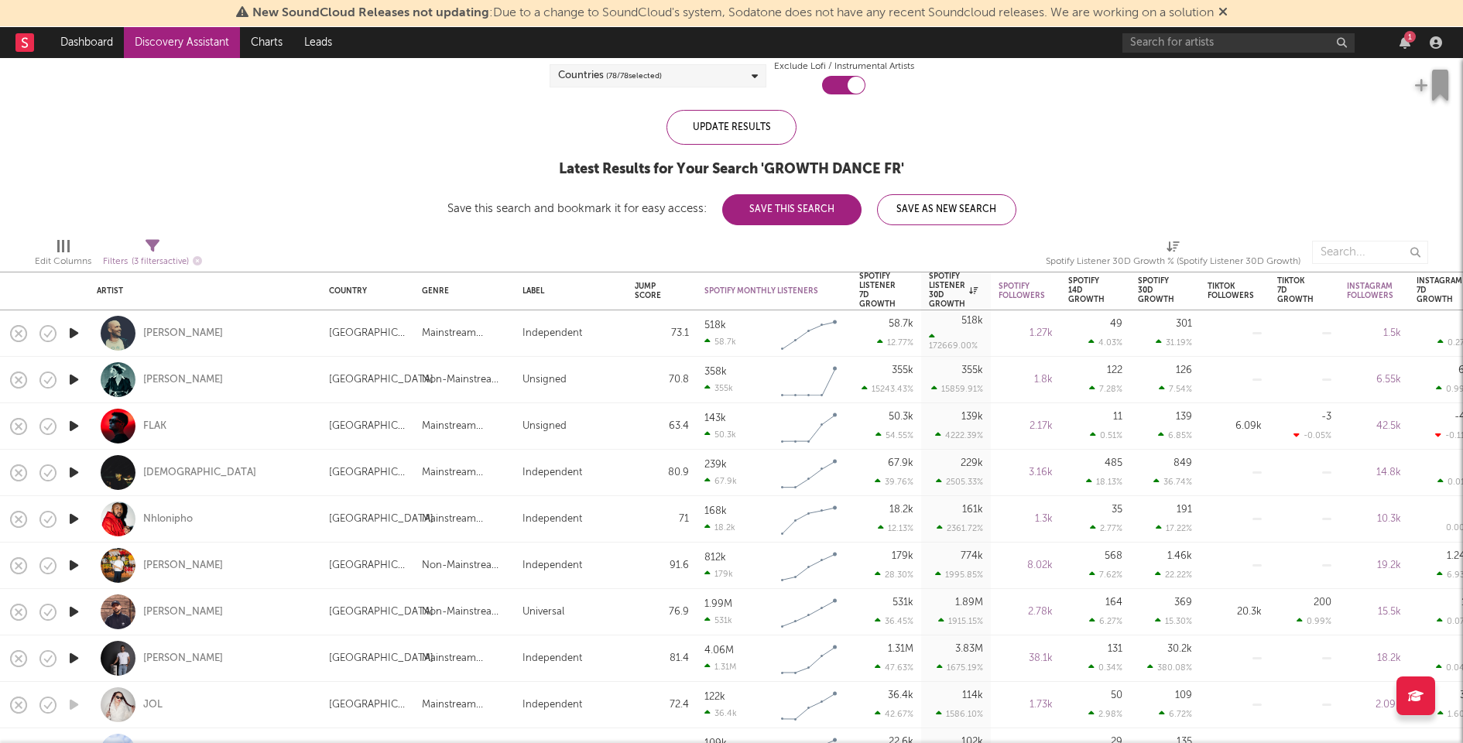
click at [76, 331] on icon "button" at bounding box center [74, 333] width 16 height 19
click at [77, 375] on icon "button" at bounding box center [74, 379] width 16 height 19
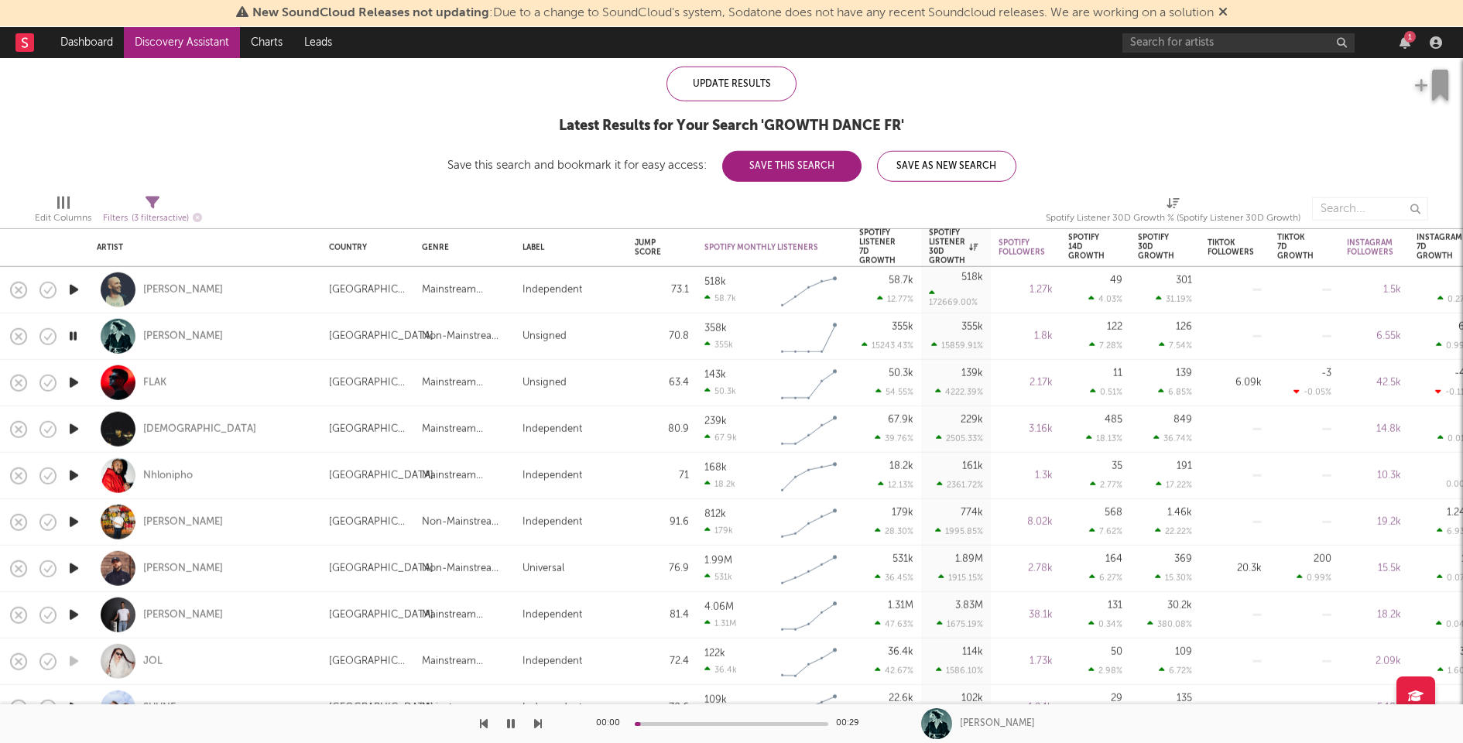
click at [72, 379] on icon "button" at bounding box center [74, 382] width 16 height 19
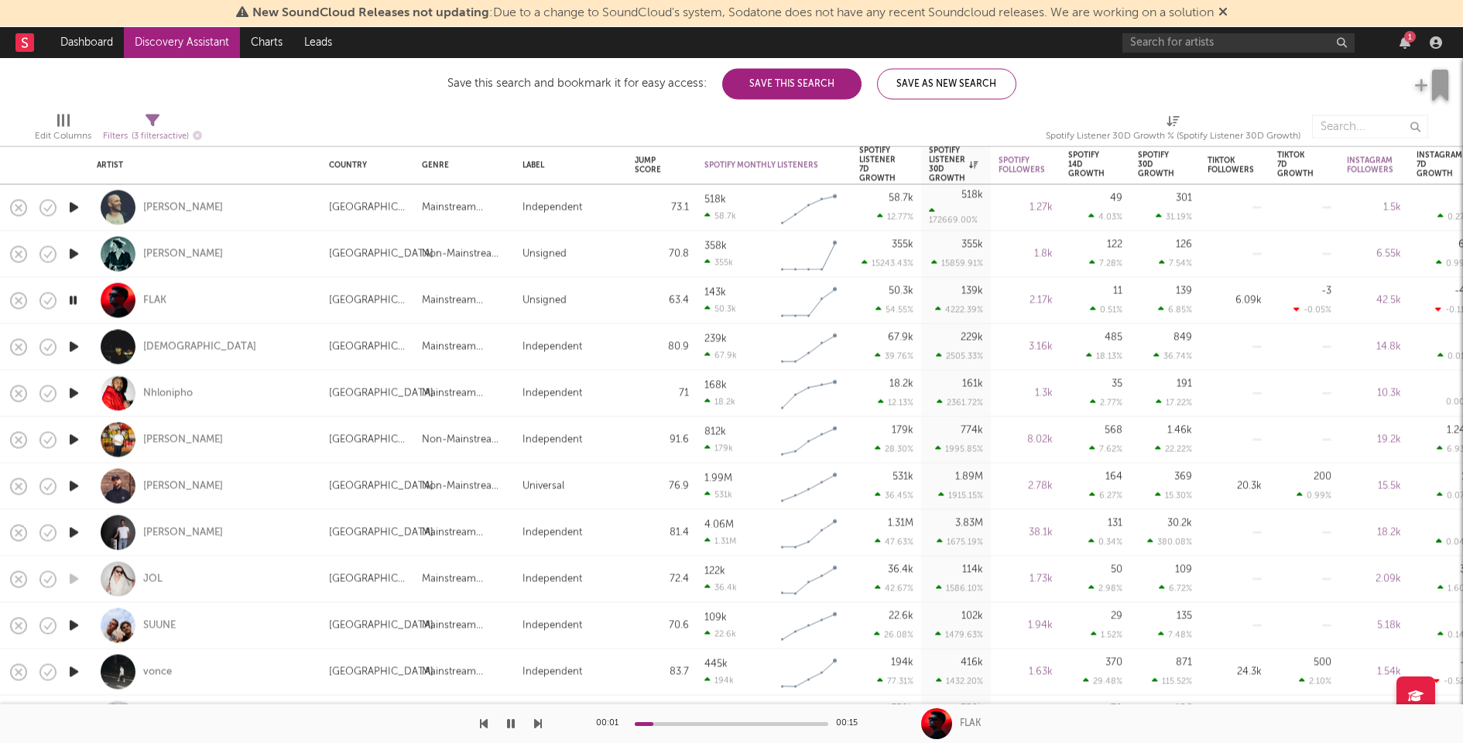
click at [235, 303] on div "FLAK" at bounding box center [205, 301] width 217 height 46
select select "1w"
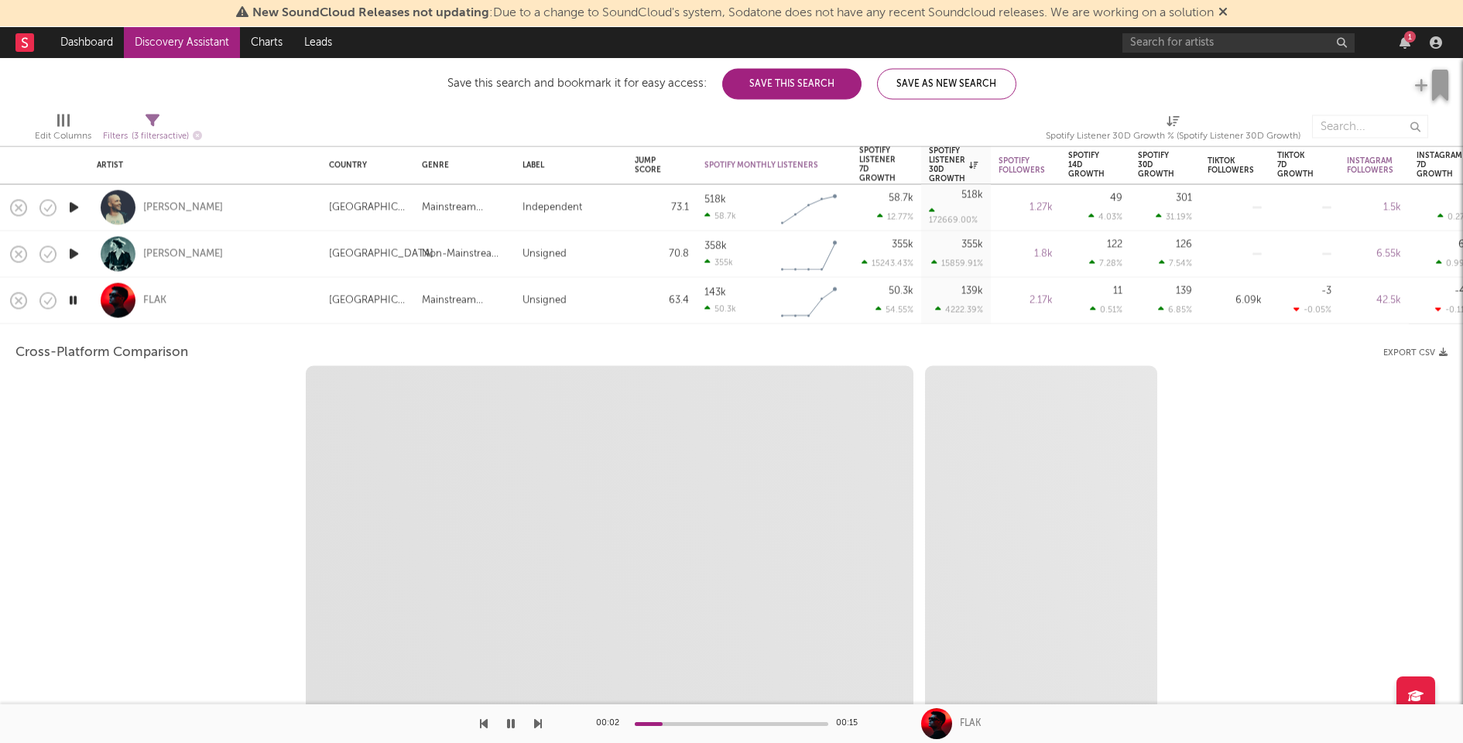
select select "1w"
select select "1m"
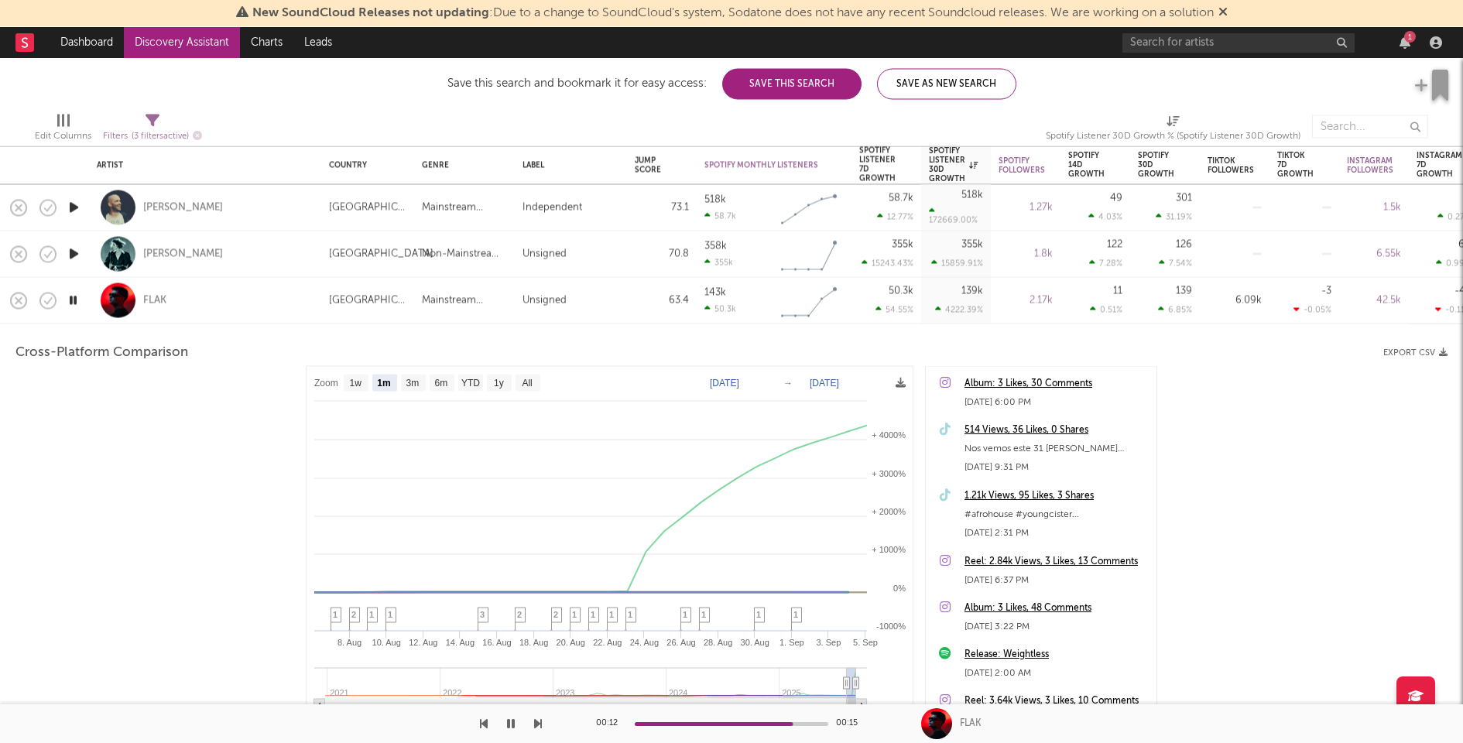
click at [213, 304] on div "FLAK" at bounding box center [205, 301] width 217 height 46
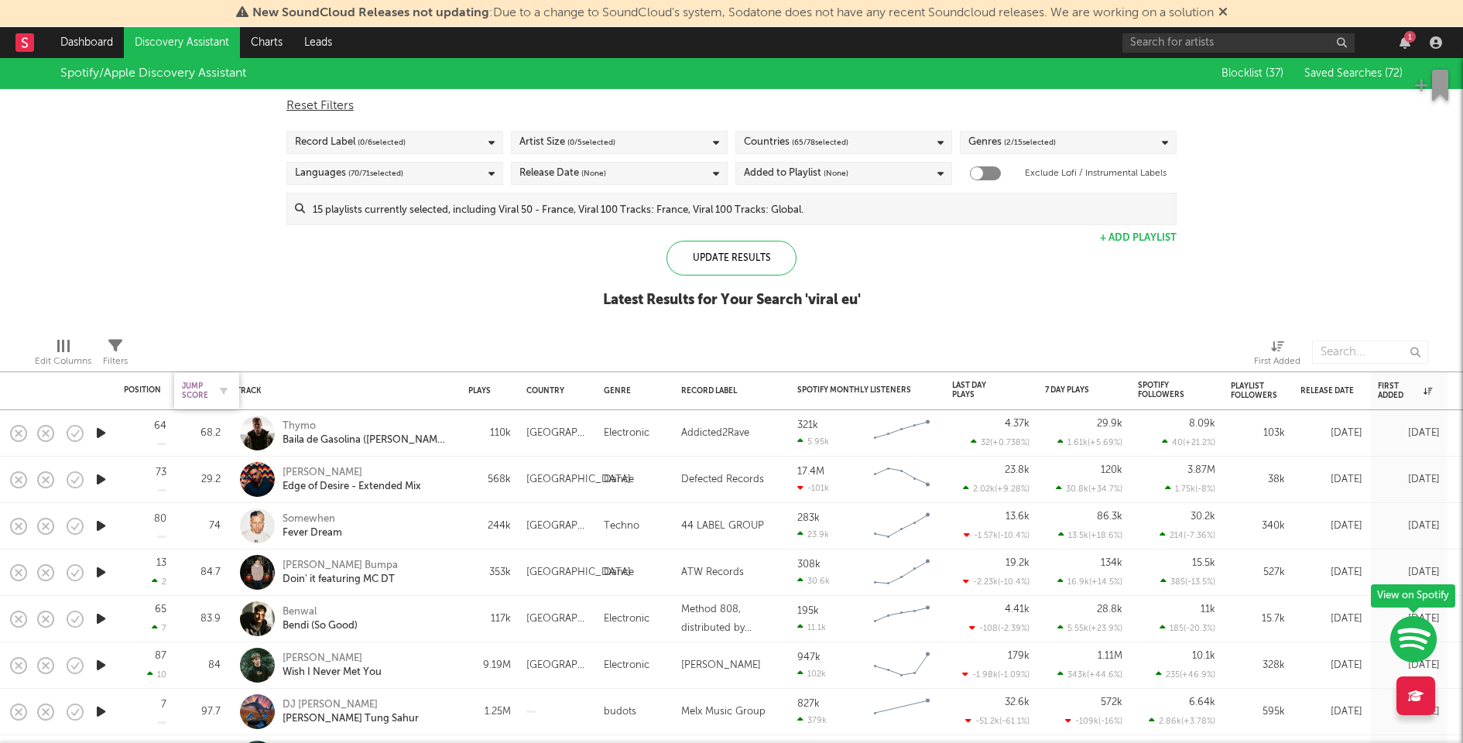
click at [197, 388] on div "Jump Score" at bounding box center [195, 391] width 26 height 19
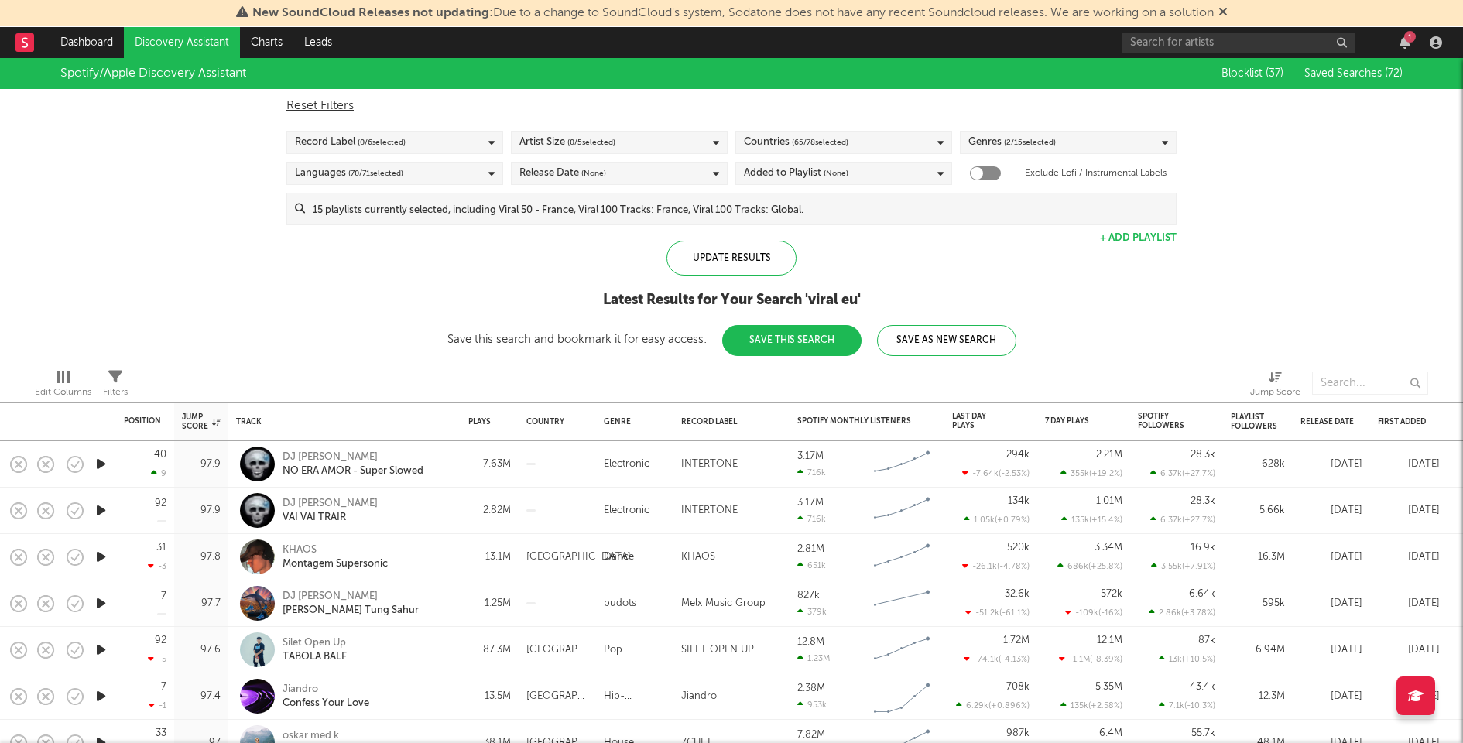
click at [1405, 39] on div "1" at bounding box center [1410, 37] width 12 height 12
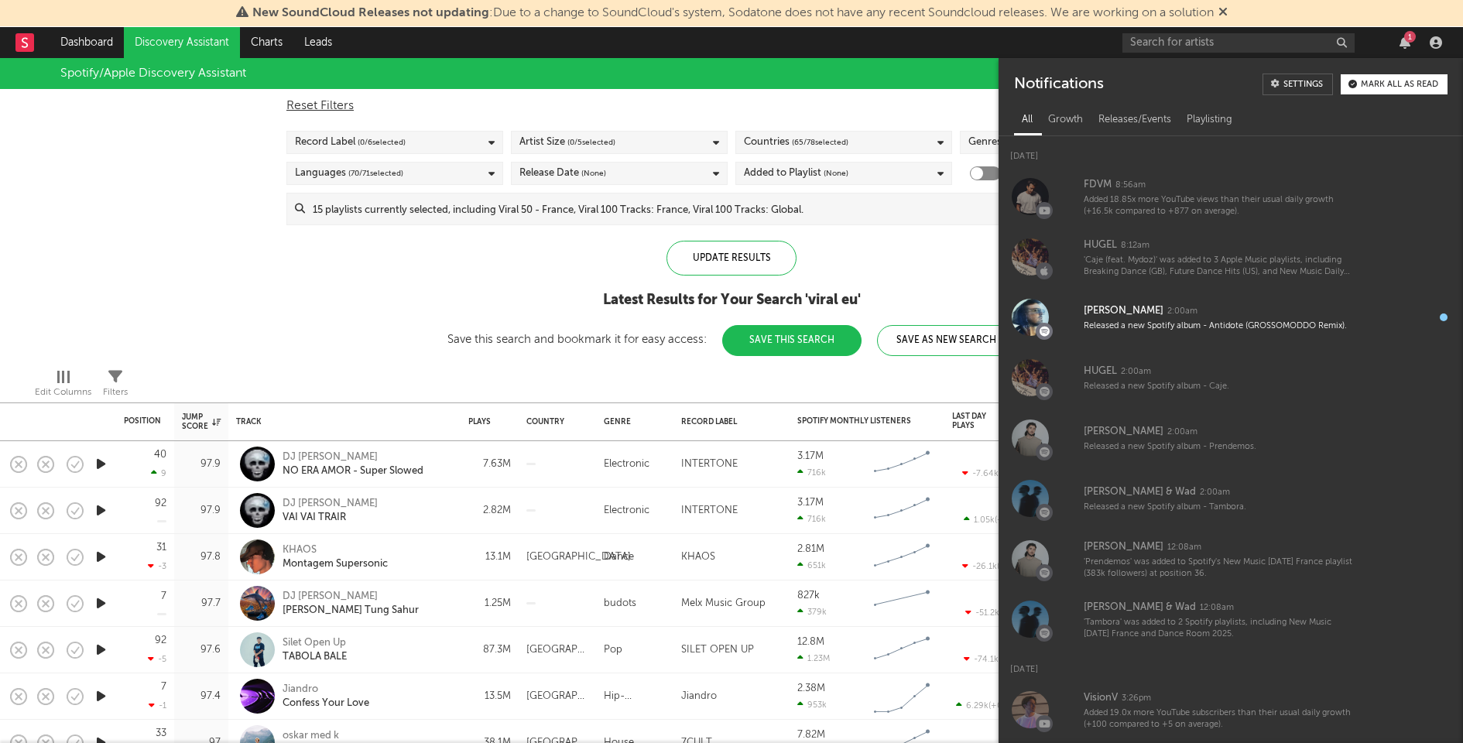
click at [1405, 39] on div "1" at bounding box center [1410, 37] width 12 height 12
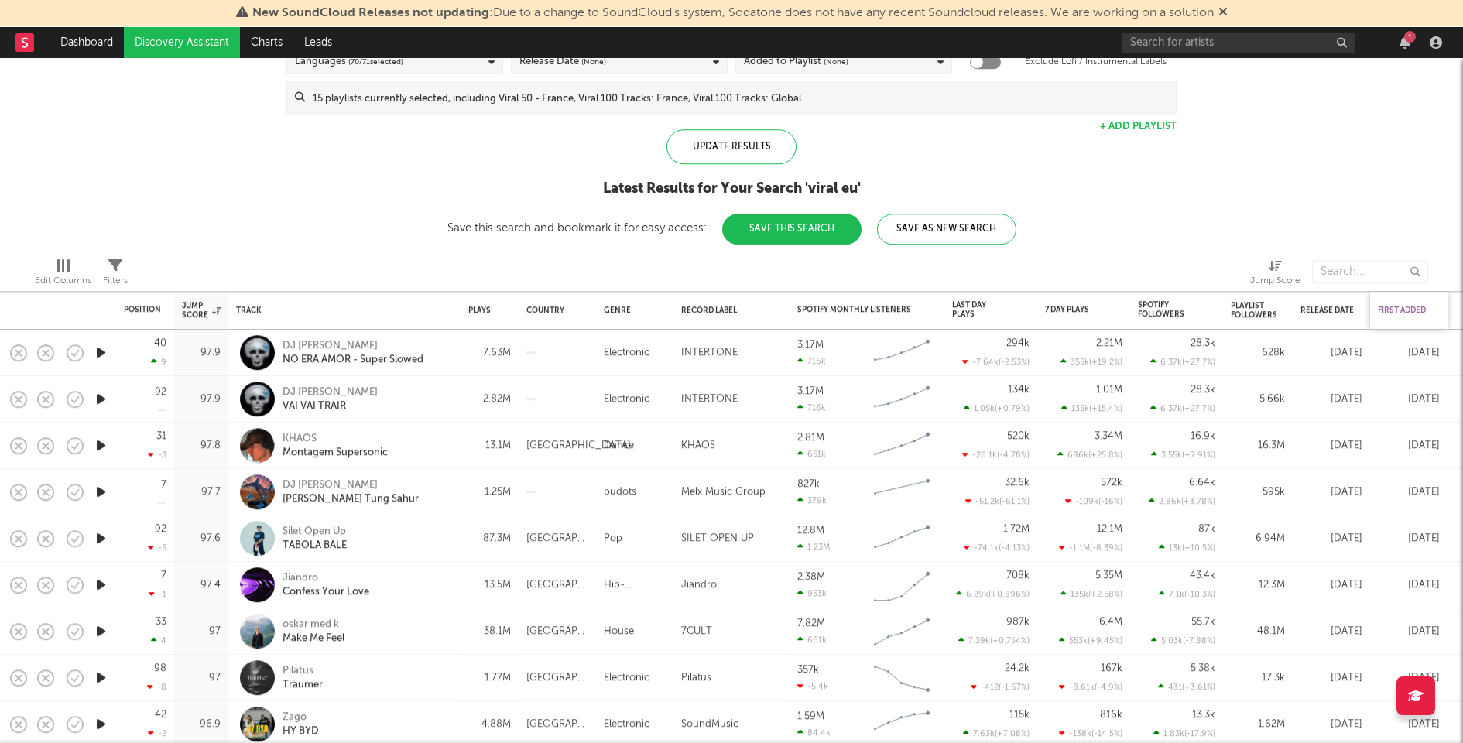
click at [1409, 309] on div "First Added" at bounding box center [1405, 310] width 54 height 9
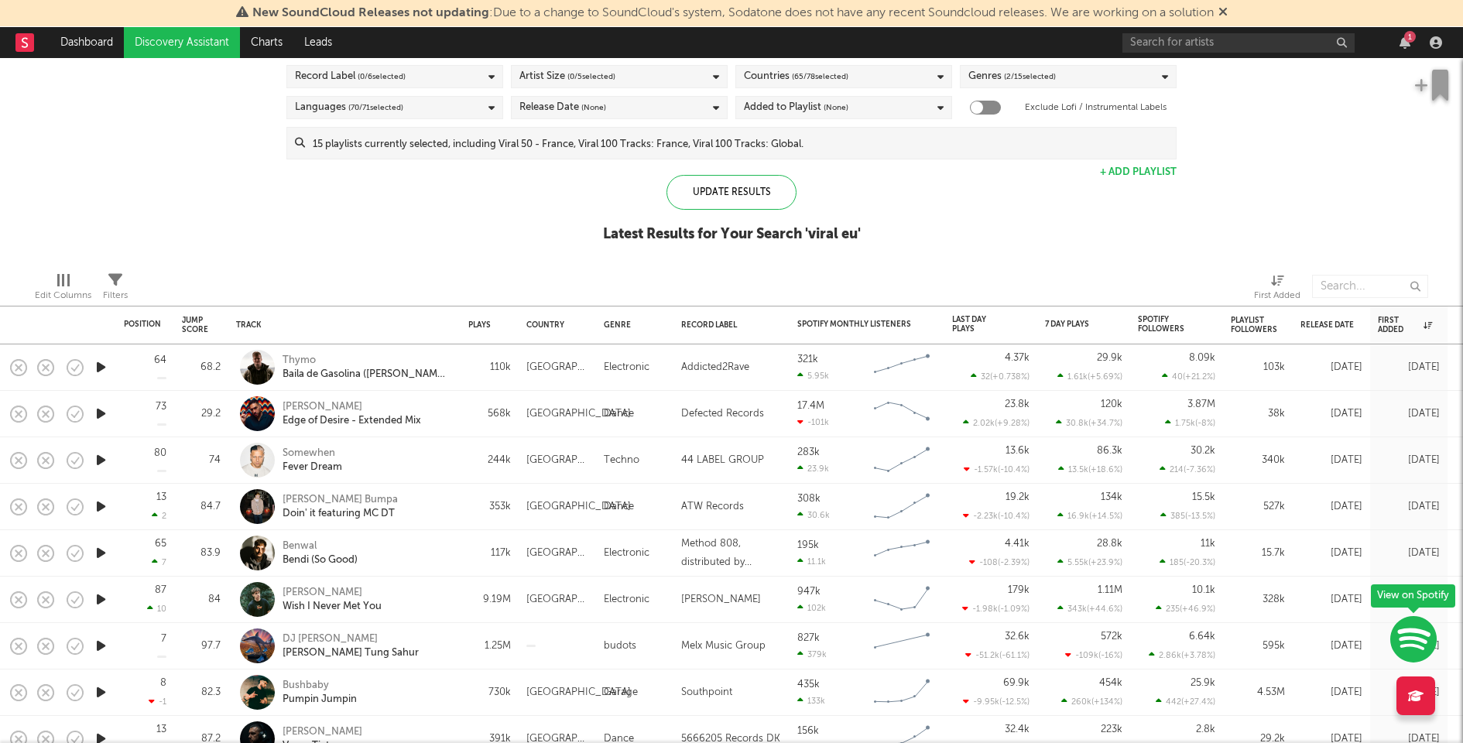
click at [98, 368] on icon "button" at bounding box center [101, 367] width 16 height 19
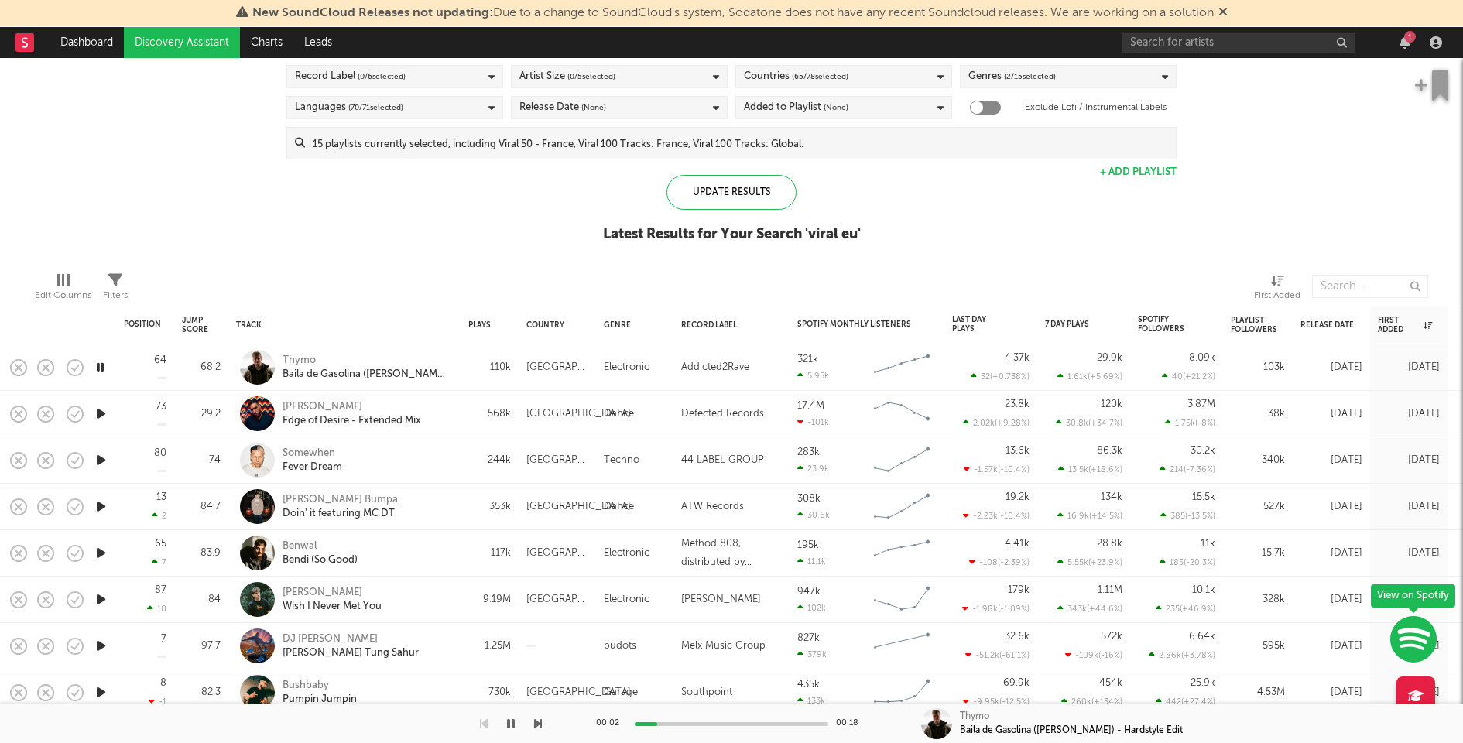
click at [99, 413] on icon "button" at bounding box center [101, 413] width 16 height 19
click at [99, 458] on icon "button" at bounding box center [101, 460] width 16 height 19
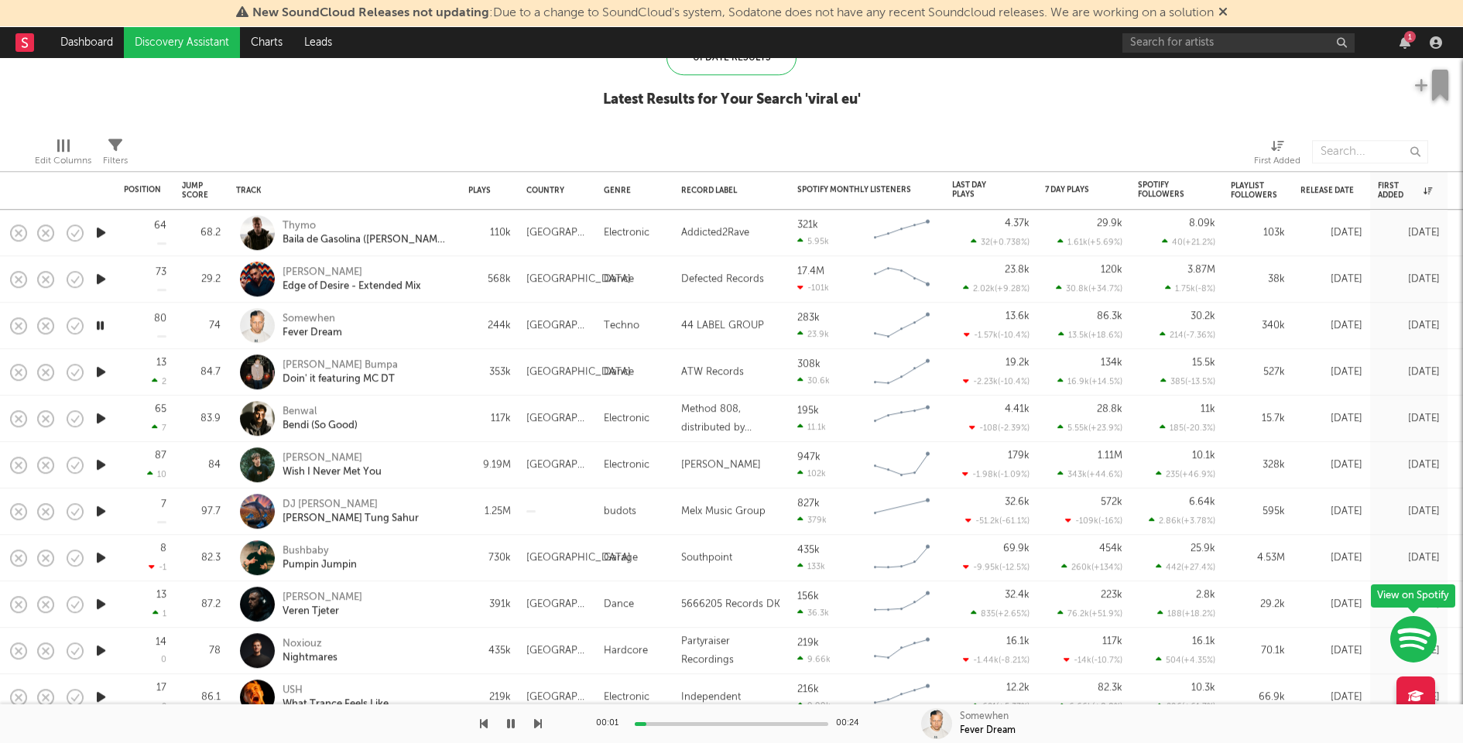
click at [101, 366] on icon "button" at bounding box center [101, 371] width 16 height 19
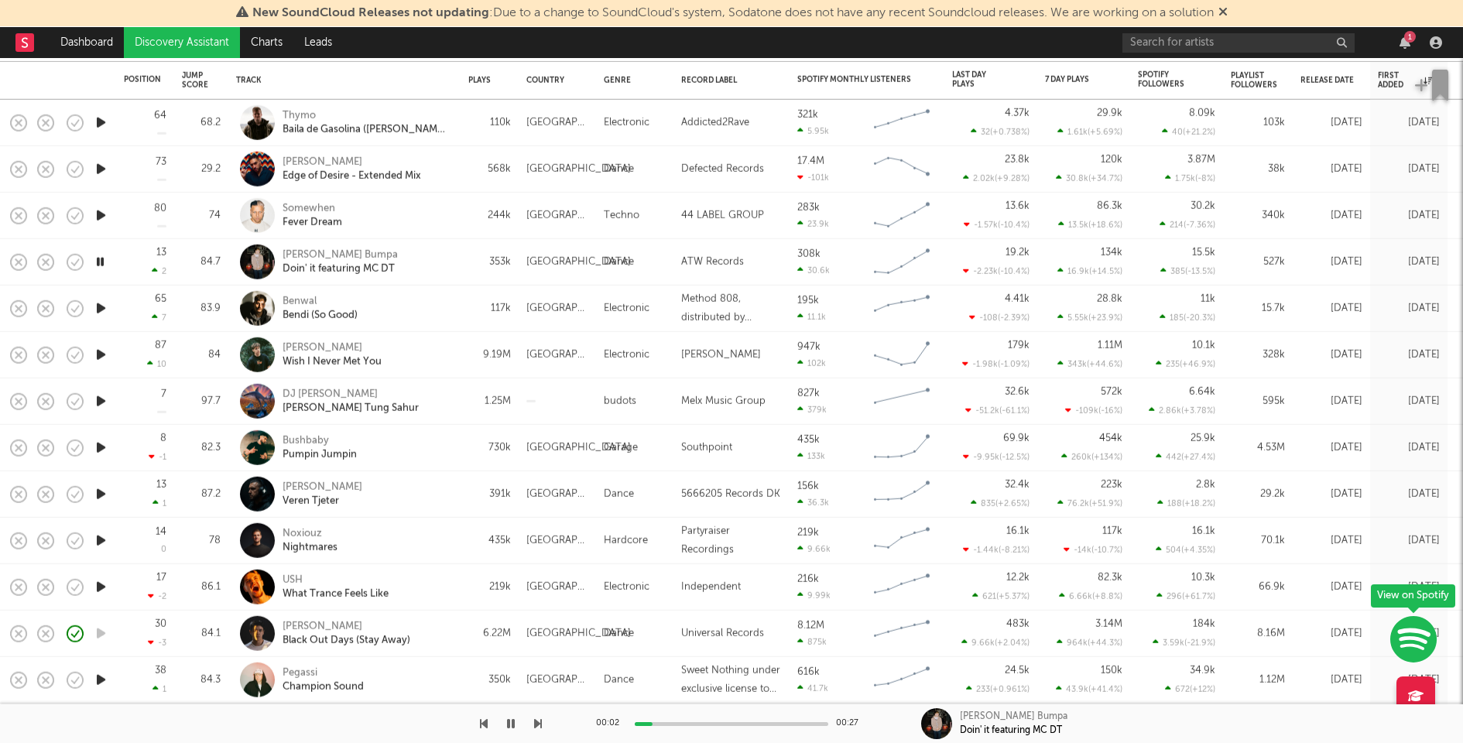
click at [101, 301] on icon "button" at bounding box center [101, 308] width 16 height 19
click at [104, 350] on icon "button" at bounding box center [101, 354] width 16 height 19
click at [96, 412] on div at bounding box center [100, 402] width 31 height 46
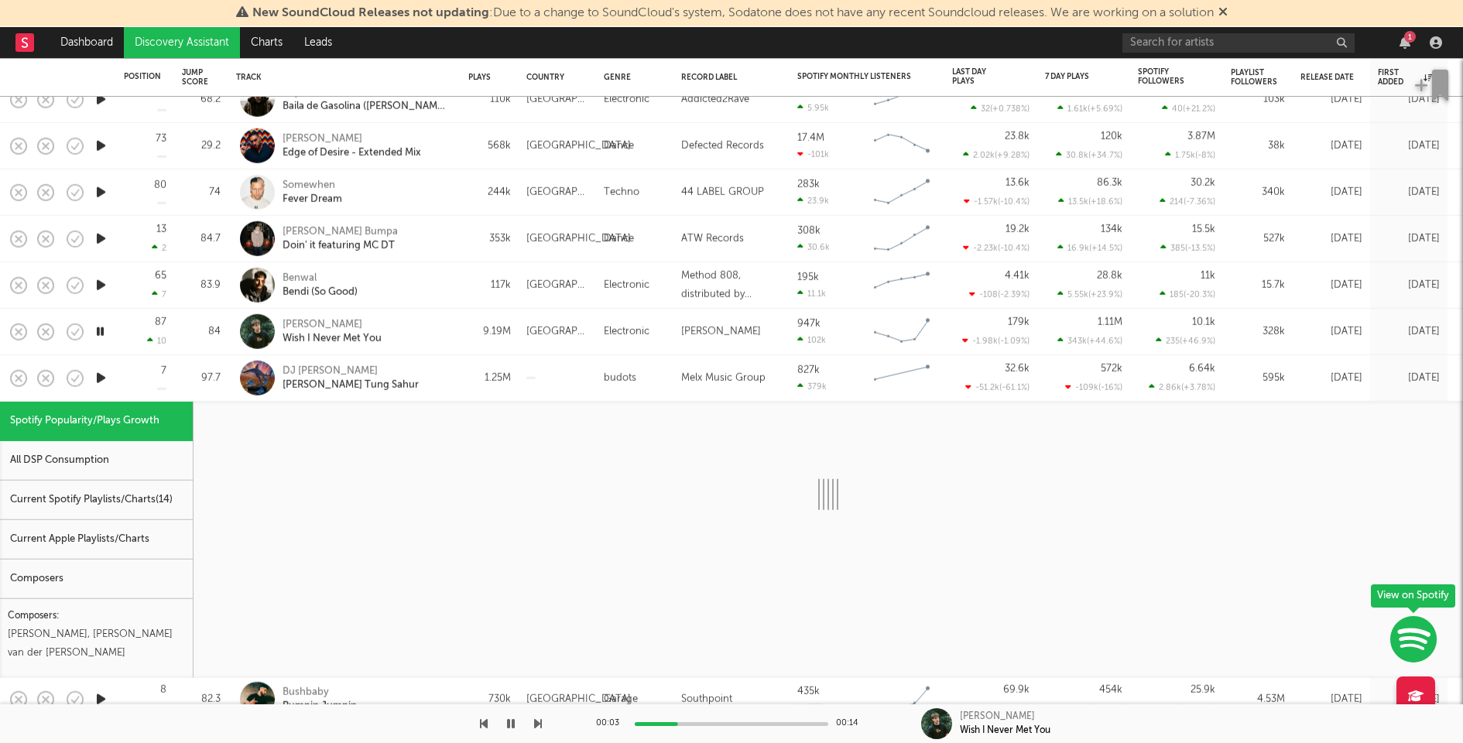
click at [101, 370] on icon "button" at bounding box center [101, 377] width 16 height 19
select select "1w"
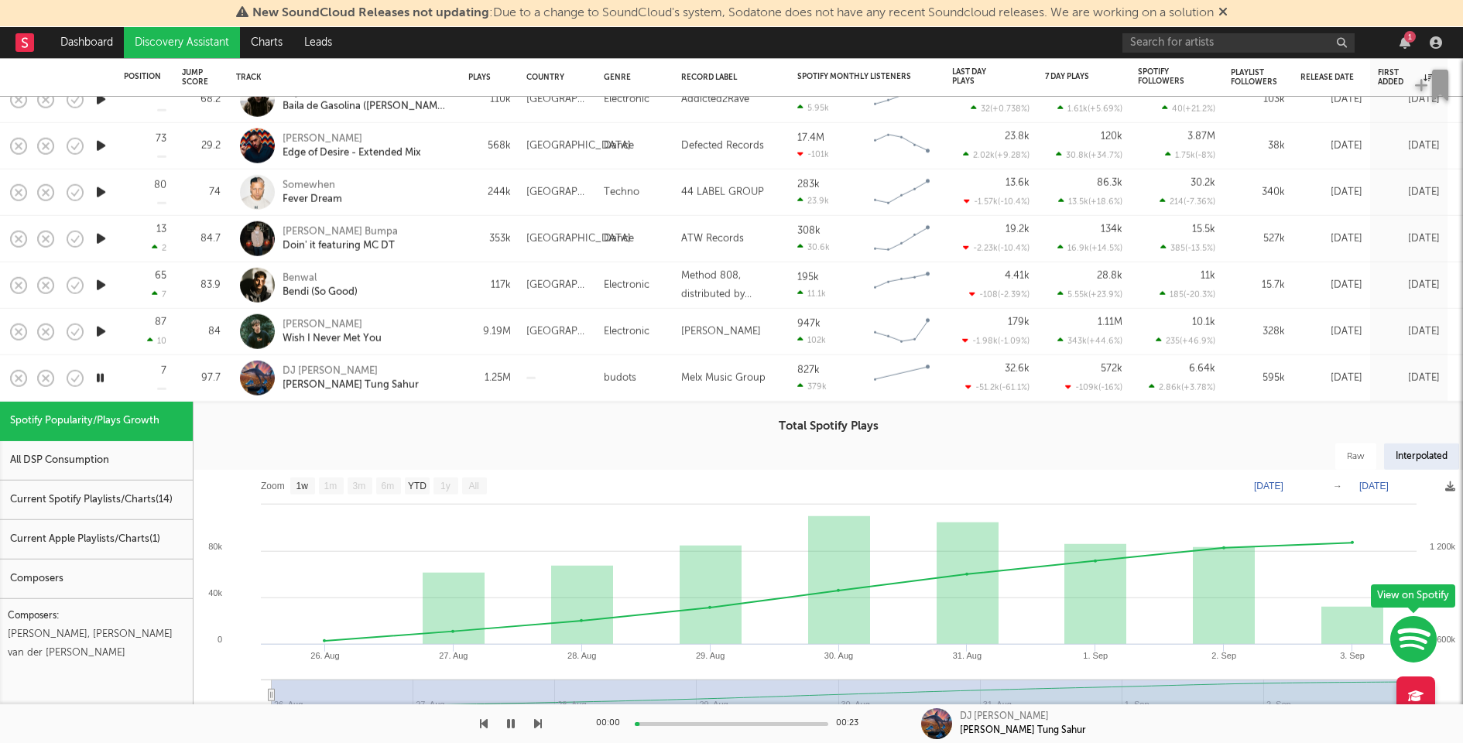
click at [495, 394] on div "1.25M" at bounding box center [490, 378] width 58 height 46
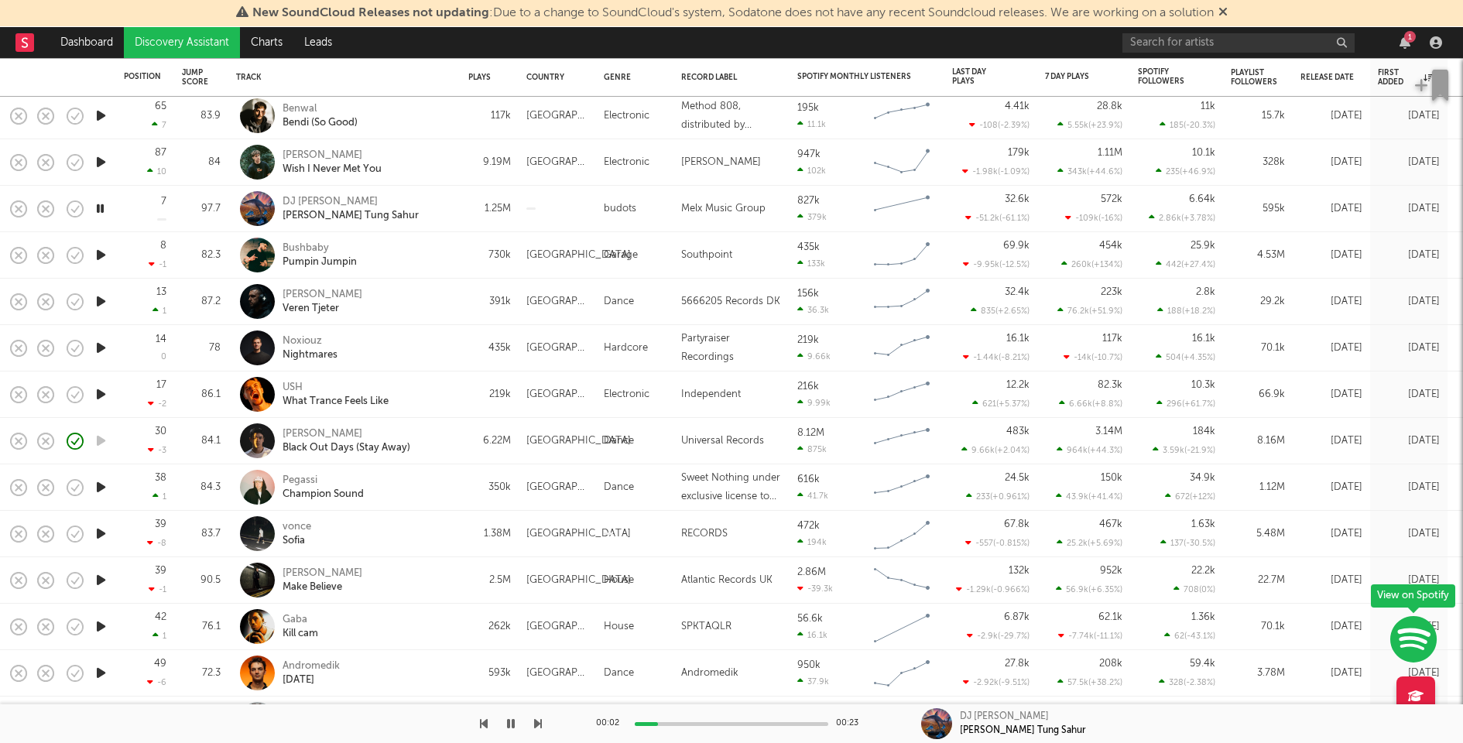
click at [106, 300] on icon "button" at bounding box center [101, 301] width 16 height 19
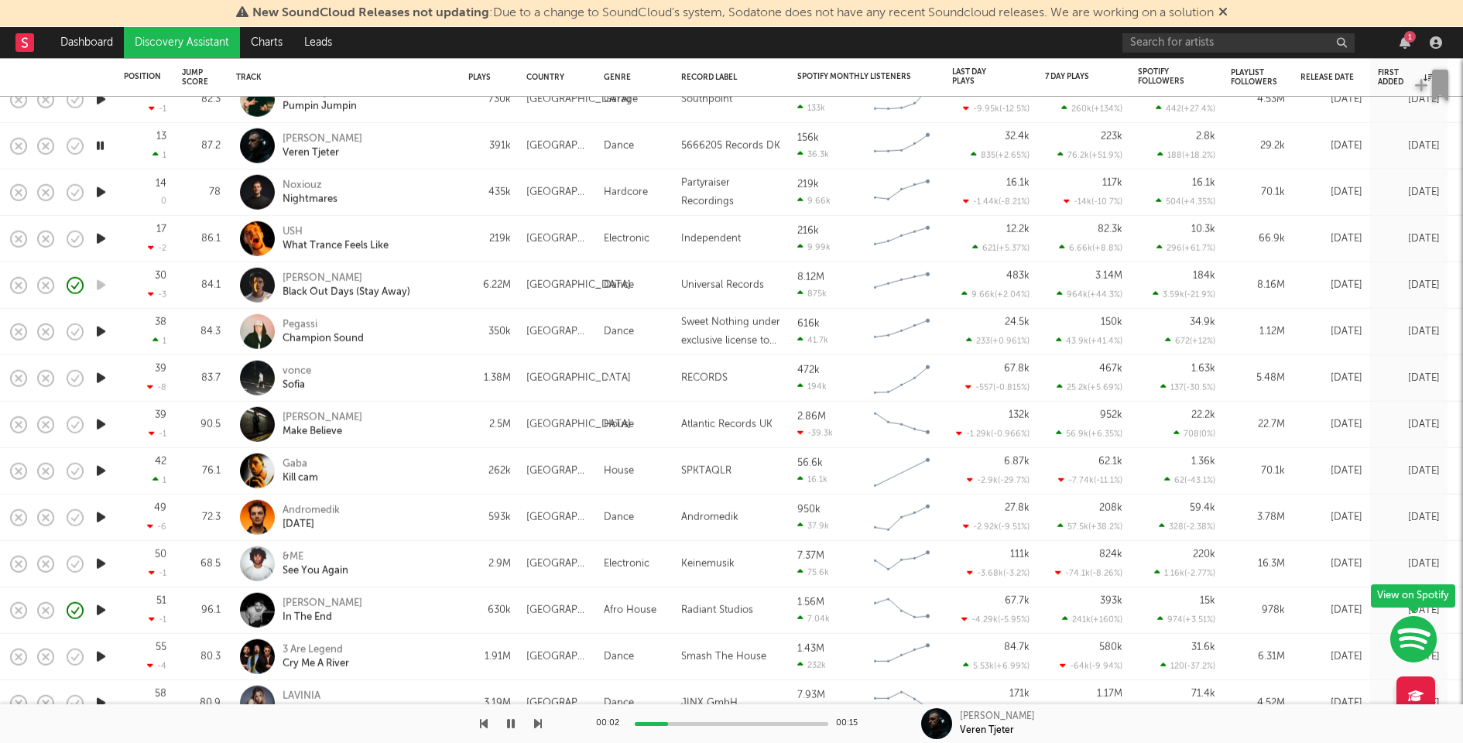
click at [100, 328] on icon "button" at bounding box center [101, 331] width 16 height 19
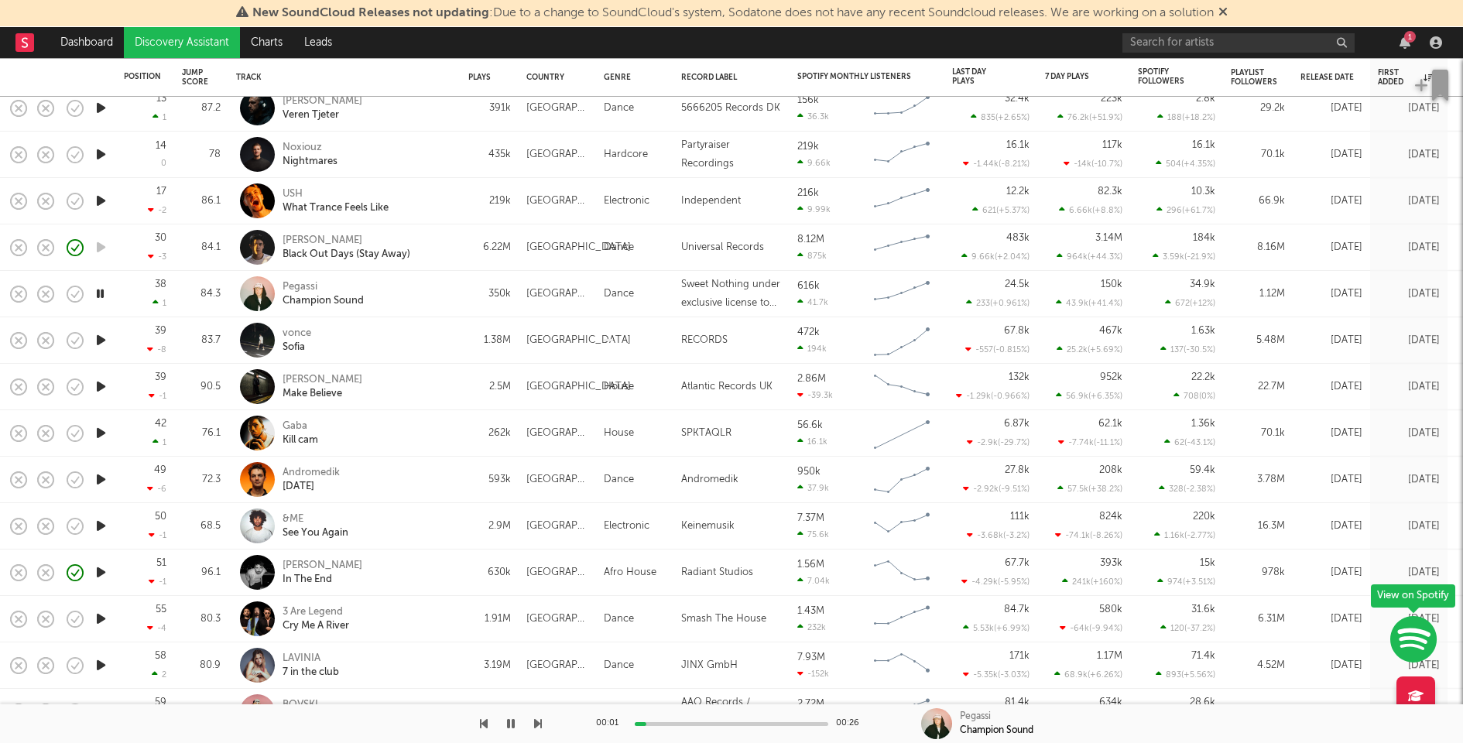
click at [102, 338] on icon "button" at bounding box center [101, 340] width 16 height 19
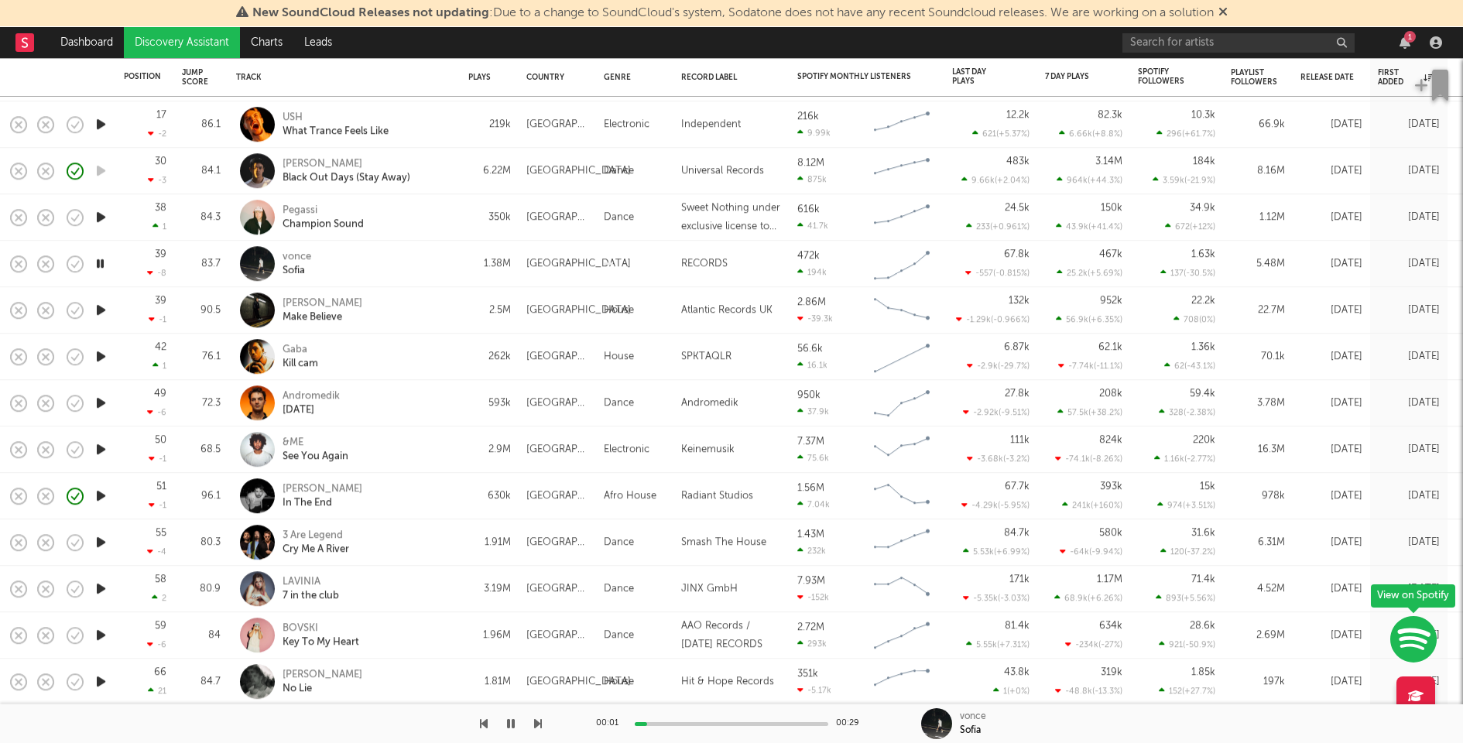
click at [98, 351] on icon "button" at bounding box center [101, 356] width 16 height 19
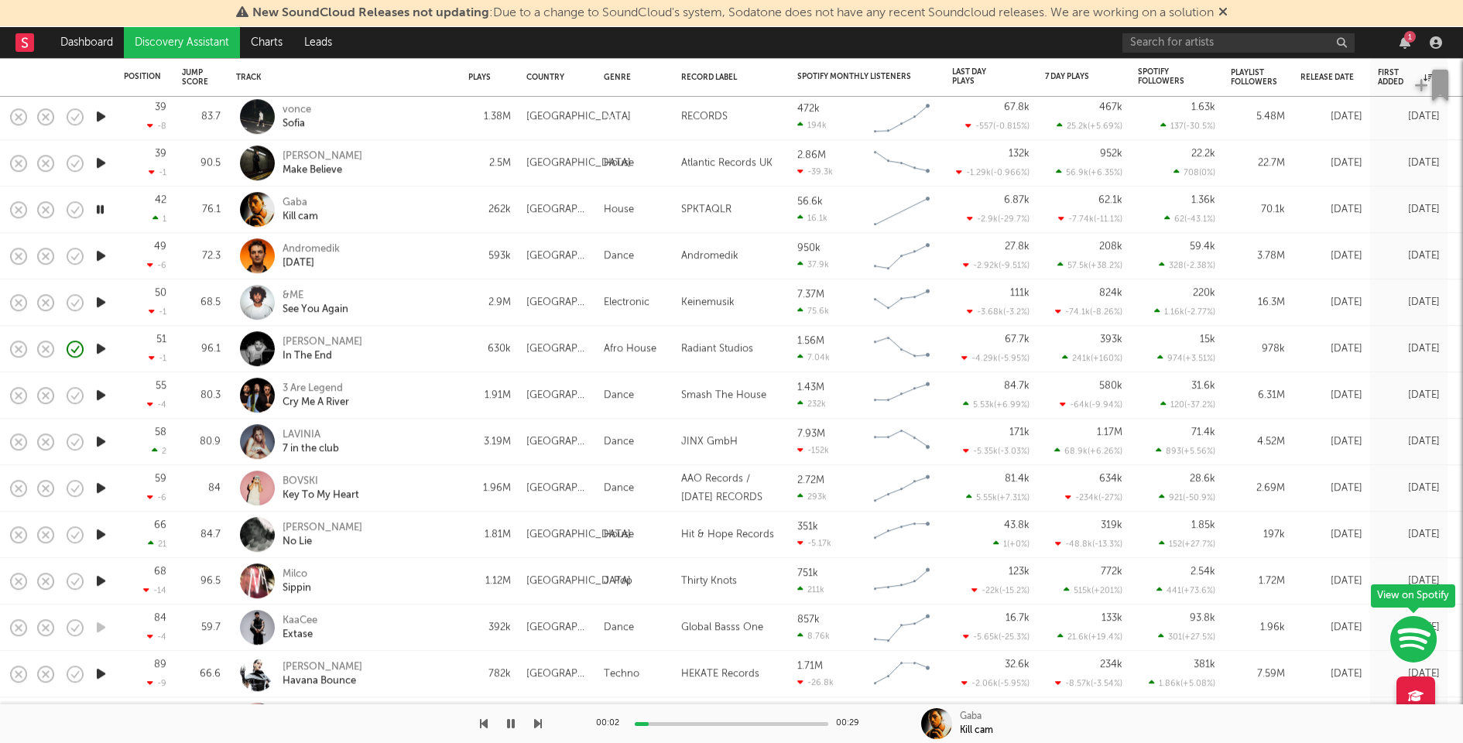
click at [98, 391] on icon "button" at bounding box center [101, 395] width 16 height 19
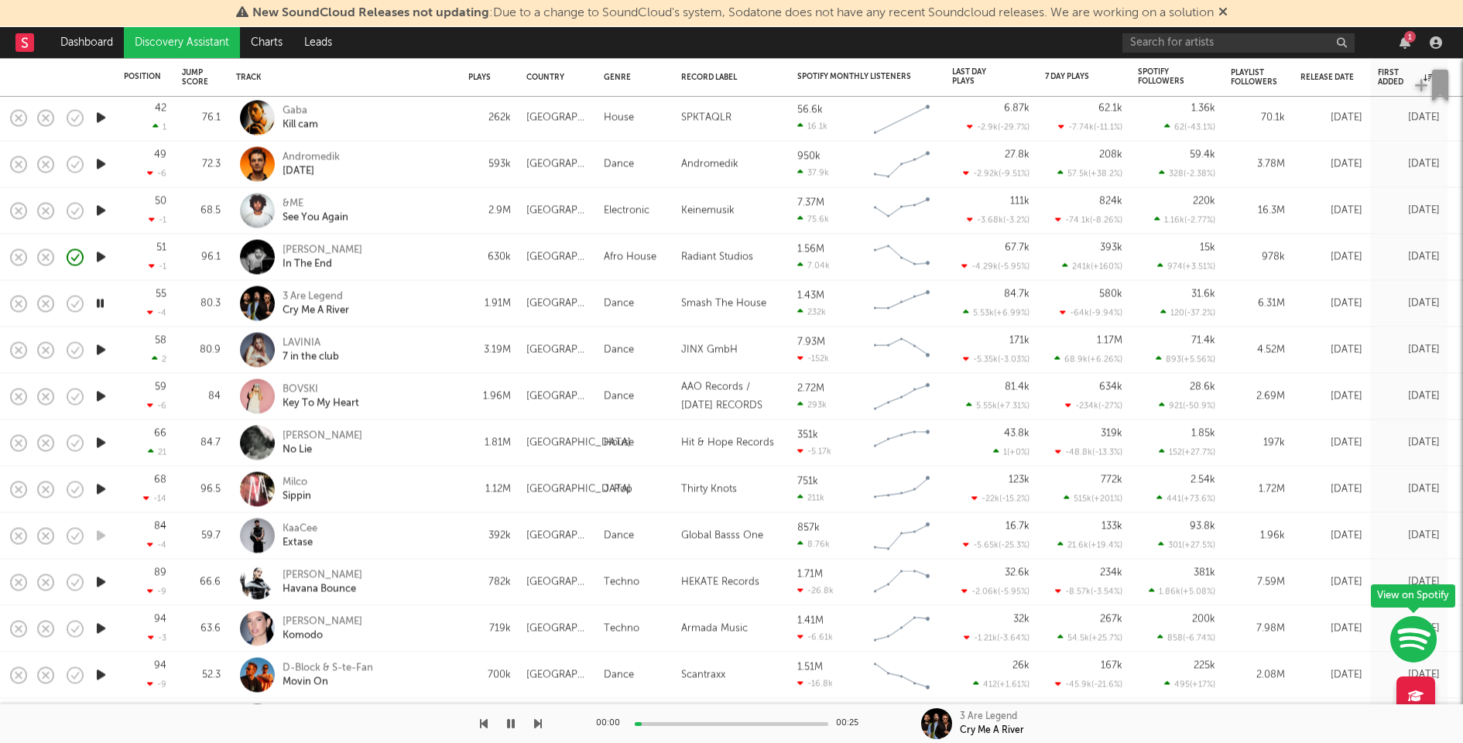
click at [99, 392] on icon "button" at bounding box center [101, 396] width 16 height 19
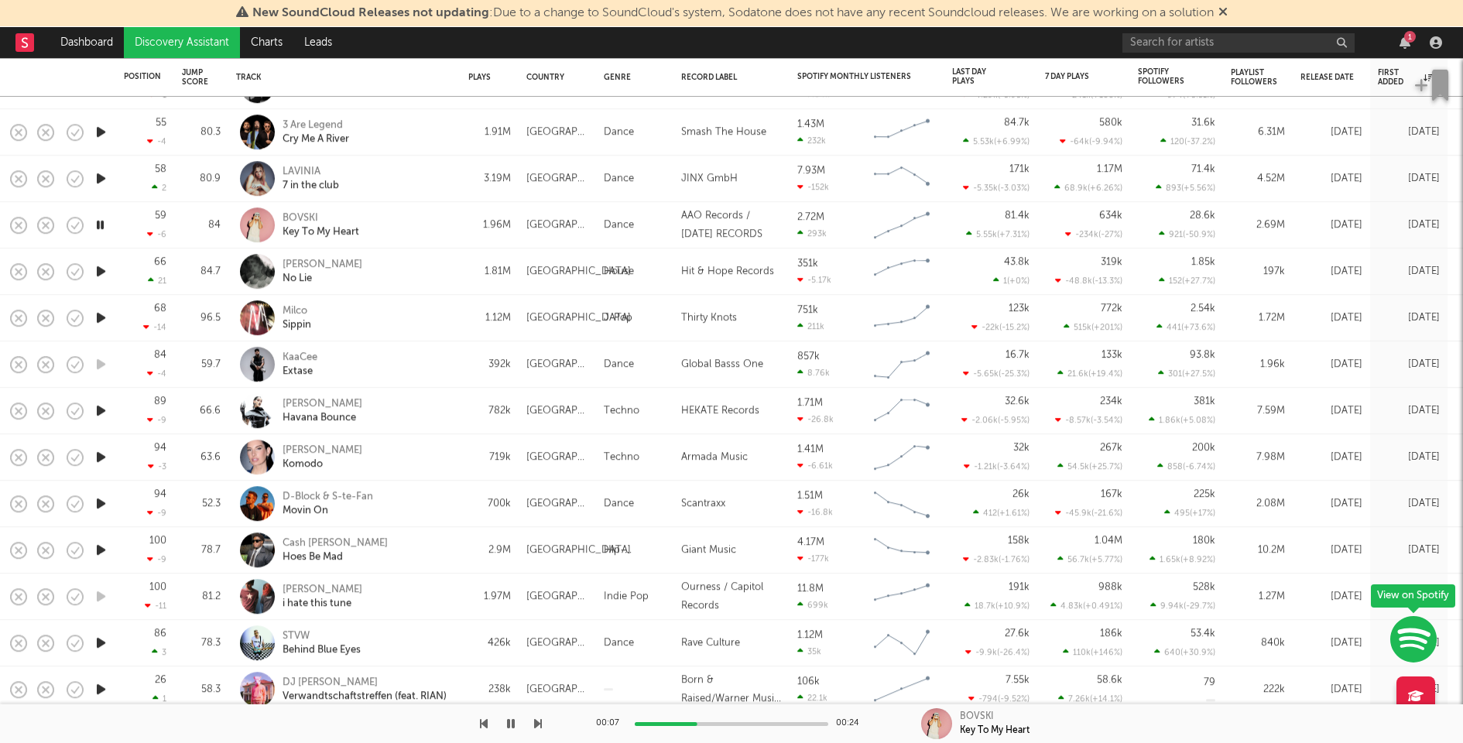
click at [103, 409] on icon "button" at bounding box center [101, 410] width 16 height 19
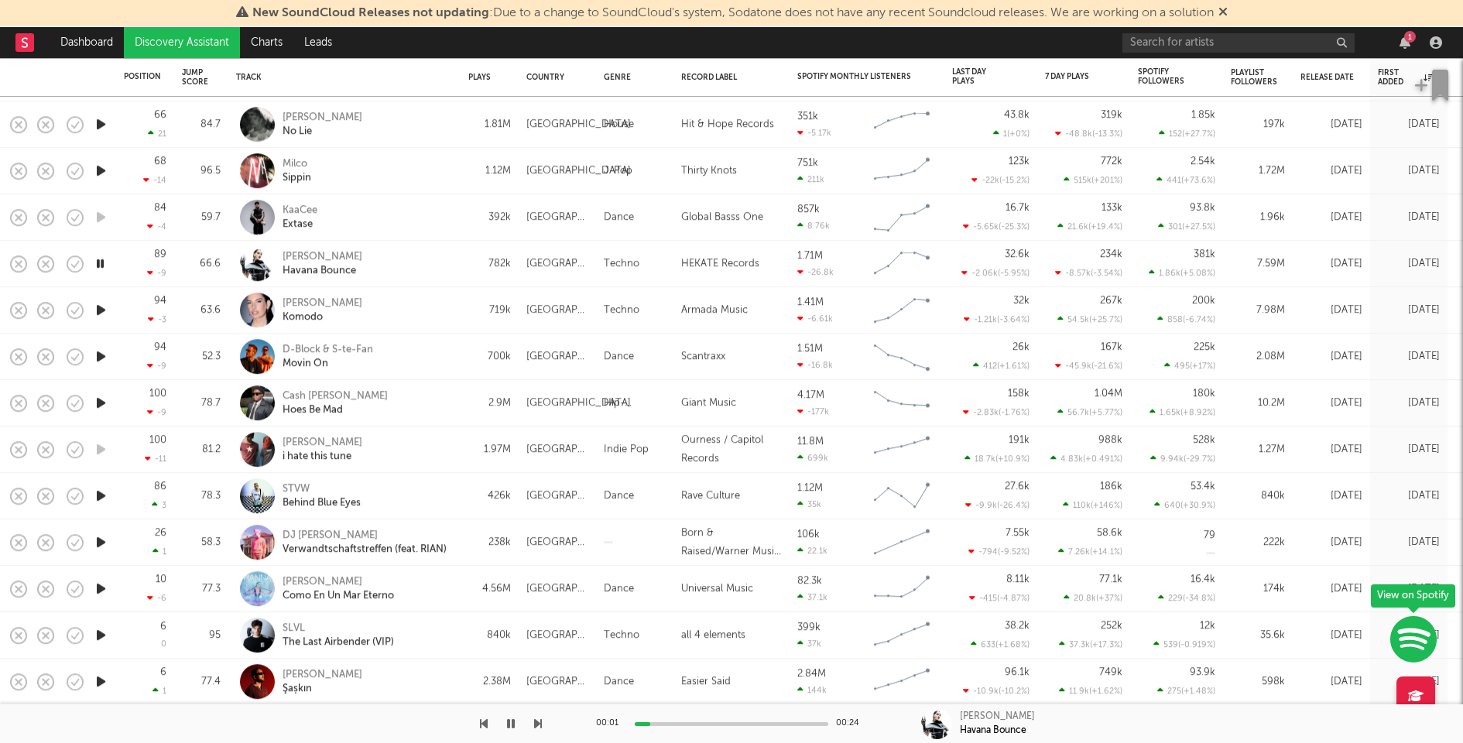
click at [103, 403] on icon "button" at bounding box center [101, 402] width 16 height 19
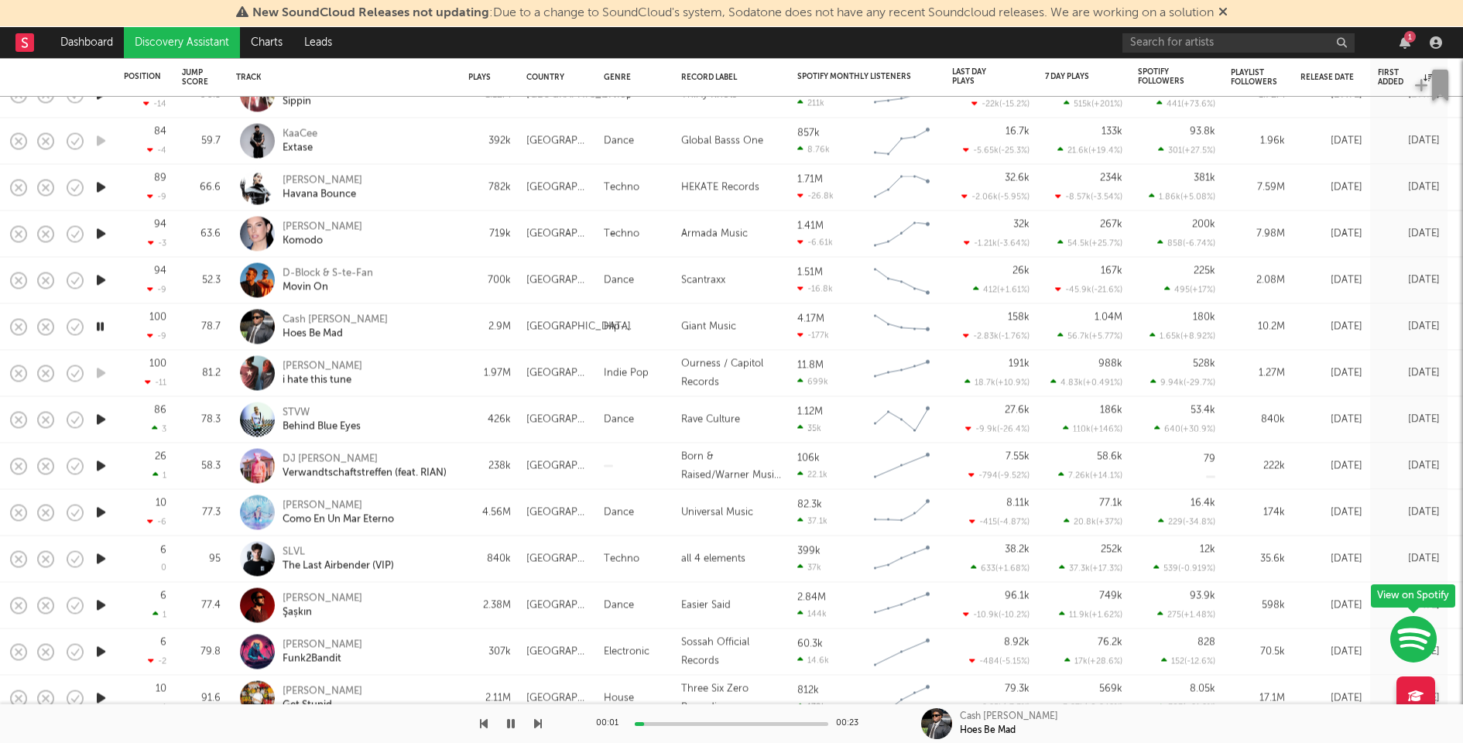
click at [101, 462] on icon "button" at bounding box center [101, 466] width 16 height 19
